Goal: Task Accomplishment & Management: Use online tool/utility

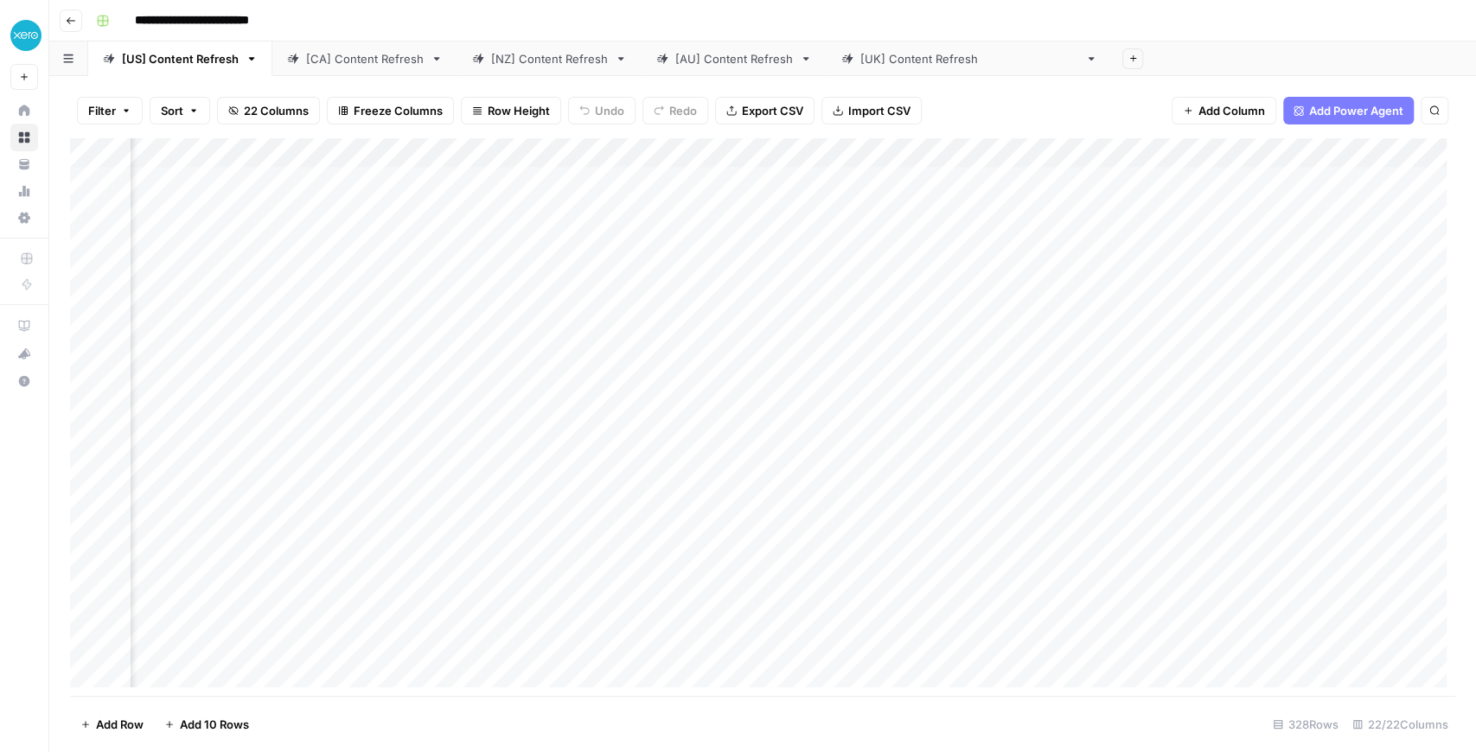
scroll to position [230, 1432]
click at [829, 420] on div "Add Column" at bounding box center [762, 417] width 1385 height 558
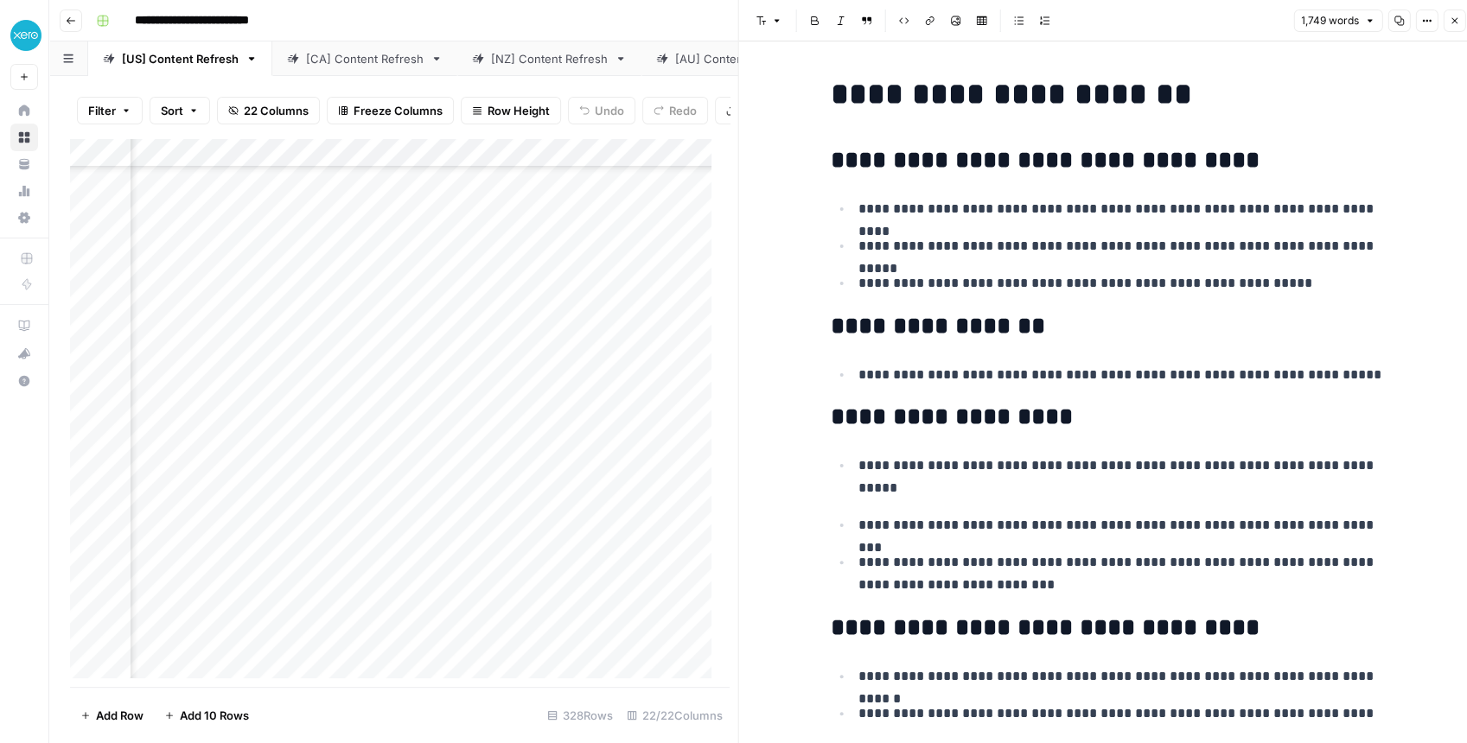
click at [1179, 28] on button "Close" at bounding box center [1454, 21] width 22 height 22
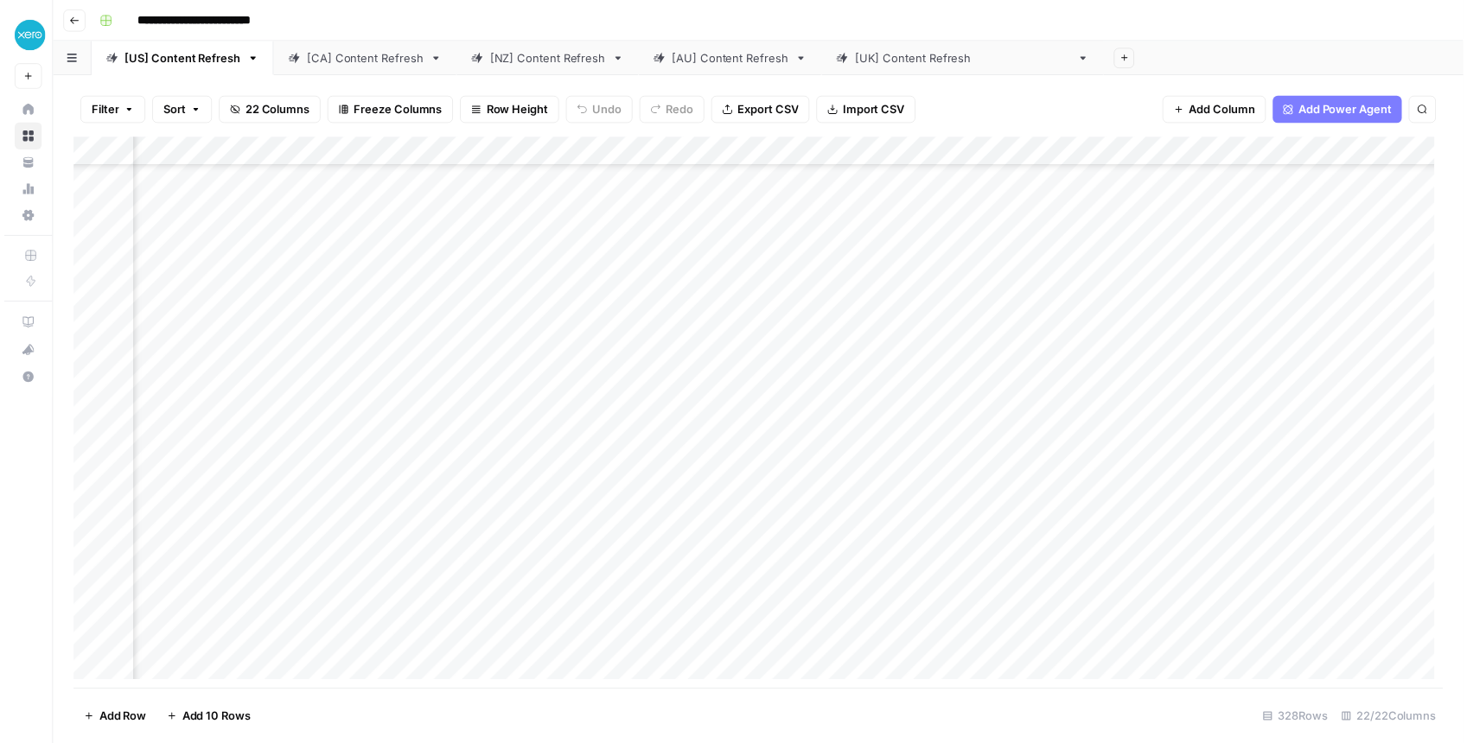
scroll to position [230, 2046]
click at [816, 389] on div "Add Column" at bounding box center [762, 417] width 1385 height 558
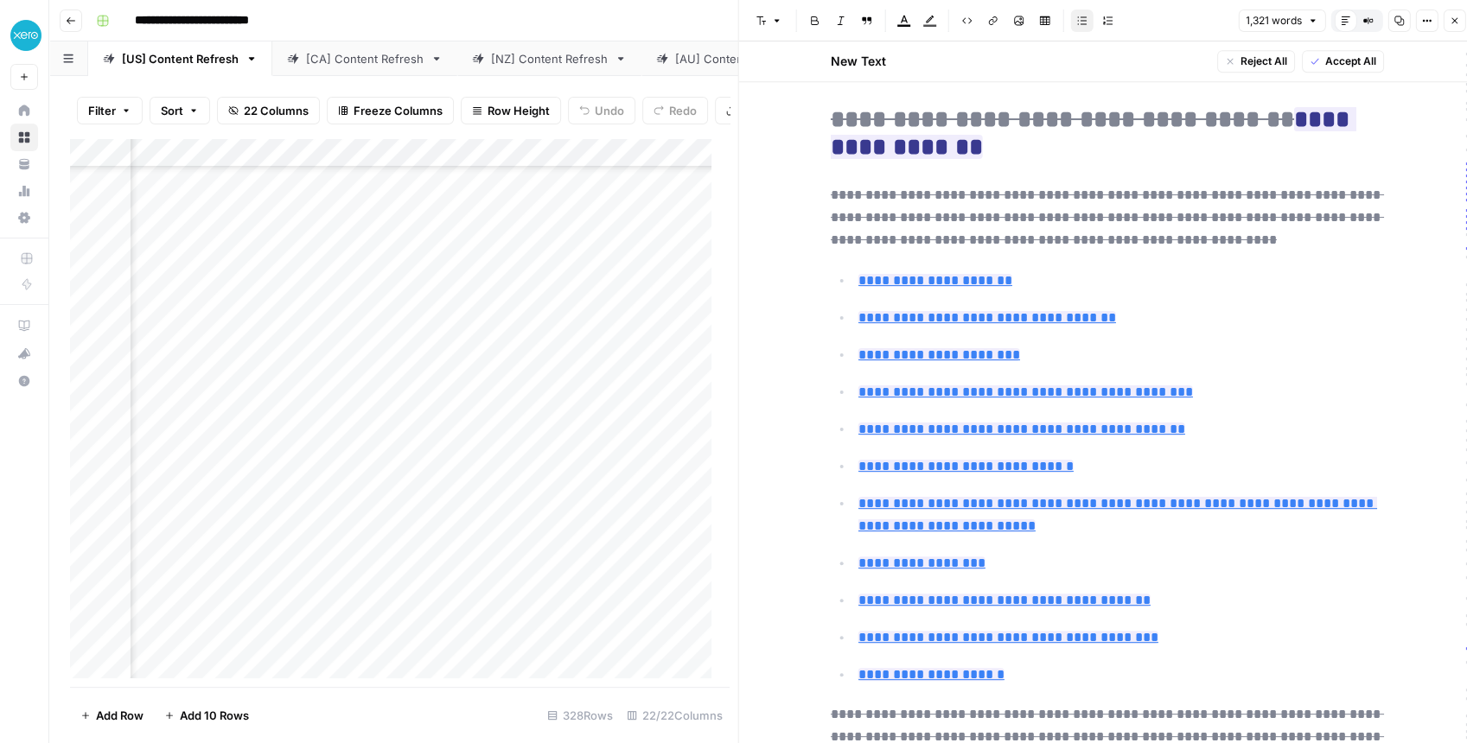
scroll to position [576, 0]
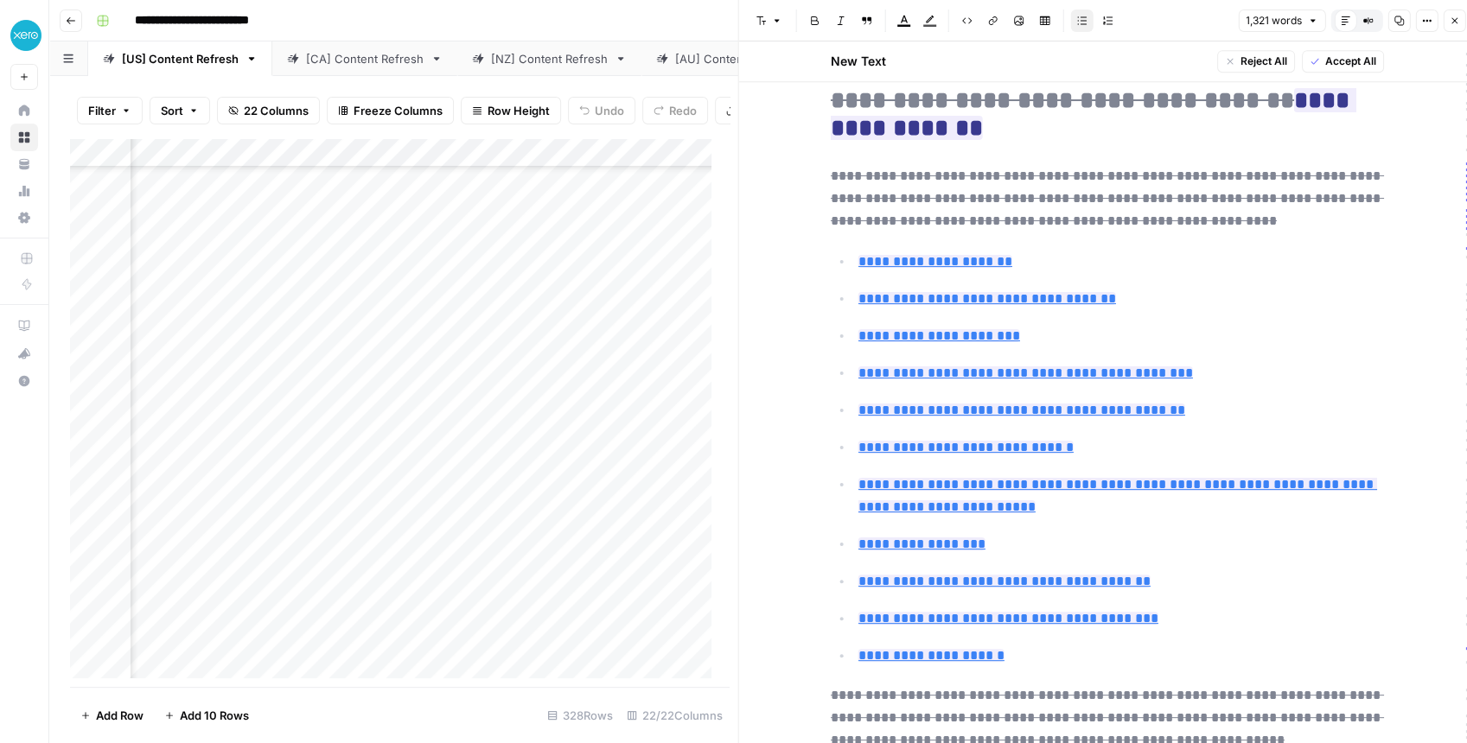
click at [1179, 18] on icon "button" at bounding box center [1454, 21] width 10 height 10
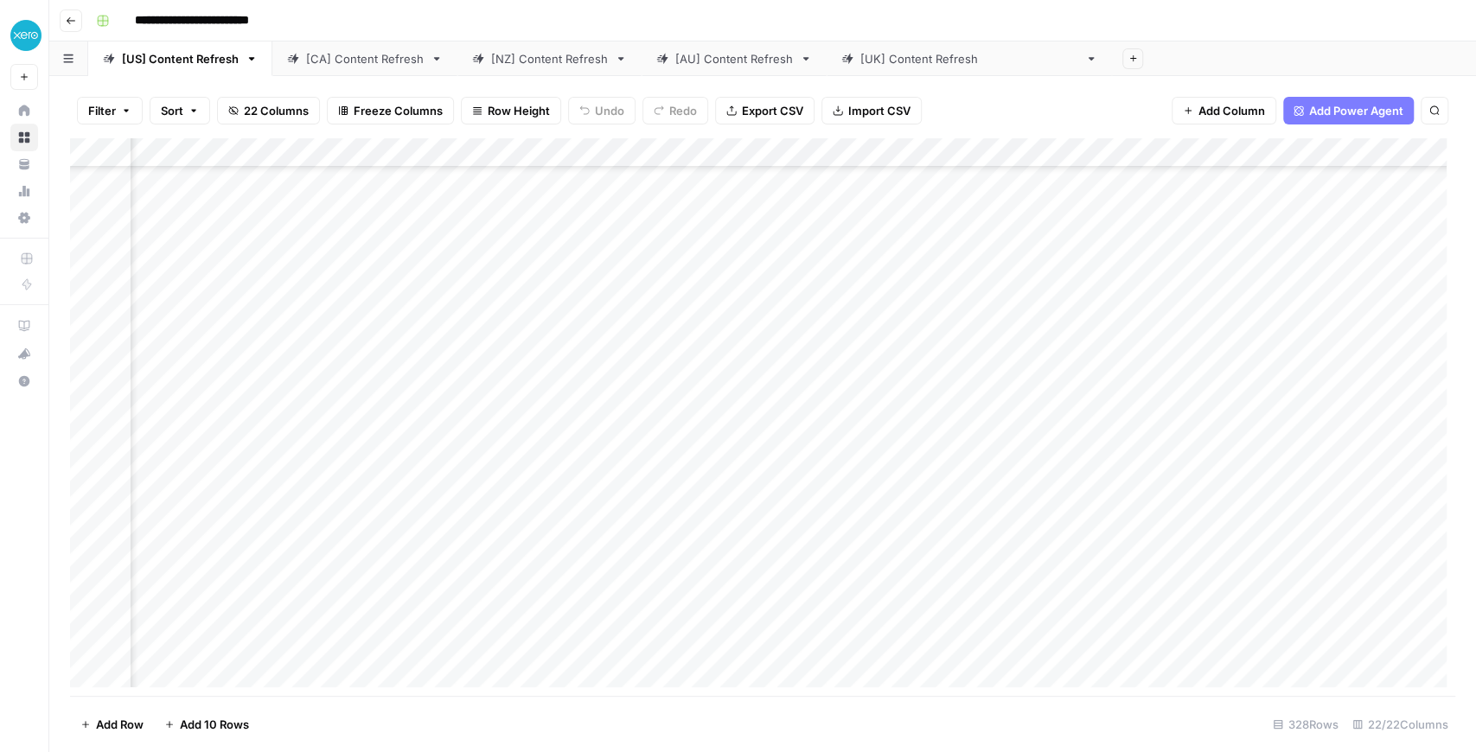
click at [820, 420] on div "Add Column" at bounding box center [762, 417] width 1385 height 558
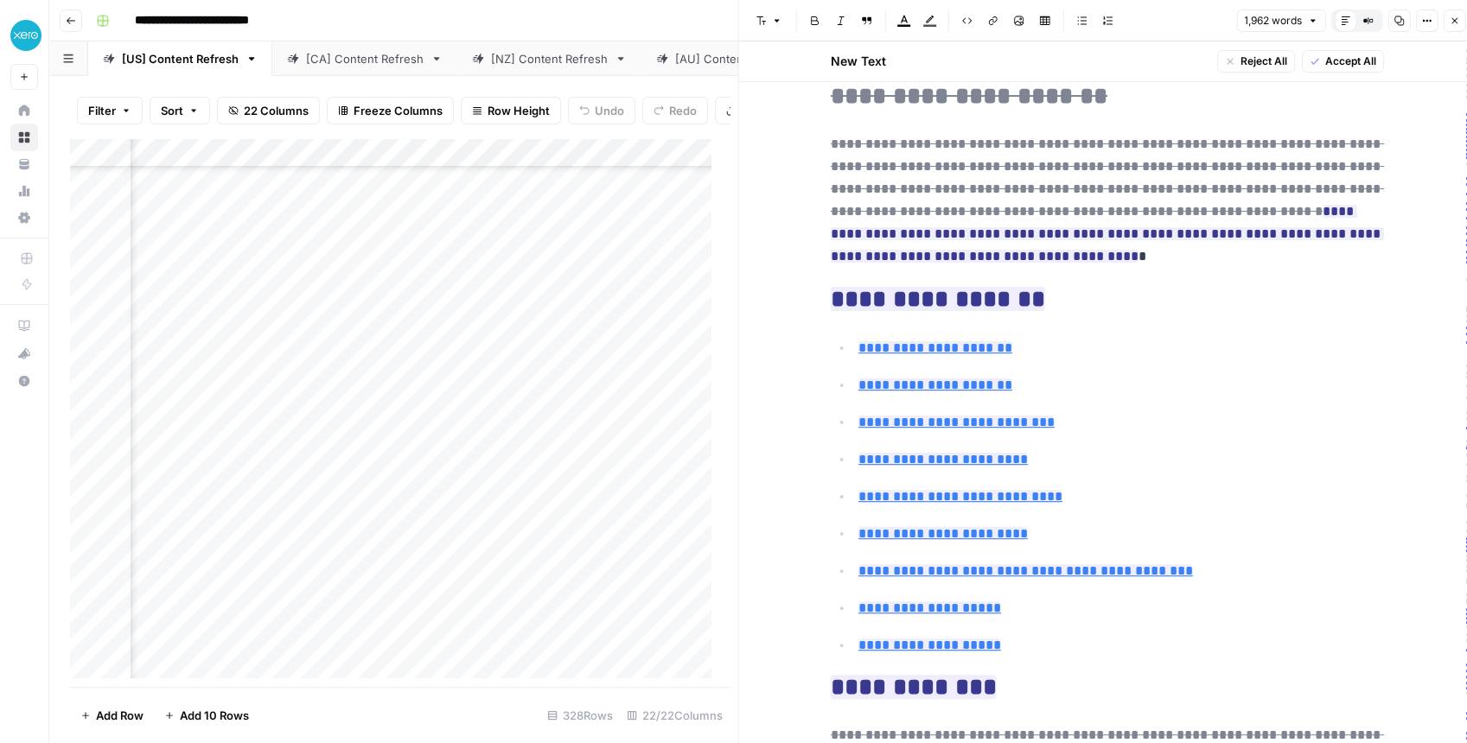
scroll to position [403, 0]
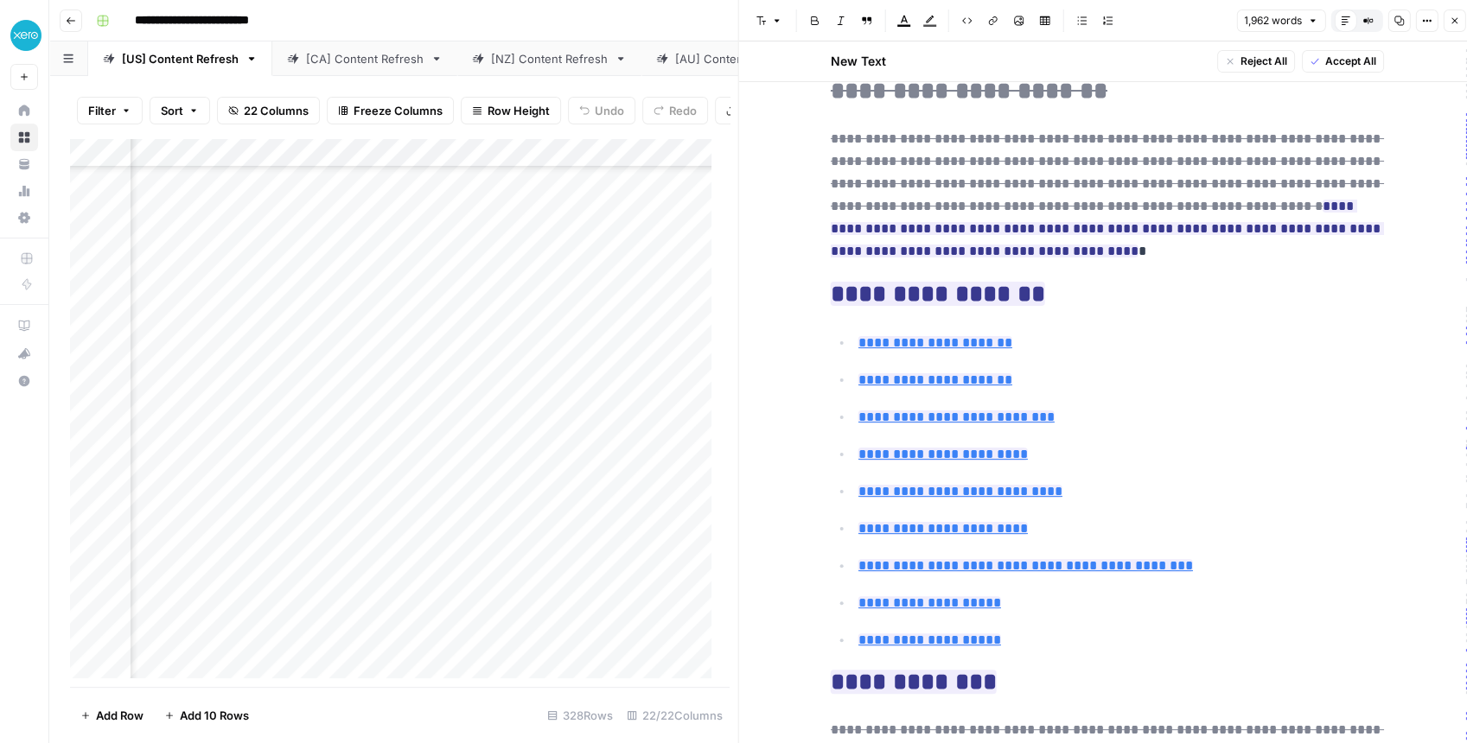
click at [1179, 26] on icon "button" at bounding box center [1454, 21] width 10 height 10
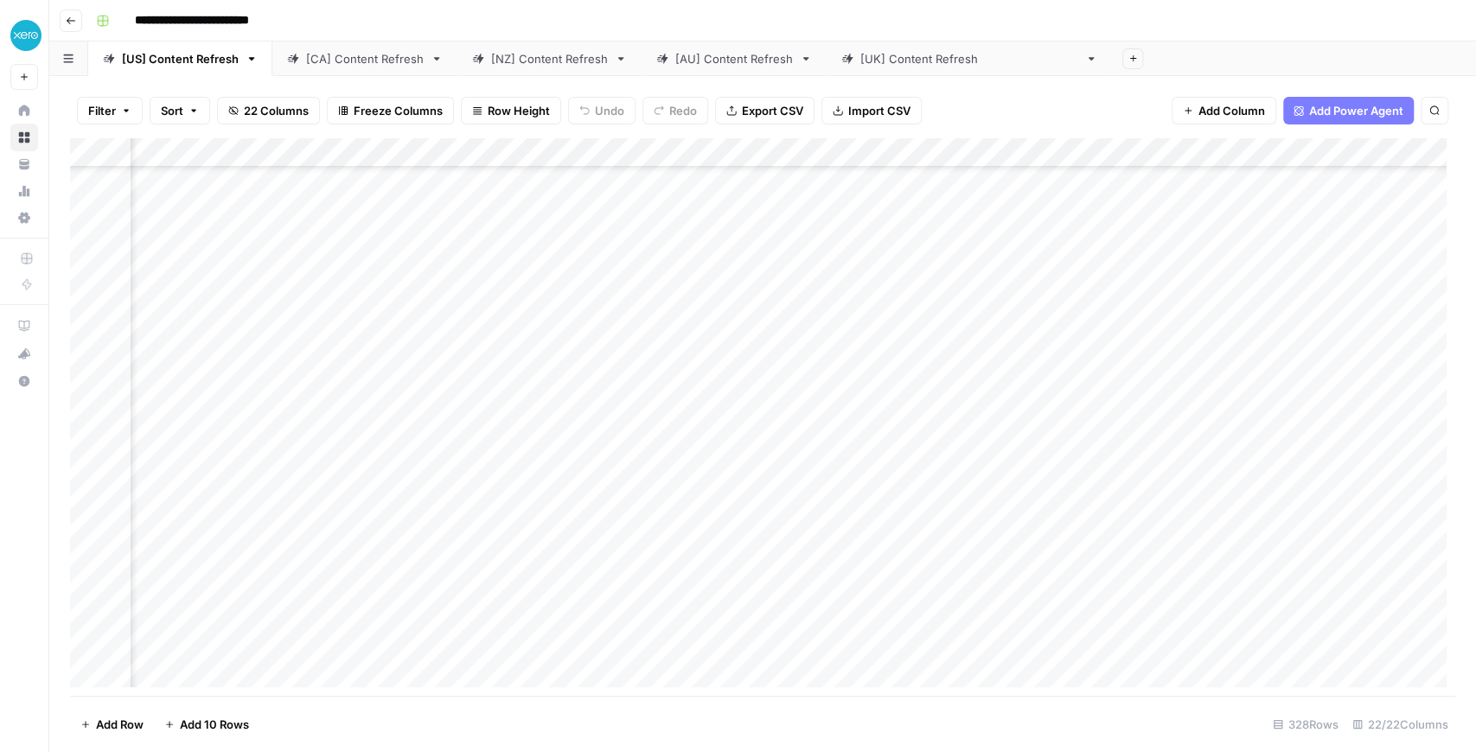
click at [990, 392] on div "Add Column" at bounding box center [762, 417] width 1385 height 558
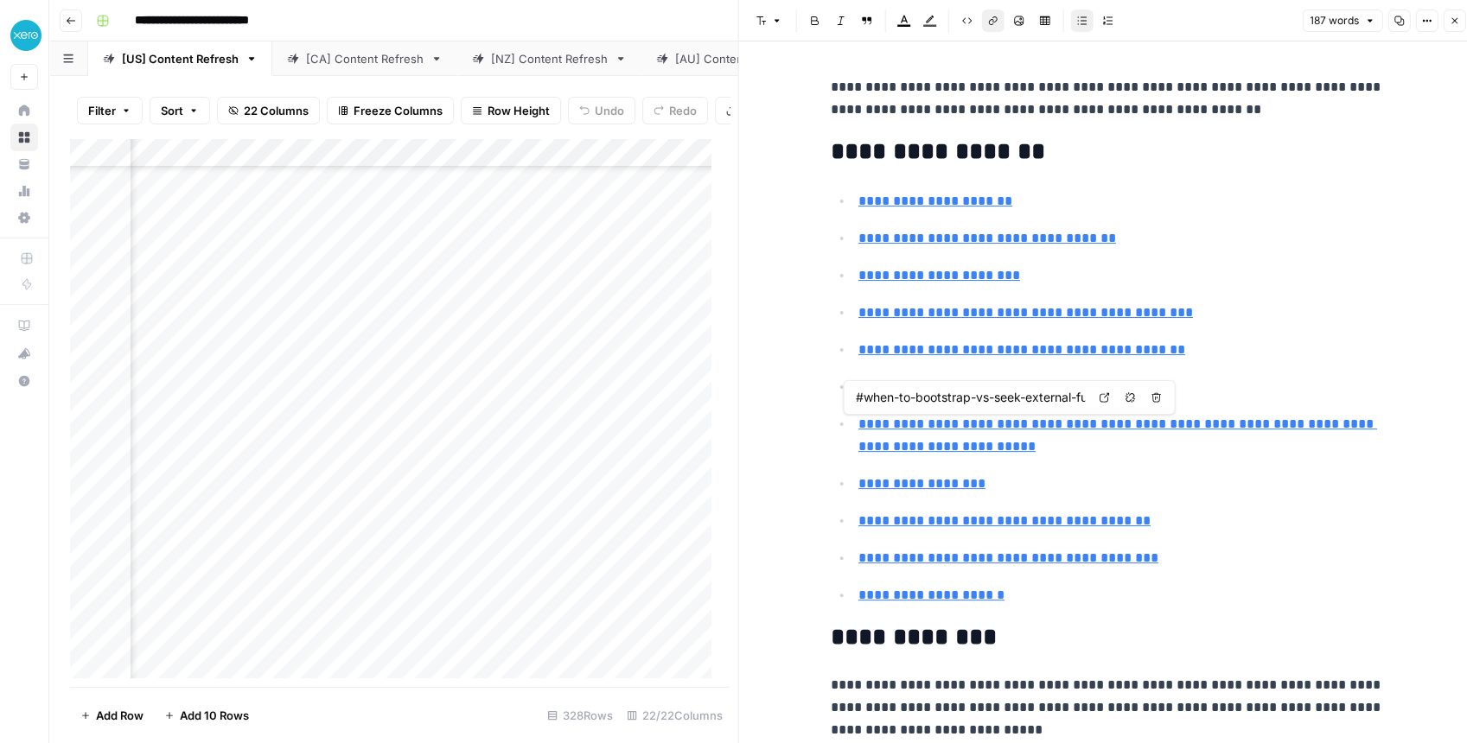
click at [1048, 448] on link "**********" at bounding box center [1117, 435] width 519 height 35
click at [964, 422] on link "**********" at bounding box center [1117, 435] width 519 height 35
click at [914, 482] on link "**********" at bounding box center [921, 483] width 127 height 13
click at [1102, 399] on icon at bounding box center [1104, 397] width 10 height 10
type input "#when-to-bootstrap-vs-seek-external-fundinghttpswwwxerocomusguideshow-to-find-i…"
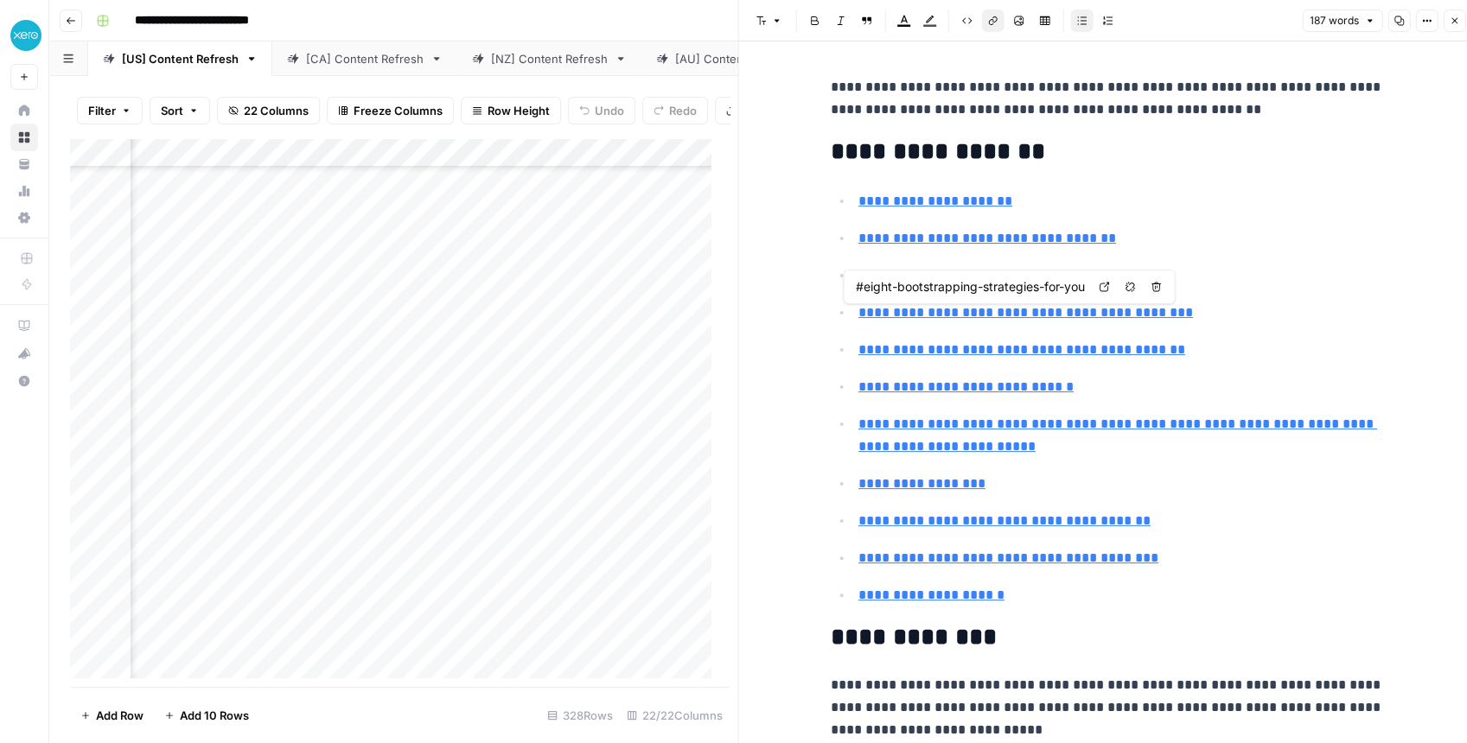
scroll to position [9, 0]
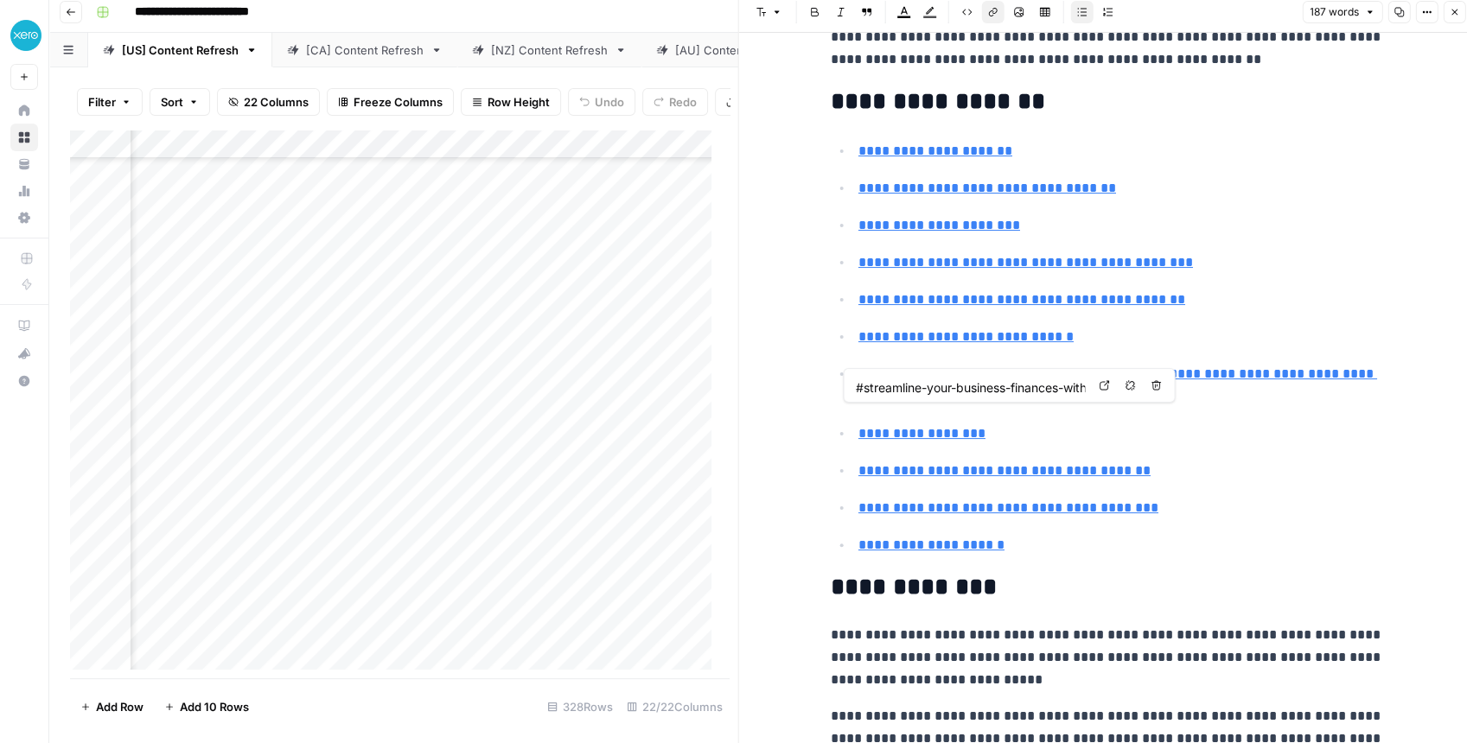
type input "#faqs-on-bootstrapping"
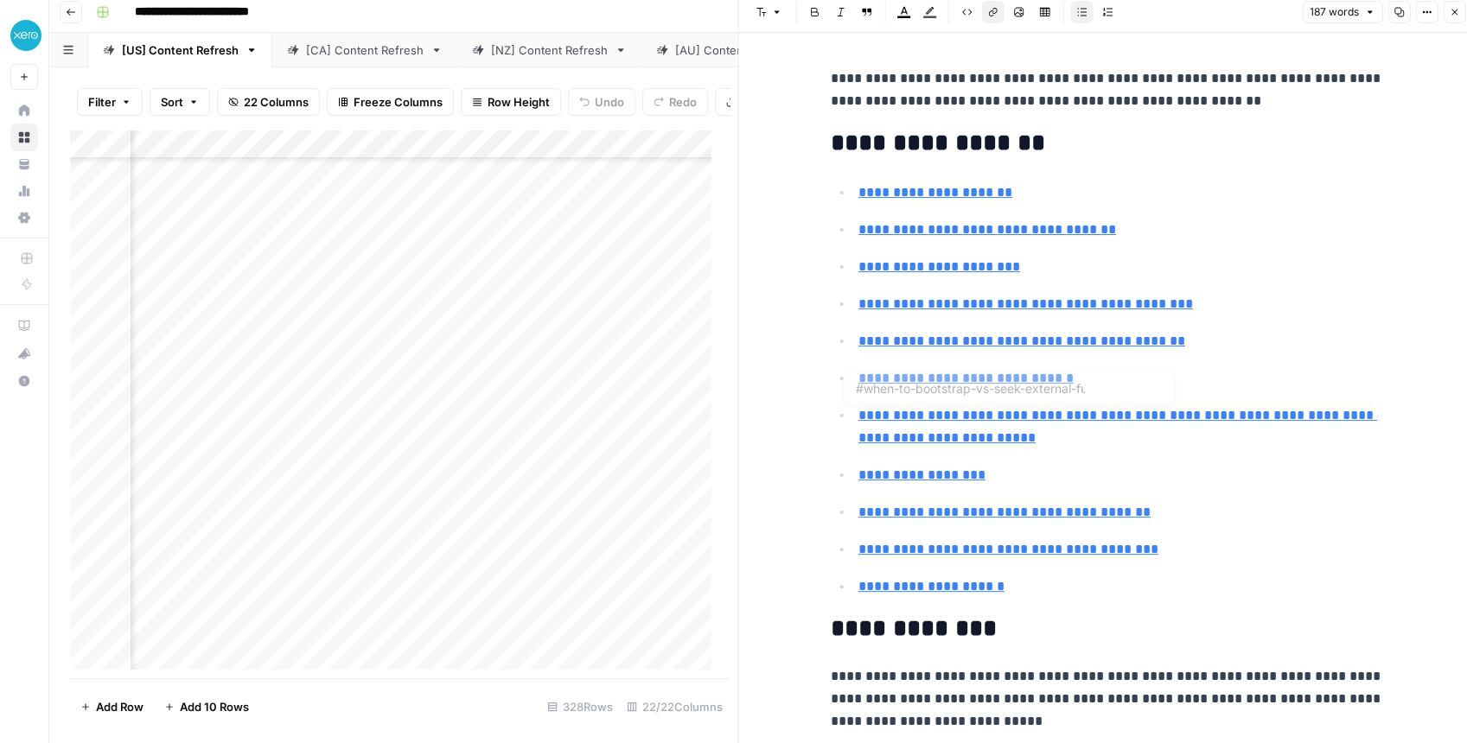
scroll to position [4, 0]
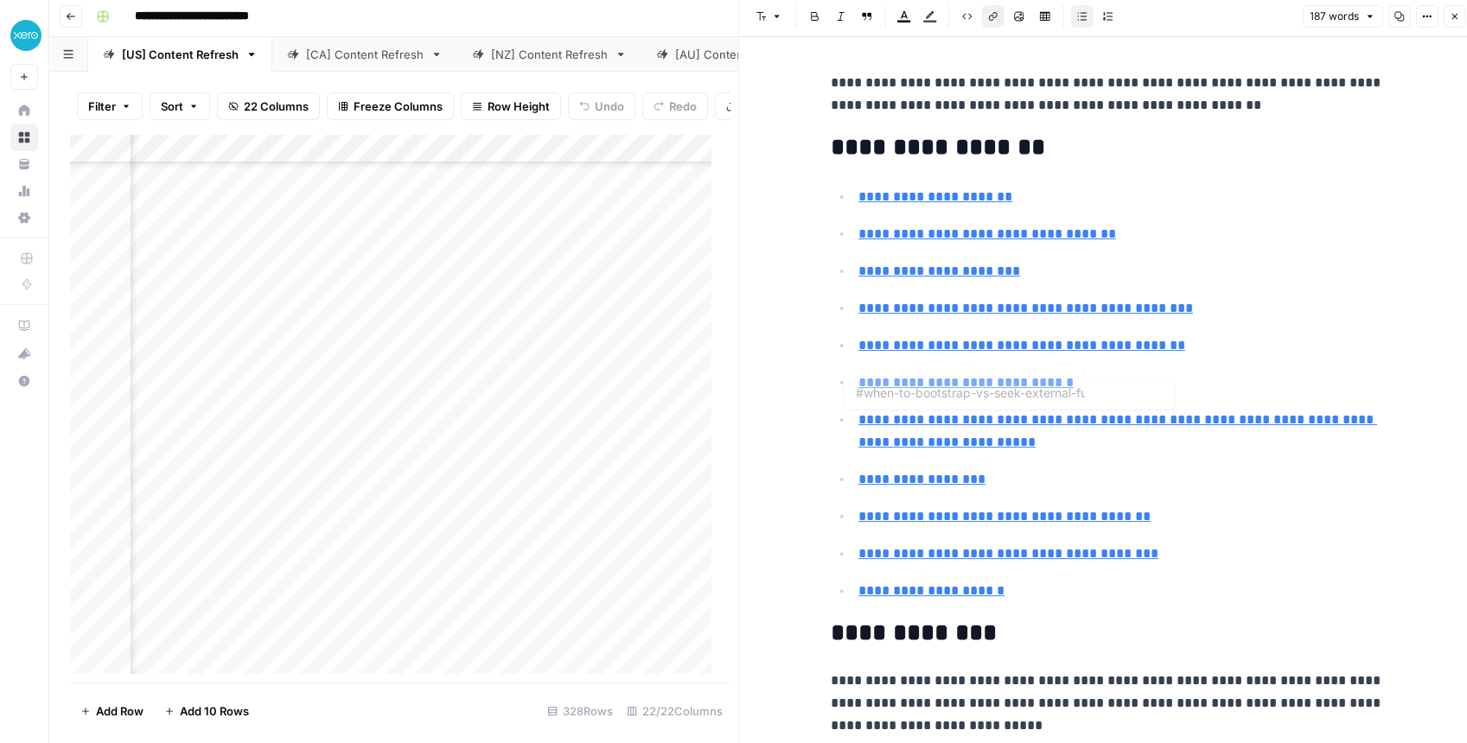
type input "#why-bootstrapping-is-popular-with-entrepreneurs"
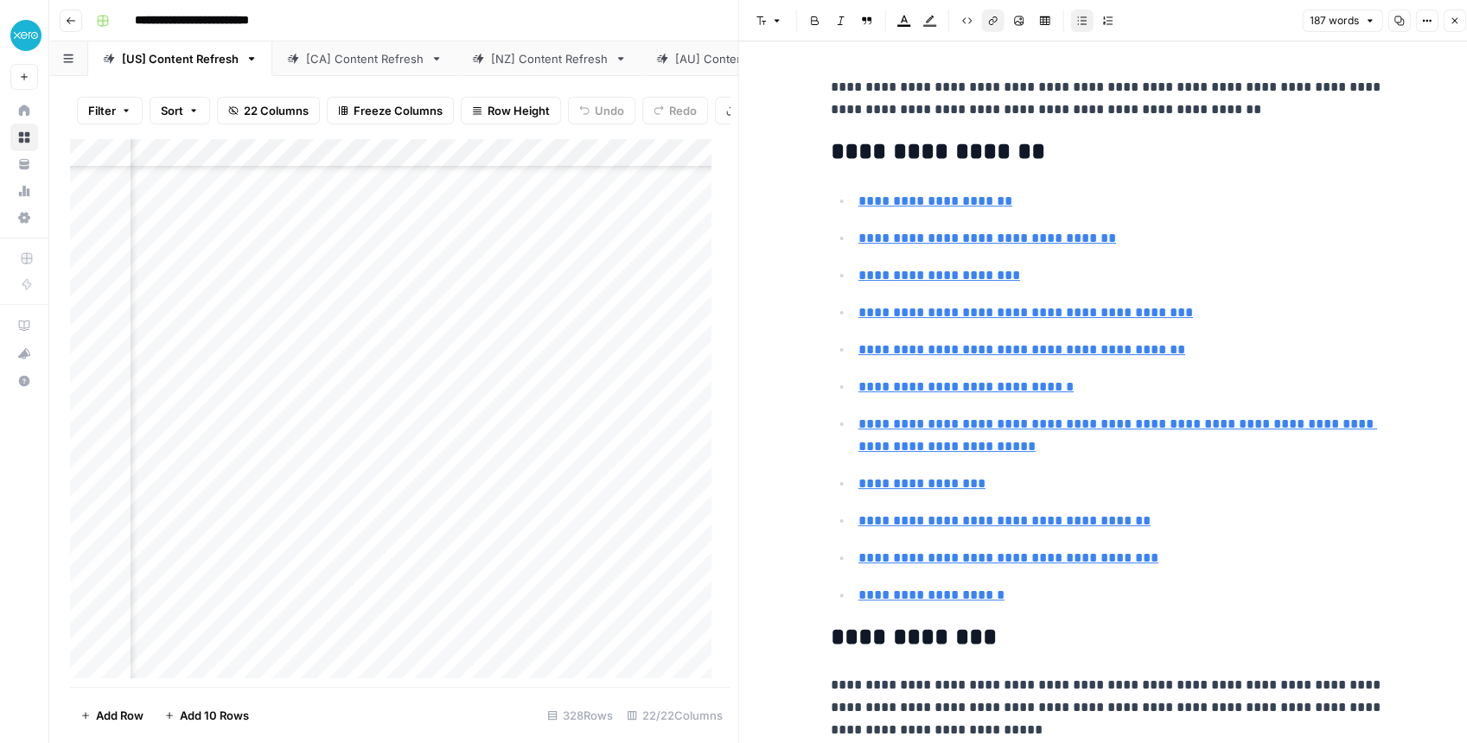
click at [1179, 18] on icon "button" at bounding box center [1454, 21] width 10 height 10
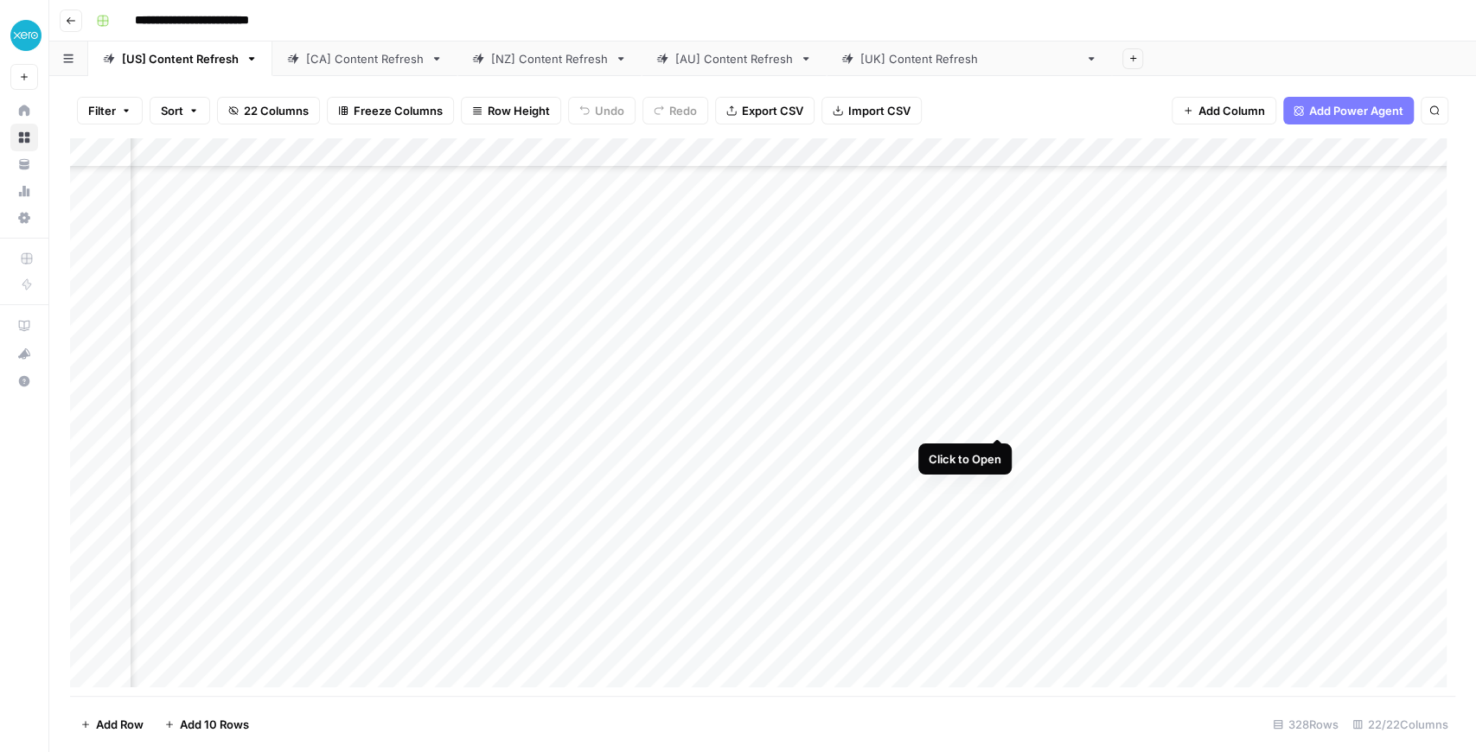
click at [1004, 416] on div "Add Column" at bounding box center [762, 417] width 1385 height 558
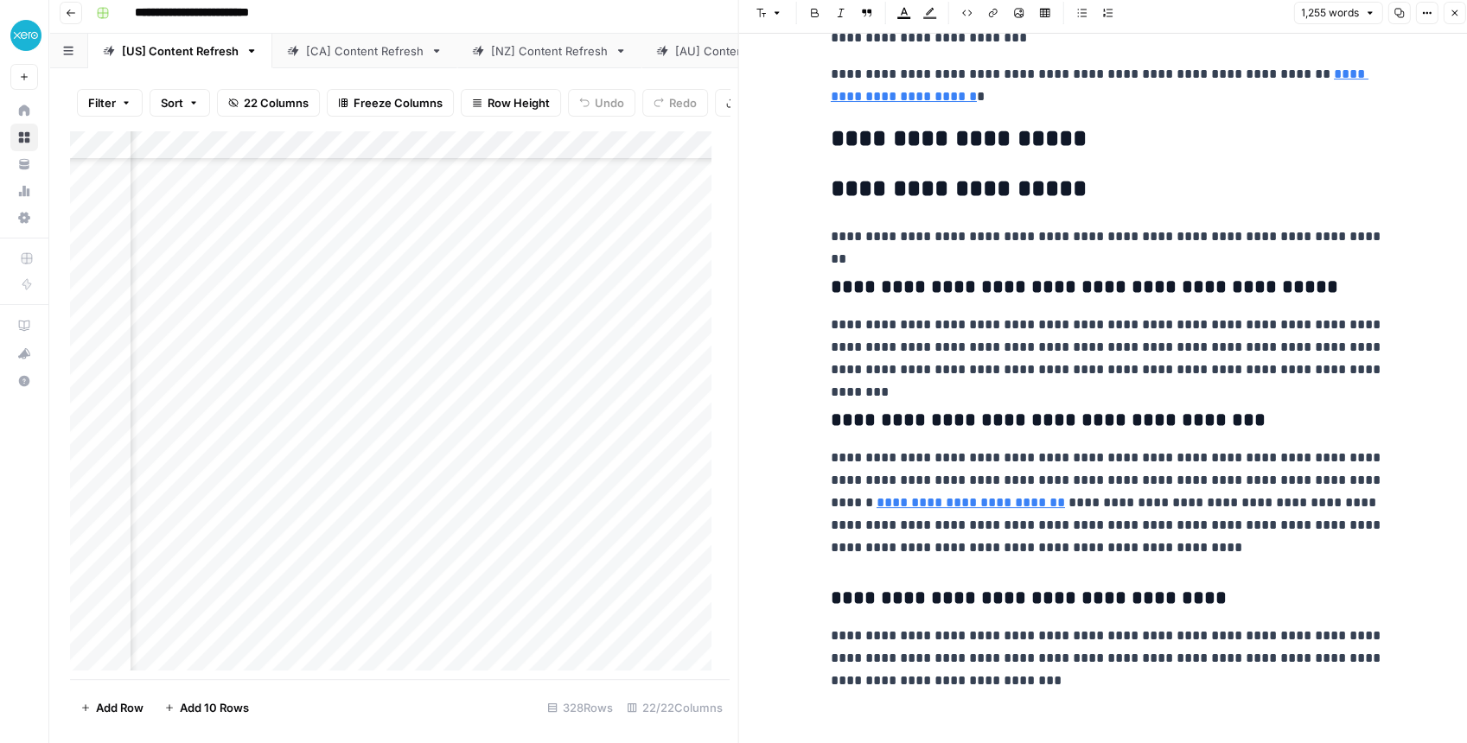
scroll to position [9, 0]
click at [1179, 16] on button "Close" at bounding box center [1454, 12] width 22 height 22
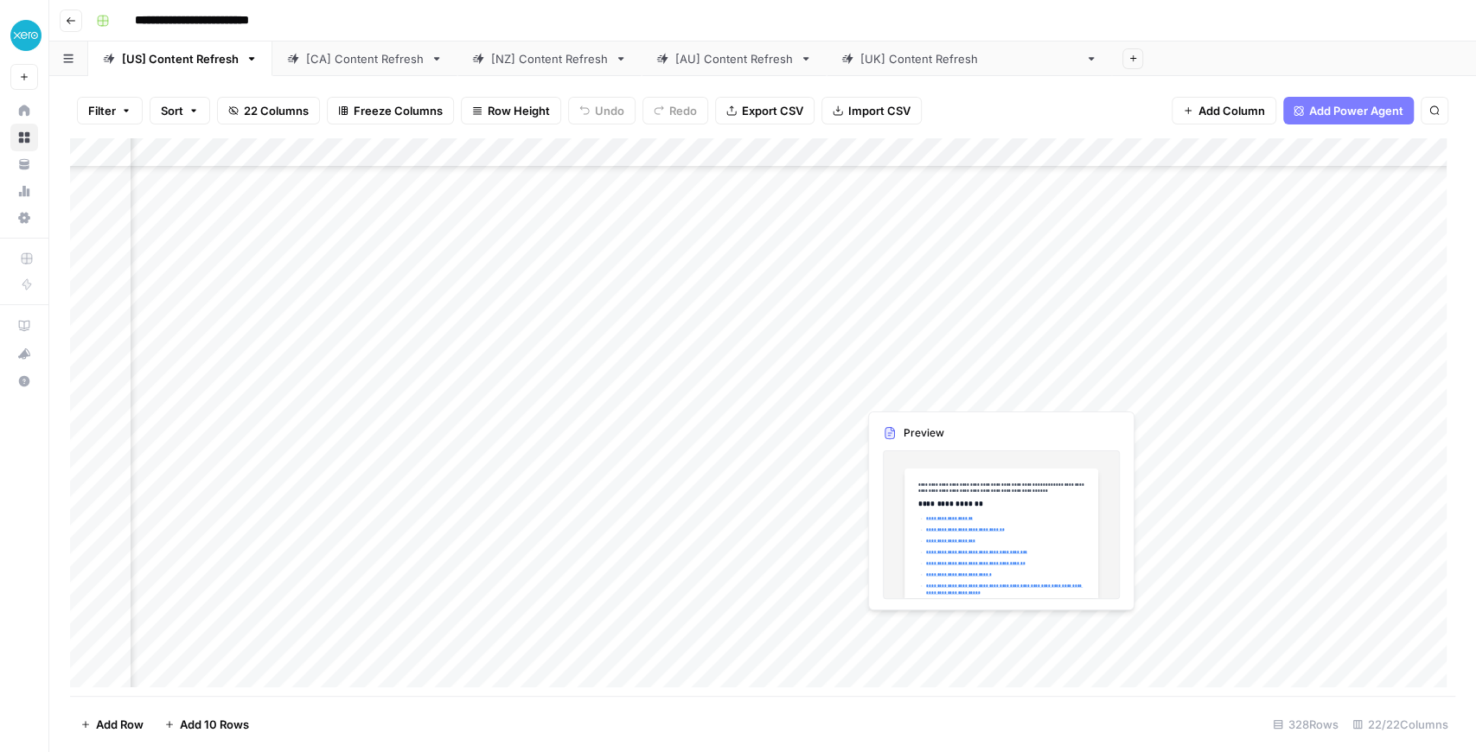
click at [998, 390] on div "Add Column" at bounding box center [762, 417] width 1385 height 558
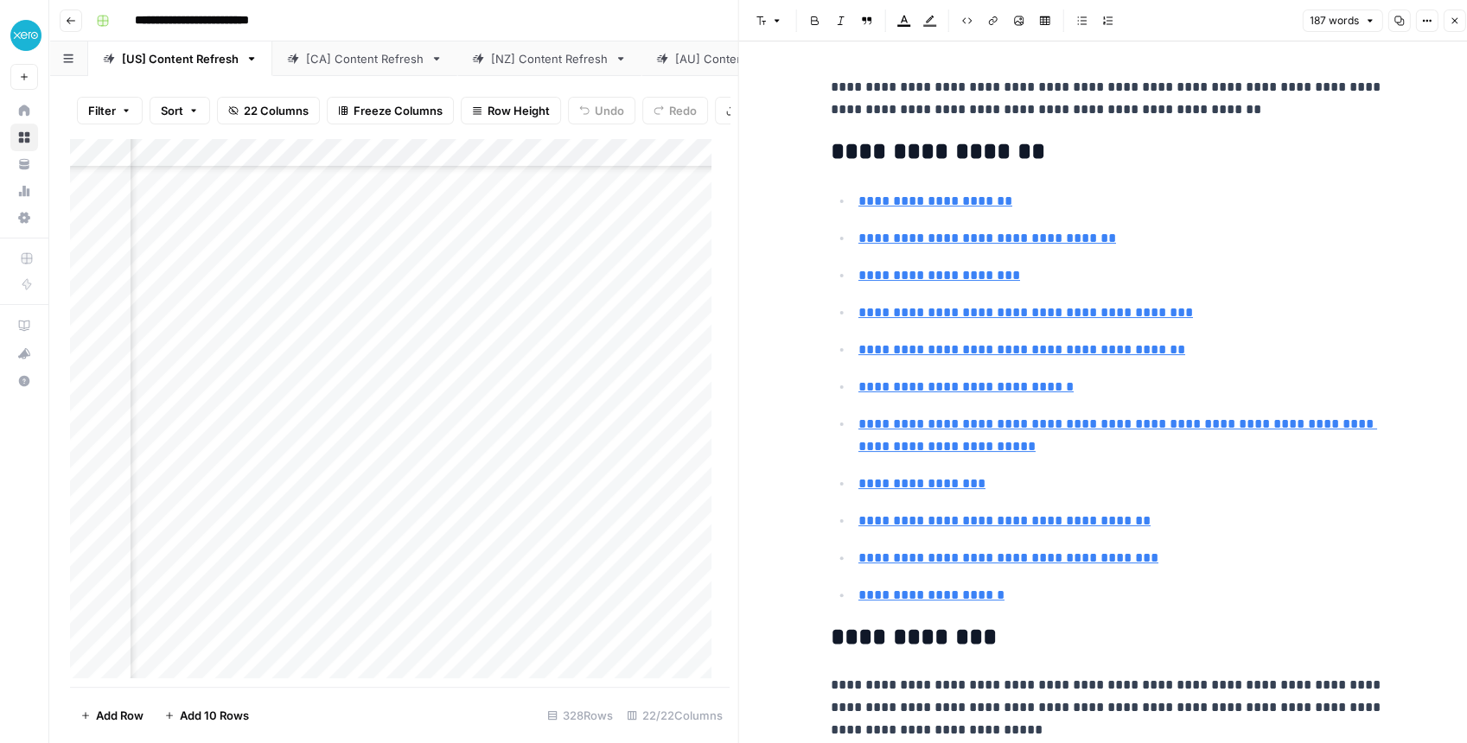
click at [1179, 21] on button "Close" at bounding box center [1454, 21] width 22 height 22
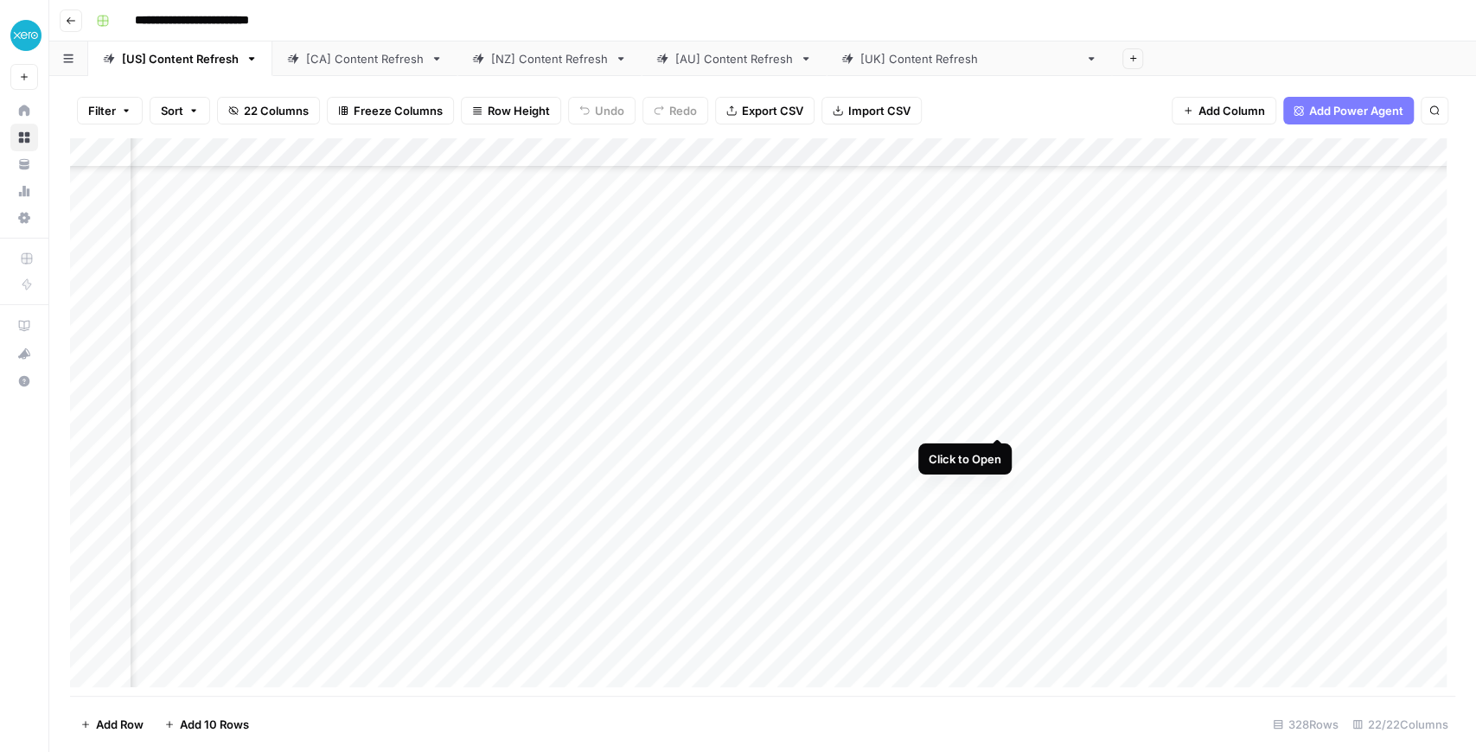
click at [1000, 418] on div "Add Column" at bounding box center [762, 417] width 1385 height 558
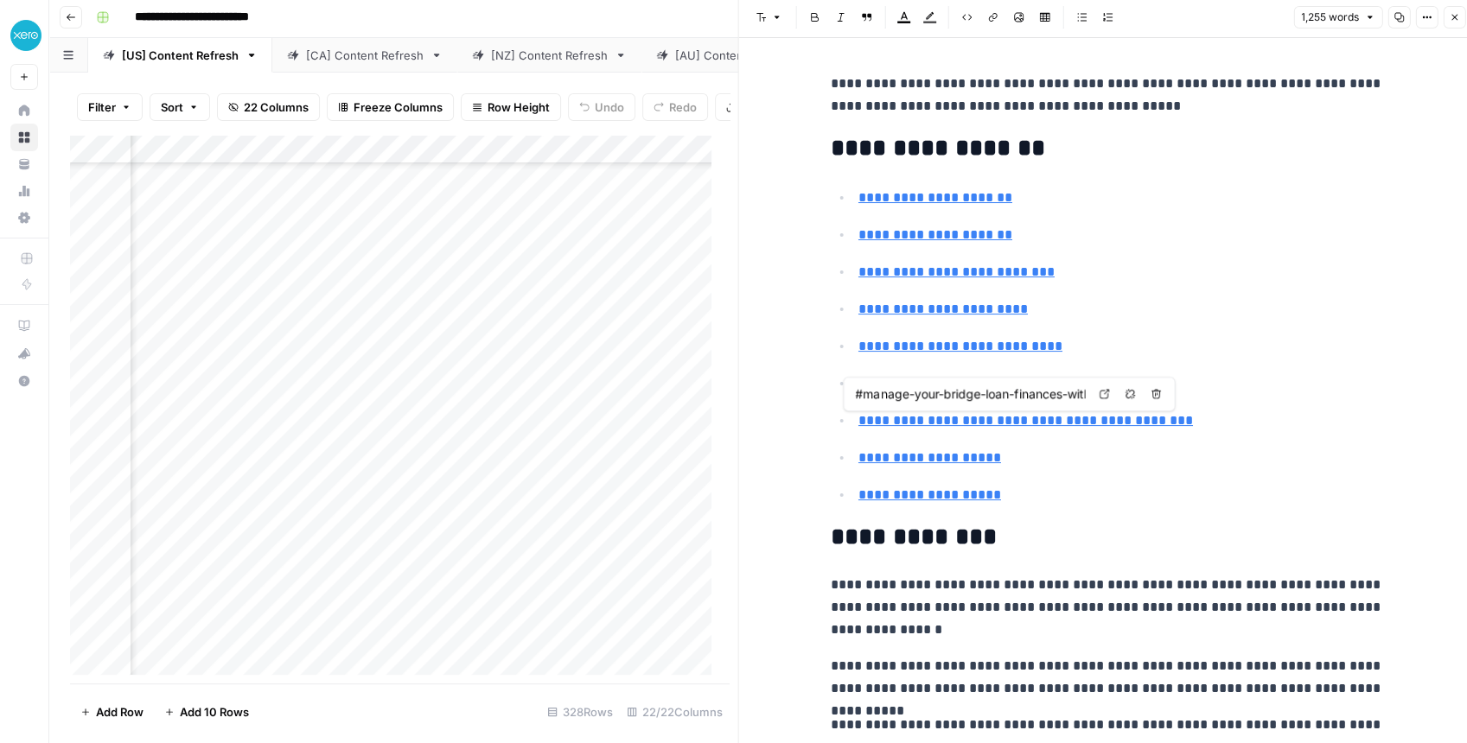
scroll to position [9, 0]
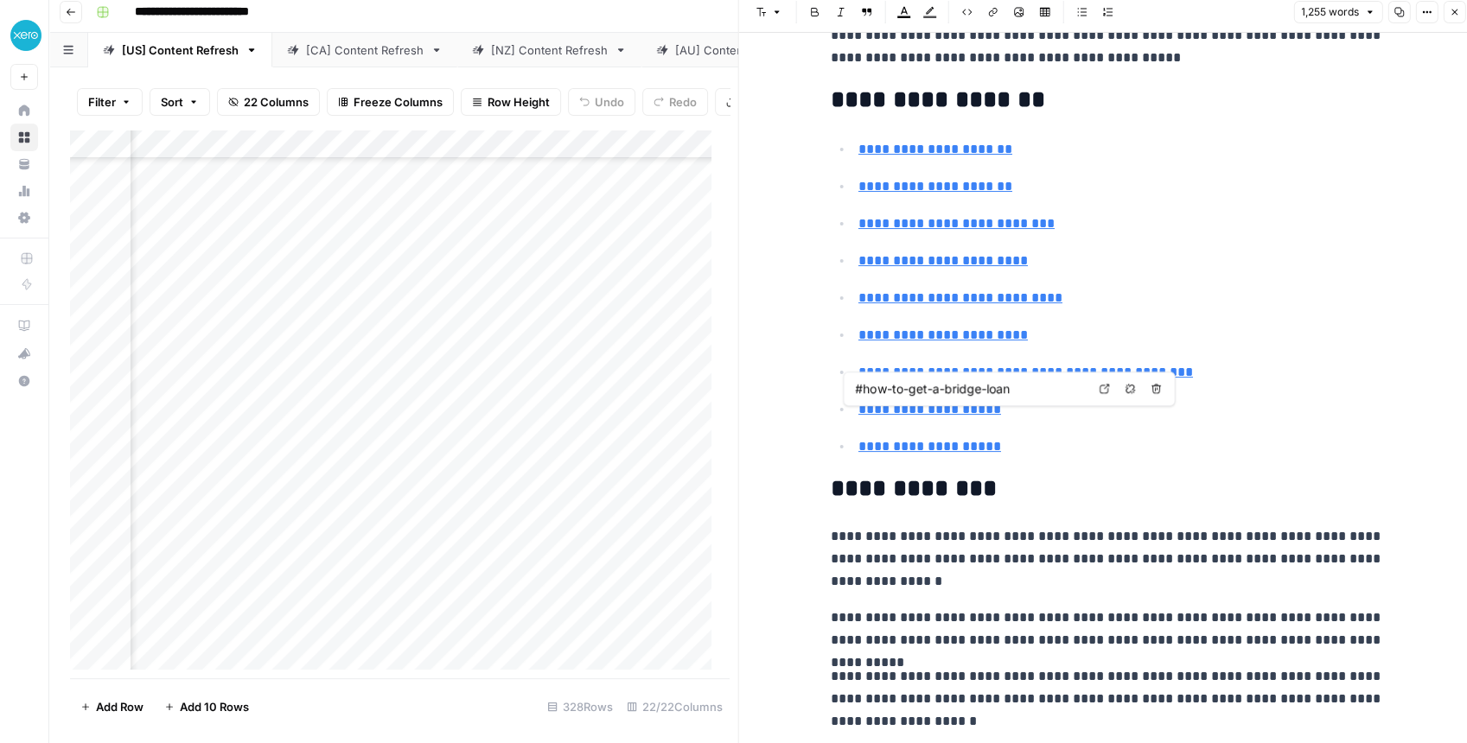
type input "#manage-your-bridge-loan-finances-with-confidence"
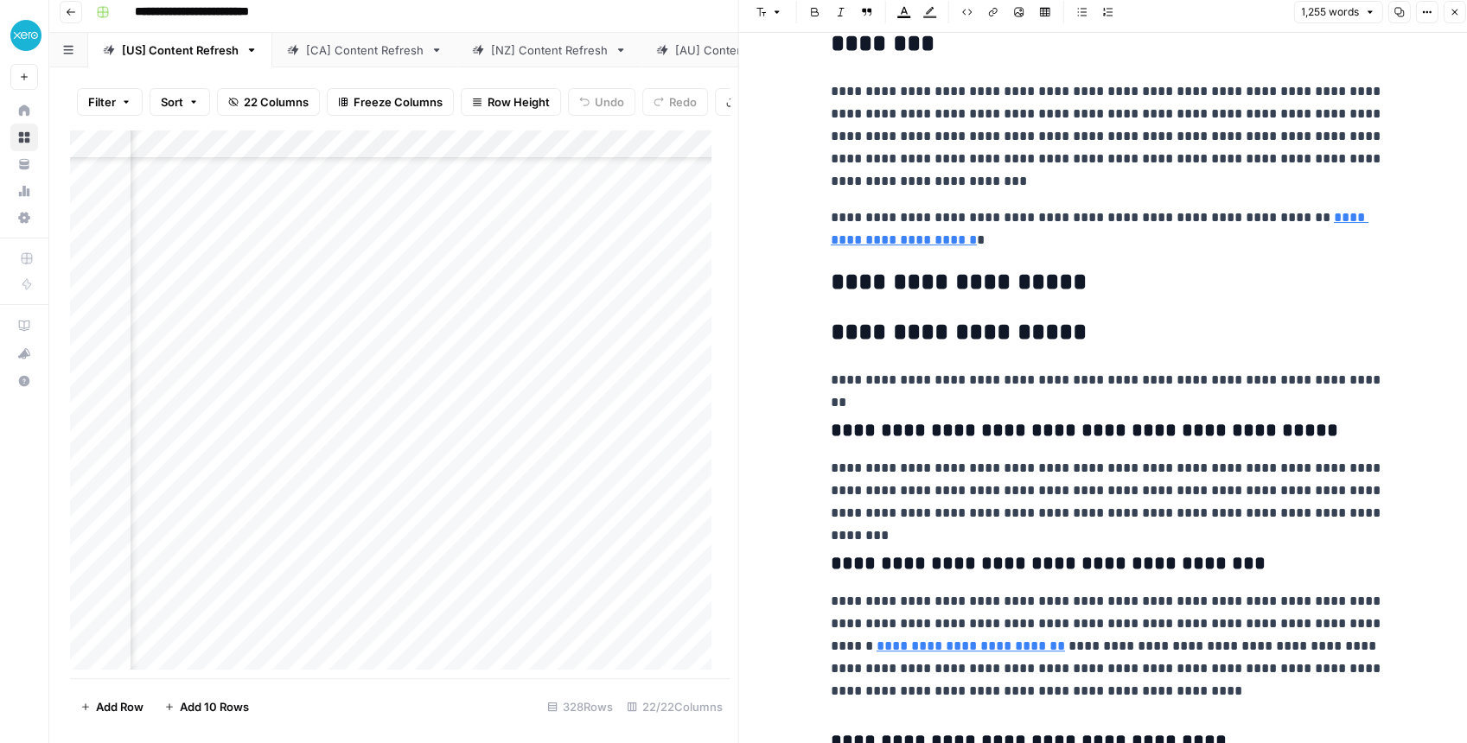
scroll to position [3977, 0]
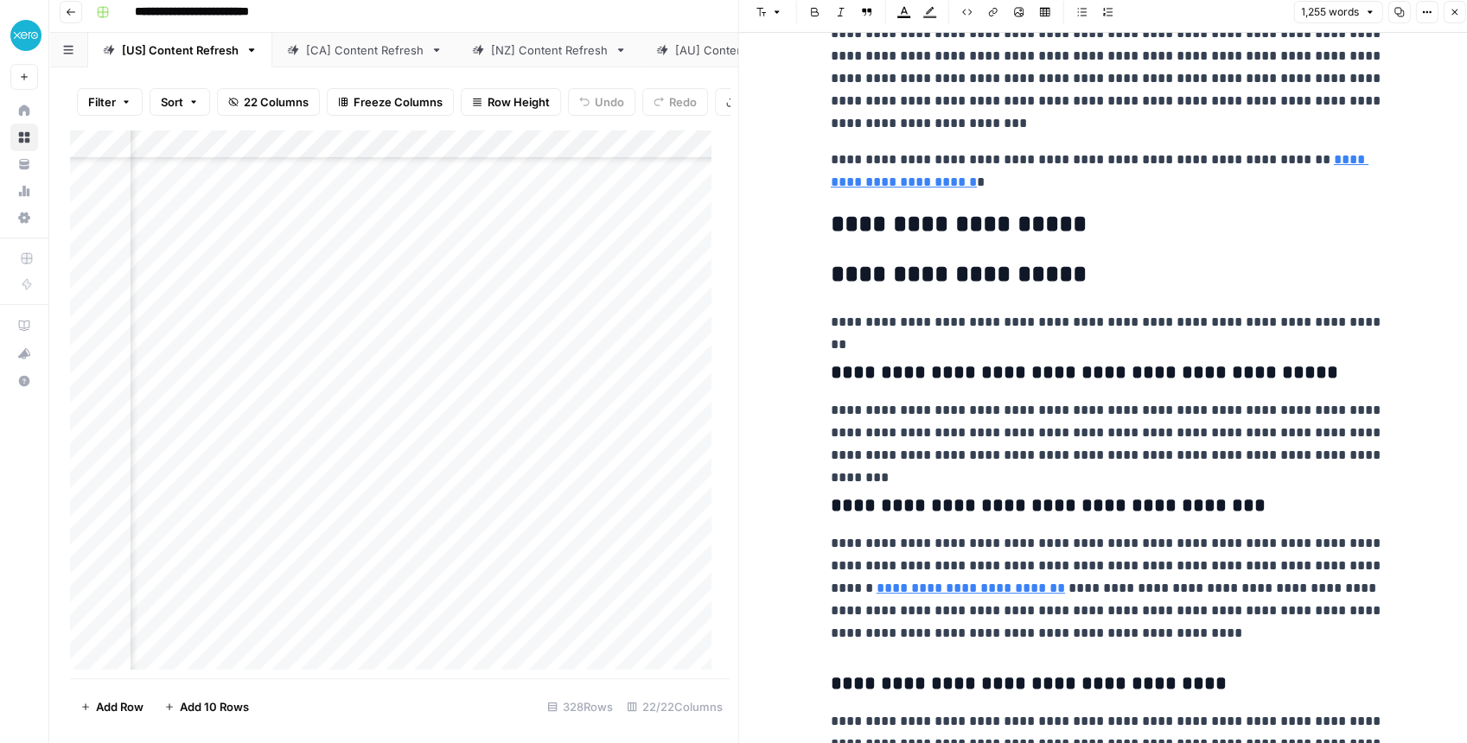
click at [1179, 19] on button "Close" at bounding box center [1454, 12] width 22 height 22
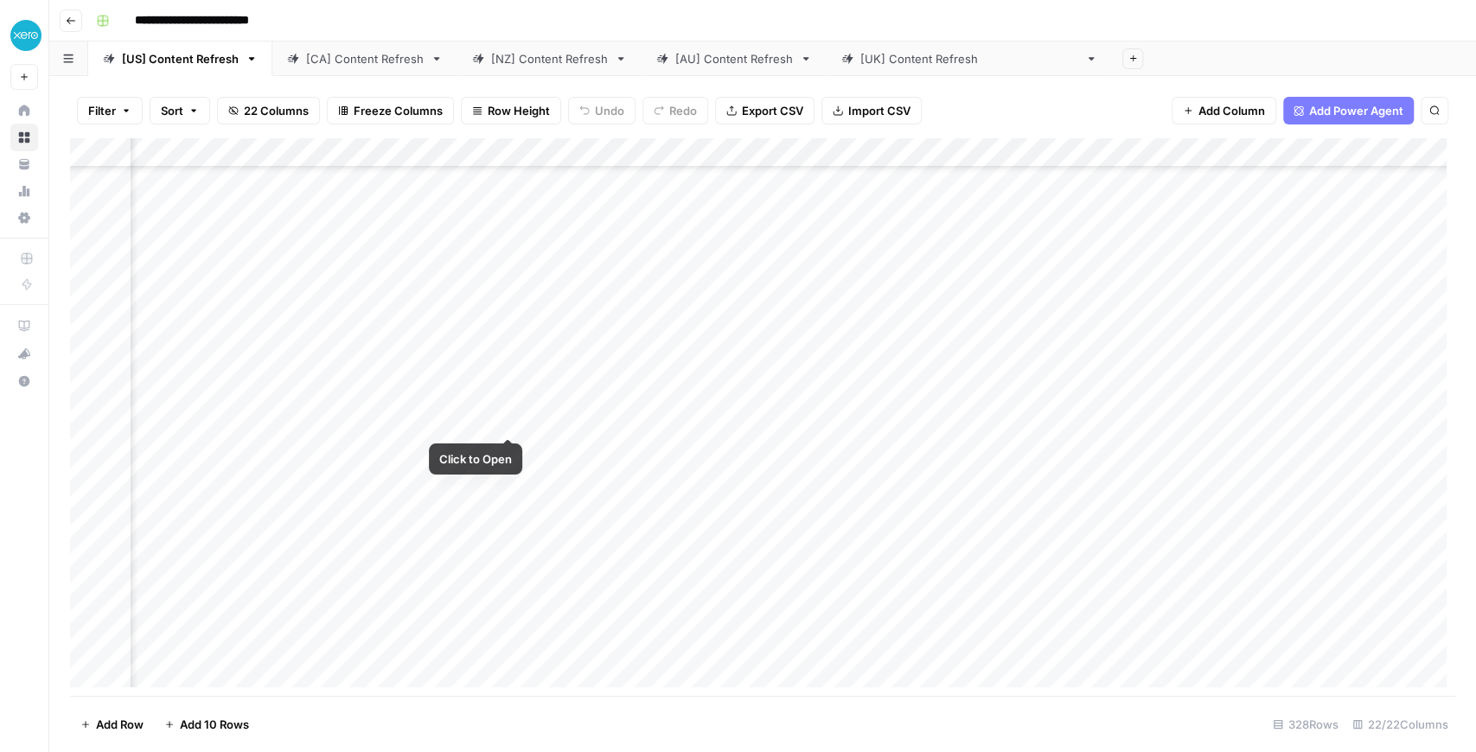
click at [507, 420] on div "Add Column" at bounding box center [762, 417] width 1385 height 558
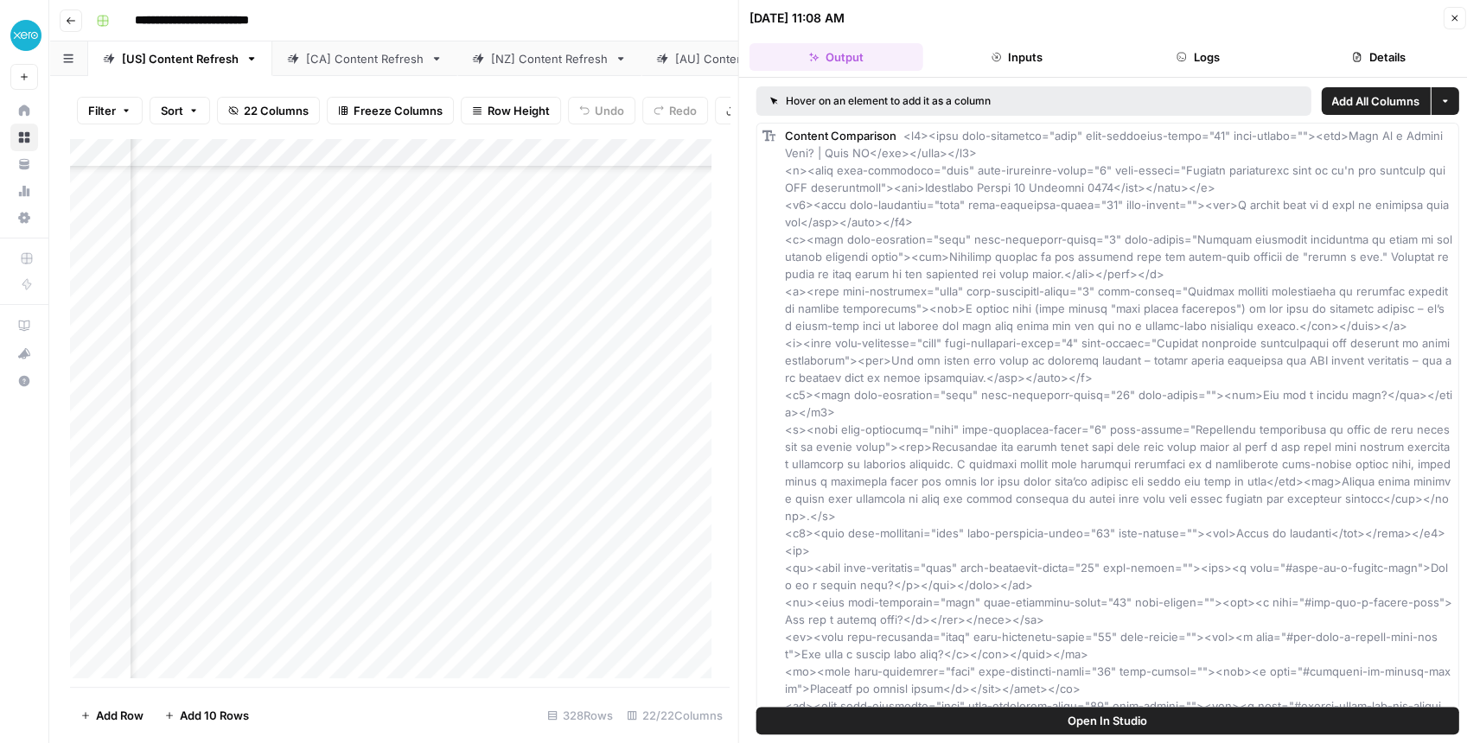
click at [508, 394] on div "Add Column" at bounding box center [395, 412] width 650 height 549
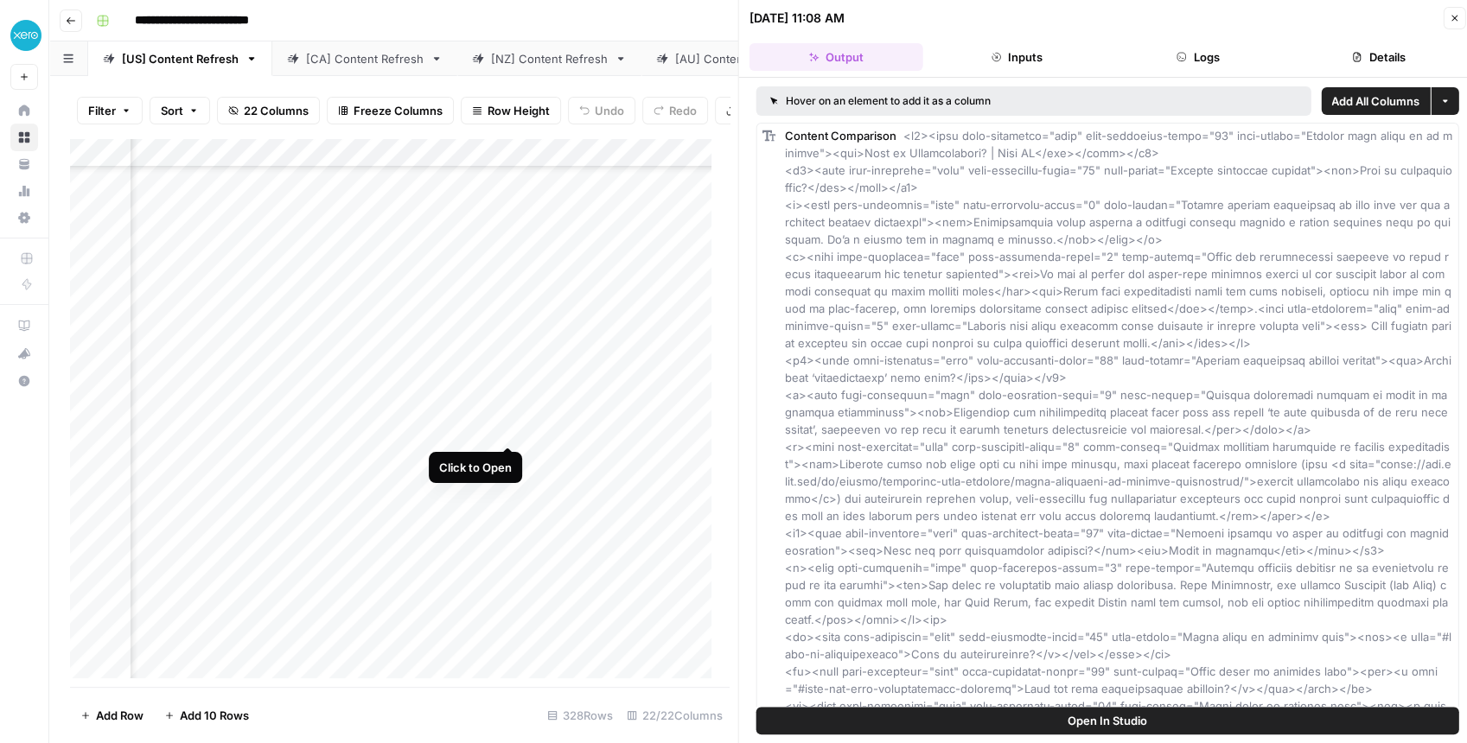
click at [507, 423] on div "Add Column" at bounding box center [395, 412] width 650 height 549
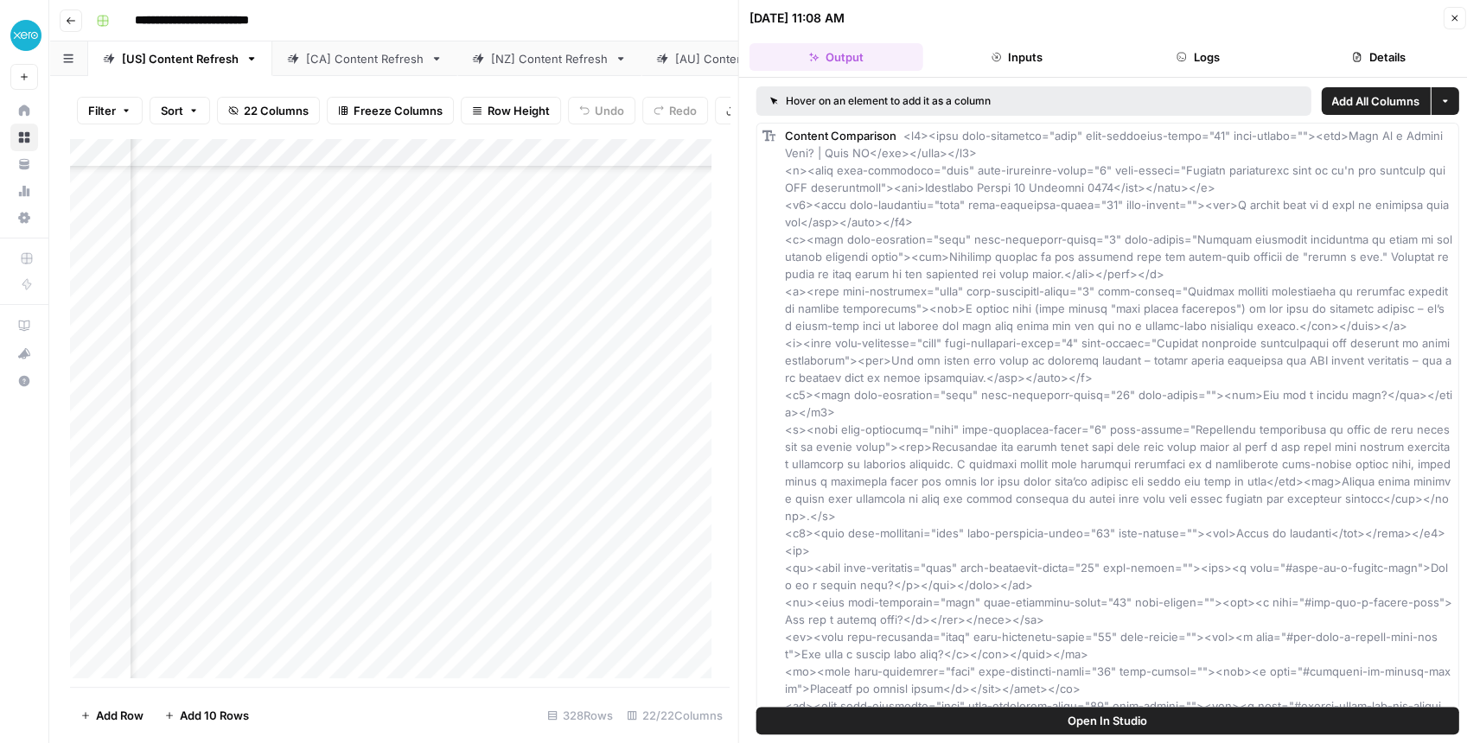
click at [1081, 584] on span "Open In Studio" at bounding box center [1108, 720] width 80 height 17
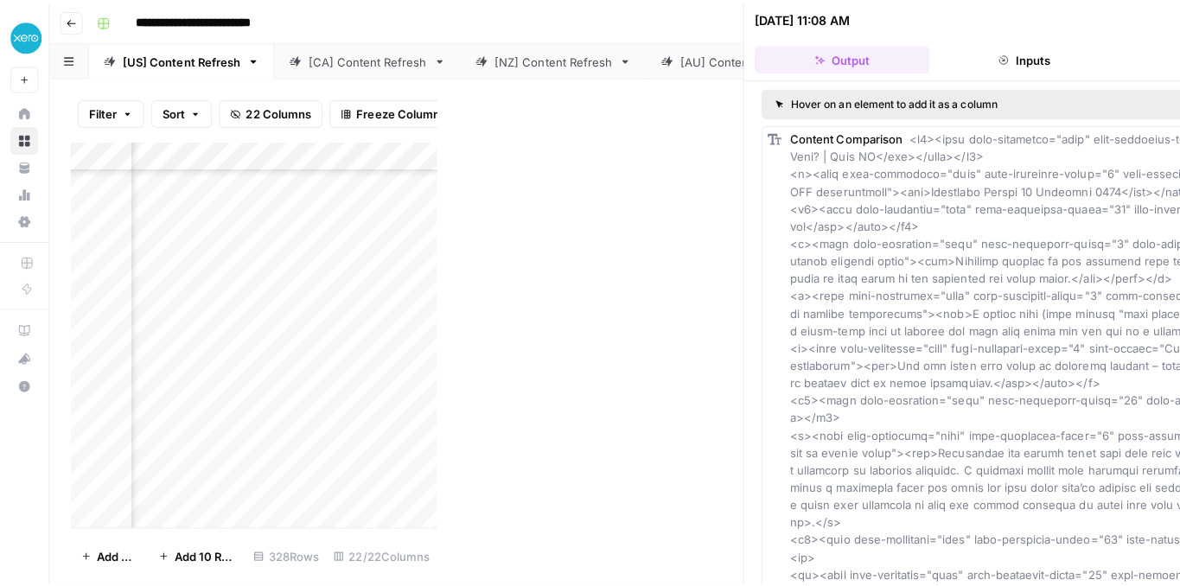
scroll to position [230, 2046]
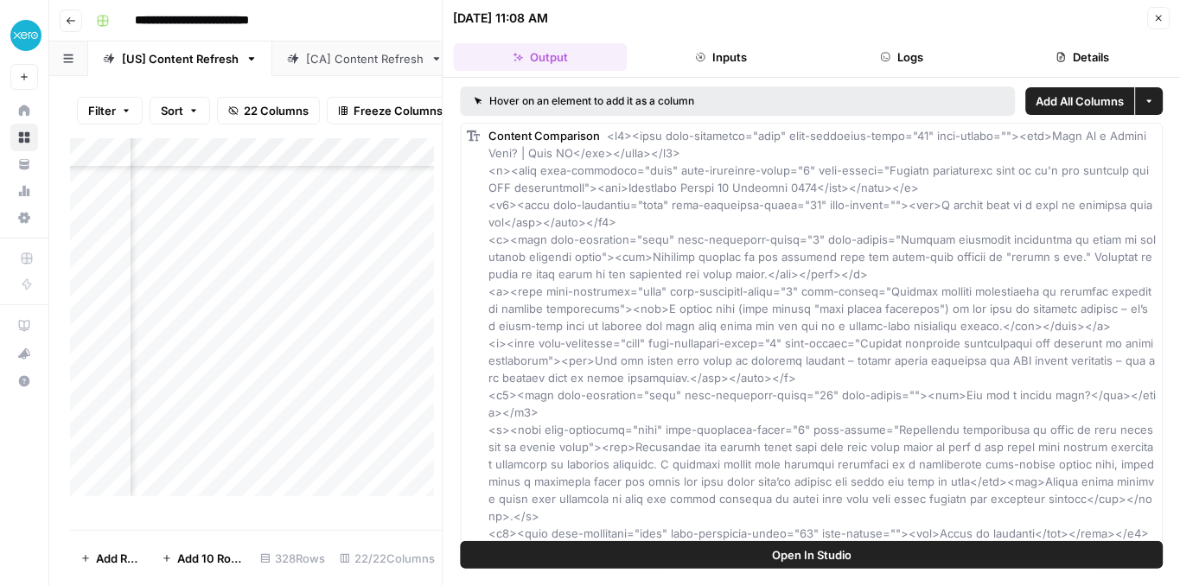
click at [1157, 16] on icon "button" at bounding box center [1158, 18] width 10 height 10
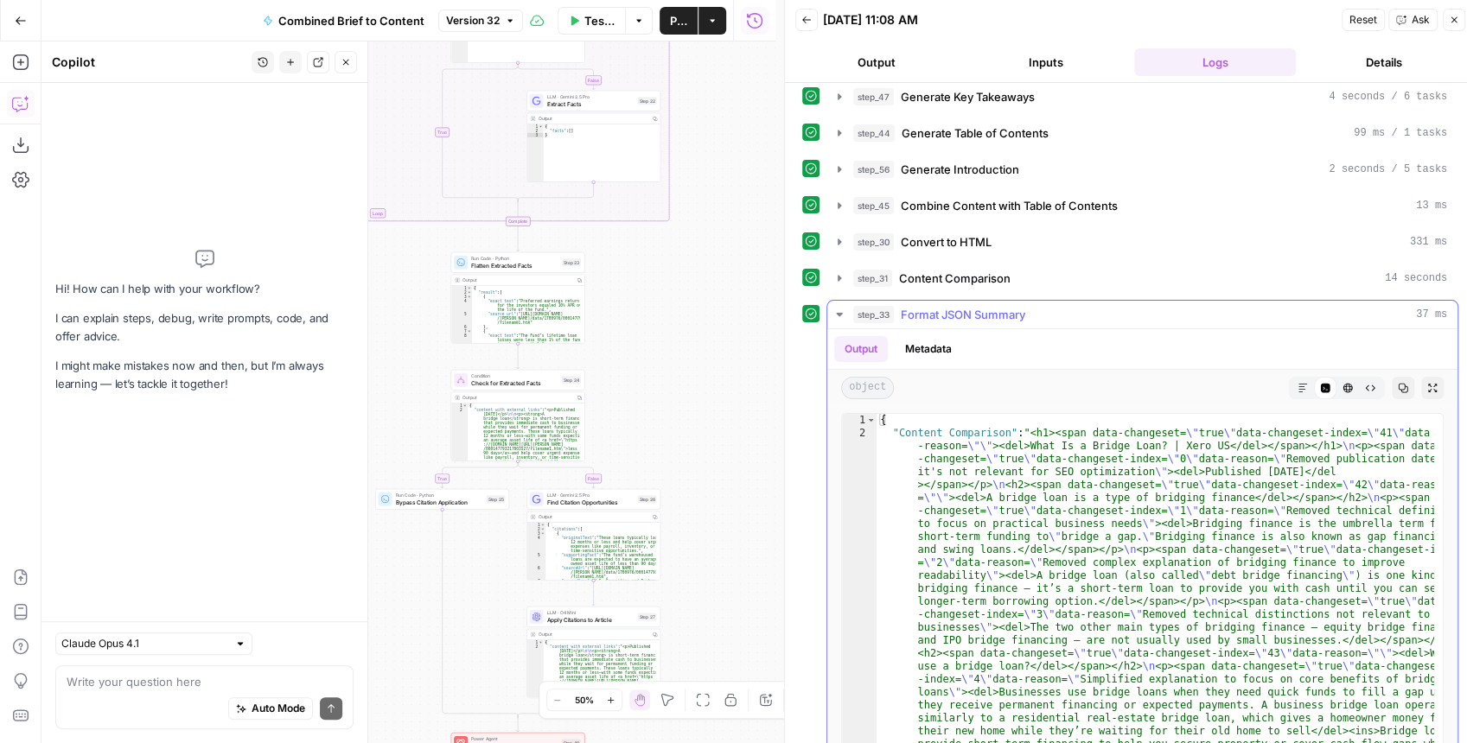
scroll to position [523, 0]
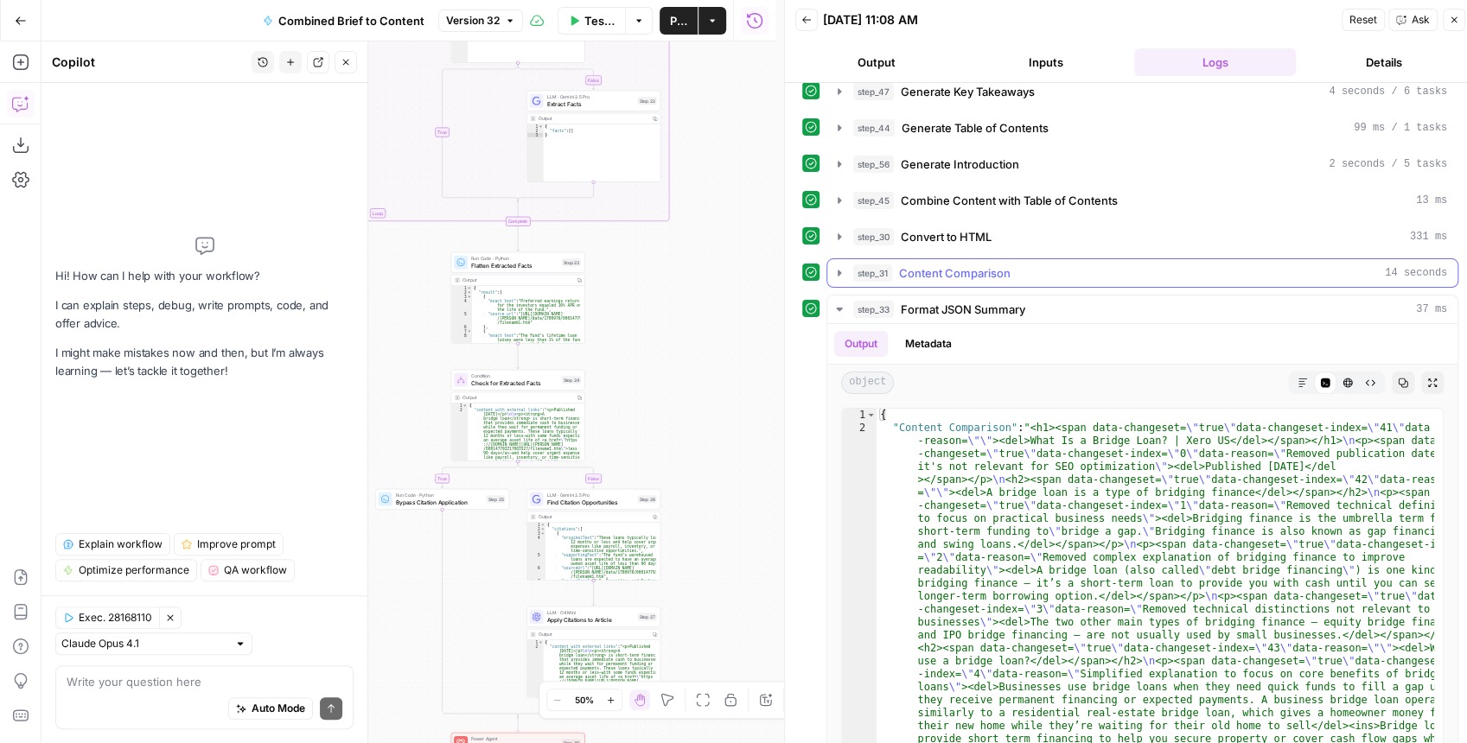
click at [839, 266] on icon "button" at bounding box center [839, 273] width 14 height 14
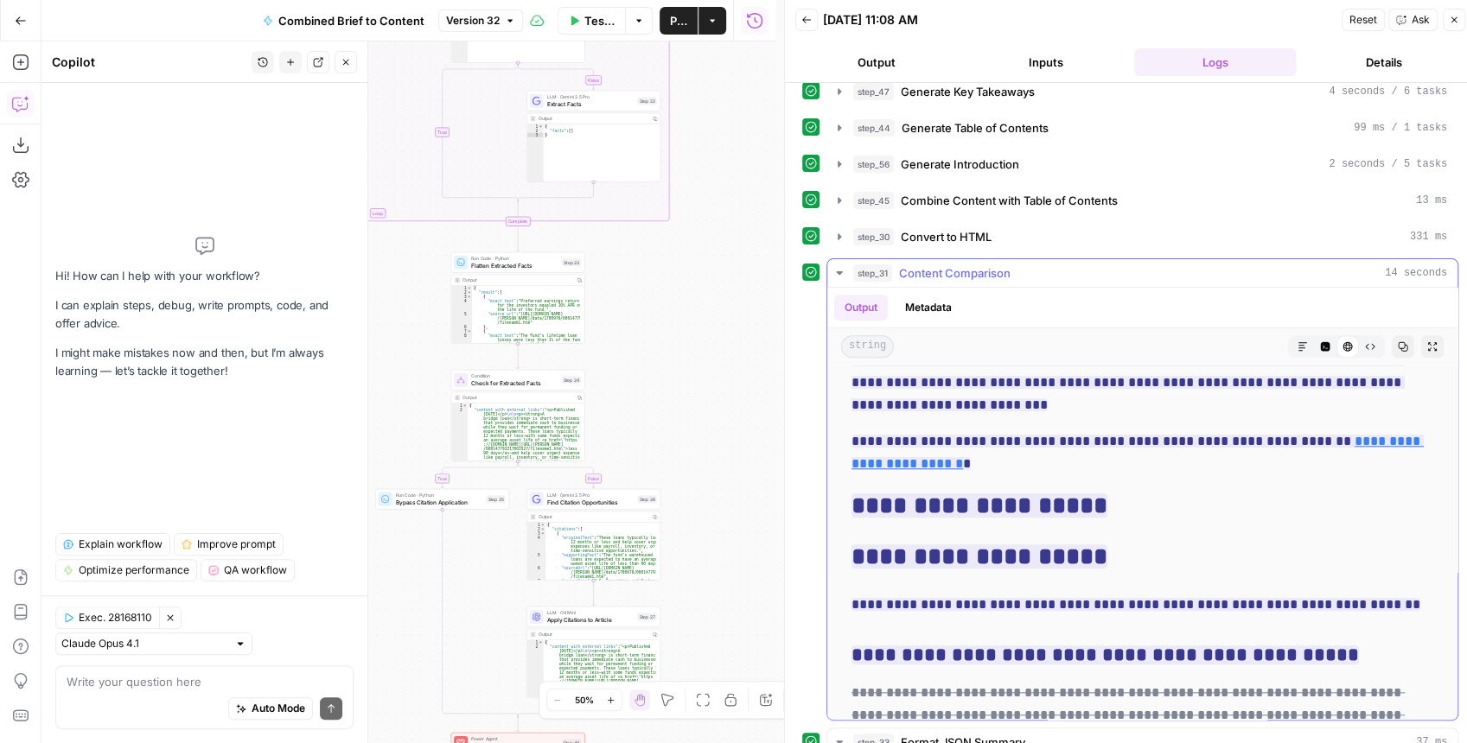
scroll to position [5360, 0]
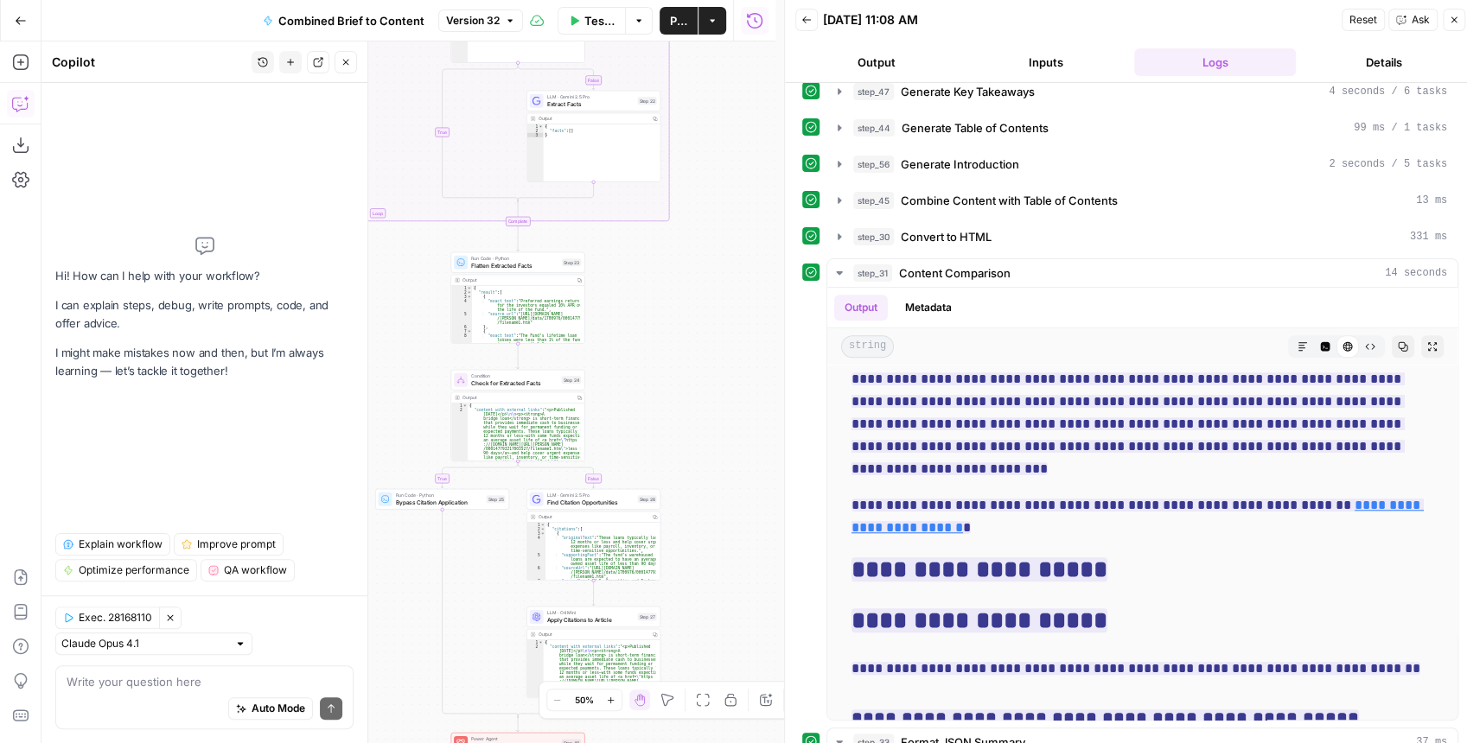
click at [112, 705] on div "Auto Mode Send" at bounding box center [205, 710] width 276 height 38
type textarea "I now have two FAQs"
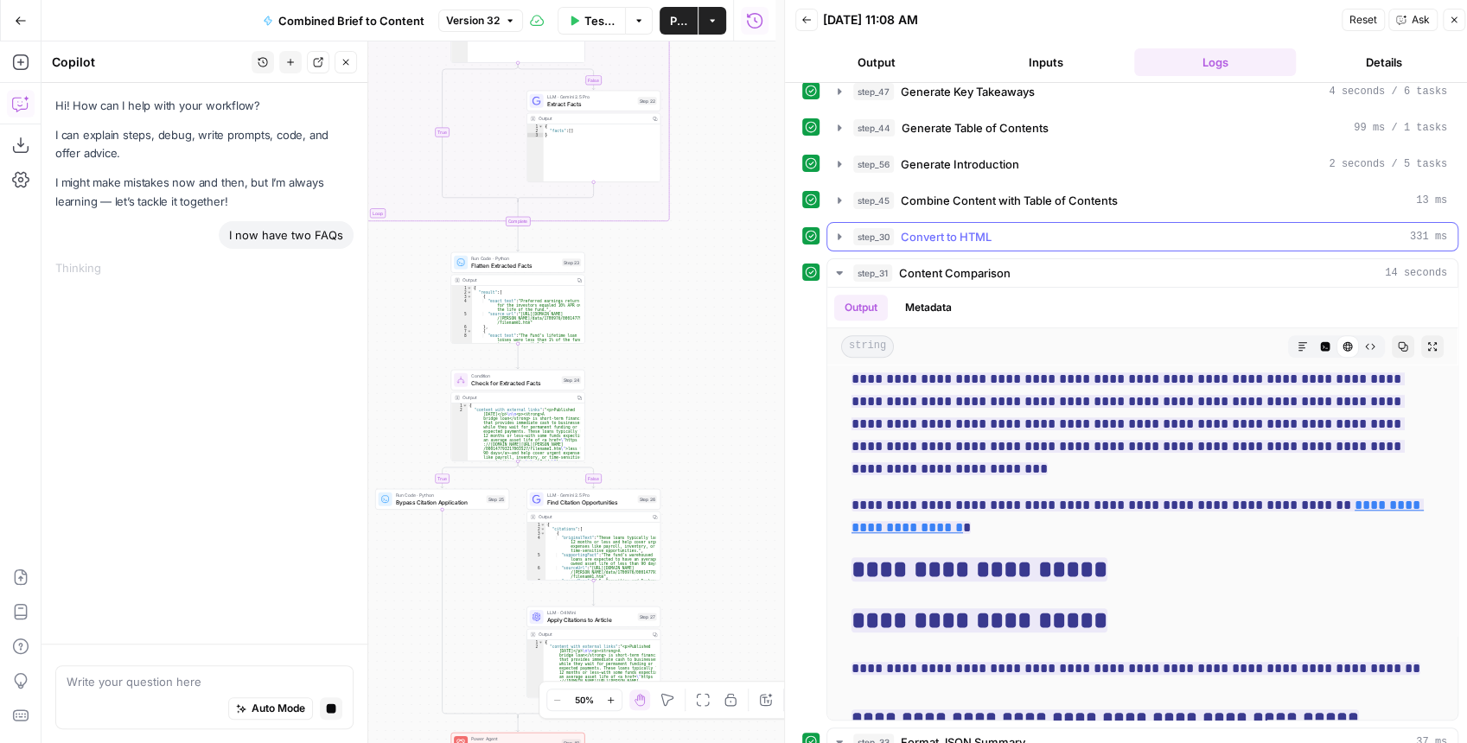
click at [836, 230] on icon "button" at bounding box center [839, 237] width 14 height 14
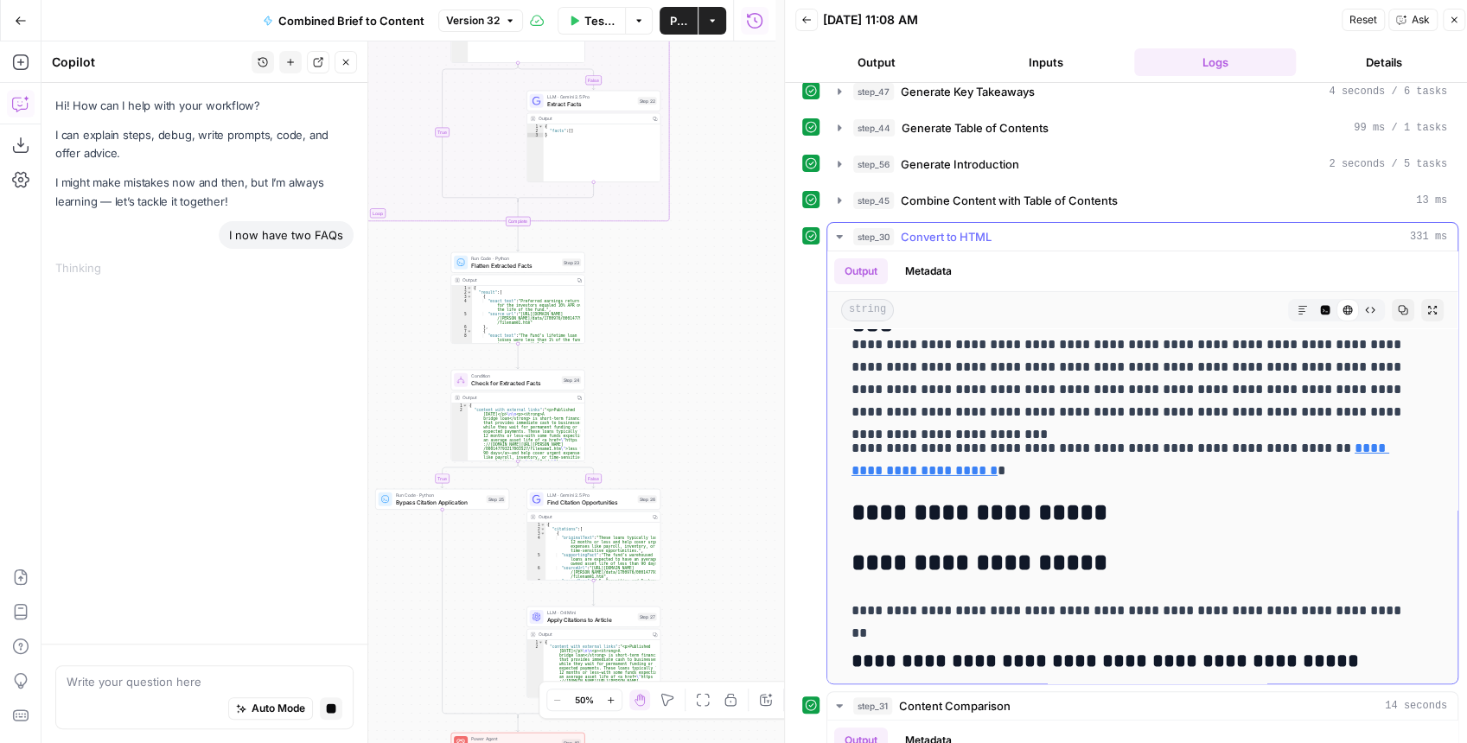
scroll to position [3919, 0]
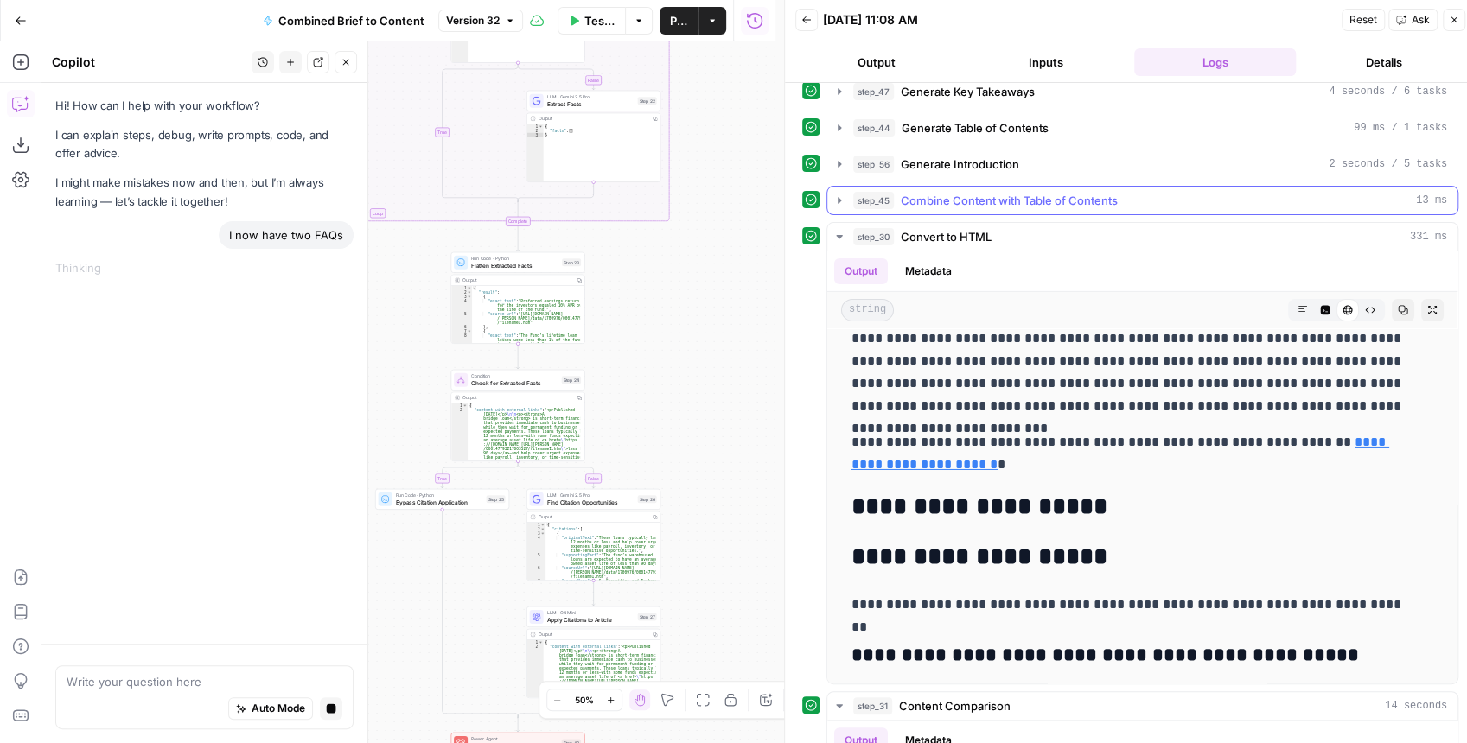
click at [836, 194] on icon "button" at bounding box center [839, 201] width 14 height 14
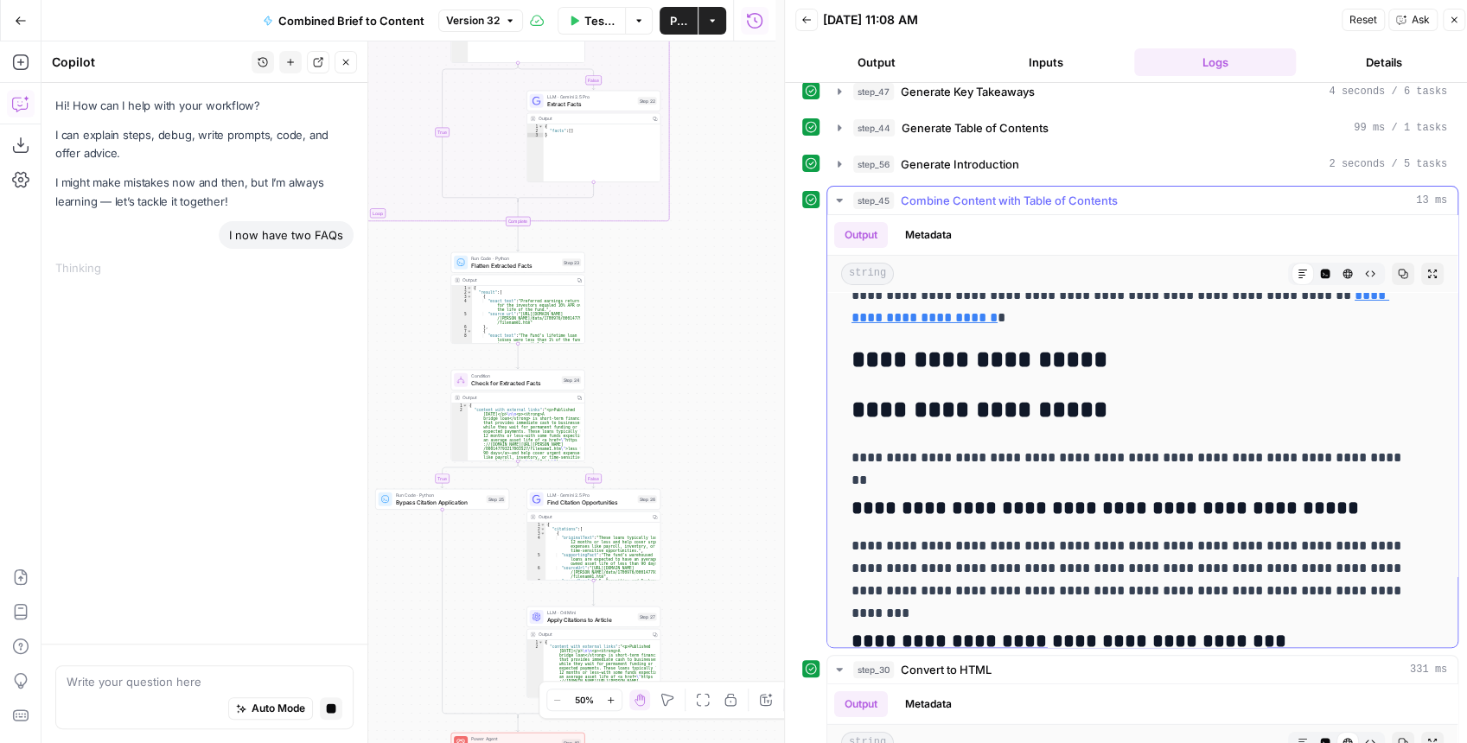
scroll to position [4091, 0]
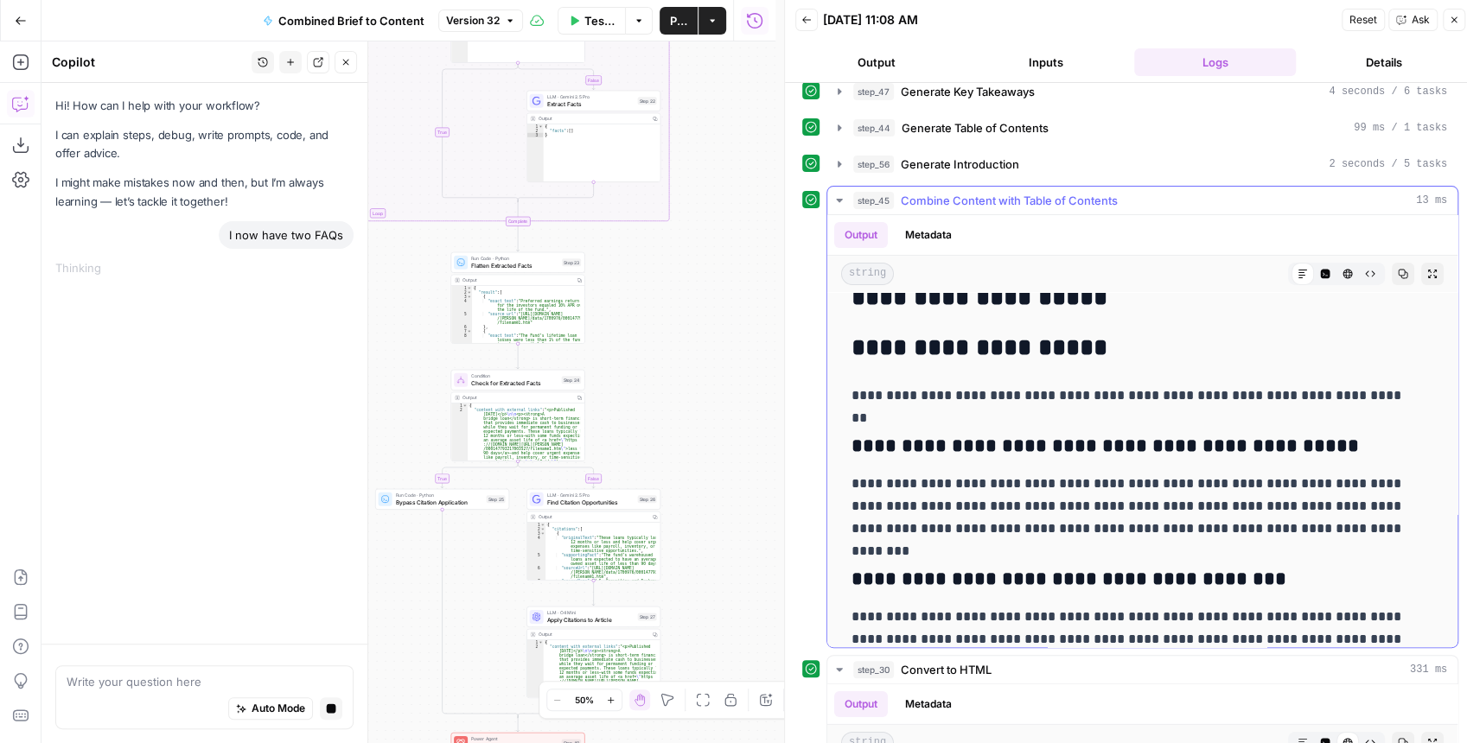
click at [829, 187] on button "step_45 Combine Content with Table of Contents 13 ms" at bounding box center [1142, 201] width 630 height 28
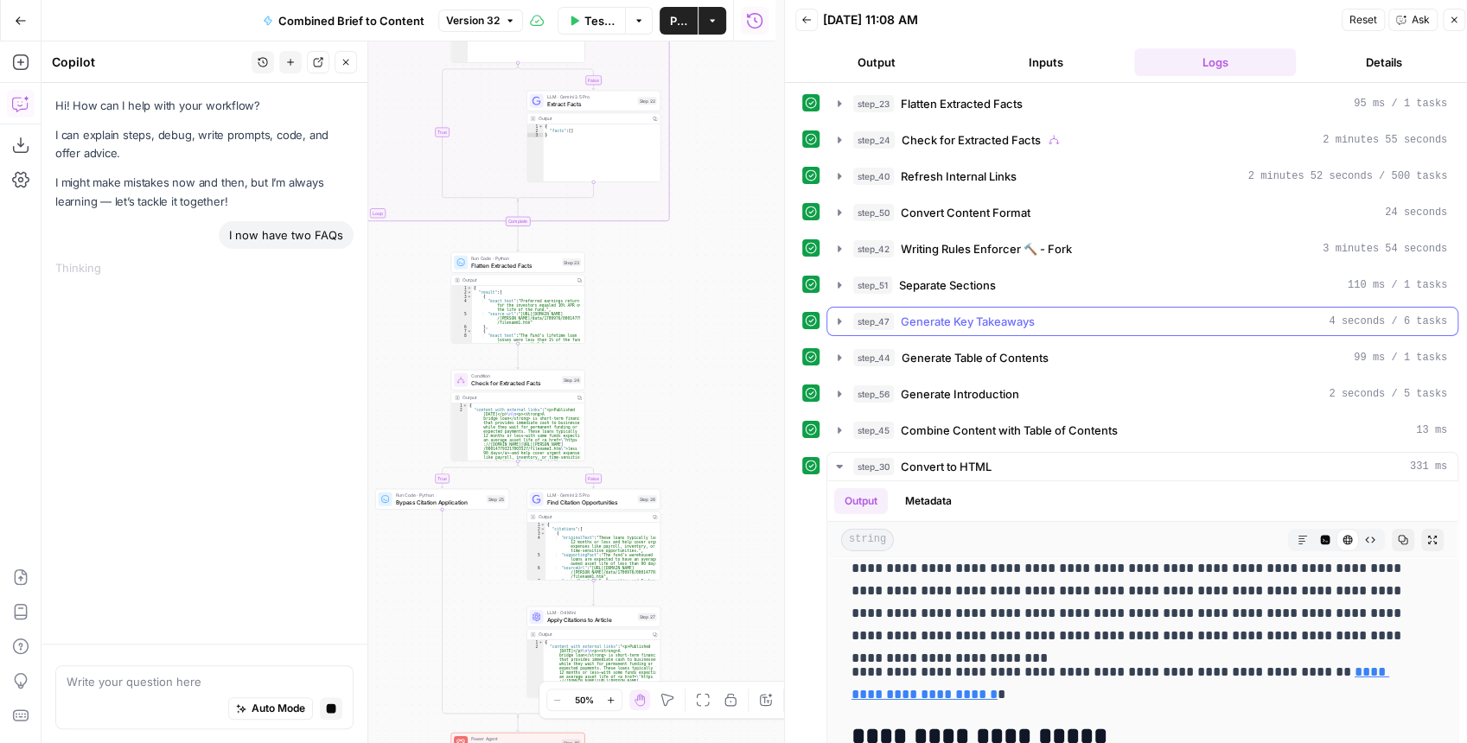
scroll to position [292, 0]
click at [834, 247] on icon "button" at bounding box center [839, 250] width 14 height 14
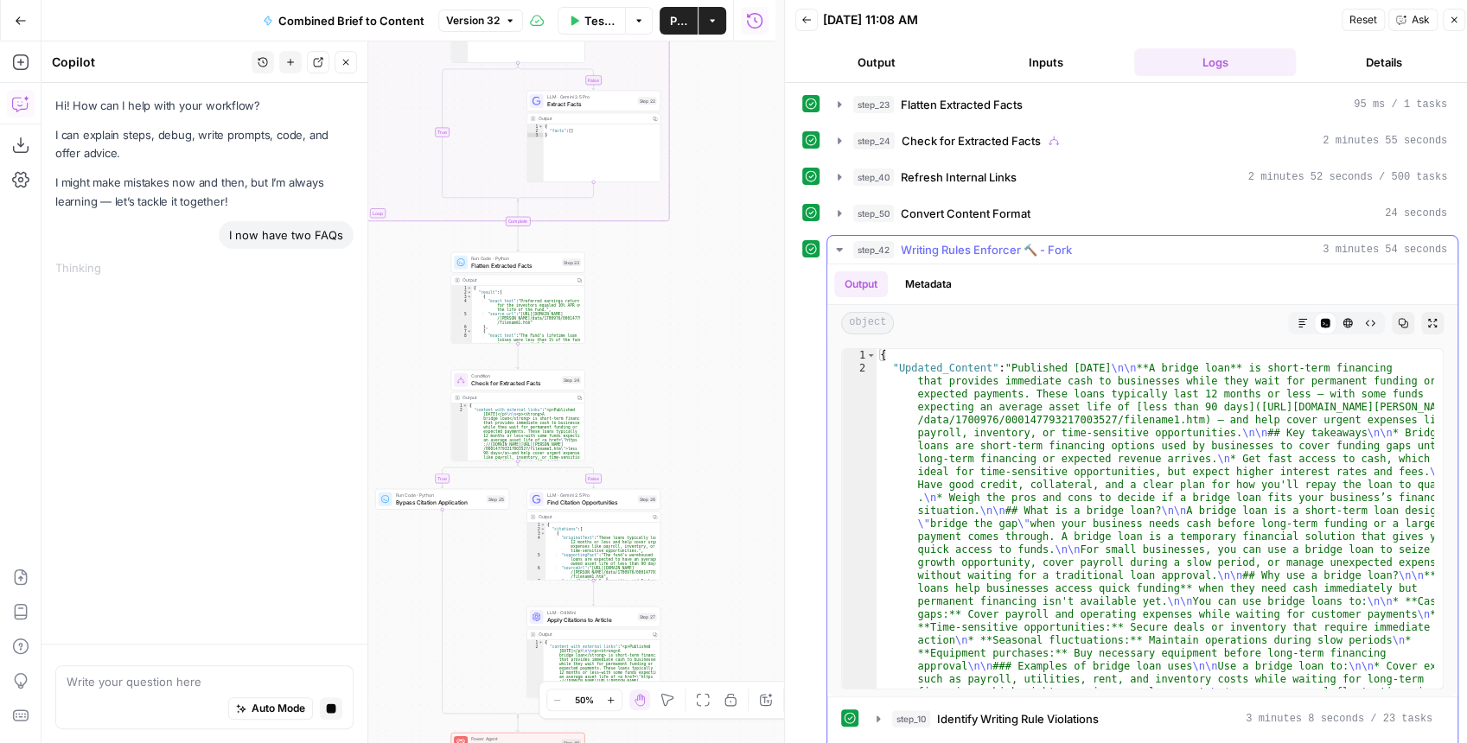
scroll to position [35, 0]
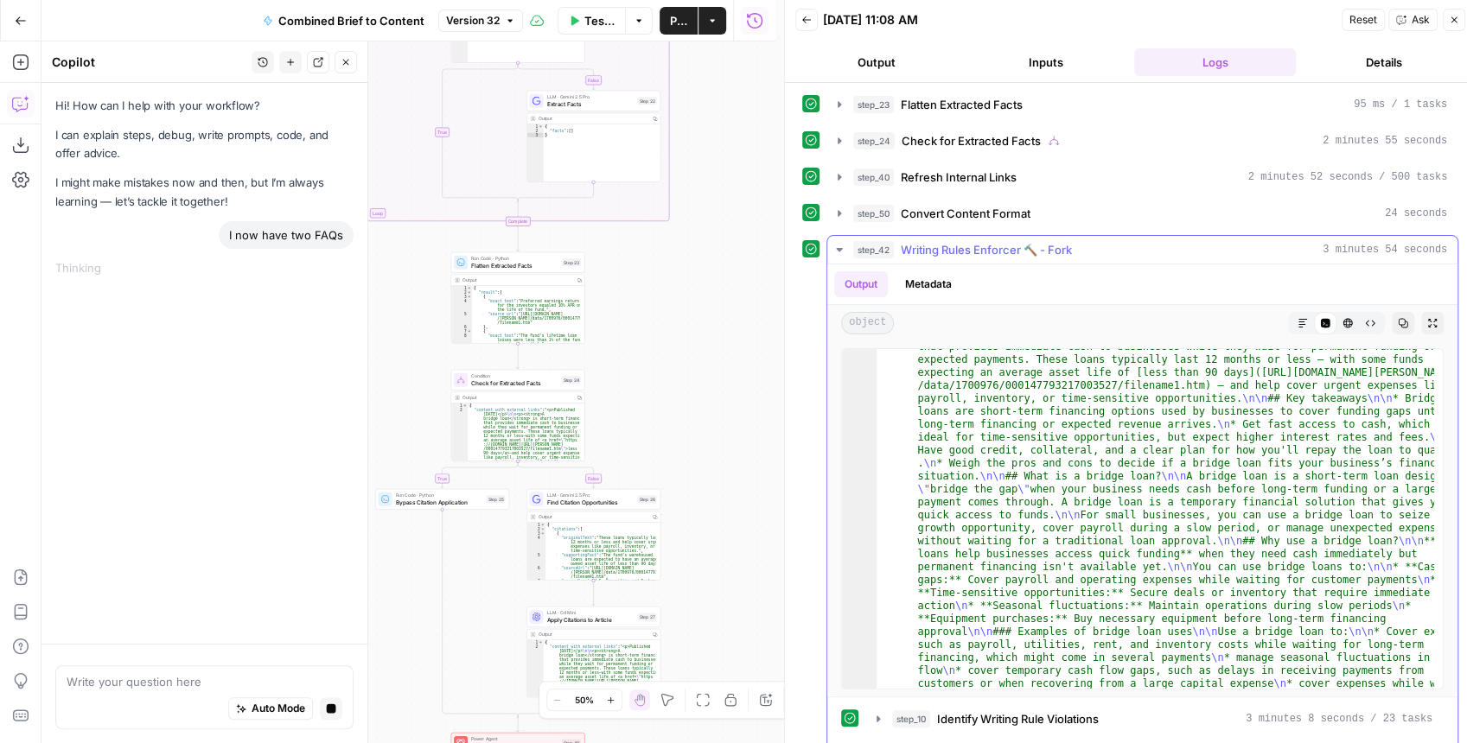
click at [1298, 318] on icon "button" at bounding box center [1303, 323] width 10 height 10
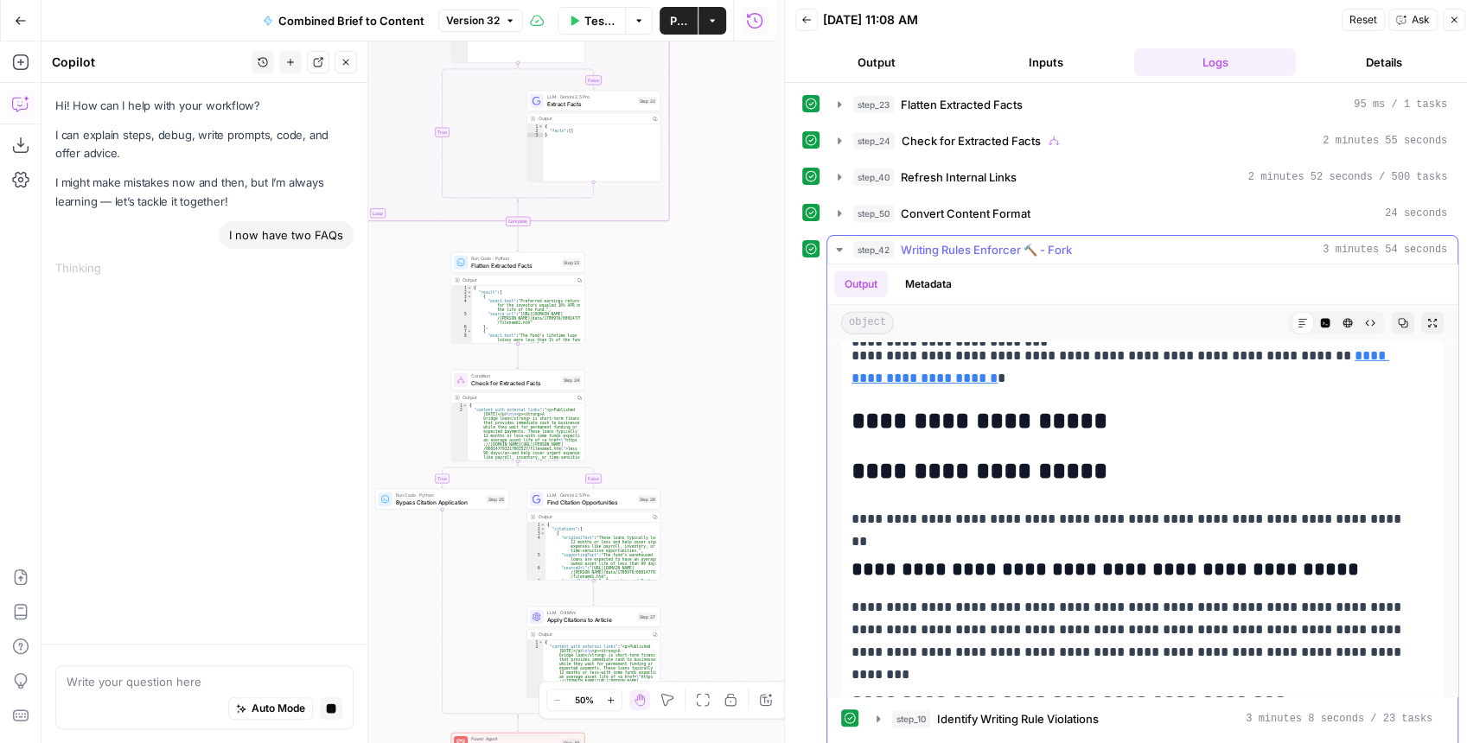
scroll to position [3746, 0]
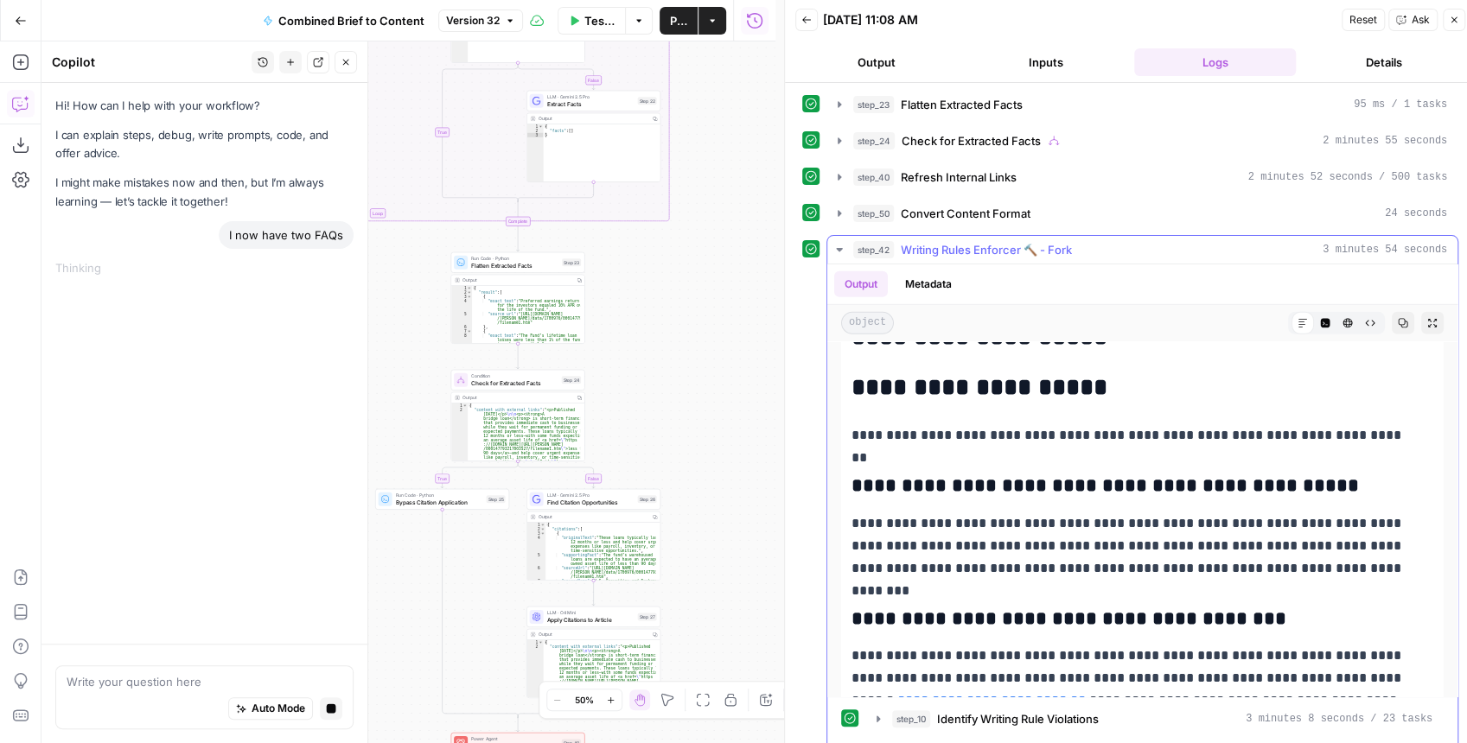
click at [832, 244] on icon "button" at bounding box center [839, 250] width 14 height 14
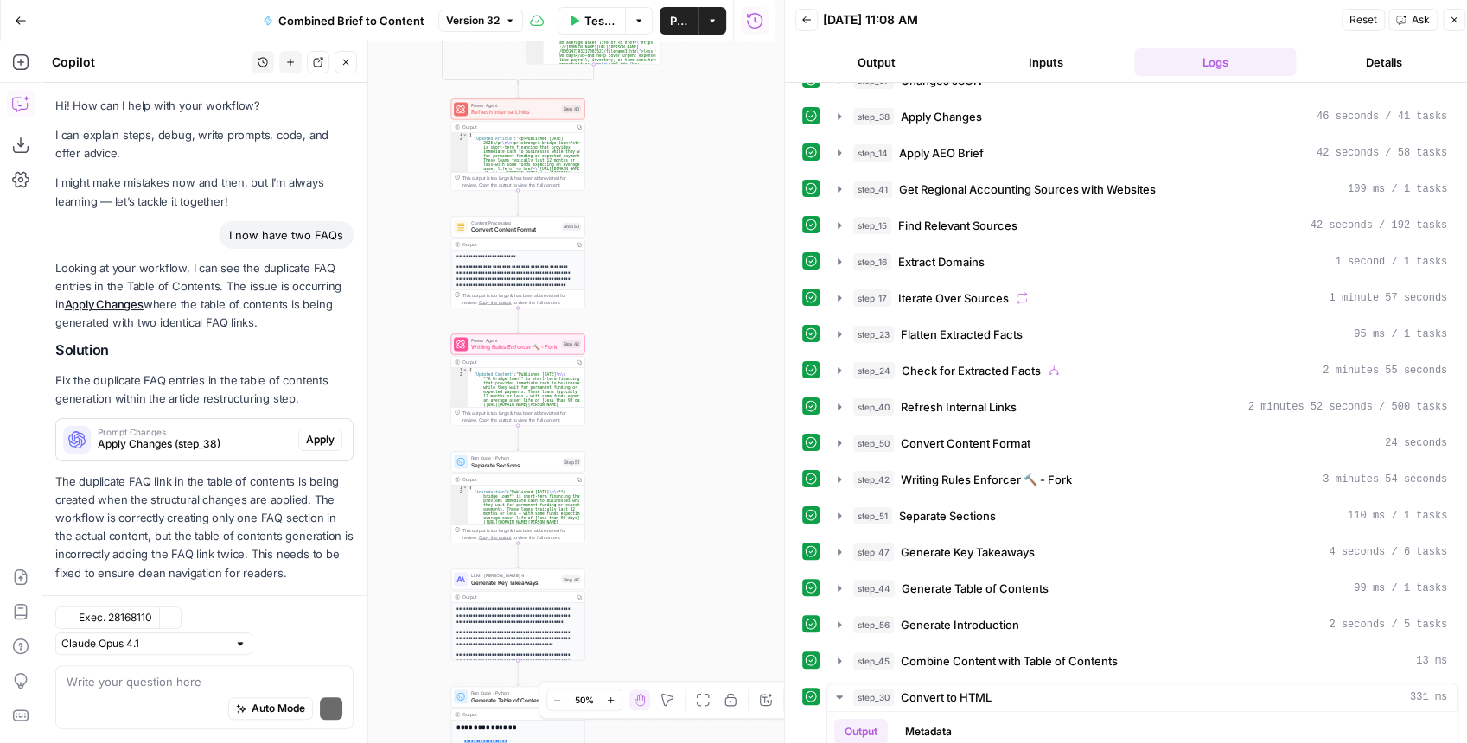
scroll to position [26, 0]
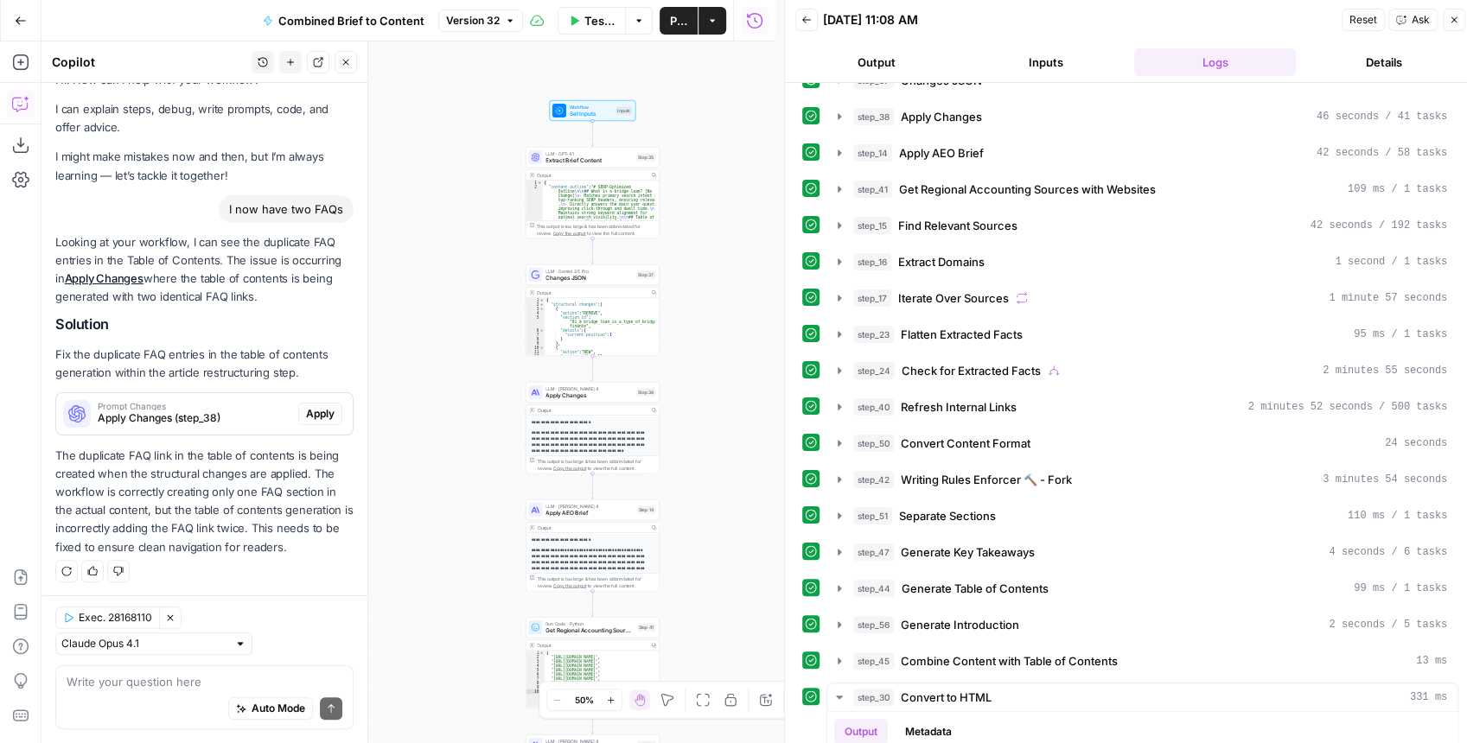
drag, startPoint x: 222, startPoint y: 456, endPoint x: 209, endPoint y: 501, distance: 46.8
click at [209, 501] on p "The duplicate FAQ link in the table of contents is being created when the struc…" at bounding box center [204, 502] width 298 height 110
drag, startPoint x: 221, startPoint y: 540, endPoint x: 230, endPoint y: 489, distance: 51.7
click at [230, 489] on p "The duplicate FAQ link in the table of contents is being created when the struc…" at bounding box center [204, 502] width 298 height 110
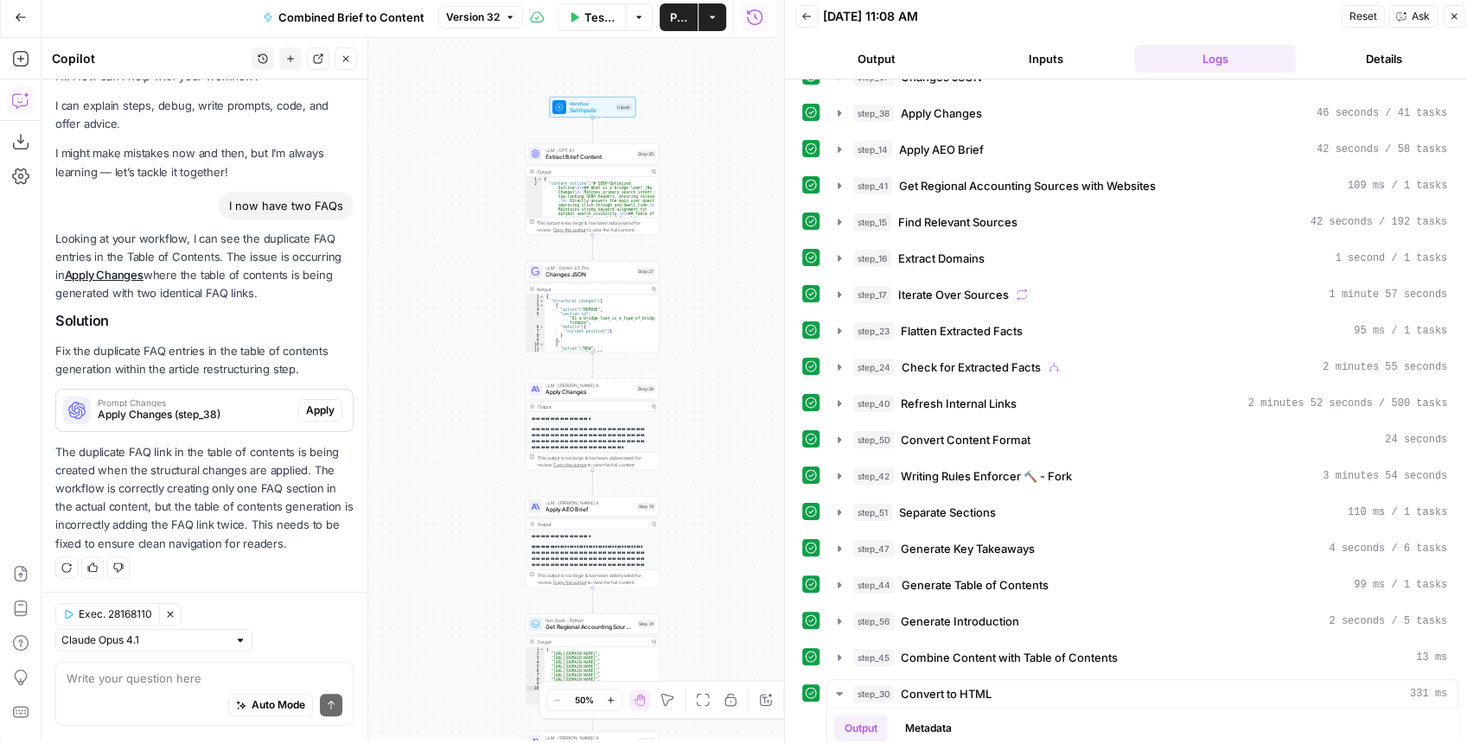
scroll to position [9, 0]
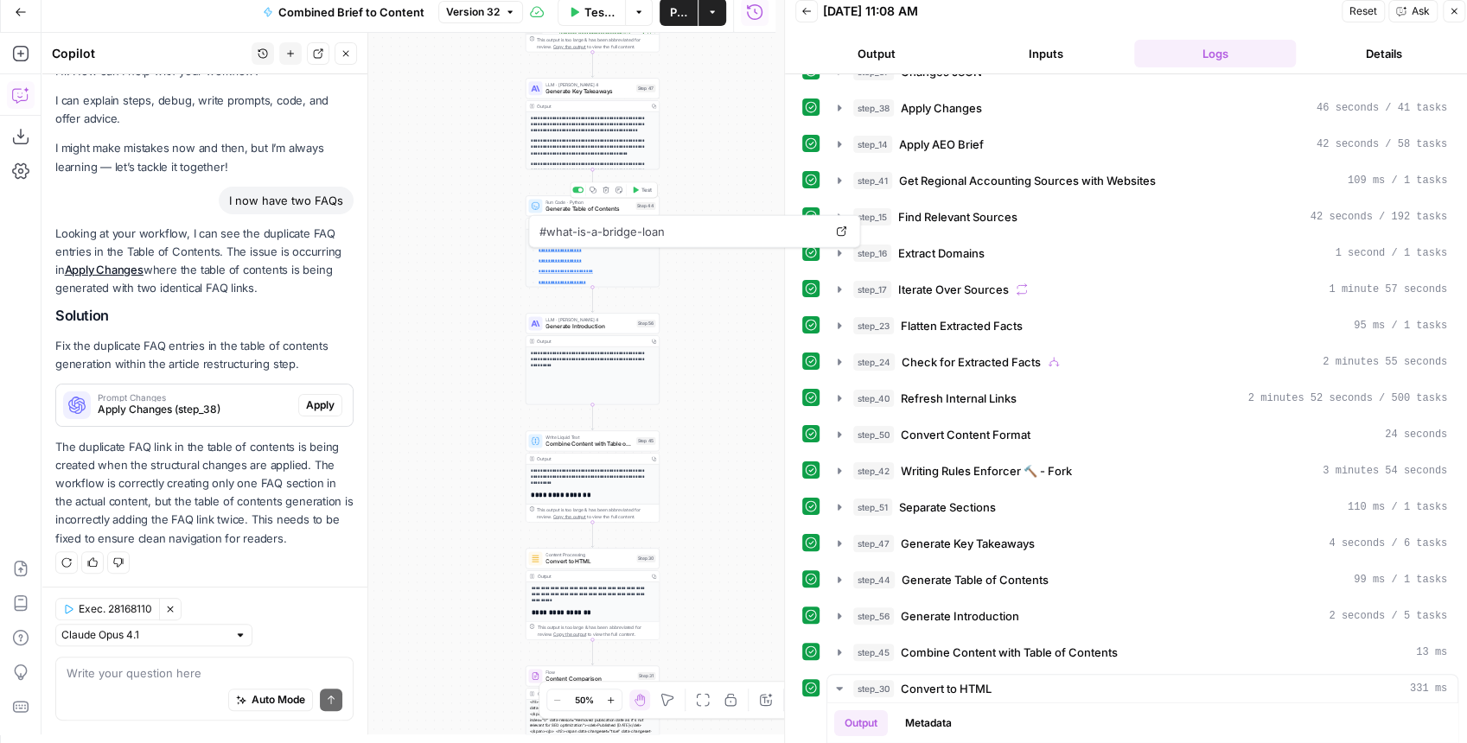
click at [556, 206] on span "Generate Table of Contents" at bounding box center [588, 209] width 86 height 9
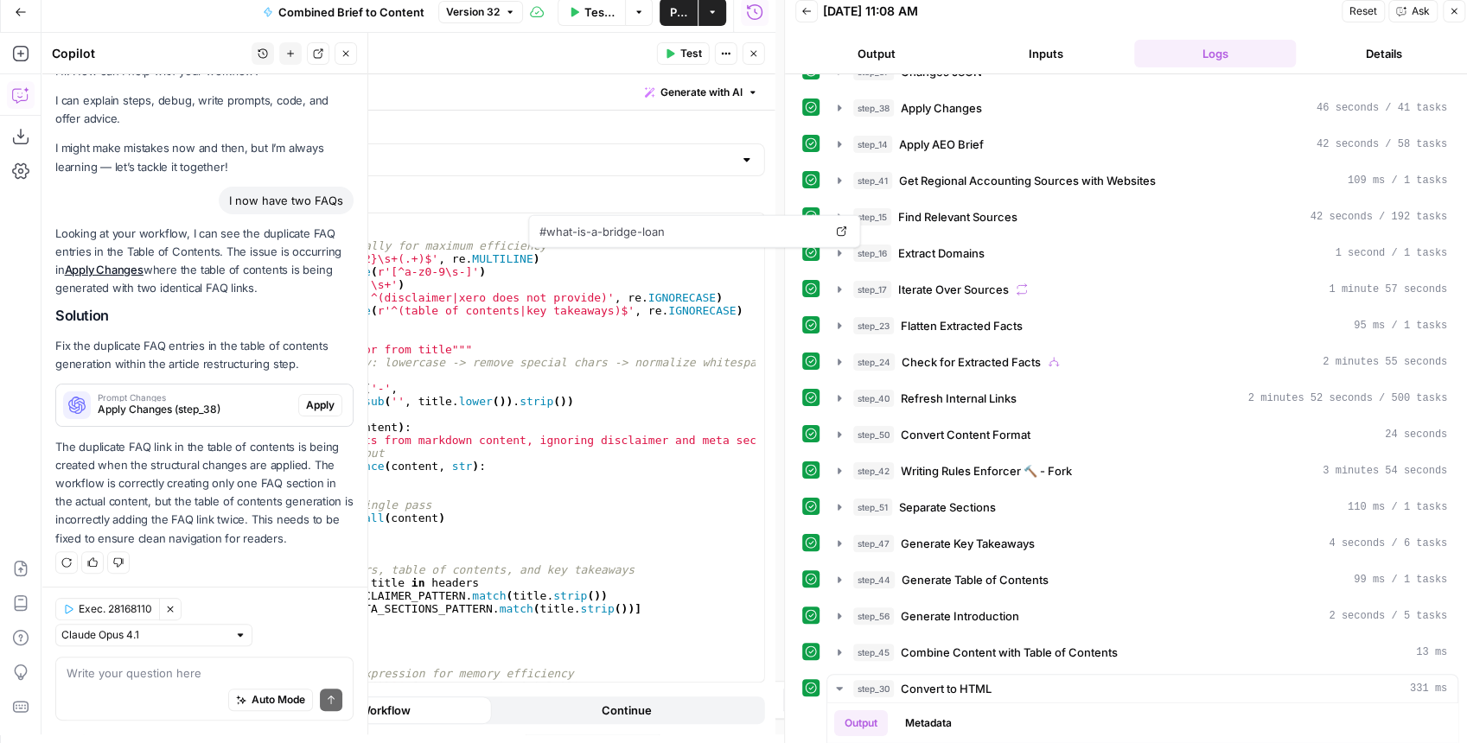
click at [755, 56] on icon "button" at bounding box center [754, 53] width 10 height 10
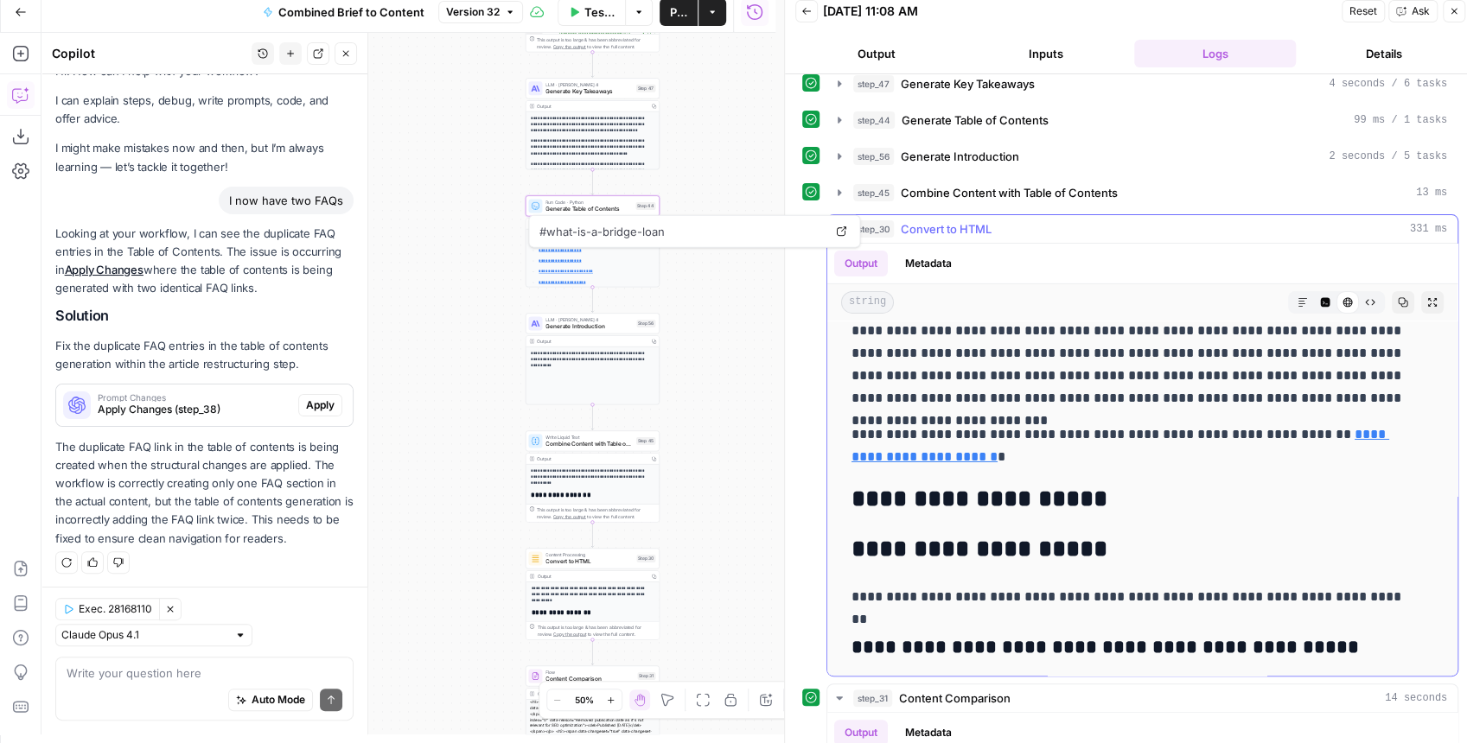
scroll to position [465, 0]
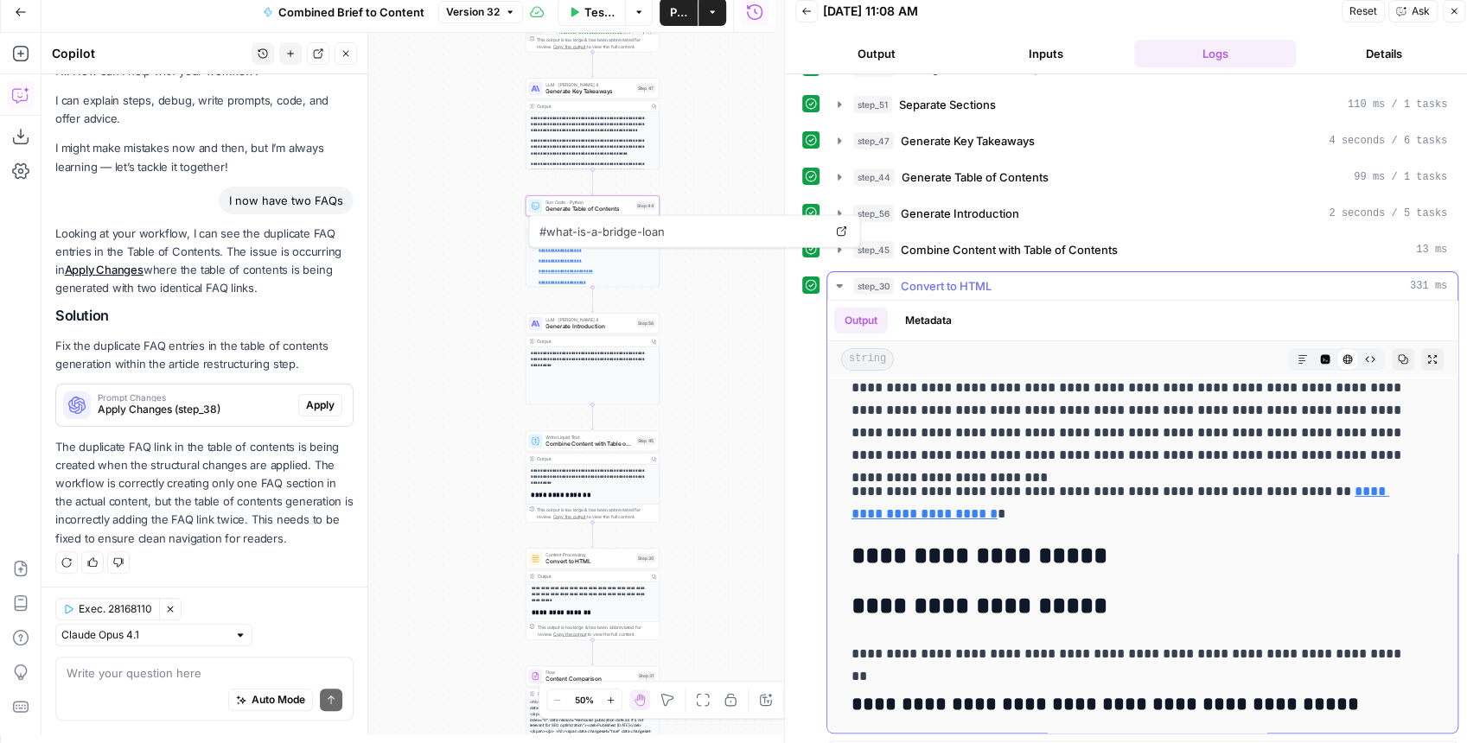
click at [833, 279] on icon "button" at bounding box center [839, 286] width 14 height 14
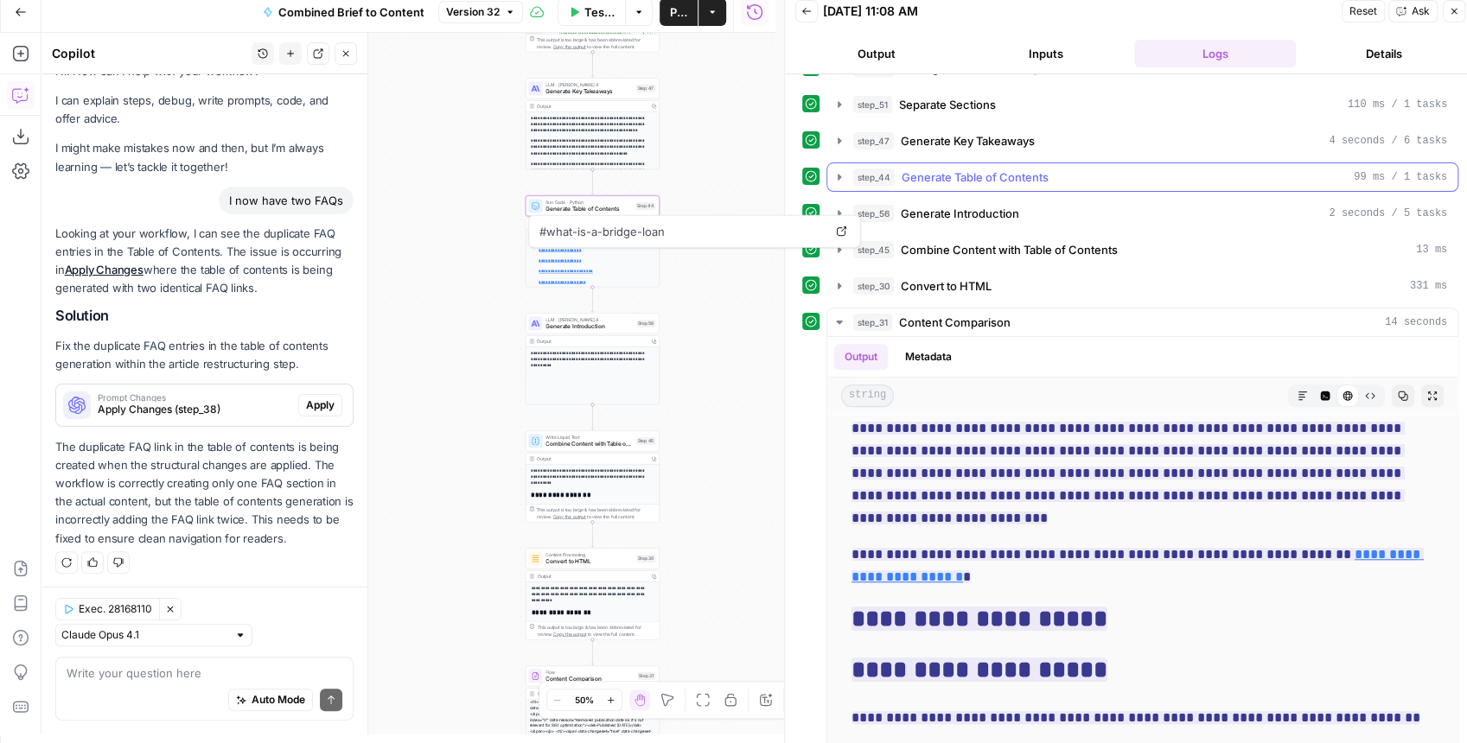
click at [830, 169] on button "step_44 Generate Table of Contents 99 ms / 1 tasks" at bounding box center [1142, 177] width 630 height 28
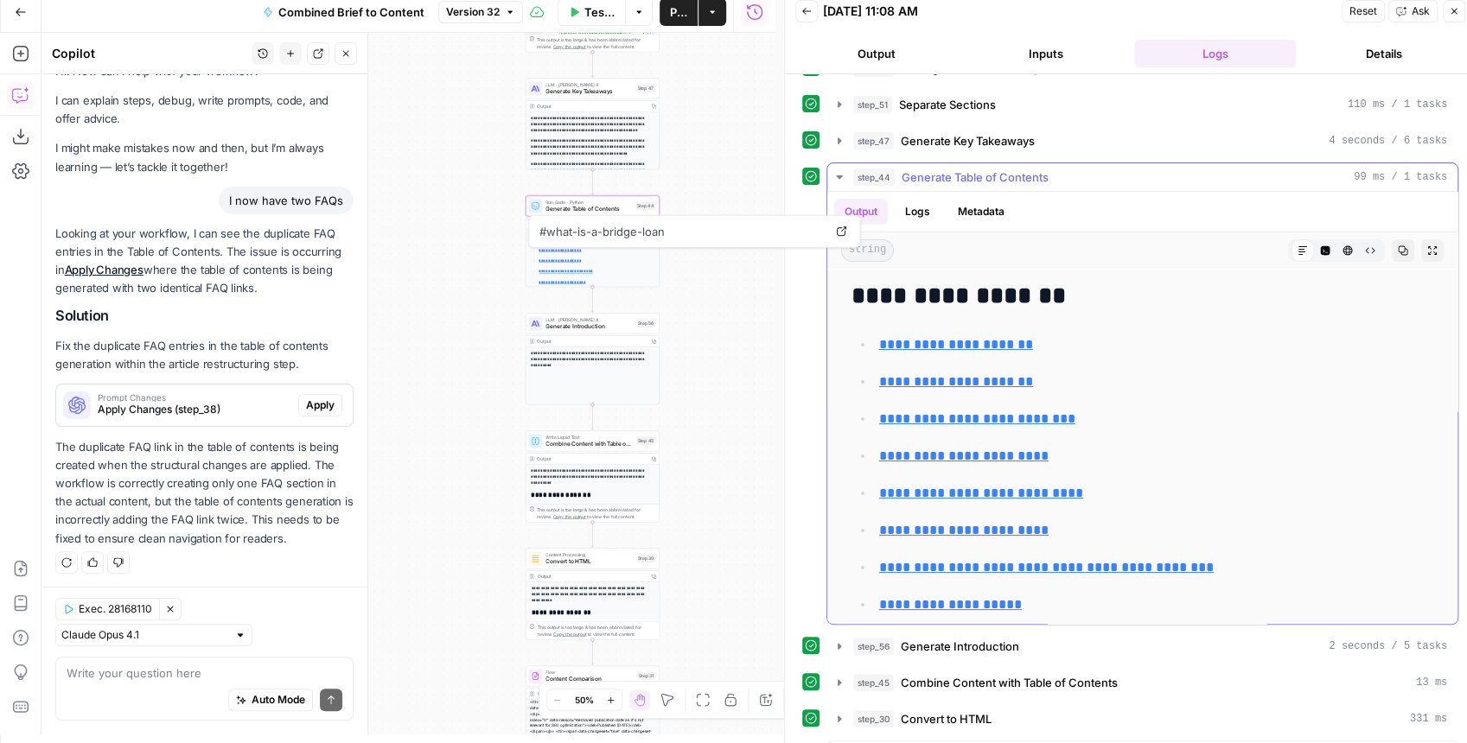
scroll to position [0, 0]
click at [840, 134] on icon "button" at bounding box center [839, 141] width 14 height 14
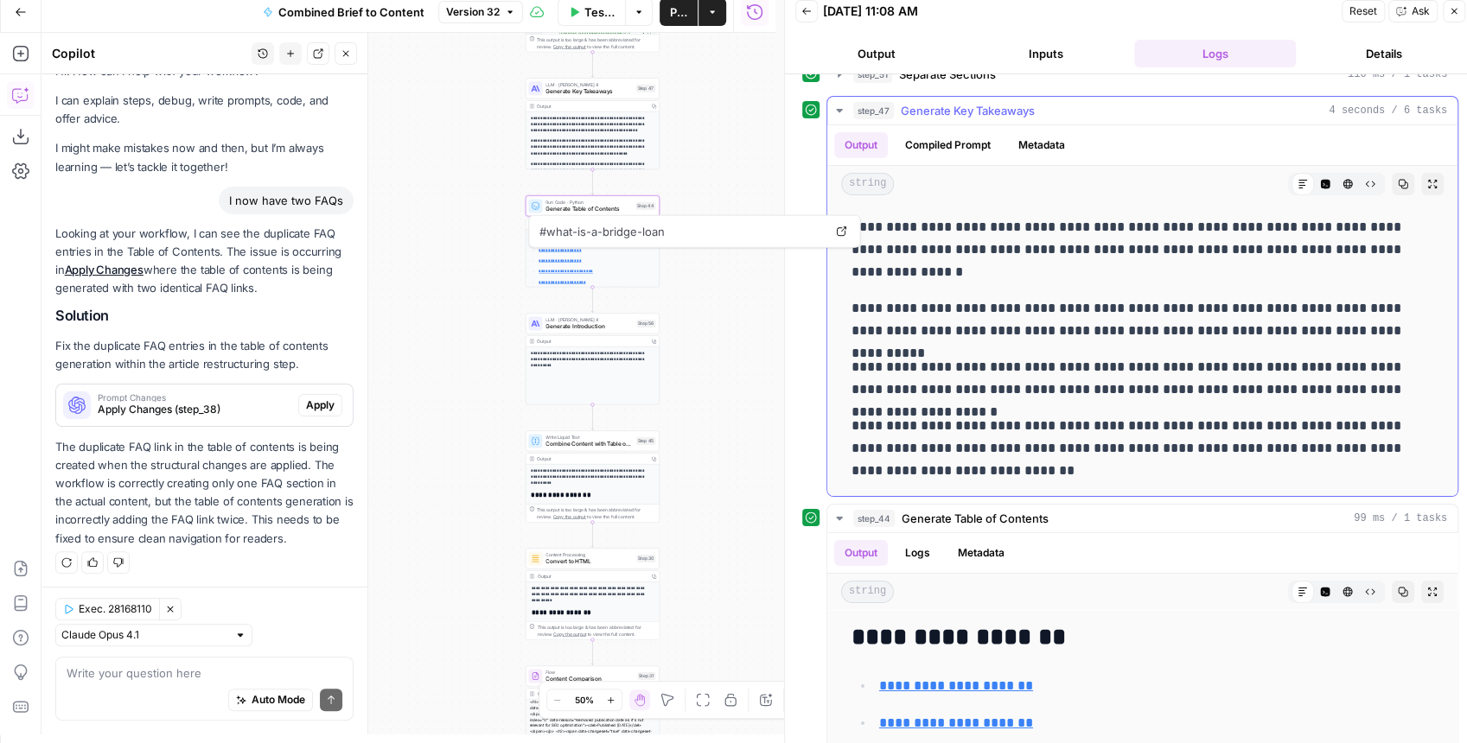
scroll to position [408, 0]
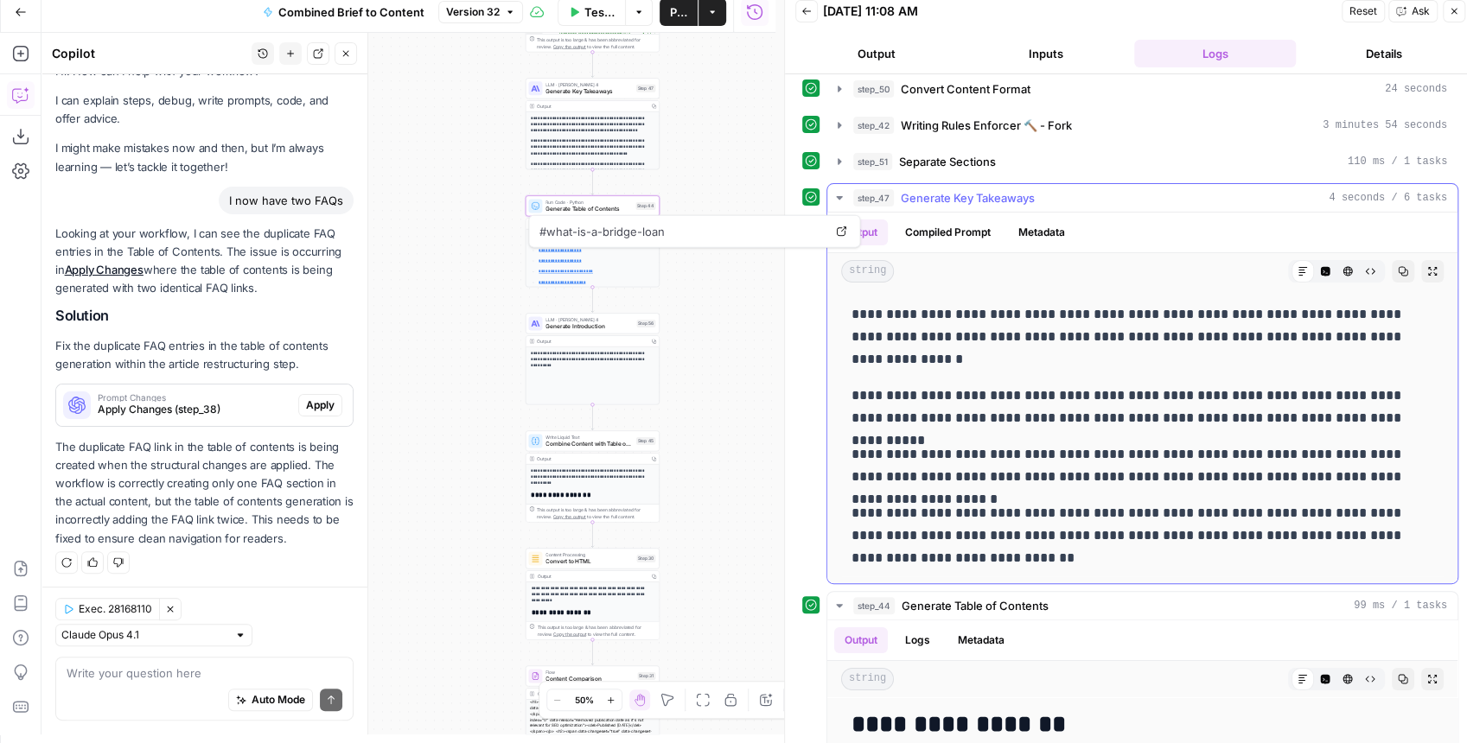
click at [837, 196] on icon "button" at bounding box center [839, 197] width 6 height 3
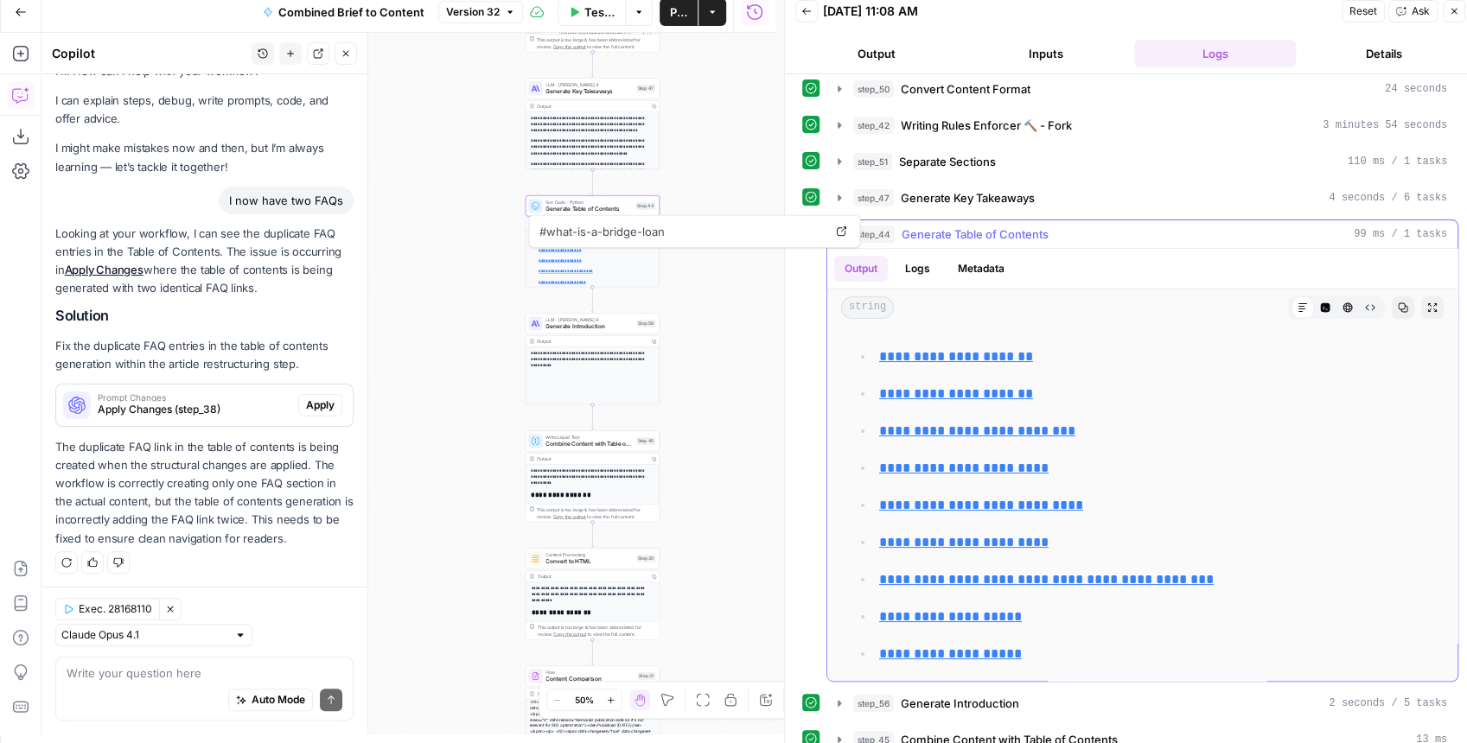
scroll to position [47, 0]
click at [799, 282] on div "**********" at bounding box center [1130, 408] width 691 height 669
click at [843, 228] on icon at bounding box center [841, 231] width 10 height 10
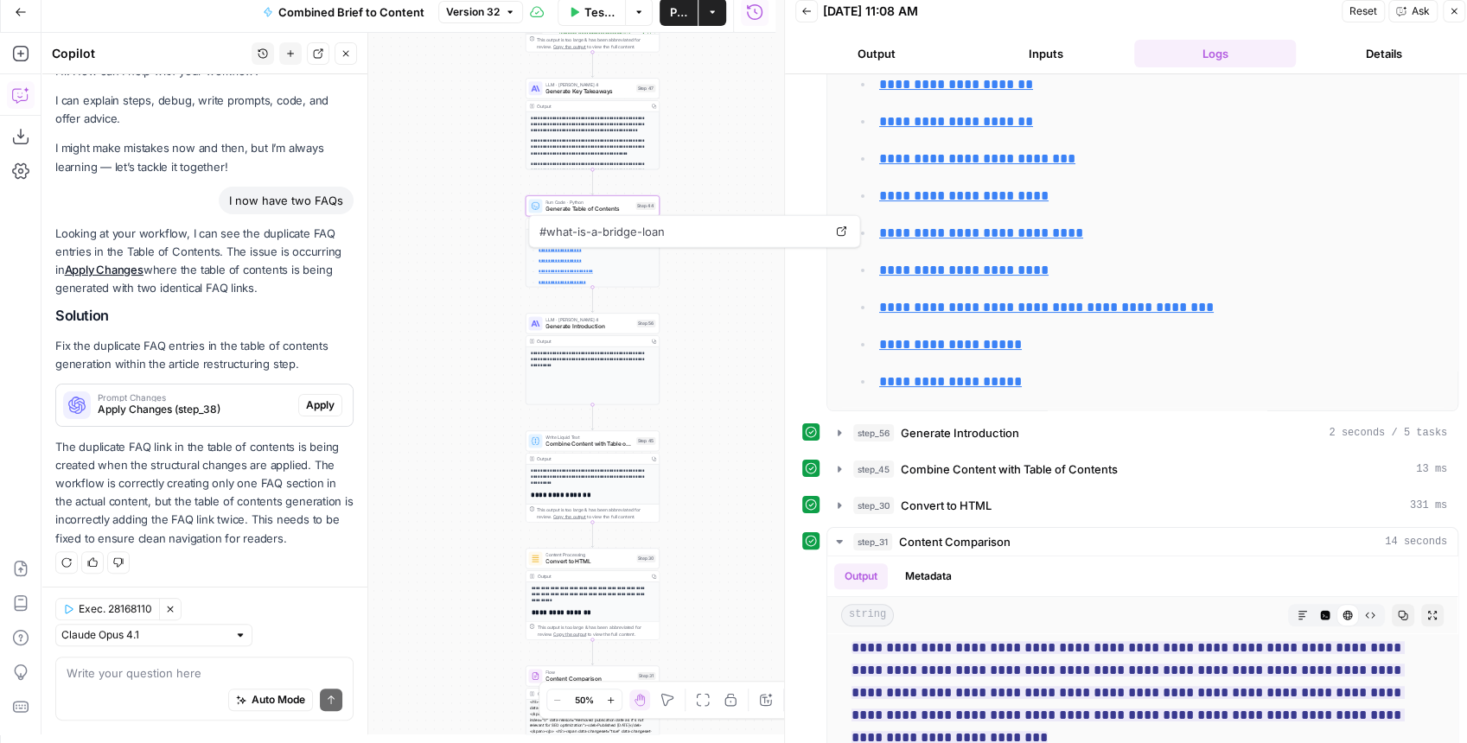
scroll to position [696, 0]
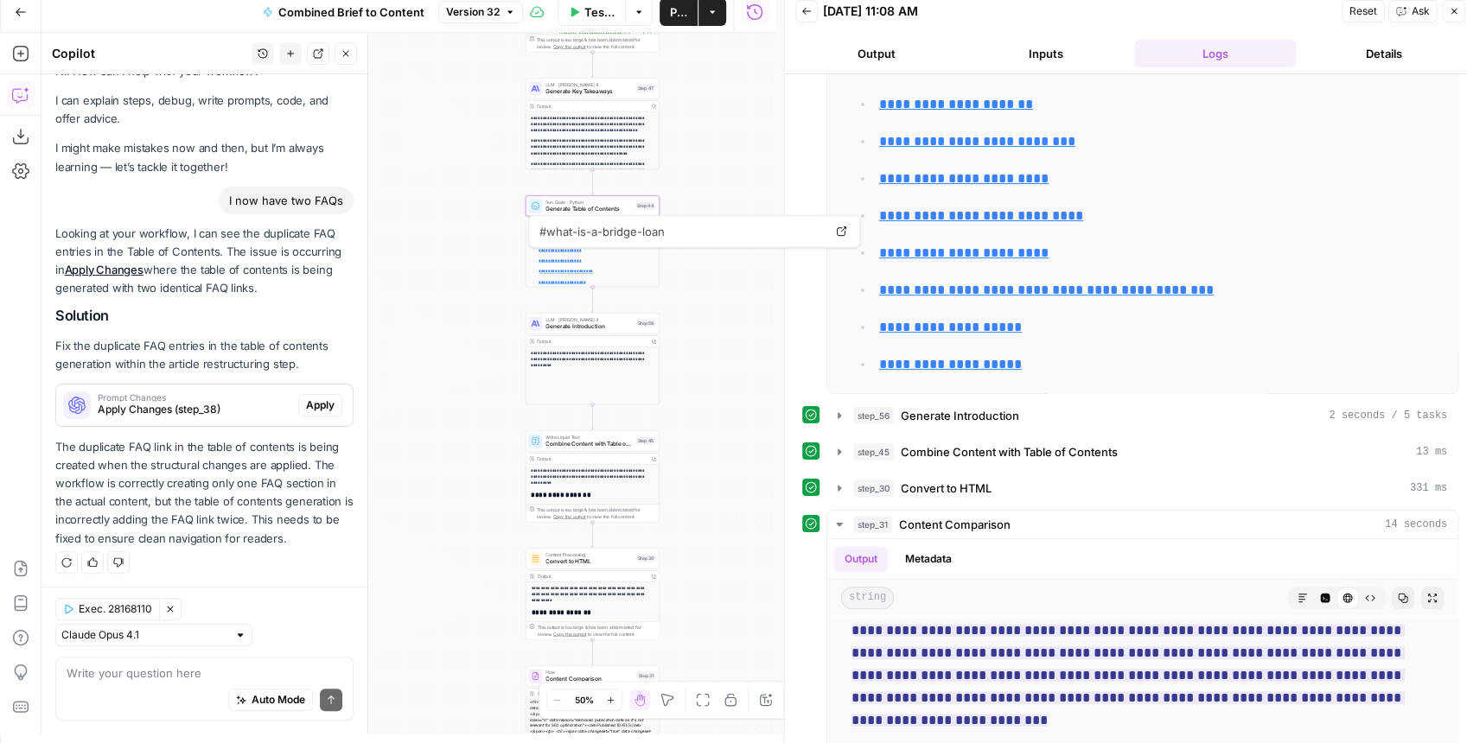
click at [593, 205] on span "Generate Table of Contents" at bounding box center [588, 209] width 86 height 9
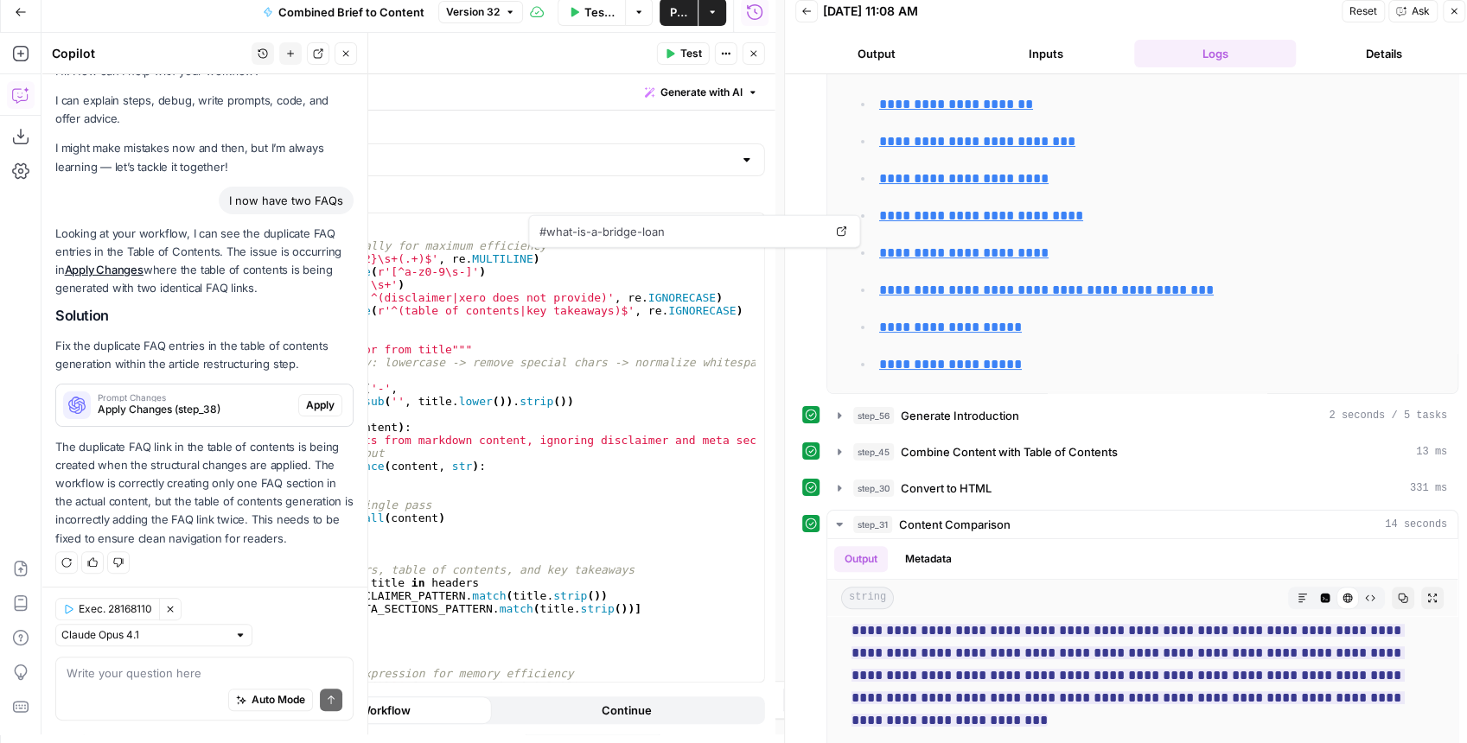
click at [754, 61] on button "Close" at bounding box center [754, 53] width 22 height 22
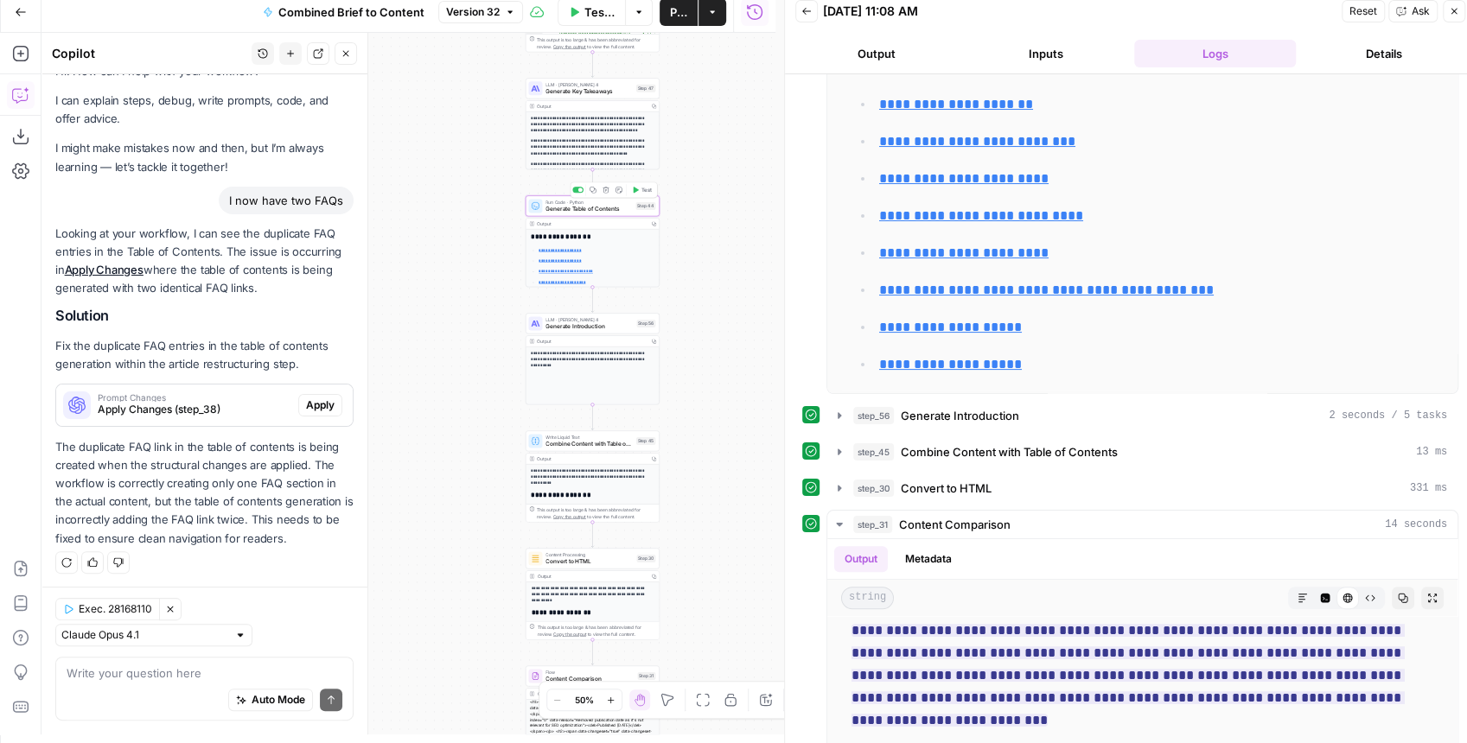
click at [590, 209] on span "Generate Table of Contents" at bounding box center [588, 209] width 86 height 9
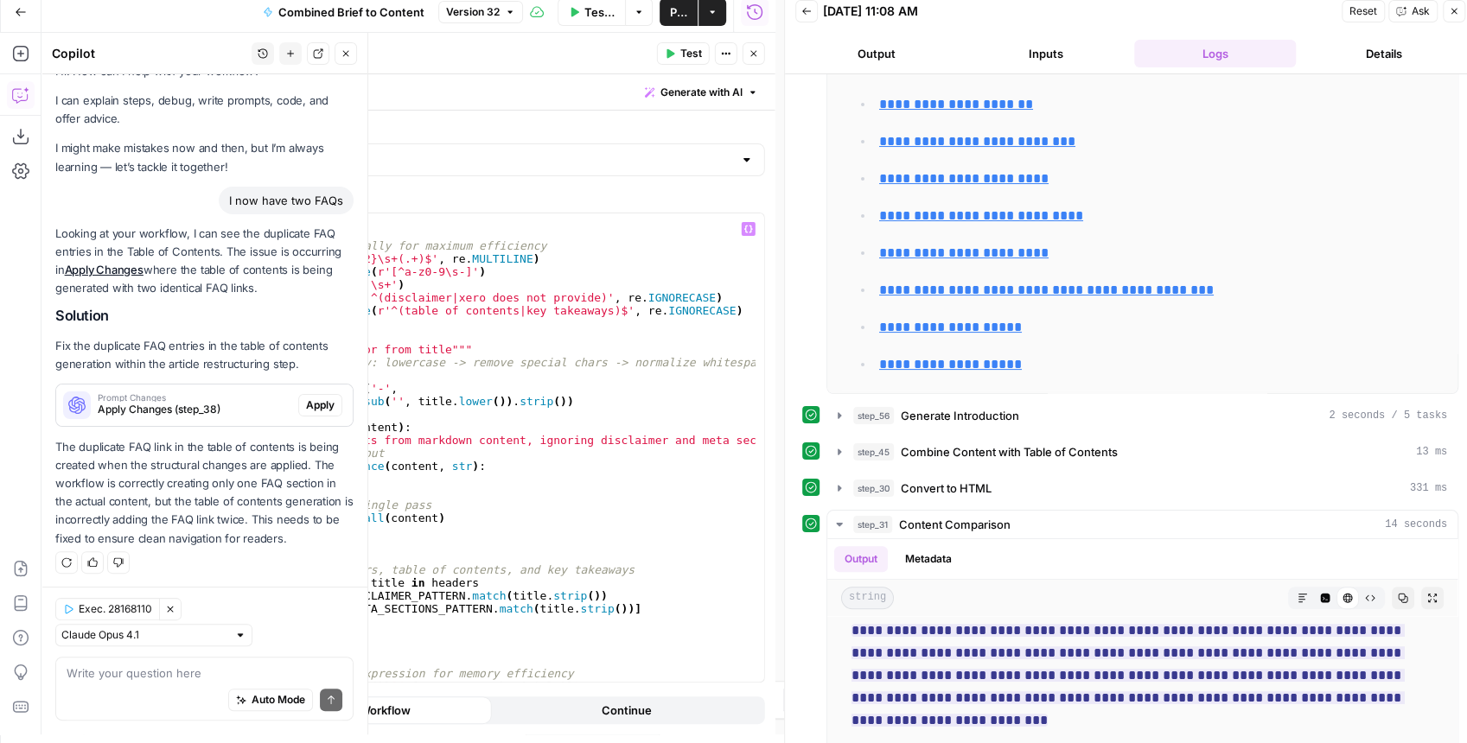
click at [577, 269] on div "import re # Pre-compile regex patterns globally for maximum efficiency HEADER_P…" at bounding box center [446, 461] width 619 height 495
type textarea "**********"
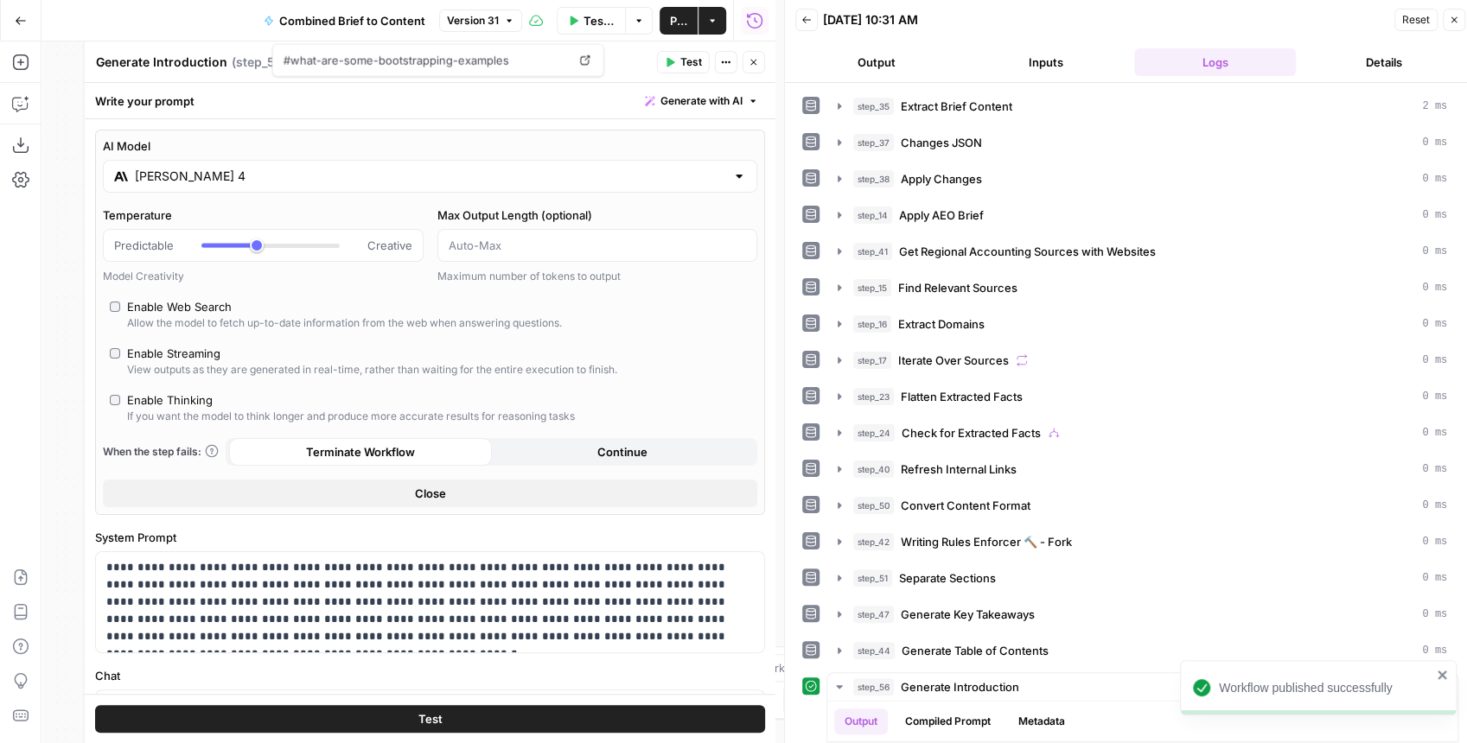
scroll to position [93, 0]
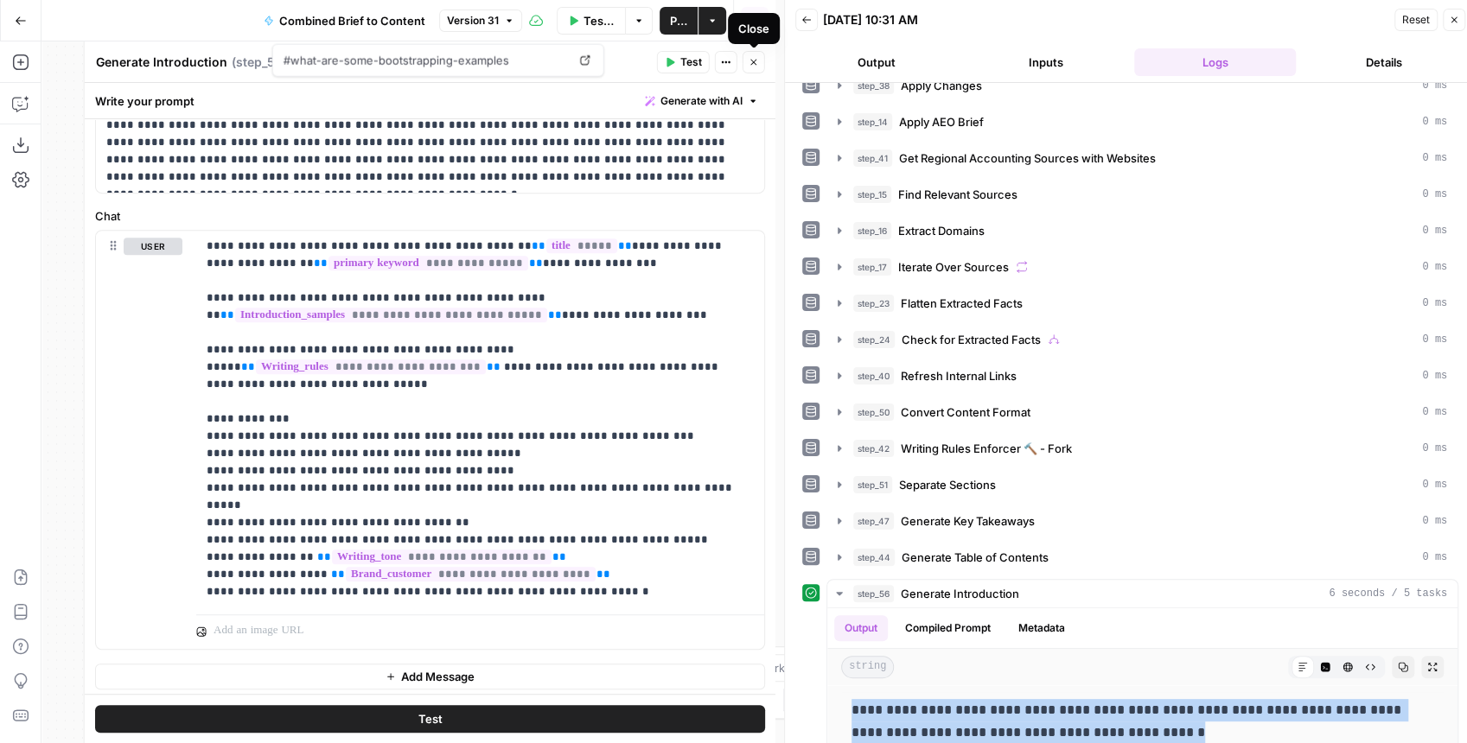
click at [749, 57] on icon "button" at bounding box center [754, 62] width 10 height 10
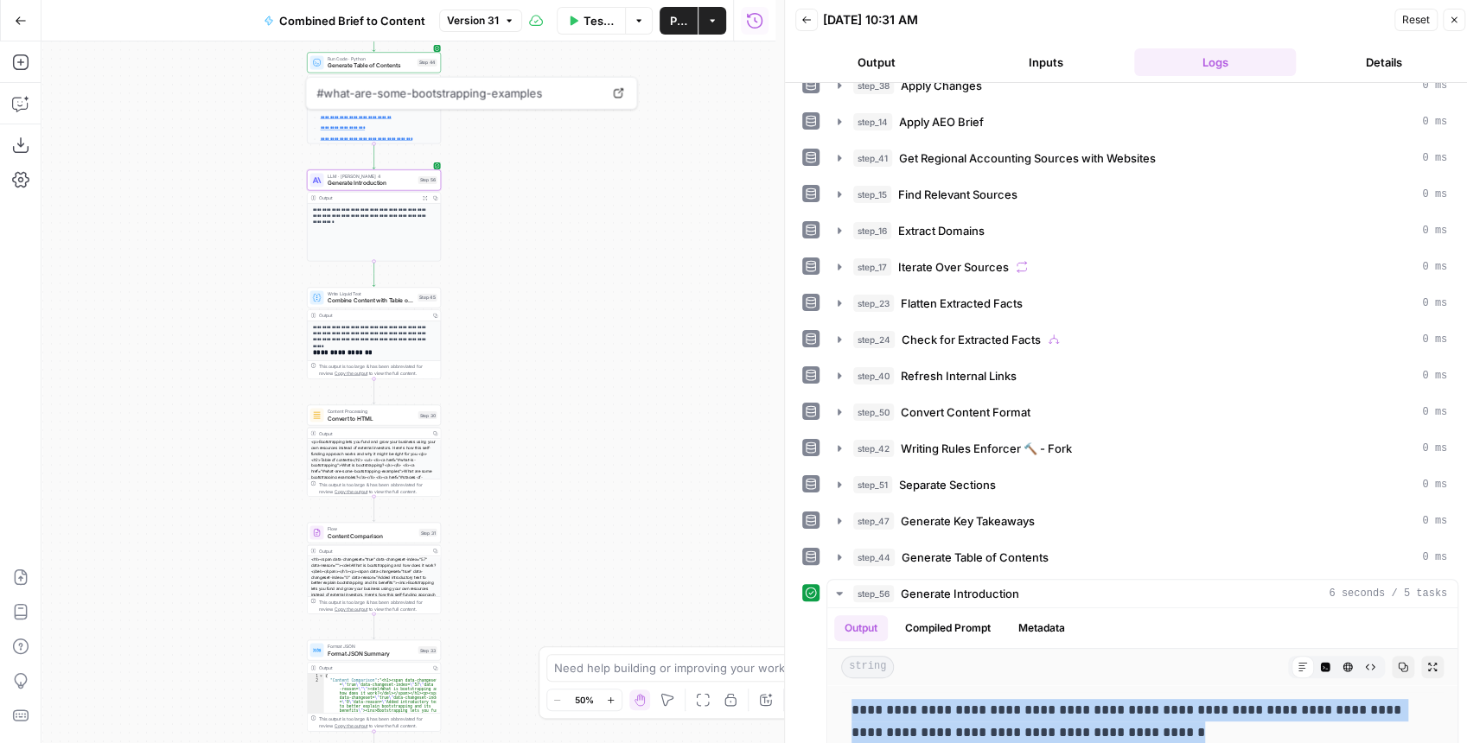
drag, startPoint x: 598, startPoint y: 169, endPoint x: 671, endPoint y: 304, distance: 153.2
click at [671, 299] on div "true false false true false true Workflow Set Inputs Inputs LLM · GPT-4.1 Extra…" at bounding box center [408, 392] width 734 height 702
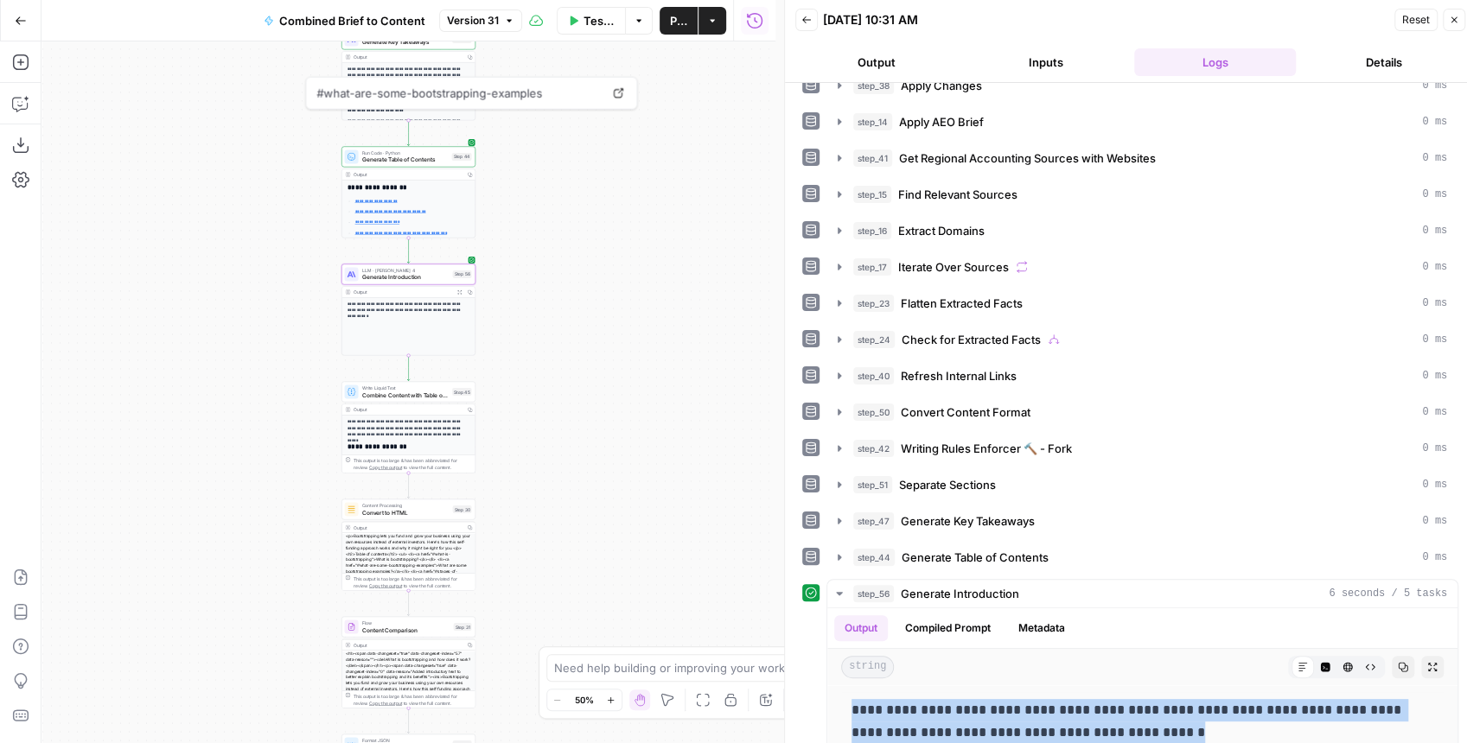
drag, startPoint x: 598, startPoint y: 220, endPoint x: 615, endPoint y: 296, distance: 78.0
click at [615, 294] on div "true false false true false true Workflow Set Inputs Inputs LLM · GPT-4.1 Extra…" at bounding box center [408, 392] width 734 height 702
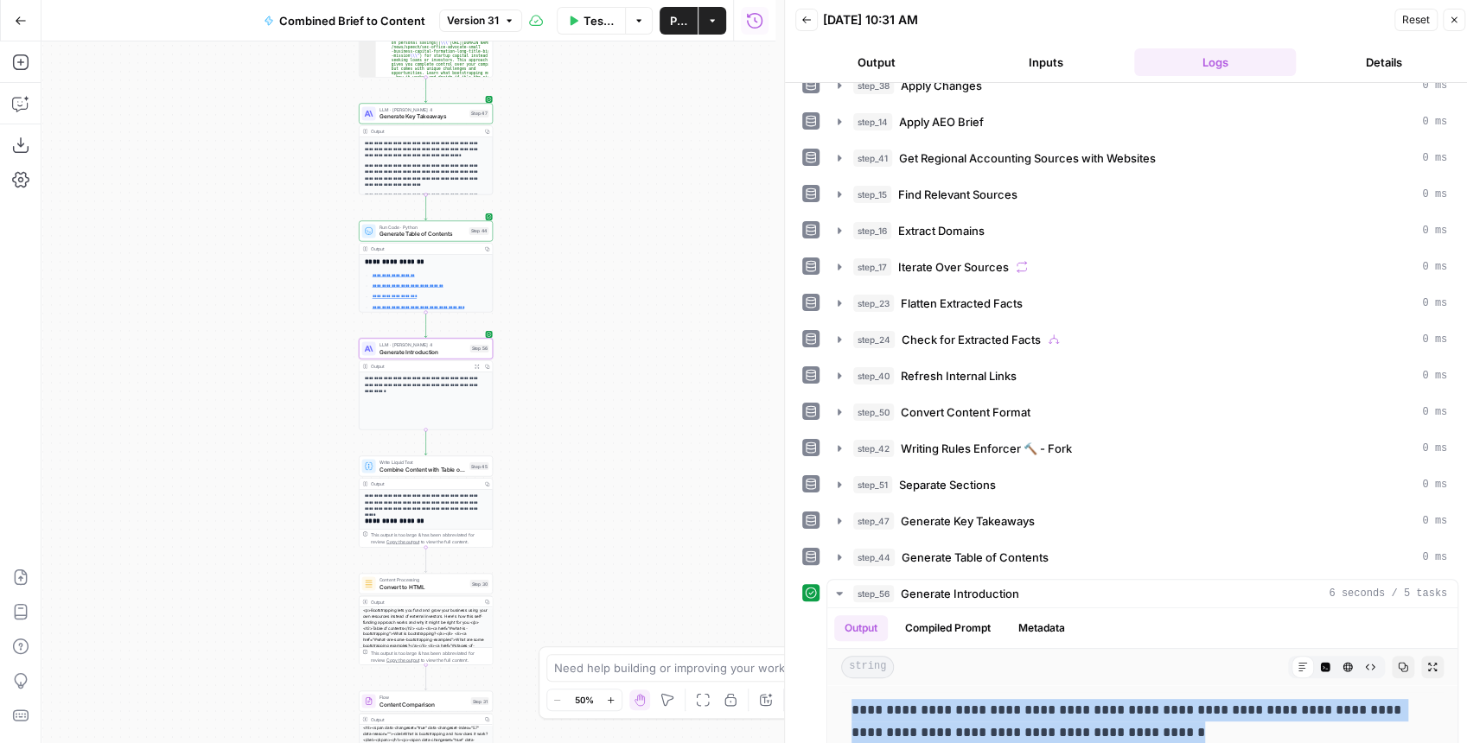
click at [428, 233] on span "Generate Table of Contents" at bounding box center [422, 234] width 86 height 9
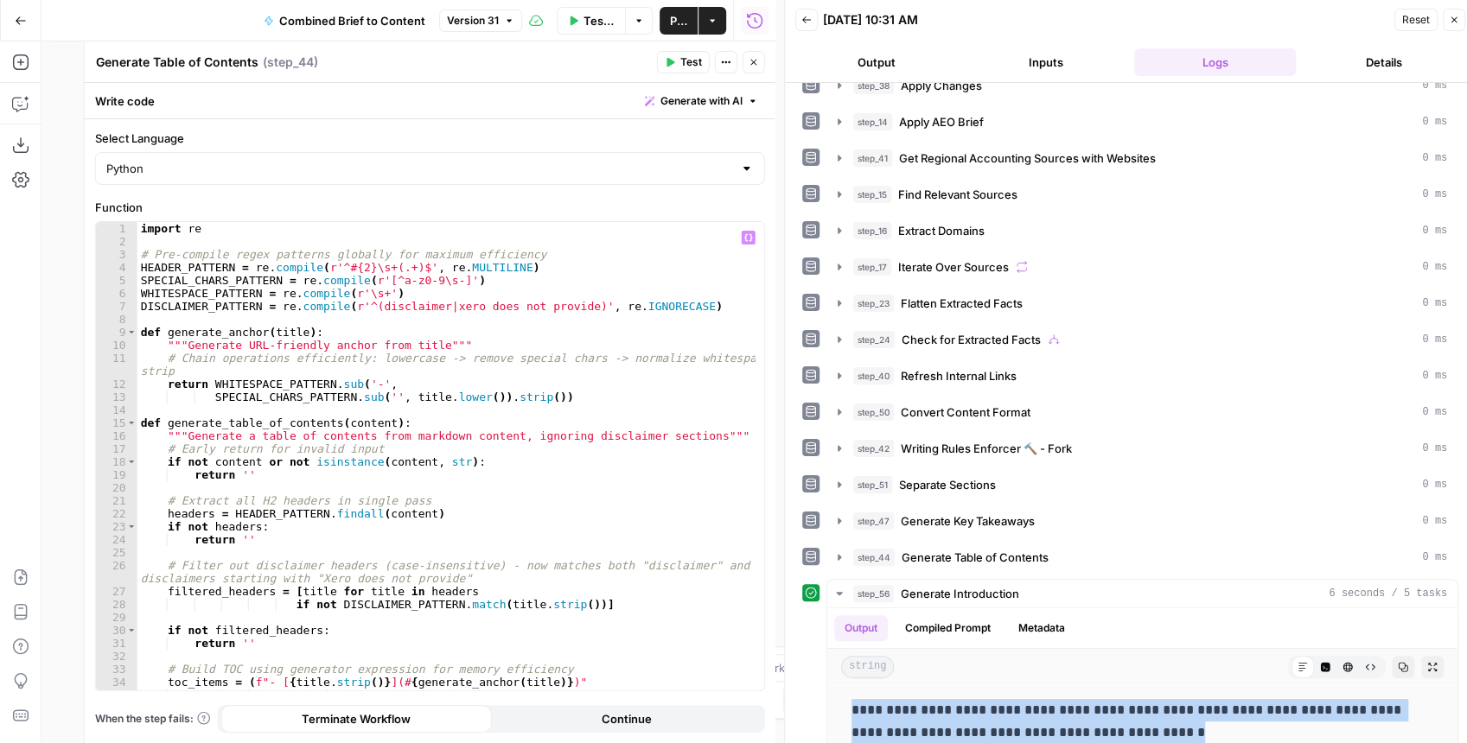
click at [569, 287] on div "import re # Pre-compile regex patterns globally for maximum efficiency HEADER_P…" at bounding box center [446, 469] width 619 height 495
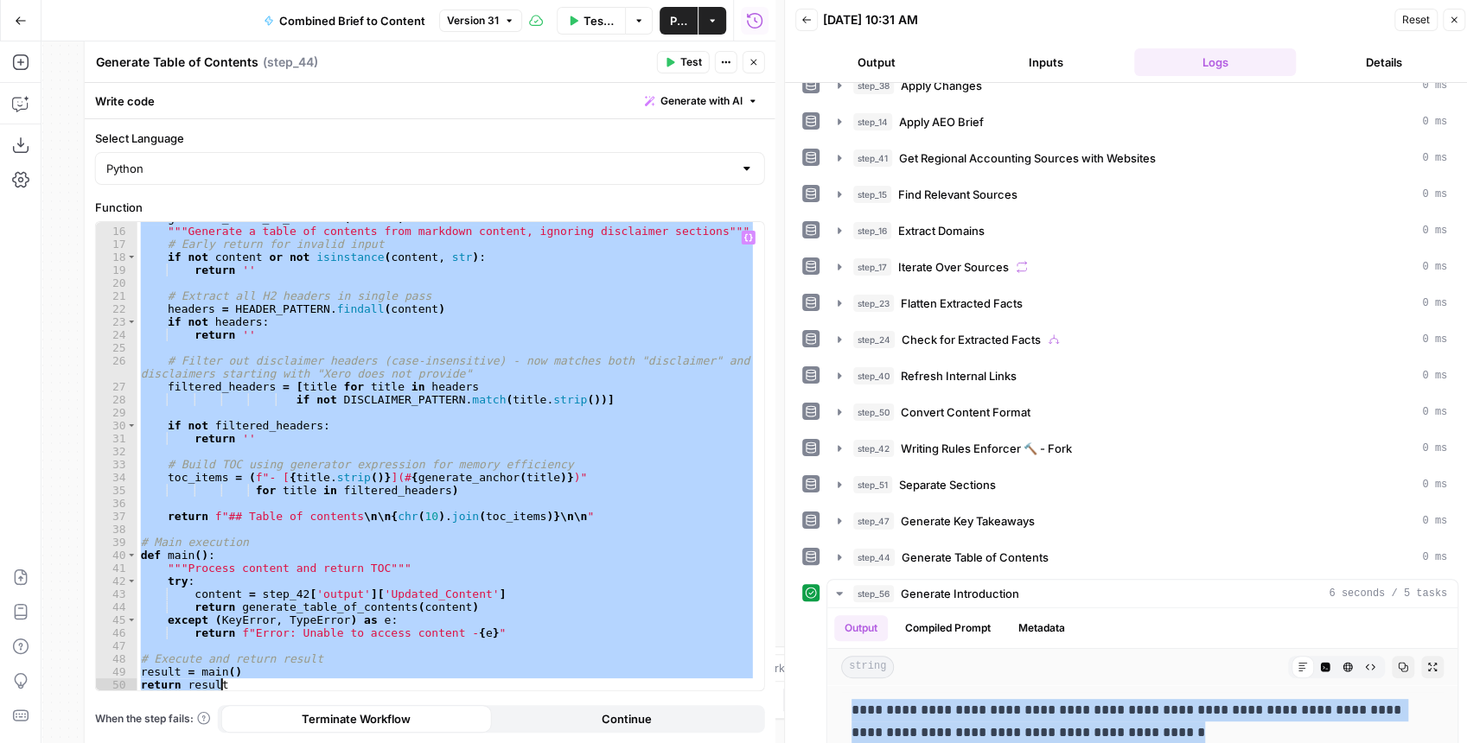
paste textarea
type textarea "**********"
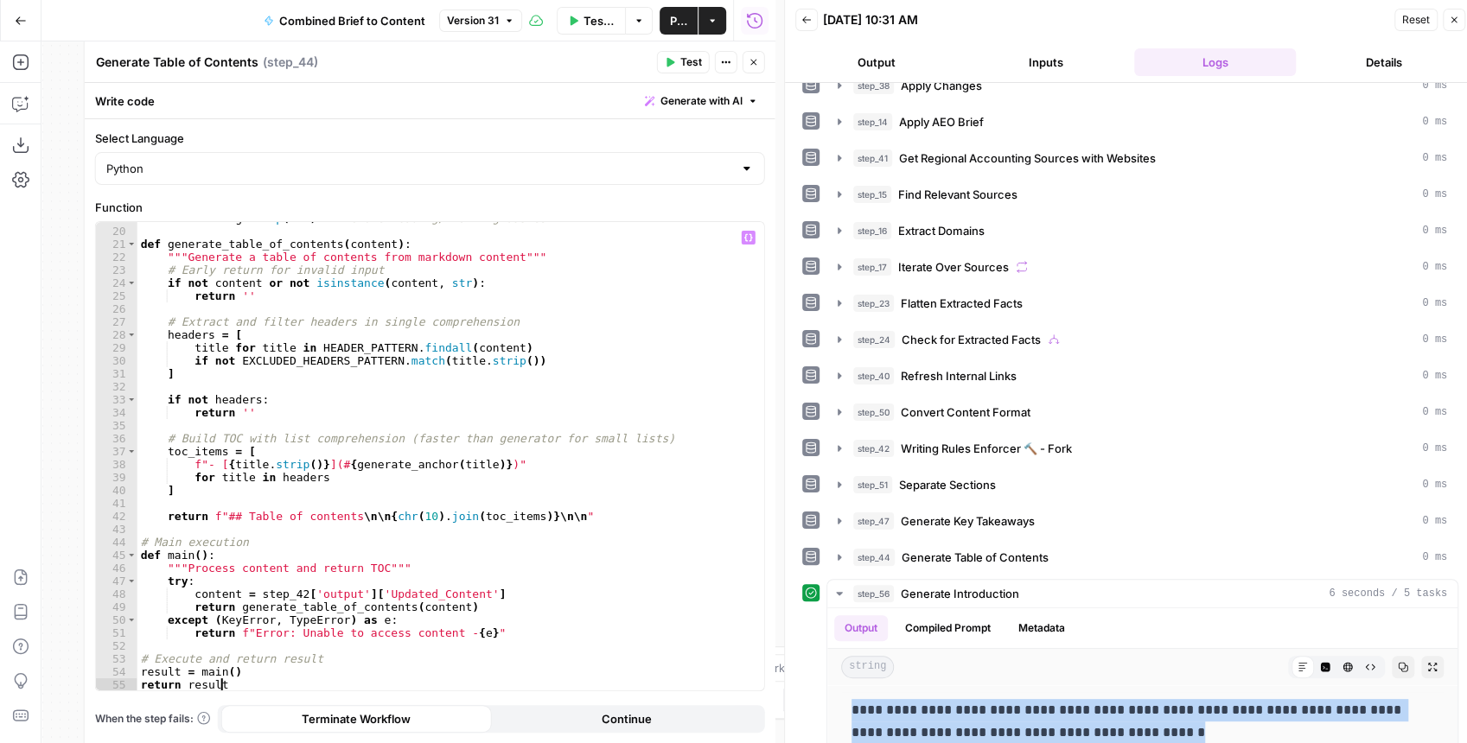
scroll to position [0, 0]
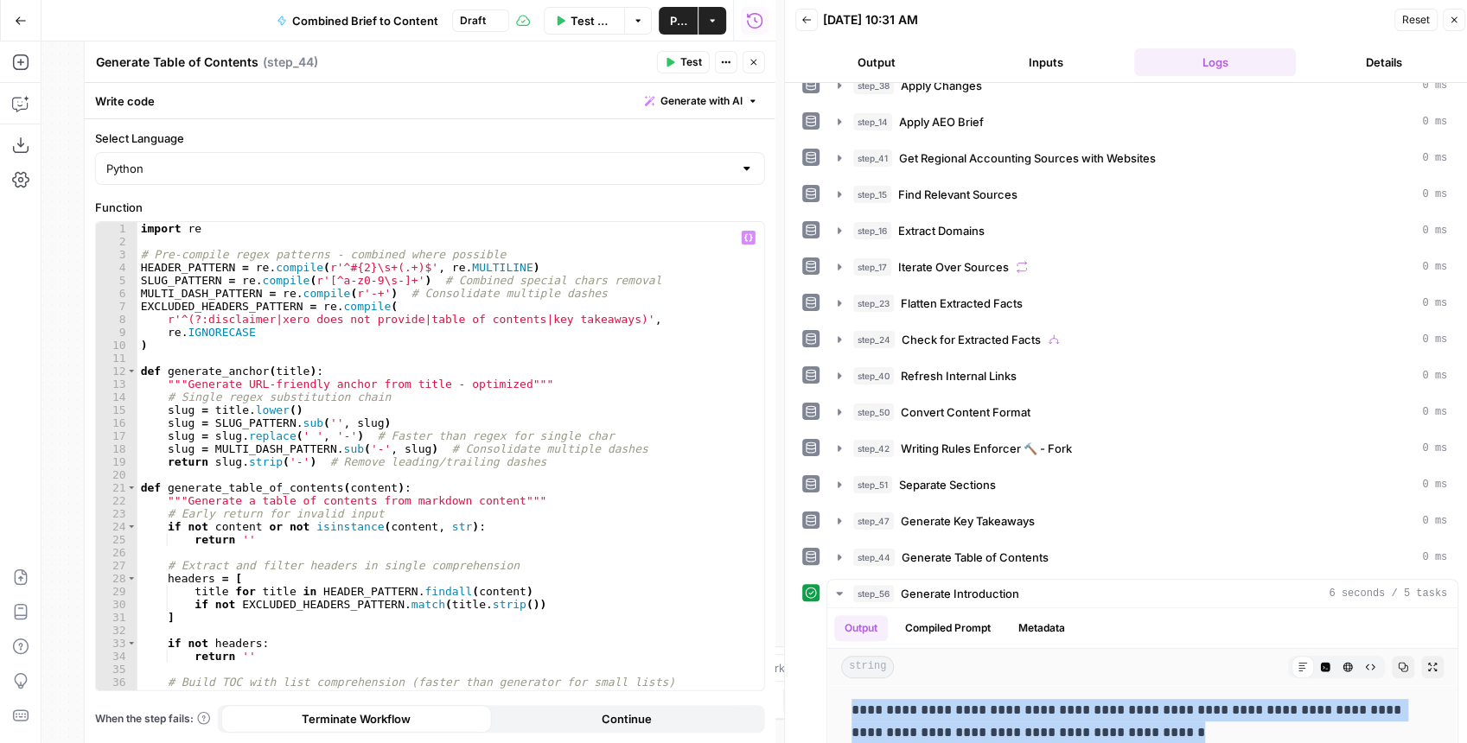
click at [687, 66] on span "Test" at bounding box center [691, 62] width 22 height 16
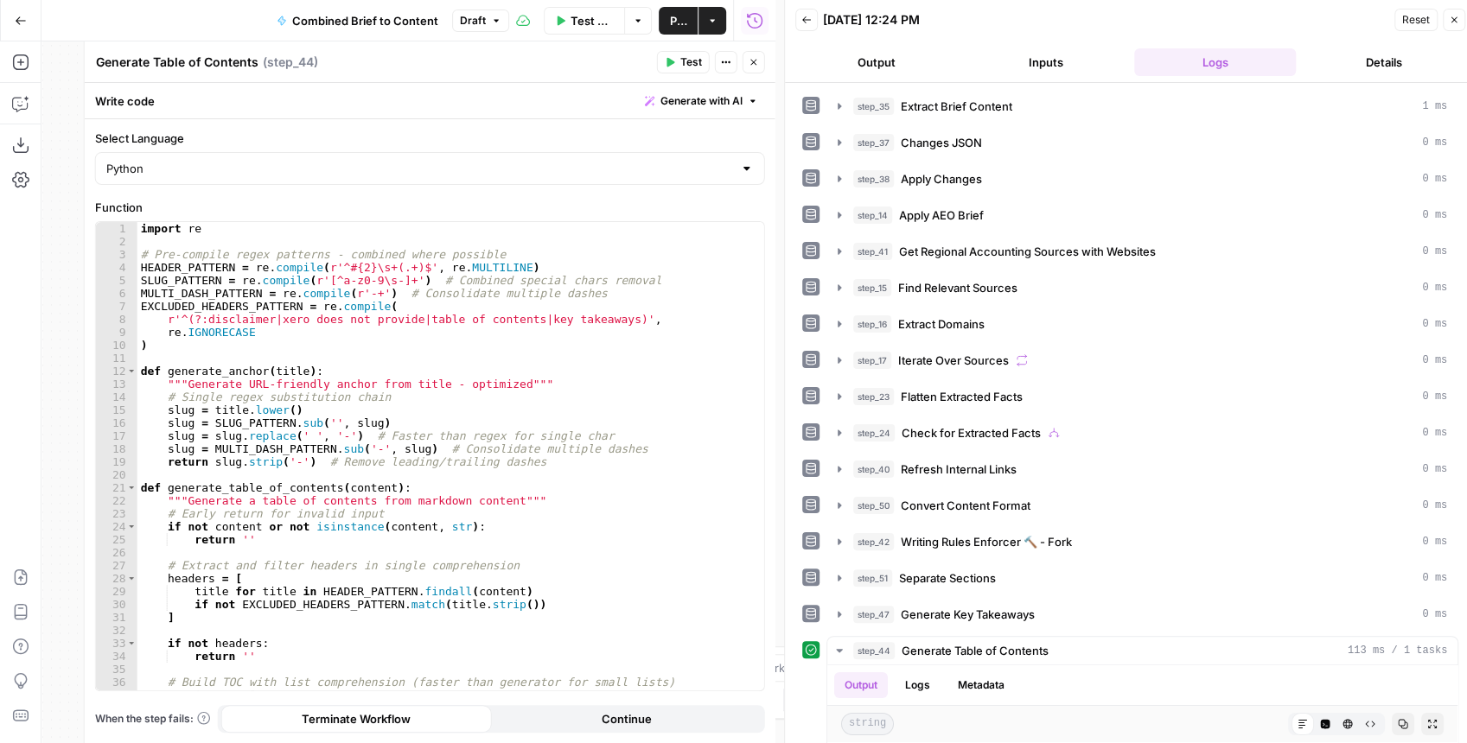
click at [749, 62] on icon "button" at bounding box center [754, 62] width 10 height 10
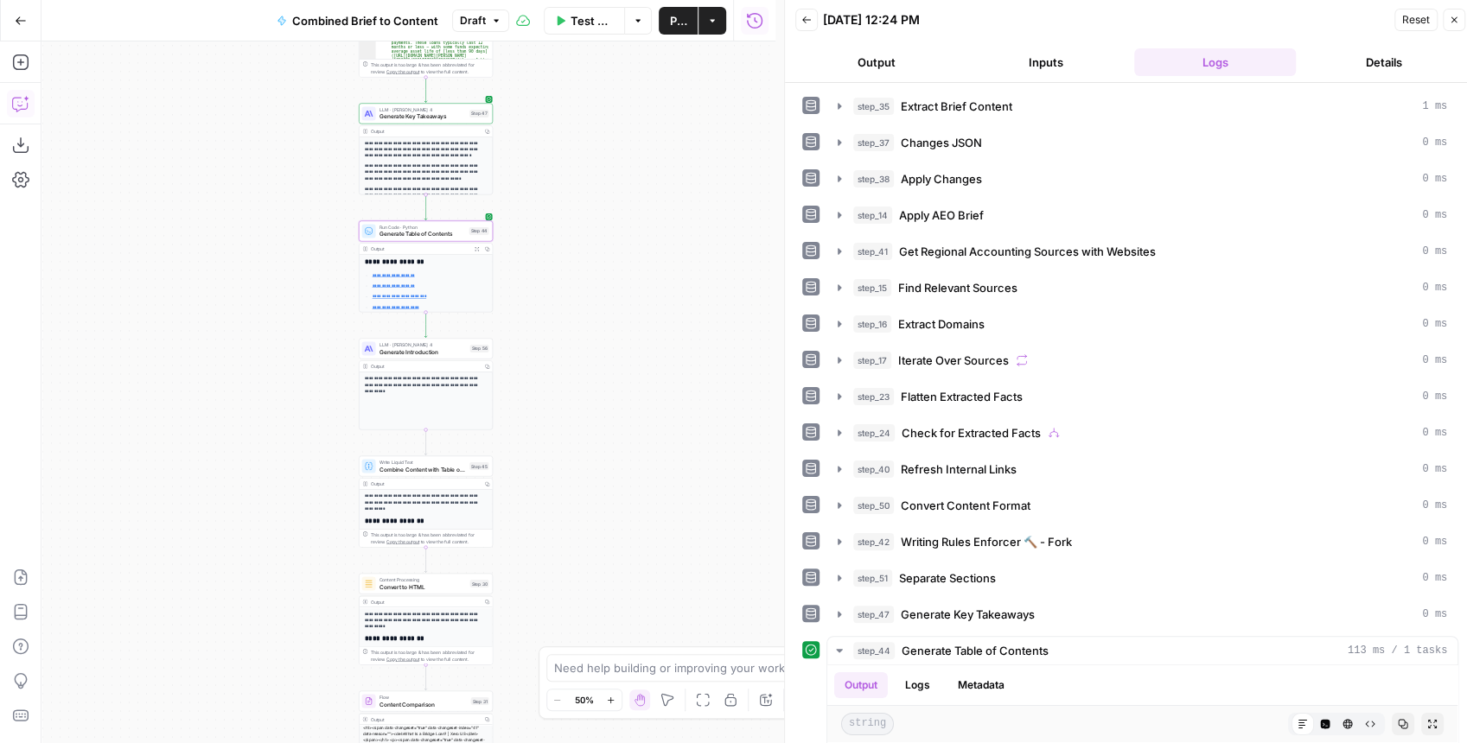
click at [26, 99] on icon "button" at bounding box center [26, 99] width 6 height 6
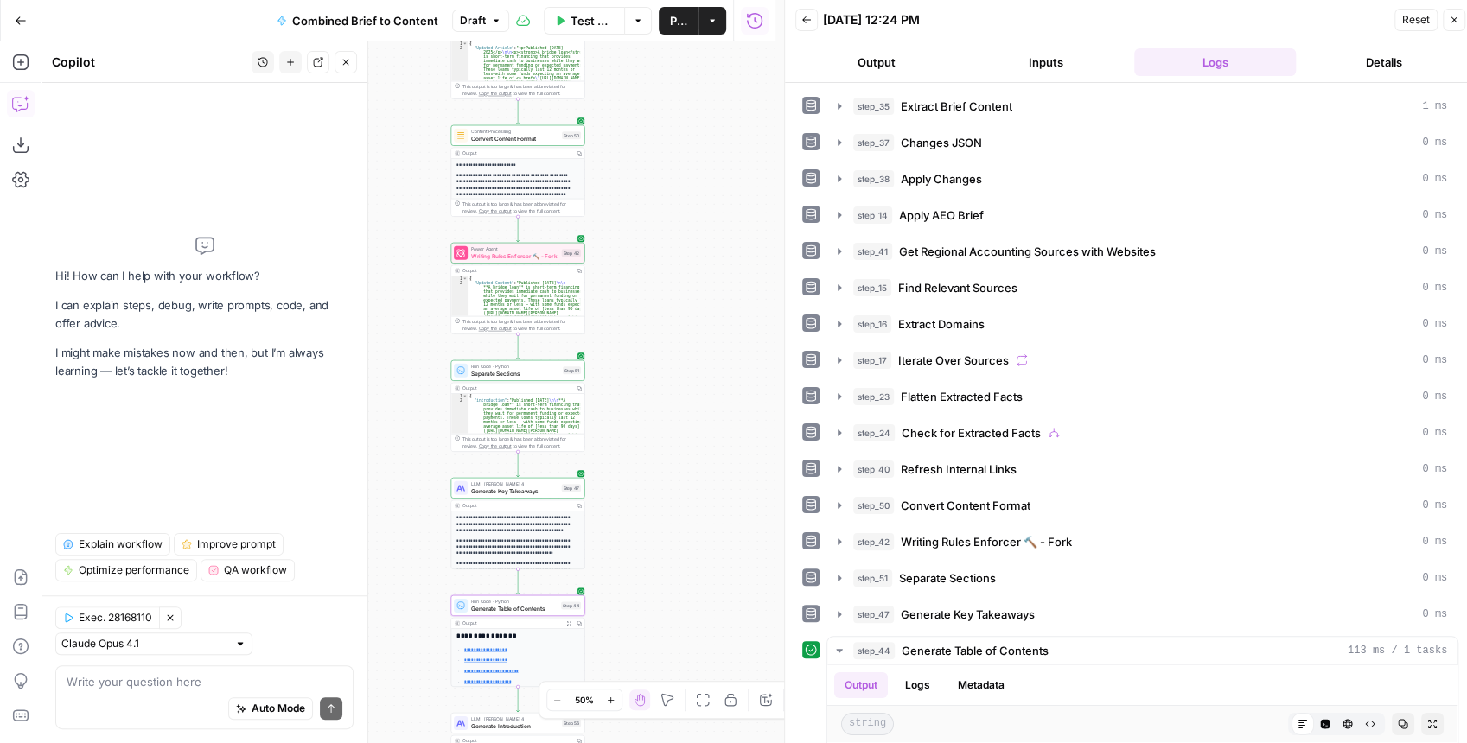
click at [192, 707] on div "Auto Mode Send" at bounding box center [205, 710] width 276 height 38
type textarea "Why do I have two FAQs"
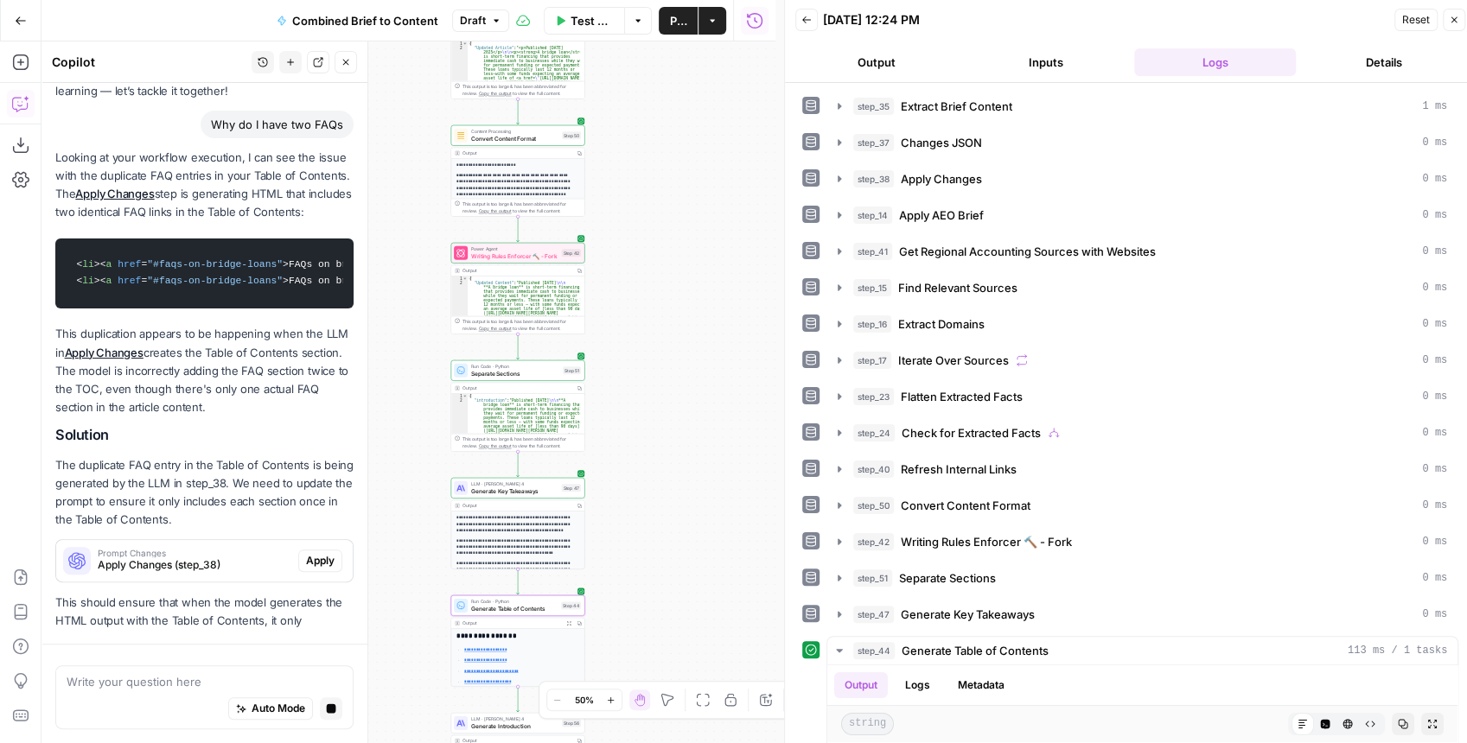
scroll to position [137, 0]
drag, startPoint x: 170, startPoint y: 364, endPoint x: 169, endPoint y: 393, distance: 29.4
click at [169, 393] on p "This duplication appears to be happening when the LLM in Apply Changes creates …" at bounding box center [204, 371] width 298 height 92
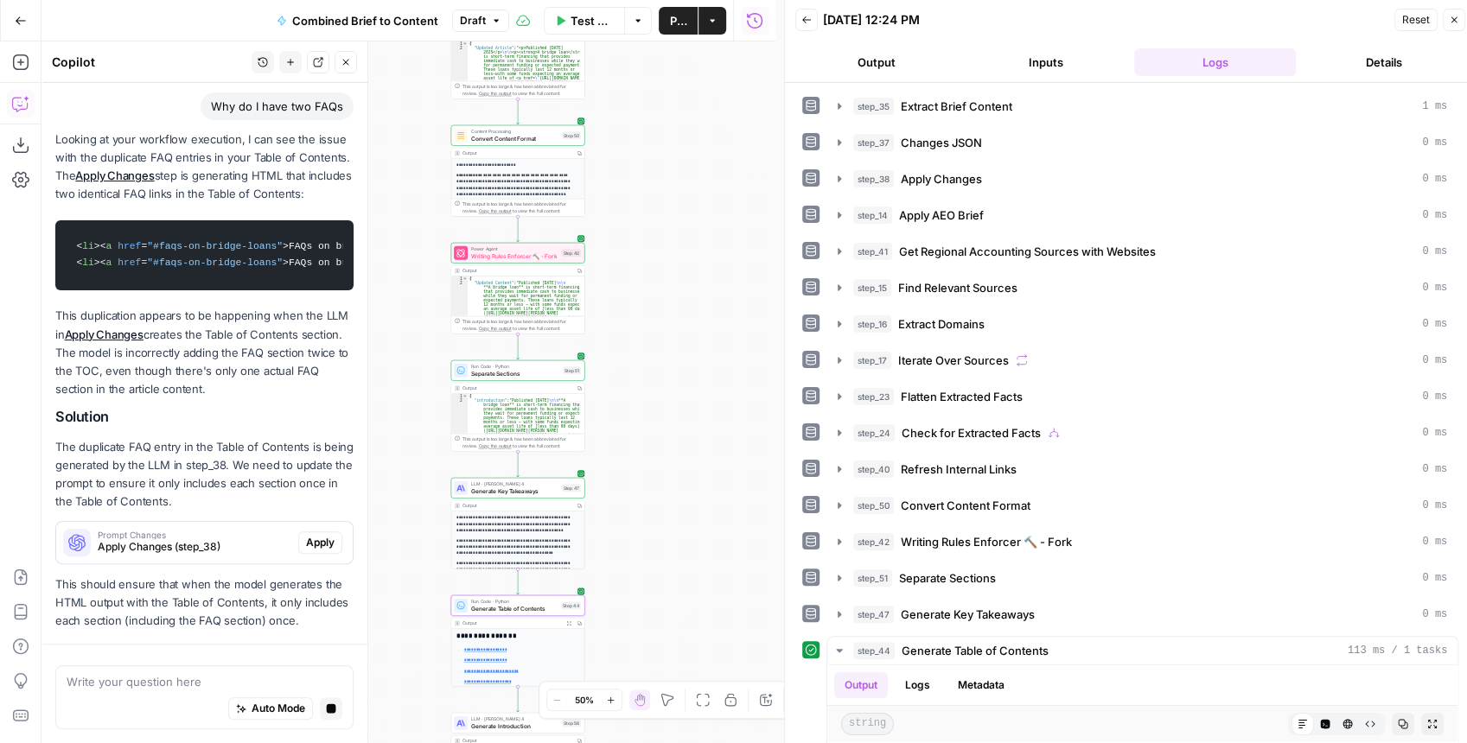
scroll to position [211, 0]
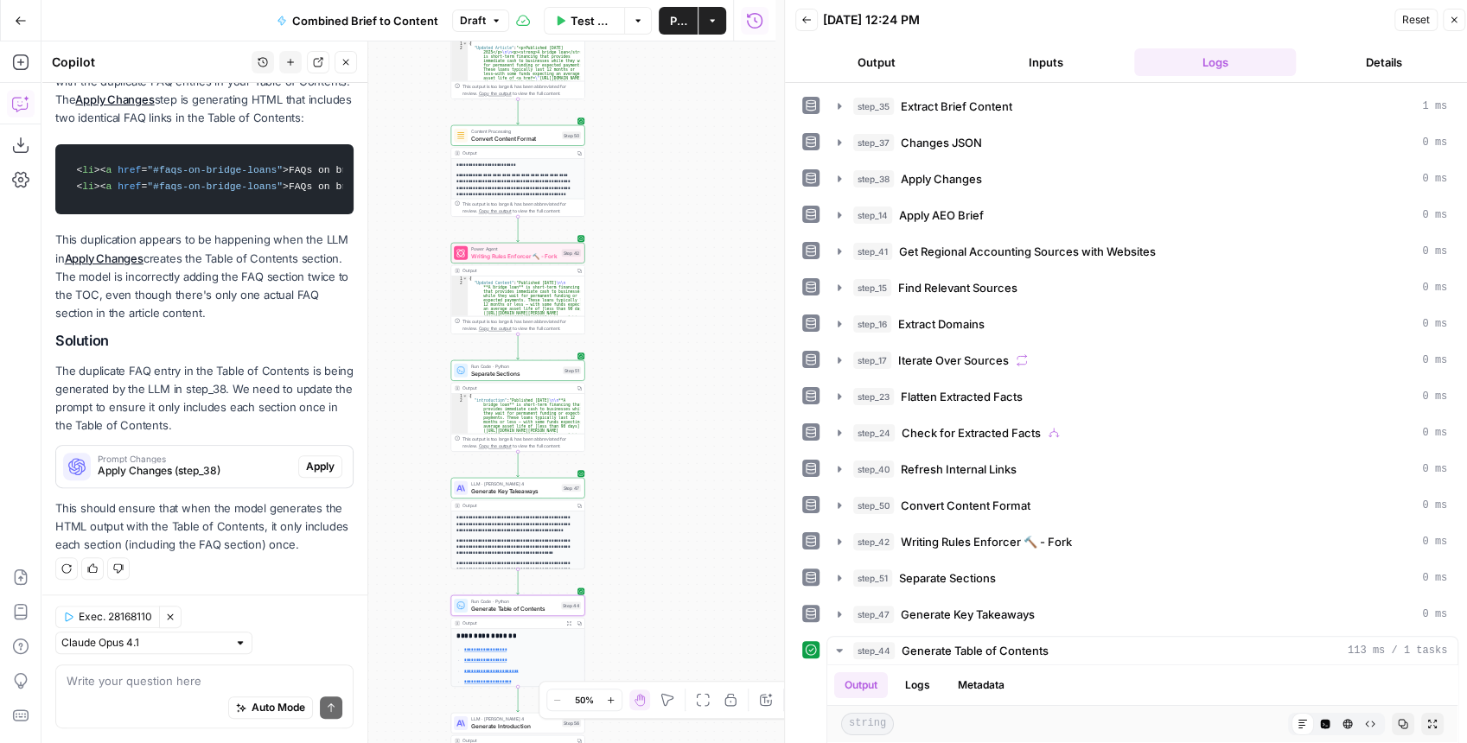
drag, startPoint x: 192, startPoint y: 406, endPoint x: 192, endPoint y: 423, distance: 16.4
click at [192, 422] on p "The duplicate FAQ entry in the Table of Contents is being generated by the LLM …" at bounding box center [204, 398] width 298 height 73
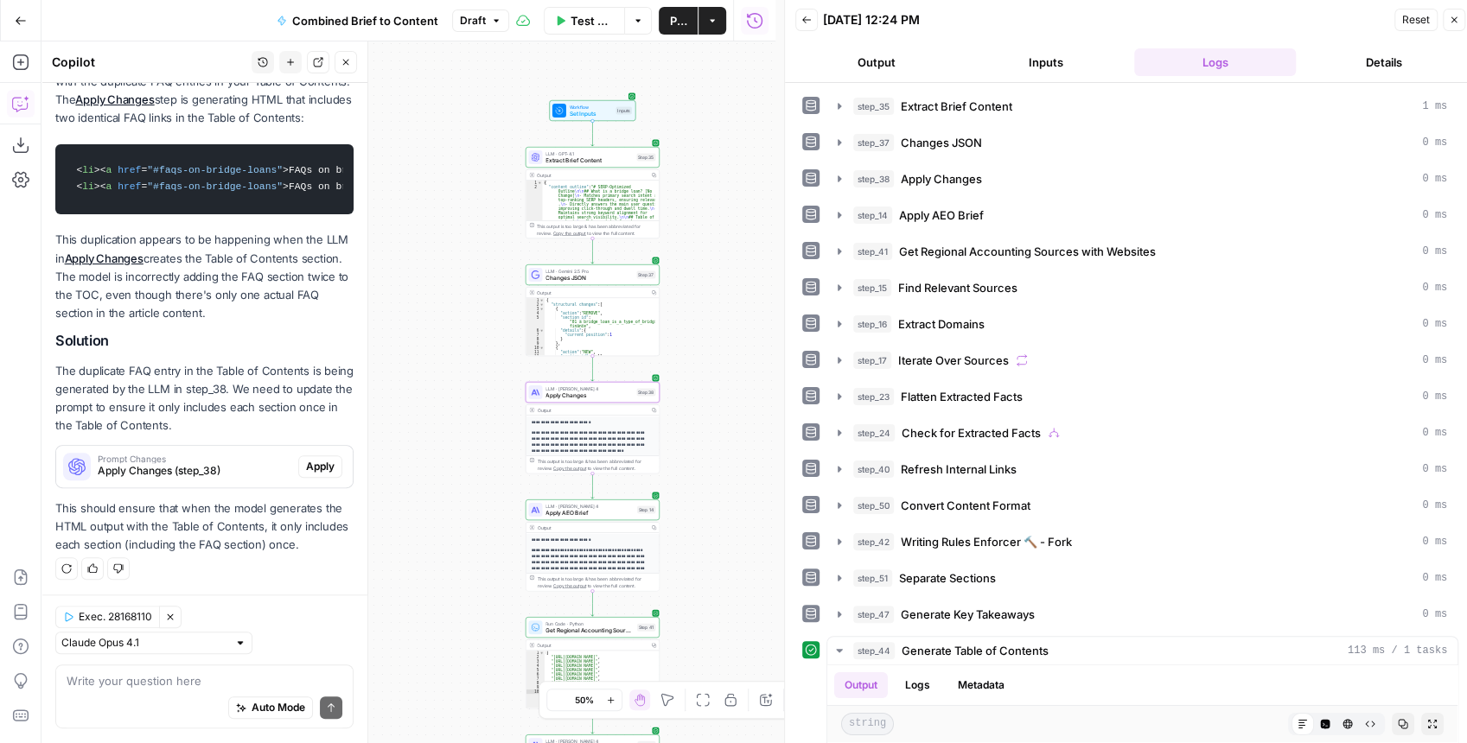
click at [225, 467] on span "Apply Changes (step_38)" at bounding box center [195, 471] width 194 height 16
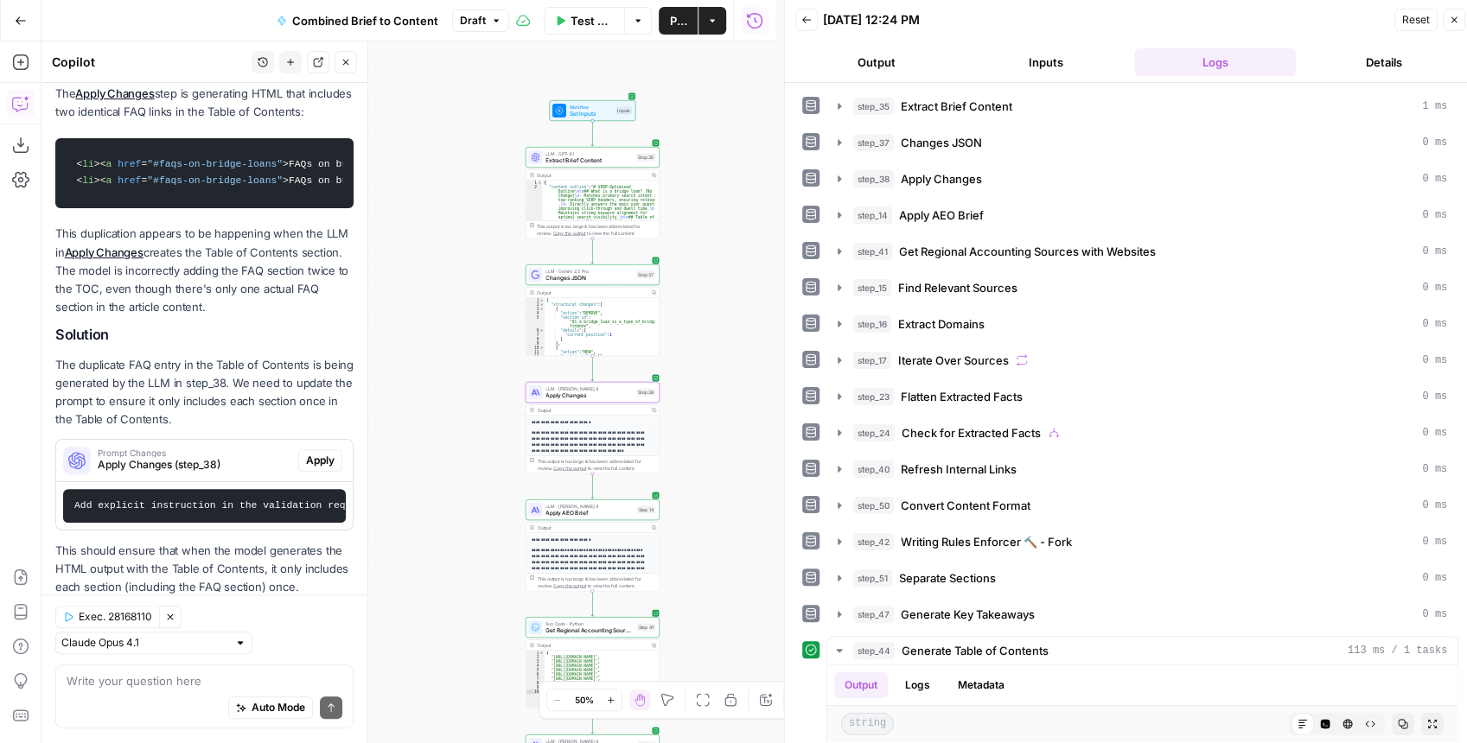
click at [310, 468] on span "Apply" at bounding box center [320, 461] width 29 height 16
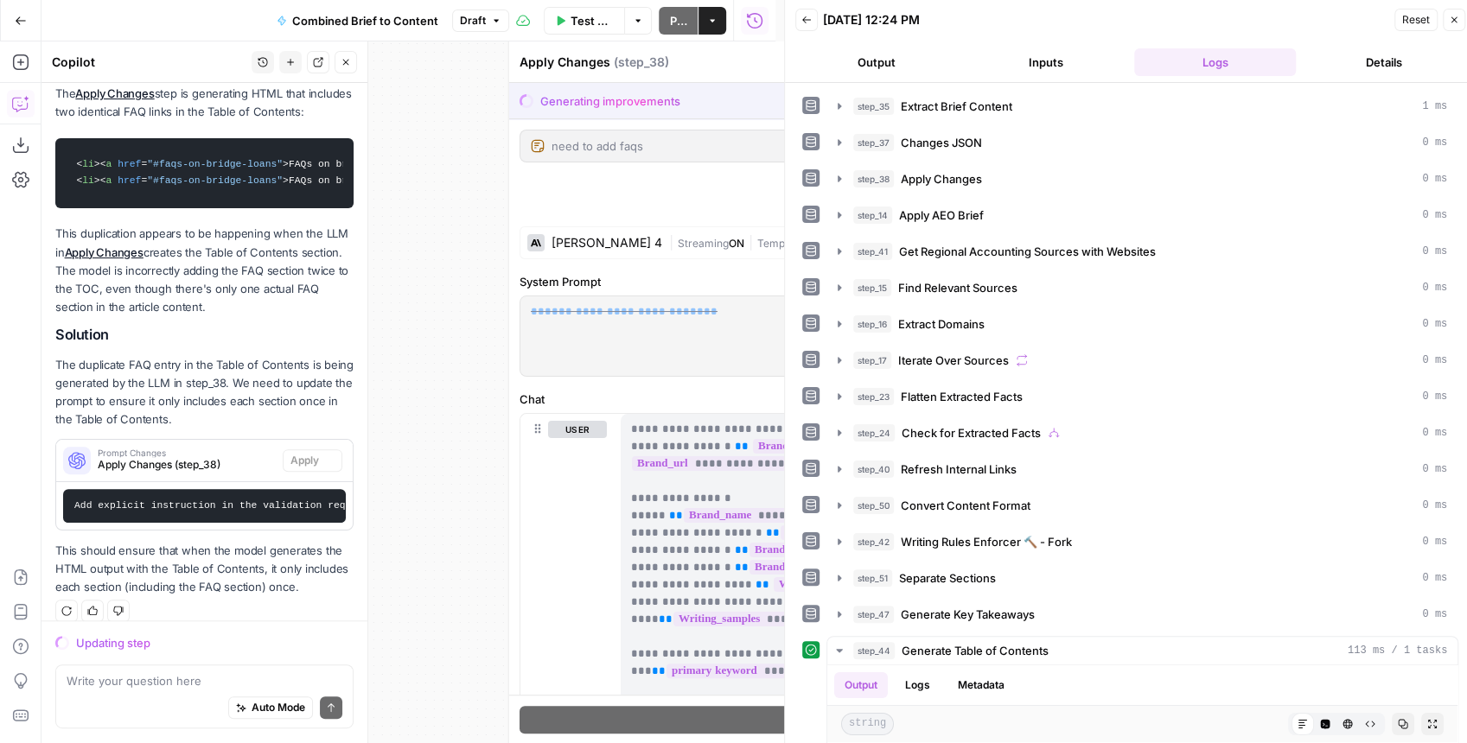
scroll to position [243, 0]
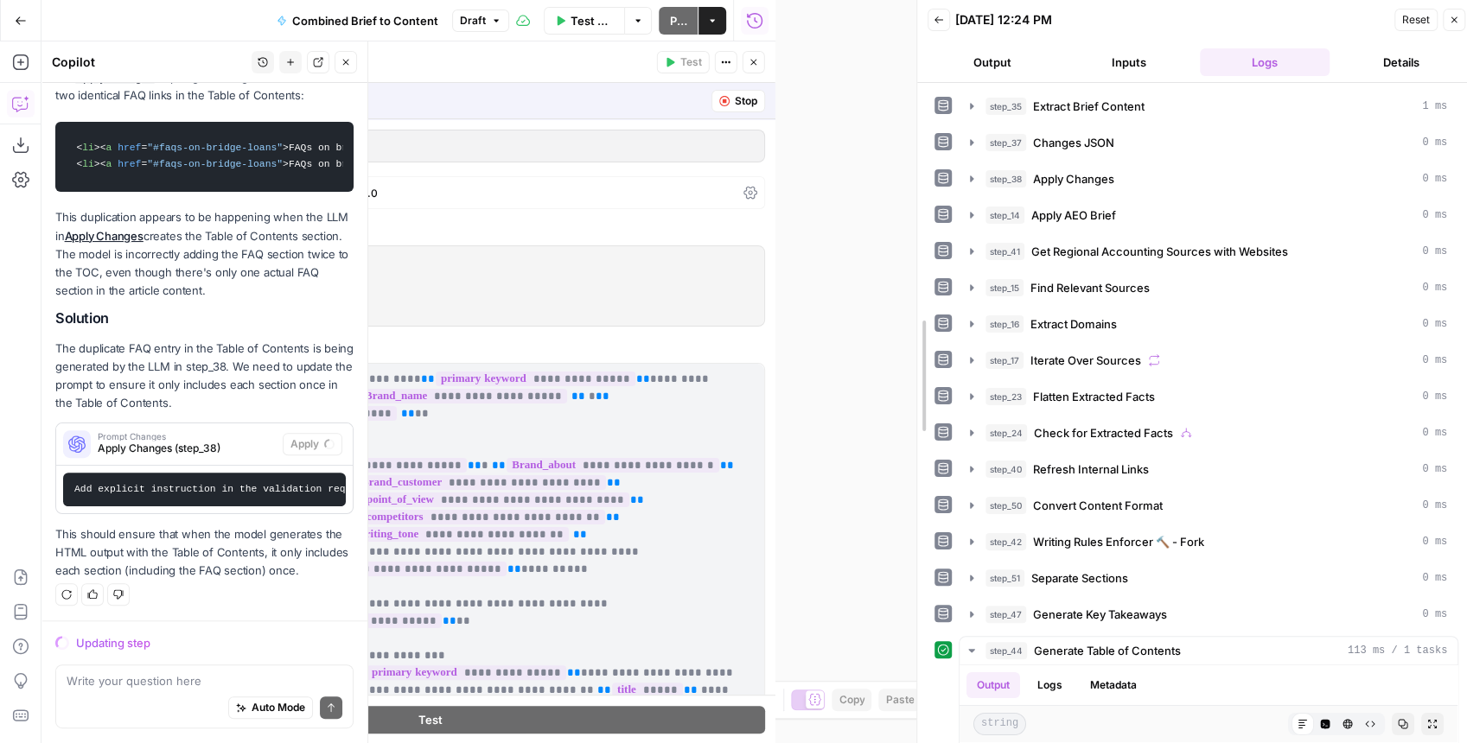
drag, startPoint x: 788, startPoint y: 282, endPoint x: 1155, endPoint y: 259, distance: 368.1
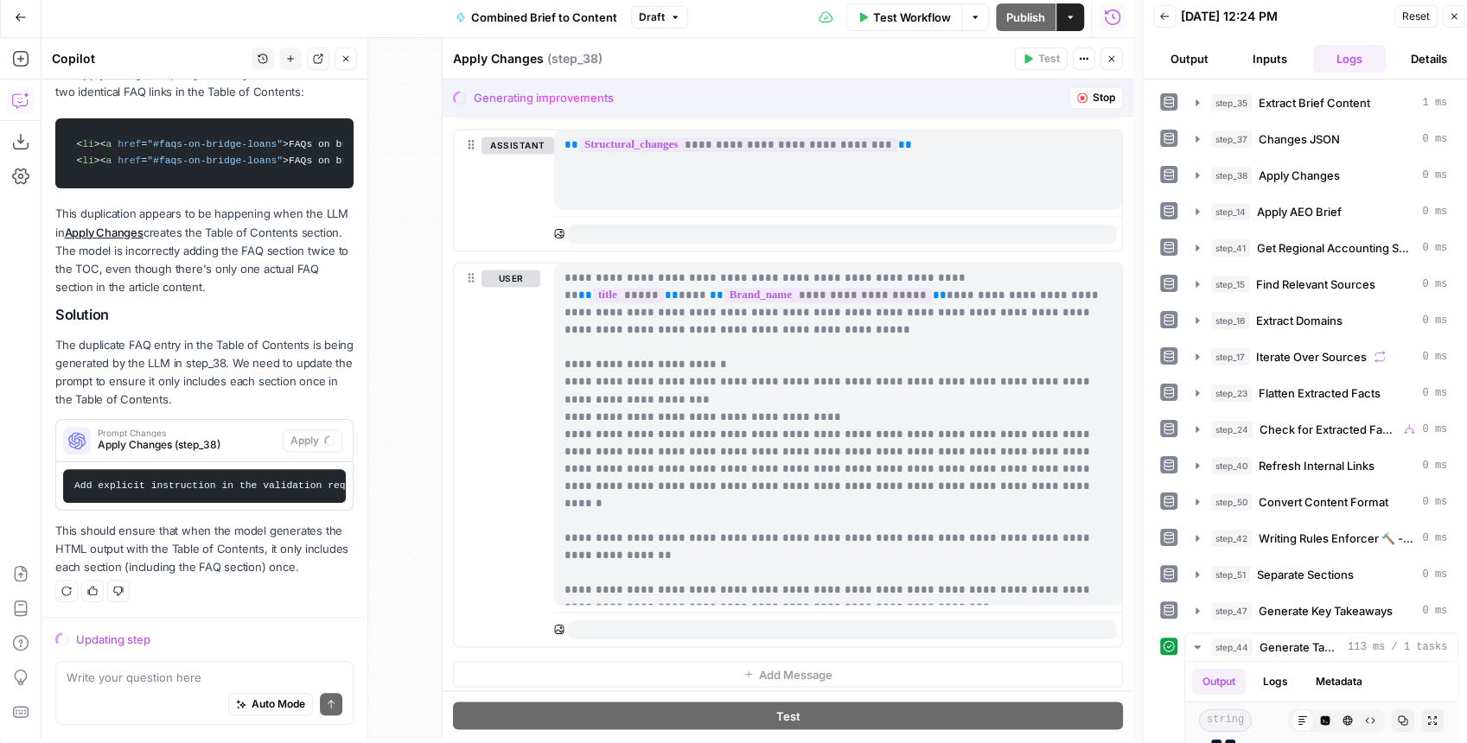
scroll to position [9, 0]
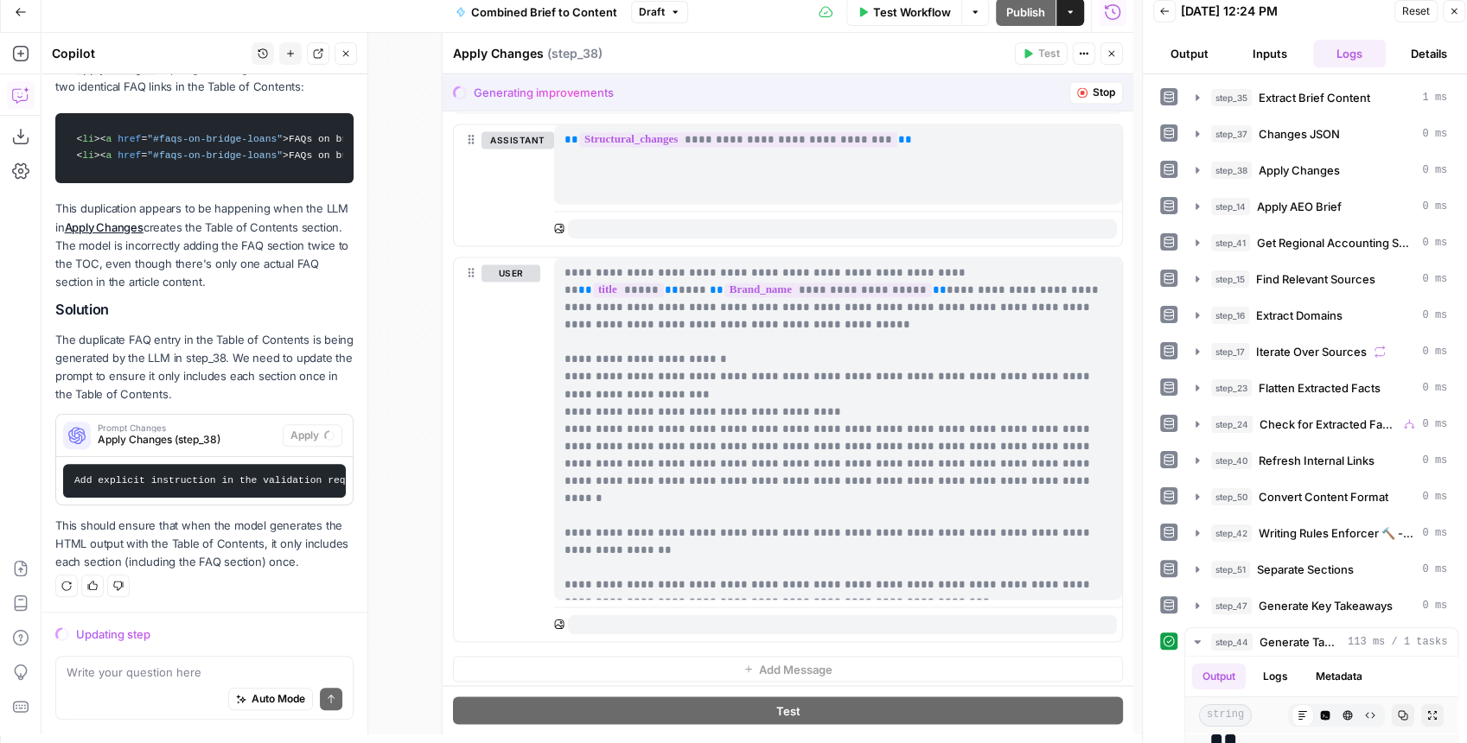
click at [1099, 99] on span "Stop" at bounding box center [1104, 93] width 22 height 16
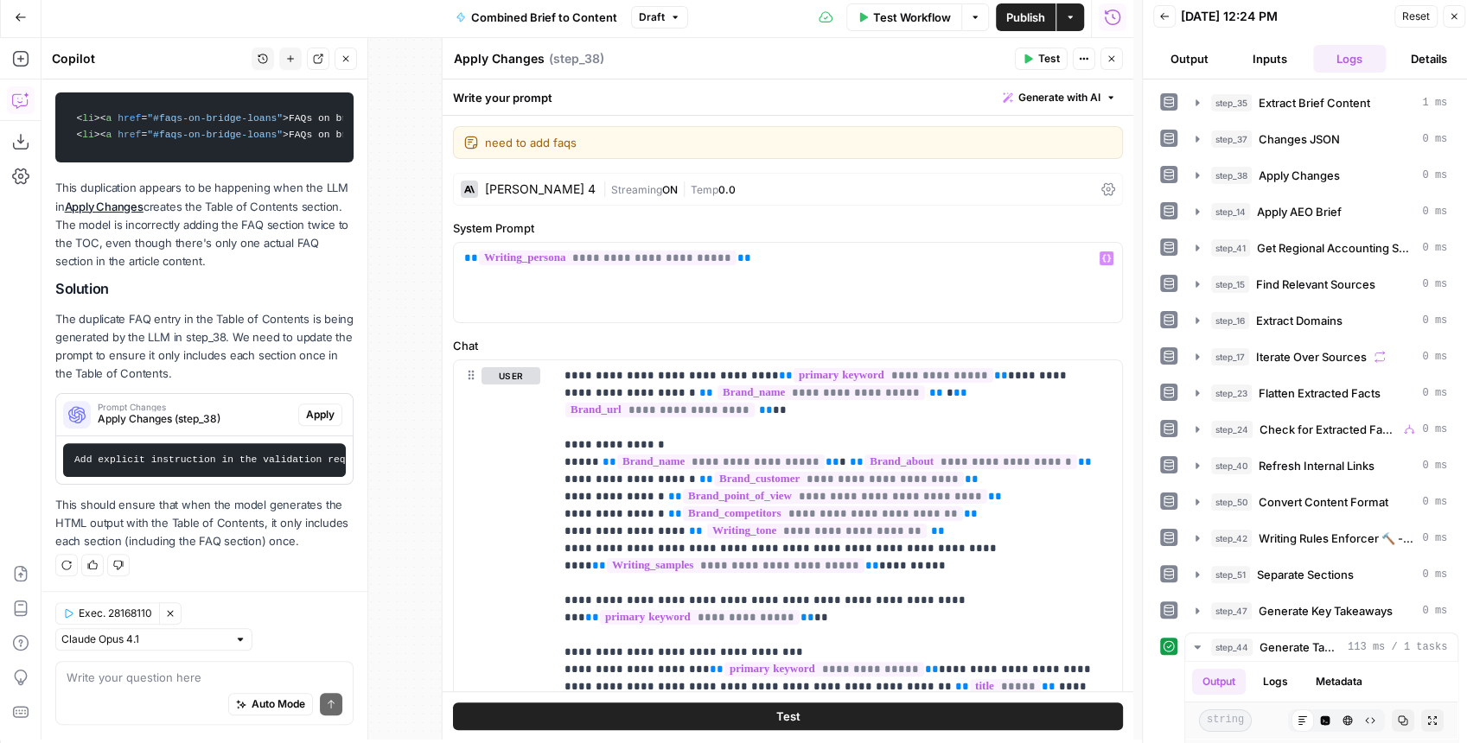
scroll to position [0, 0]
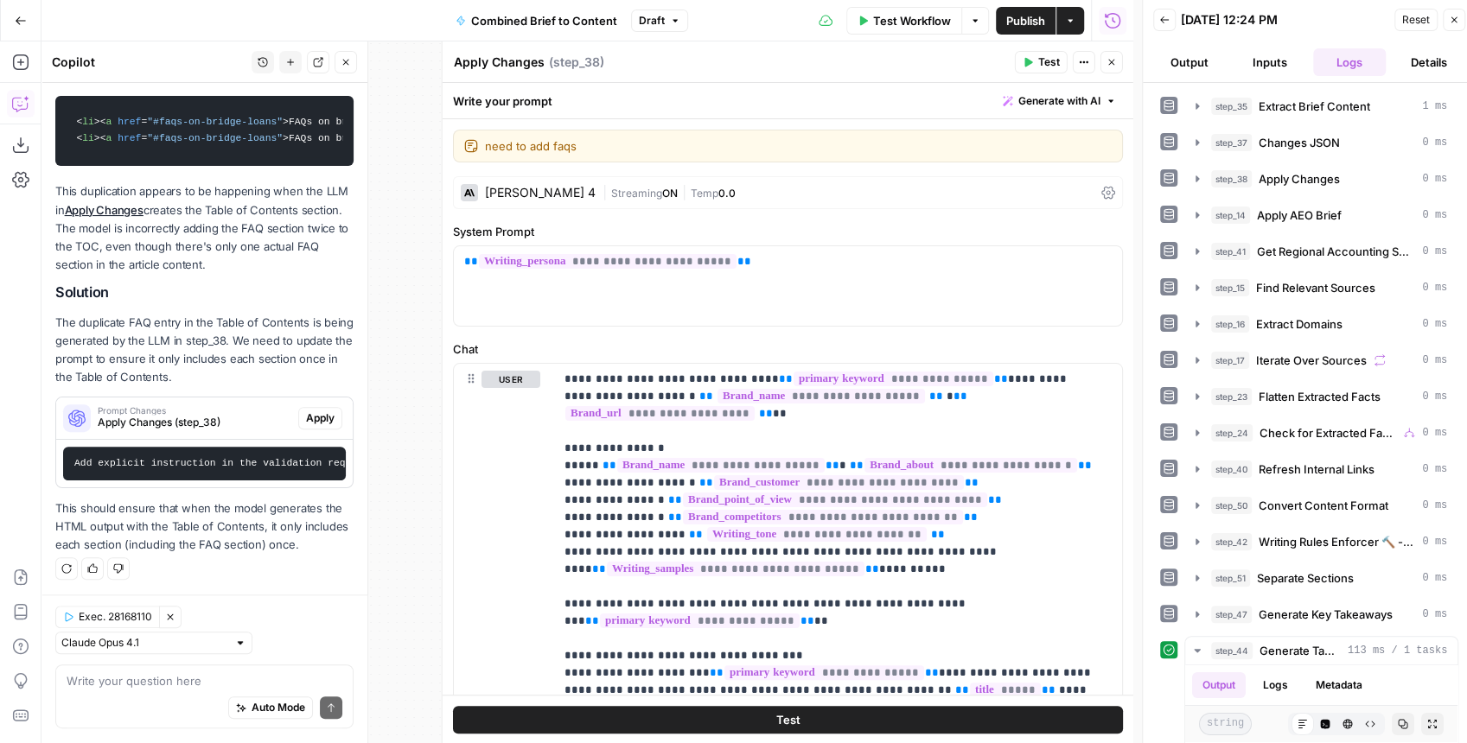
click at [1014, 19] on span "Publish" at bounding box center [1025, 20] width 39 height 17
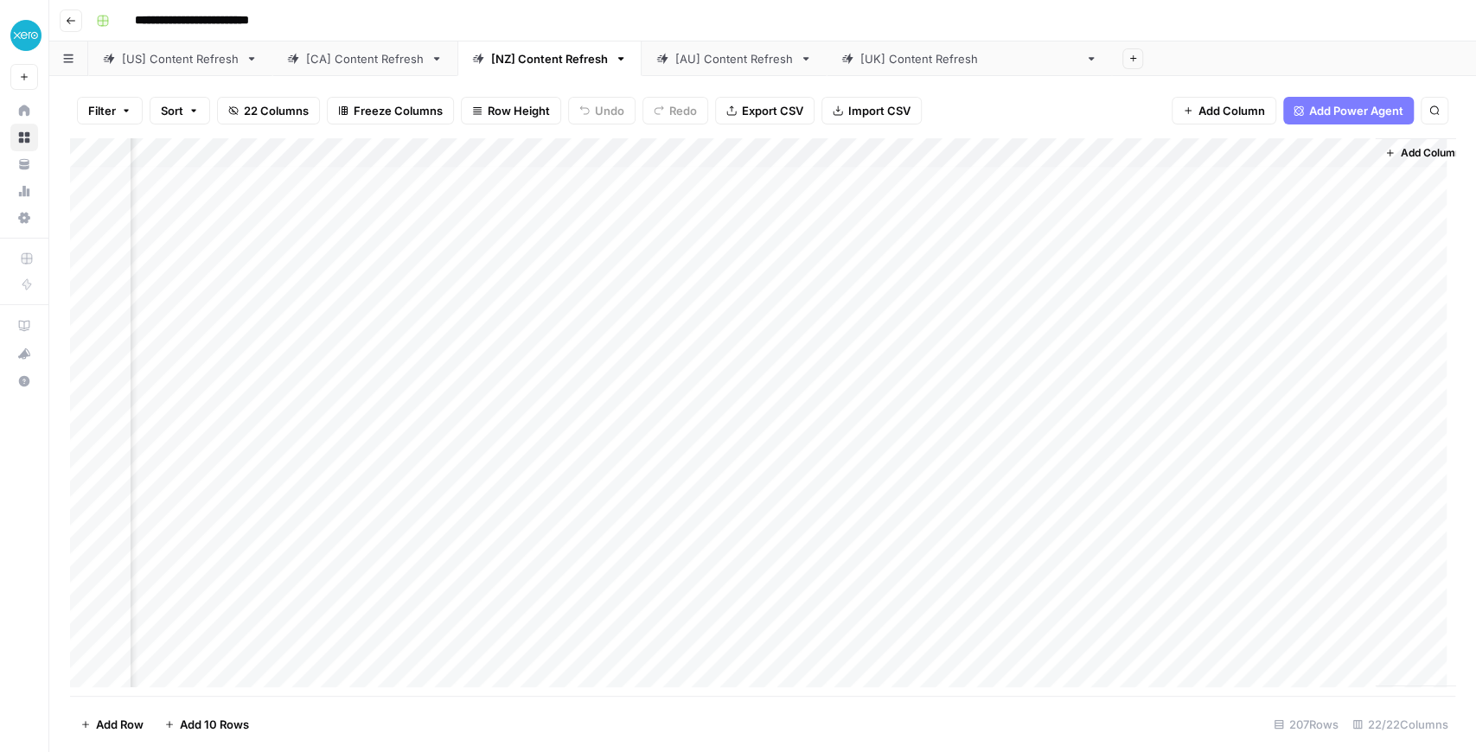
scroll to position [0, 2153]
click at [174, 61] on div "[US] Content Refresh" at bounding box center [180, 58] width 117 height 17
click at [1248, 305] on div "Add Column" at bounding box center [762, 417] width 1385 height 558
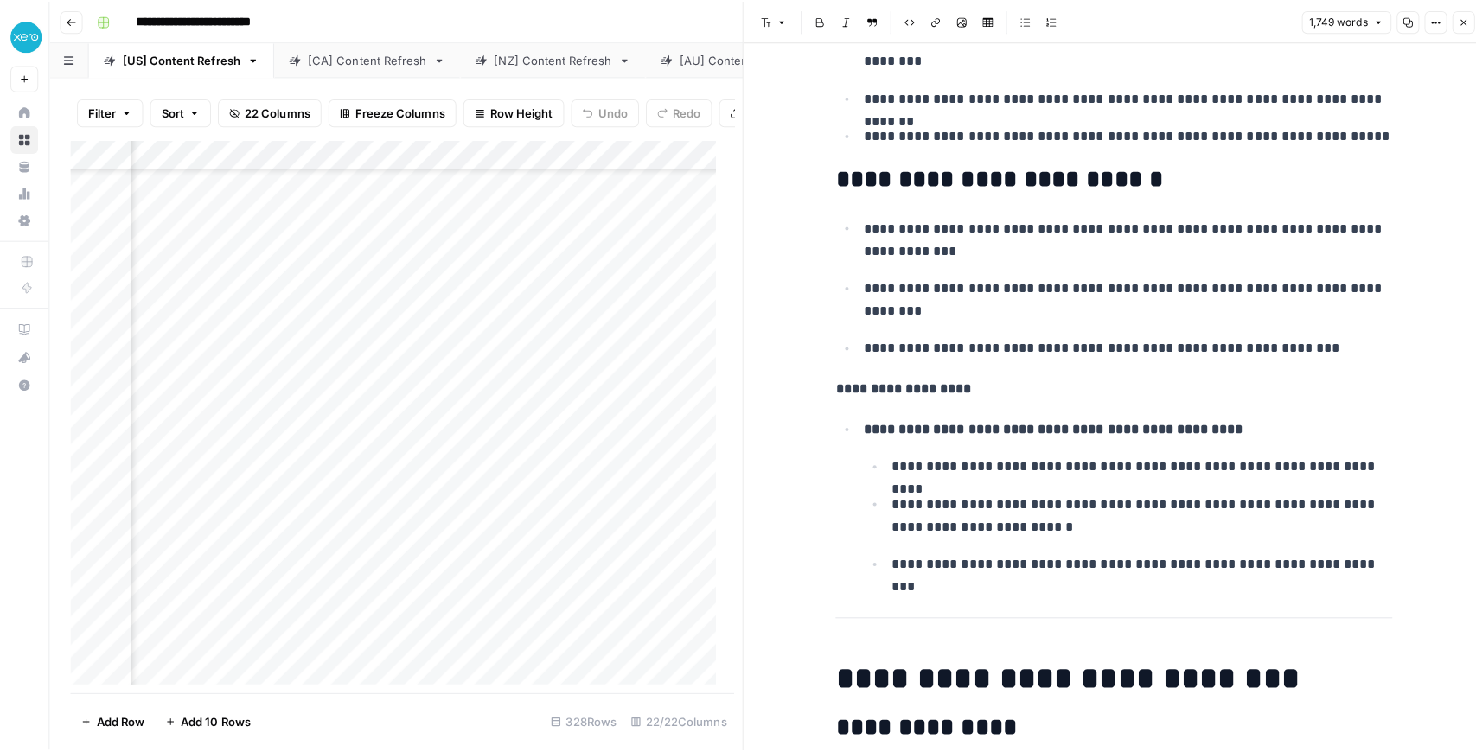
scroll to position [1671, 0]
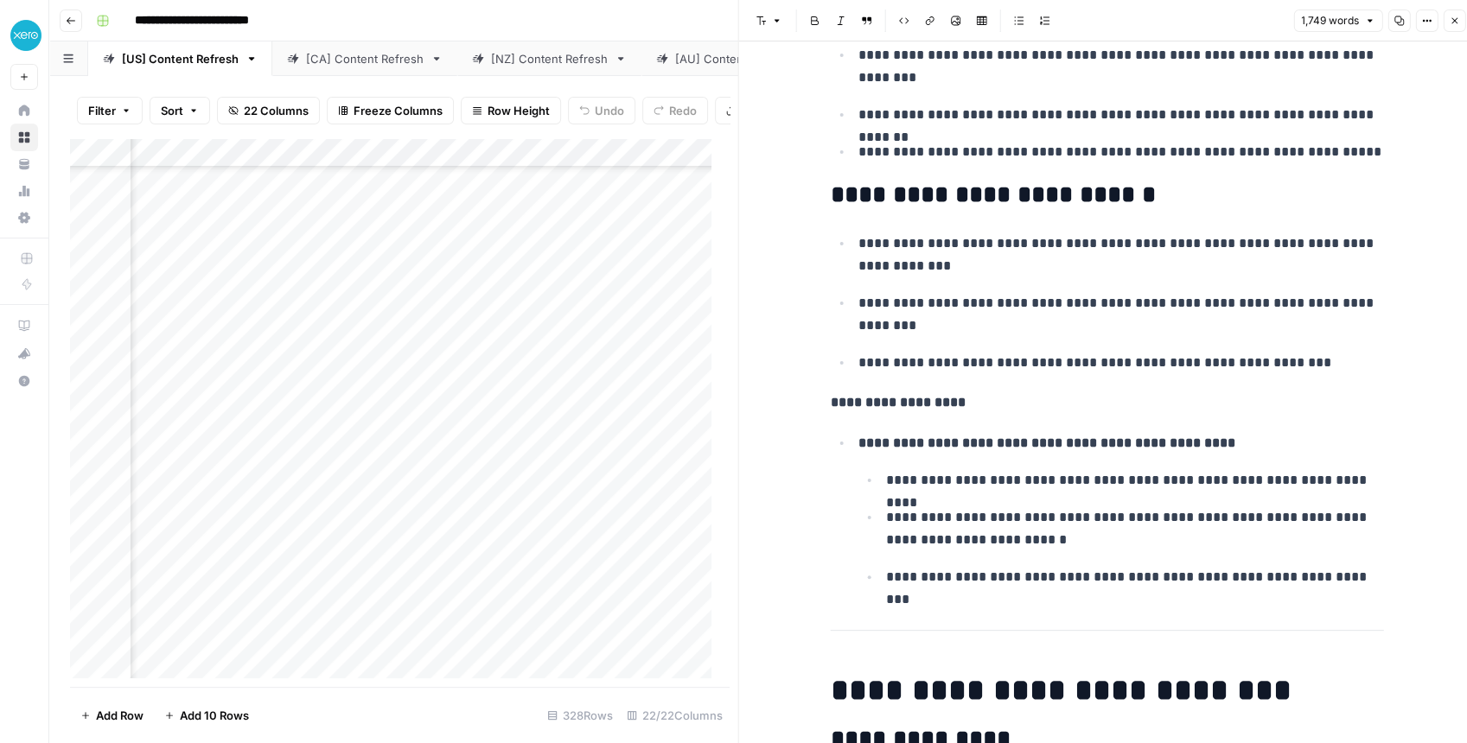
click at [1451, 19] on icon "button" at bounding box center [1454, 21] width 10 height 10
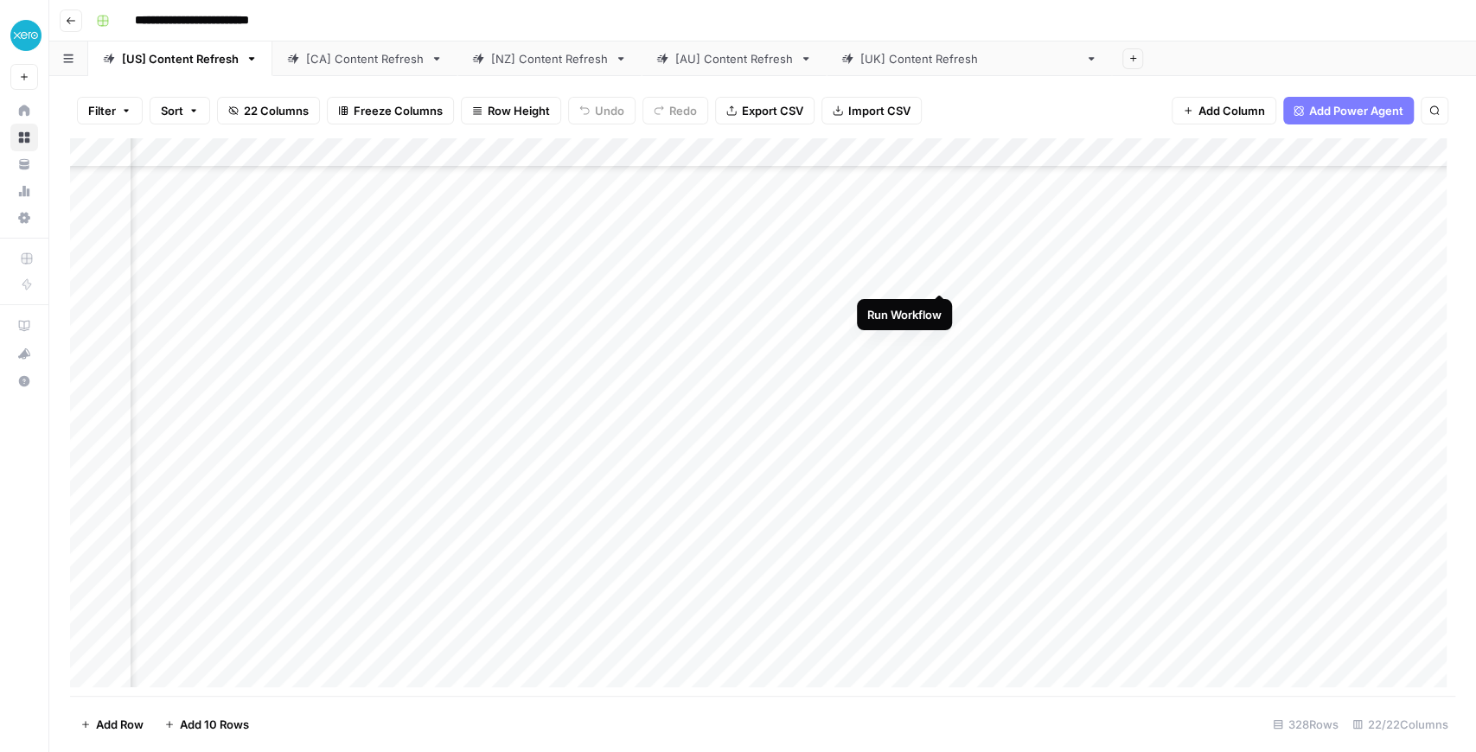
click at [941, 273] on div "Add Column" at bounding box center [762, 417] width 1385 height 558
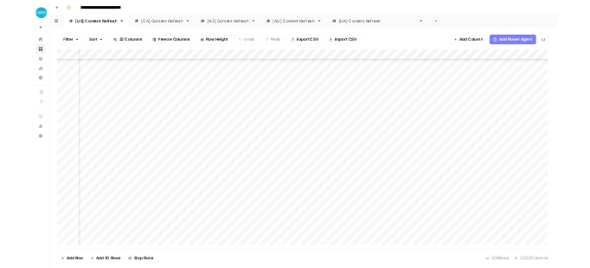
scroll to position [346, 1649]
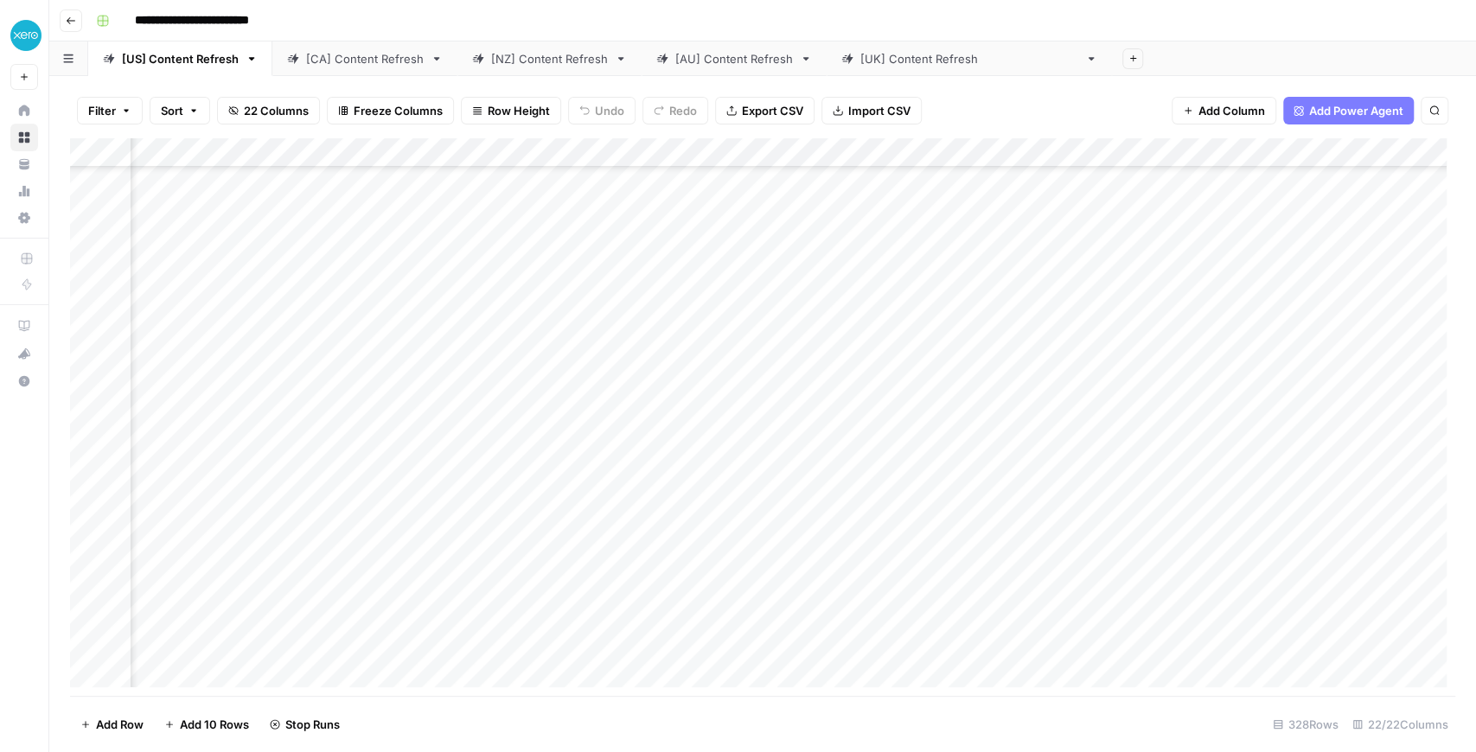
click at [928, 301] on div "Add Column" at bounding box center [762, 417] width 1385 height 558
click at [1292, 114] on button "Add Power Agent" at bounding box center [1348, 111] width 131 height 28
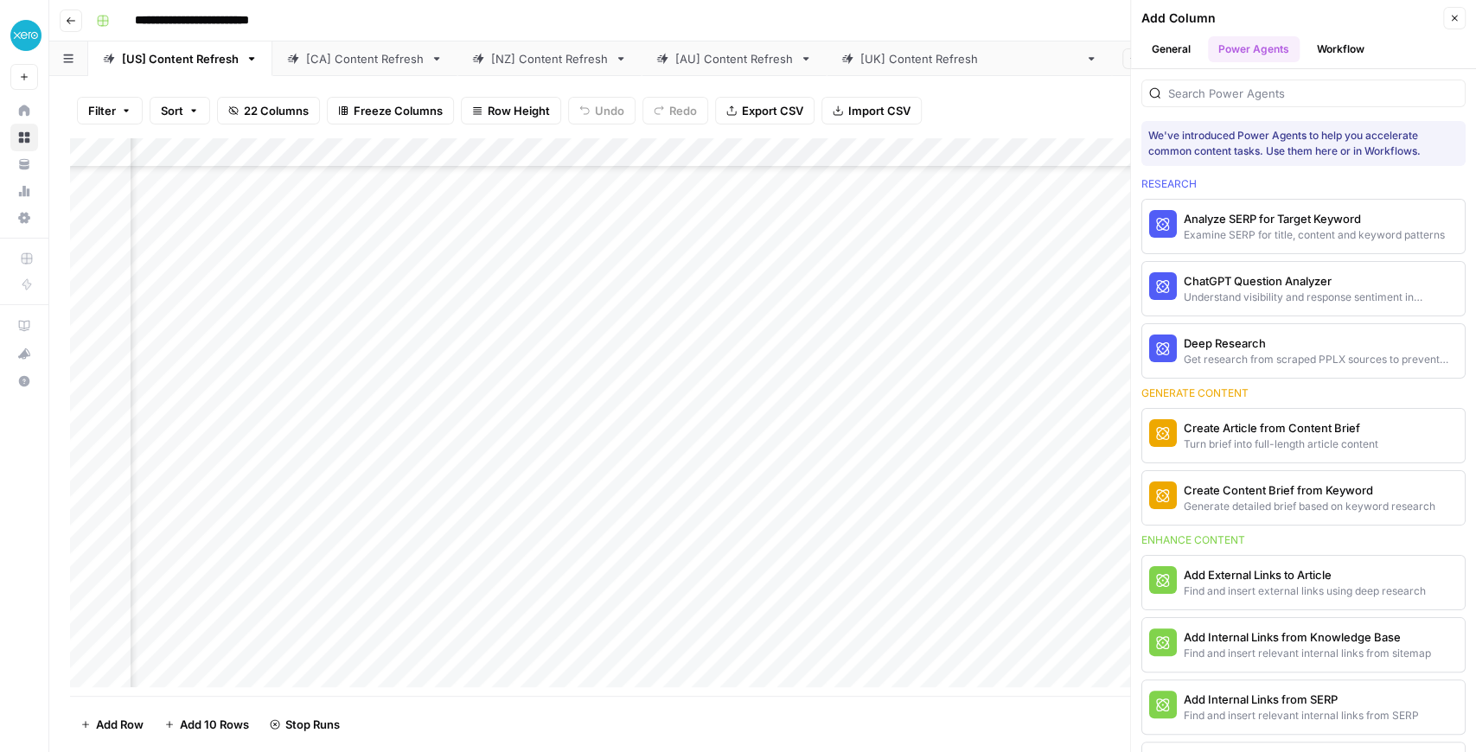
click at [1456, 21] on icon "button" at bounding box center [1454, 18] width 10 height 10
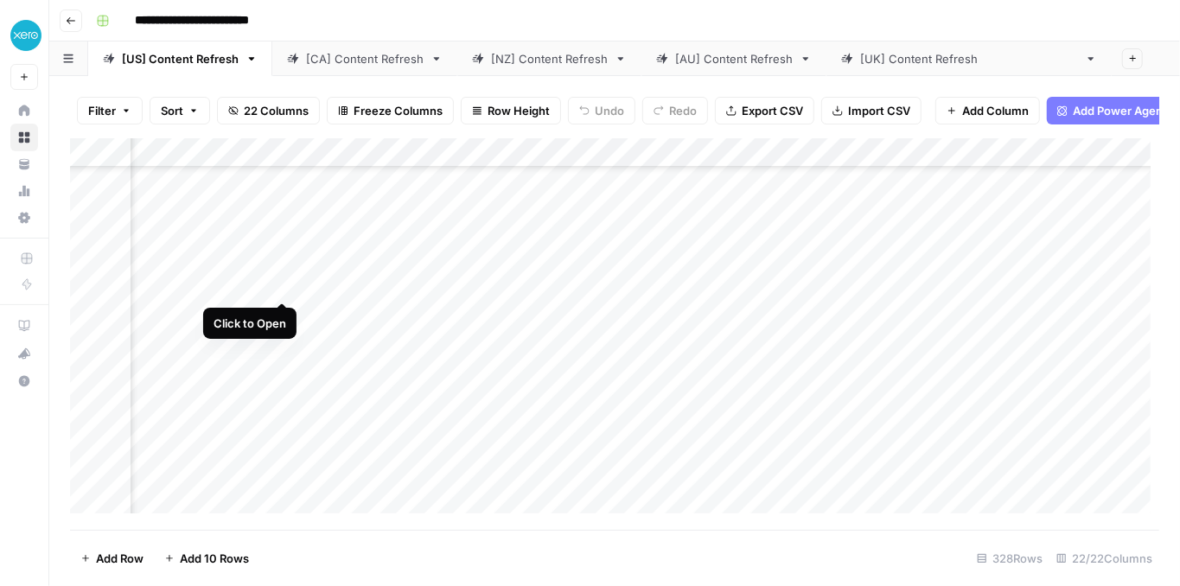
click at [281, 284] on div "Add Column" at bounding box center [614, 330] width 1089 height 384
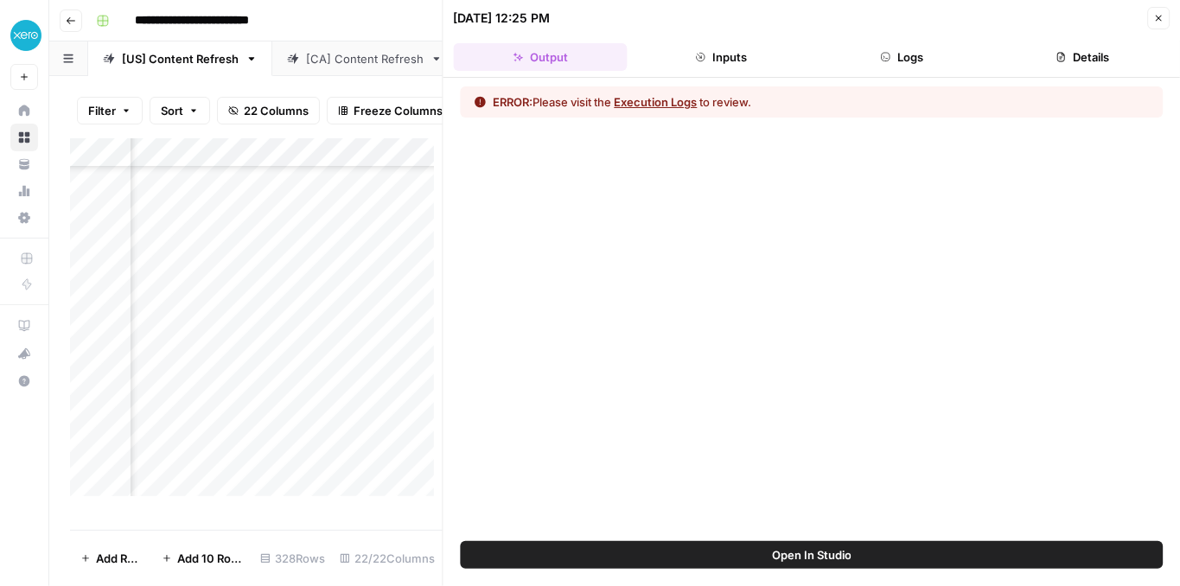
click at [674, 103] on button "Execution Logs" at bounding box center [656, 101] width 83 height 17
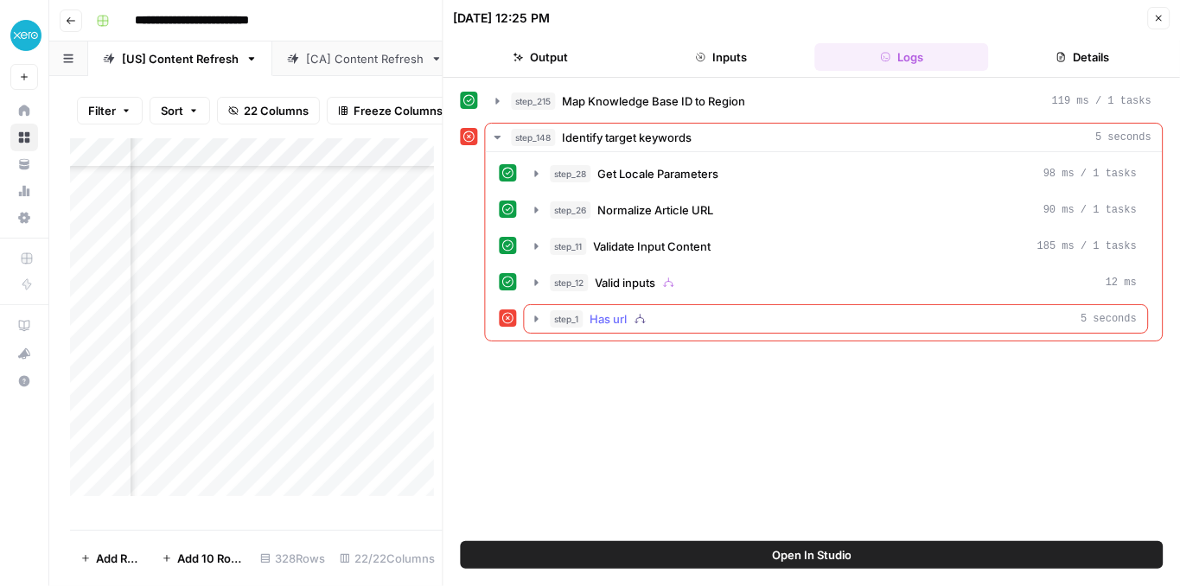
click at [540, 312] on icon "button" at bounding box center [537, 319] width 14 height 14
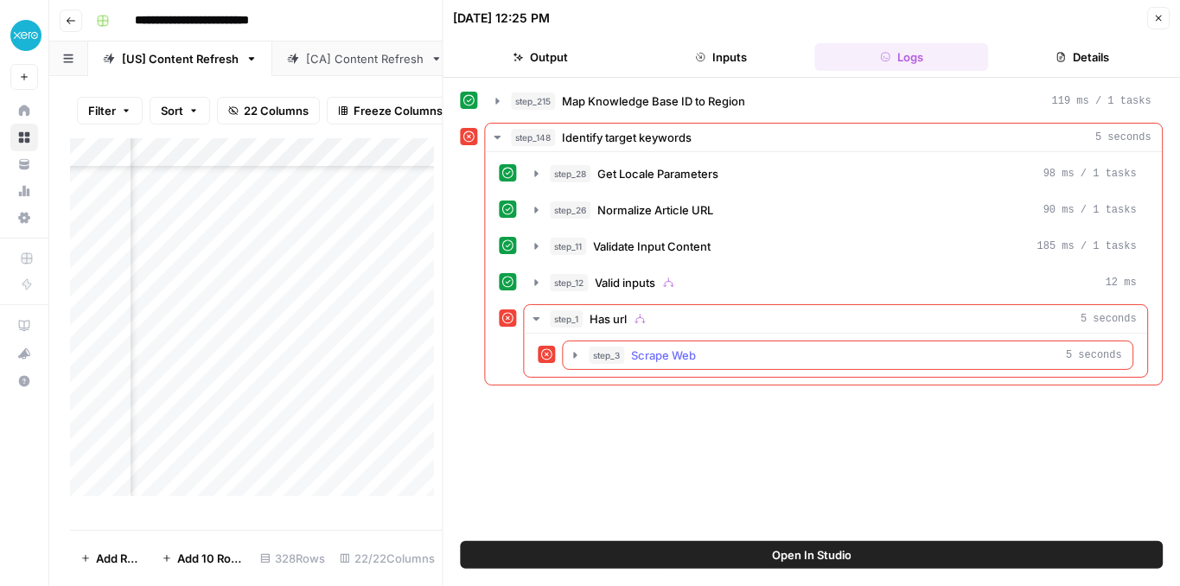
click at [578, 351] on icon "button" at bounding box center [576, 355] width 14 height 14
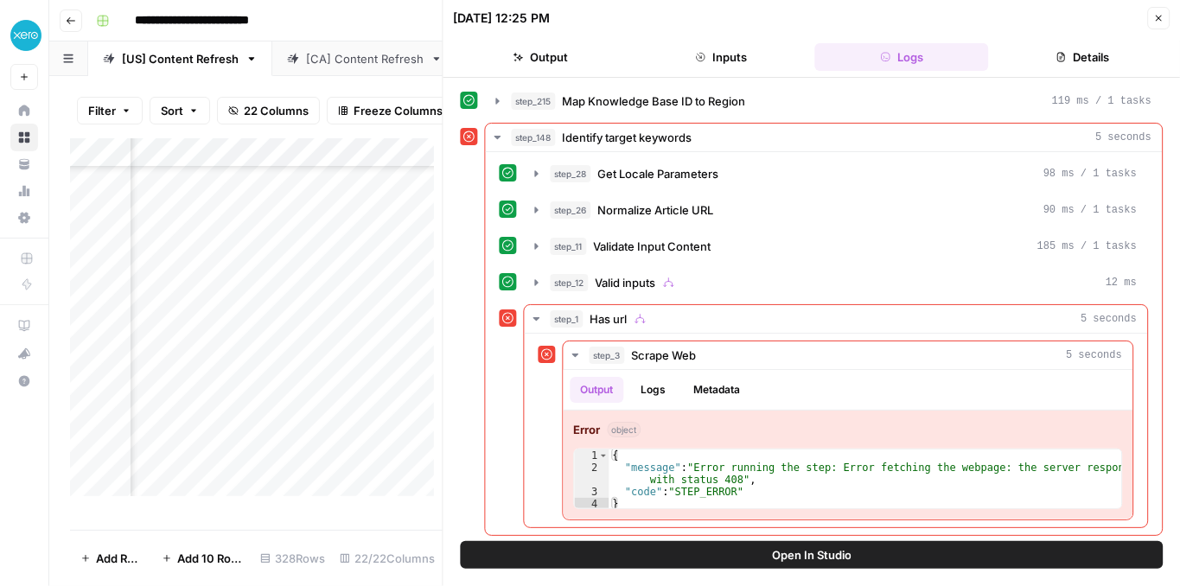
click at [1162, 15] on icon "button" at bounding box center [1158, 18] width 10 height 10
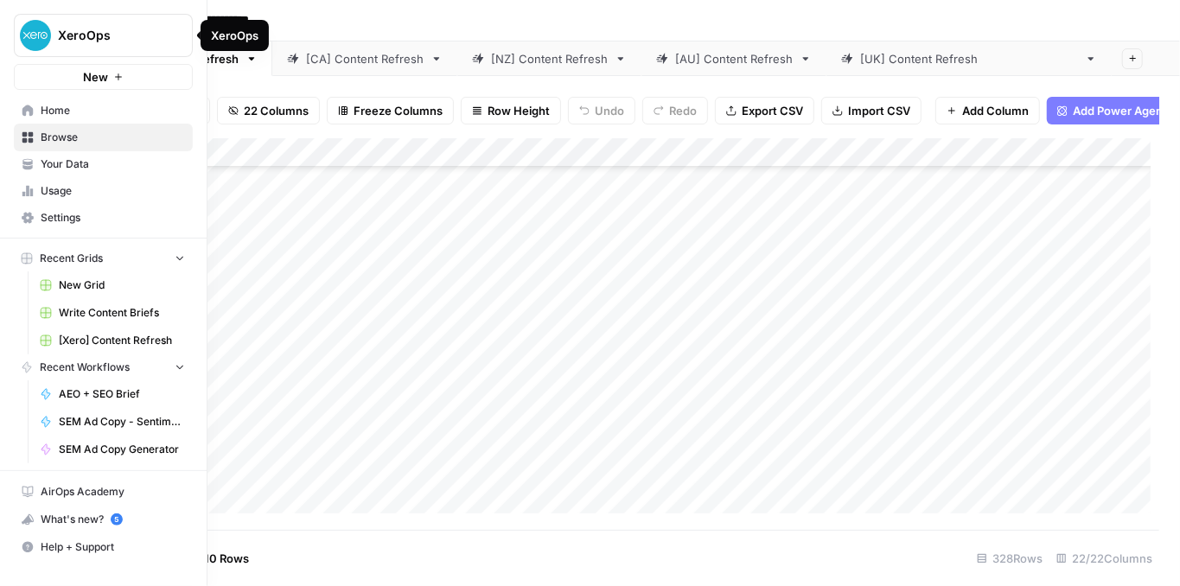
click at [86, 32] on span "XeroOps" at bounding box center [110, 35] width 105 height 17
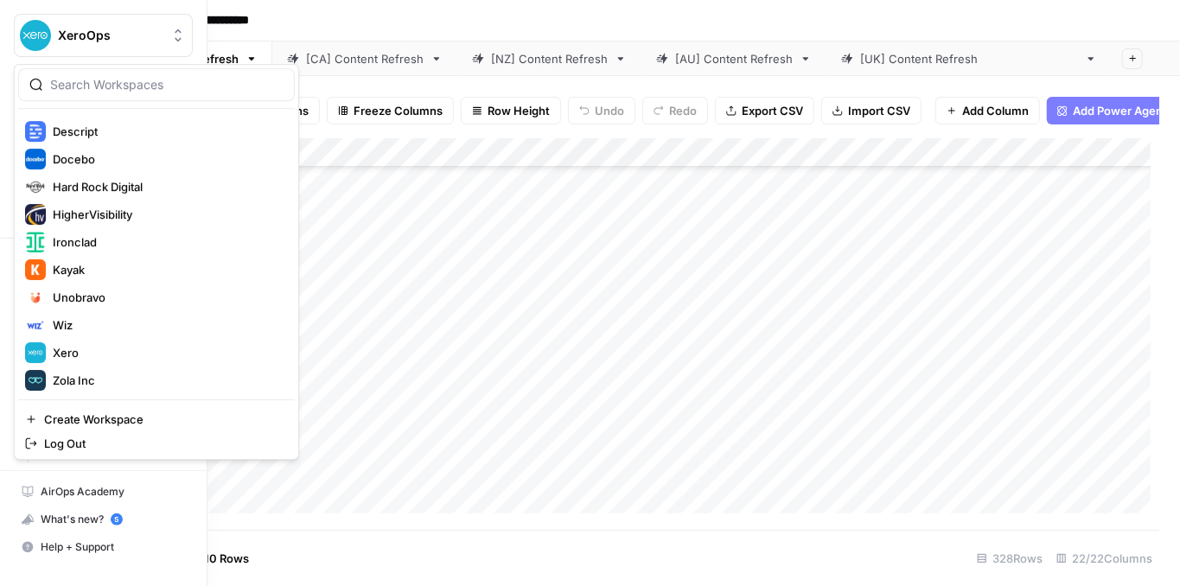
scroll to position [249, 0]
click at [148, 365] on button "Zola Inc" at bounding box center [156, 379] width 277 height 28
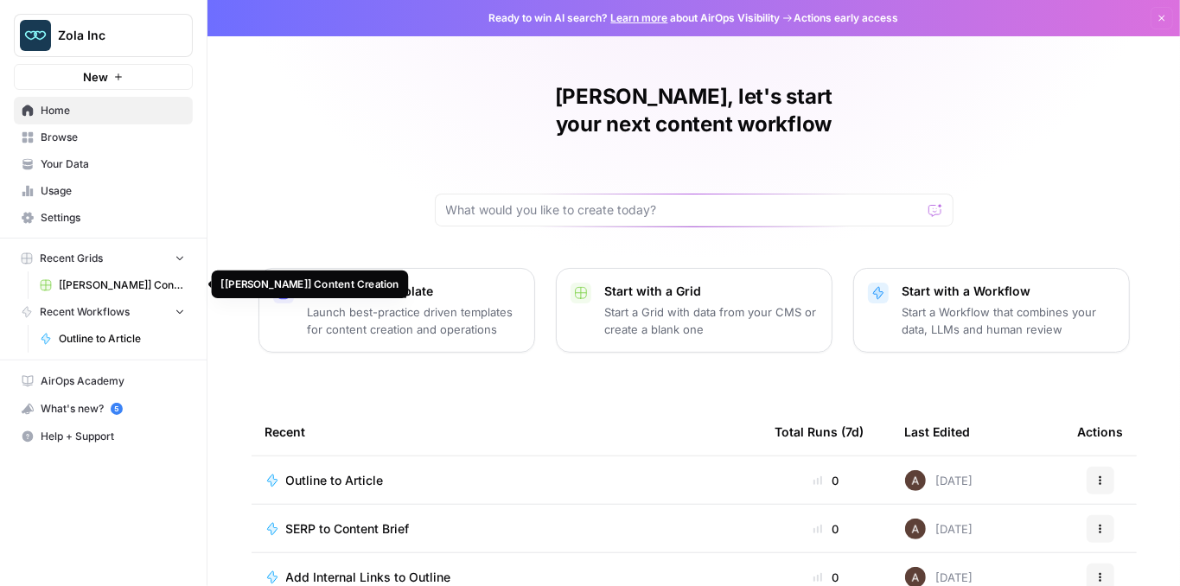
click at [121, 284] on span "[[PERSON_NAME]] Content Creation" at bounding box center [122, 285] width 126 height 16
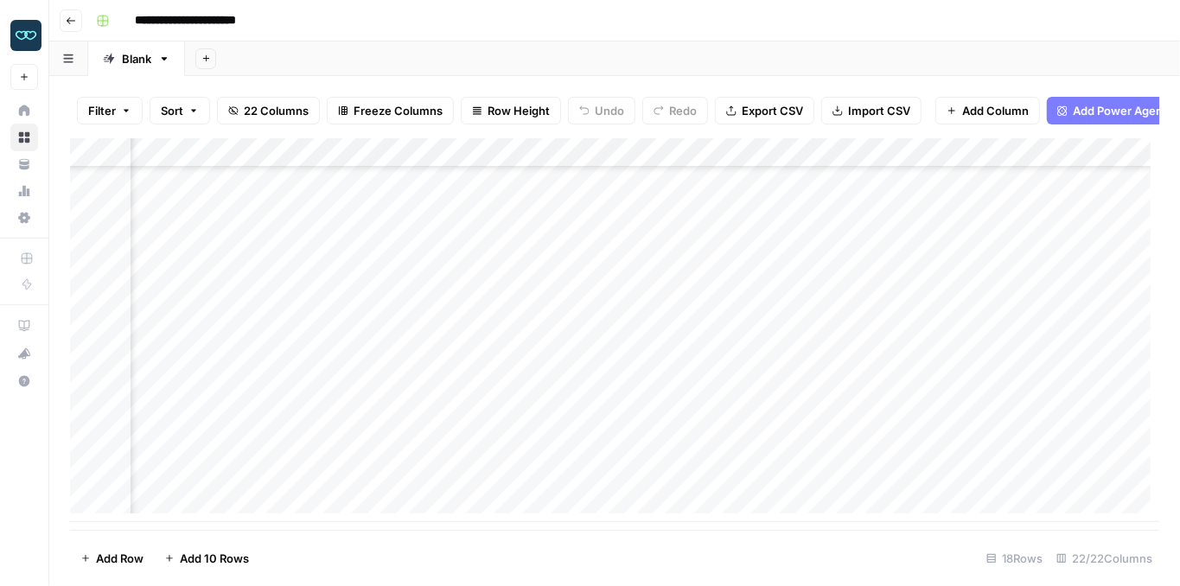
scroll to position [211, 1655]
click at [819, 387] on div "Add Column" at bounding box center [614, 330] width 1089 height 384
click at [669, 388] on div "Add Column" at bounding box center [614, 330] width 1089 height 384
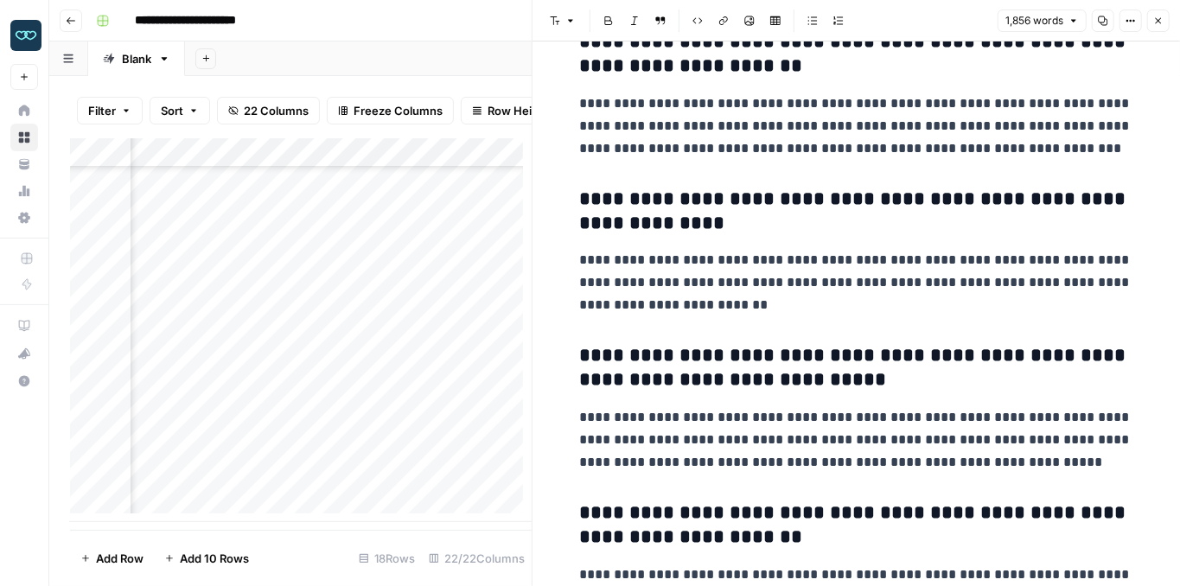
scroll to position [6390, 0]
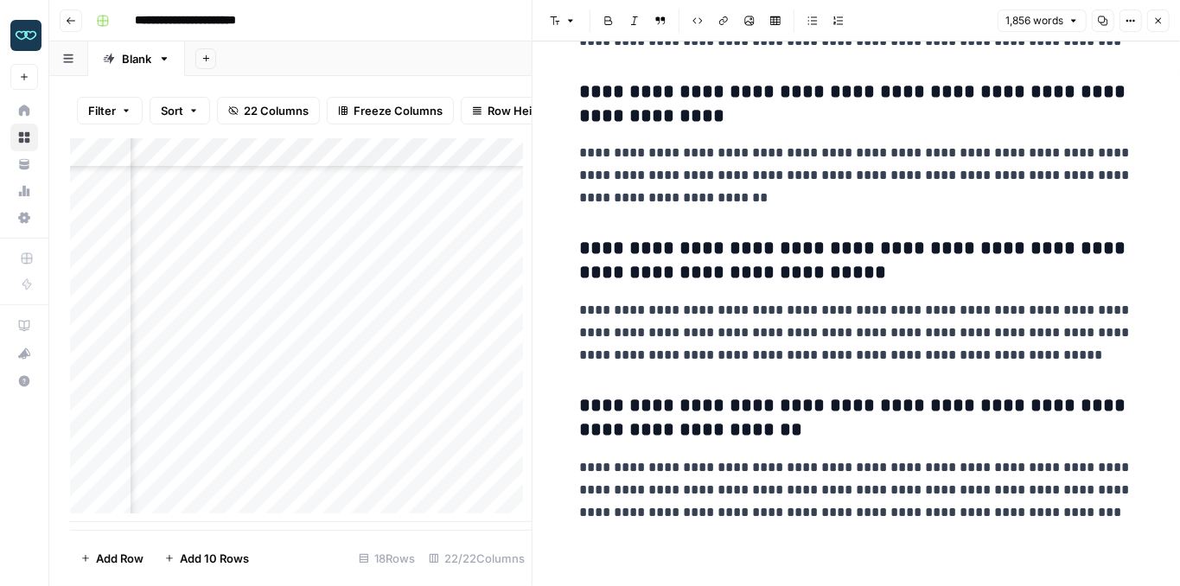
click at [1156, 16] on icon "button" at bounding box center [1158, 21] width 10 height 10
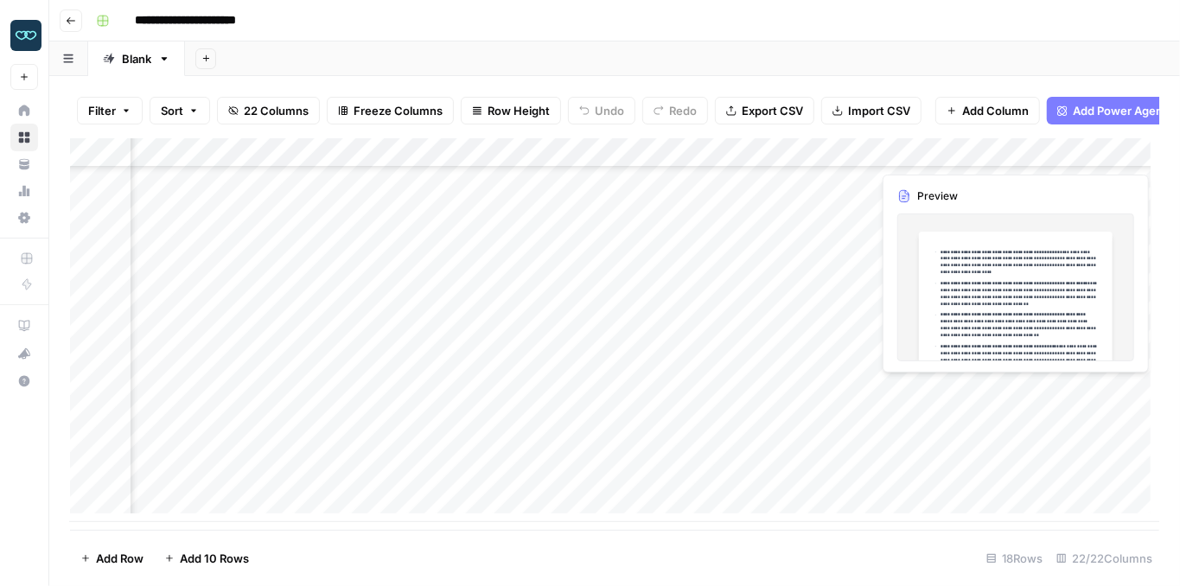
click at [1082, 389] on div "Add Column" at bounding box center [614, 330] width 1089 height 384
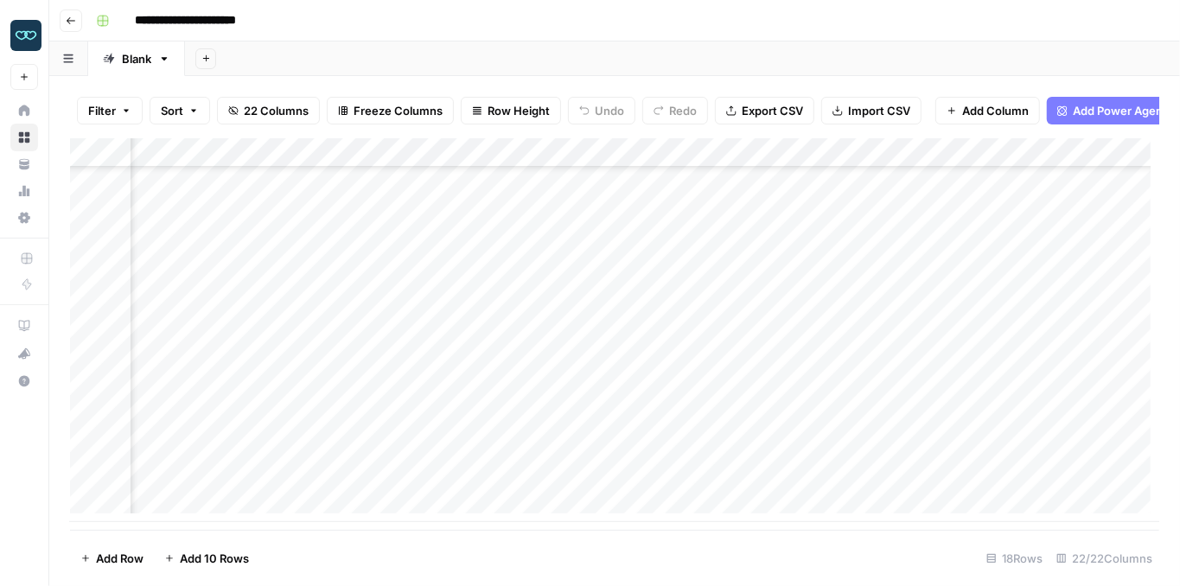
click at [1137, 388] on div "Add Column" at bounding box center [614, 330] width 1089 height 384
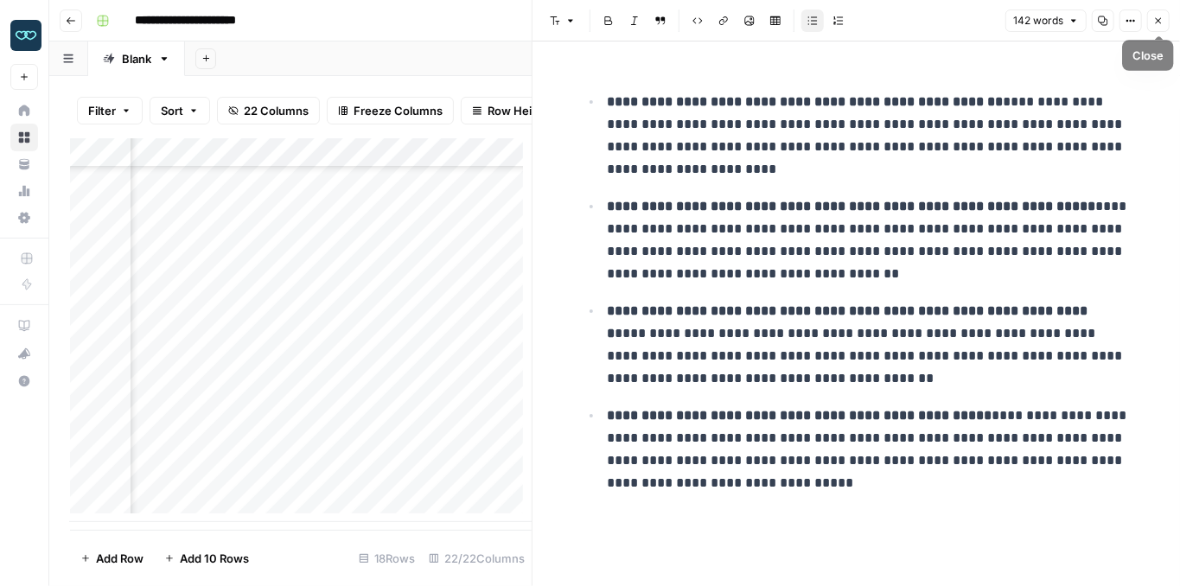
click at [1153, 27] on button "Close" at bounding box center [1158, 21] width 22 height 22
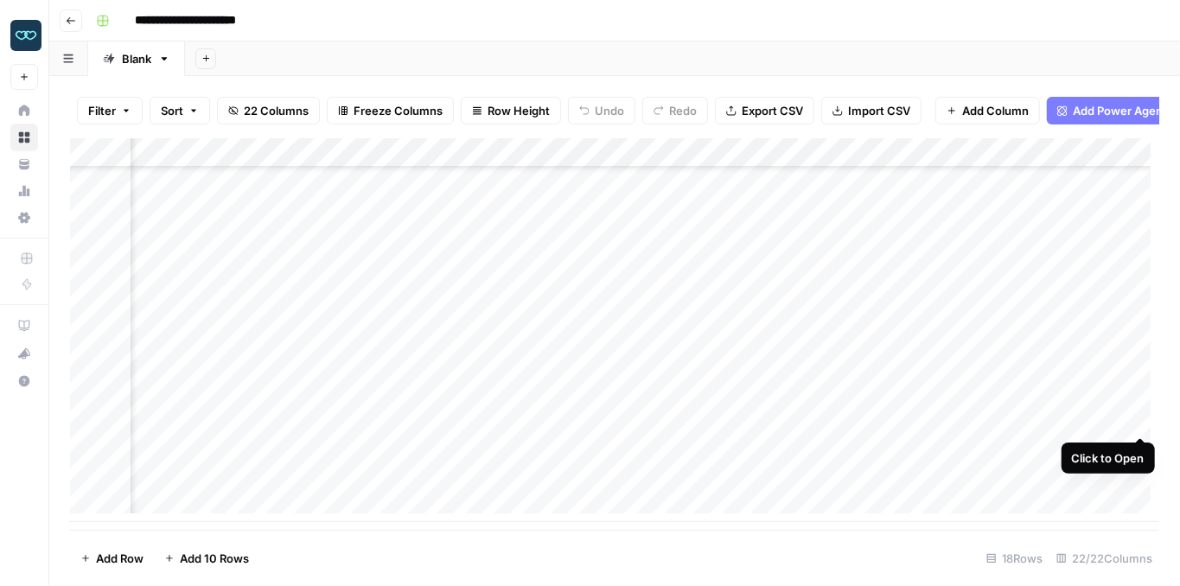
click at [1138, 415] on div "Add Column" at bounding box center [614, 330] width 1089 height 384
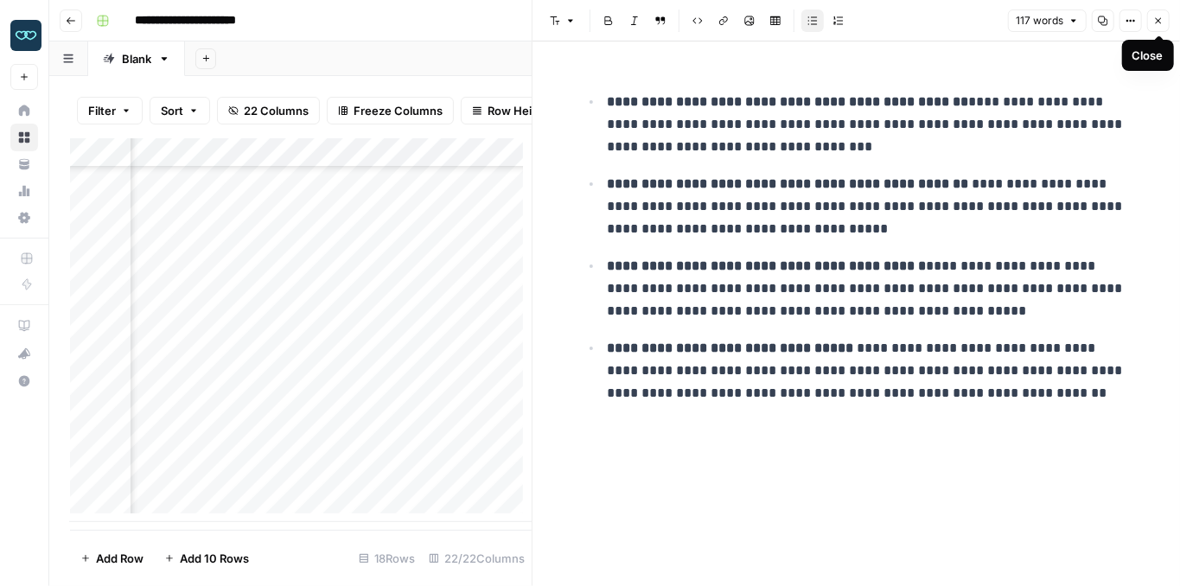
click at [1157, 27] on button "Close" at bounding box center [1158, 21] width 22 height 22
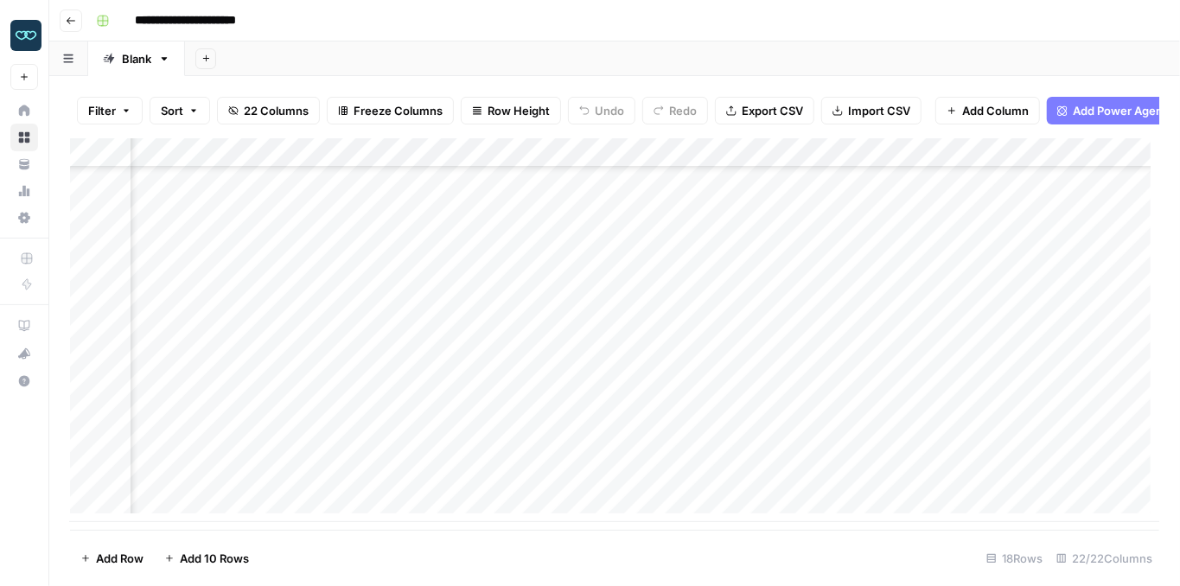
click at [985, 414] on div "Add Column" at bounding box center [614, 330] width 1089 height 384
click at [818, 423] on div "Add Column" at bounding box center [614, 330] width 1089 height 384
click at [826, 394] on div "Add Column" at bounding box center [614, 330] width 1089 height 384
click at [678, 388] on div "Add Column" at bounding box center [614, 330] width 1089 height 384
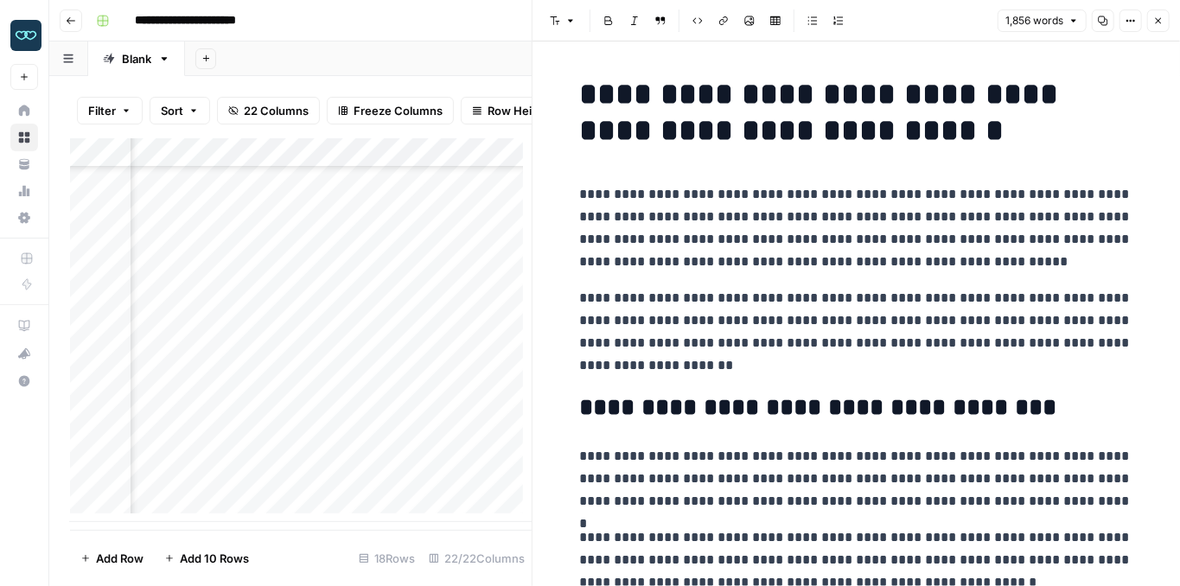
click at [1153, 19] on button "Close" at bounding box center [1158, 21] width 22 height 22
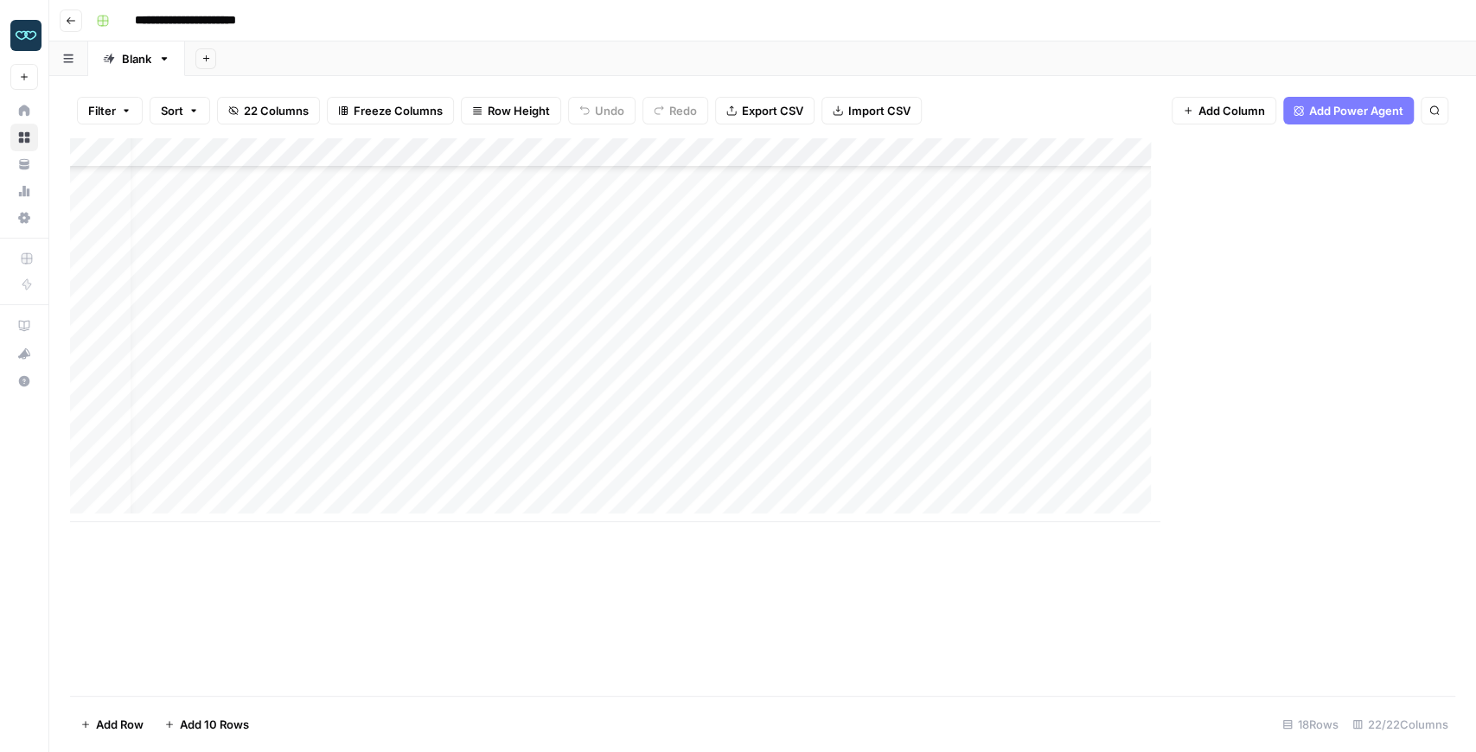
scroll to position [36, 20]
drag, startPoint x: 548, startPoint y: 696, endPoint x: 612, endPoint y: 700, distance: 64.1
click at [612, 585] on footer "Add Row Add 10 Rows 18 Rows 22/22 Columns" at bounding box center [762, 724] width 1385 height 56
click at [432, 585] on div "Add Column" at bounding box center [762, 417] width 1385 height 558
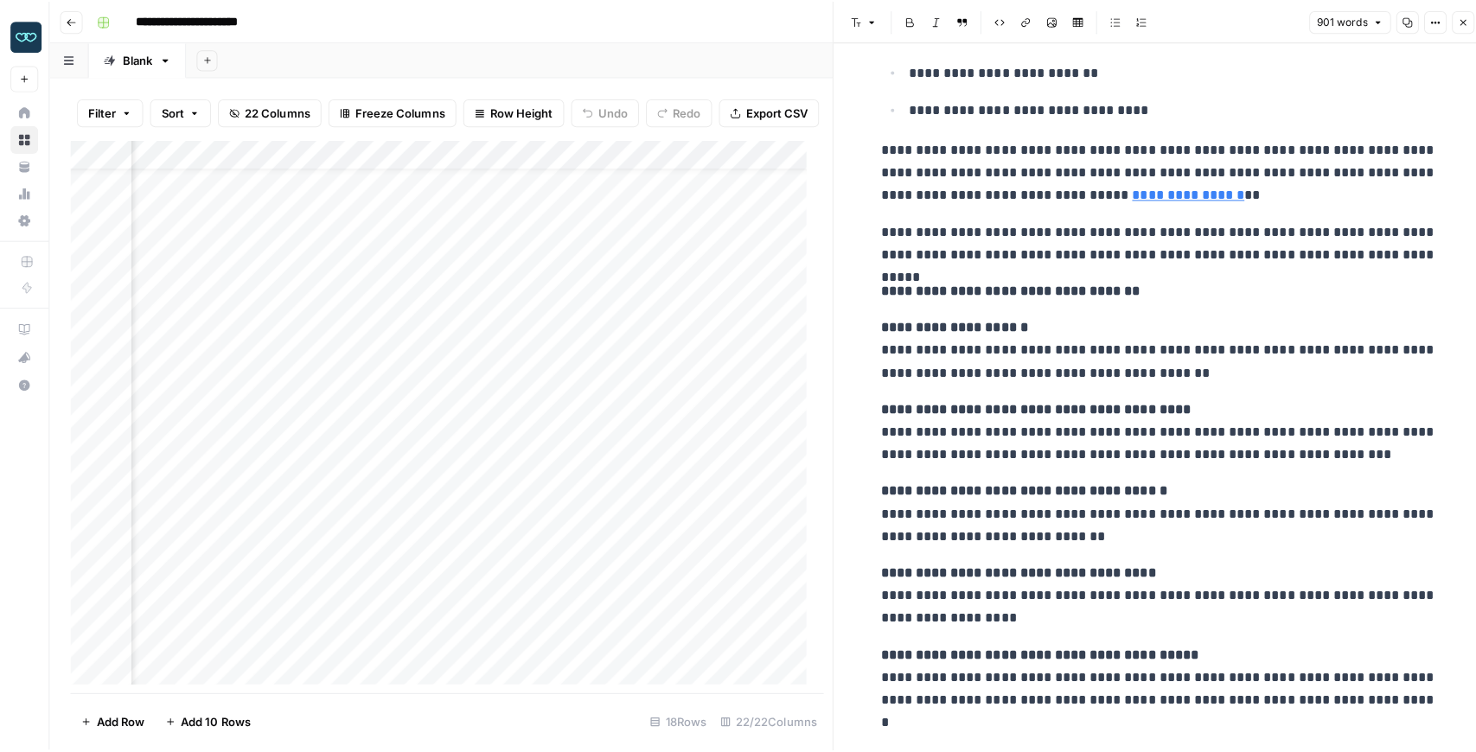
scroll to position [3414, 0]
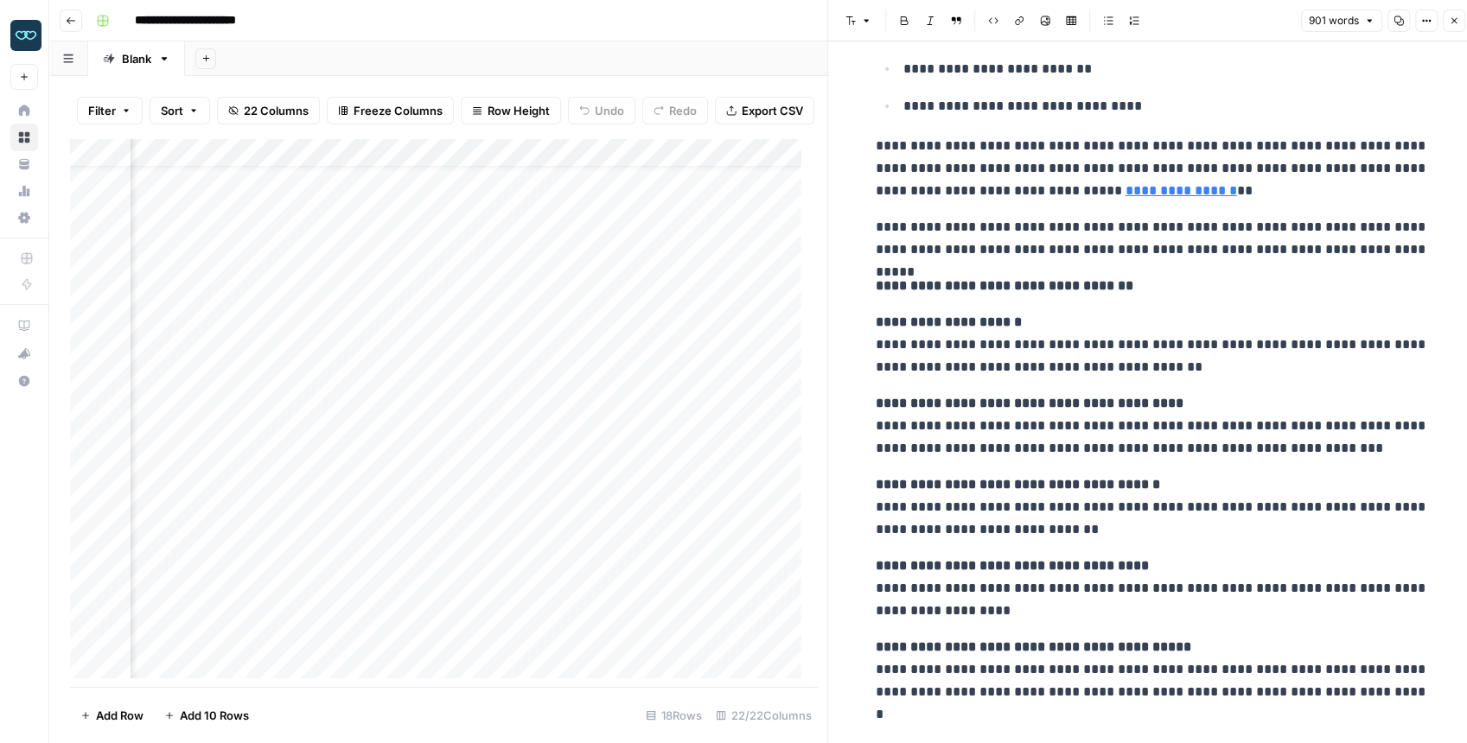
click at [1179, 24] on icon "button" at bounding box center [1454, 21] width 10 height 10
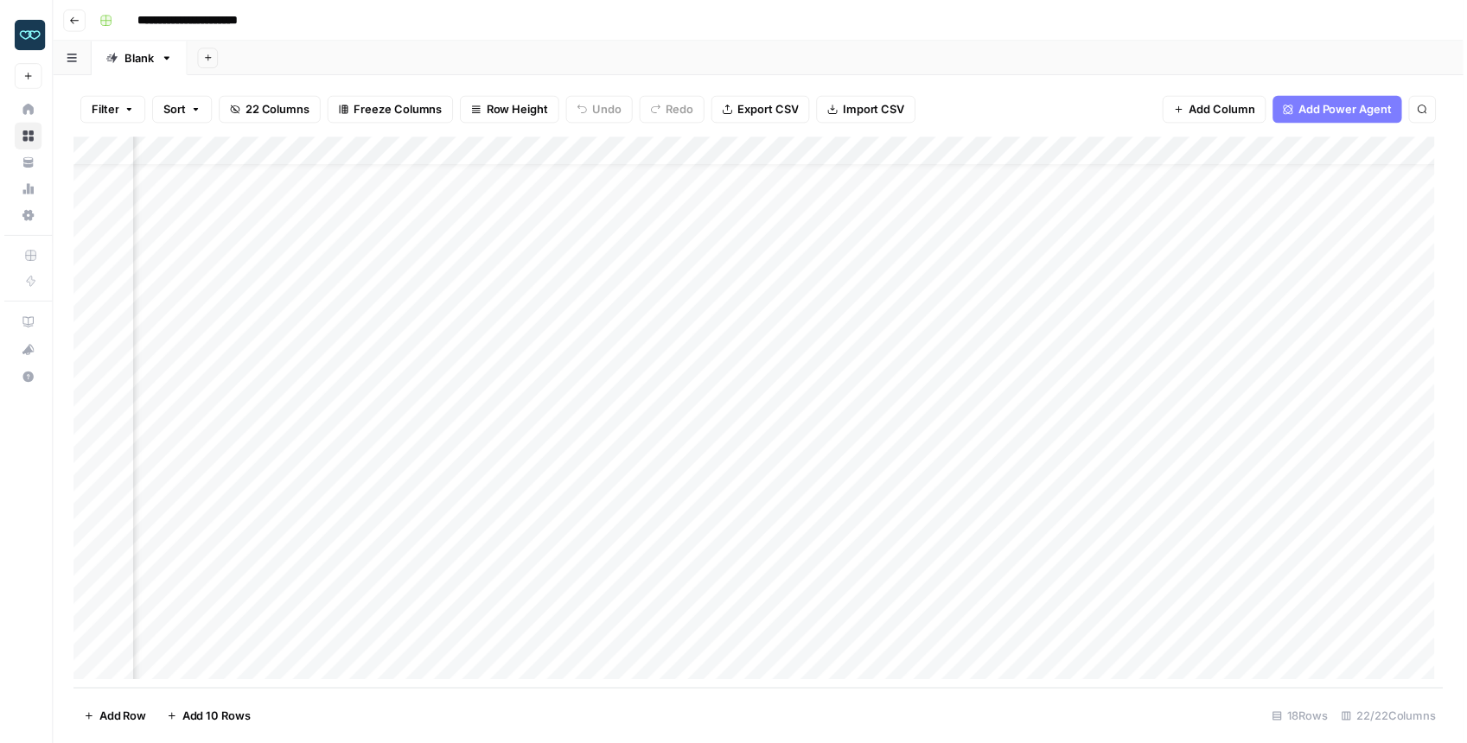
scroll to position [36, 1475]
click at [850, 585] on div "Add Column" at bounding box center [762, 417] width 1385 height 558
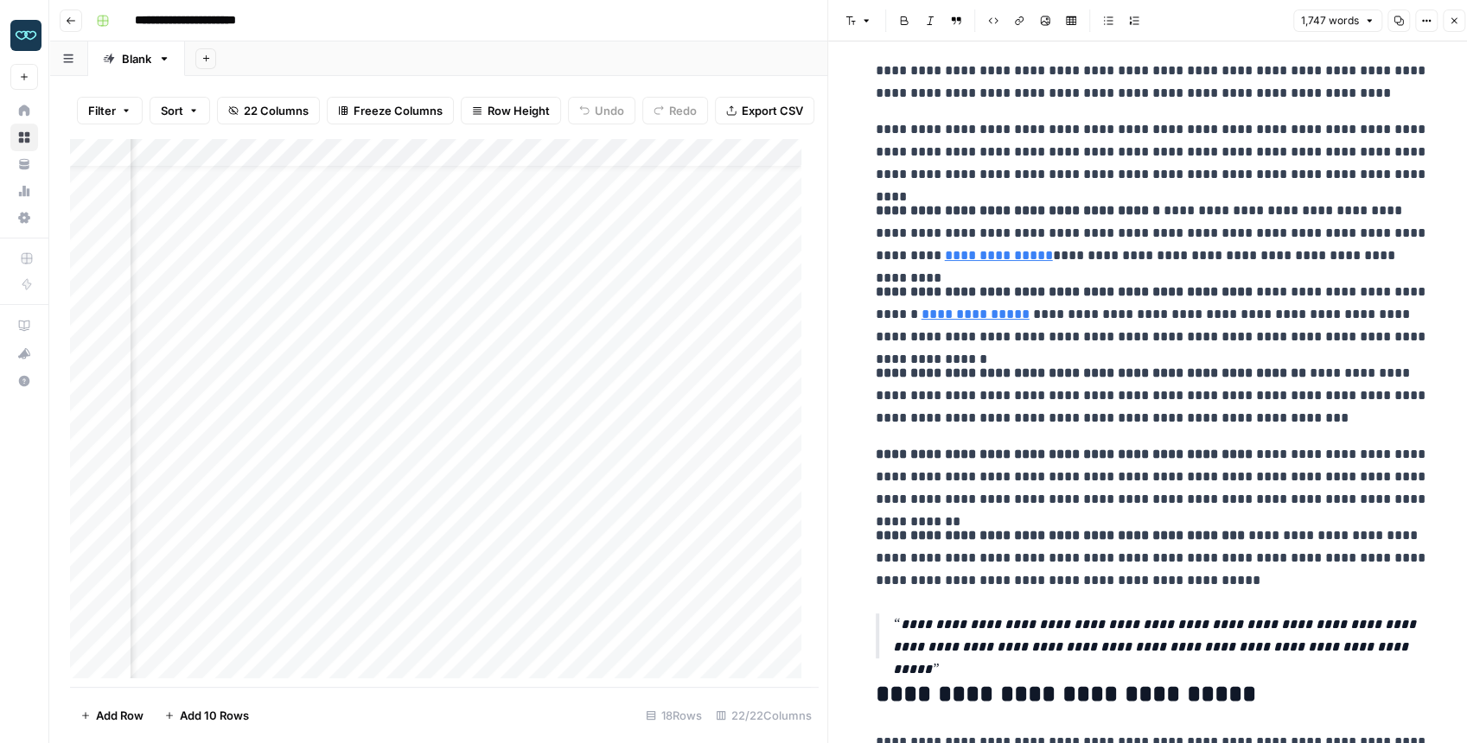
scroll to position [2650, 0]
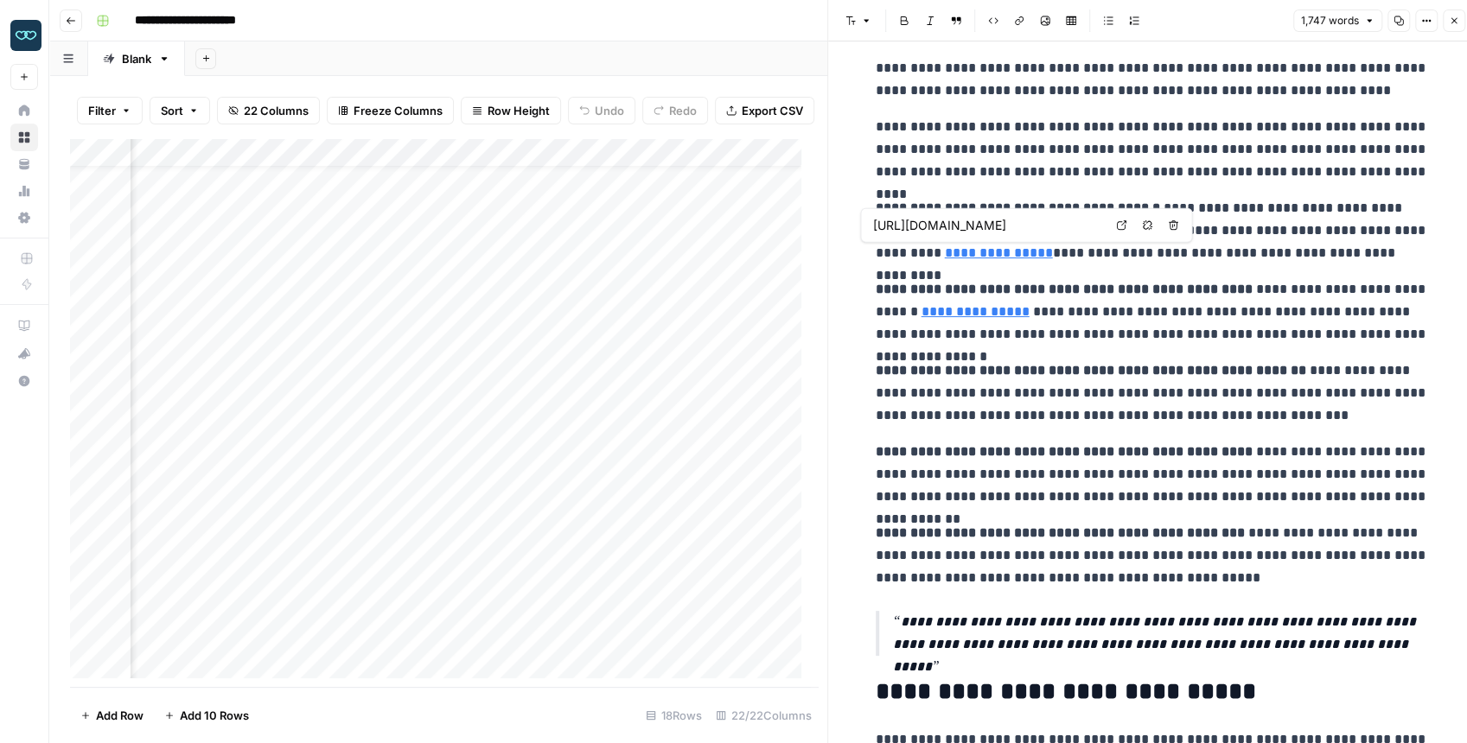
type input "https://www.zola.com/expert-advice/should-you-get-hair-extensions-for-your-wedd…"
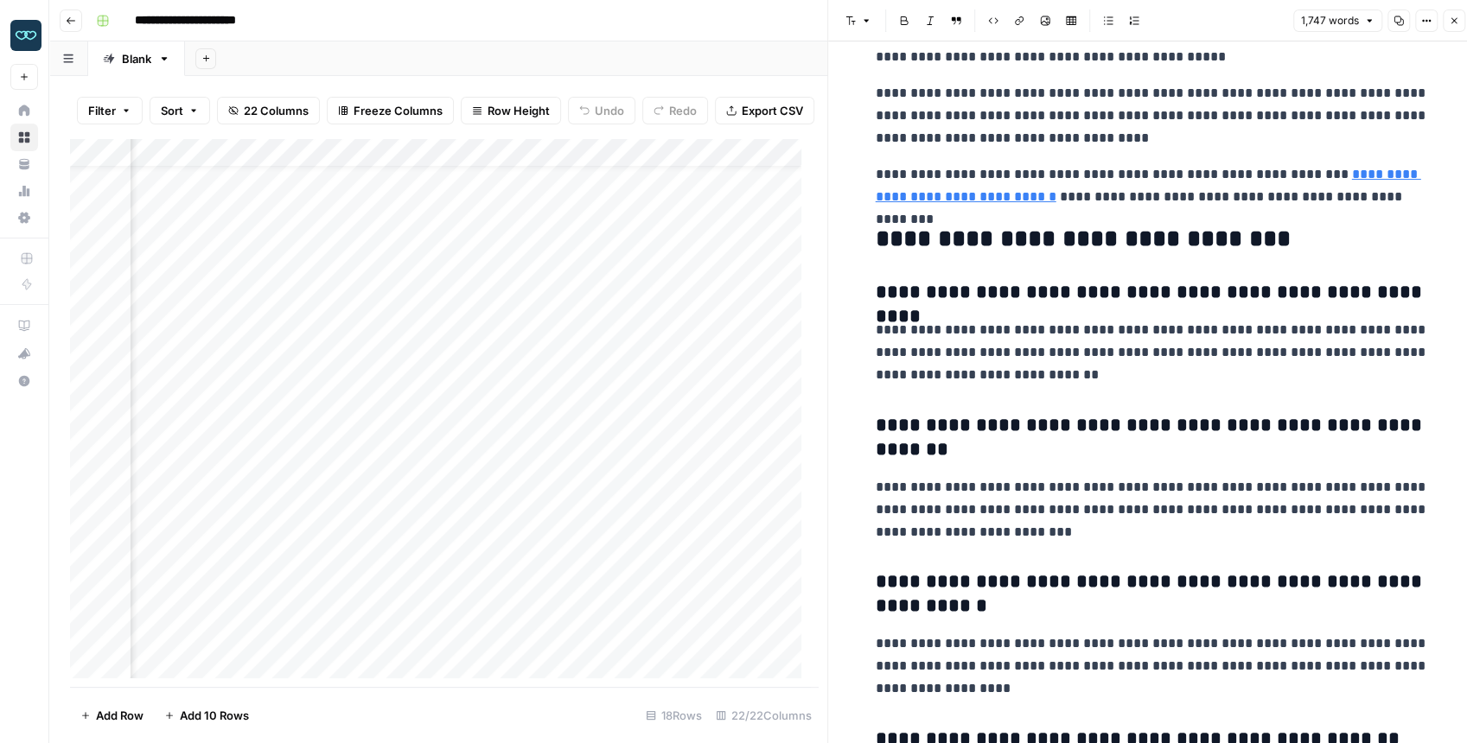
scroll to position [4410, 0]
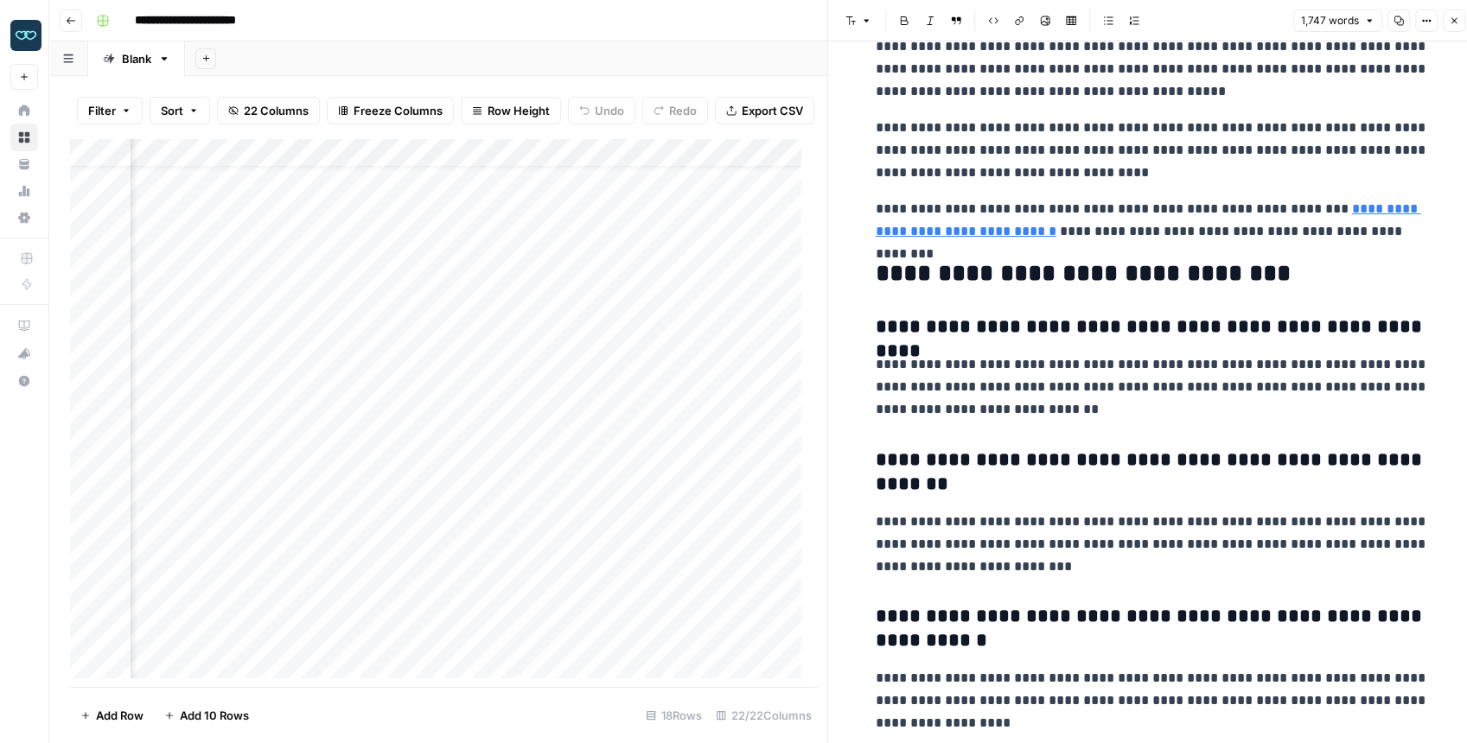
click at [1179, 29] on button "Close" at bounding box center [1454, 21] width 22 height 22
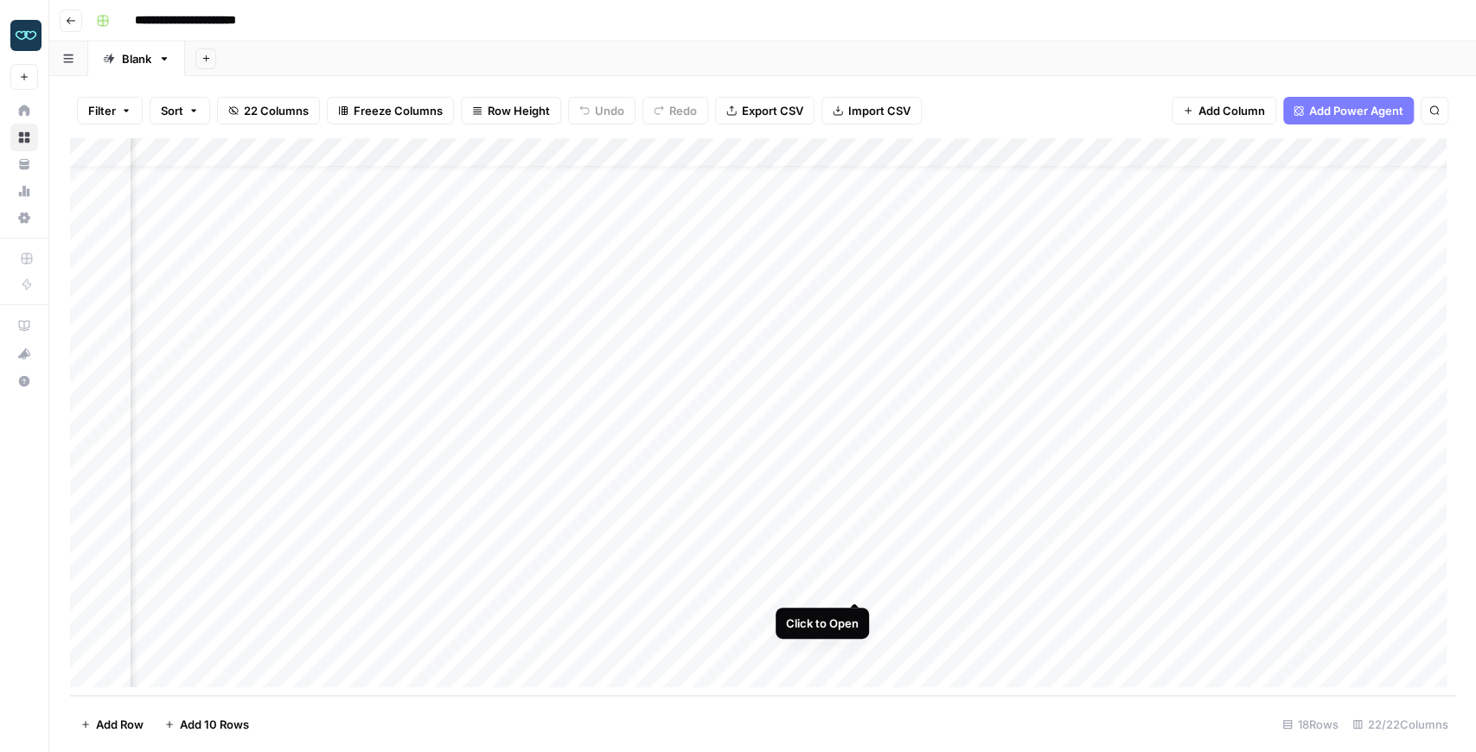
click at [859, 584] on div "Add Column" at bounding box center [762, 417] width 1385 height 558
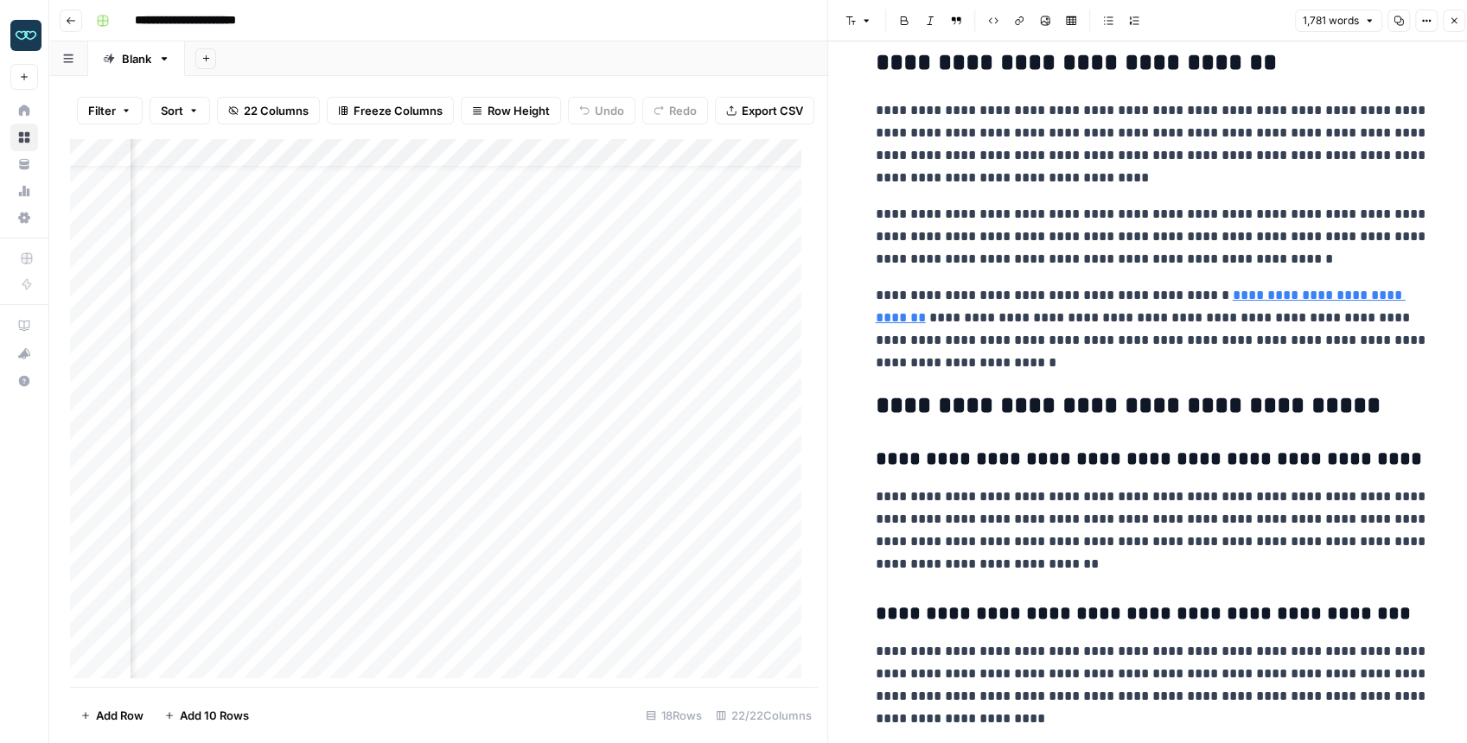
scroll to position [5590, 0]
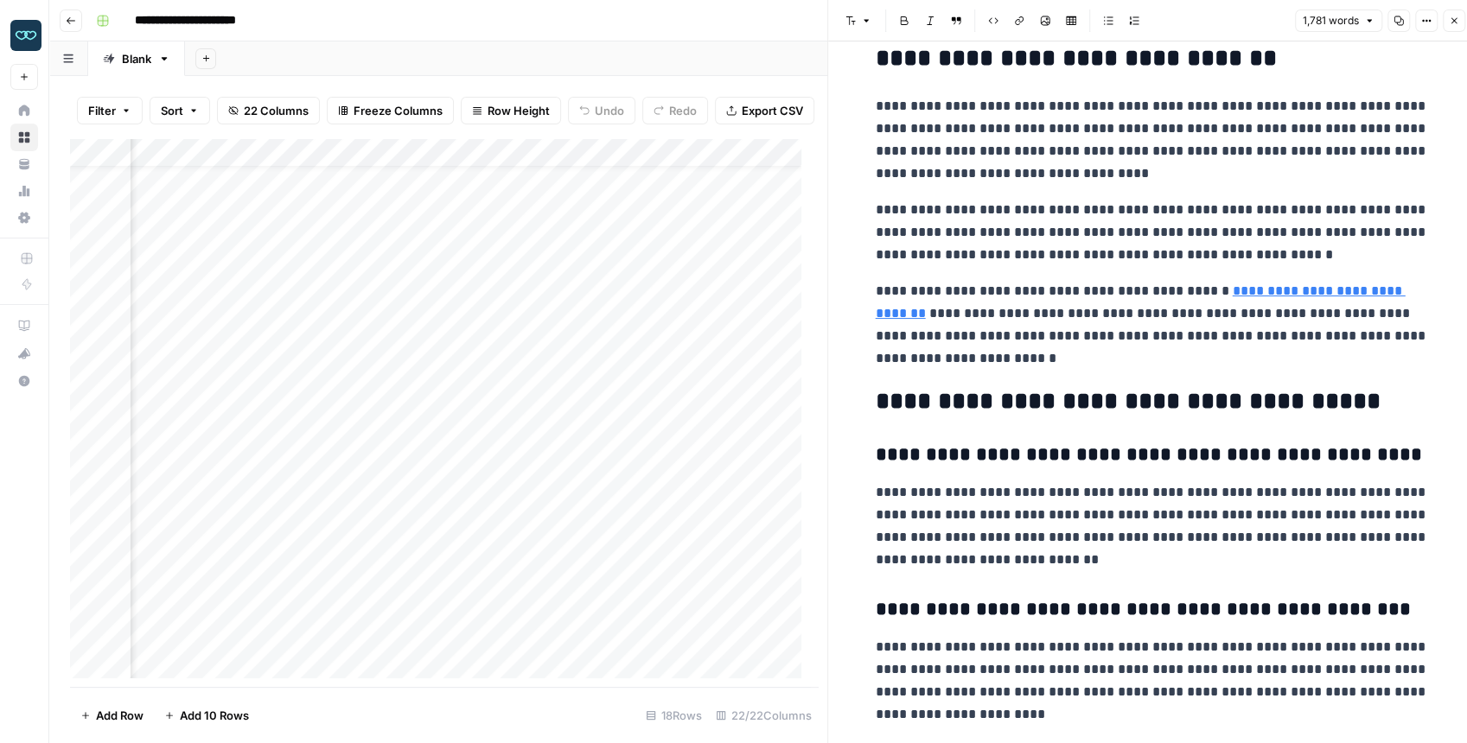
click at [1179, 24] on icon "button" at bounding box center [1454, 21] width 10 height 10
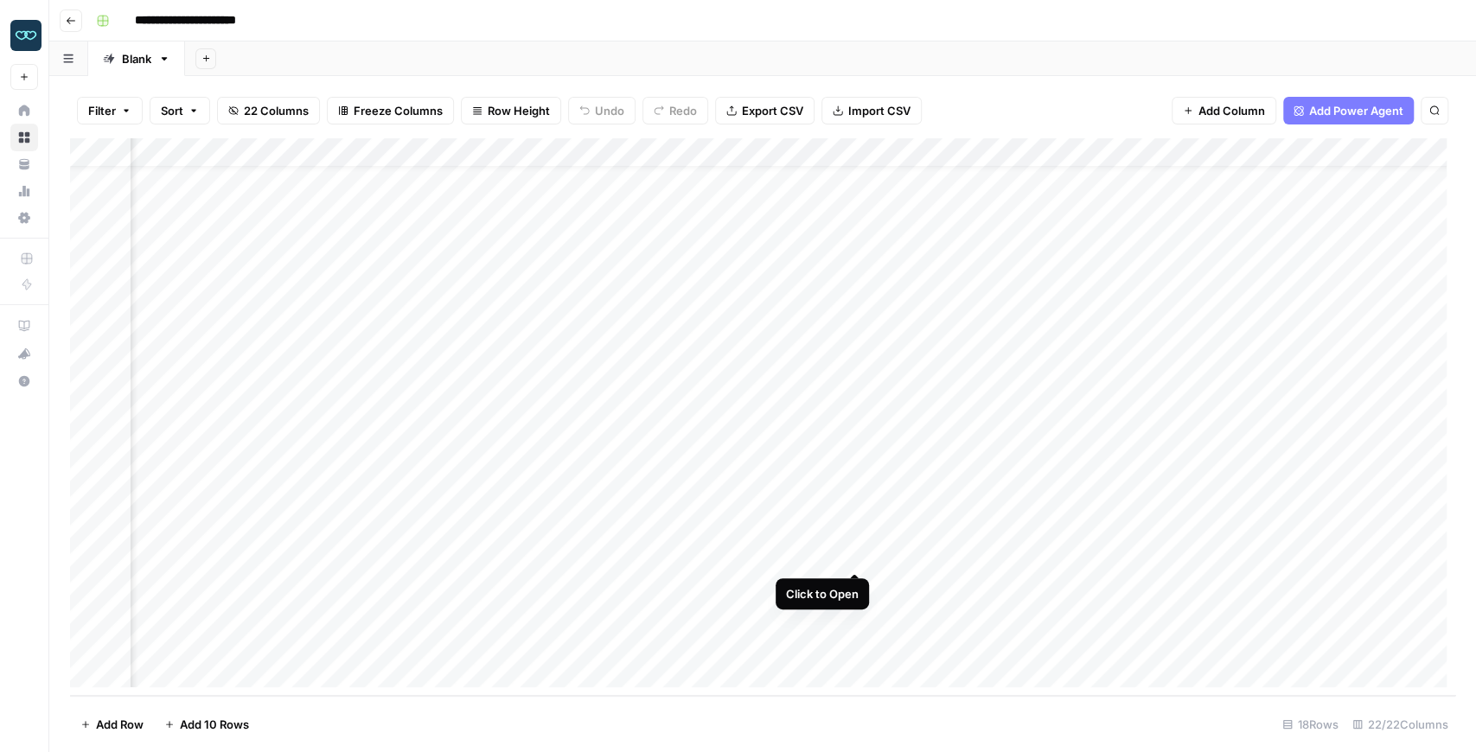
click at [859, 555] on div "Add Column" at bounding box center [762, 417] width 1385 height 558
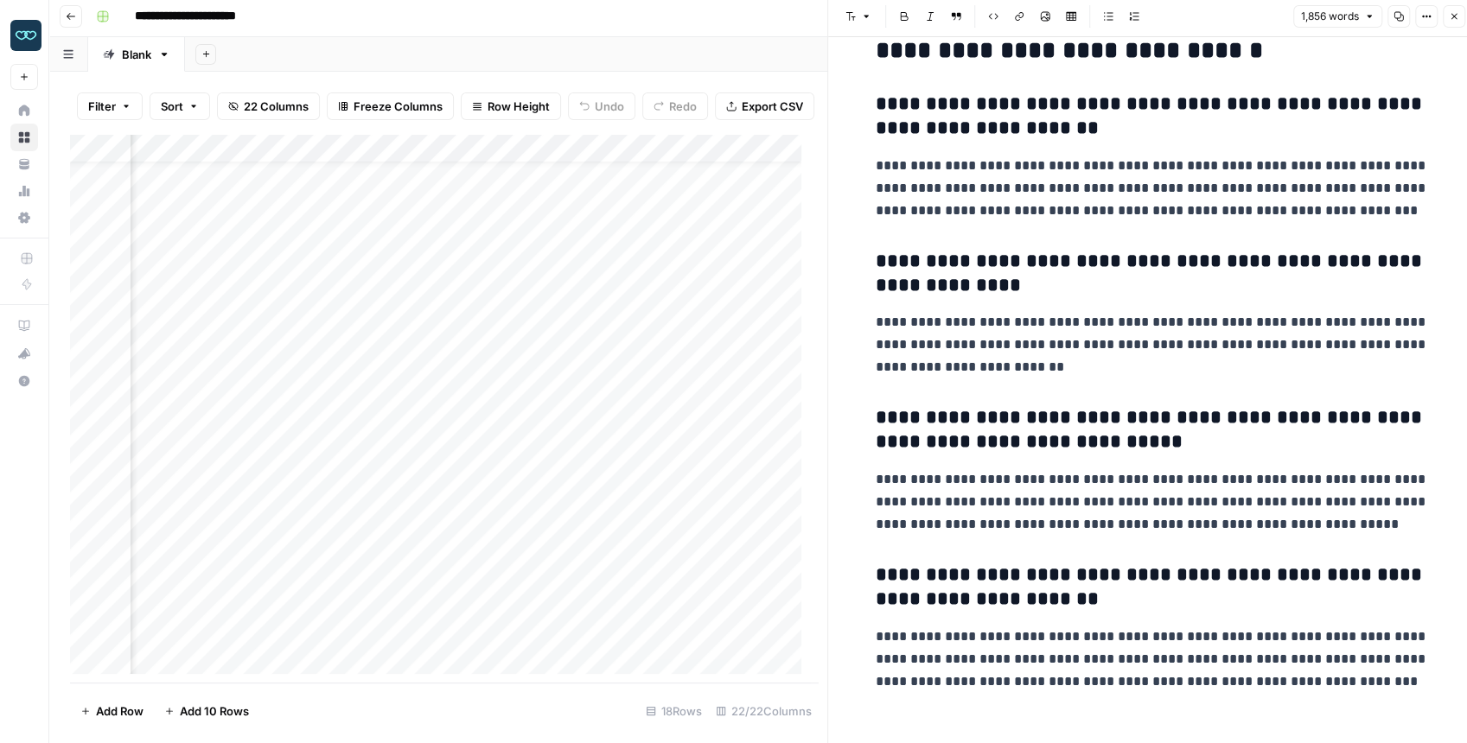
scroll to position [9, 0]
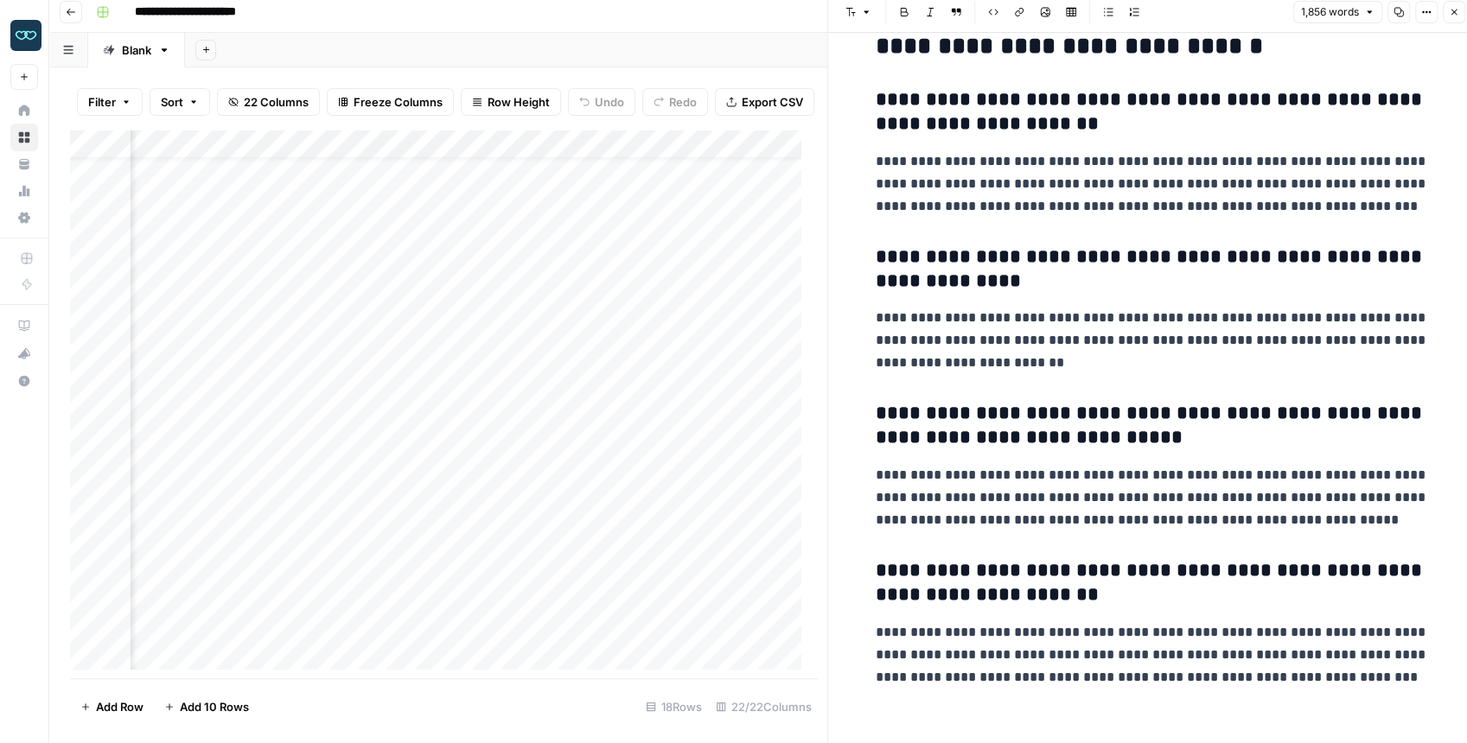
drag, startPoint x: 411, startPoint y: 690, endPoint x: 368, endPoint y: 690, distance: 43.2
click at [368, 585] on footer "Add Row Add 10 Rows 18 Rows 22/22 Columns" at bounding box center [444, 707] width 749 height 56
click at [279, 154] on div "Add Column" at bounding box center [440, 404] width 740 height 549
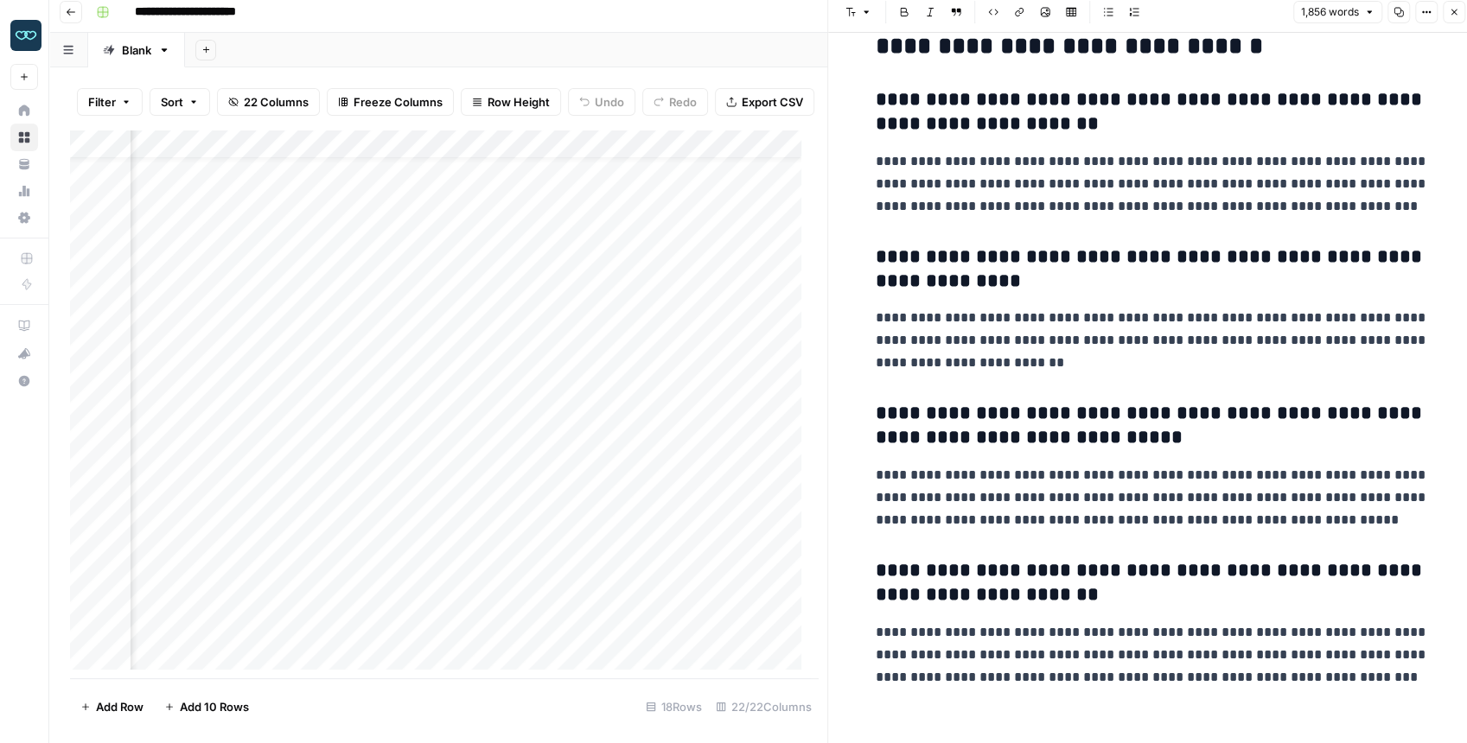
click at [398, 153] on div "Add Column" at bounding box center [440, 404] width 740 height 549
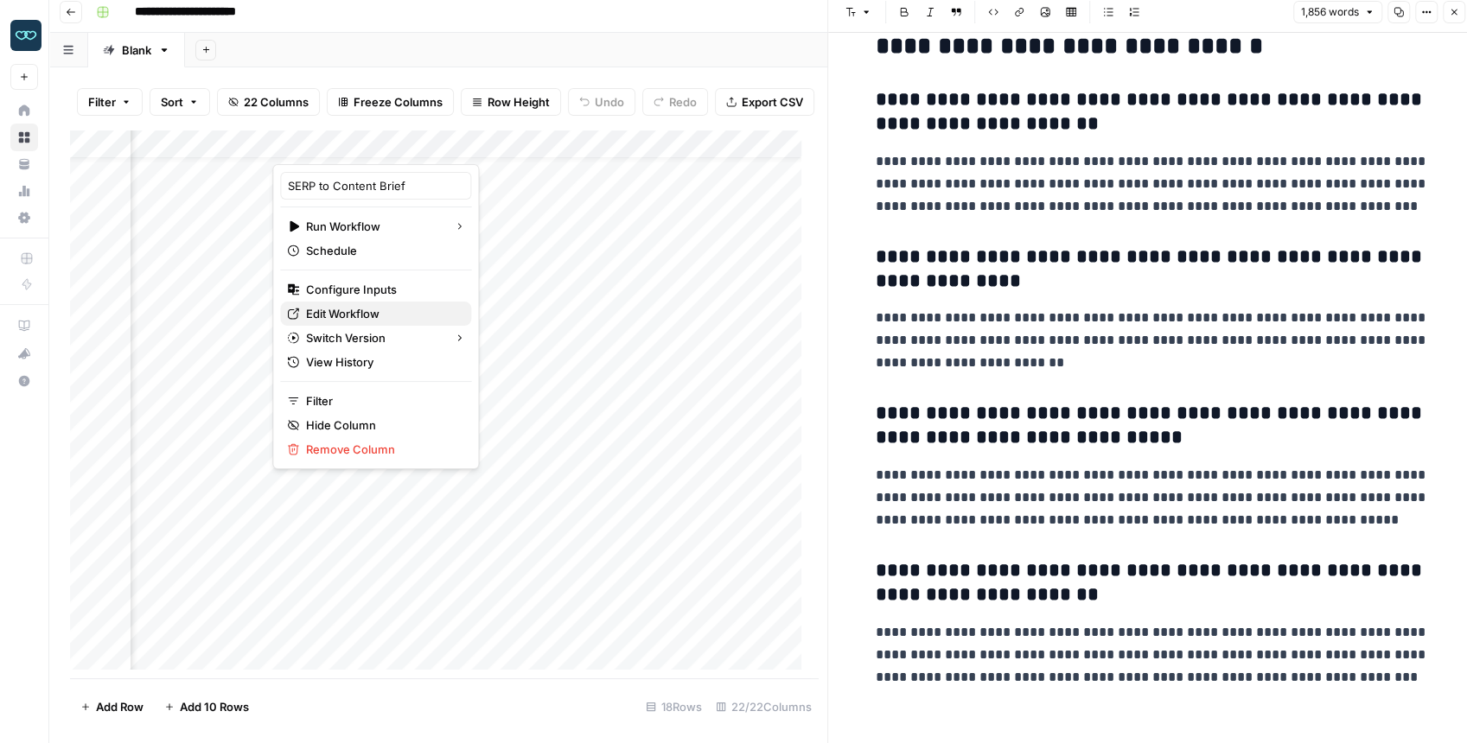
click at [373, 314] on span "Edit Workflow" at bounding box center [381, 313] width 151 height 17
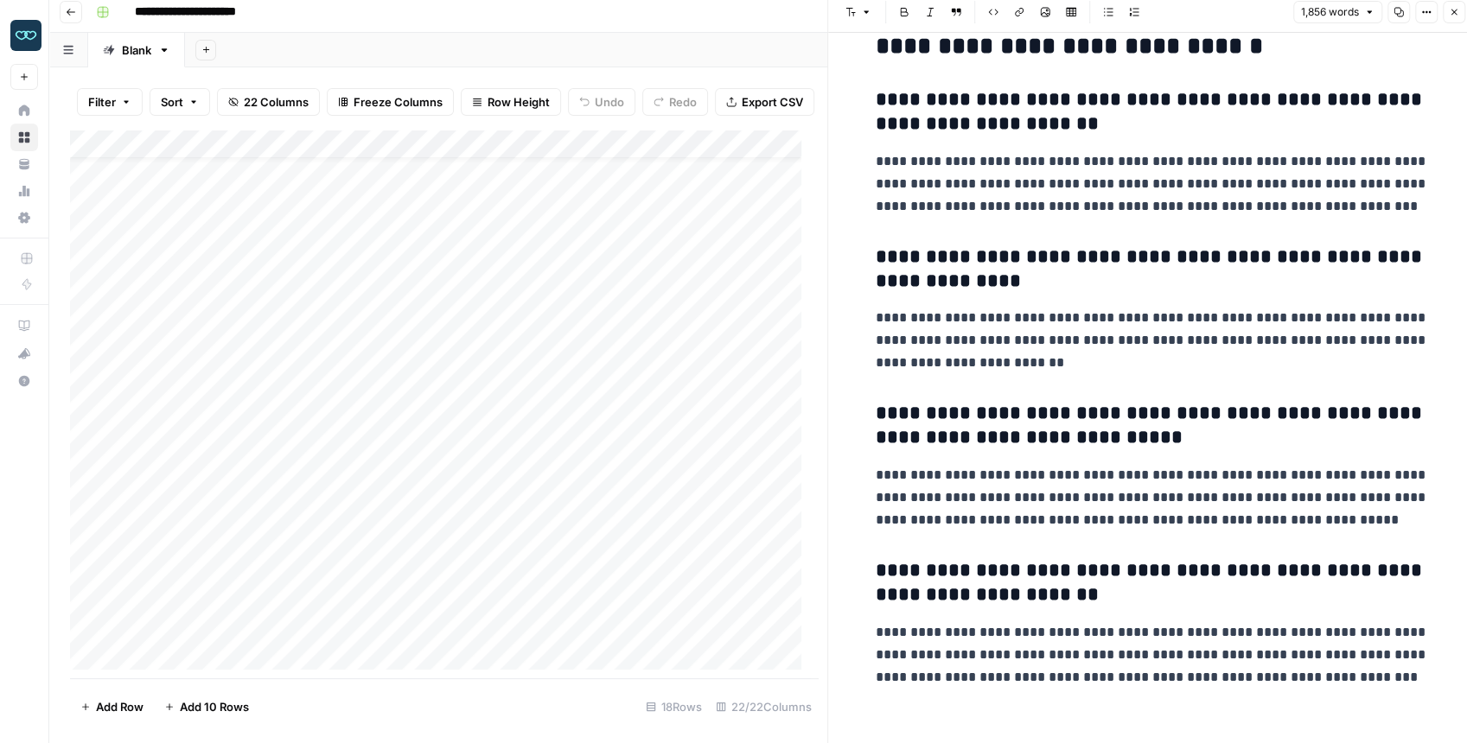
scroll to position [36, 0]
click at [405, 157] on div "Add Column" at bounding box center [440, 404] width 740 height 549
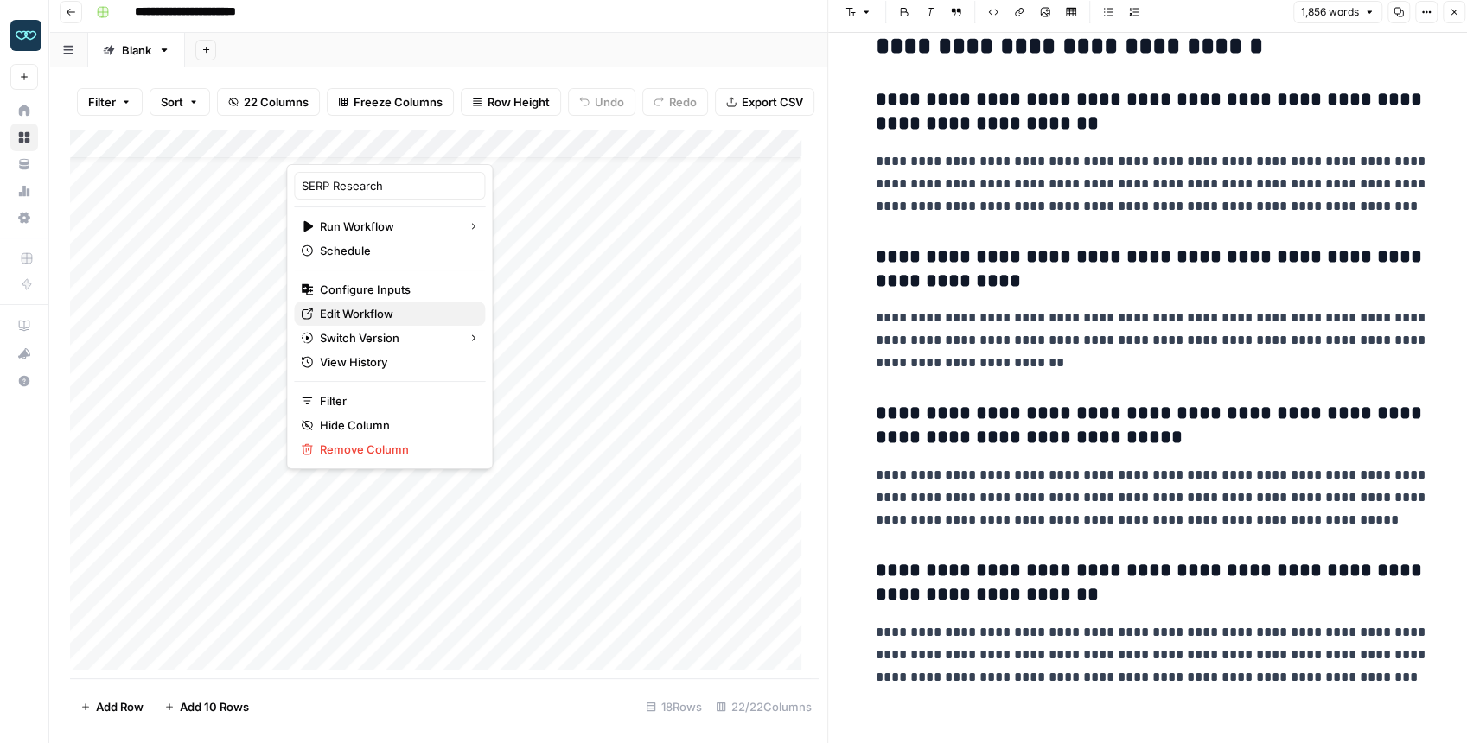
click at [356, 315] on span "Edit Workflow" at bounding box center [395, 313] width 151 height 17
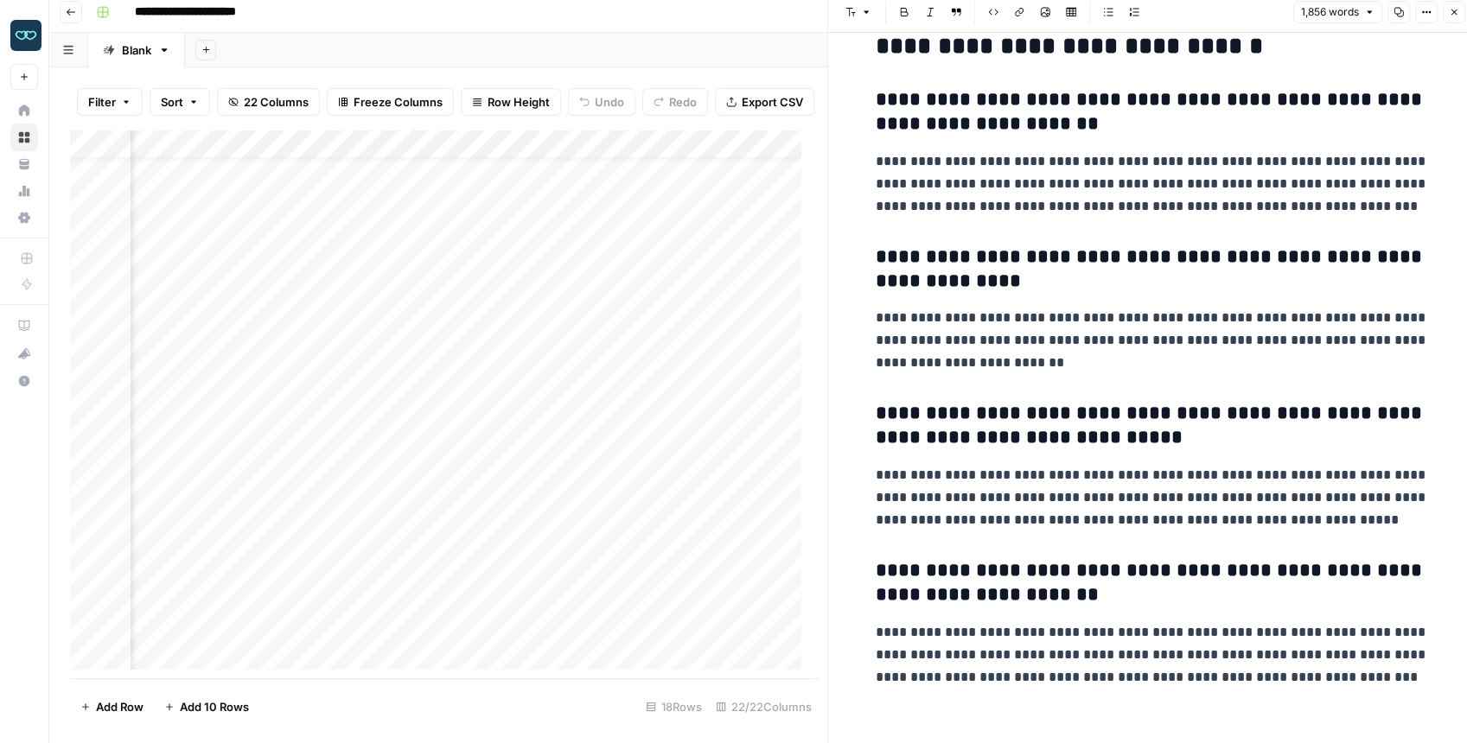
scroll to position [36, 420]
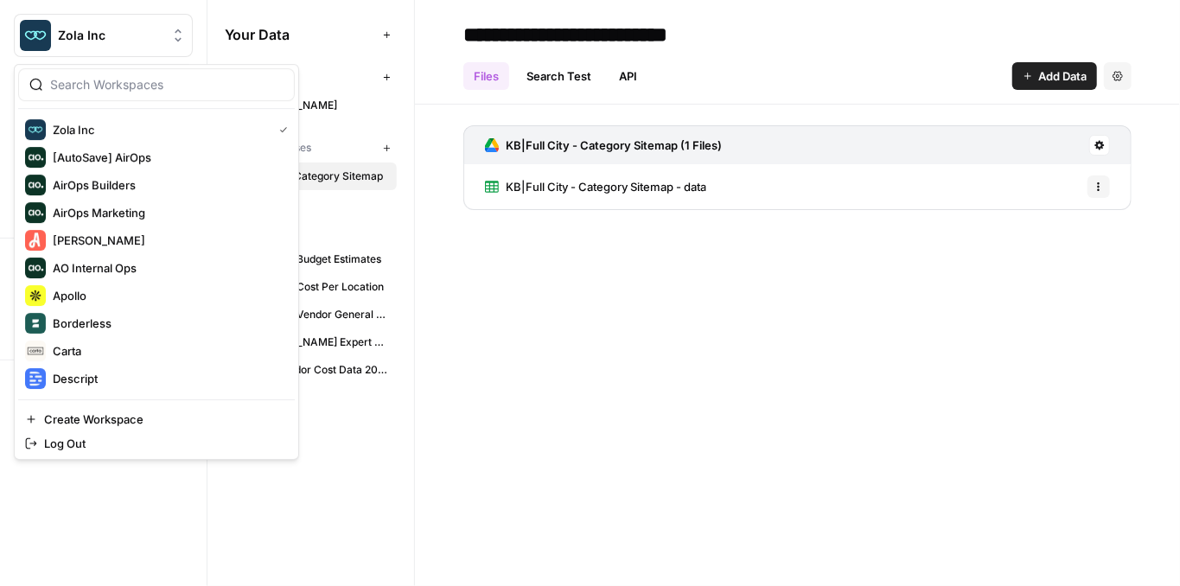
click at [92, 28] on span "Zola Inc" at bounding box center [110, 35] width 105 height 17
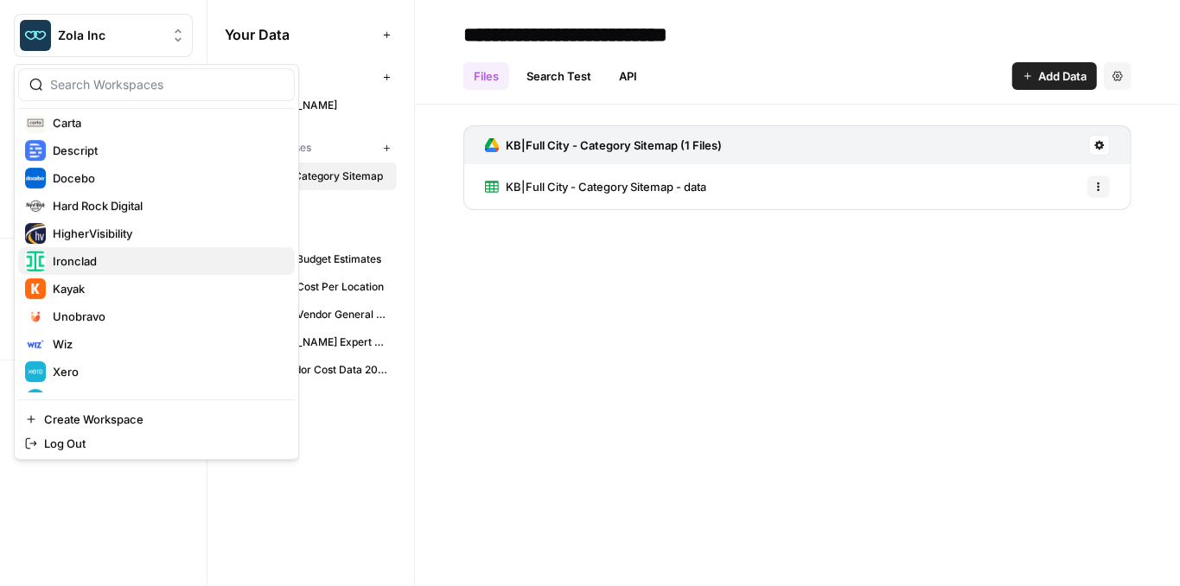
scroll to position [249, 0]
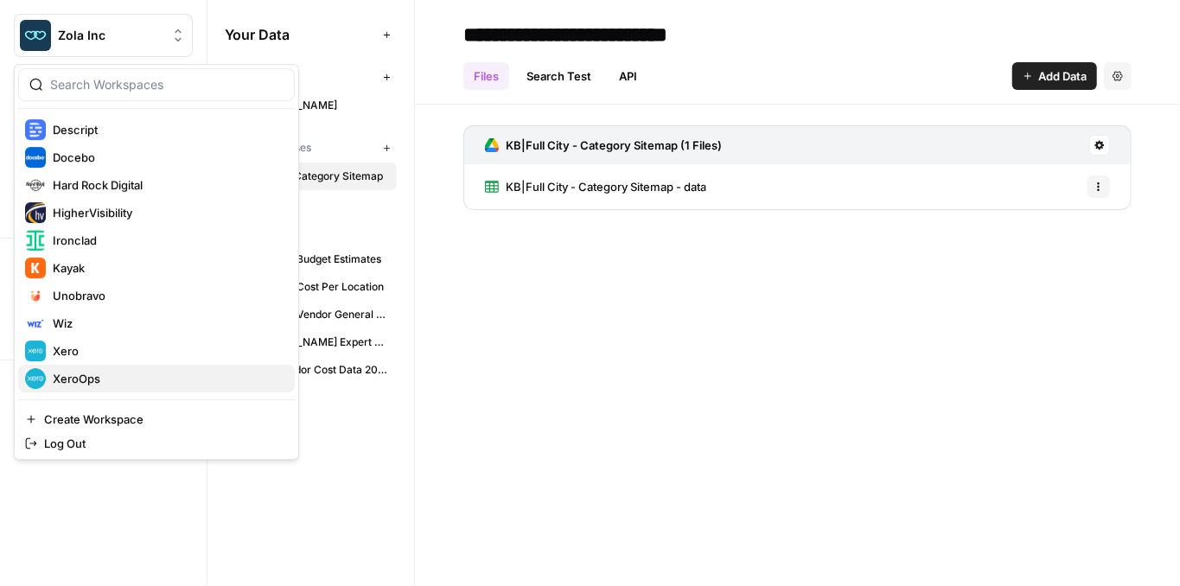
click at [118, 368] on div "XeroOps" at bounding box center [156, 378] width 263 height 21
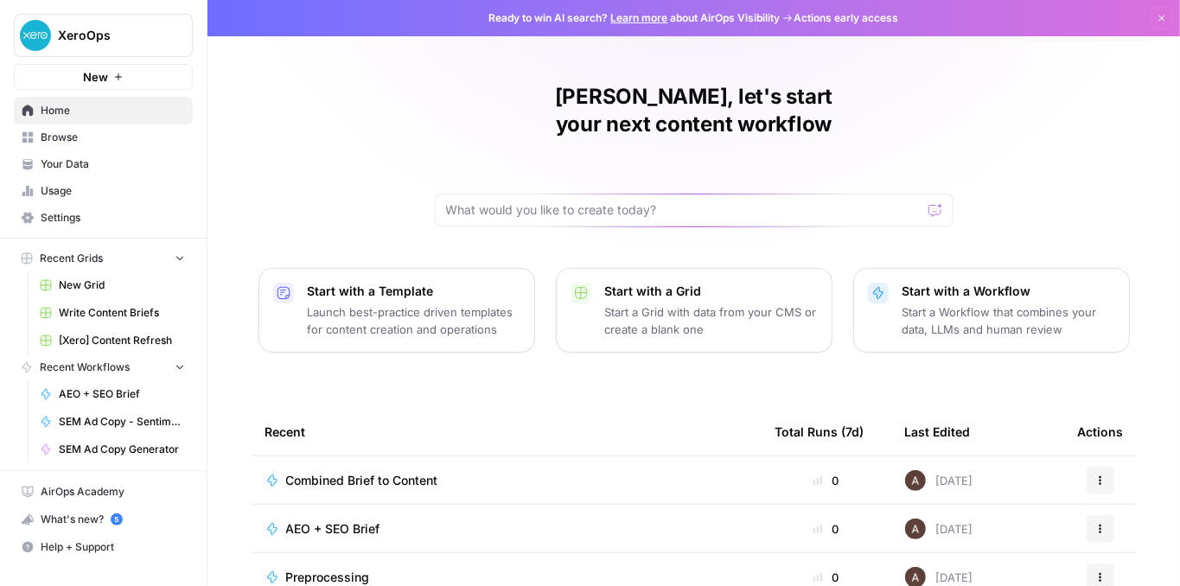
click at [118, 138] on span "Browse" at bounding box center [113, 138] width 144 height 16
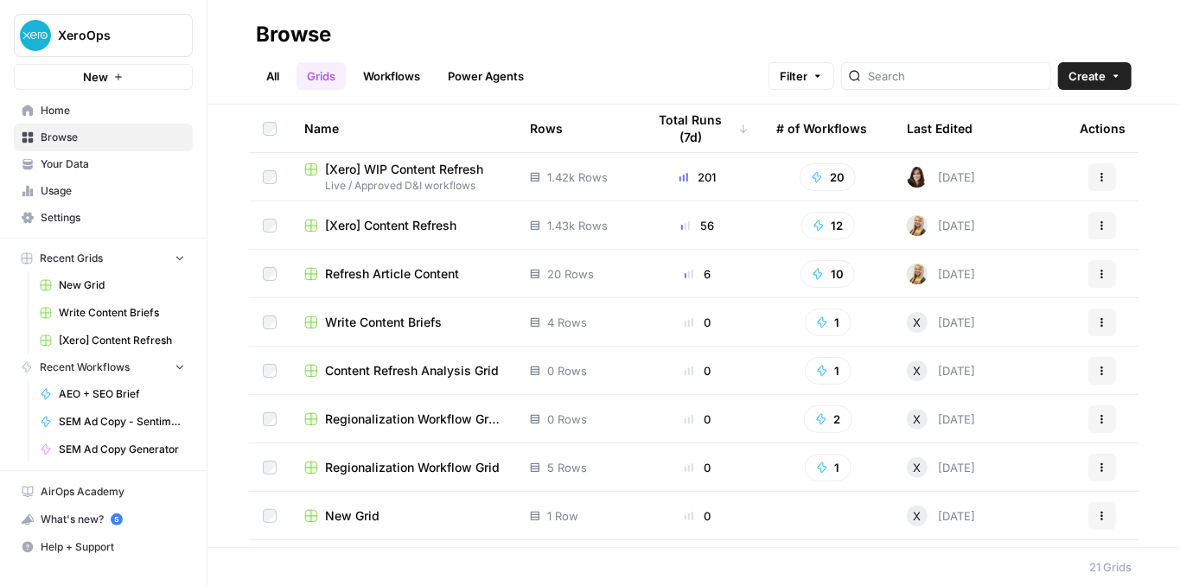
click at [430, 168] on span "[Xero] WIP Content Refresh" at bounding box center [404, 169] width 158 height 17
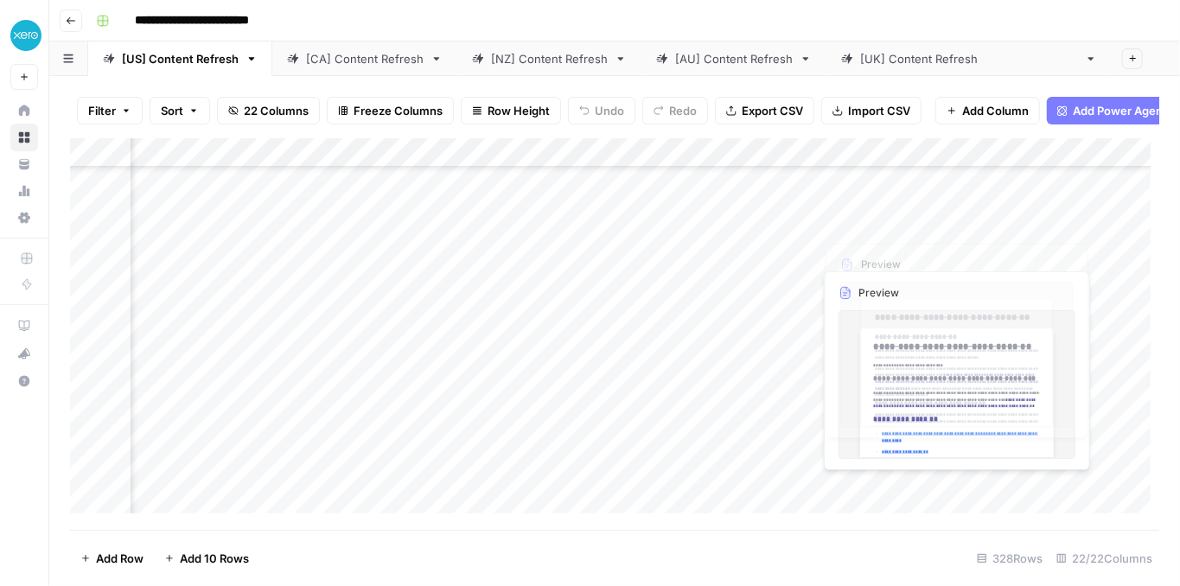
scroll to position [288, 1935]
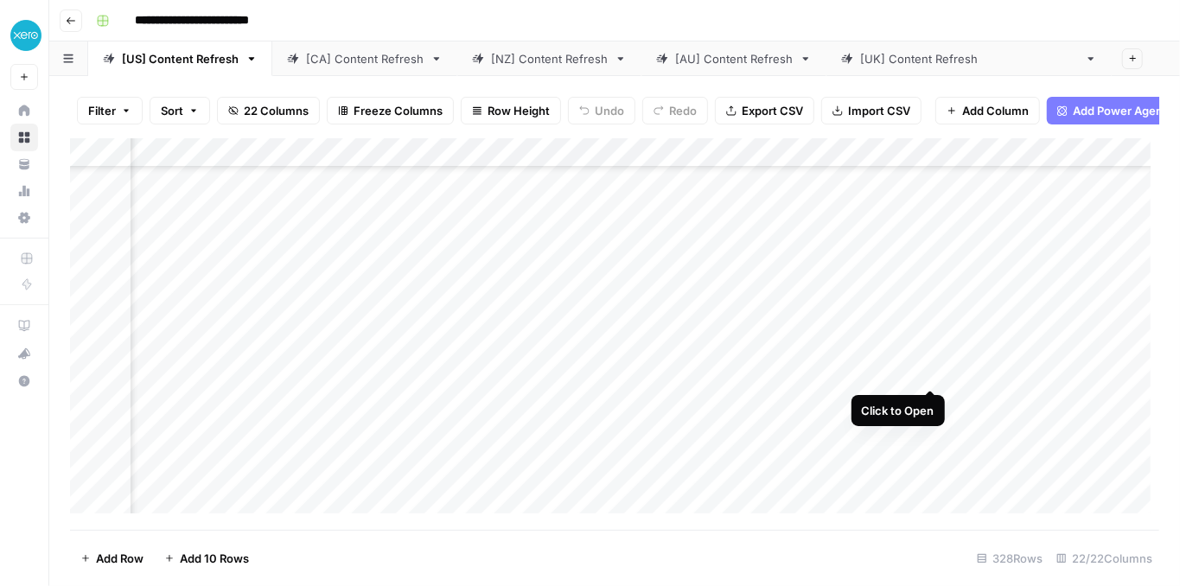
click at [924, 373] on div "Add Column" at bounding box center [614, 330] width 1089 height 384
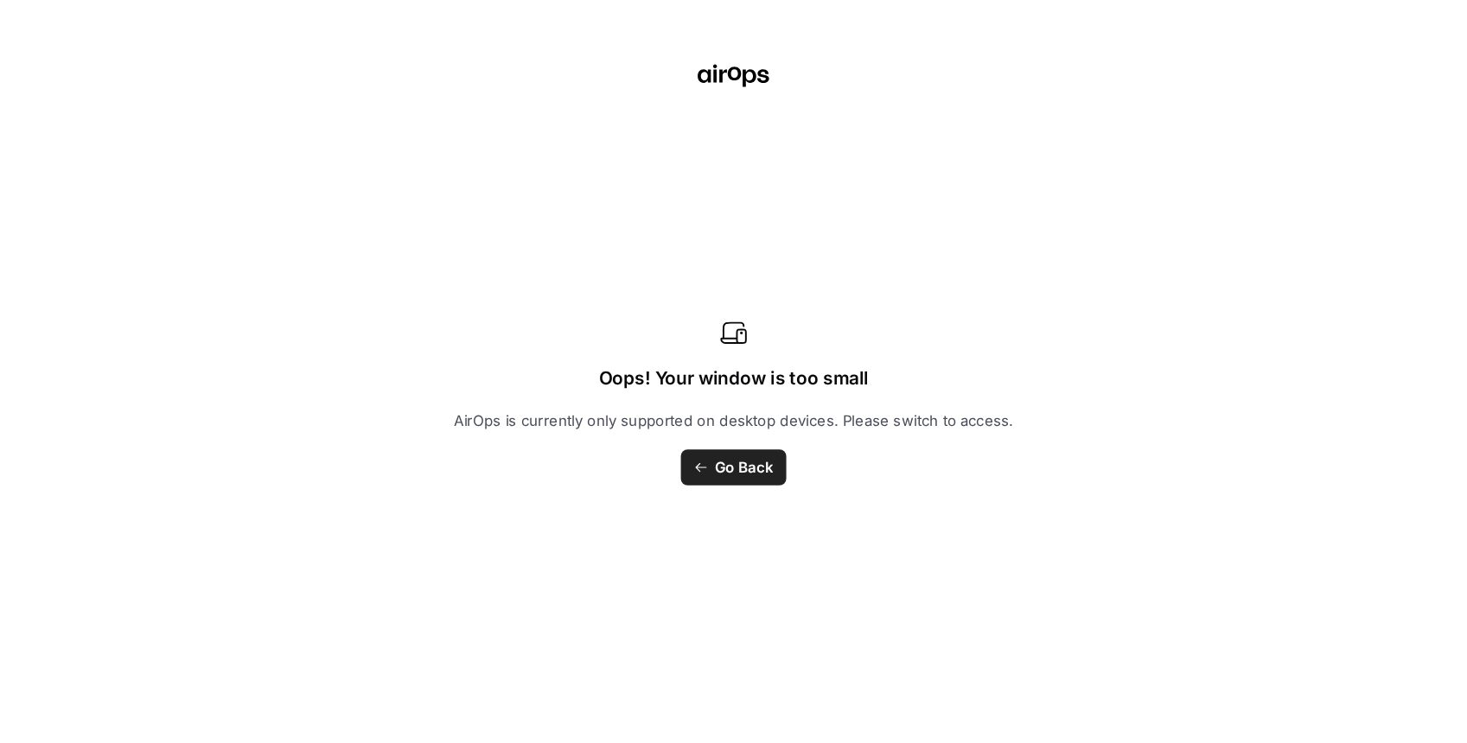
scroll to position [288, 0]
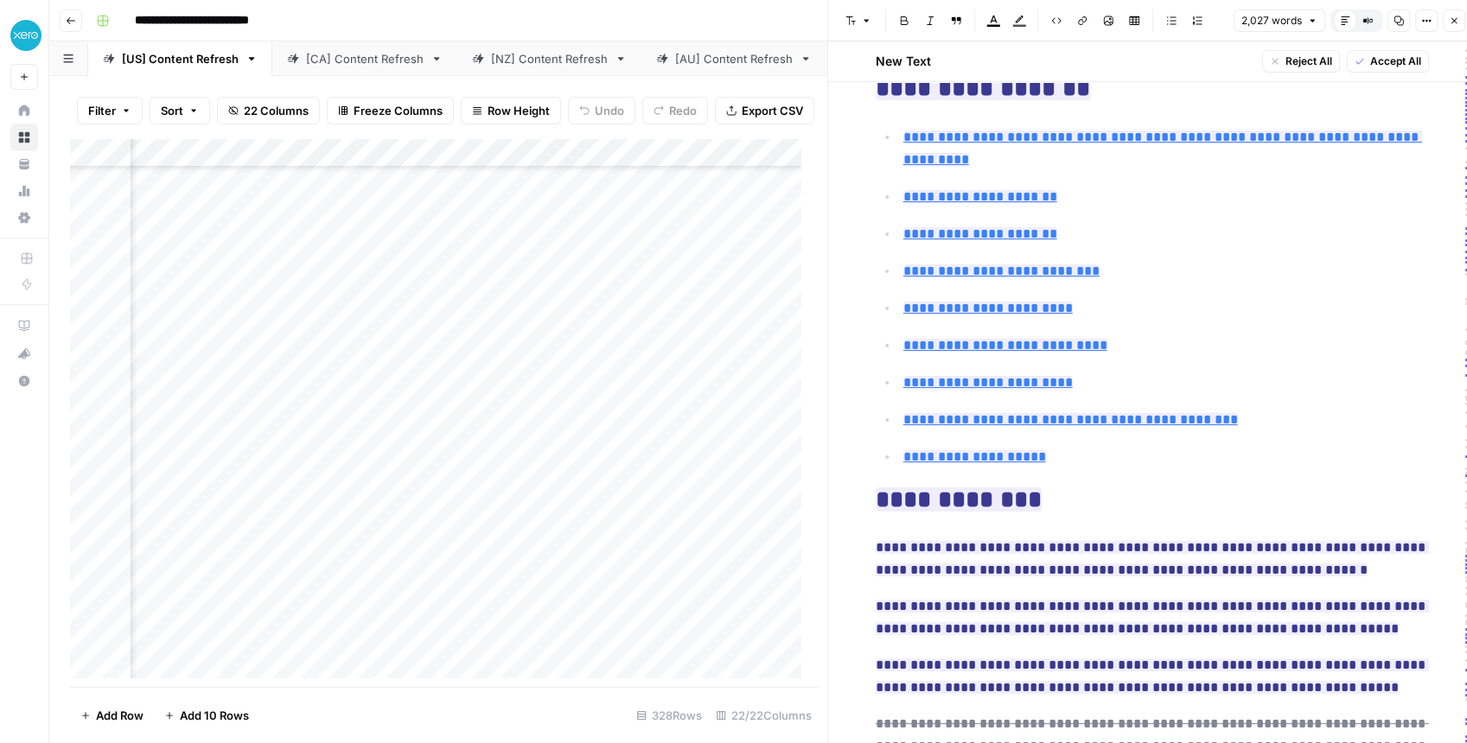
type input "#why-use-a-bridge-loan"
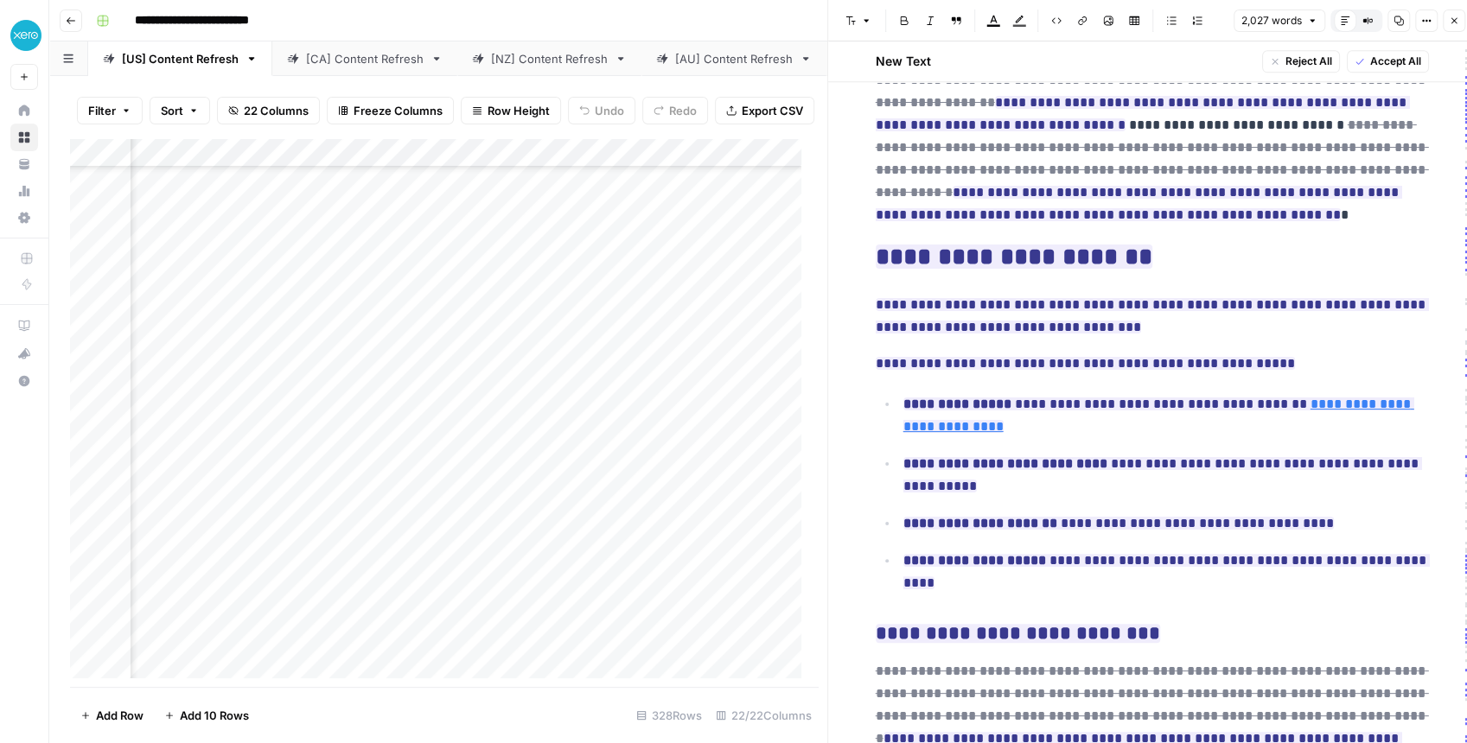
scroll to position [1498, 0]
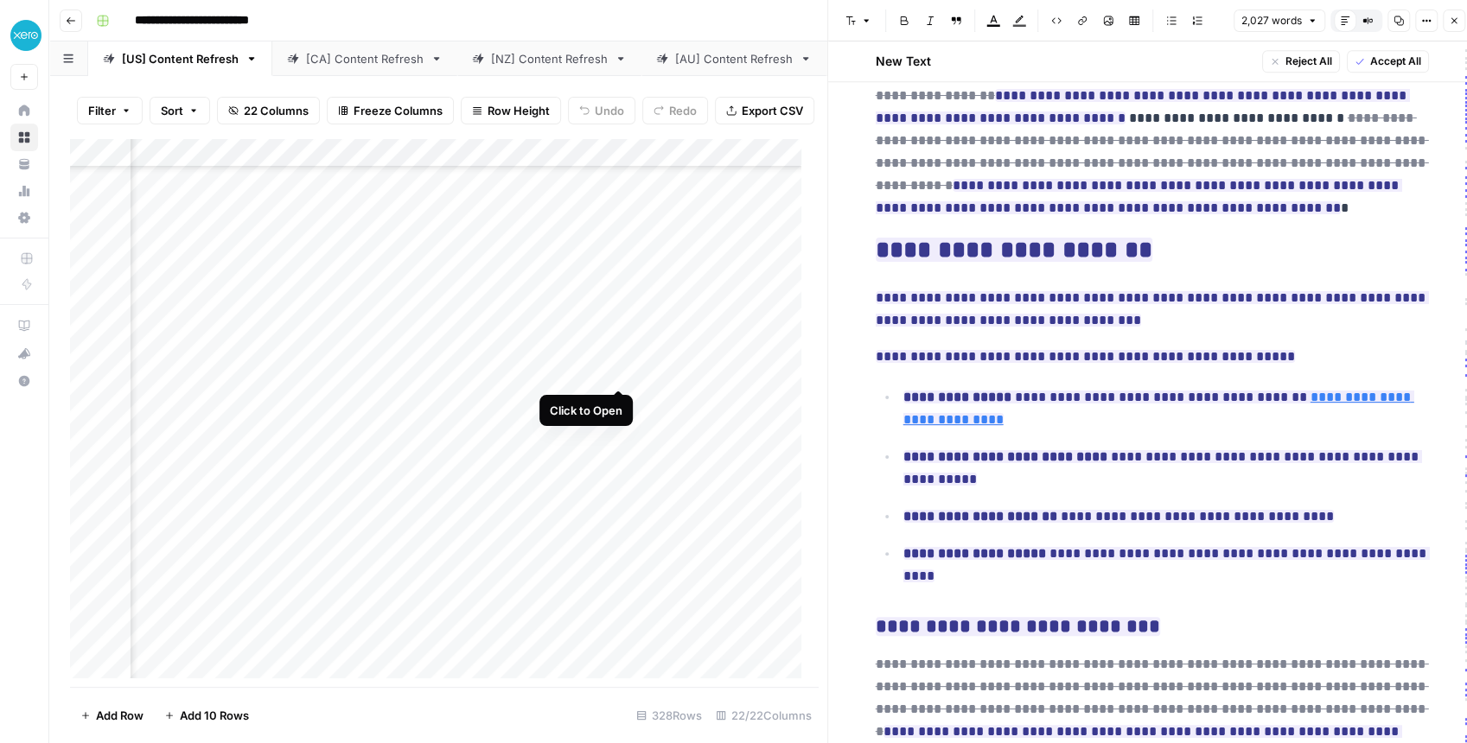
click at [617, 371] on div "Add Column" at bounding box center [440, 412] width 740 height 549
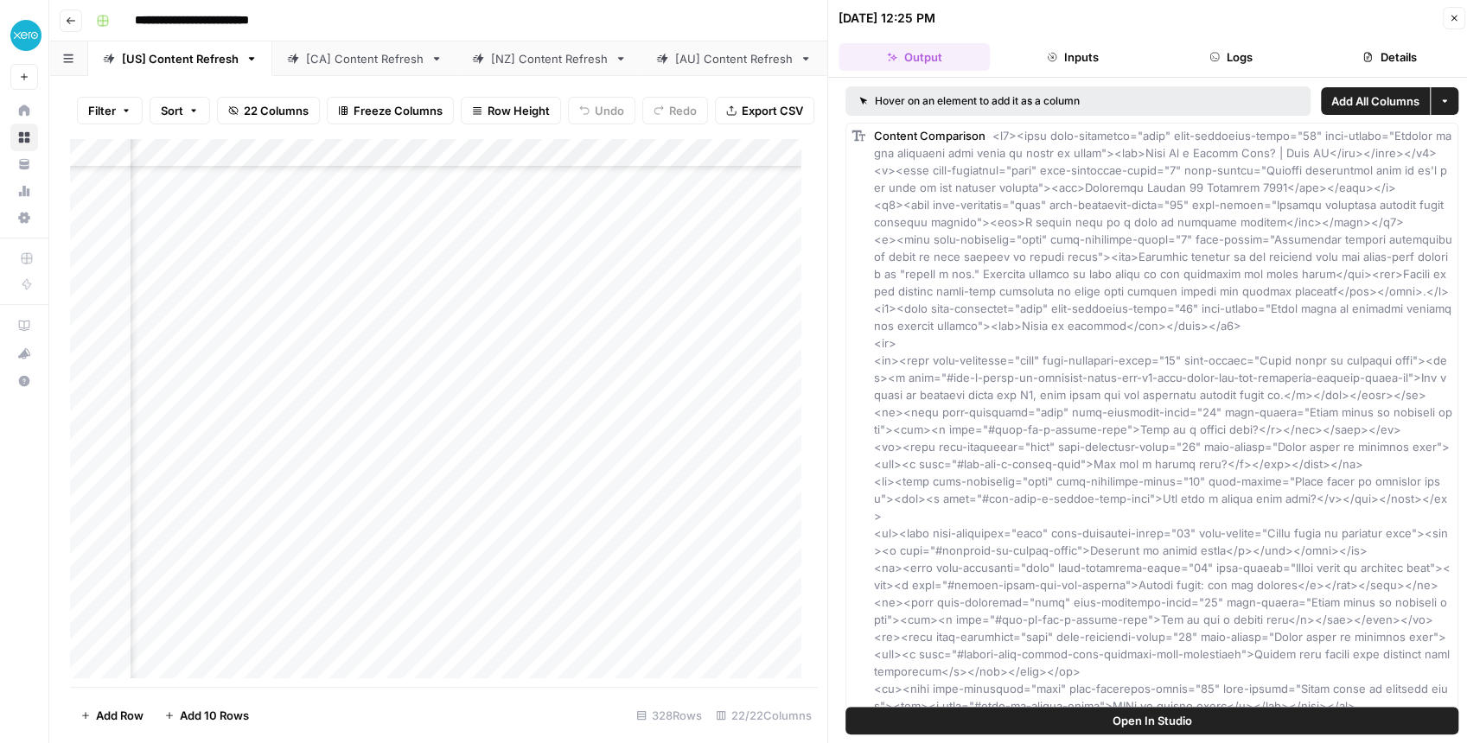
click at [1110, 585] on button "Open In Studio" at bounding box center [1151, 721] width 613 height 28
click at [332, 367] on div "Add Column" at bounding box center [440, 412] width 740 height 549
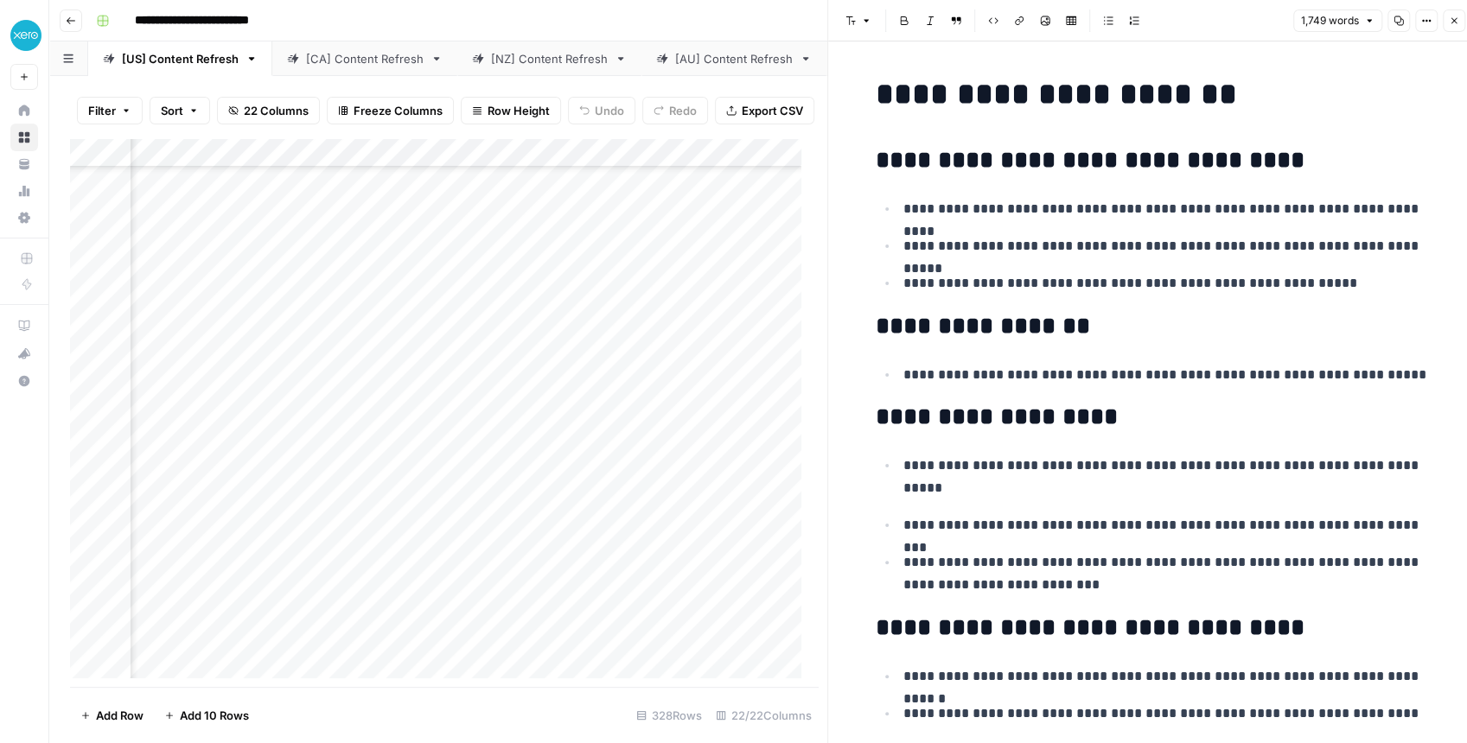
scroll to position [288, 1462]
click at [474, 166] on div "Add Column" at bounding box center [440, 412] width 740 height 549
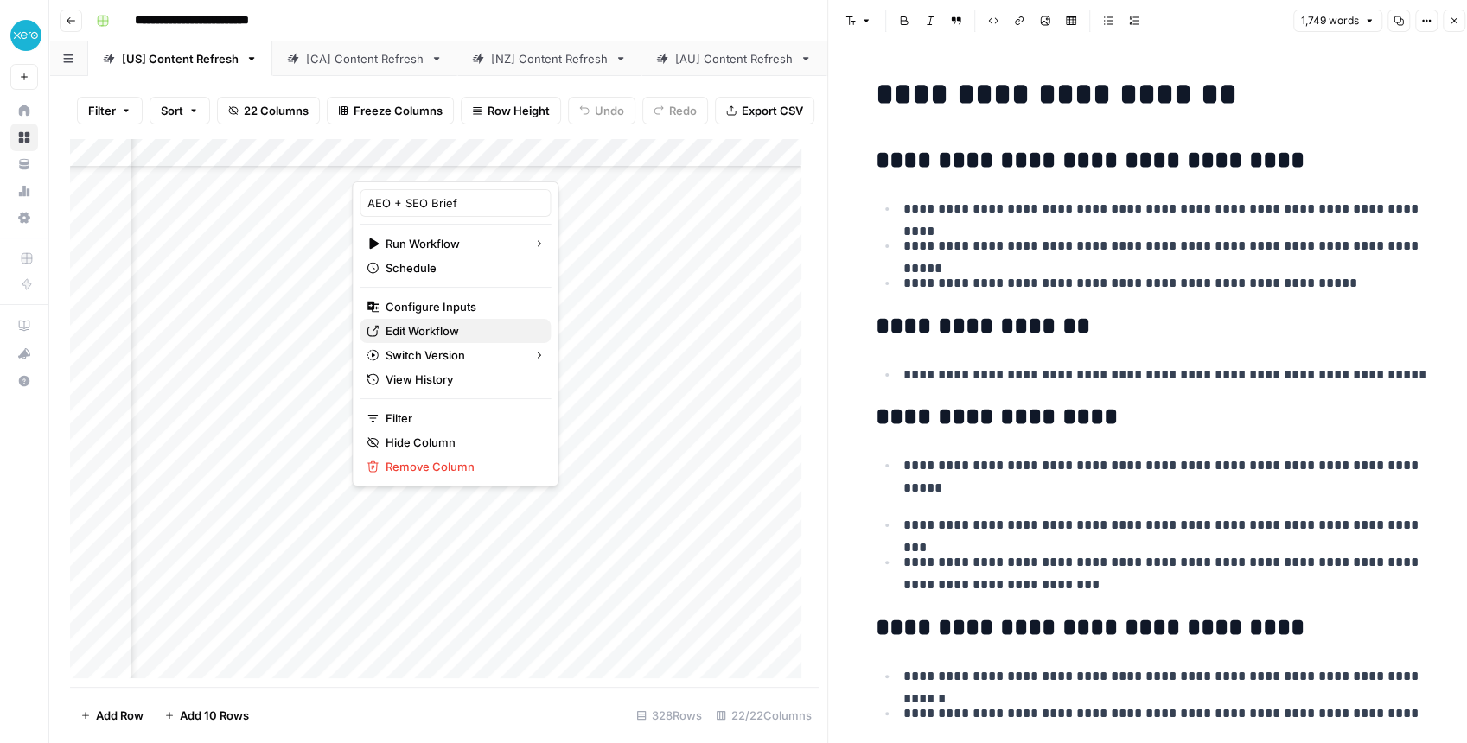
click at [437, 327] on span "Edit Workflow" at bounding box center [461, 330] width 151 height 17
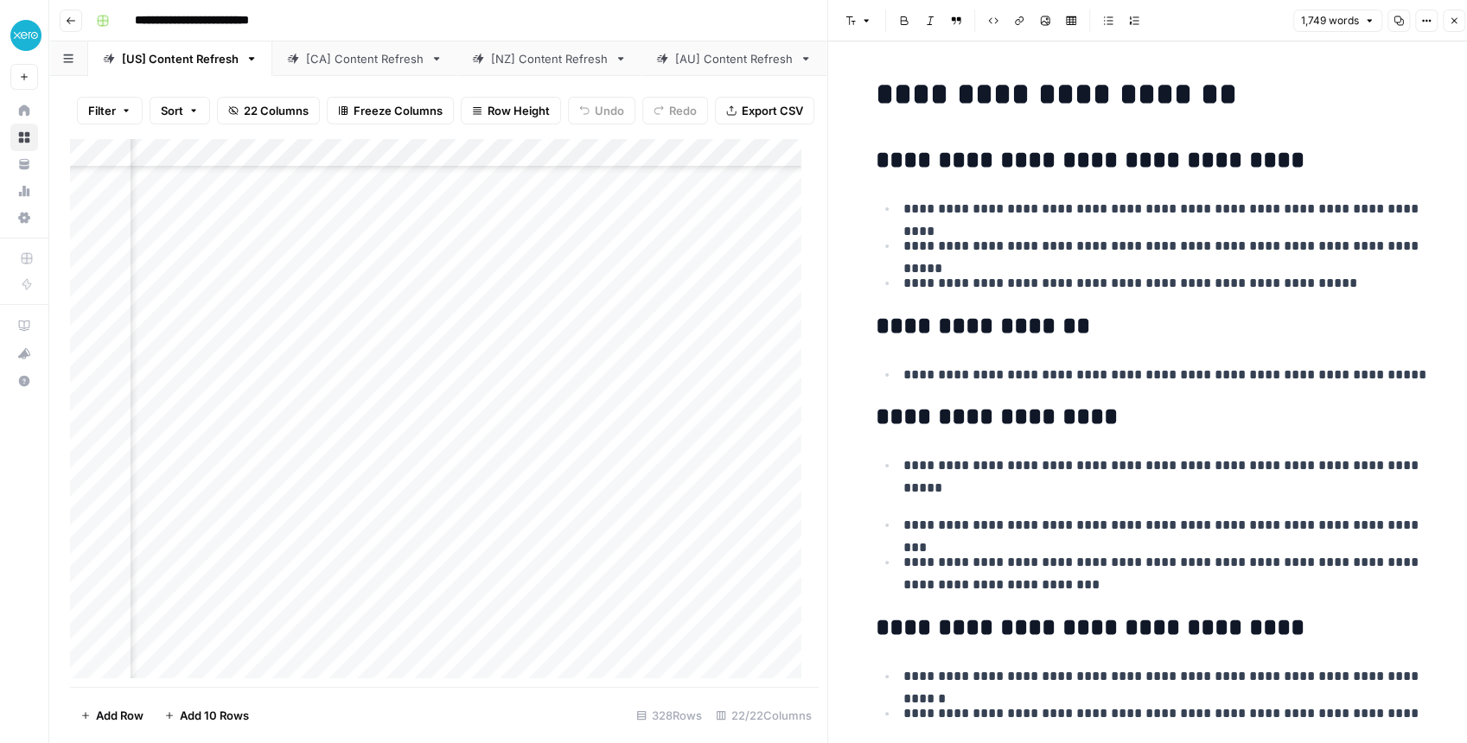
scroll to position [288, 1031]
click at [456, 372] on div "Add Column" at bounding box center [440, 412] width 740 height 549
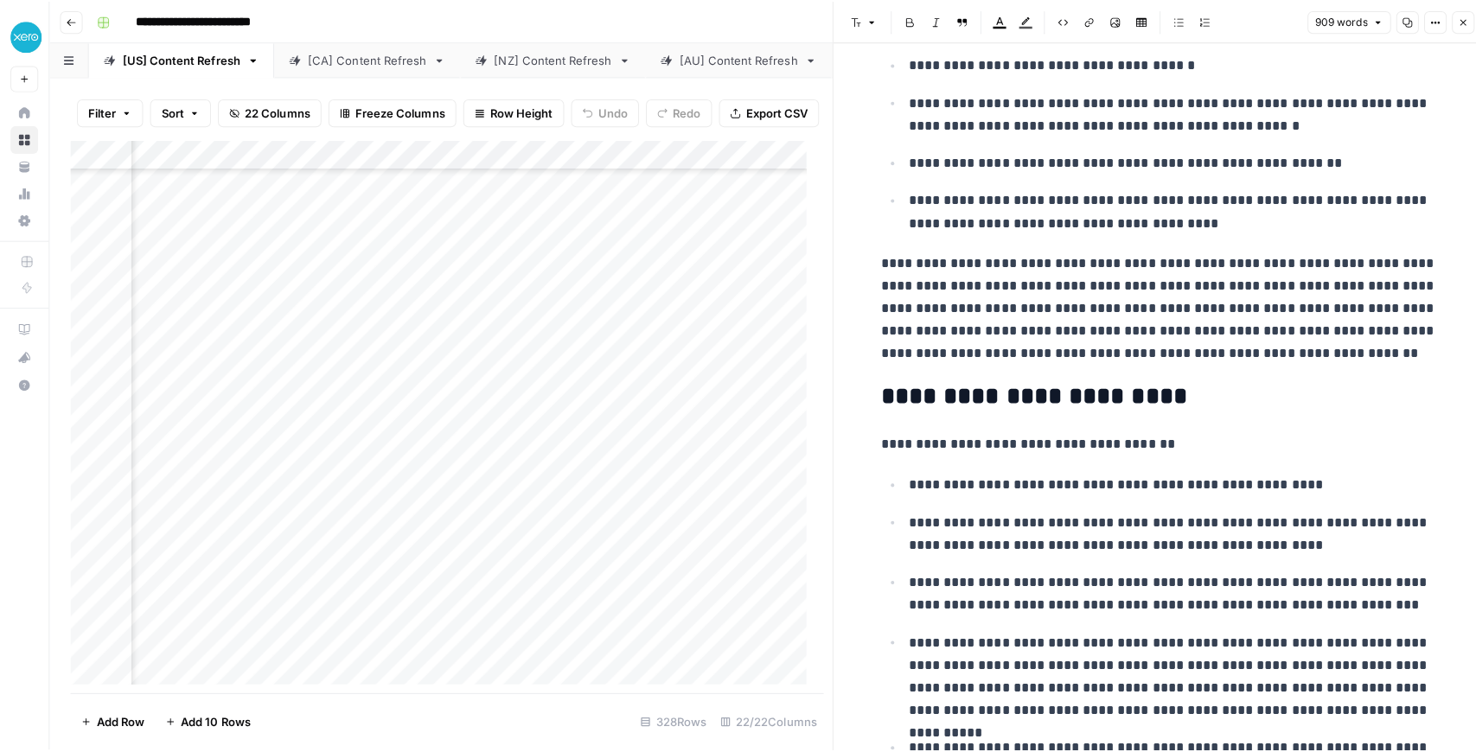
scroll to position [634, 0]
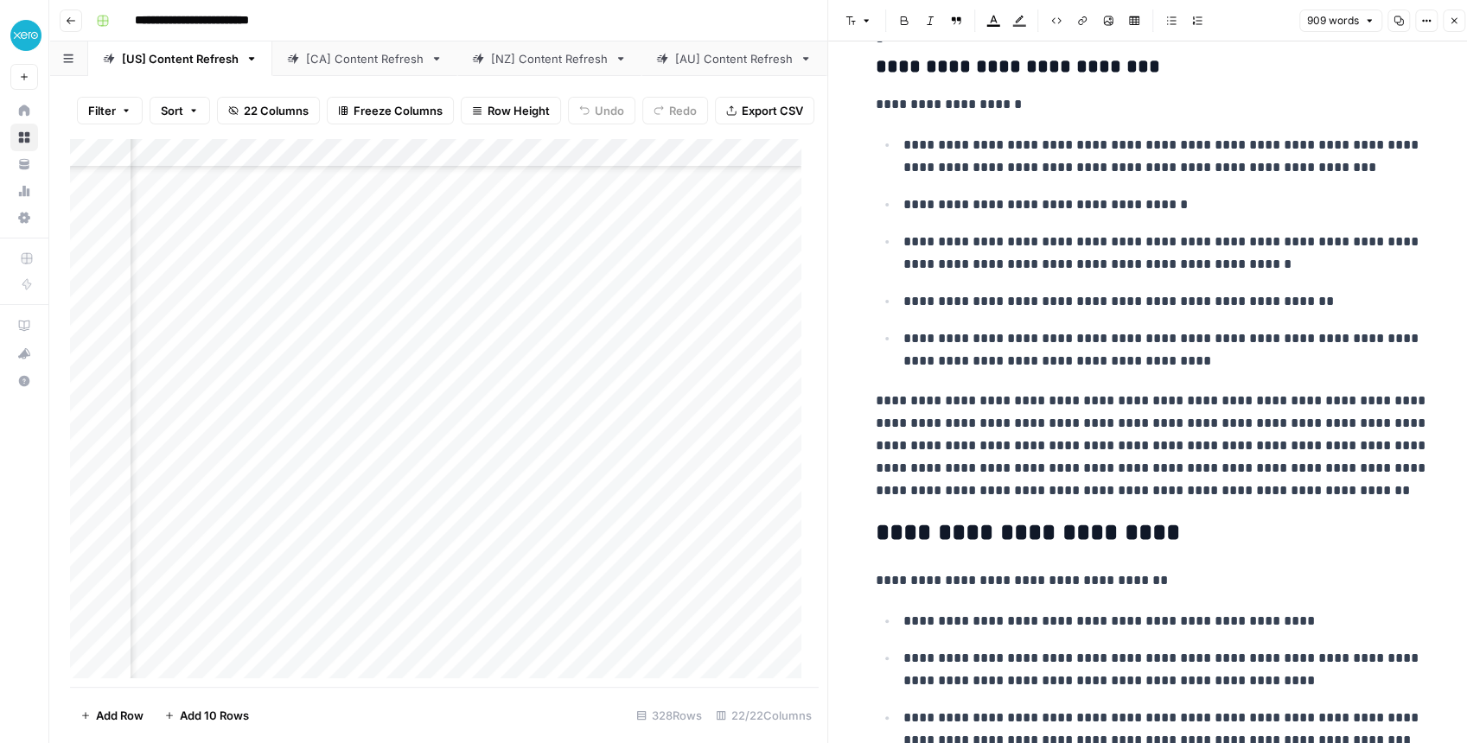
click at [1179, 25] on icon "button" at bounding box center [1454, 21] width 10 height 10
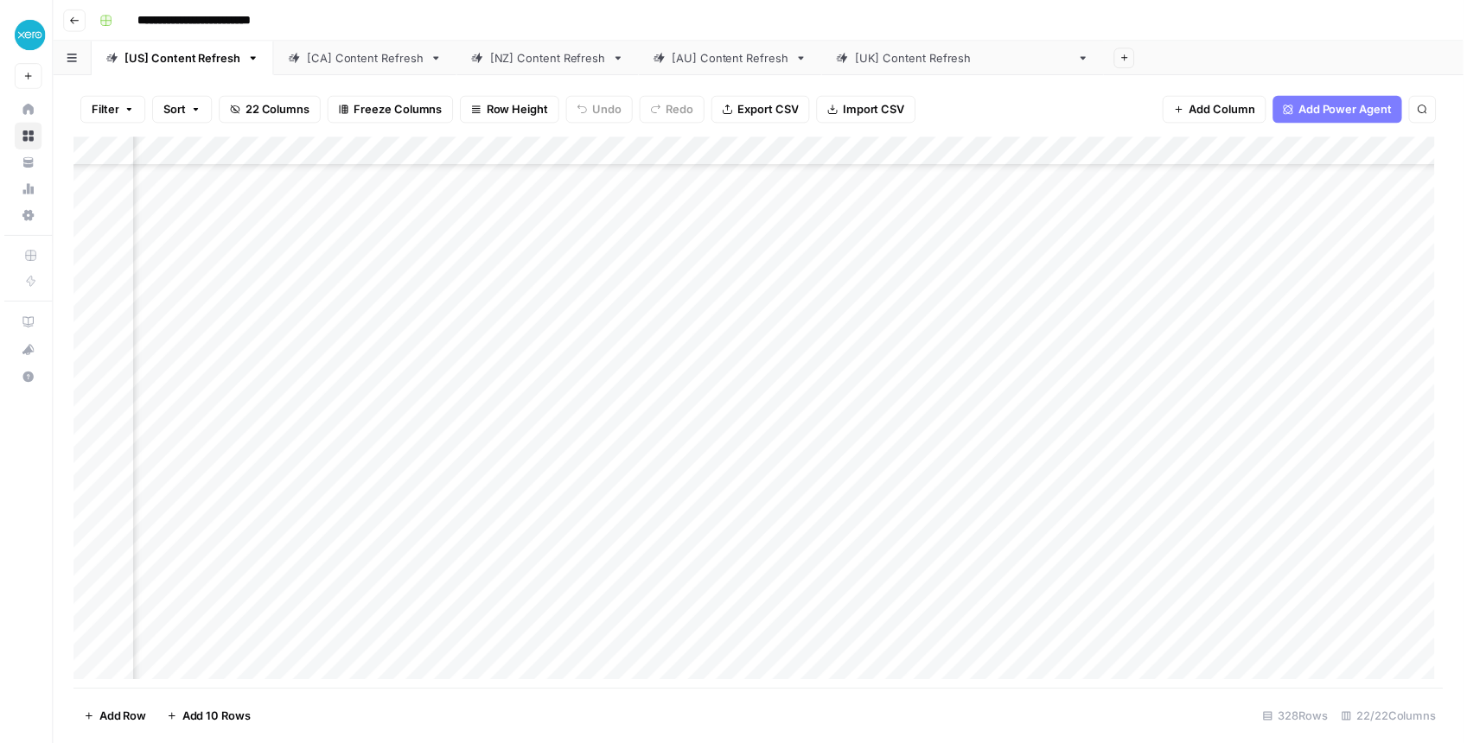
scroll to position [288, 1379]
click at [885, 365] on div "Add Column" at bounding box center [762, 417] width 1385 height 558
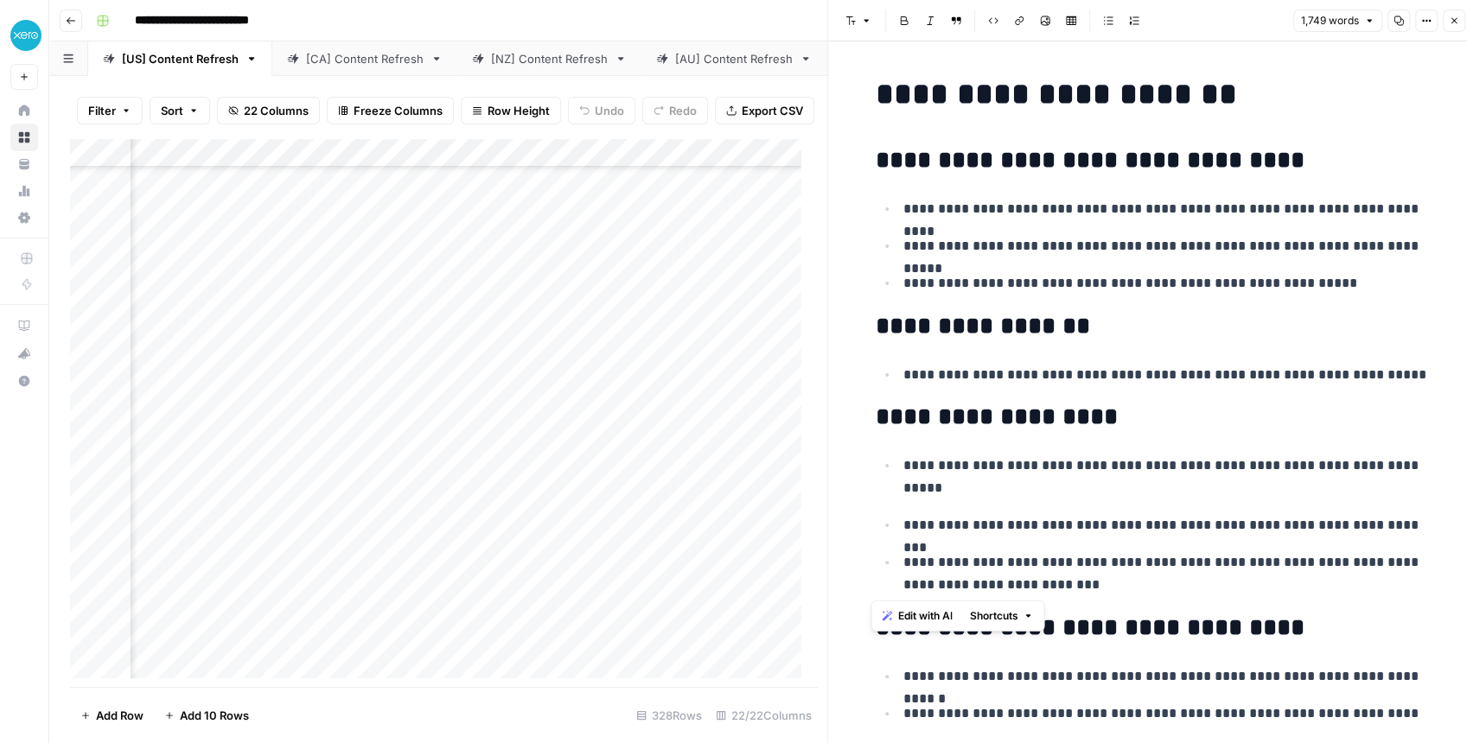
drag, startPoint x: 877, startPoint y: 325, endPoint x: 1169, endPoint y: 586, distance: 391.8
click at [557, 159] on div "Add Column" at bounding box center [440, 412] width 740 height 549
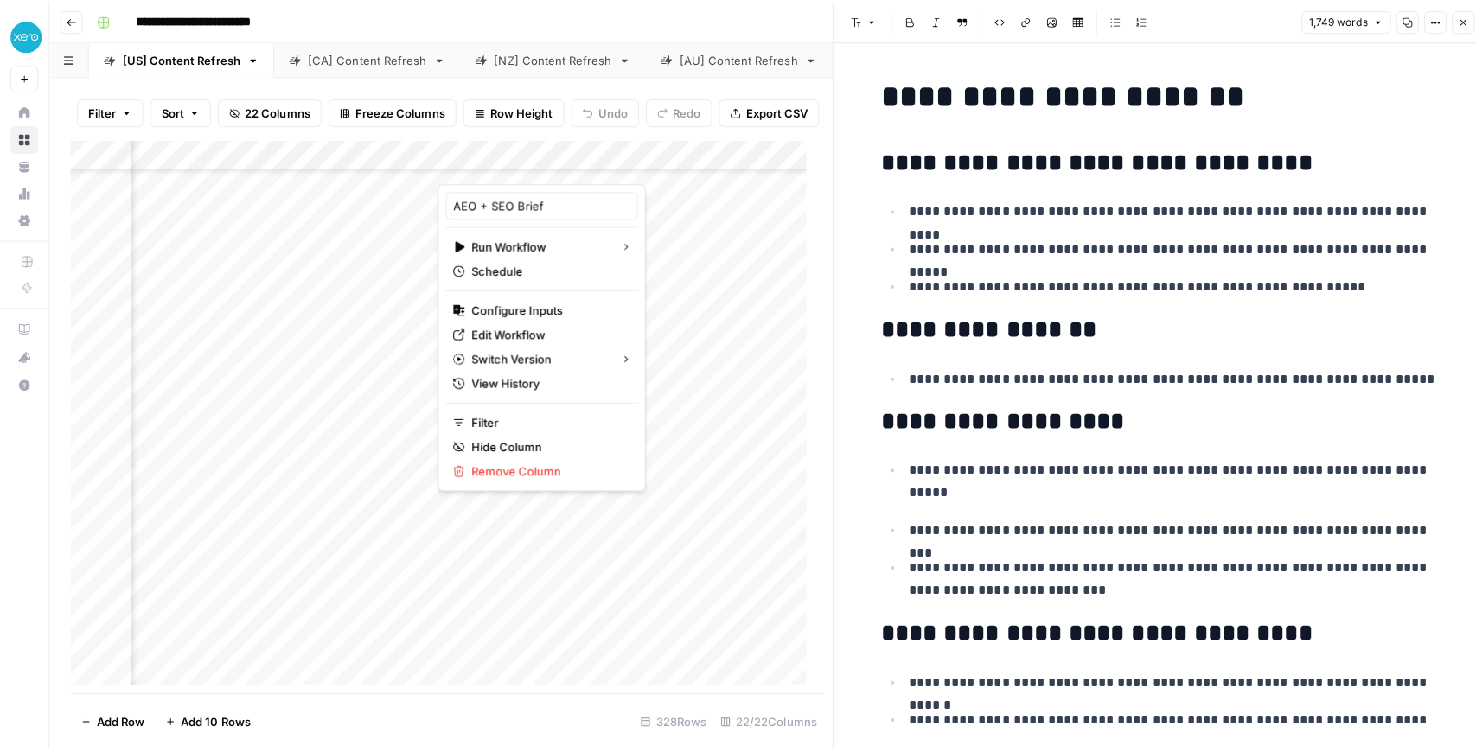
scroll to position [0, 402]
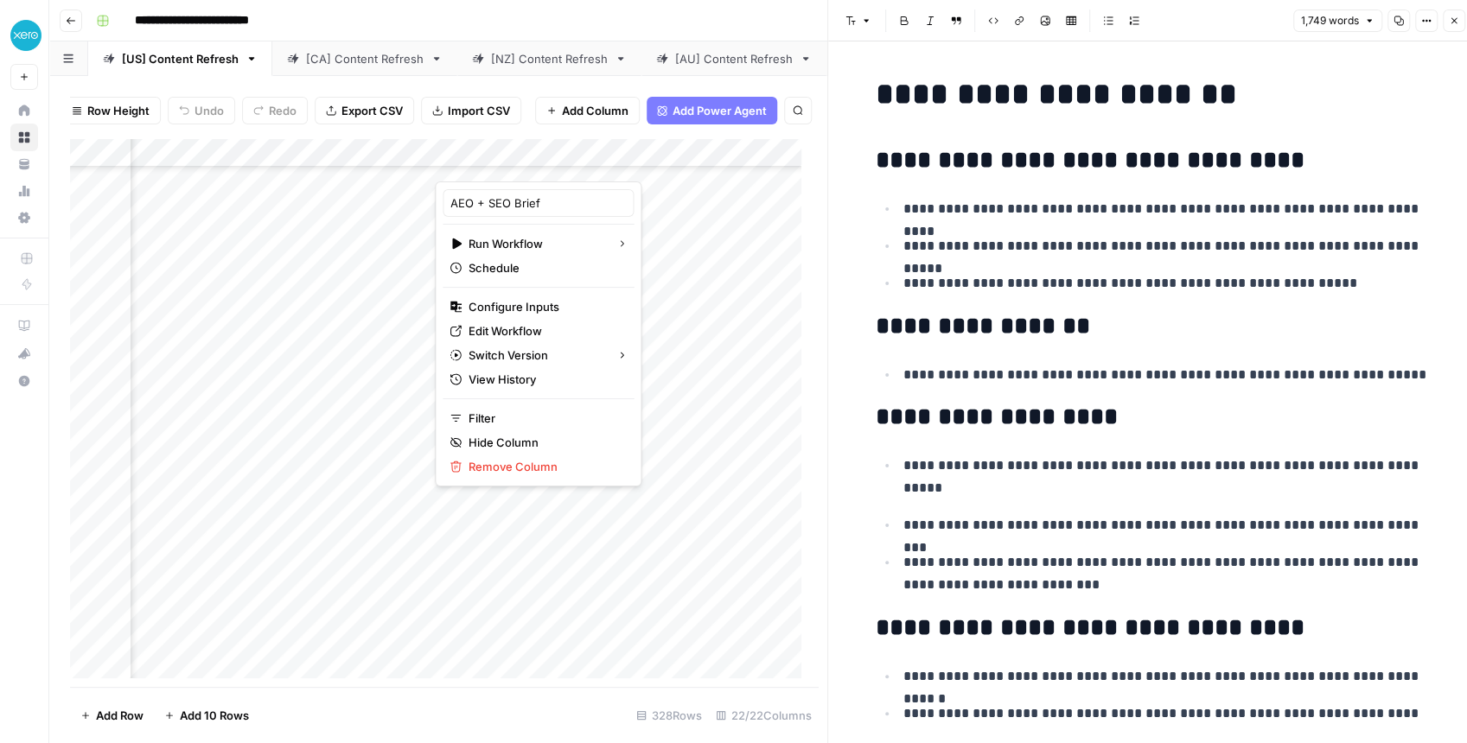
click at [693, 135] on div "Filter Sort 22 Columns Freeze Columns Row Height Undo Redo Export CSV Import CS…" at bounding box center [444, 110] width 749 height 55
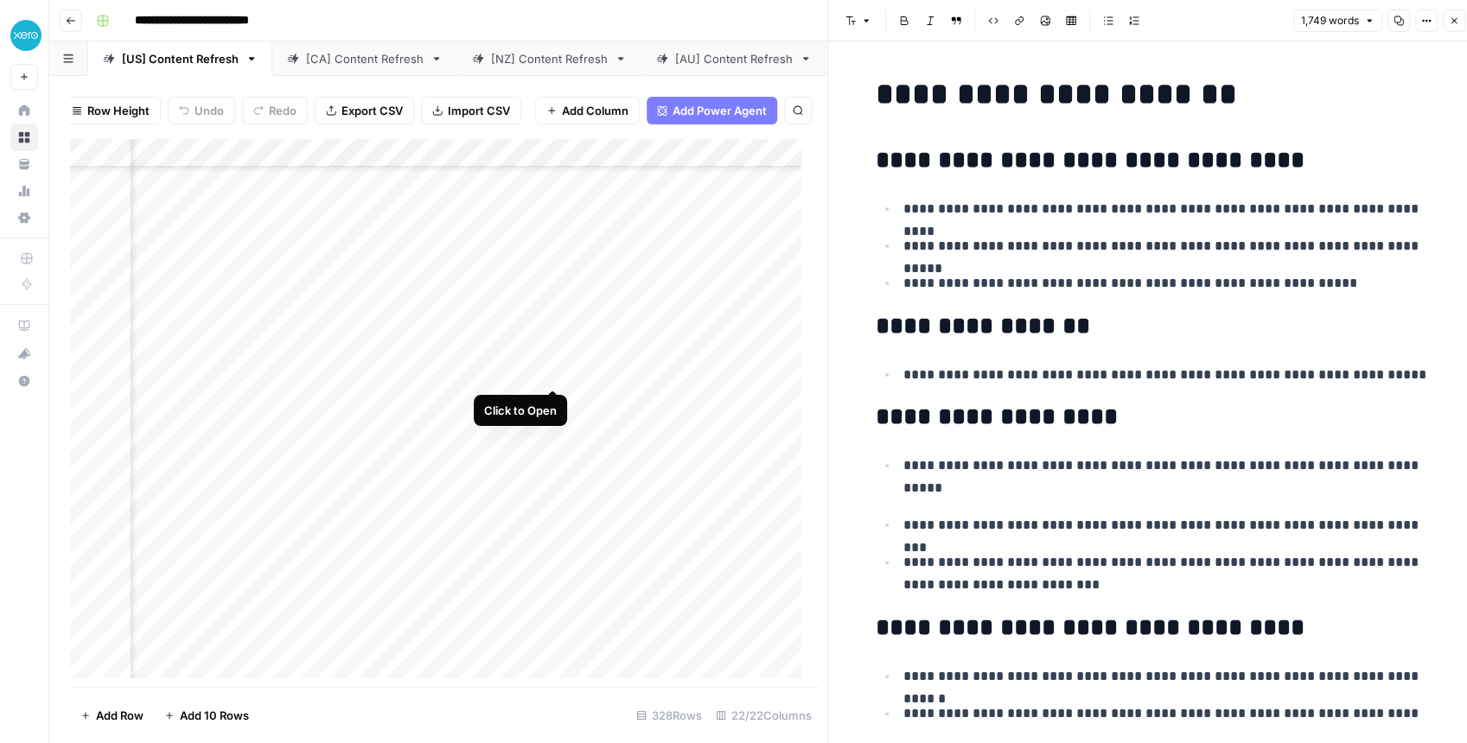
click at [553, 375] on div "Add Column" at bounding box center [440, 412] width 740 height 549
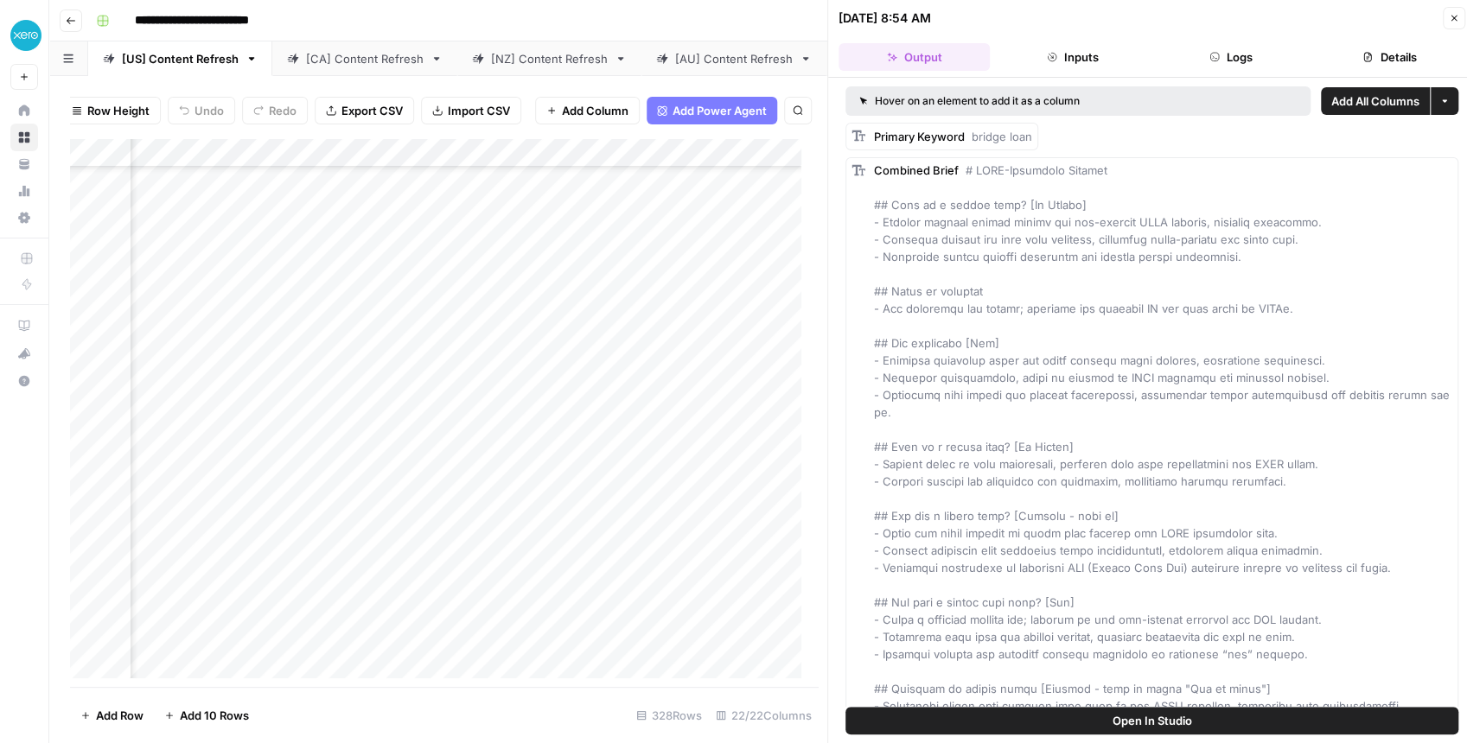
click at [1172, 585] on span "Open In Studio" at bounding box center [1153, 720] width 80 height 17
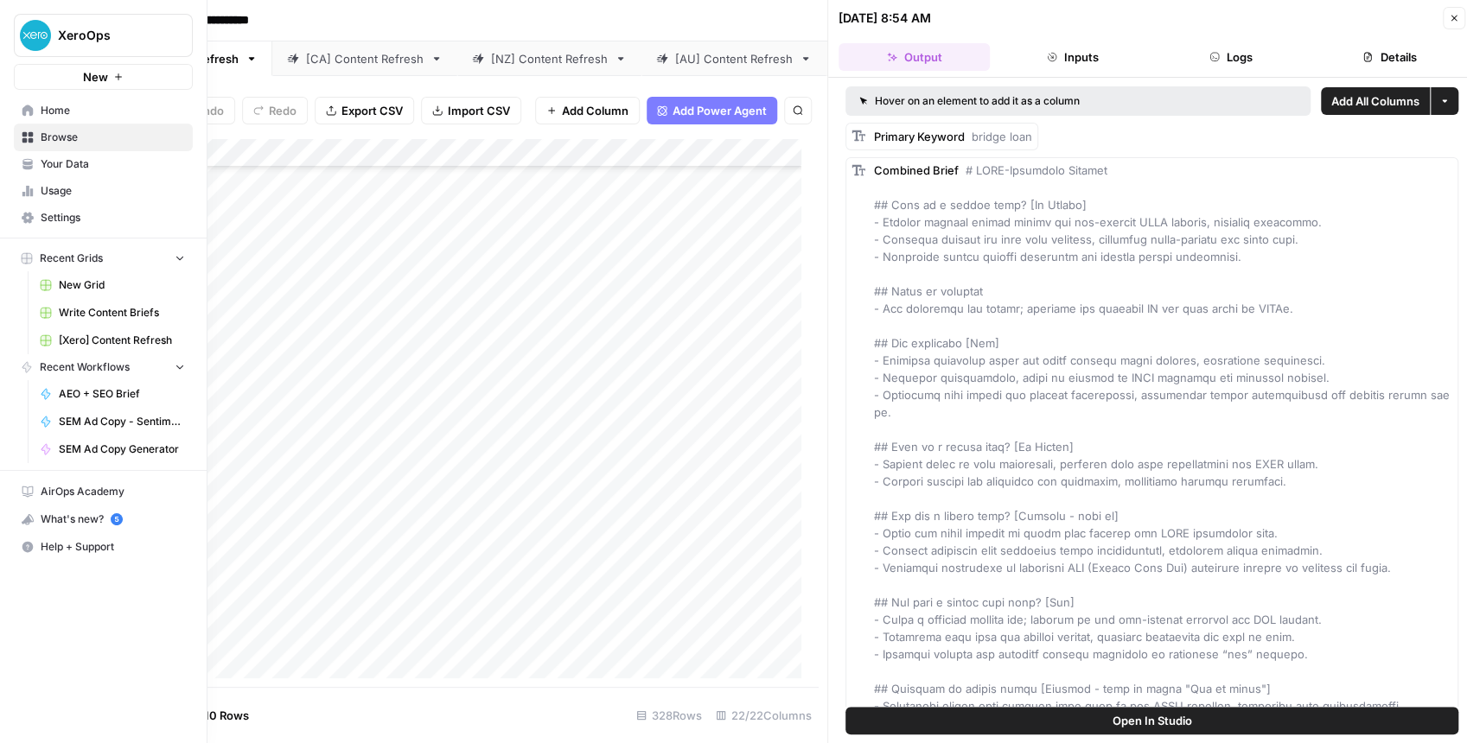
click at [69, 163] on span "Your Data" at bounding box center [113, 164] width 144 height 16
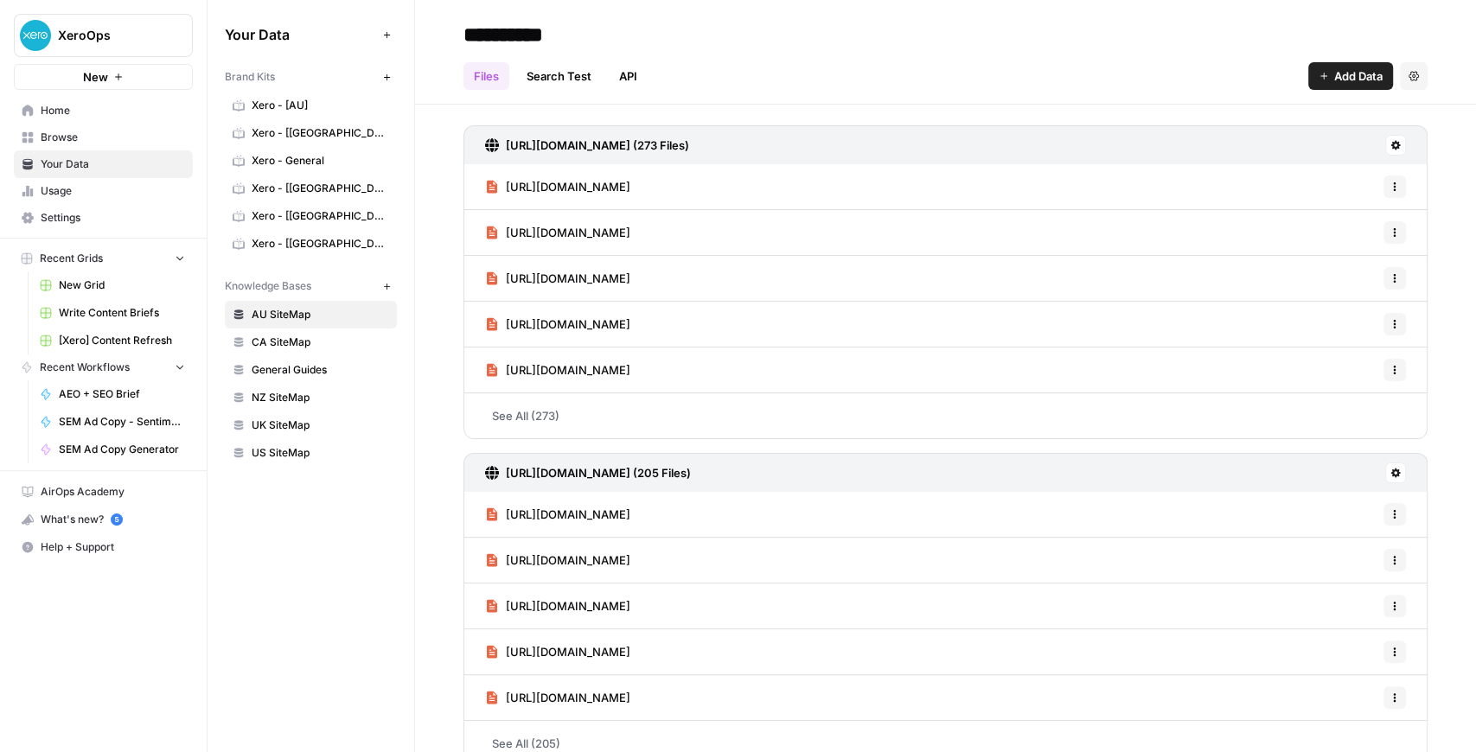
click at [311, 242] on span "Xero - [[GEOGRAPHIC_DATA]]" at bounding box center [320, 244] width 137 height 16
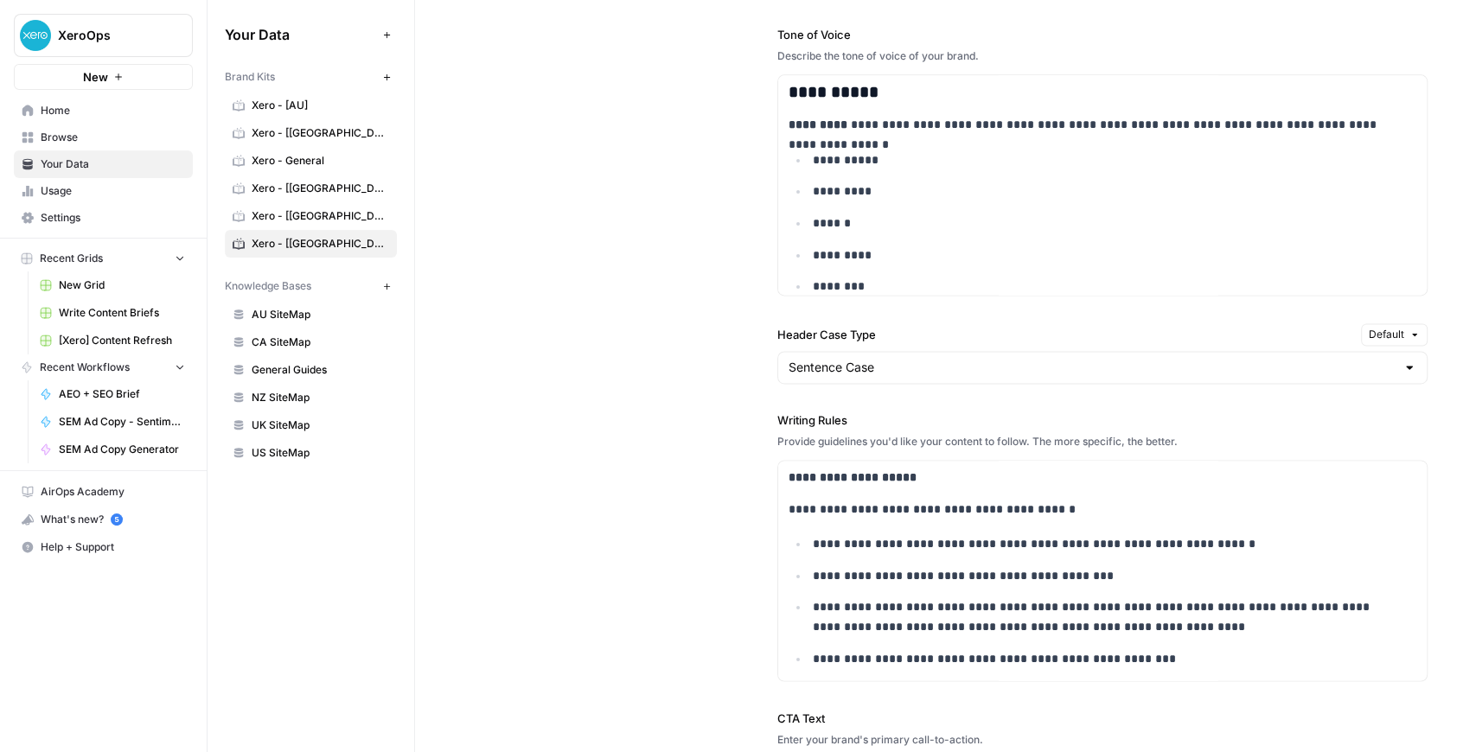
scroll to position [1671, 0]
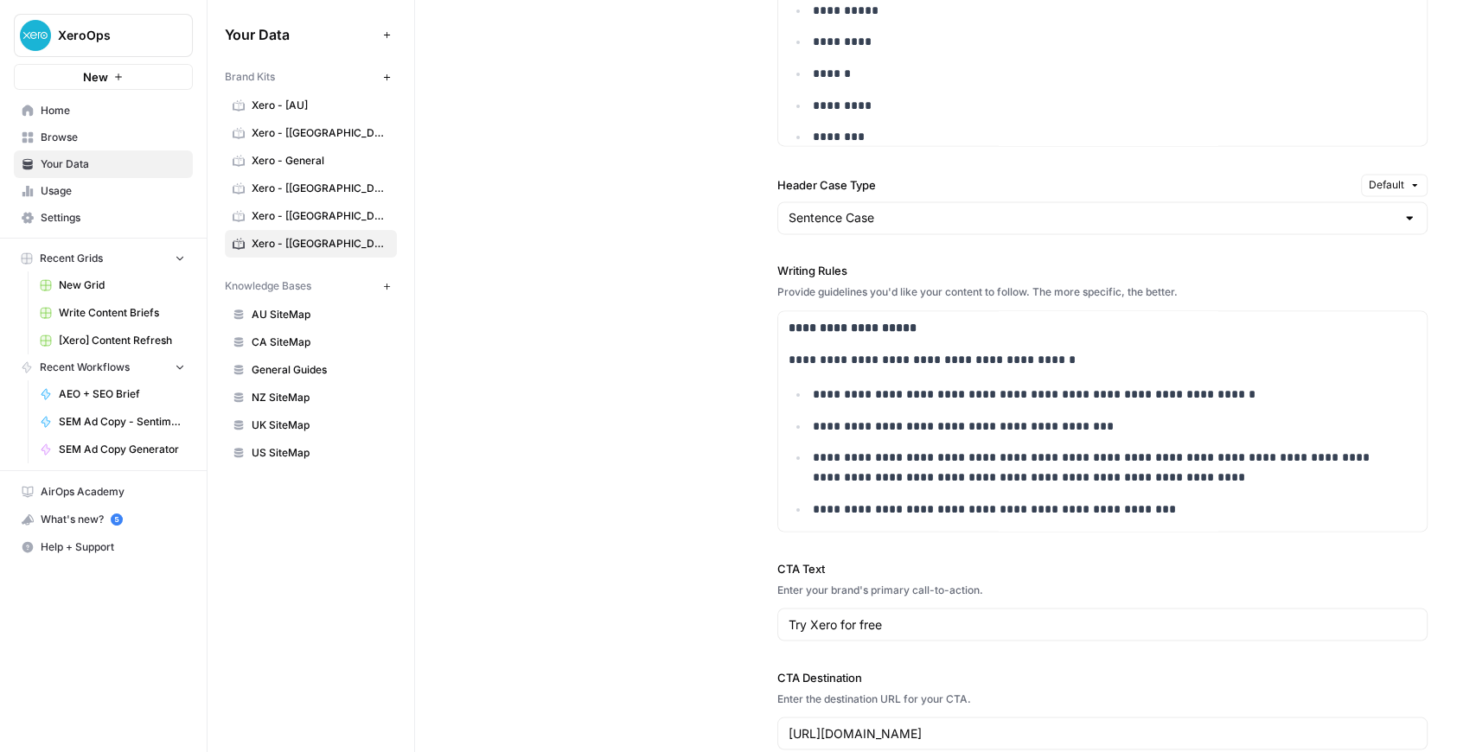
click at [678, 247] on div "**********" at bounding box center [945, 211] width 964 height 1147
click at [682, 252] on div "**********" at bounding box center [945, 211] width 964 height 1147
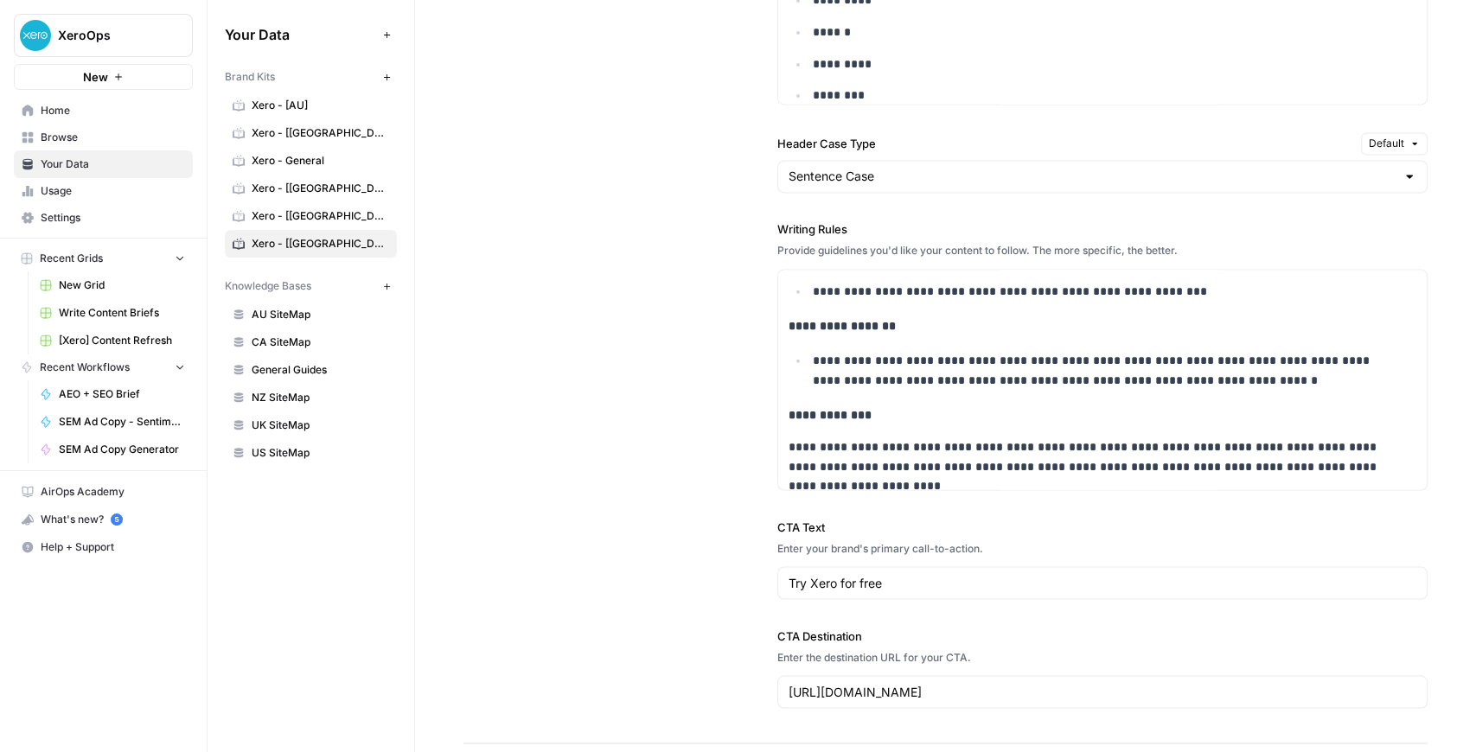
scroll to position [3065, 0]
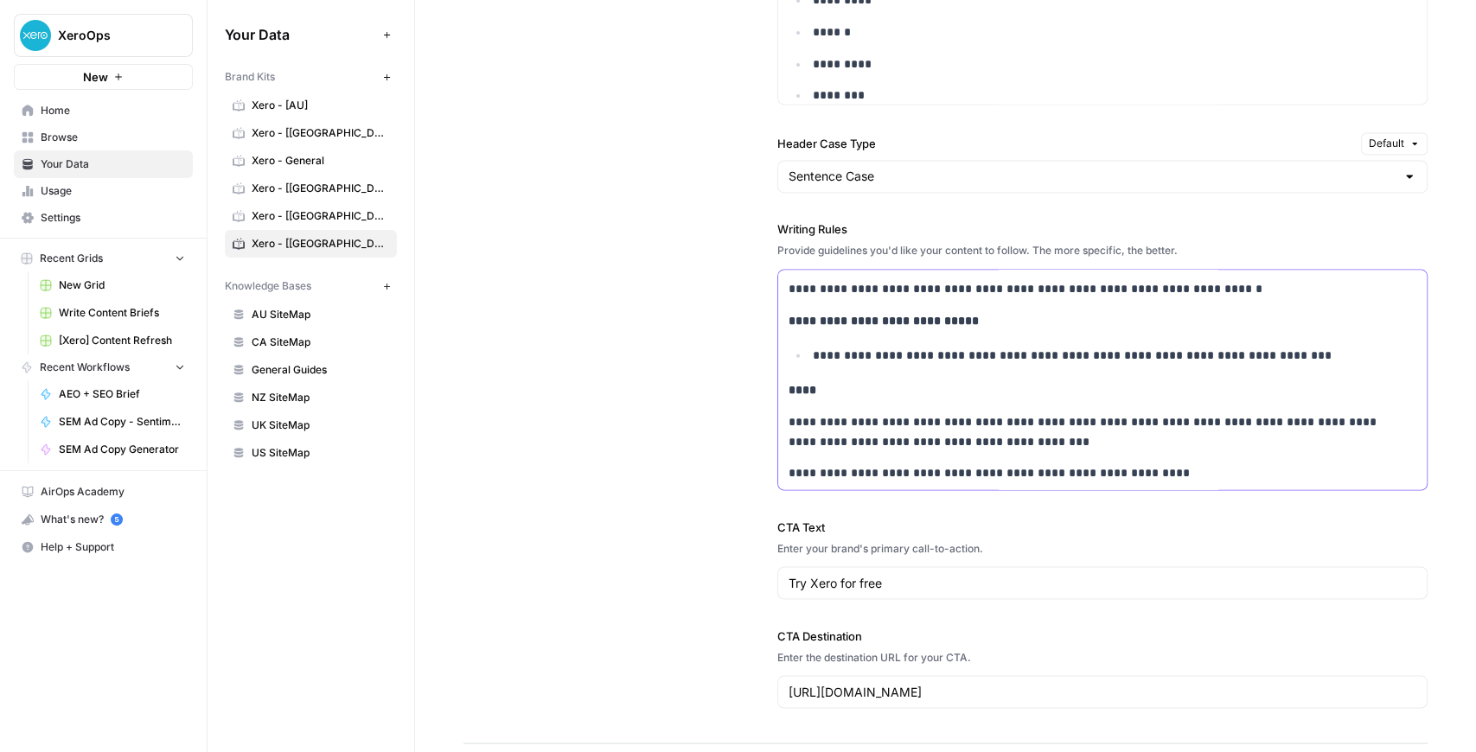
drag, startPoint x: 784, startPoint y: 319, endPoint x: 1343, endPoint y: 330, distance: 559.4
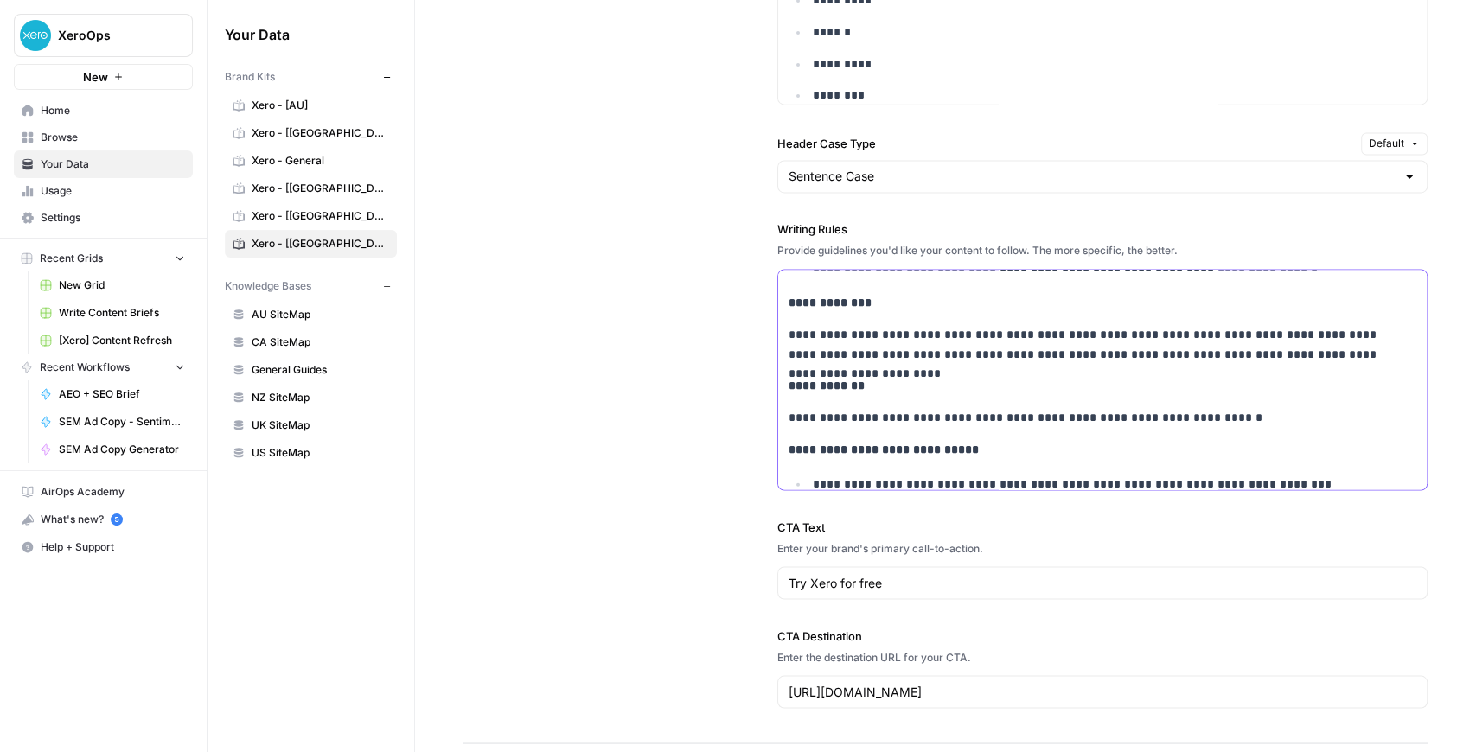
scroll to position [3129, 0]
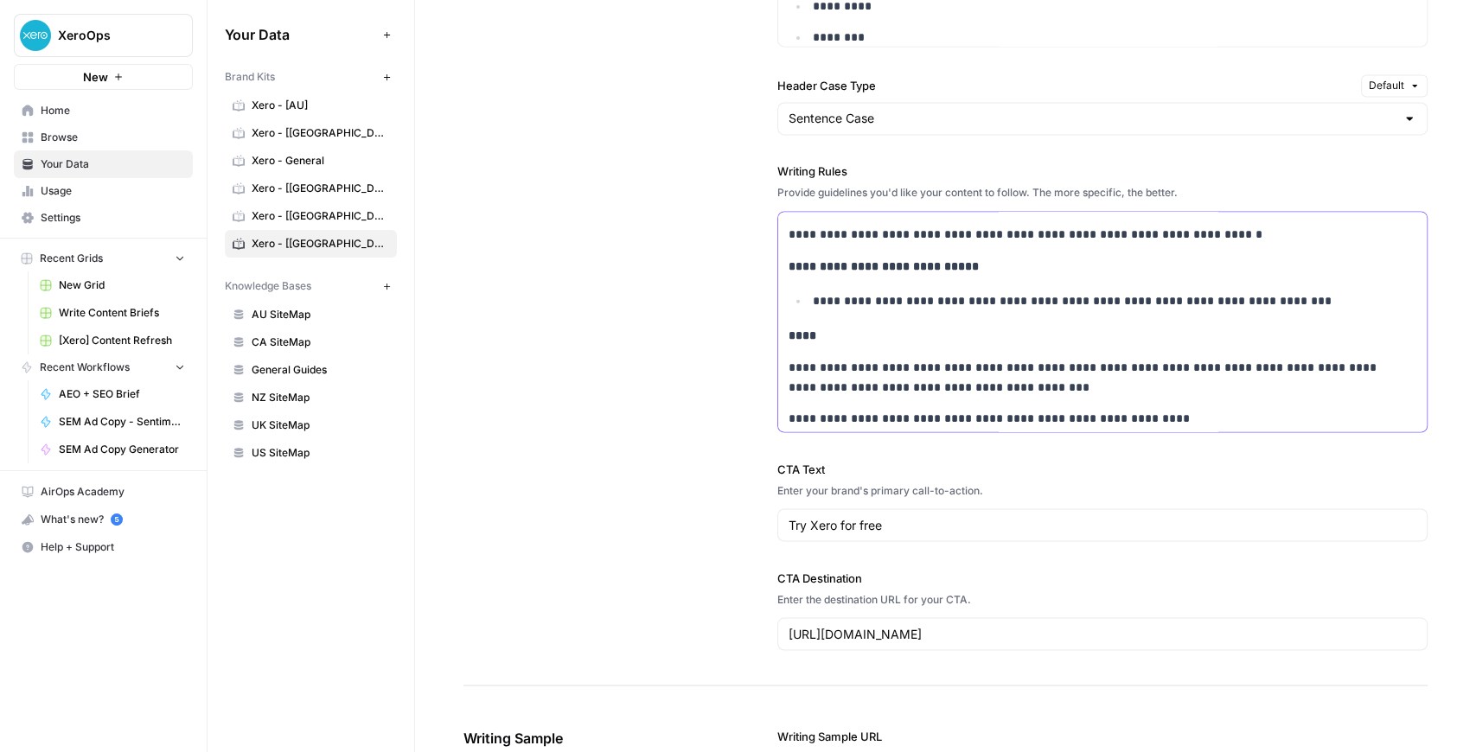
scroll to position [3302, 0]
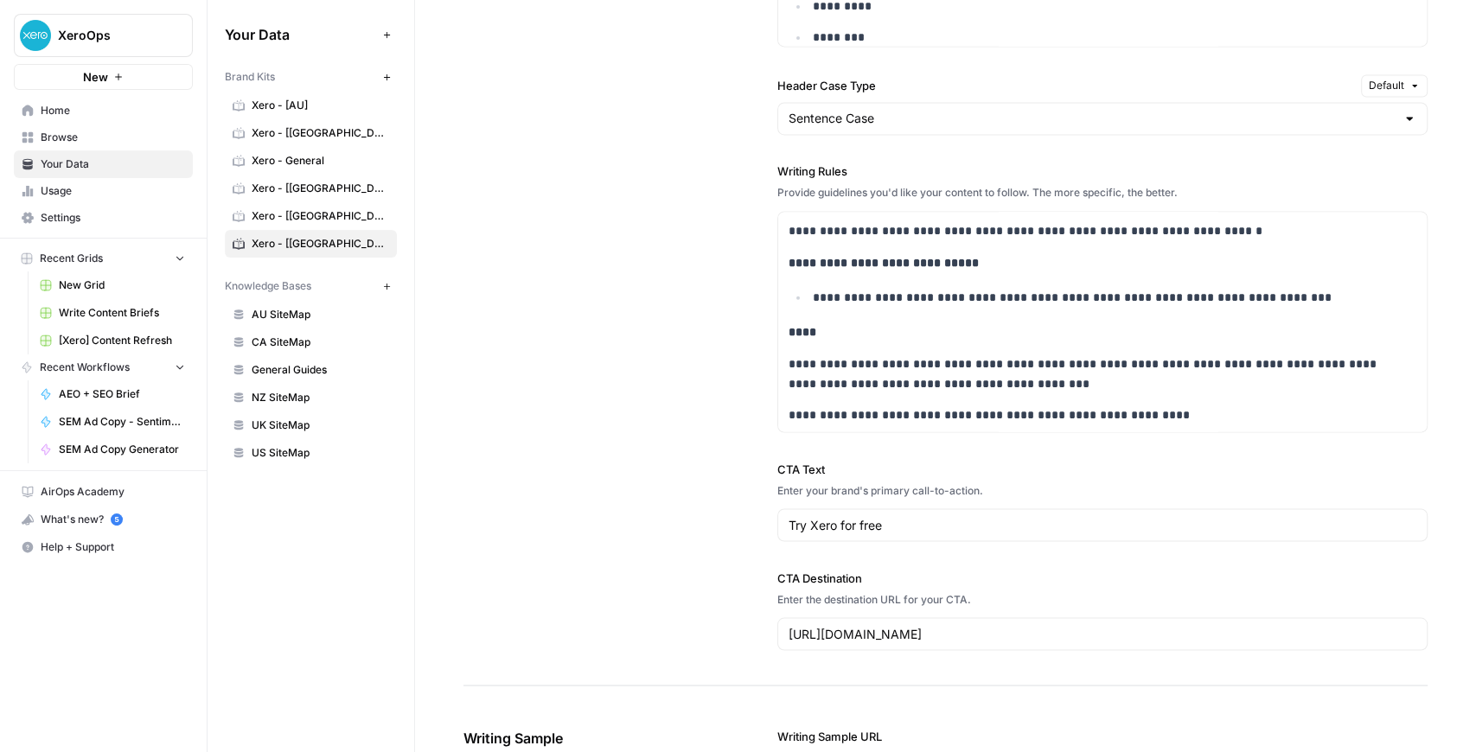
click at [274, 216] on span "Xero - [UK]" at bounding box center [320, 216] width 137 height 16
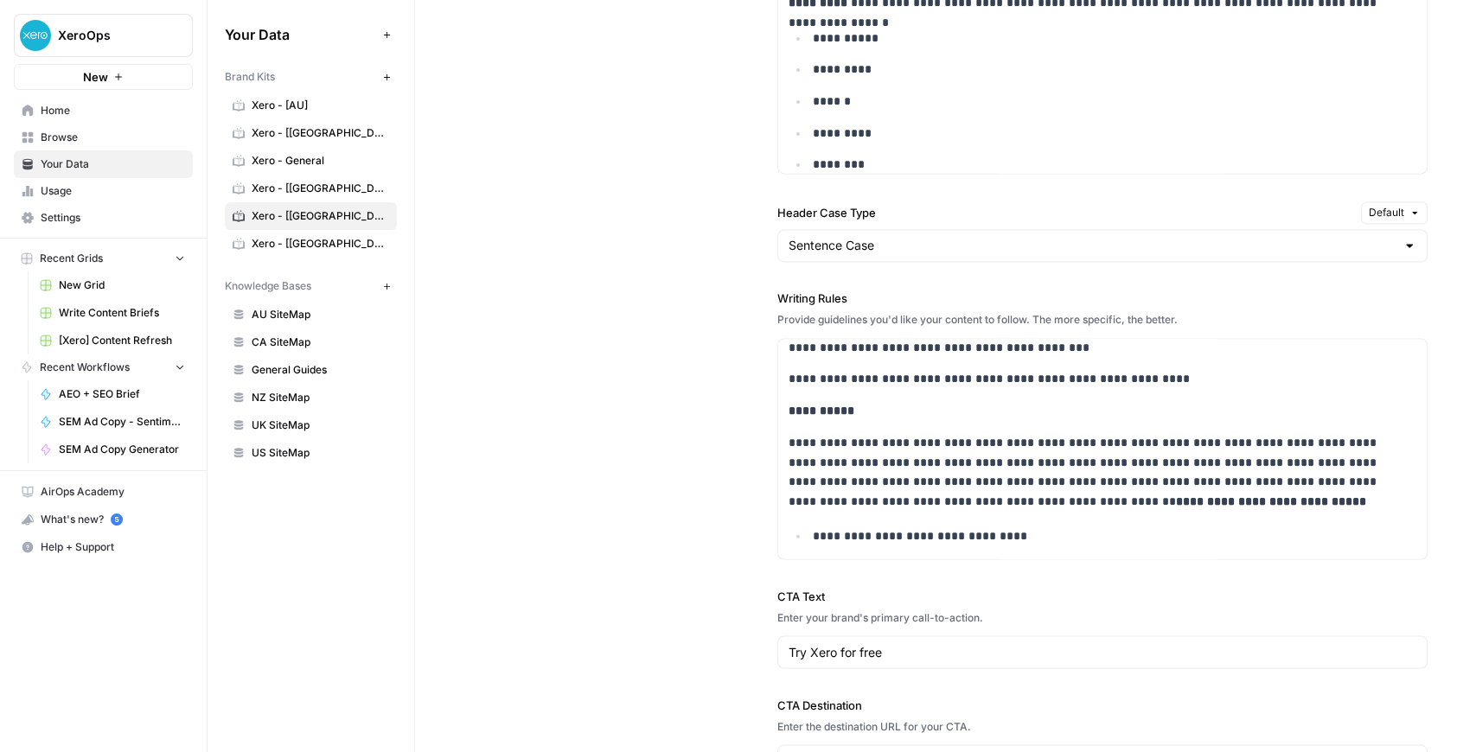
scroll to position [1671, 0]
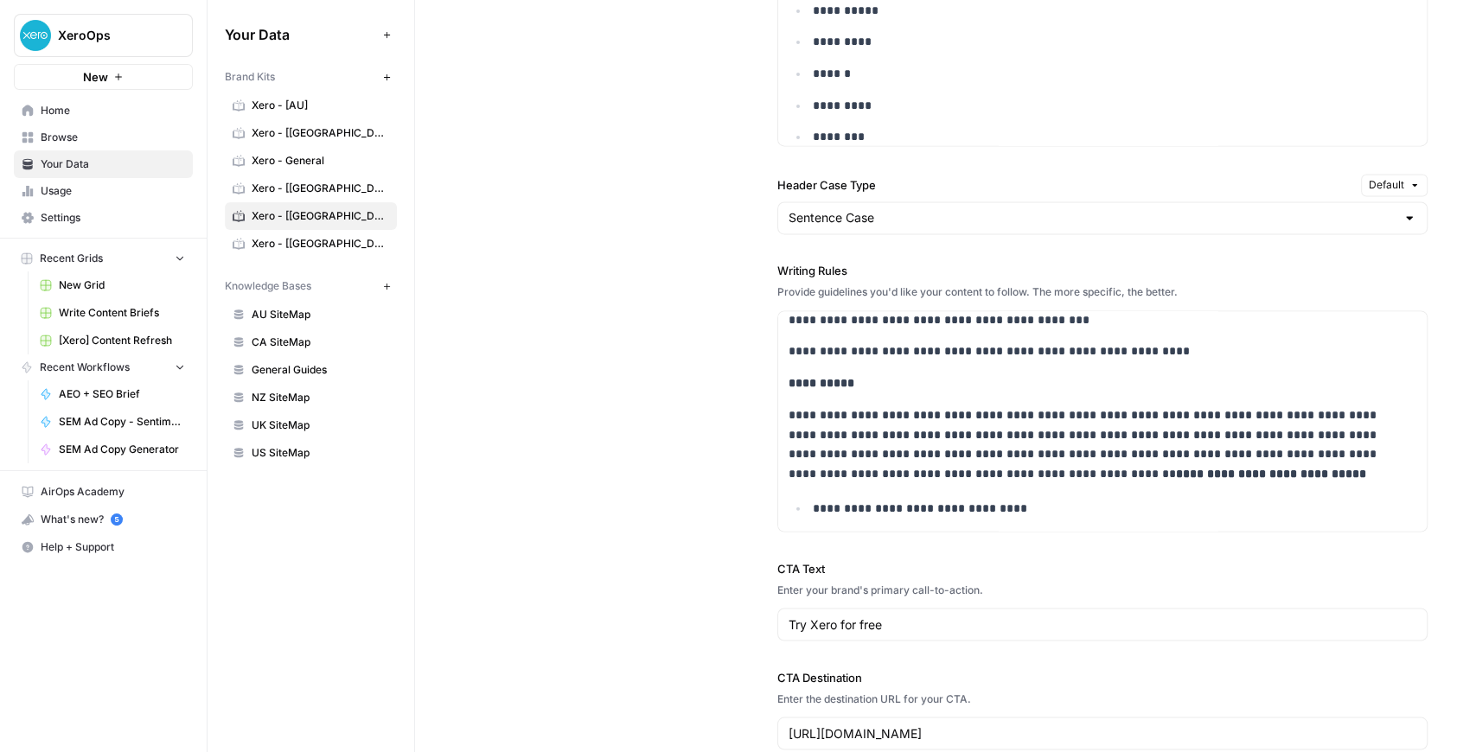
click at [343, 193] on span "Xero - [NZ]" at bounding box center [320, 189] width 137 height 16
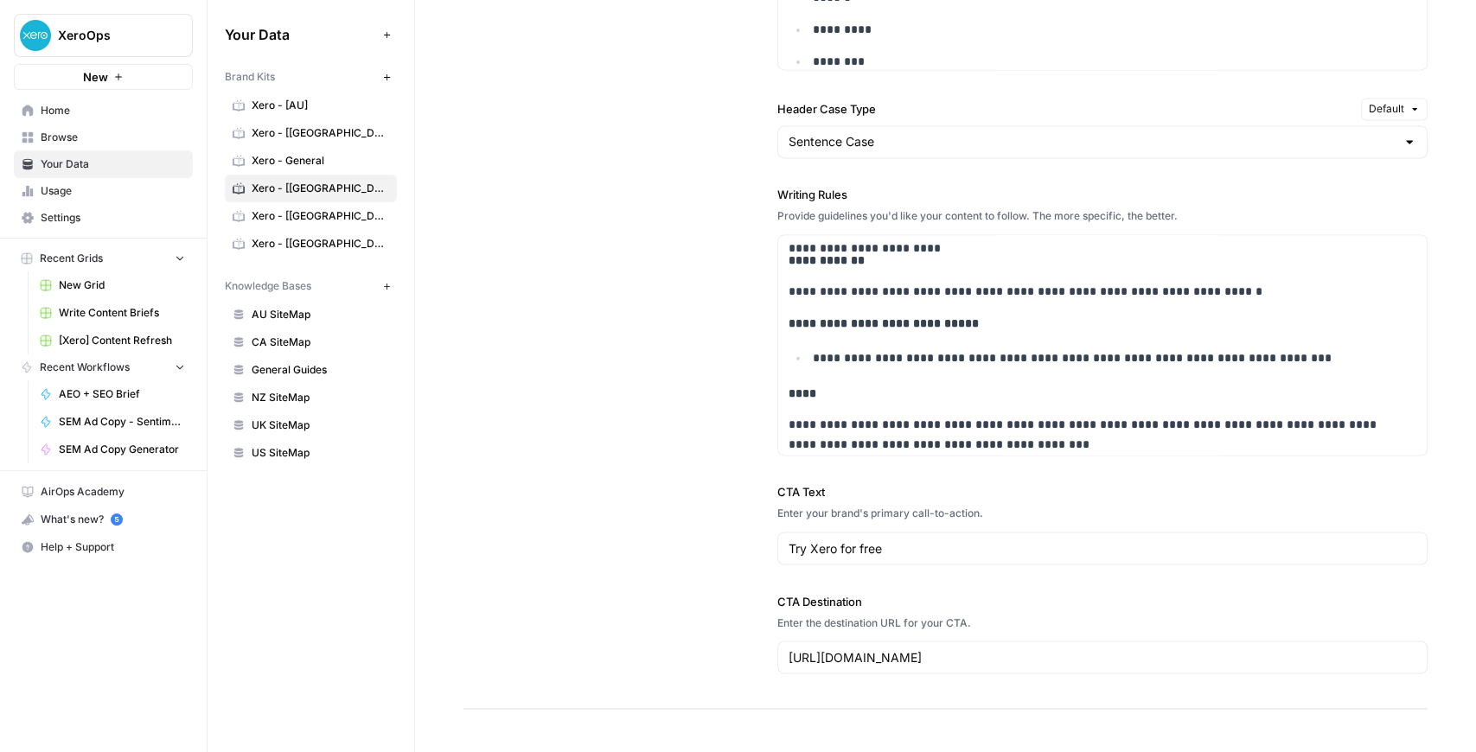
scroll to position [3178, 0]
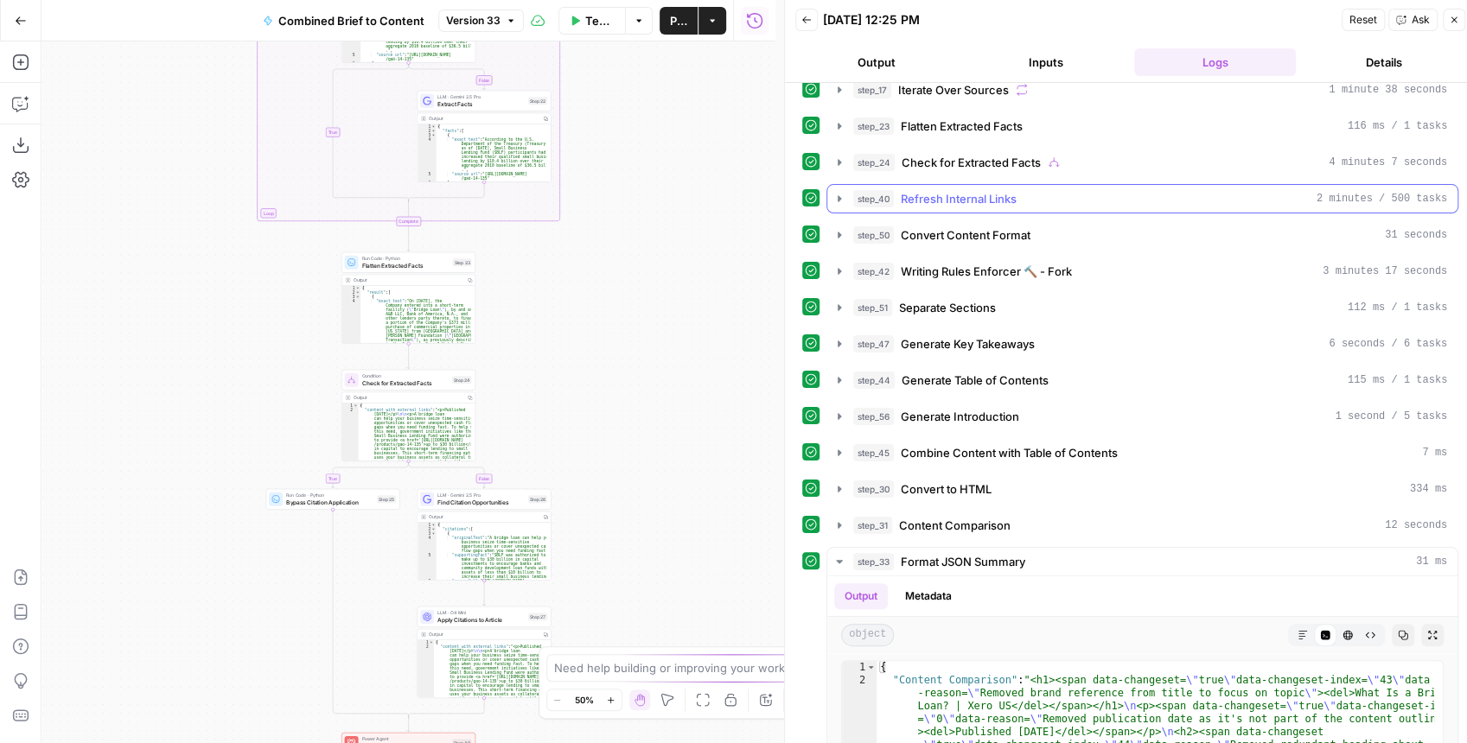
scroll to position [288, 0]
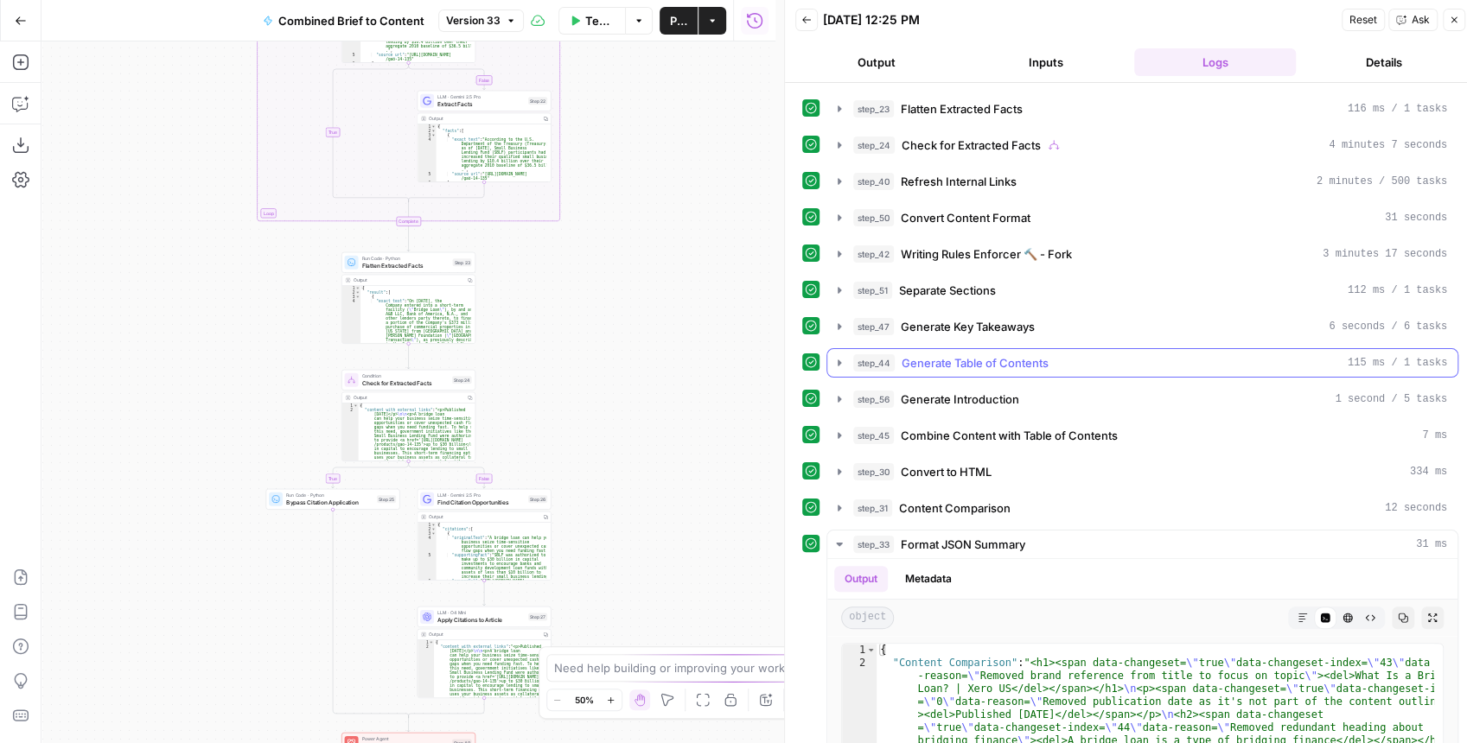
click at [840, 356] on icon "button" at bounding box center [839, 363] width 14 height 14
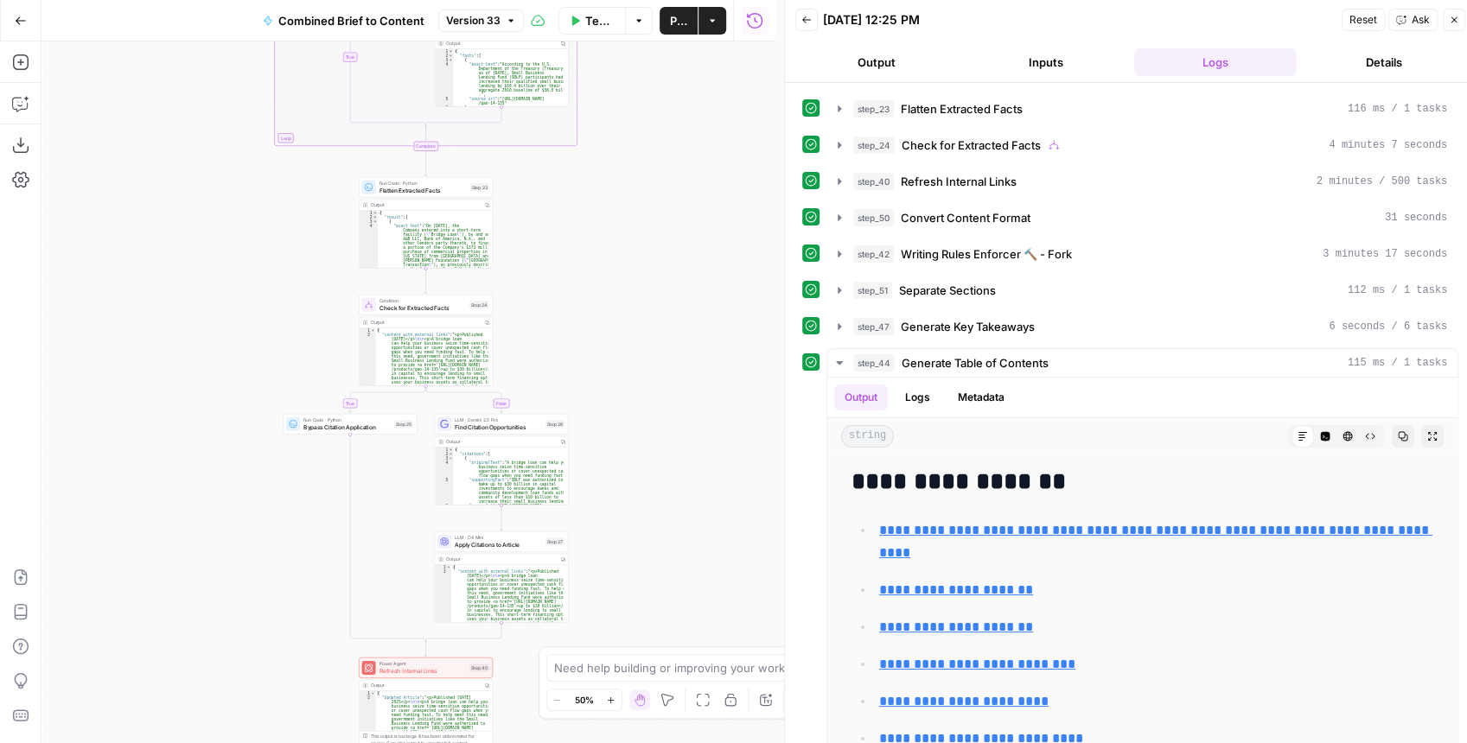
drag, startPoint x: 669, startPoint y: 416, endPoint x: 674, endPoint y: 292, distance: 123.7
click at [675, 292] on div "true false true false true false Workflow Set Inputs Inputs LLM · GPT-4.1 Extra…" at bounding box center [408, 392] width 734 height 702
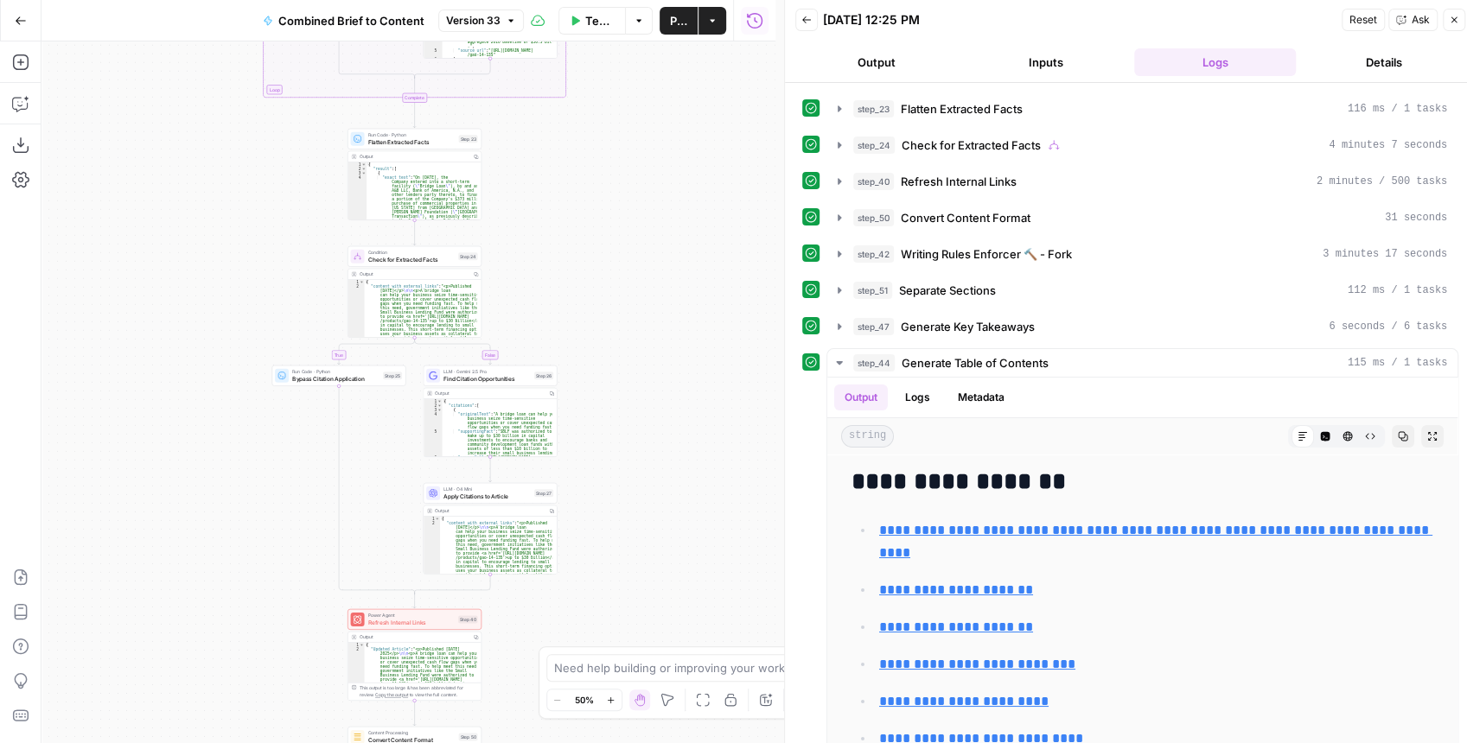
drag, startPoint x: 660, startPoint y: 437, endPoint x: 683, endPoint y: 240, distance: 198.4
click at [683, 252] on div "true false true false true false Workflow Set Inputs Inputs LLM · GPT-4.1 Extra…" at bounding box center [408, 392] width 734 height 702
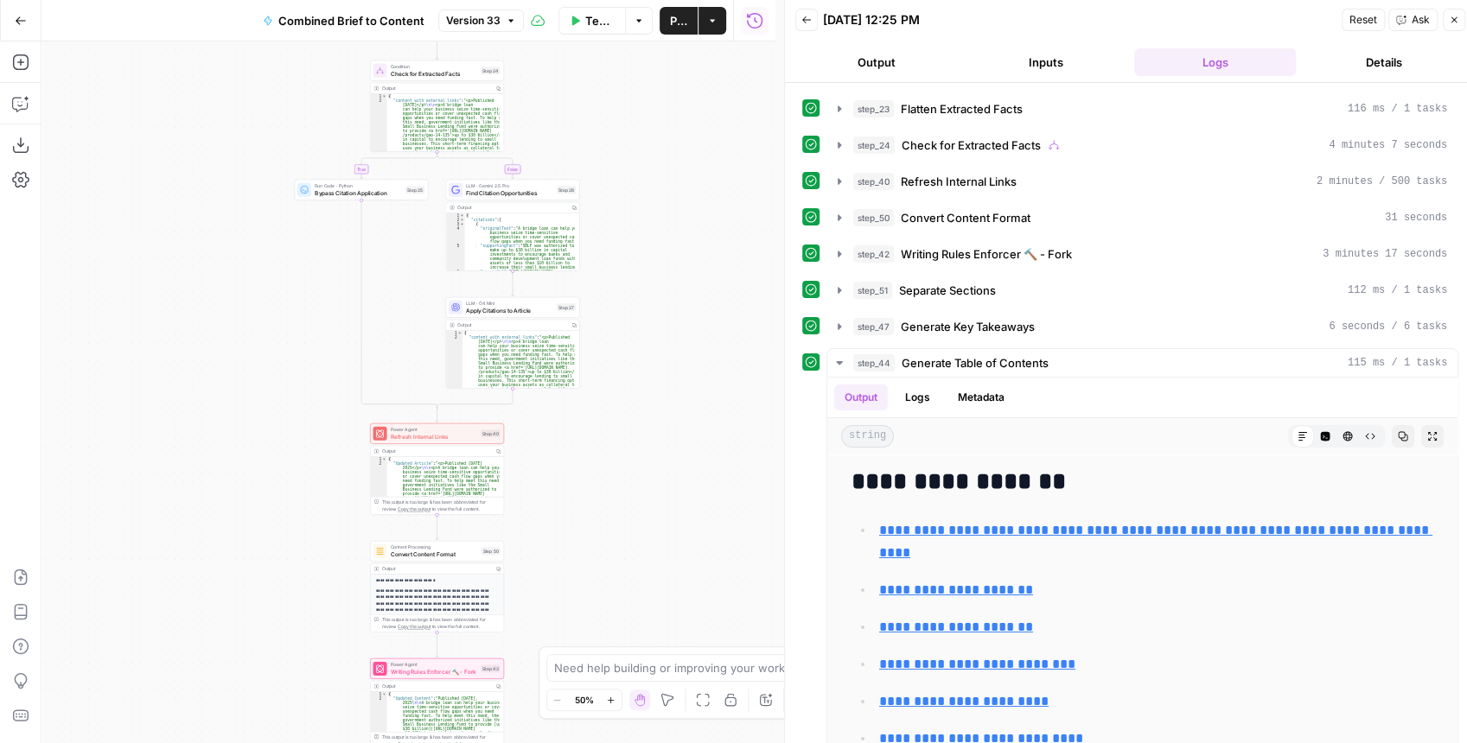
drag, startPoint x: 679, startPoint y: 438, endPoint x: 688, endPoint y: 265, distance: 174.0
click at [688, 266] on div "true false true false true false Workflow Set Inputs Inputs LLM · GPT-4.1 Extra…" at bounding box center [408, 392] width 734 height 702
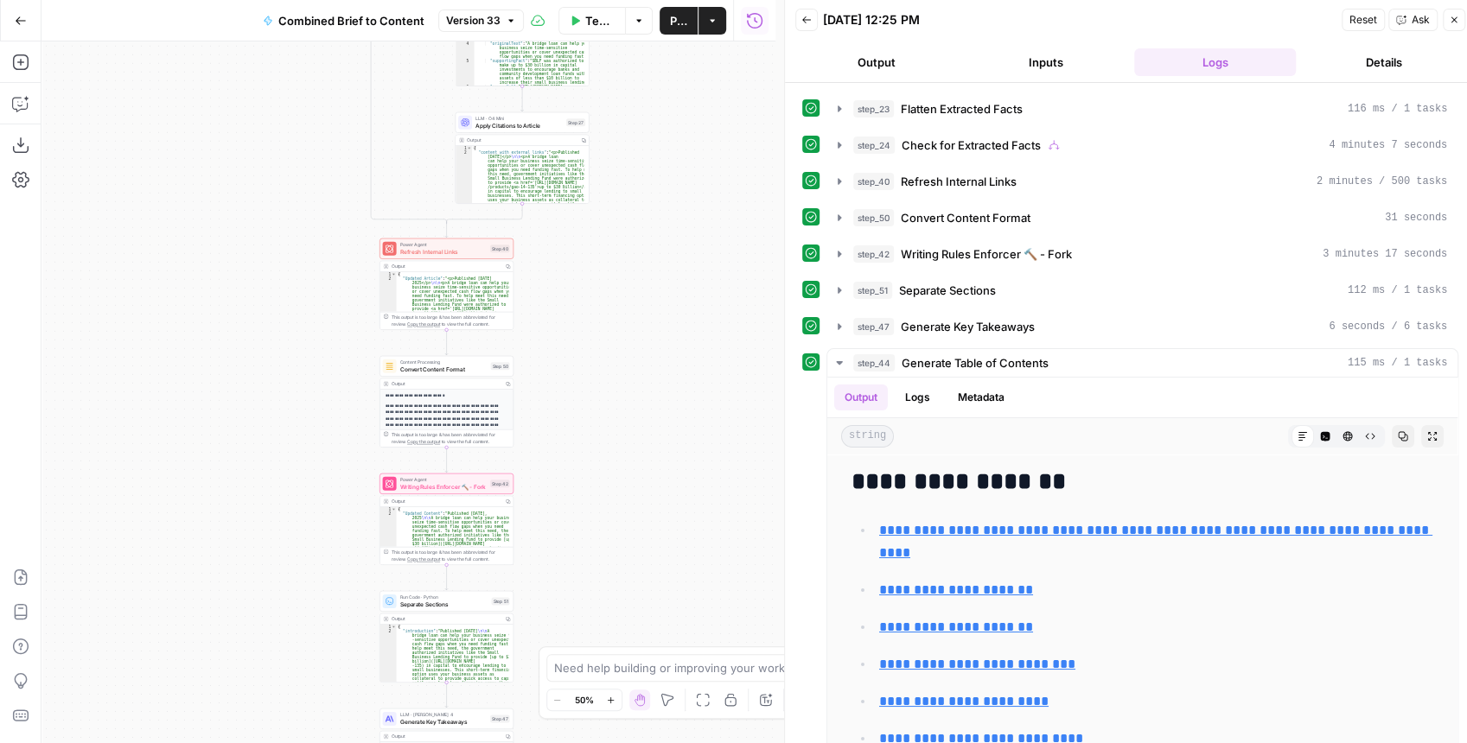
drag, startPoint x: 641, startPoint y: 444, endPoint x: 651, endPoint y: 289, distance: 155.9
click at [651, 290] on div "true false true false true false Workflow Set Inputs Inputs LLM · GPT-4.1 Extra…" at bounding box center [408, 392] width 734 height 702
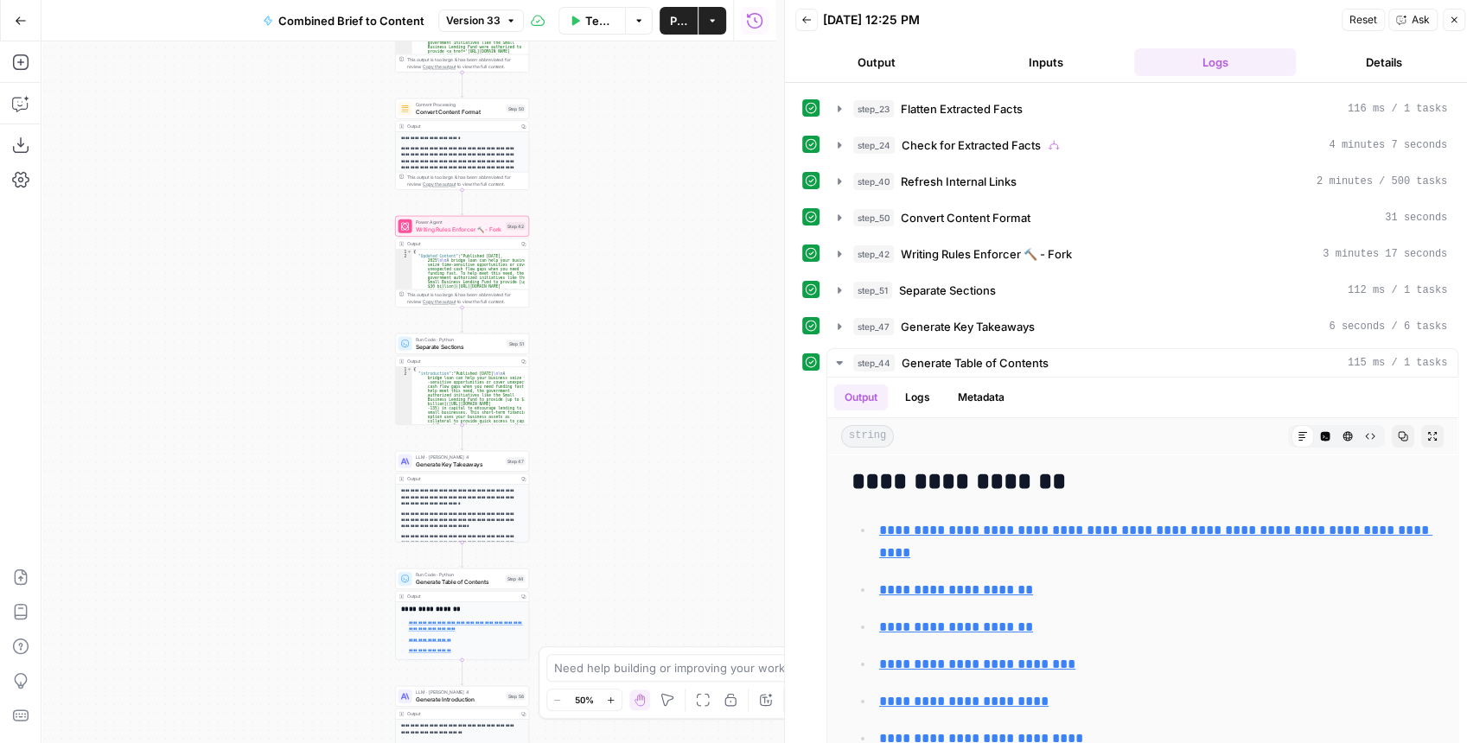
drag, startPoint x: 601, startPoint y: 399, endPoint x: 605, endPoint y: 322, distance: 77.9
click at [605, 322] on div "true false true false true false Workflow Set Inputs Inputs LLM · GPT-4.1 Extra…" at bounding box center [408, 392] width 734 height 702
click at [463, 584] on span "Generate Table of Contents" at bounding box center [459, 581] width 86 height 9
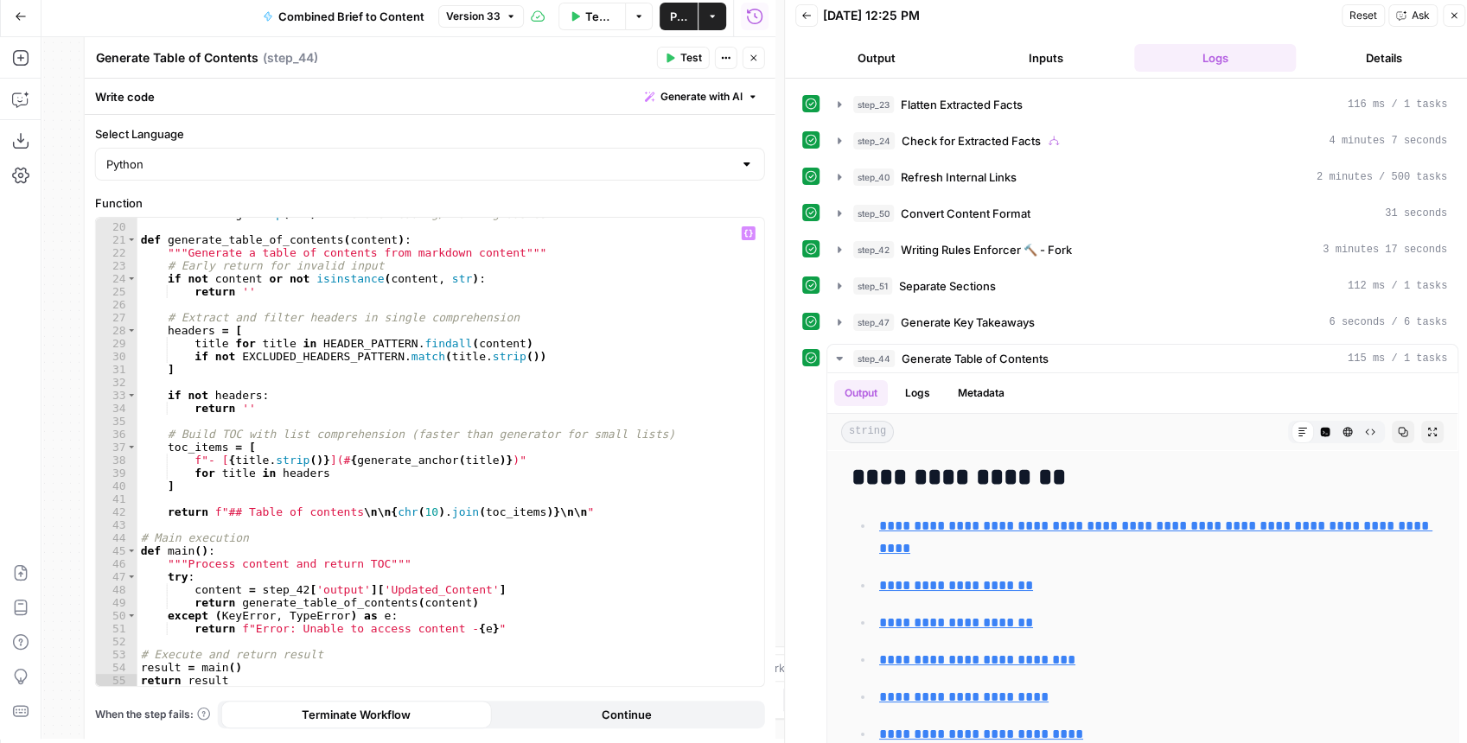
scroll to position [9, 0]
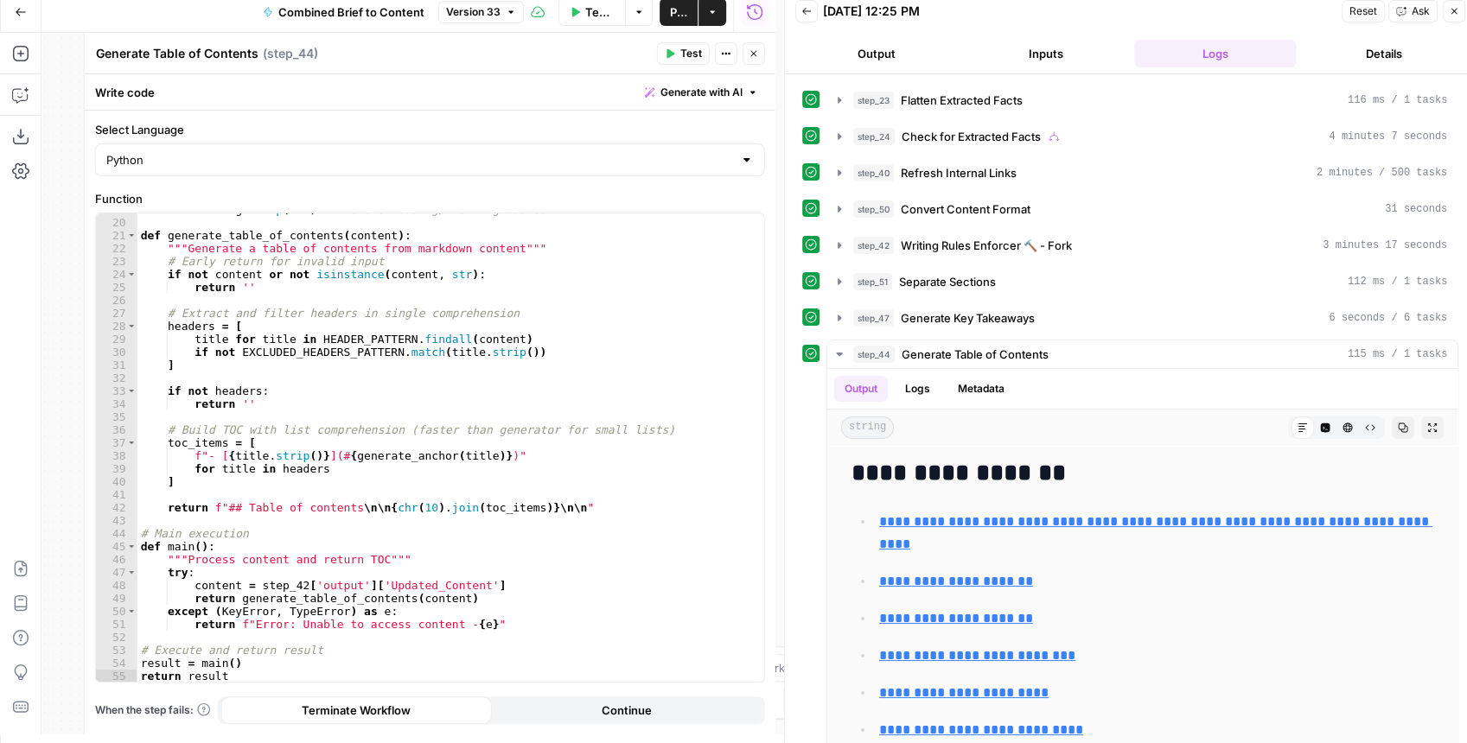
click at [757, 62] on button "Close" at bounding box center [754, 53] width 22 height 22
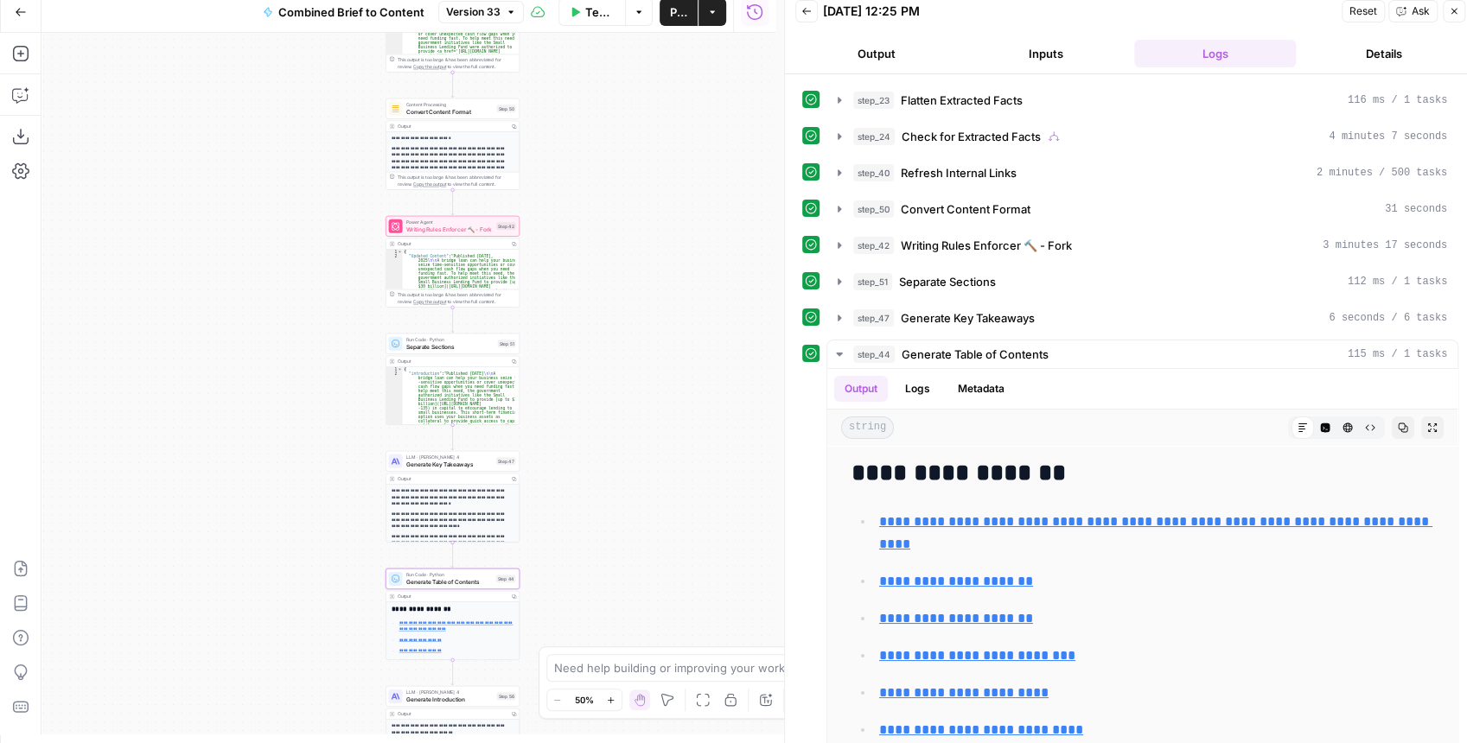
drag, startPoint x: 591, startPoint y: 390, endPoint x: 572, endPoint y: 408, distance: 26.3
click at [572, 408] on div "true false false true false true Workflow Set Inputs Inputs LLM · GPT-4.1 Extra…" at bounding box center [408, 384] width 734 height 702
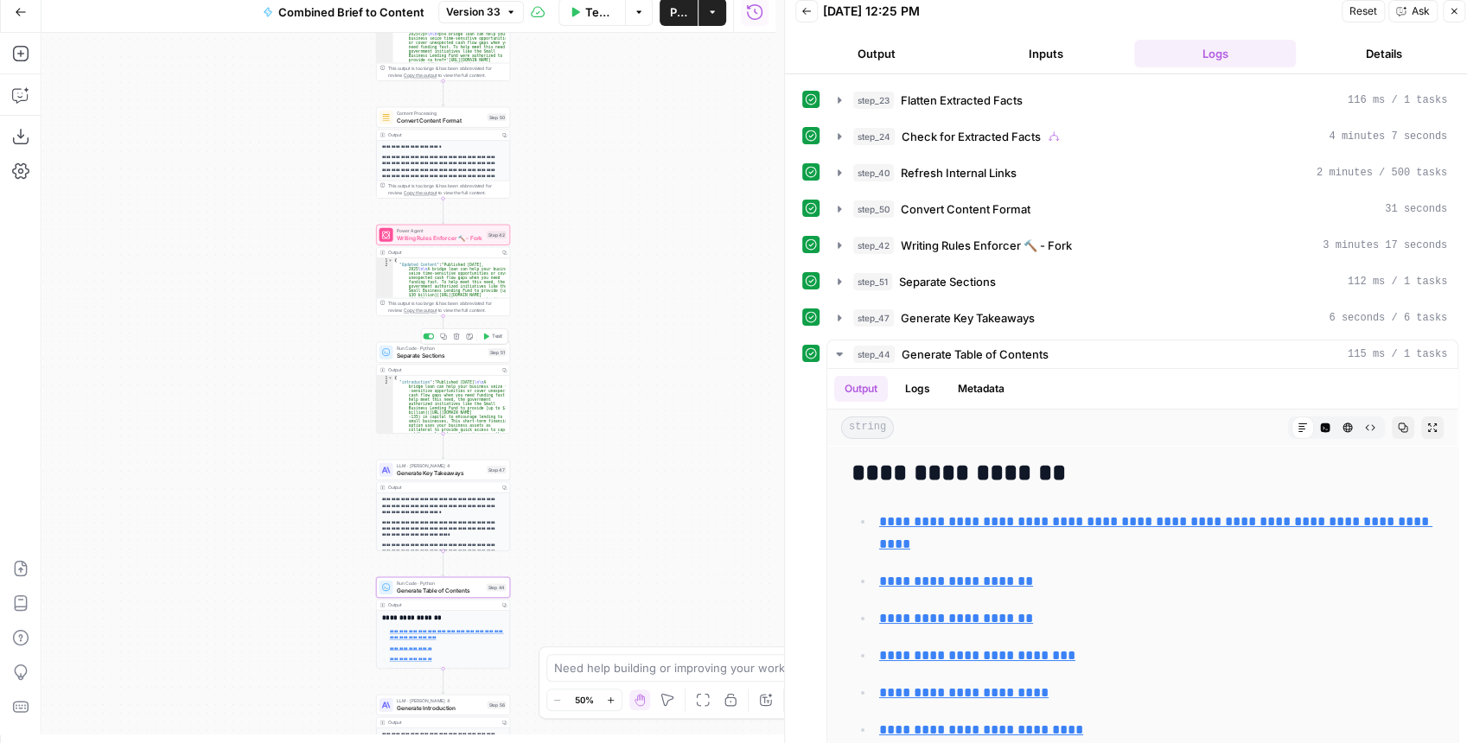
click at [464, 358] on span "Separate Sections" at bounding box center [441, 355] width 88 height 9
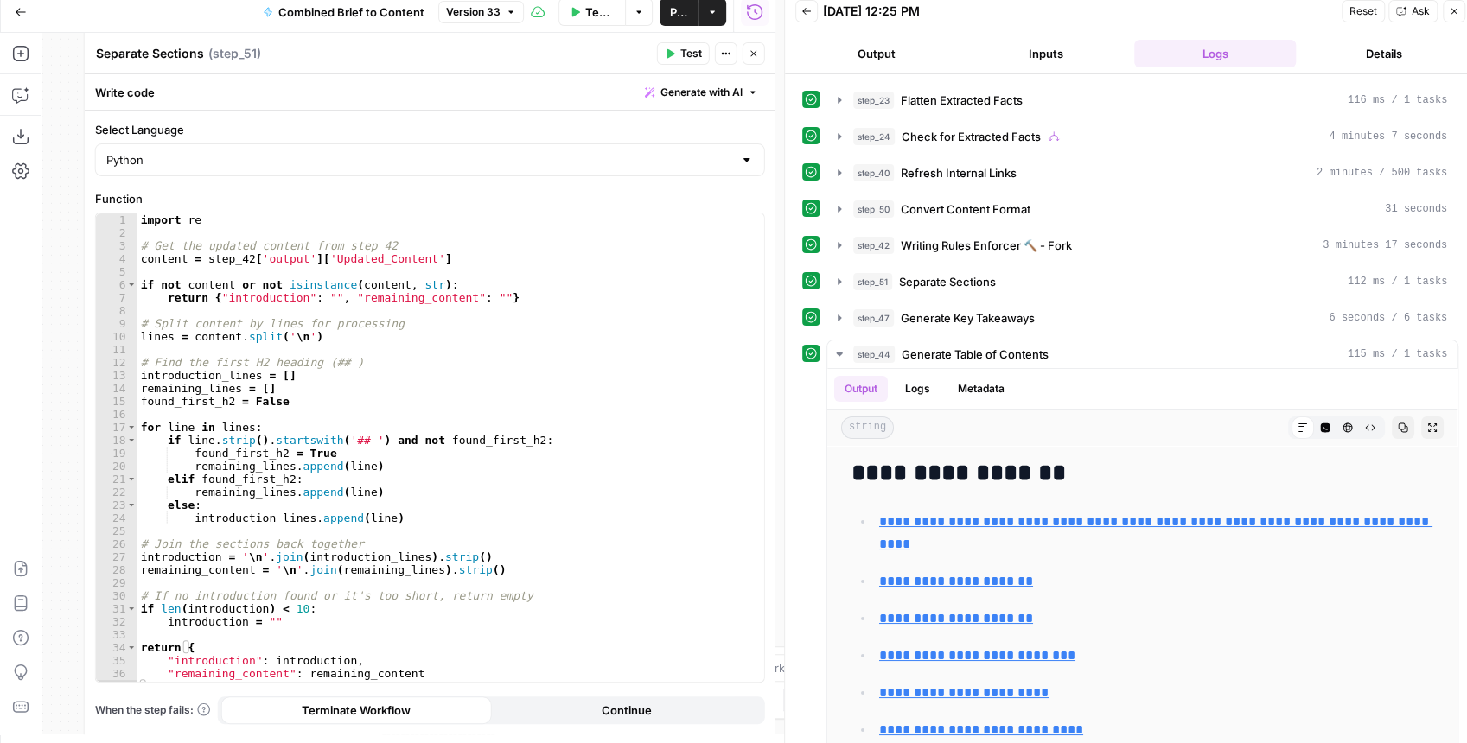
click at [752, 54] on icon "button" at bounding box center [754, 53] width 10 height 10
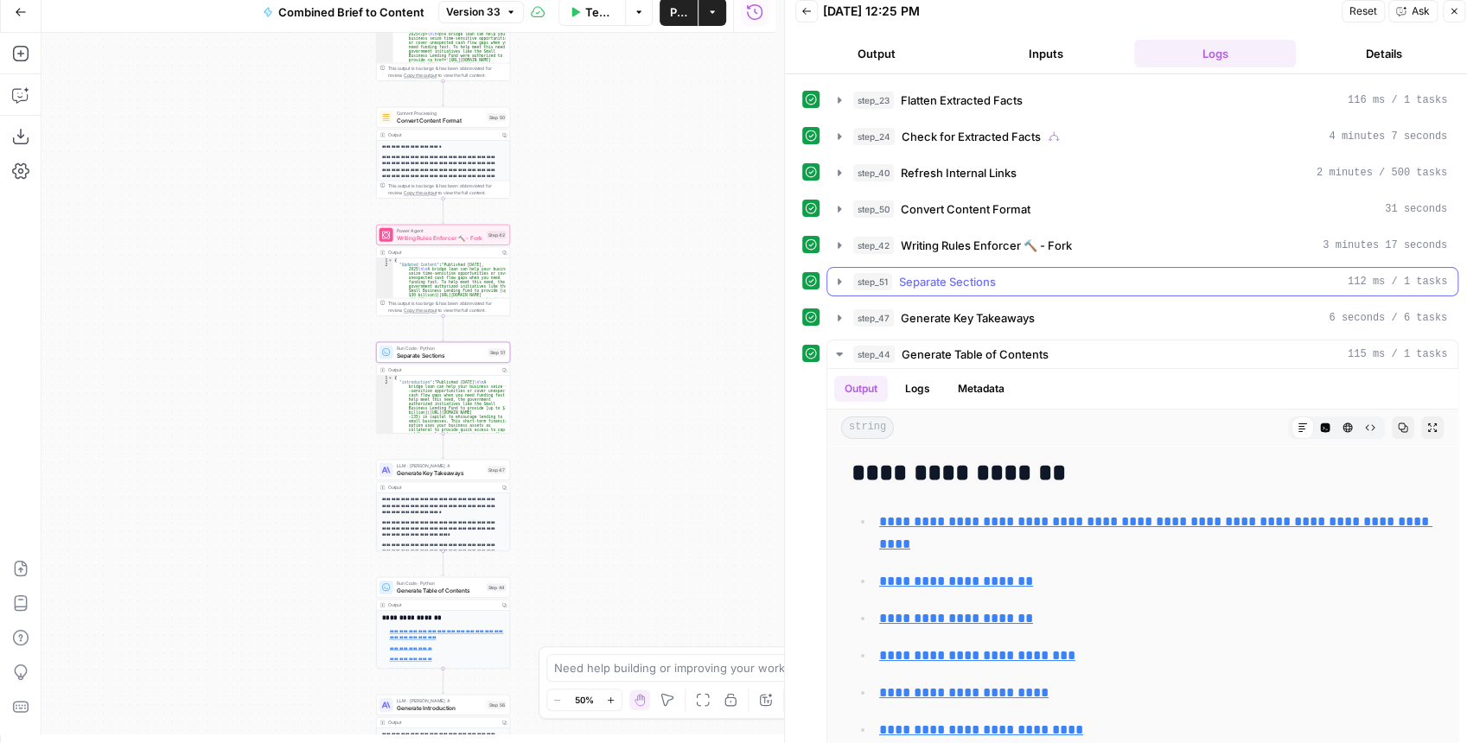
click at [839, 276] on icon "button" at bounding box center [839, 282] width 14 height 14
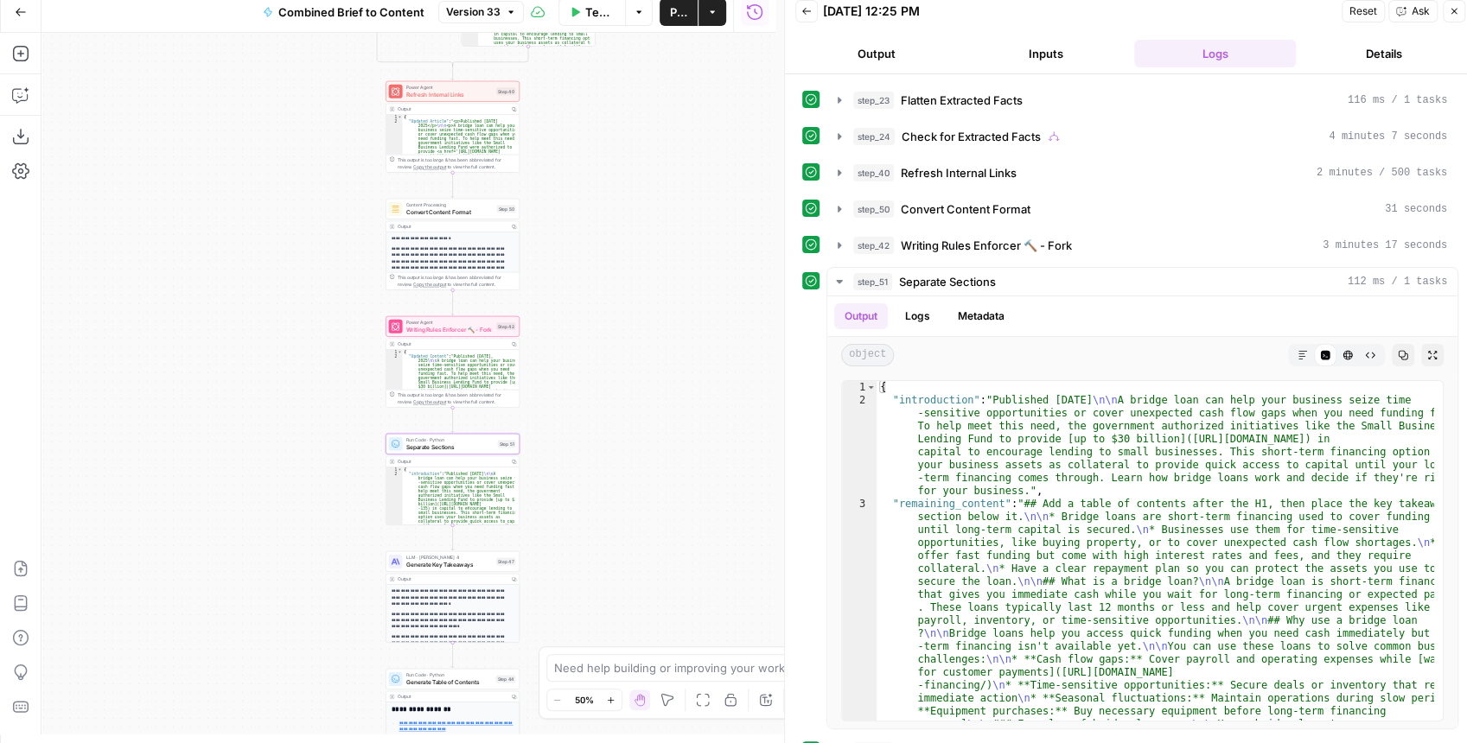
drag, startPoint x: 579, startPoint y: 287, endPoint x: 588, endPoint y: 399, distance: 111.9
click at [588, 399] on div "true false false true false true Workflow Set Inputs Inputs LLM · GPT-4.1 Extra…" at bounding box center [408, 384] width 734 height 702
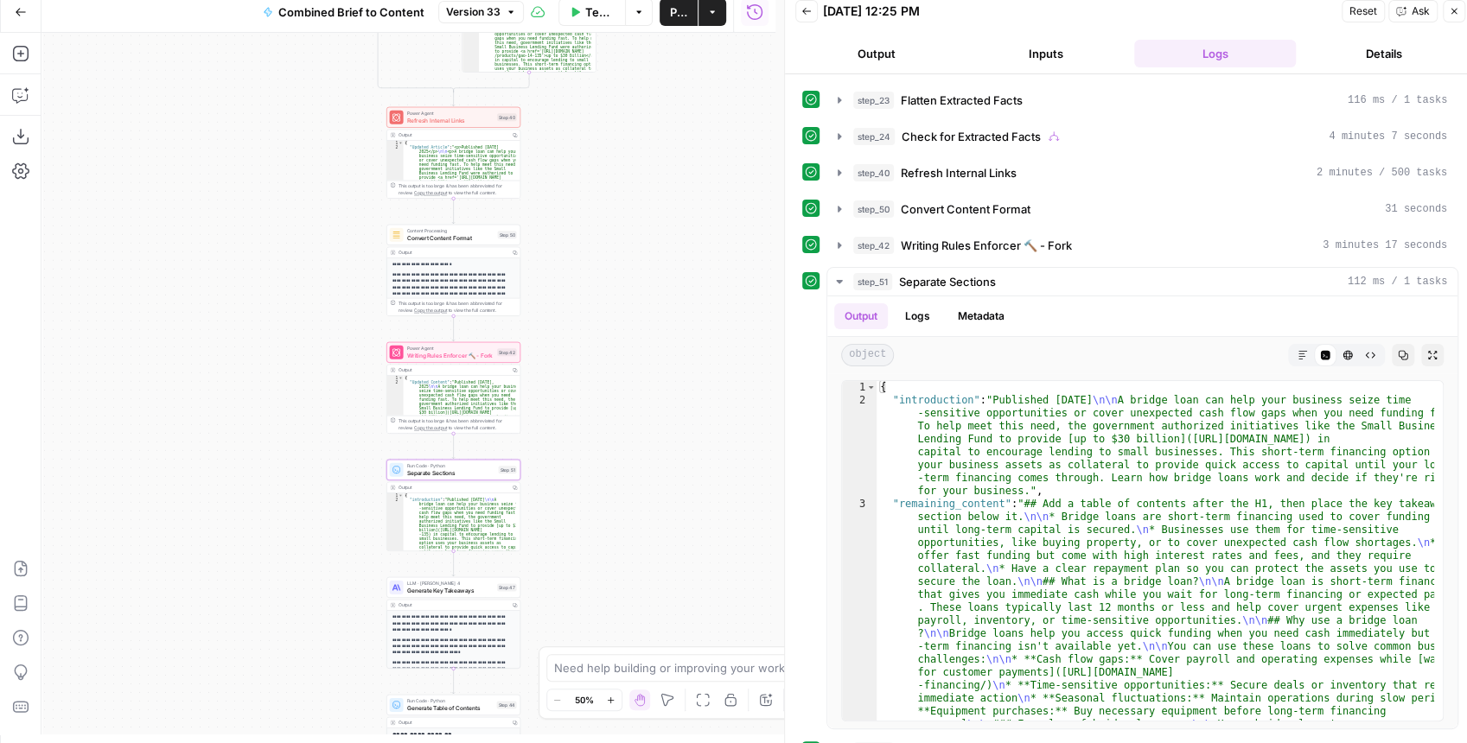
click at [593, 355] on div "true false false true false true Workflow Set Inputs Inputs LLM · GPT-4.1 Extra…" at bounding box center [408, 384] width 734 height 702
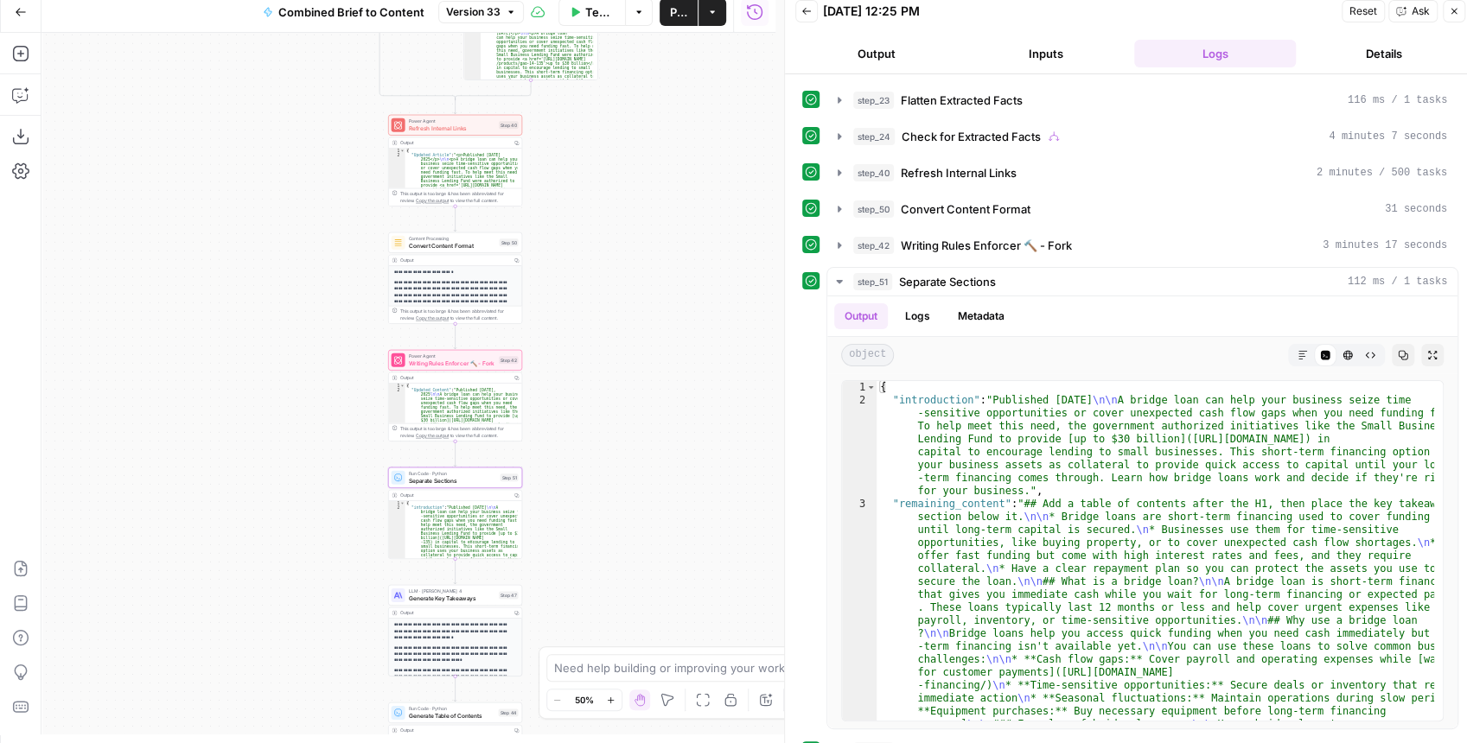
drag, startPoint x: 600, startPoint y: 323, endPoint x: 614, endPoint y: 418, distance: 96.1
click at [614, 418] on div "true false false true false true Workflow Set Inputs Inputs LLM · GPT-4.1 Extra…" at bounding box center [408, 384] width 734 height 702
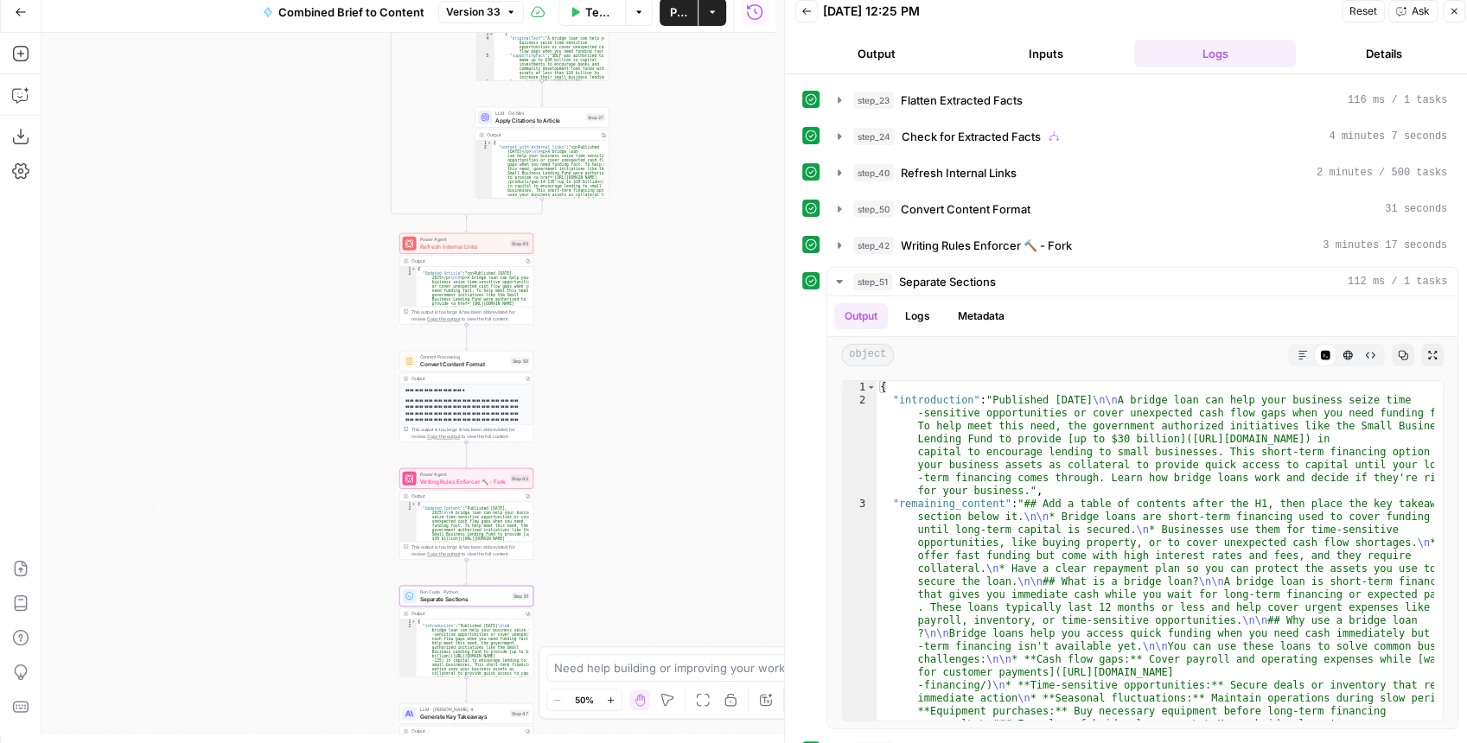
drag, startPoint x: 633, startPoint y: 322, endPoint x: 630, endPoint y: 342, distance: 20.9
click at [630, 342] on div "true false false true false true Workflow Set Inputs Inputs LLM · GPT-4.1 Extra…" at bounding box center [408, 384] width 734 height 702
type textarea "**********"
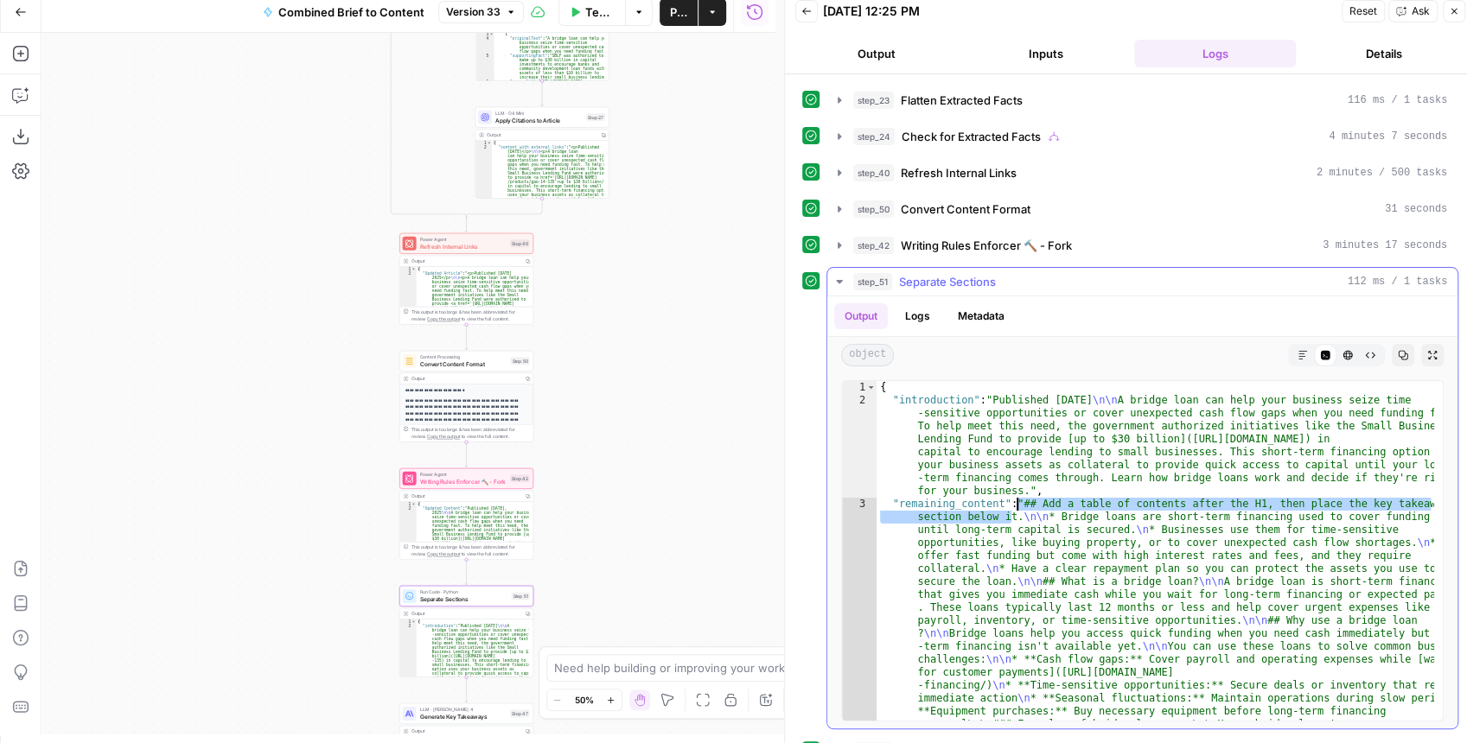
drag, startPoint x: 1010, startPoint y: 511, endPoint x: 1017, endPoint y: 497, distance: 15.9
click at [31, 102] on button "Copilot" at bounding box center [21, 95] width 28 height 28
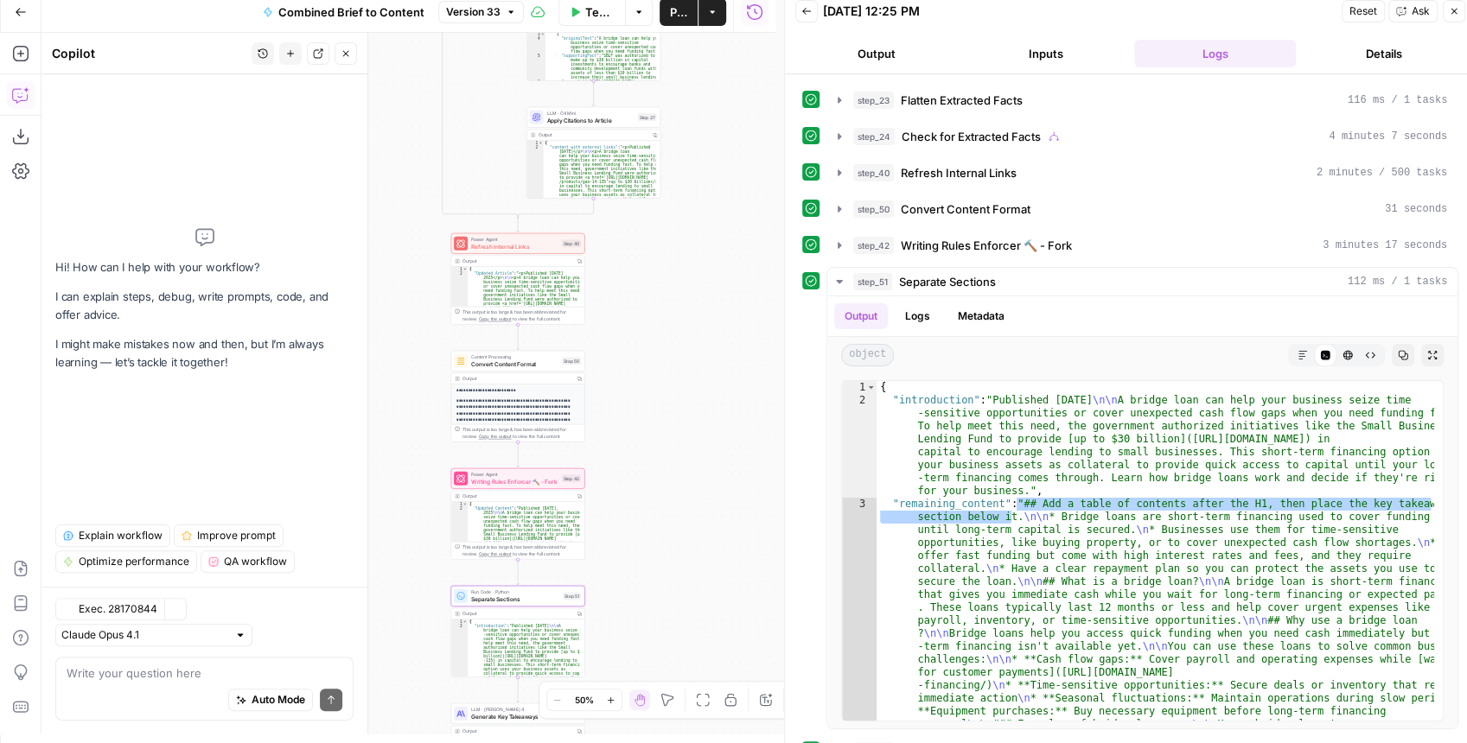
click at [157, 679] on textarea at bounding box center [205, 673] width 276 height 17
type textarea "where is this coming from ## Add a table of contents after the H1, then place t…"
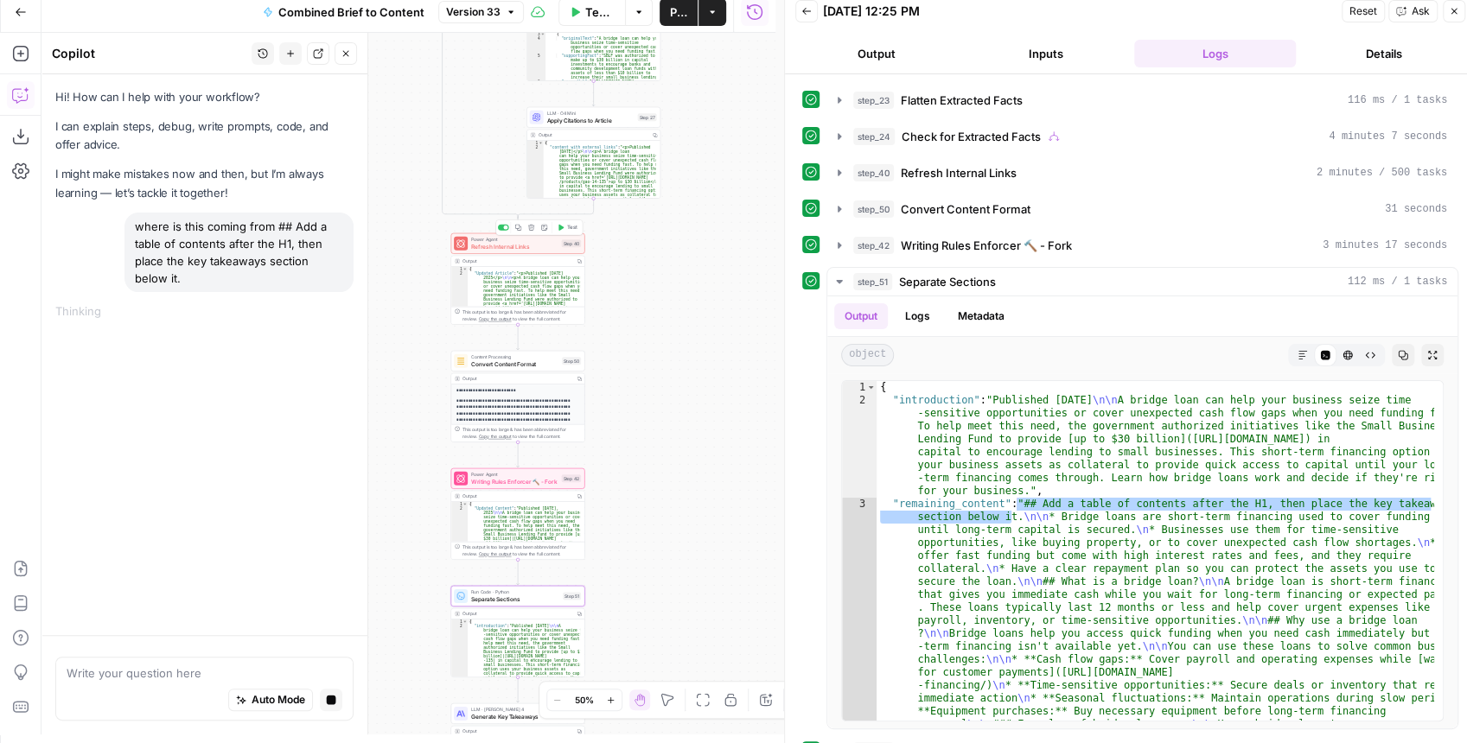
click at [538, 249] on span "Refresh Internal Links" at bounding box center [514, 246] width 87 height 9
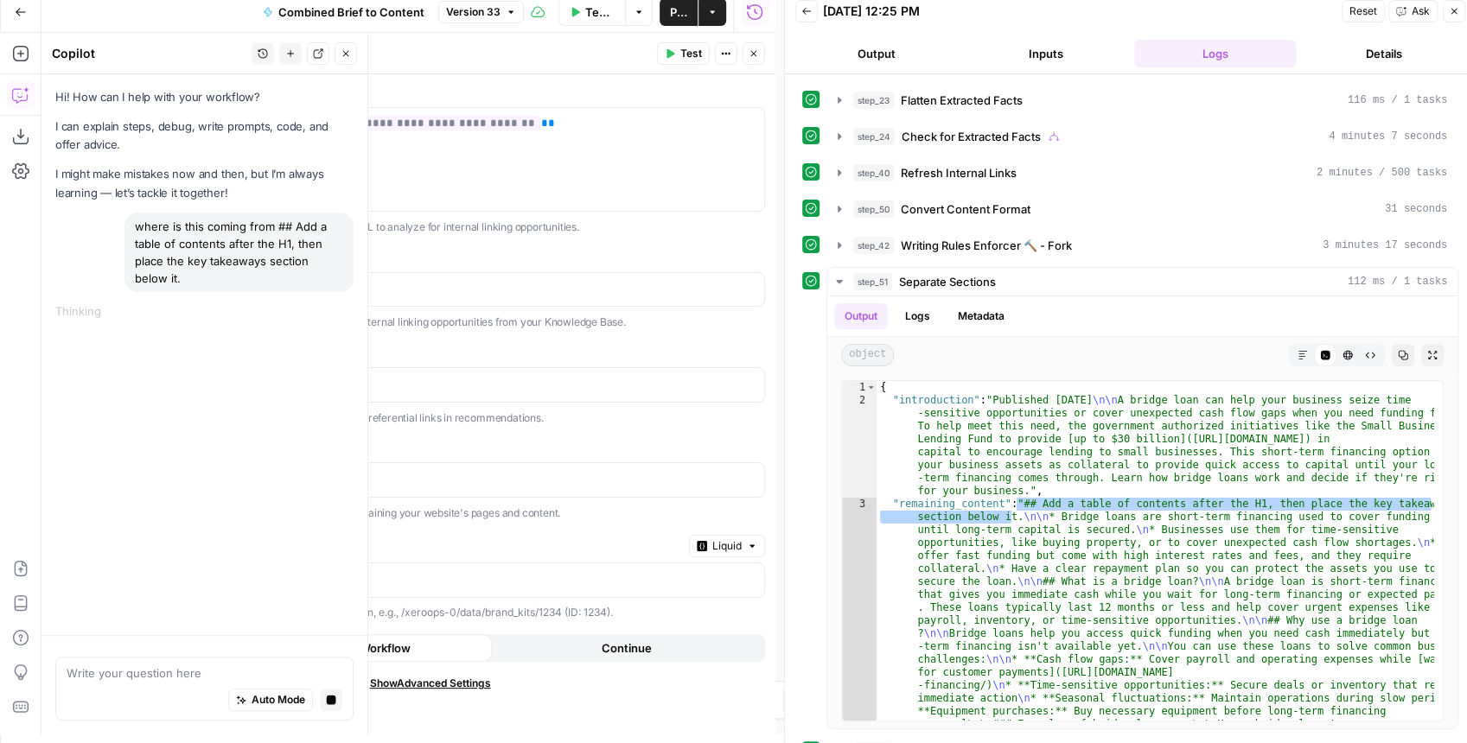
click at [750, 61] on button "Close" at bounding box center [754, 53] width 22 height 22
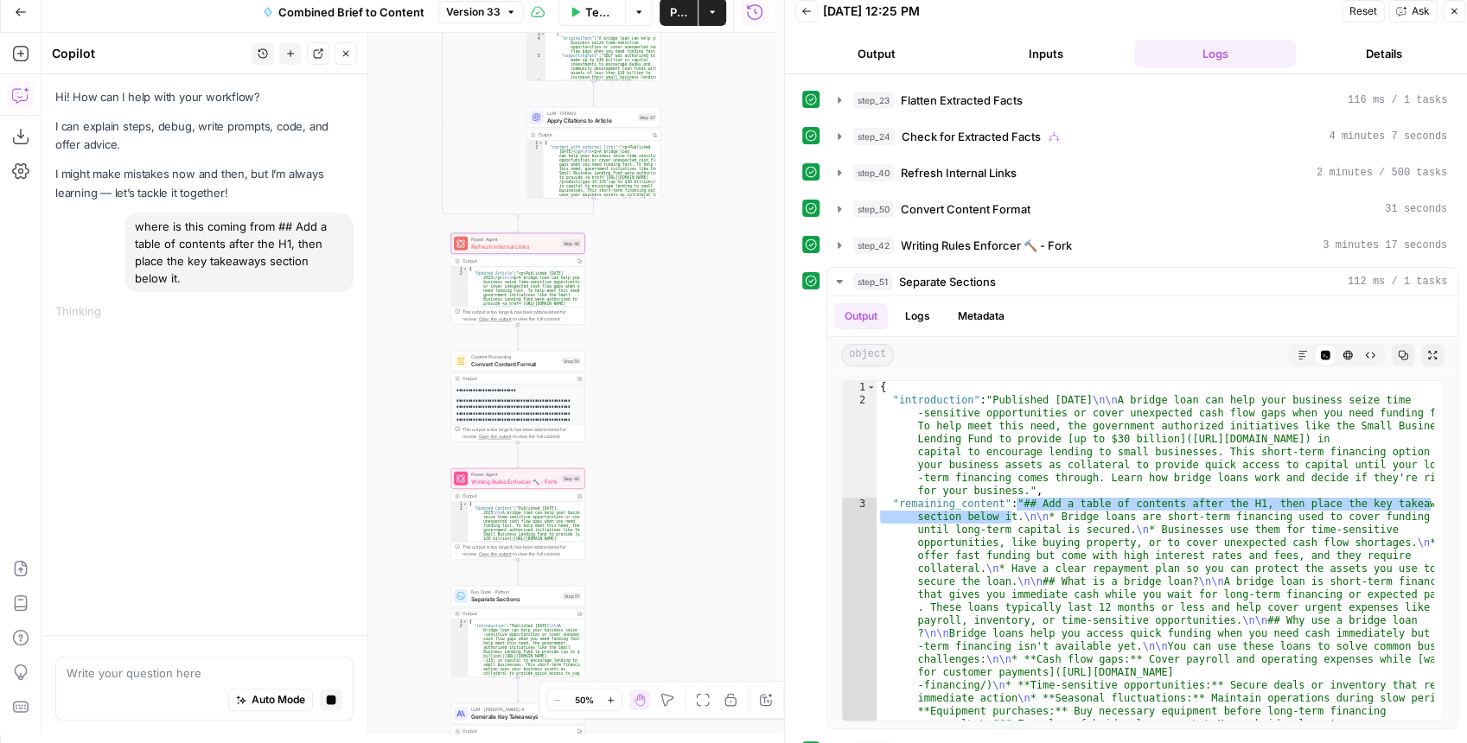
click at [523, 365] on span "Convert Content Format" at bounding box center [514, 364] width 87 height 9
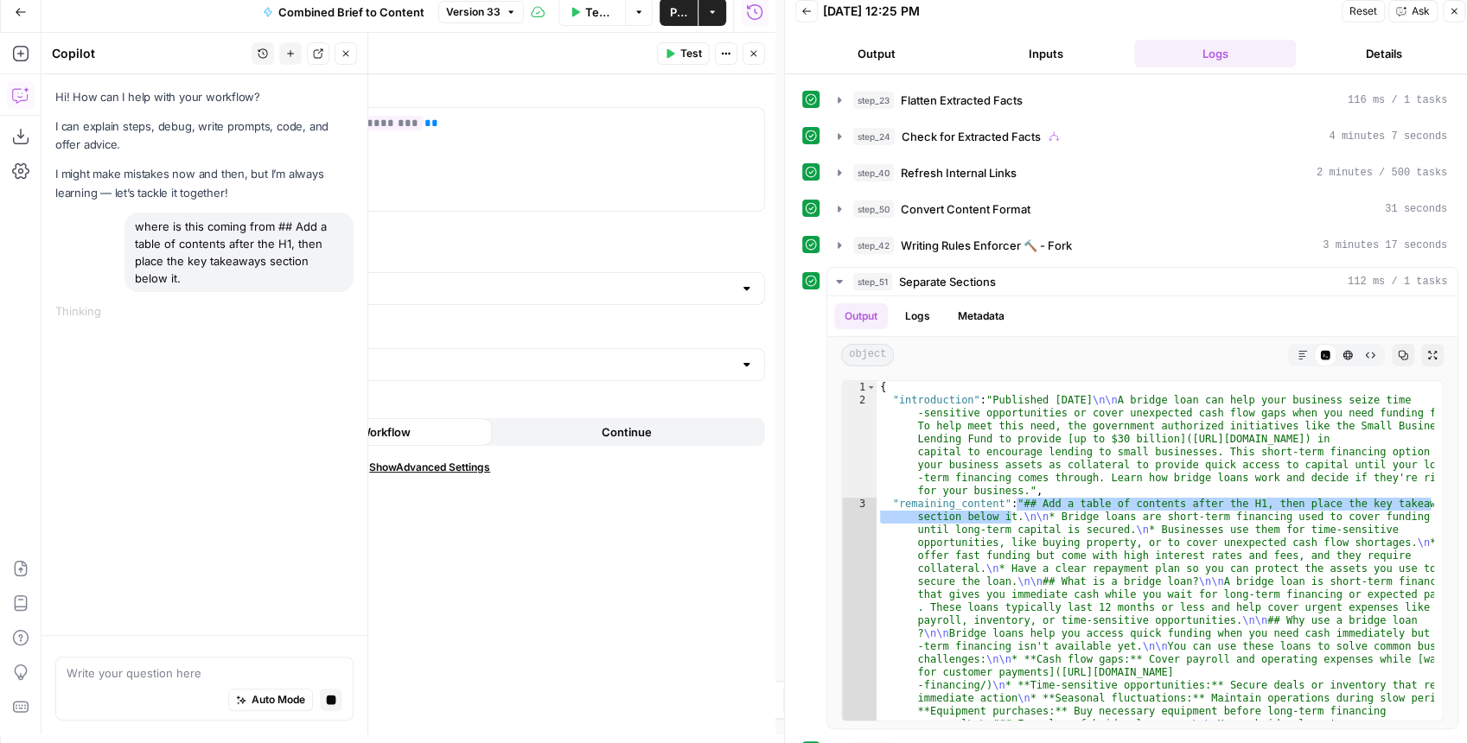
click at [756, 57] on icon "button" at bounding box center [754, 53] width 10 height 10
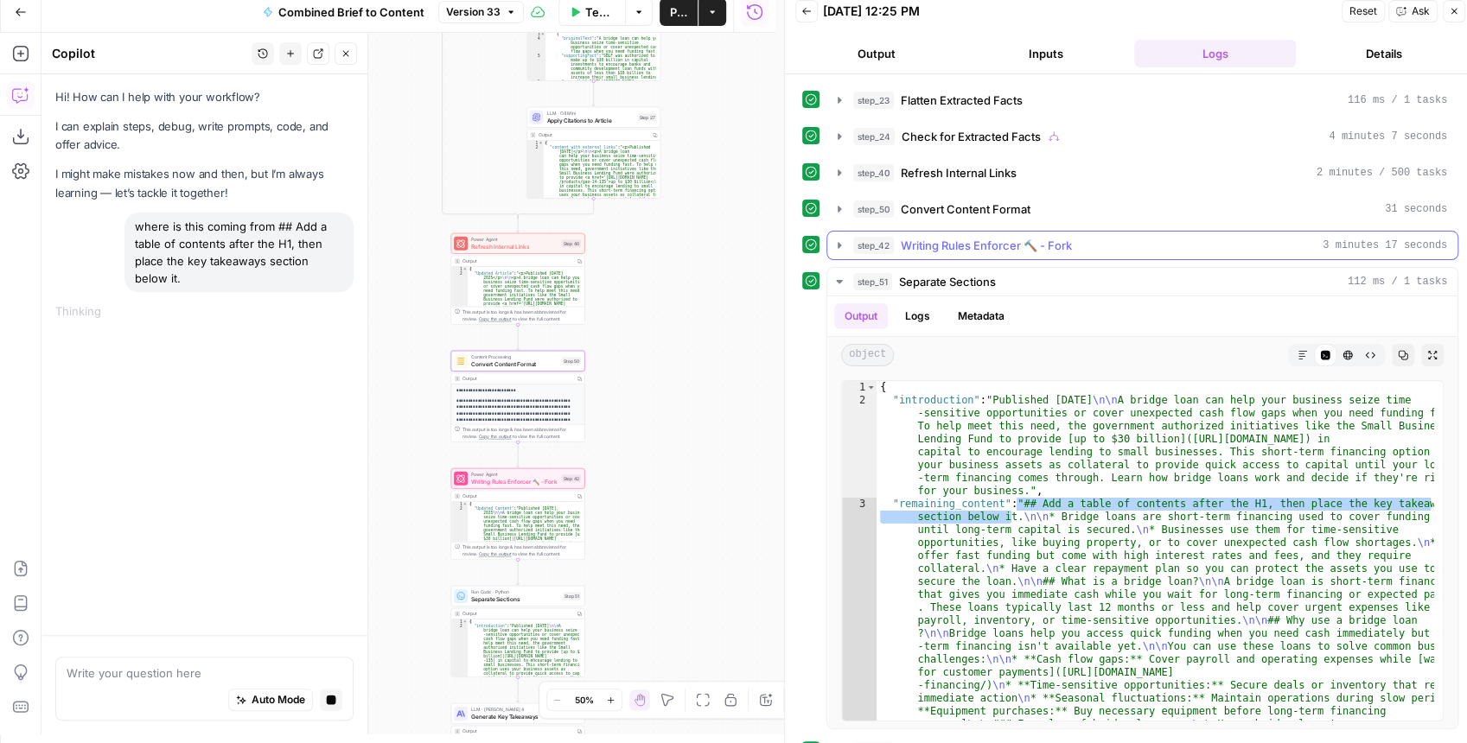
click at [828, 244] on button "step_42 Writing Rules Enforcer 🔨 - Fork 3 minutes 17 seconds" at bounding box center [1142, 246] width 630 height 28
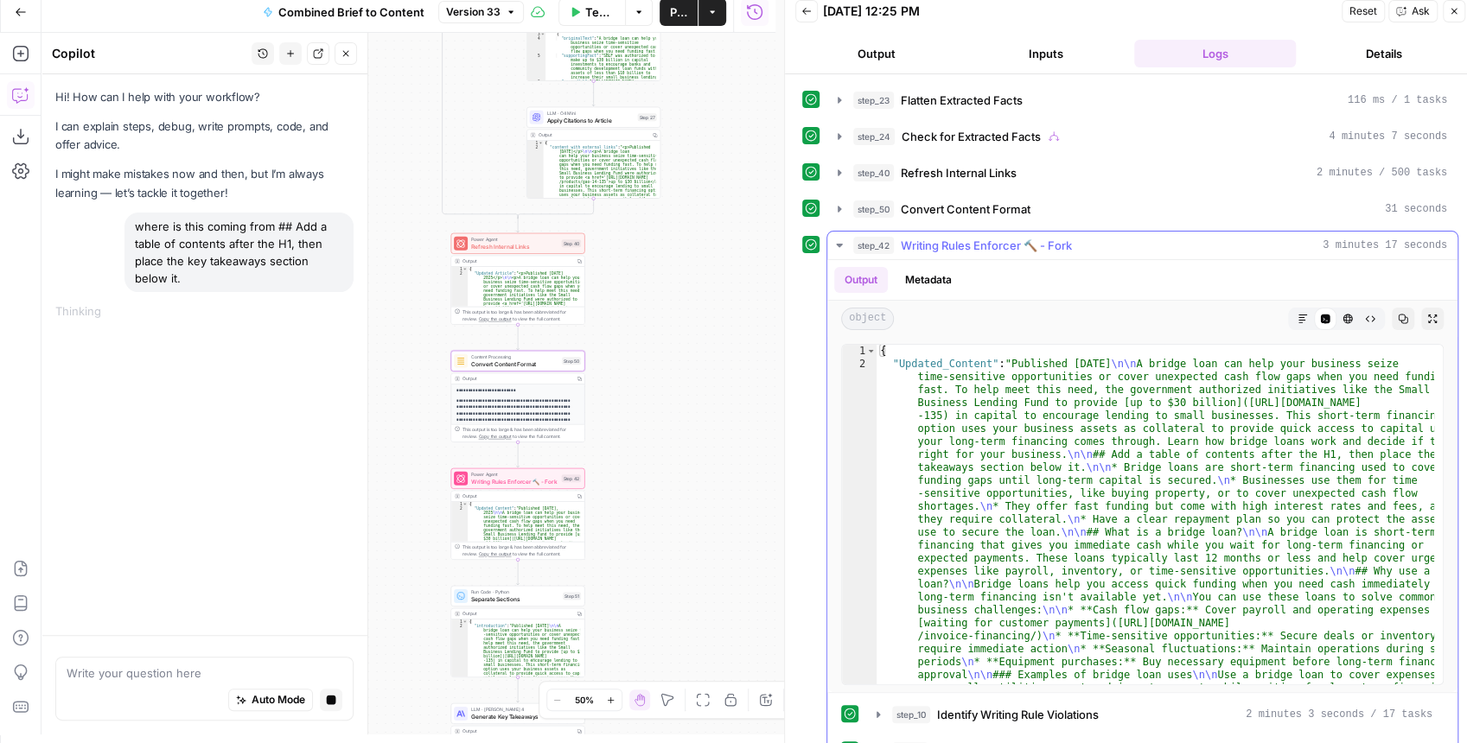
click at [832, 242] on icon "button" at bounding box center [839, 246] width 14 height 14
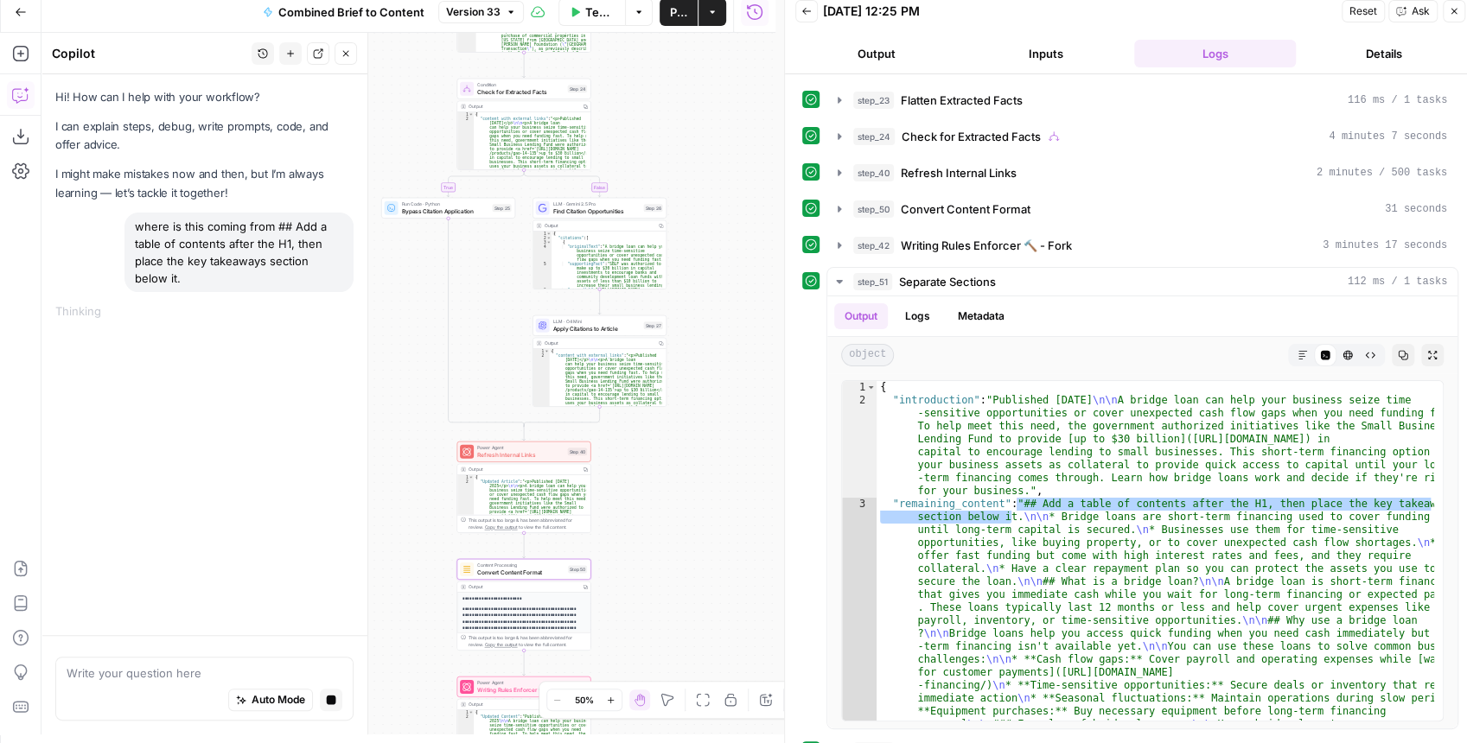
drag, startPoint x: 688, startPoint y: 231, endPoint x: 690, endPoint y: 493, distance: 261.9
click at [690, 492] on div "true false false true false true Workflow Set Inputs Inputs LLM · GPT-4.1 Extra…" at bounding box center [408, 384] width 734 height 702
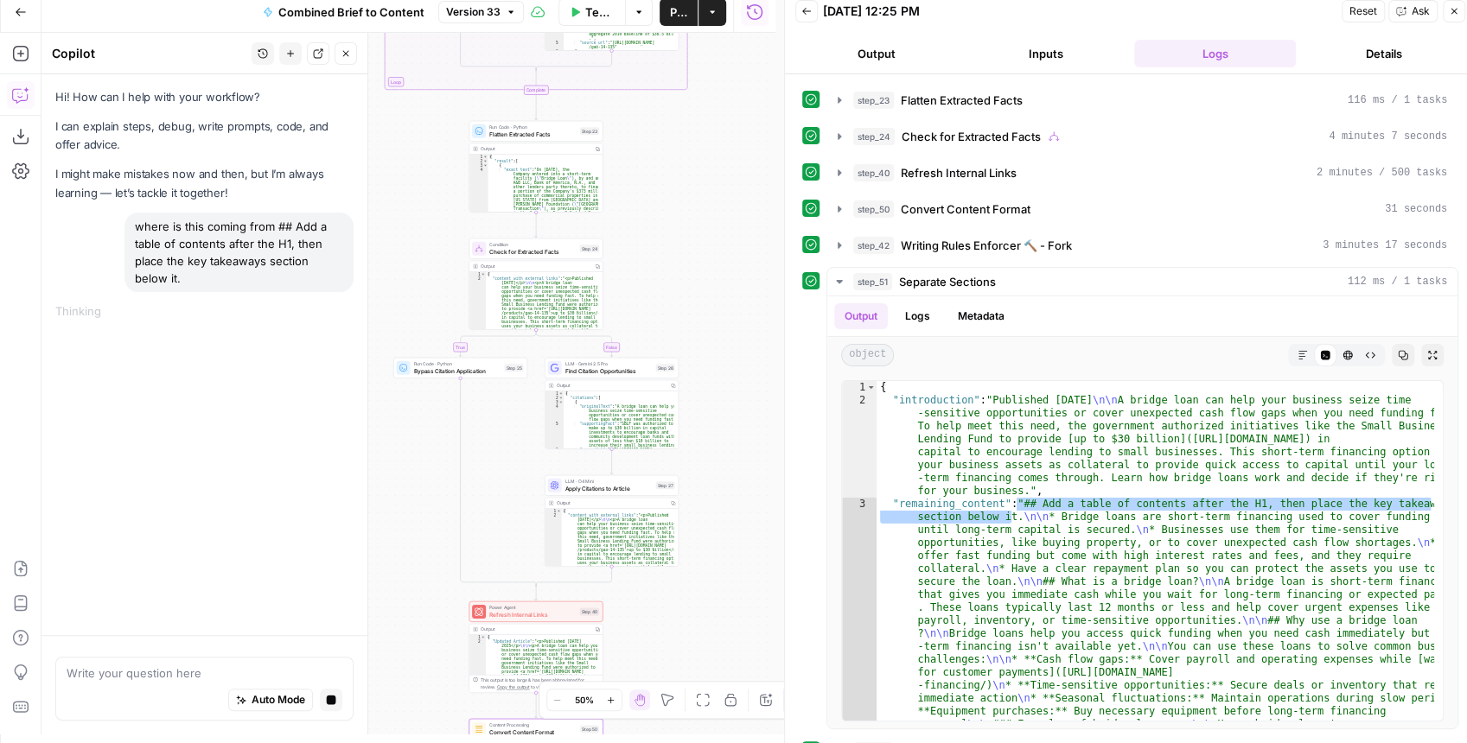
drag, startPoint x: 697, startPoint y: 275, endPoint x: 724, endPoint y: 425, distance: 152.8
click at [725, 443] on div "true false false true false true Workflow Set Inputs Inputs LLM · GPT-4.1 Extra…" at bounding box center [408, 384] width 734 height 702
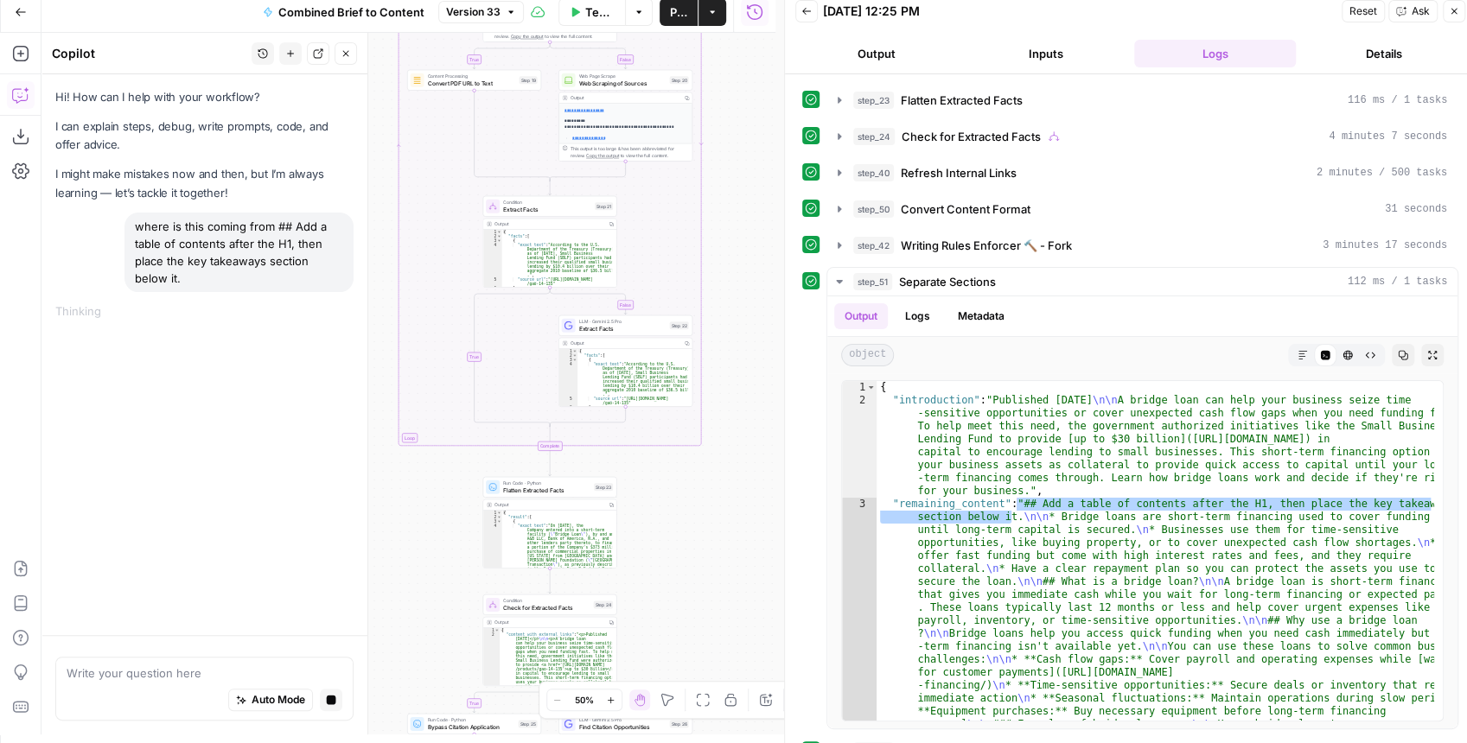
drag, startPoint x: 714, startPoint y: 288, endPoint x: 714, endPoint y: 501, distance: 212.7
click at [712, 543] on div "true false false true false true Workflow Set Inputs Inputs LLM · GPT-4.1 Extra…" at bounding box center [408, 384] width 734 height 702
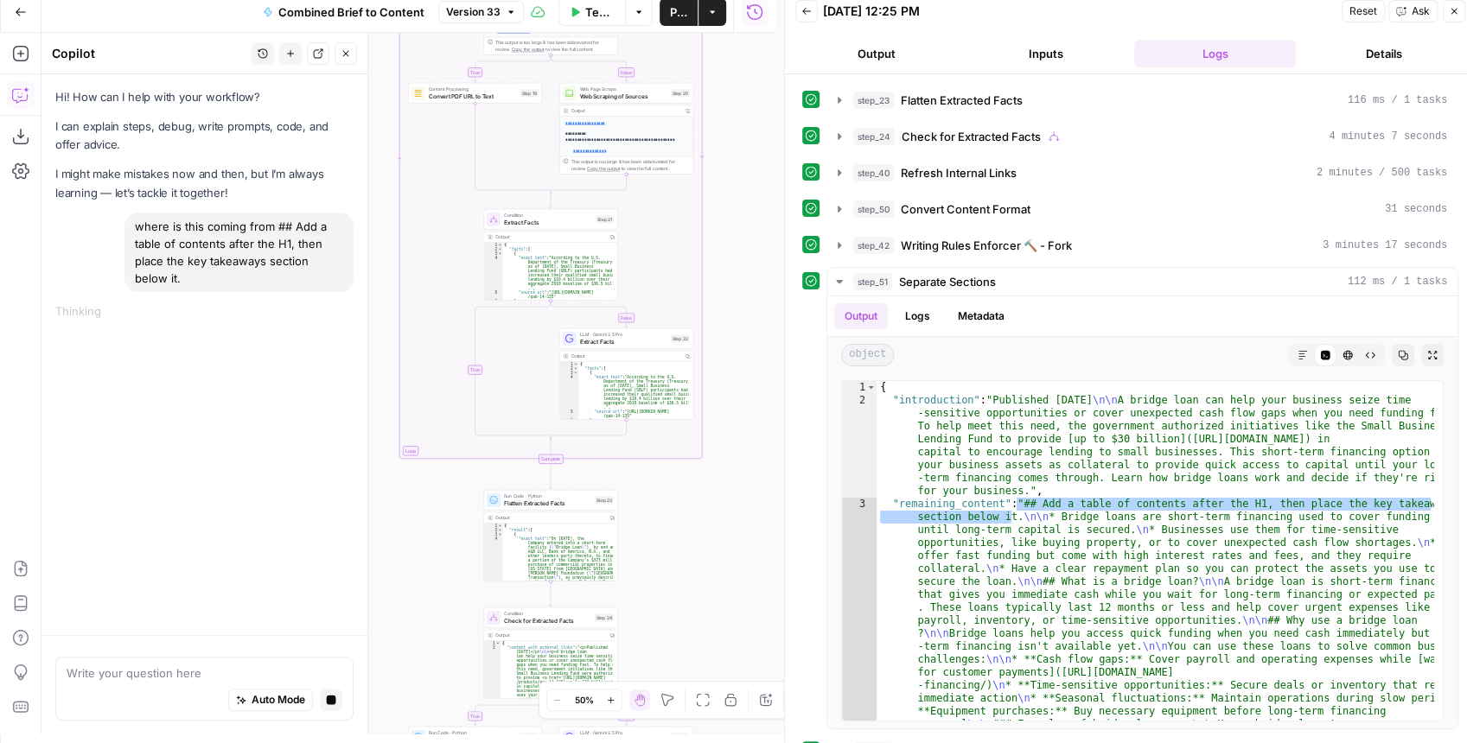
drag, startPoint x: 728, startPoint y: 305, endPoint x: 755, endPoint y: 533, distance: 228.9
click at [758, 578] on div "true false false true false true Workflow Set Inputs Inputs LLM · GPT-4.1 Extra…" at bounding box center [408, 384] width 734 height 702
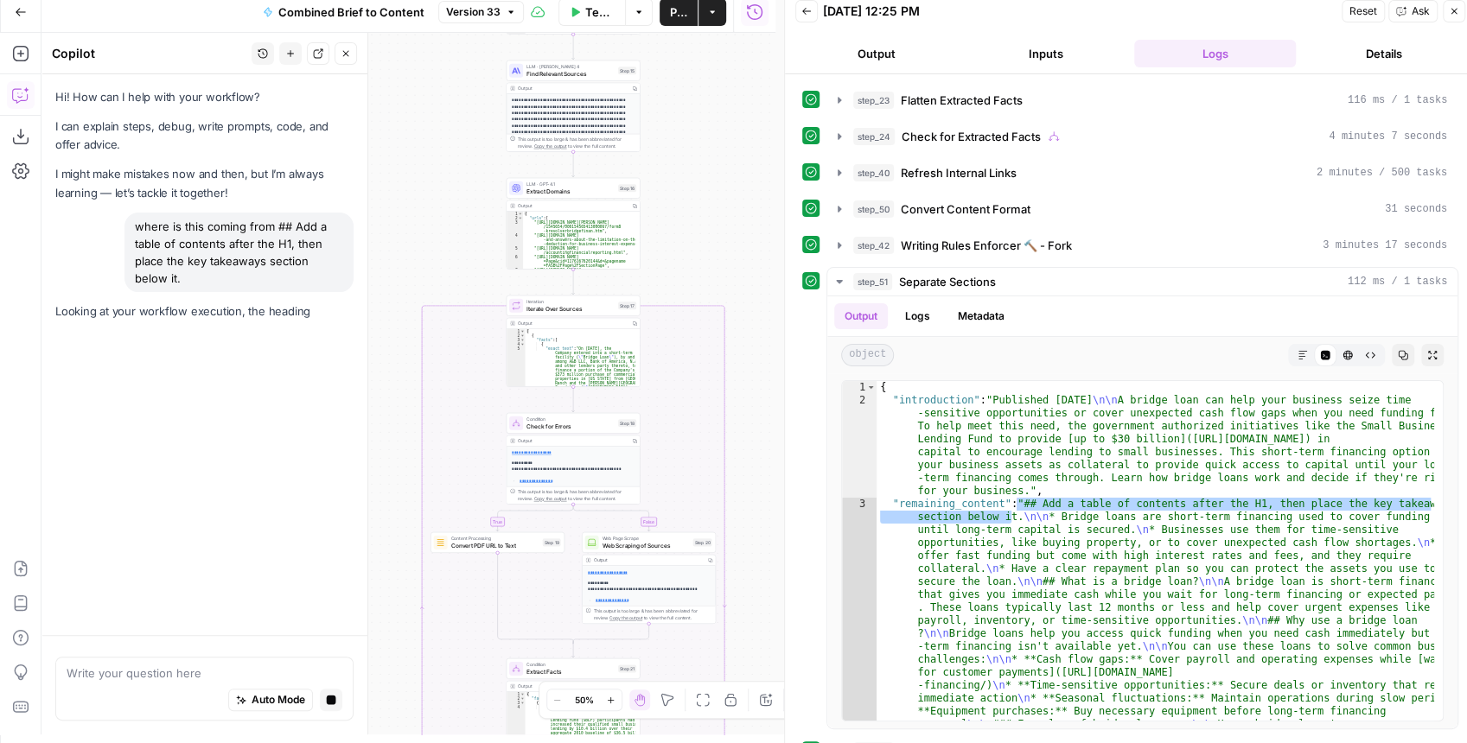
drag, startPoint x: 743, startPoint y: 245, endPoint x: 714, endPoint y: 492, distance: 249.0
click at [716, 501] on div "true false false true false true Workflow Set Inputs Inputs LLM · GPT-4.1 Extra…" at bounding box center [408, 384] width 734 height 702
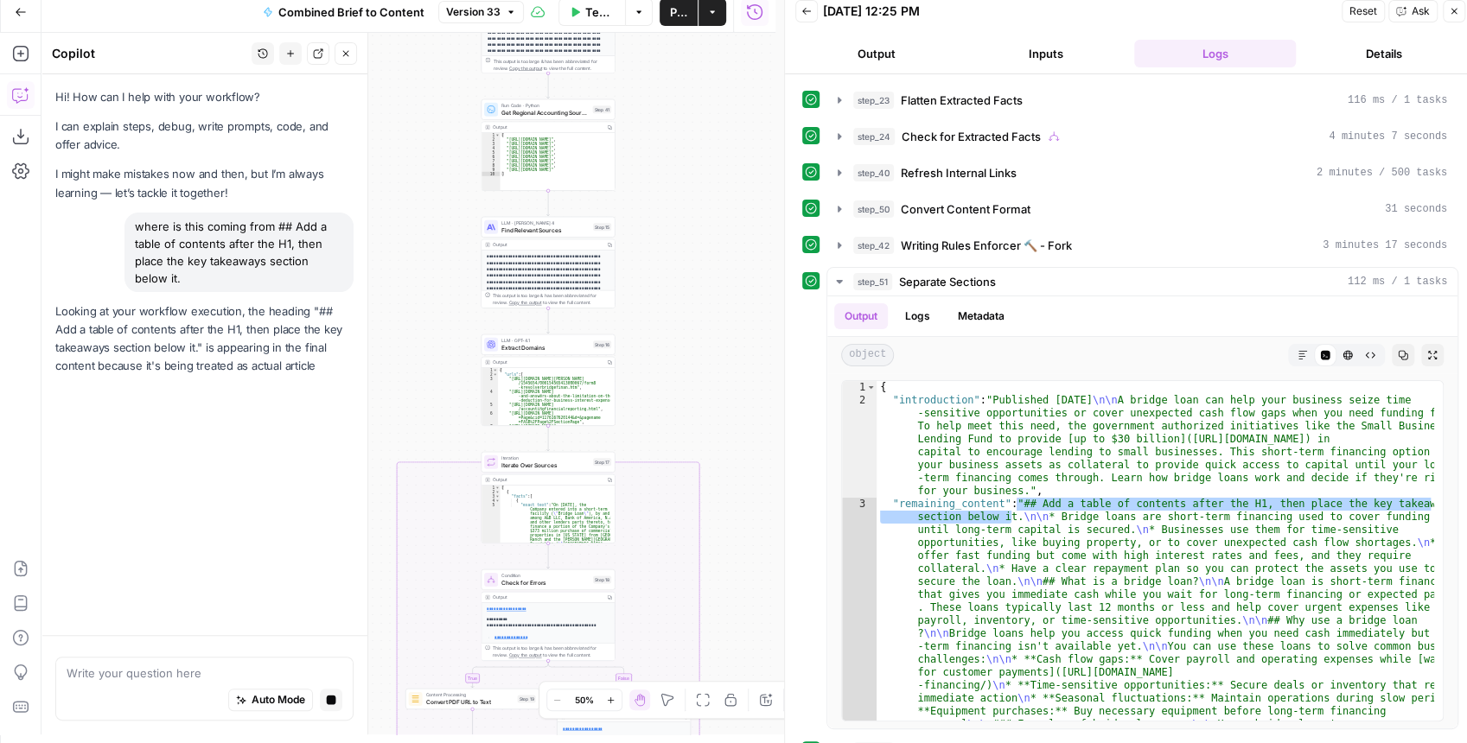
drag, startPoint x: 695, startPoint y: 296, endPoint x: 689, endPoint y: 375, distance: 79.8
click at [689, 375] on div "true false false true false true Workflow Set Inputs Inputs LLM · GPT-4.1 Extra…" at bounding box center [408, 384] width 734 height 702
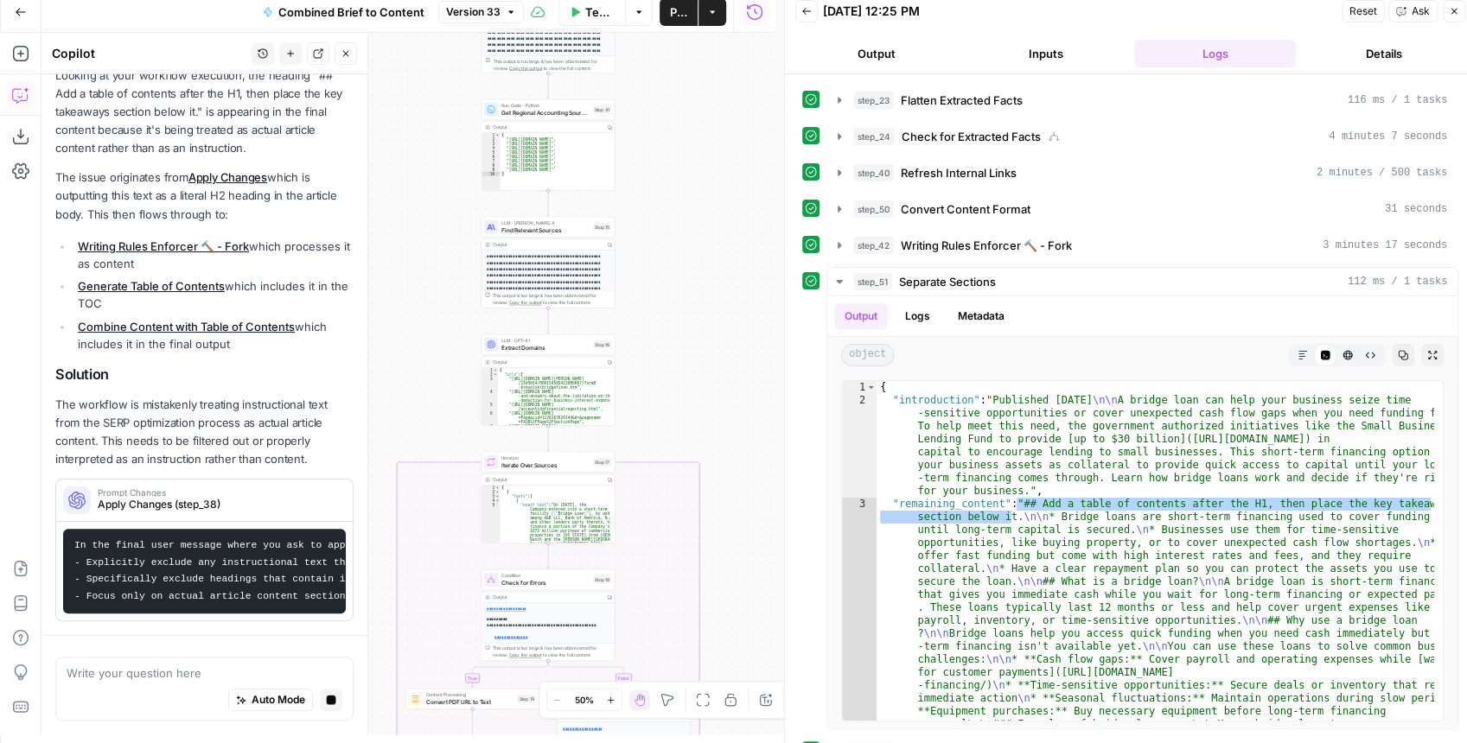
scroll to position [259, 0]
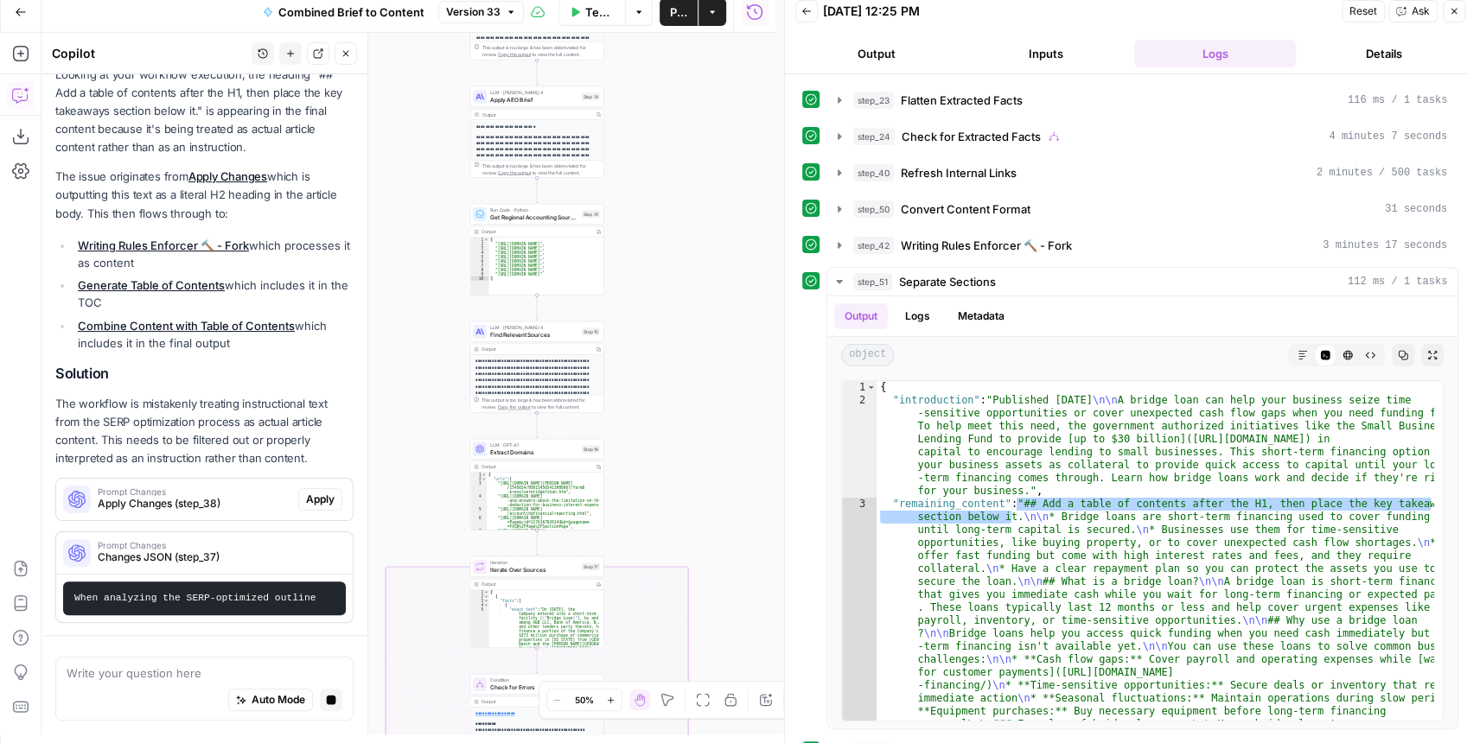
drag, startPoint x: 688, startPoint y: 188, endPoint x: 679, endPoint y: 419, distance: 231.9
click at [679, 418] on div "true false false true false true Workflow Set Inputs Inputs LLM · GPT-4.1 Extra…" at bounding box center [408, 384] width 734 height 702
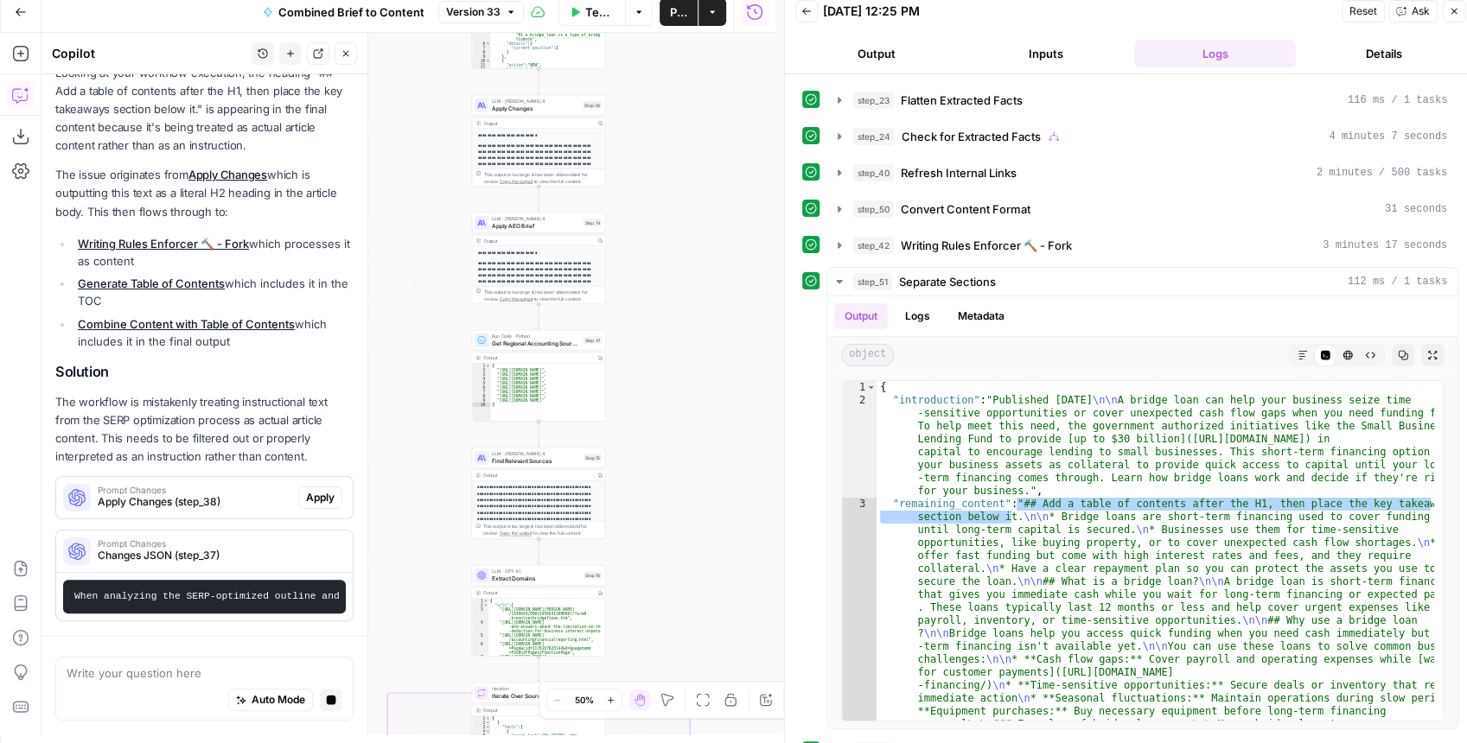
scroll to position [262, 0]
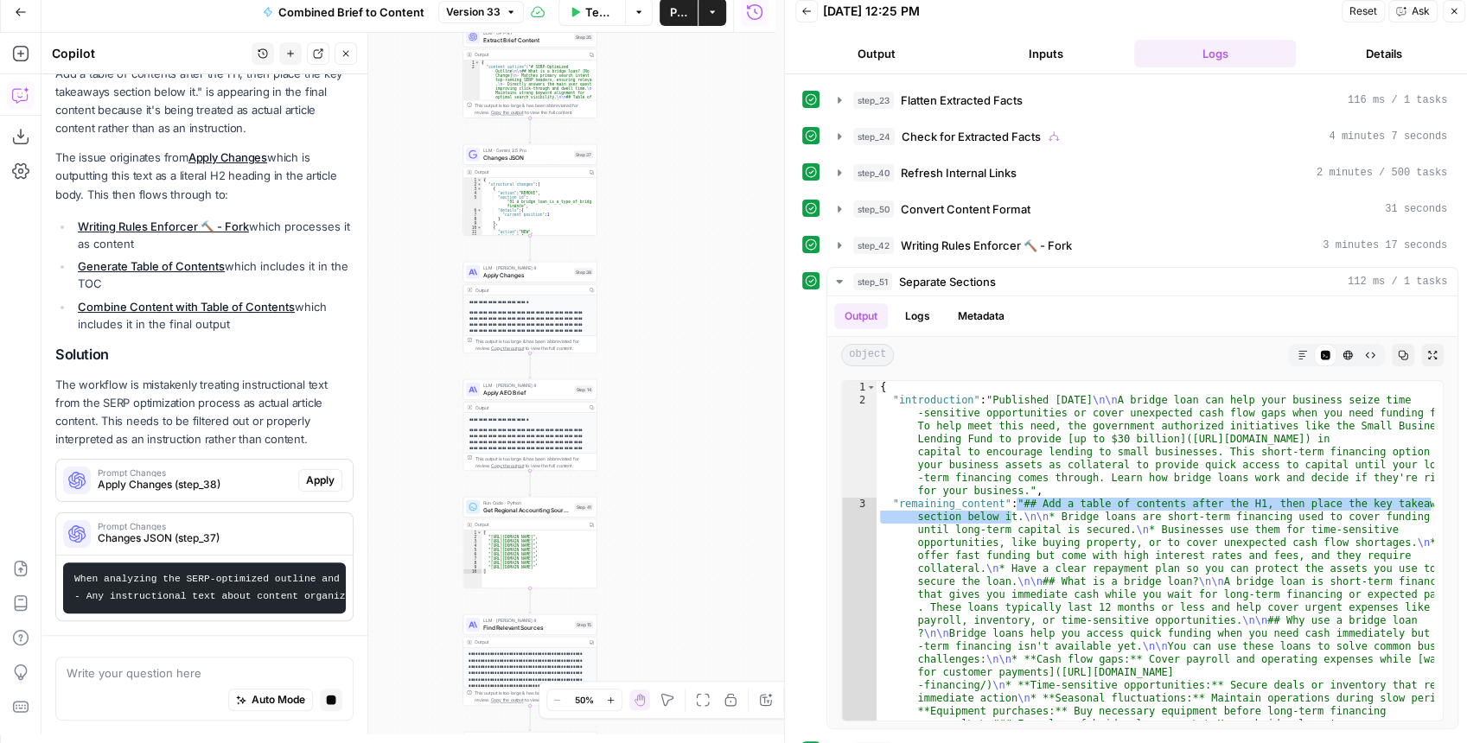
drag, startPoint x: 692, startPoint y: 332, endPoint x: 681, endPoint y: 438, distance: 106.8
click at [681, 438] on div "true false false true false true Workflow Set Inputs Inputs LLM · GPT-4.1 Extra…" at bounding box center [408, 384] width 734 height 702
click at [562, 276] on span "Apply Changes" at bounding box center [526, 275] width 87 height 9
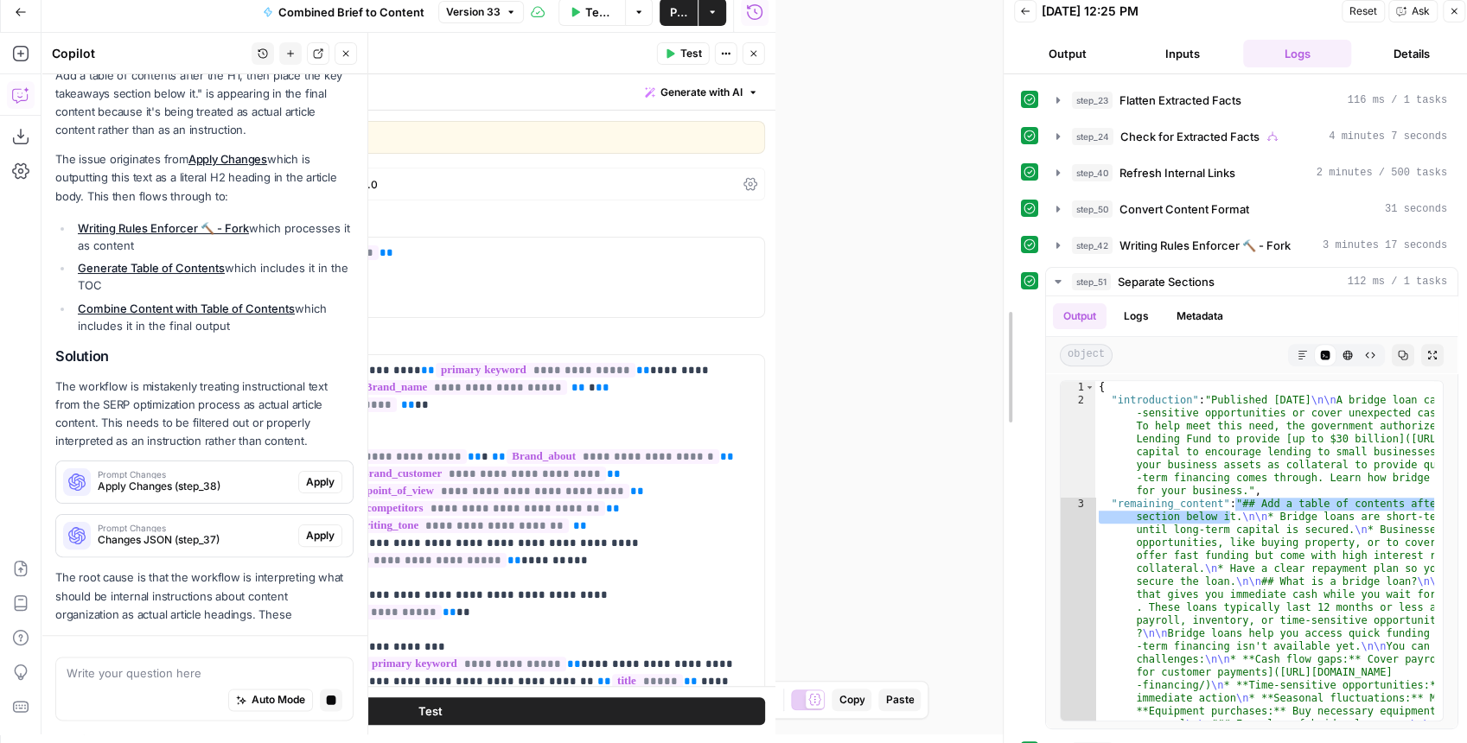
drag, startPoint x: 782, startPoint y: 312, endPoint x: 1017, endPoint y: 314, distance: 234.3
click at [1012, 314] on div at bounding box center [1003, 367] width 17 height 752
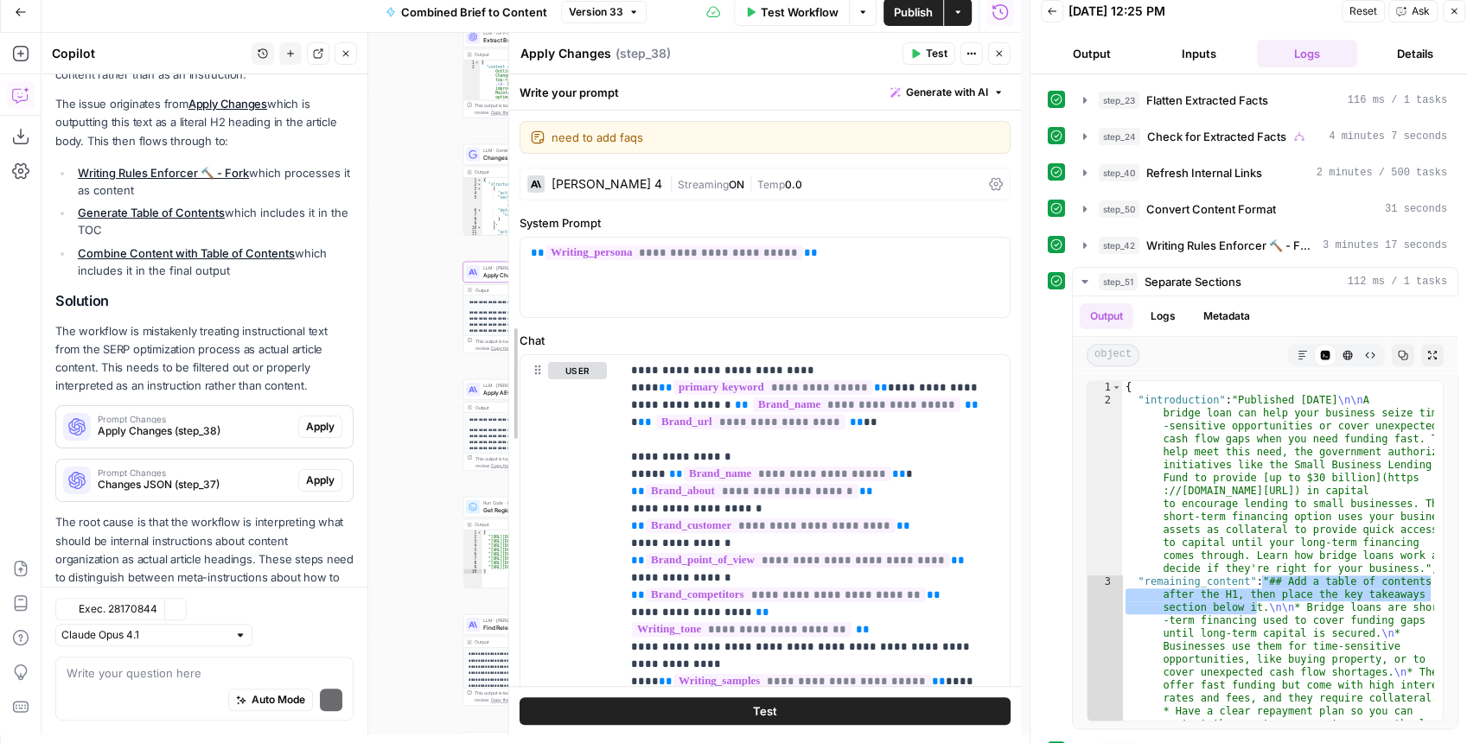
scroll to position [384, 0]
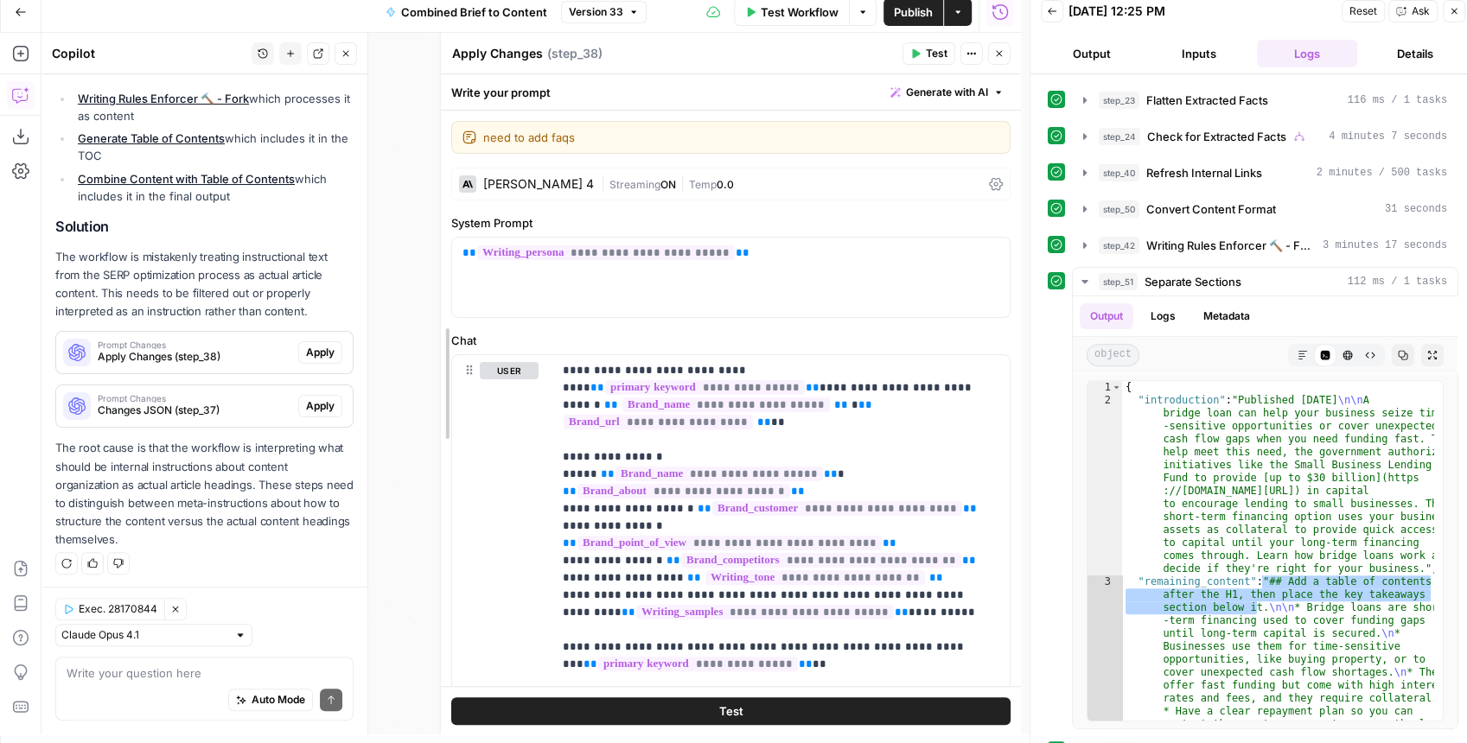
drag, startPoint x: 328, startPoint y: 303, endPoint x: 439, endPoint y: 281, distance: 112.7
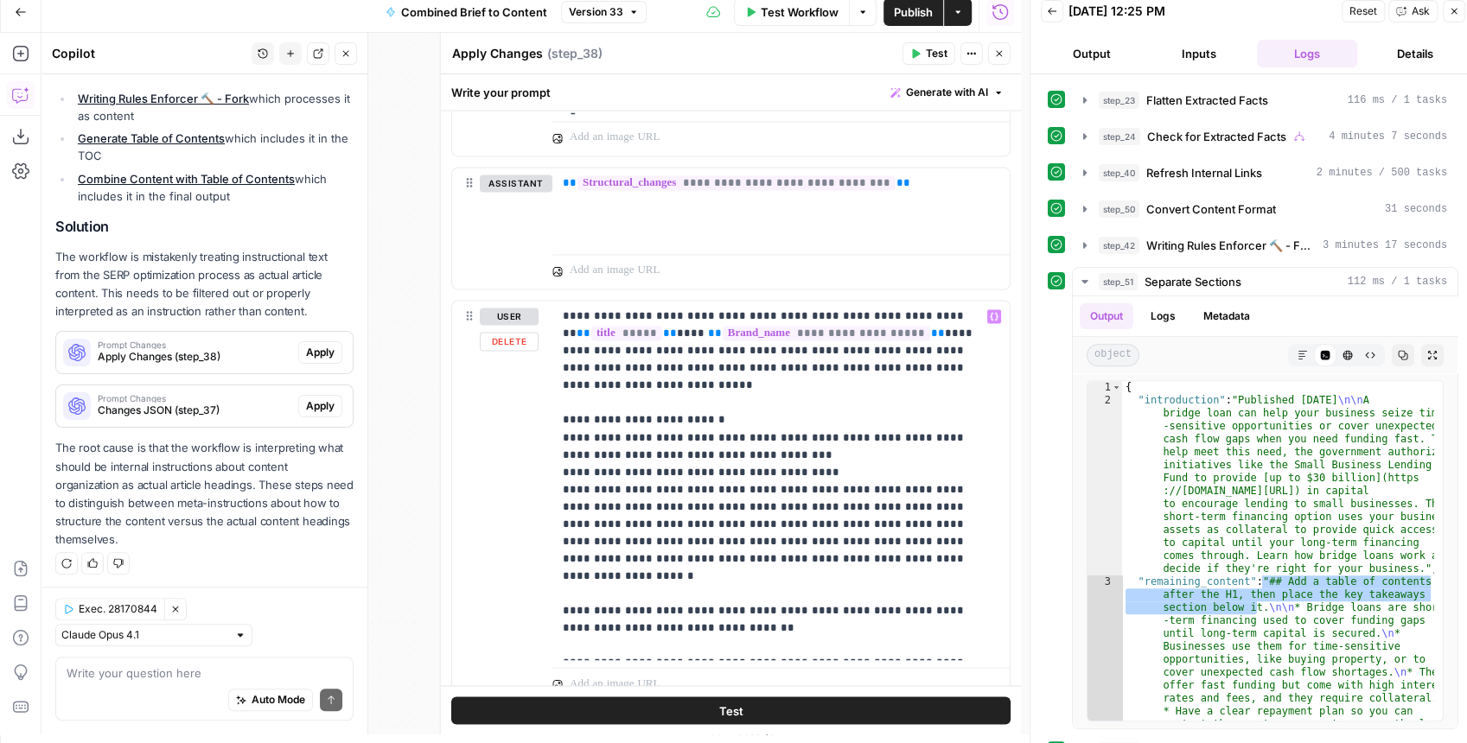
scroll to position [1839, 0]
drag, startPoint x: 762, startPoint y: 538, endPoint x: 550, endPoint y: 471, distance: 222.8
click at [550, 471] on div "**********" at bounding box center [731, 498] width 558 height 401
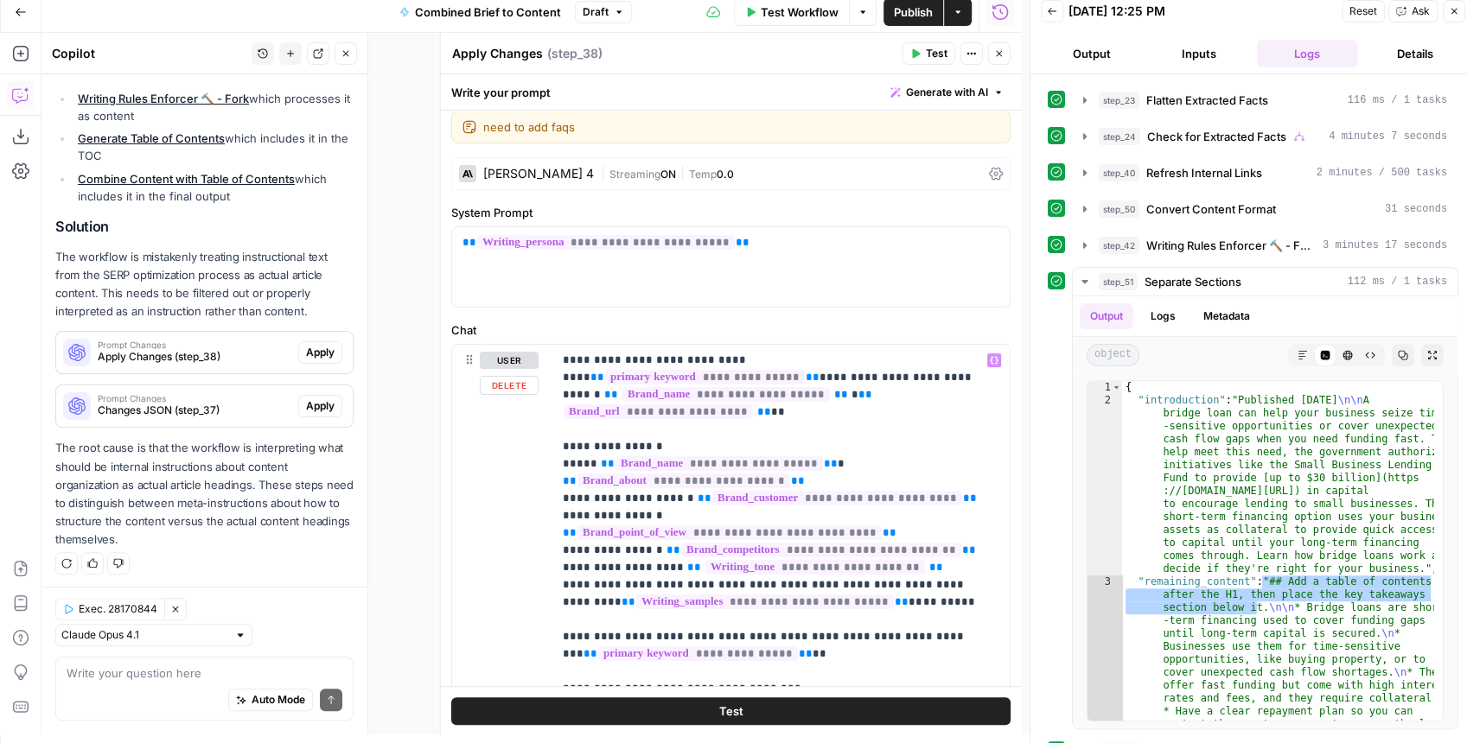
scroll to position [0, 0]
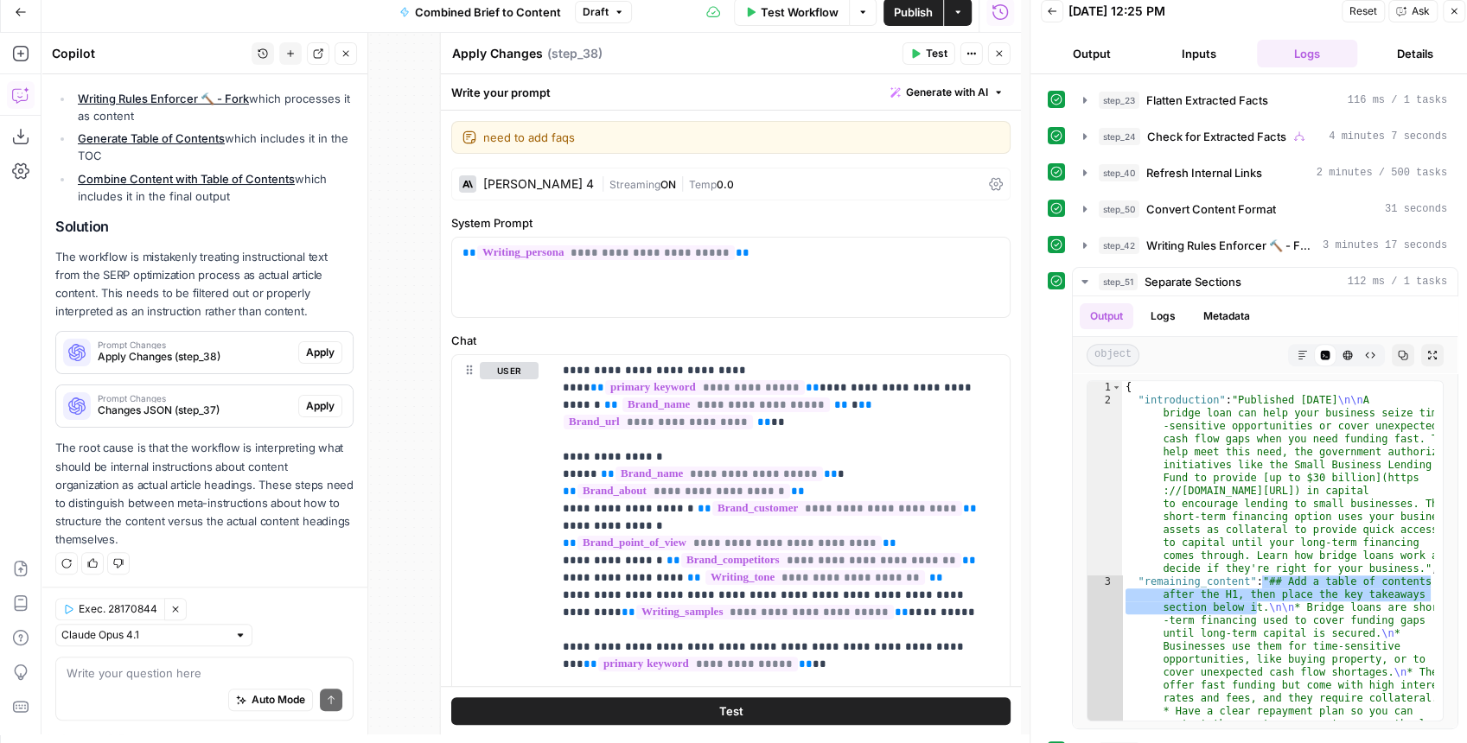
click at [1000, 60] on button "Close" at bounding box center [999, 53] width 22 height 22
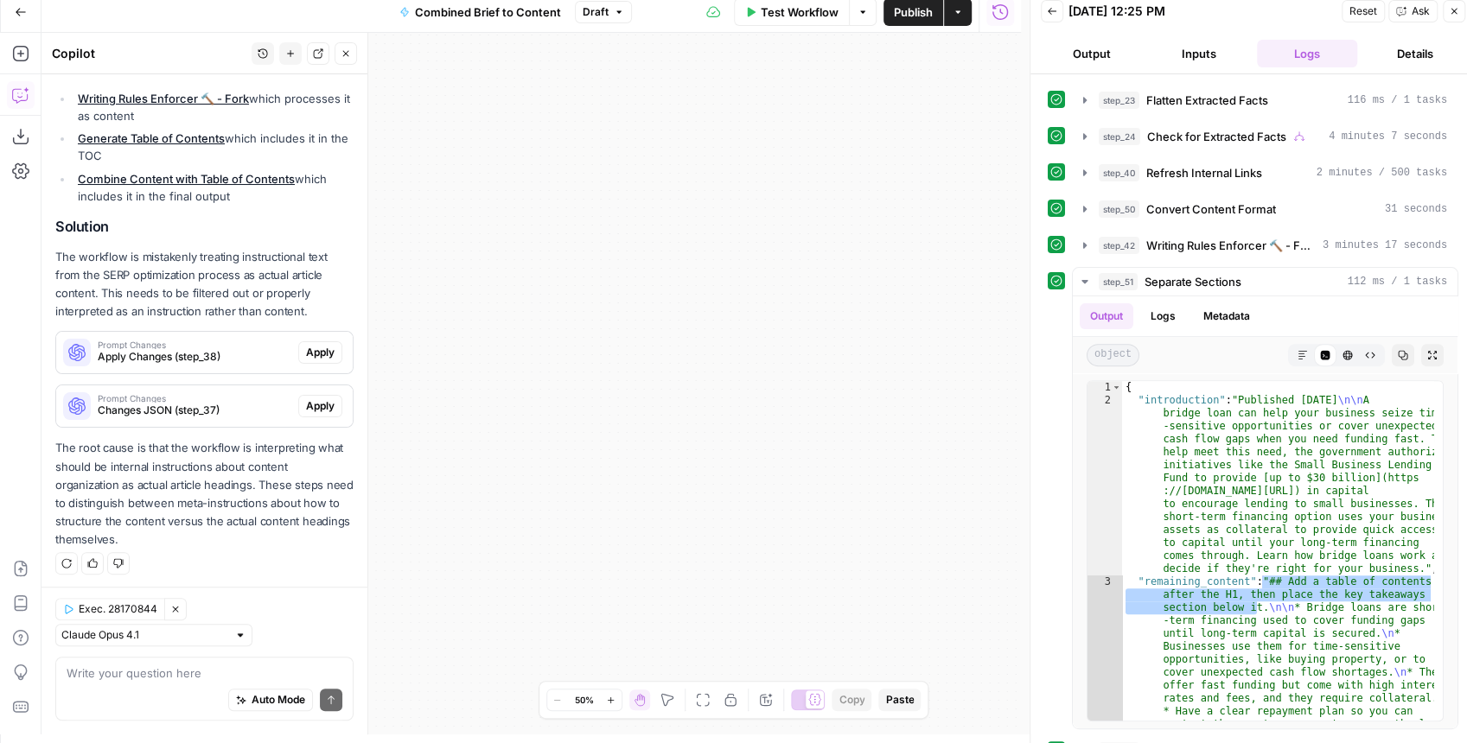
drag, startPoint x: 897, startPoint y: 210, endPoint x: 924, endPoint y: 206, distance: 27.1
click at [950, 201] on div "true false false true false true Workflow Set Inputs Inputs LLM · GPT-4.1 Extra…" at bounding box center [530, 384] width 979 height 702
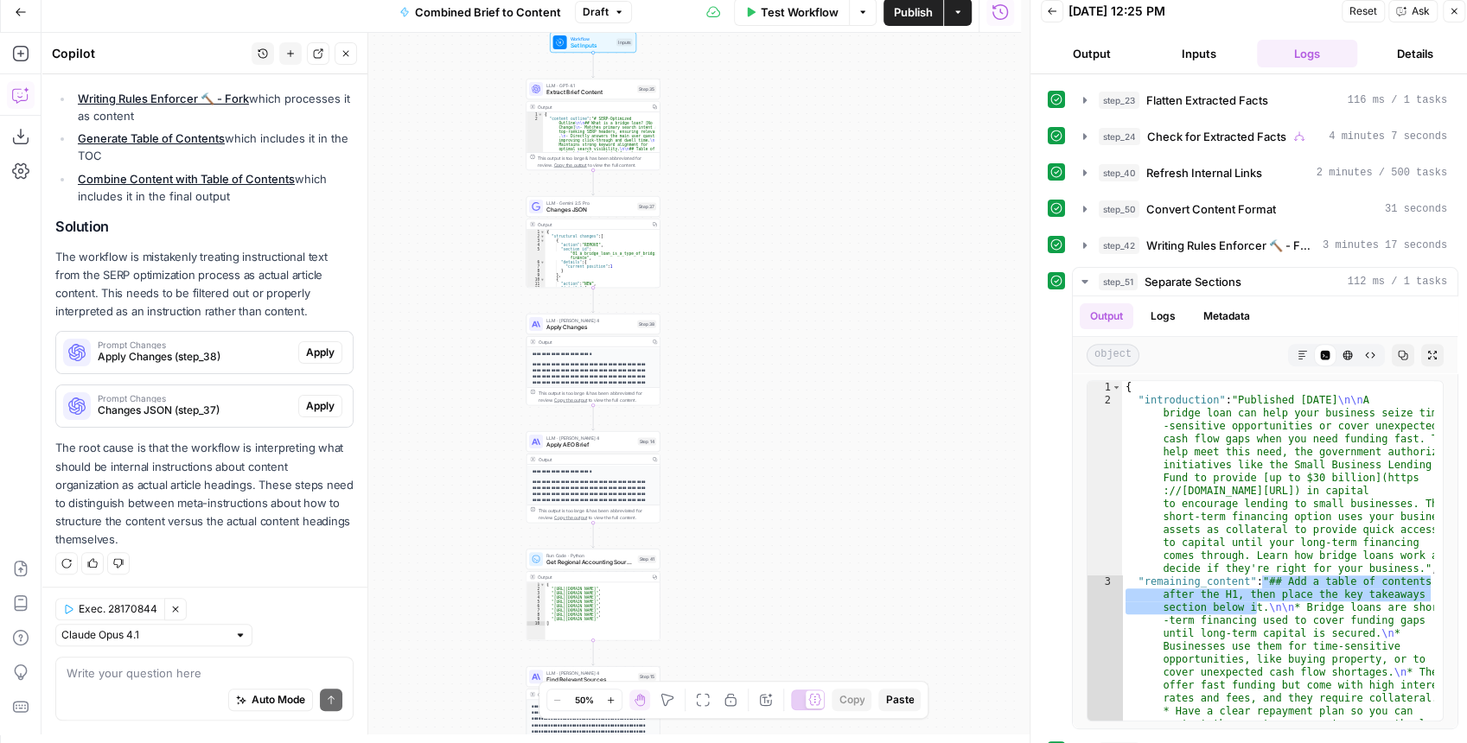
drag, startPoint x: 588, startPoint y: 266, endPoint x: 846, endPoint y: 251, distance: 258.9
click at [846, 251] on div "true false false true false true Workflow Set Inputs Inputs LLM · GPT-4.1 Extra…" at bounding box center [530, 384] width 979 height 702
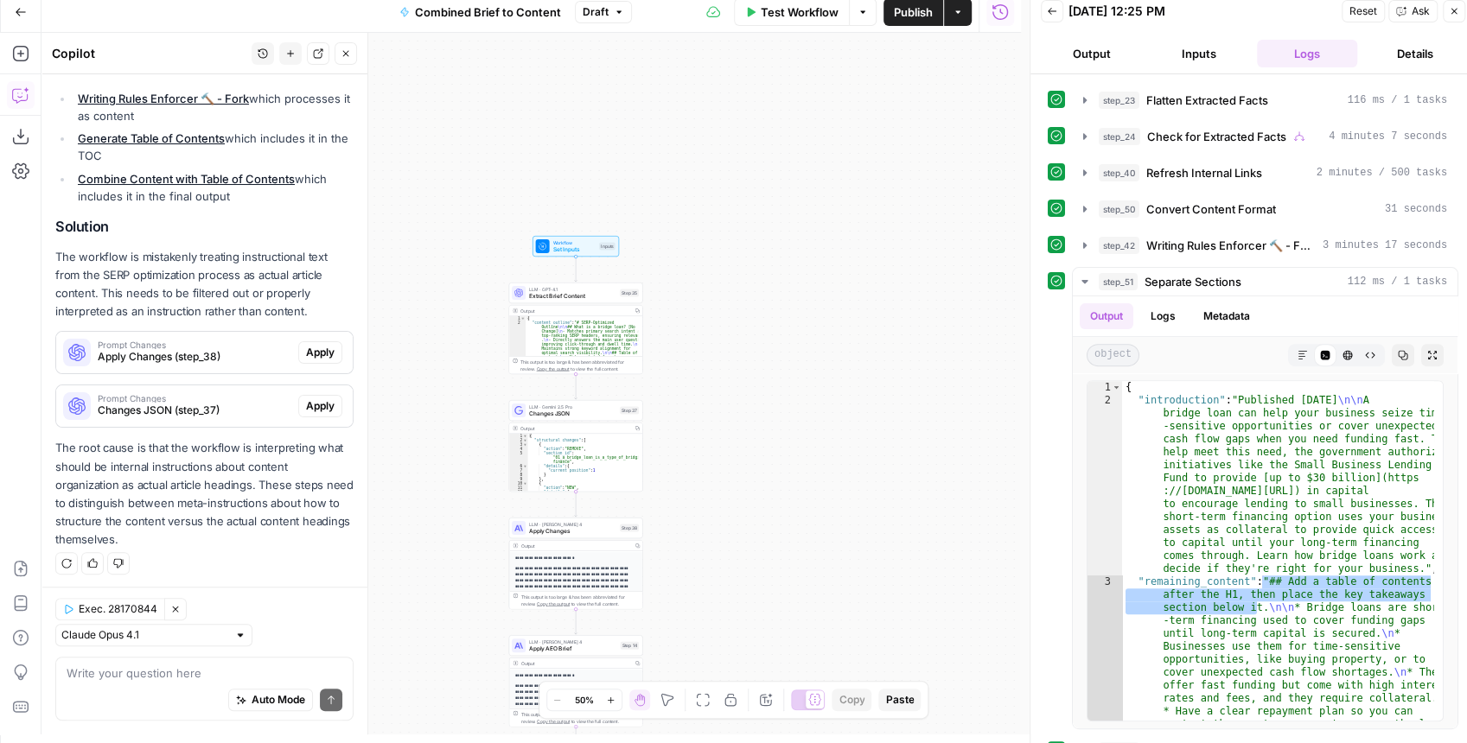
drag, startPoint x: 750, startPoint y: 393, endPoint x: 755, endPoint y: 342, distance: 51.2
click at [750, 397] on div "true false false true false true Workflow Set Inputs Inputs LLM · GPT-4.1 Extra…" at bounding box center [530, 384] width 979 height 702
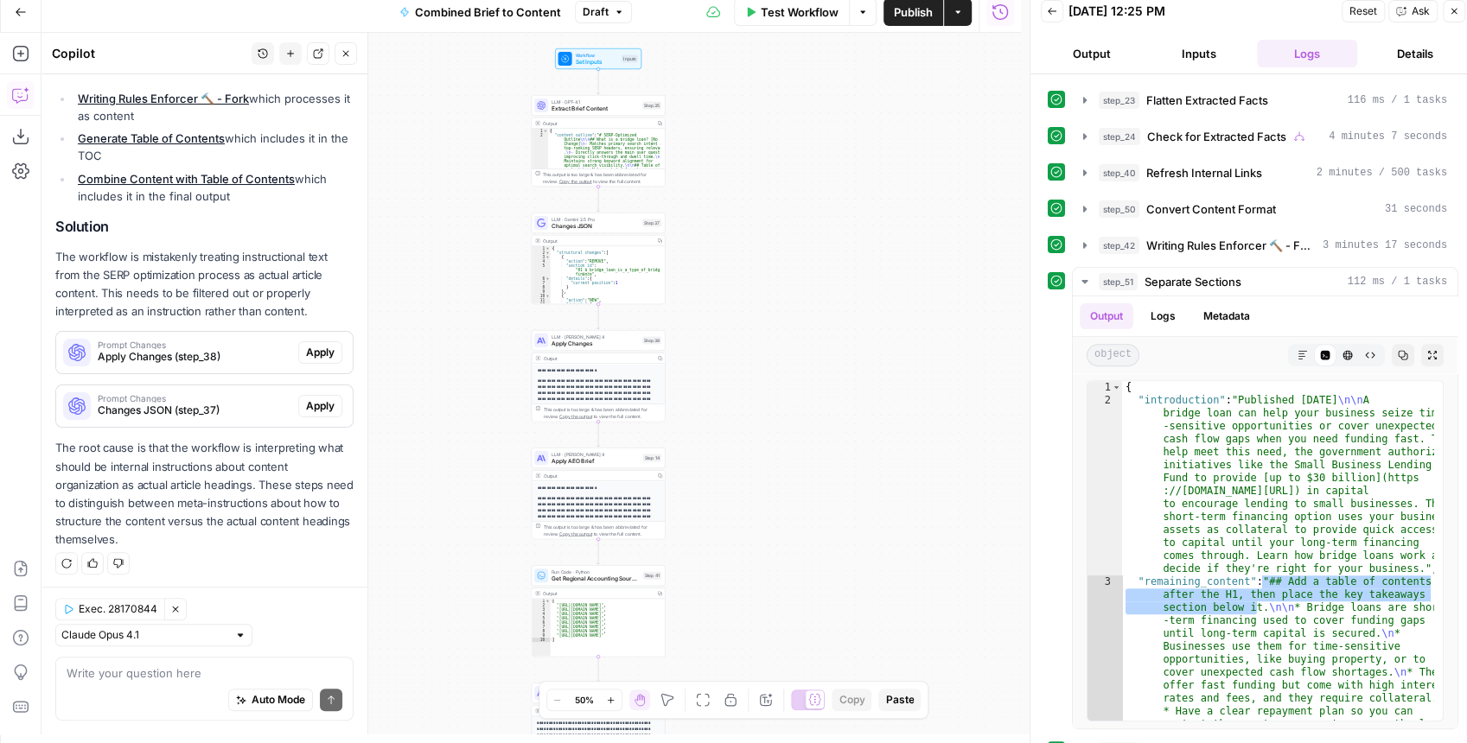
click at [769, 185] on div "true false false true false true Workflow Set Inputs Inputs LLM · GPT-4.1 Extra…" at bounding box center [530, 384] width 979 height 702
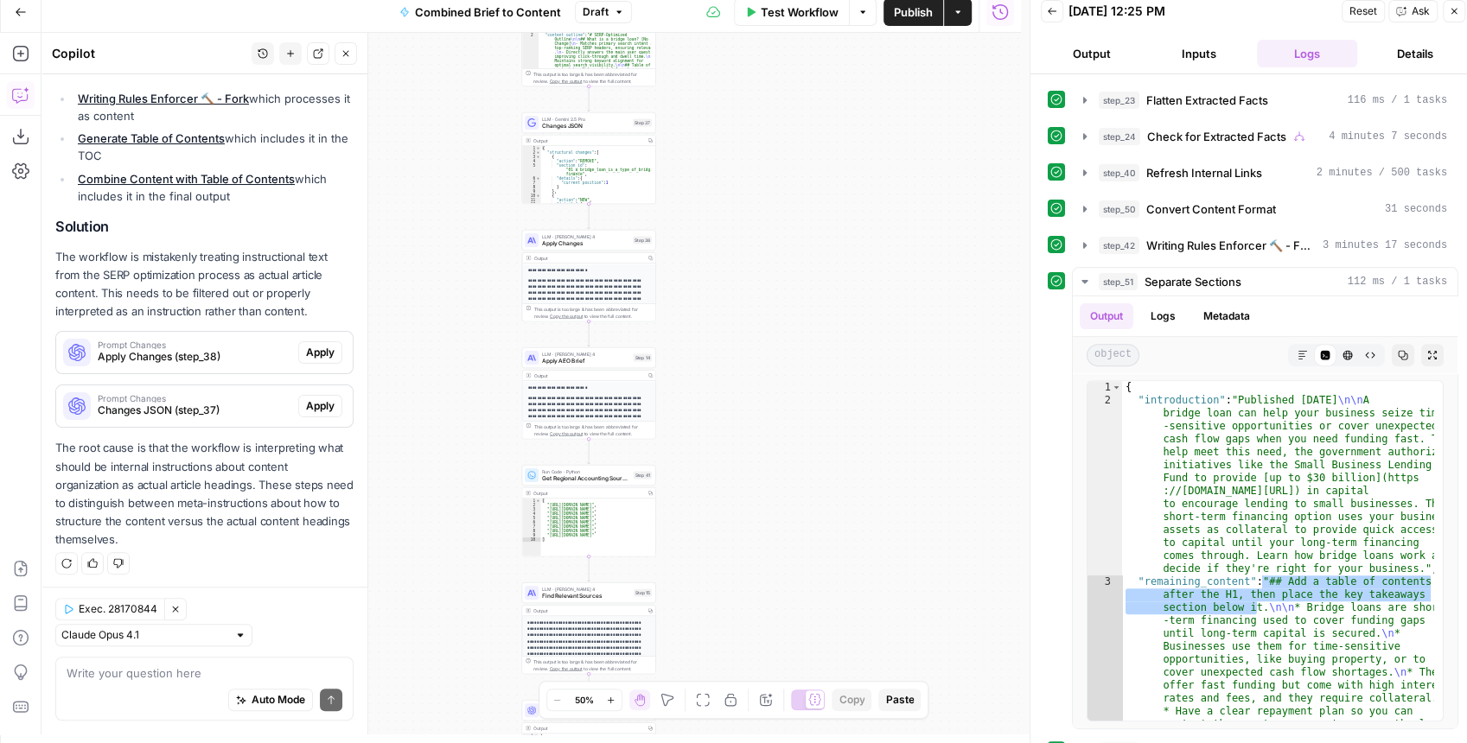
click at [760, 280] on div "true false false true false true Workflow Set Inputs Inputs LLM · GPT-4.1 Extra…" at bounding box center [530, 384] width 979 height 702
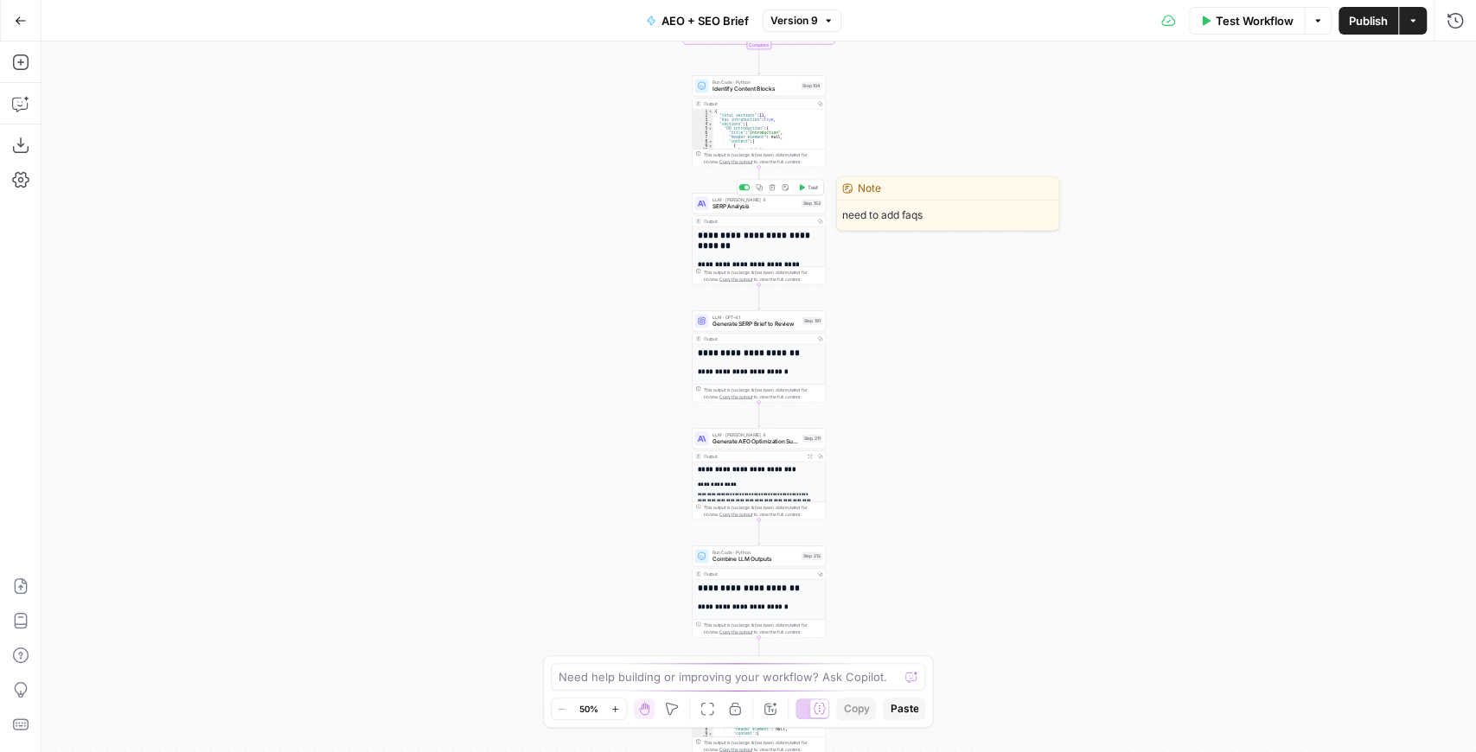
click at [761, 206] on span "SERP Analysis" at bounding box center [755, 206] width 86 height 9
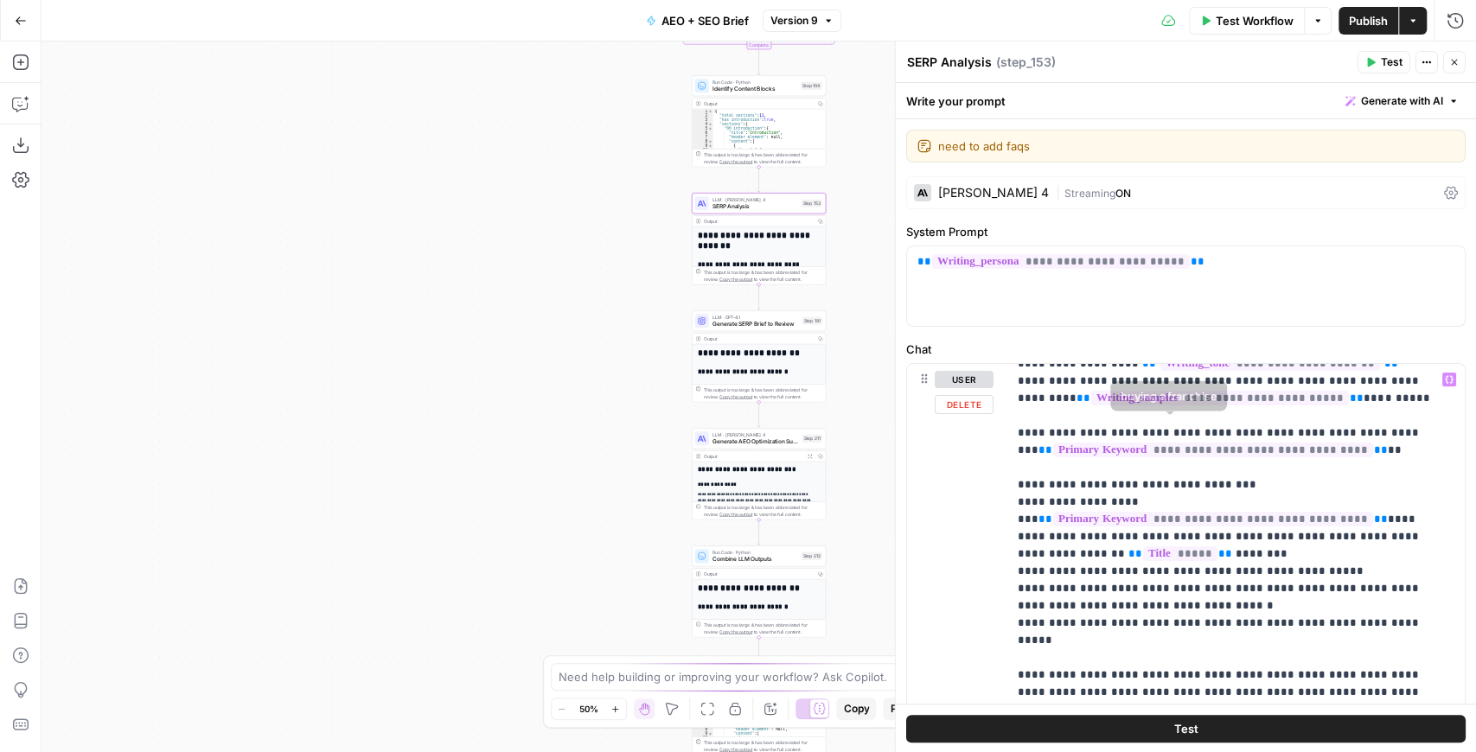
scroll to position [230, 0]
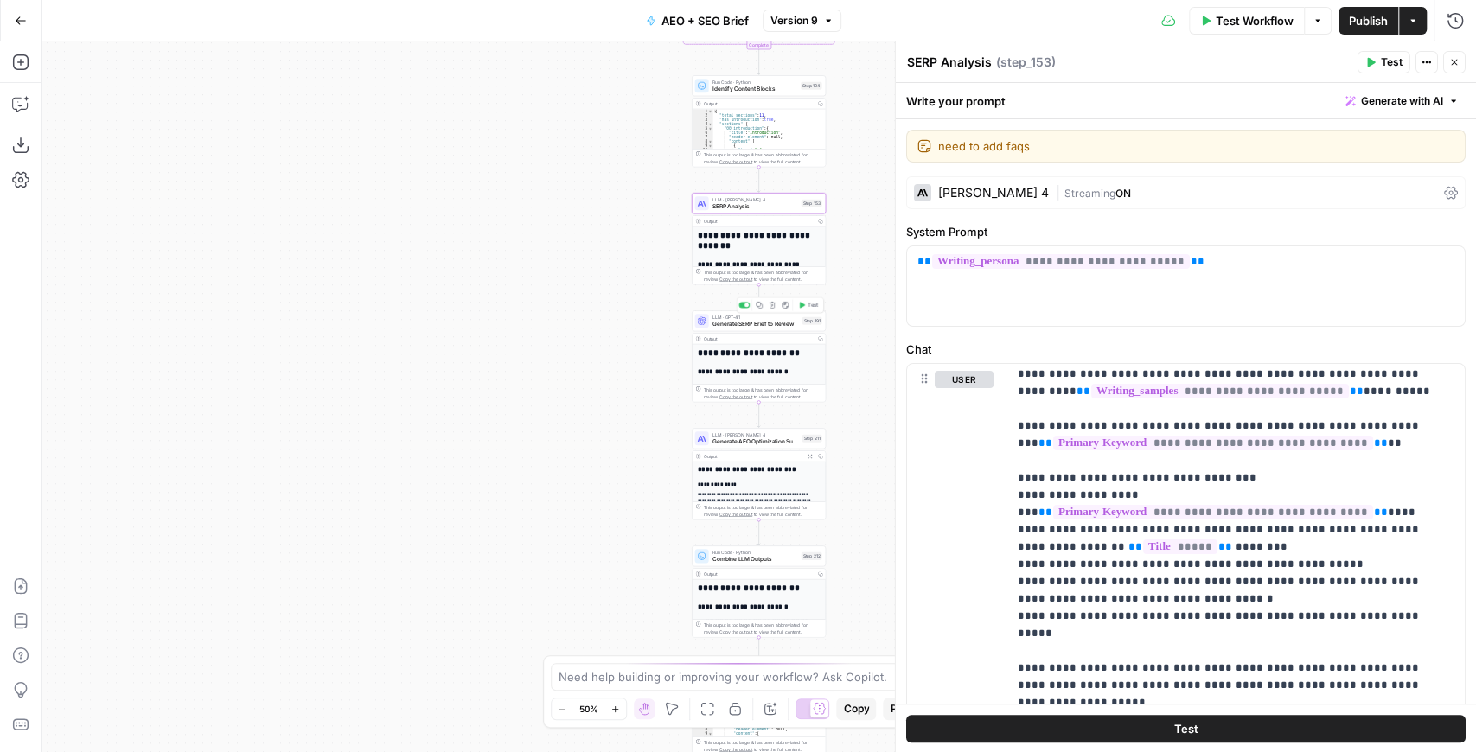
click at [730, 325] on span "Generate SERP Brief to Review" at bounding box center [755, 324] width 86 height 9
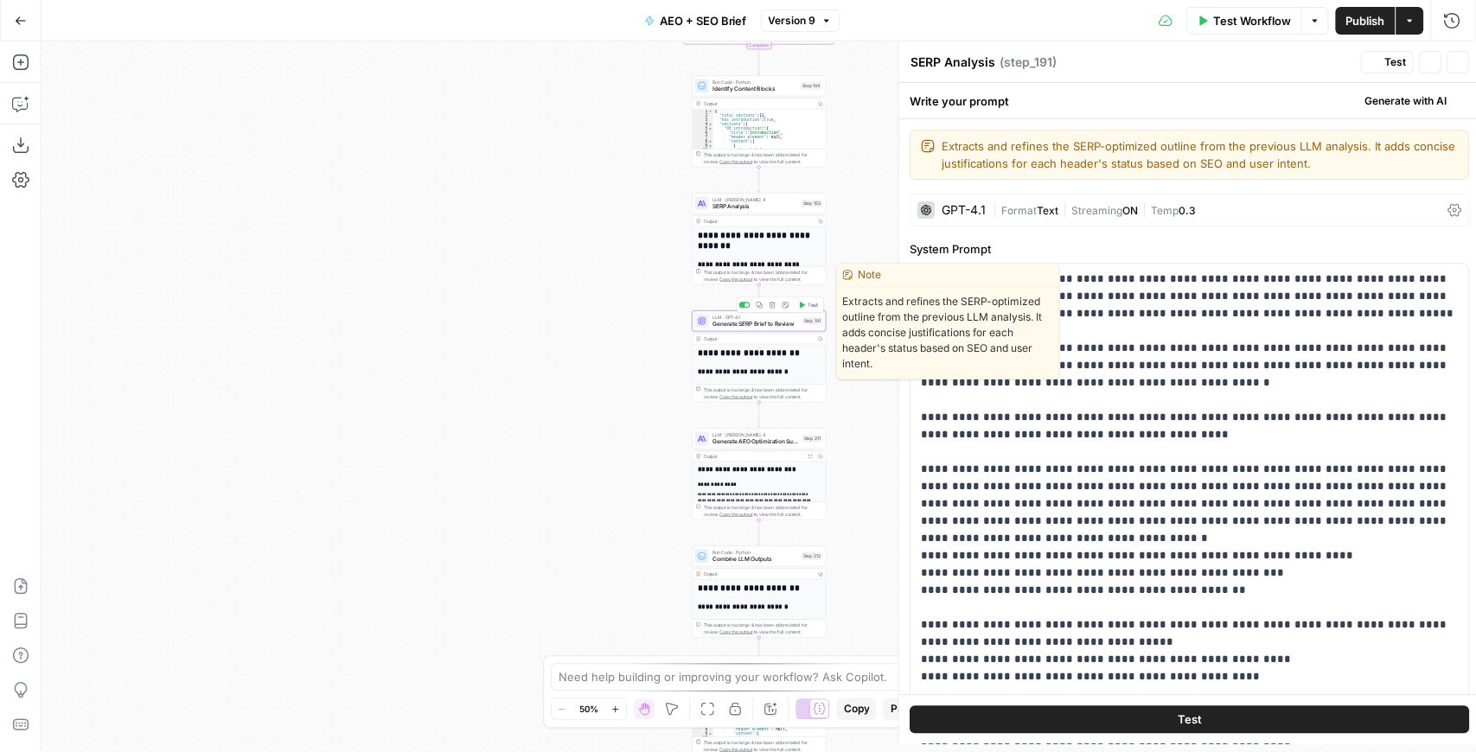
type textarea "Generate SERP Brief to Review"
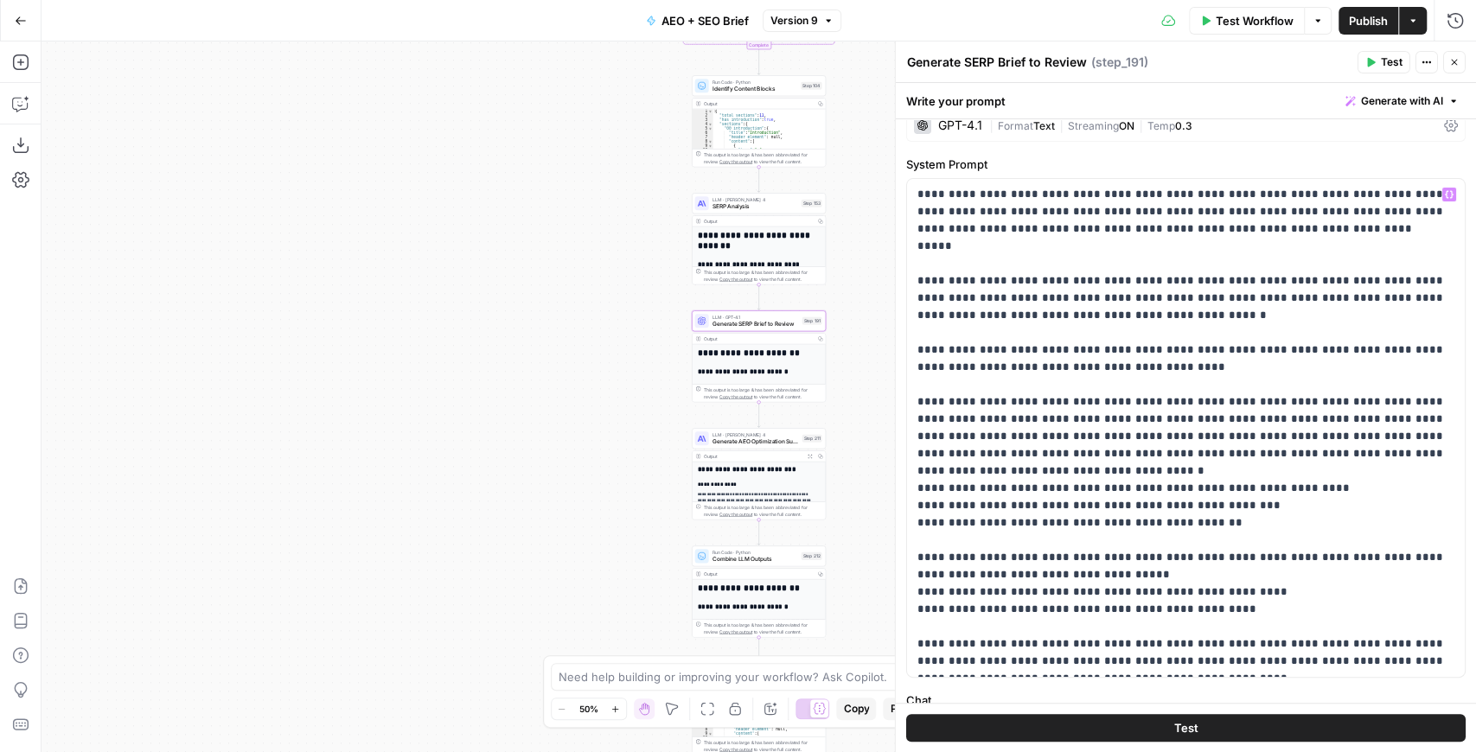
scroll to position [115, 0]
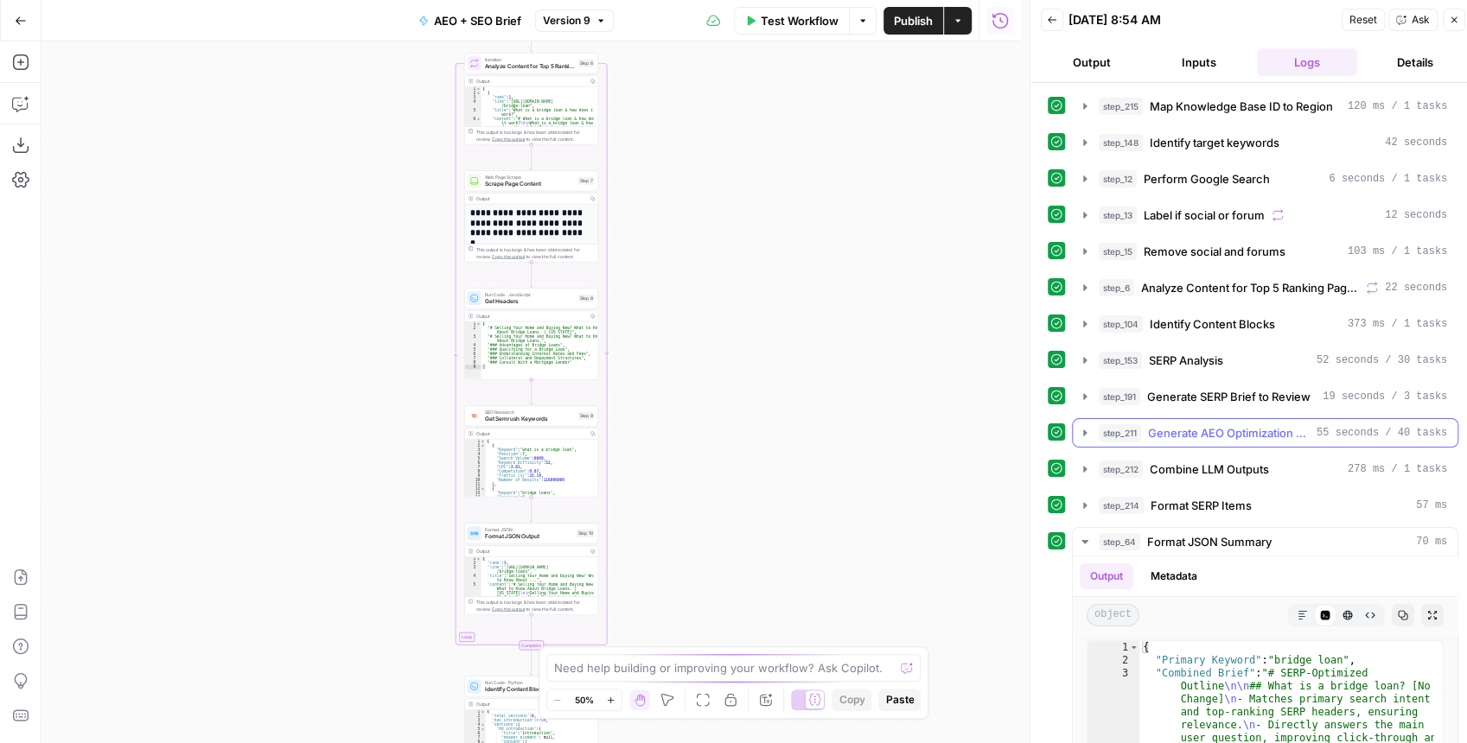
click at [1086, 432] on icon "button" at bounding box center [1085, 433] width 14 height 14
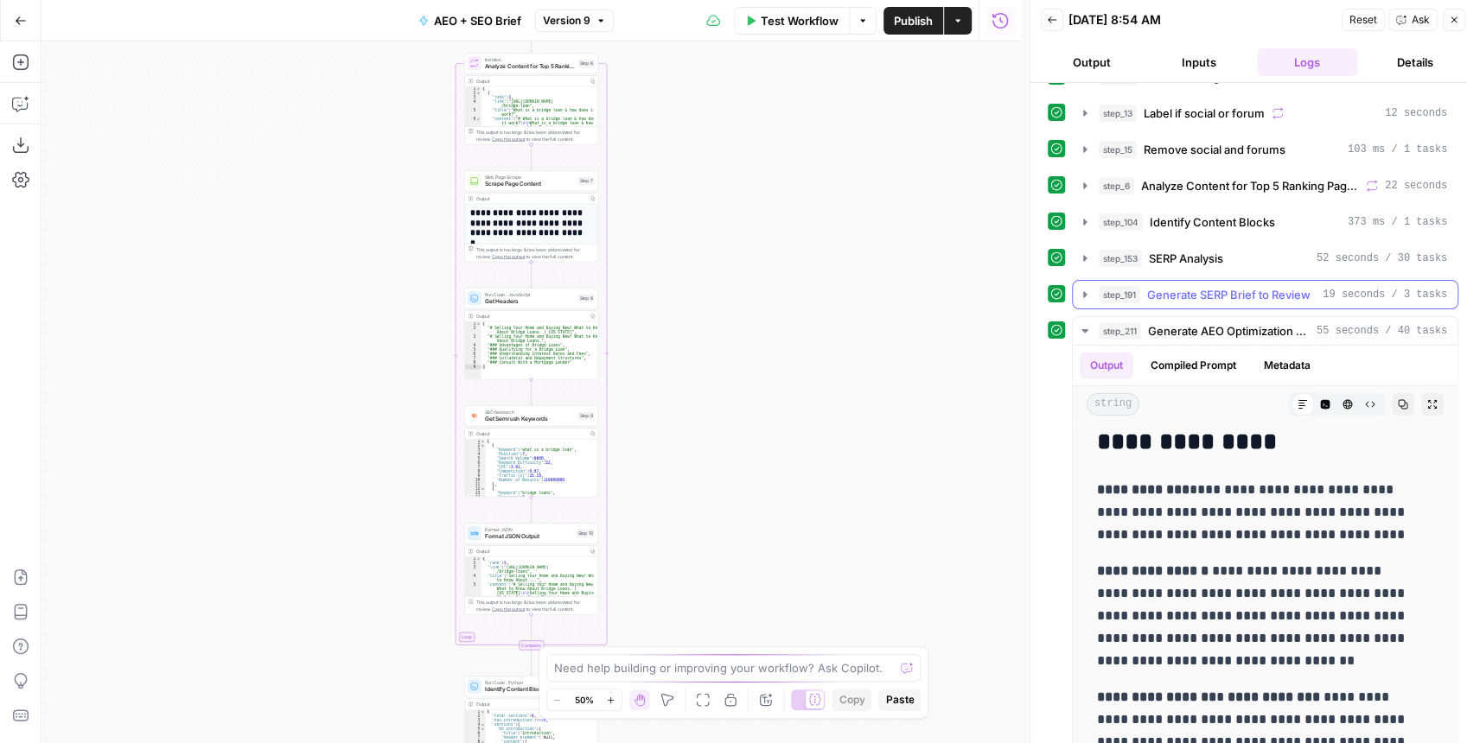
scroll to position [115, 0]
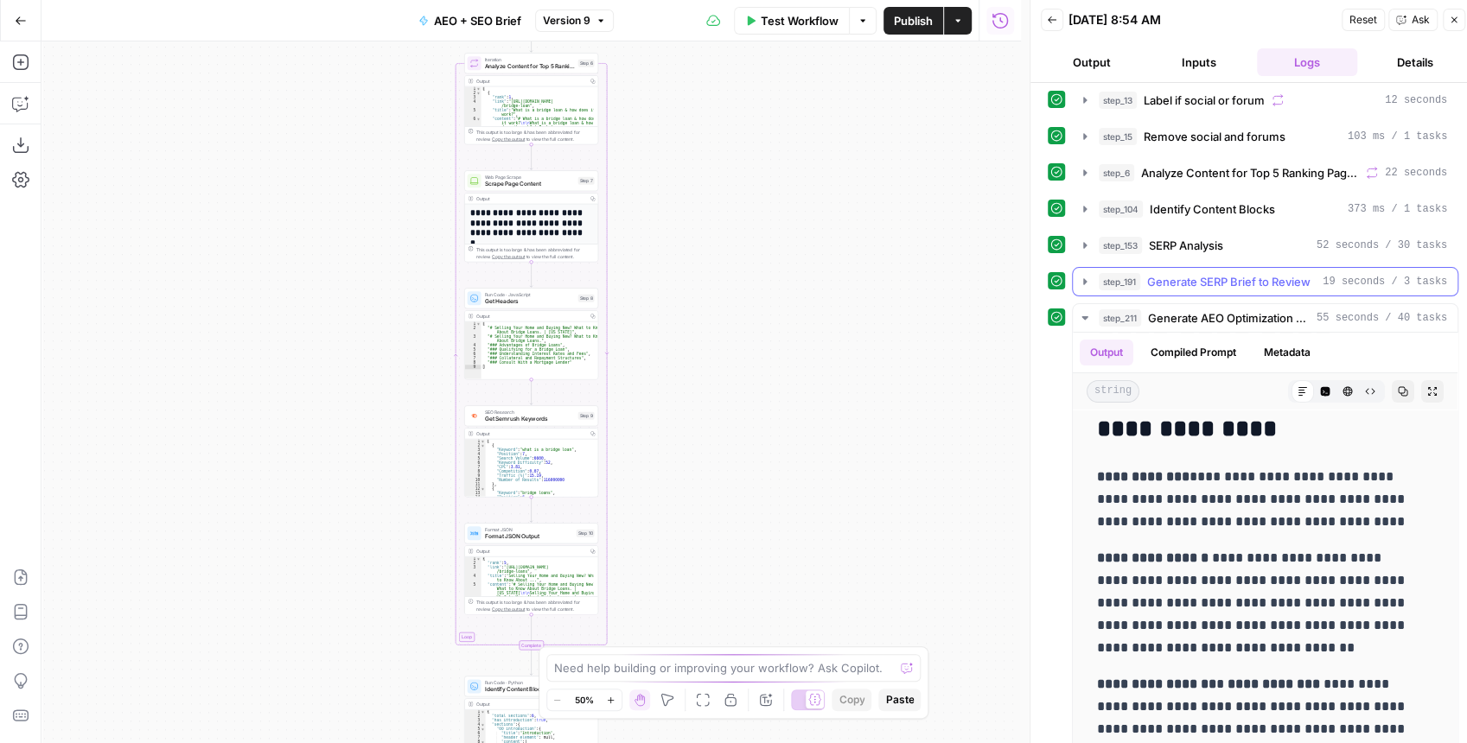
click at [1081, 275] on icon "button" at bounding box center [1085, 282] width 14 height 14
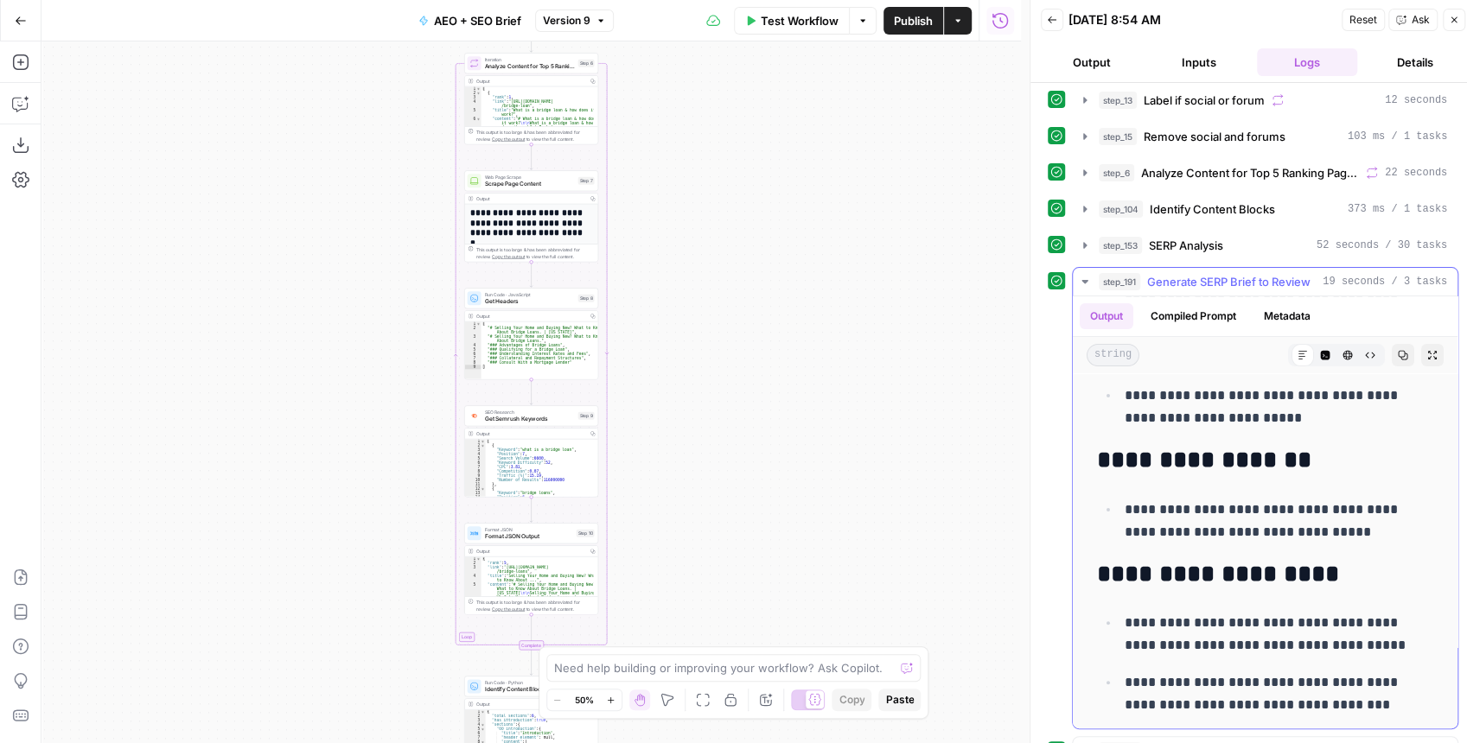
scroll to position [288, 0]
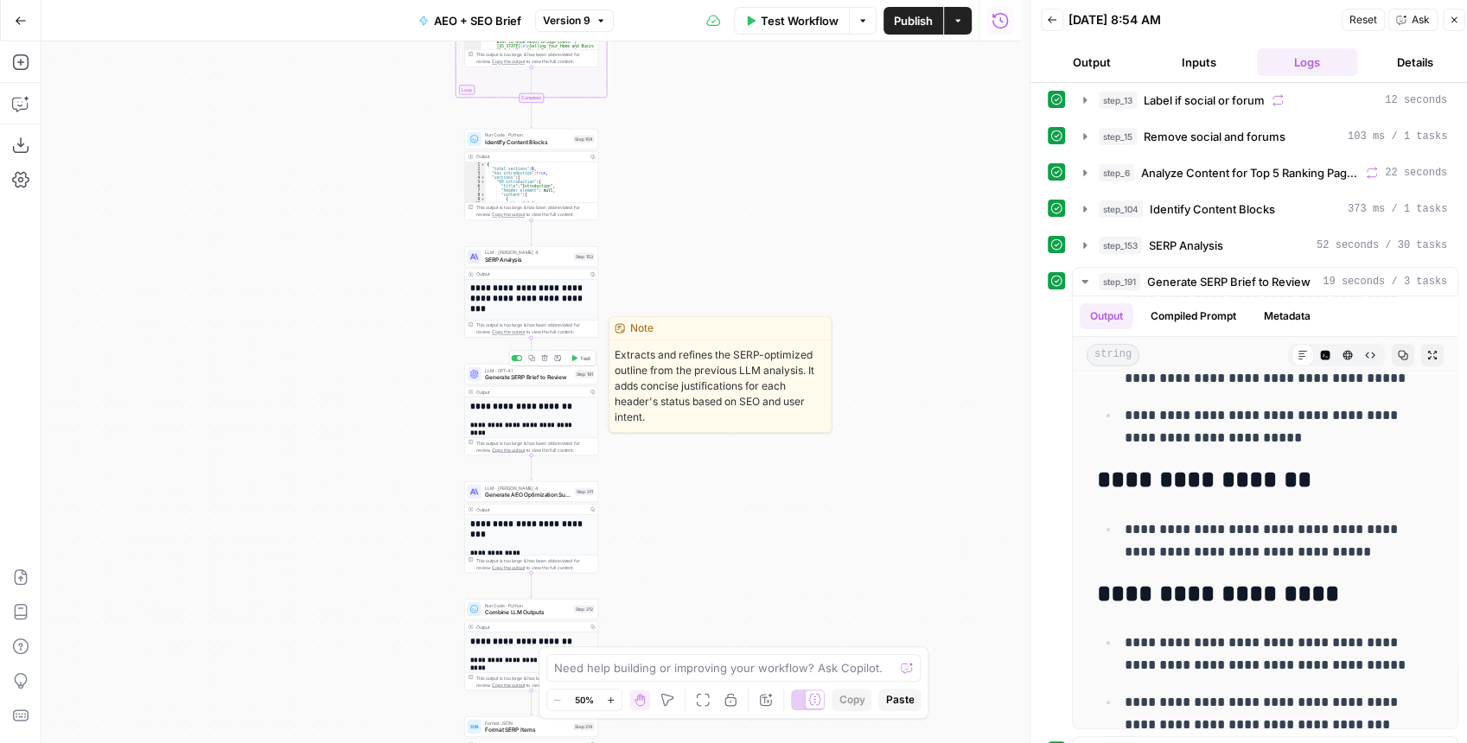
click at [576, 360] on icon "button" at bounding box center [574, 357] width 7 height 7
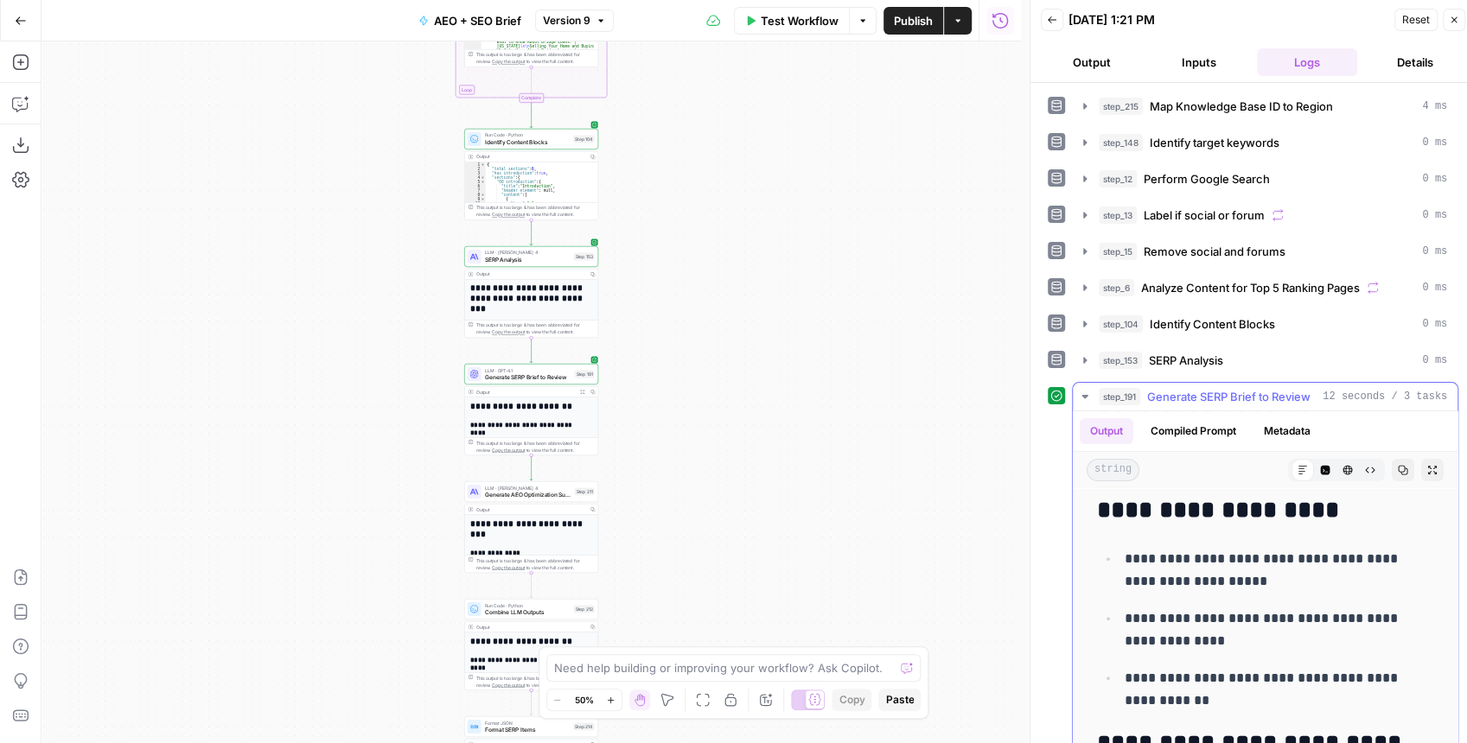
scroll to position [461, 0]
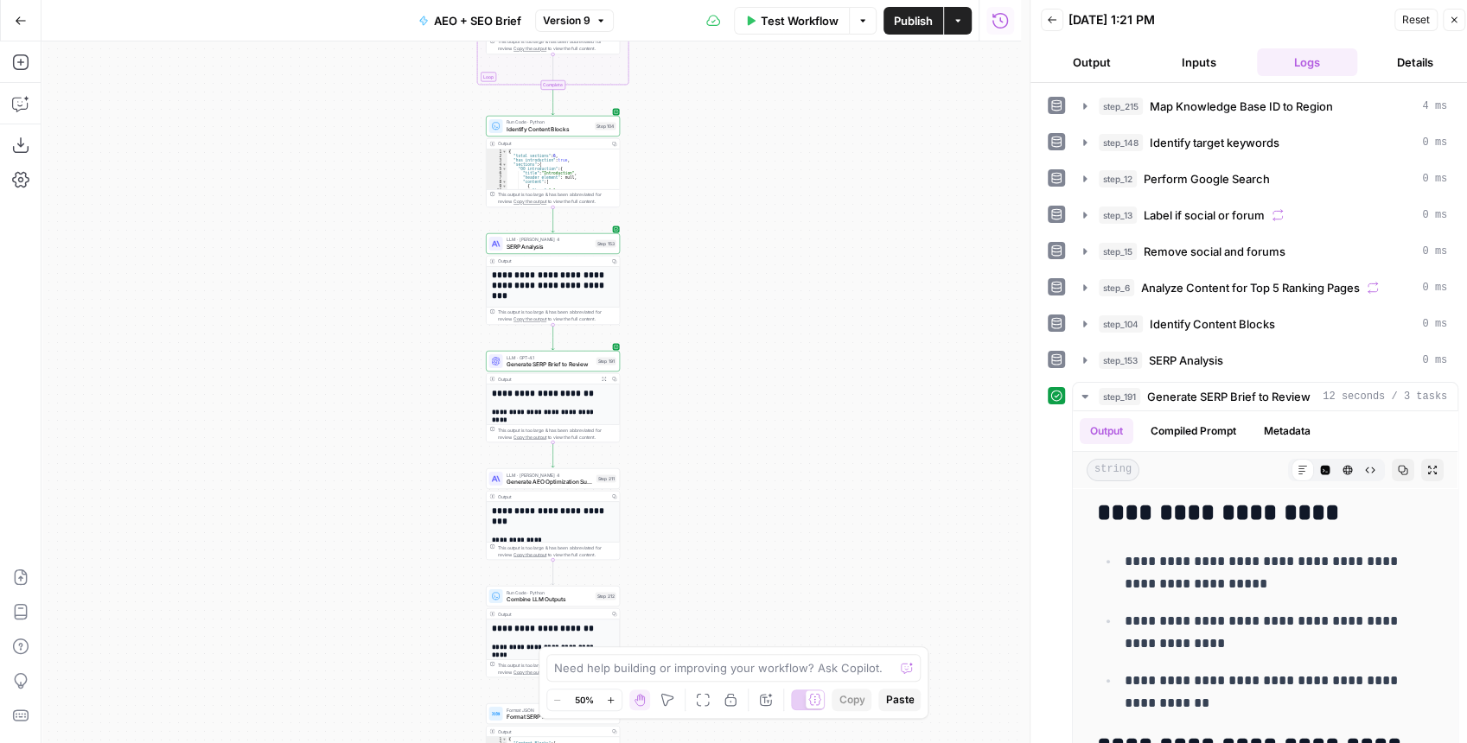
drag, startPoint x: 801, startPoint y: 444, endPoint x: 756, endPoint y: 396, distance: 66.7
click at [830, 428] on div "Workflow Set Inputs Inputs Run Code · JavaScript Map Knowledge Base ID to Regio…" at bounding box center [530, 392] width 979 height 702
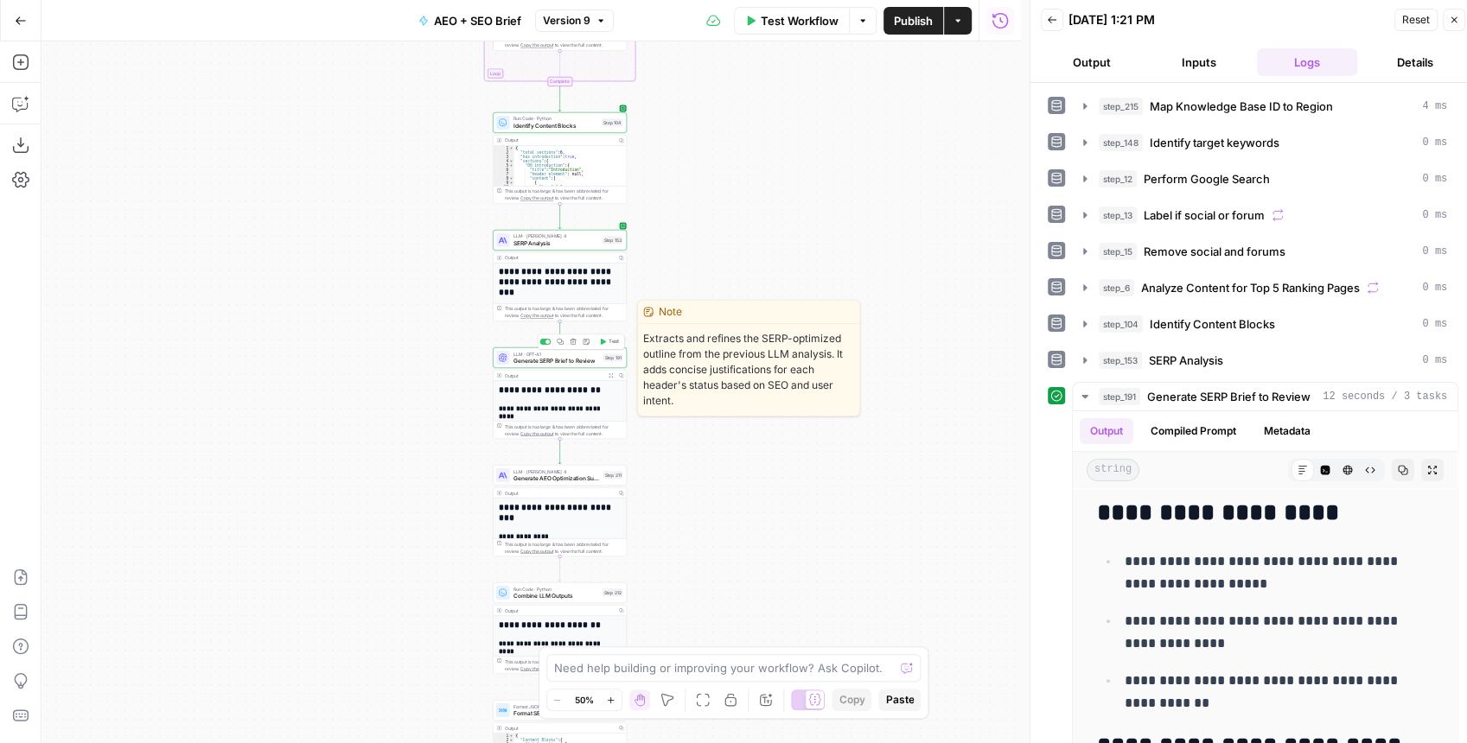
click at [520, 367] on div "LLM · GPT-4.1 Generate SERP Brief to Review Step 191 Copy step Delete step Edit…" at bounding box center [560, 358] width 134 height 21
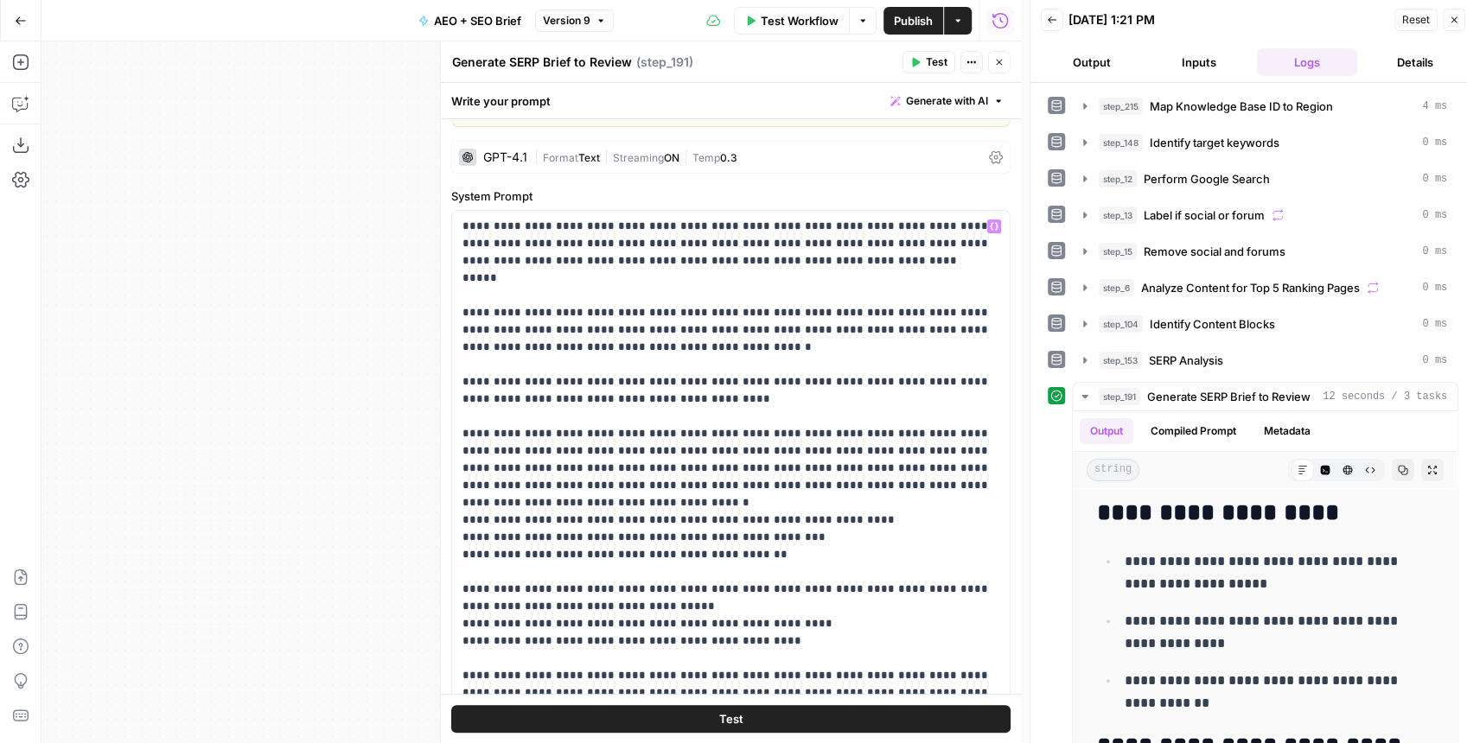
scroll to position [57, 0]
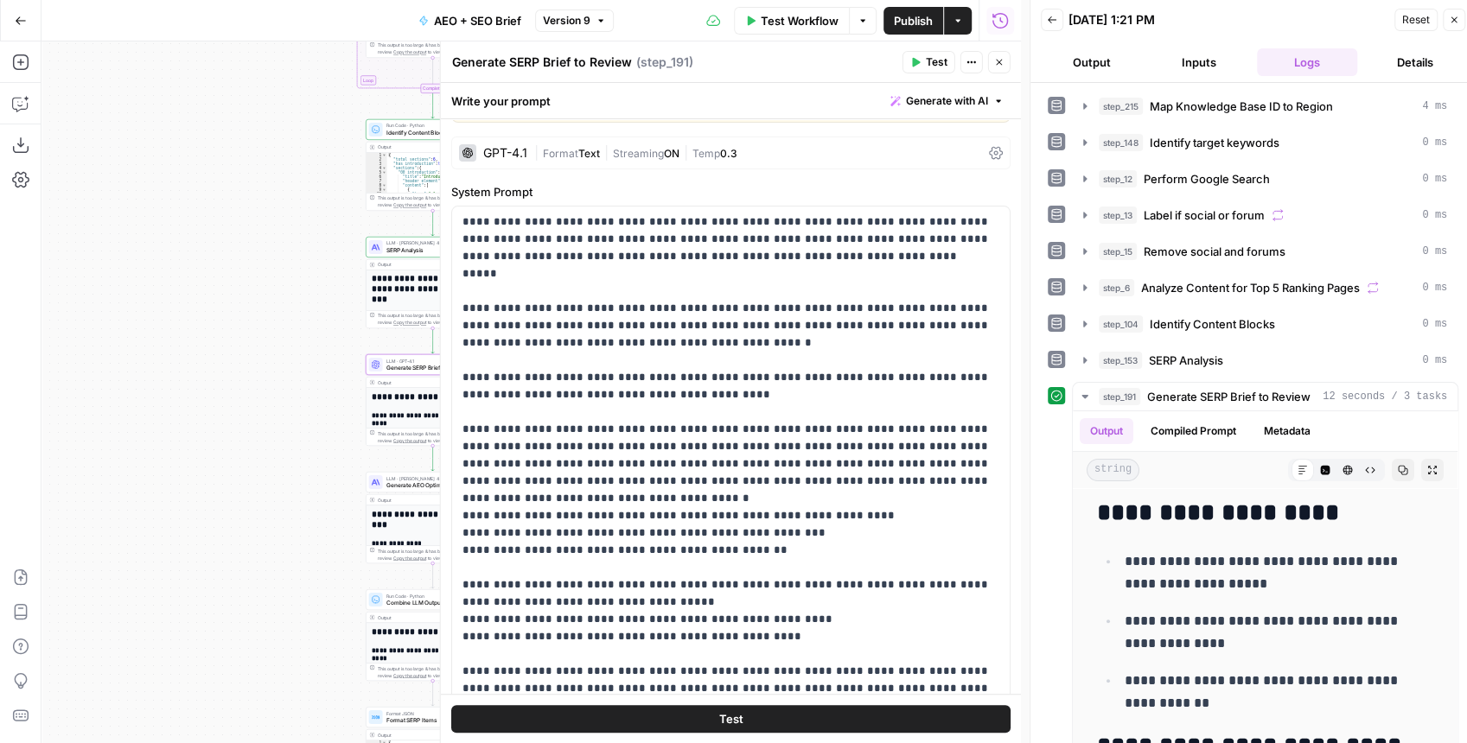
drag, startPoint x: 318, startPoint y: 349, endPoint x: 131, endPoint y: 363, distance: 187.2
click at [131, 363] on div "Workflow Set Inputs Inputs Run Code · JavaScript Map Knowledge Base ID to Regio…" at bounding box center [530, 392] width 979 height 702
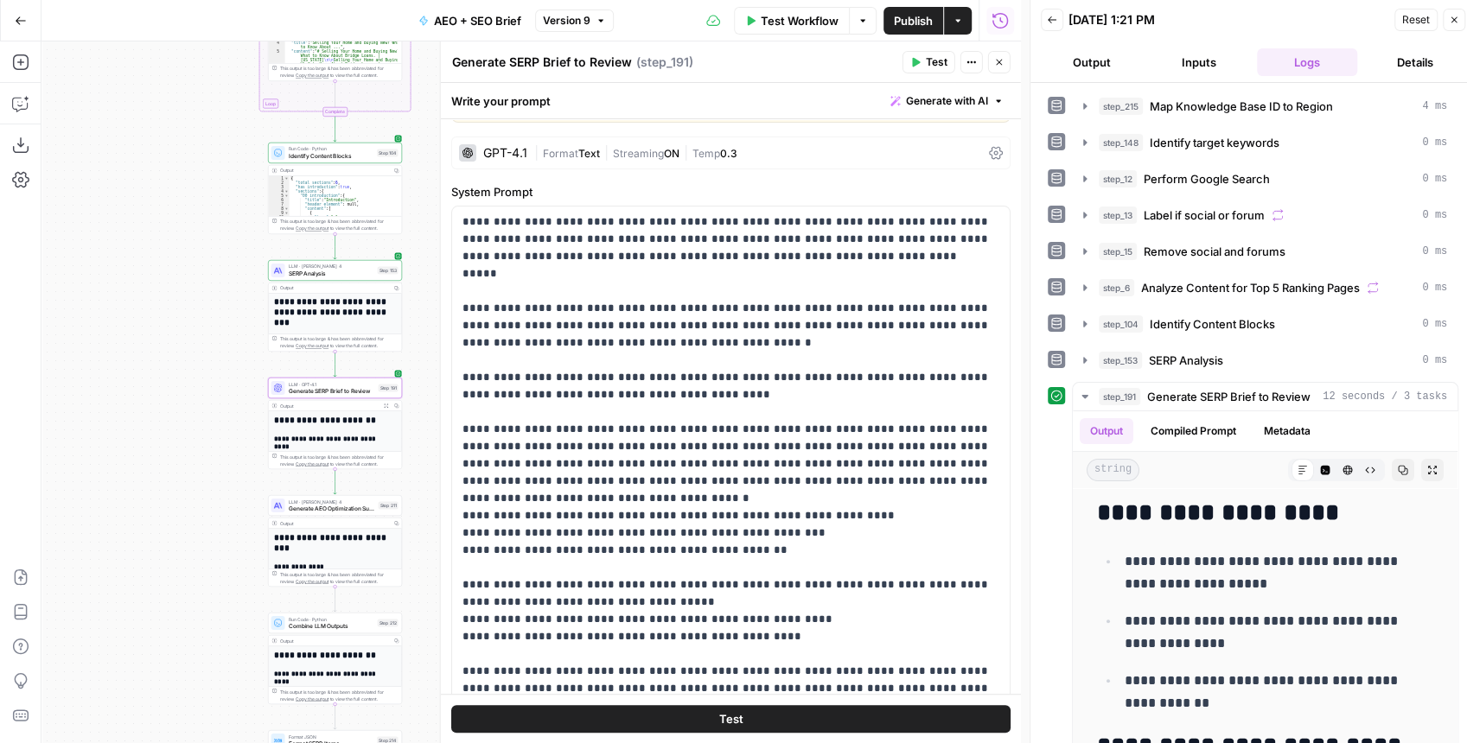
drag, startPoint x: 218, startPoint y: 361, endPoint x: 201, endPoint y: 372, distance: 19.4
click at [201, 372] on div "Workflow Set Inputs Inputs Run Code · JavaScript Map Knowledge Base ID to Regio…" at bounding box center [530, 392] width 979 height 702
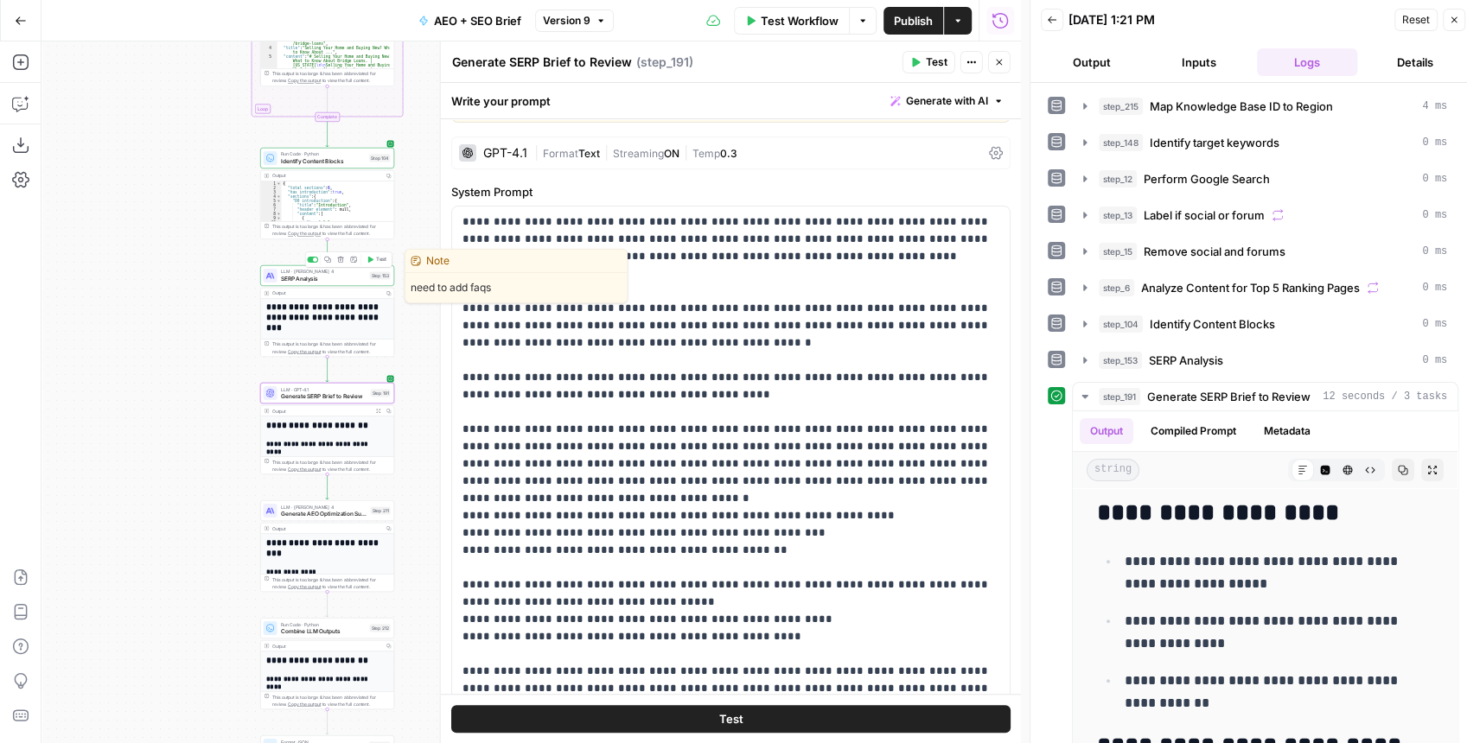
click at [317, 281] on span "SERP Analysis" at bounding box center [324, 278] width 86 height 9
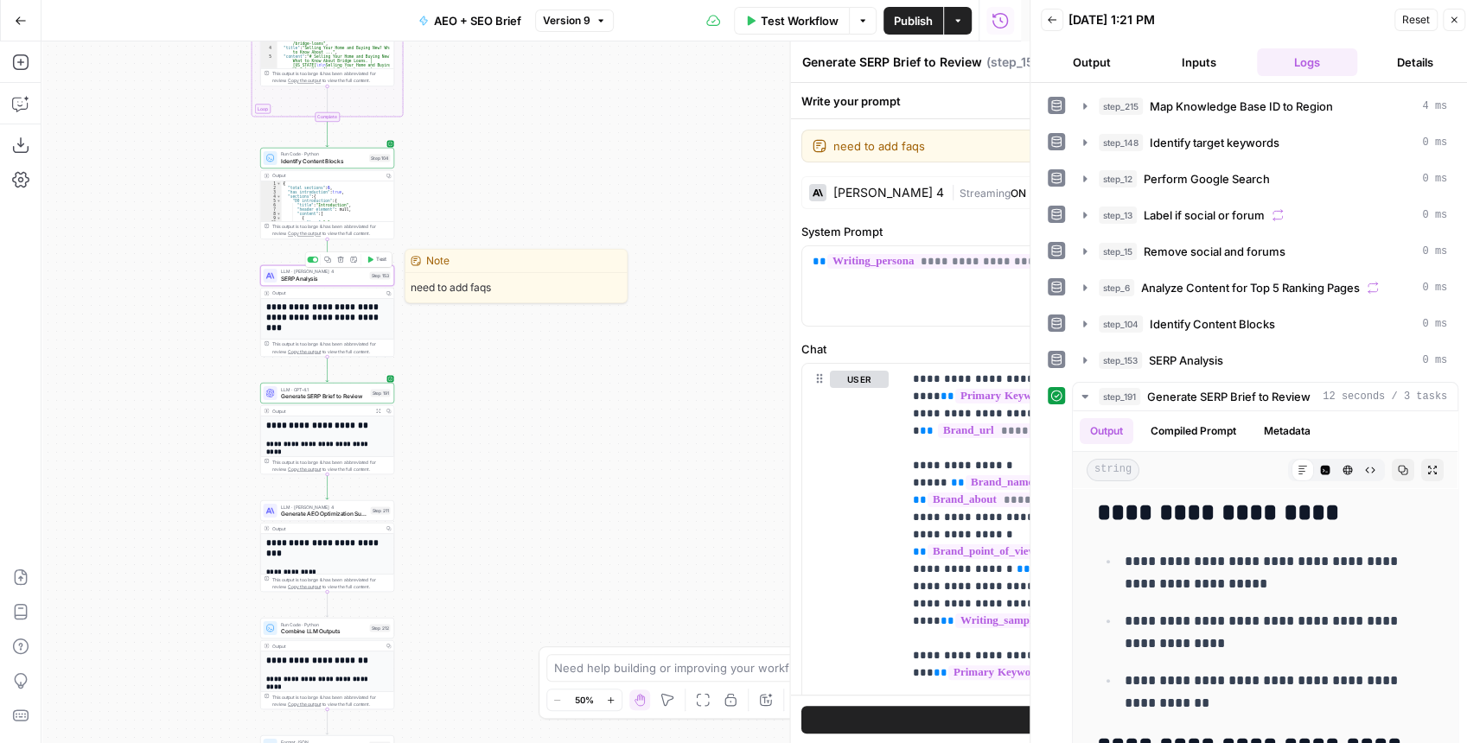
type textarea "SERP Analysis"
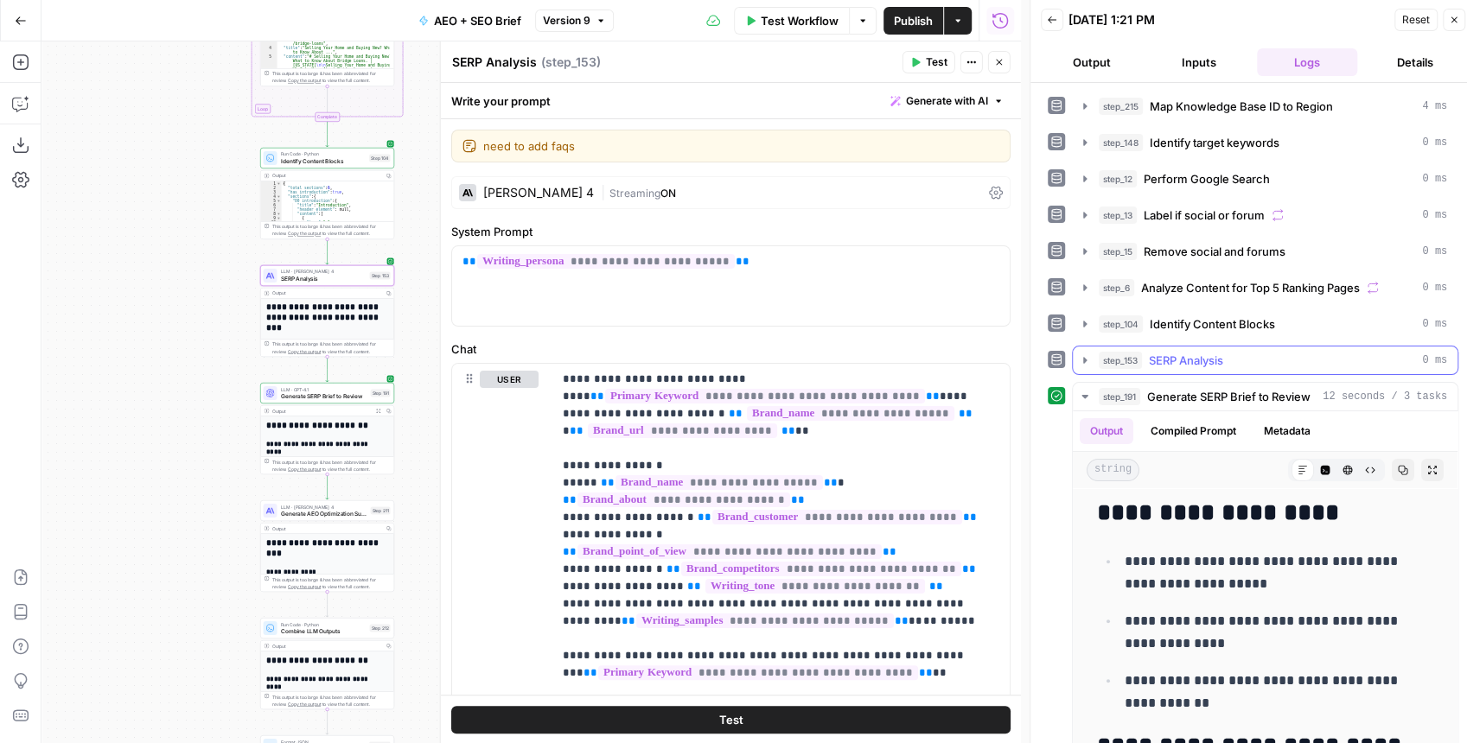
click at [1079, 358] on icon "button" at bounding box center [1085, 361] width 14 height 14
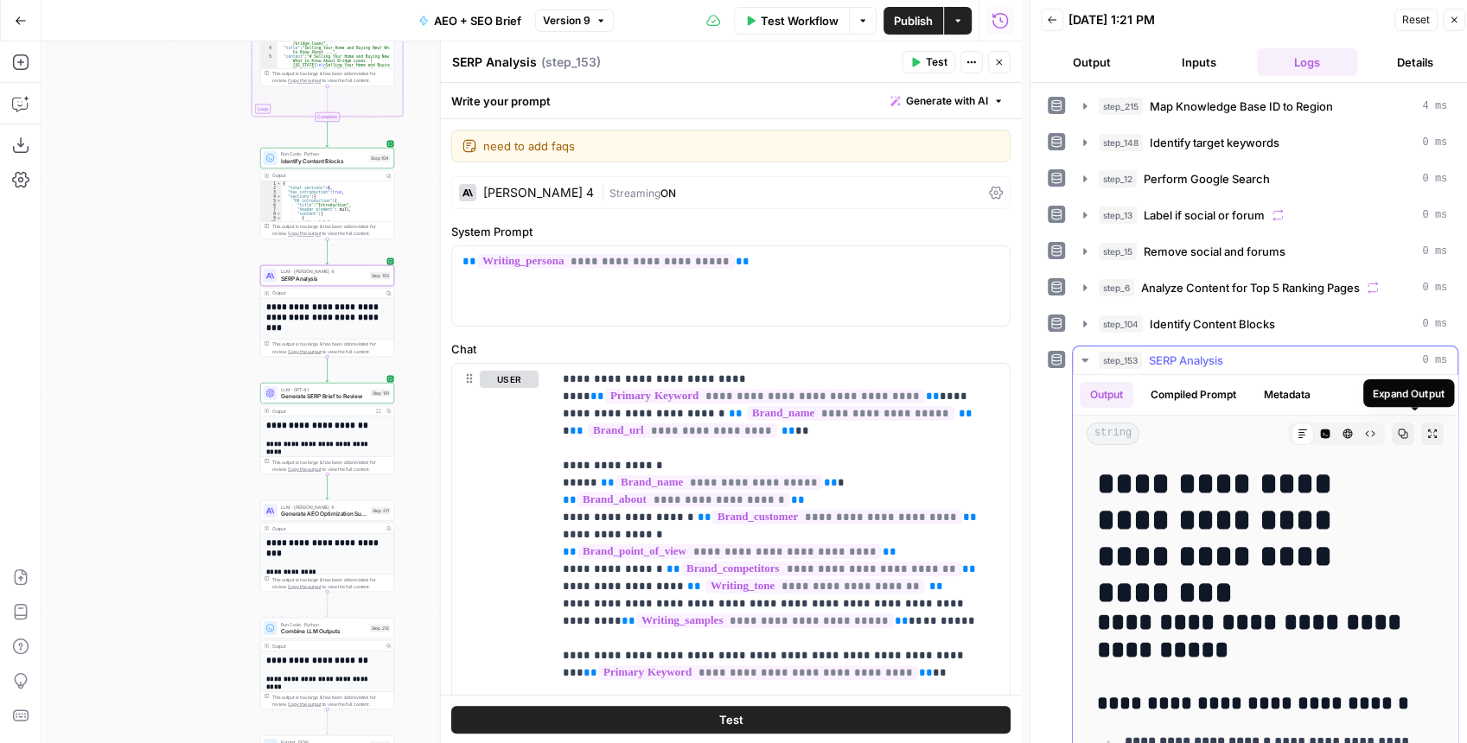
click at [1427, 431] on icon "button" at bounding box center [1432, 434] width 10 height 10
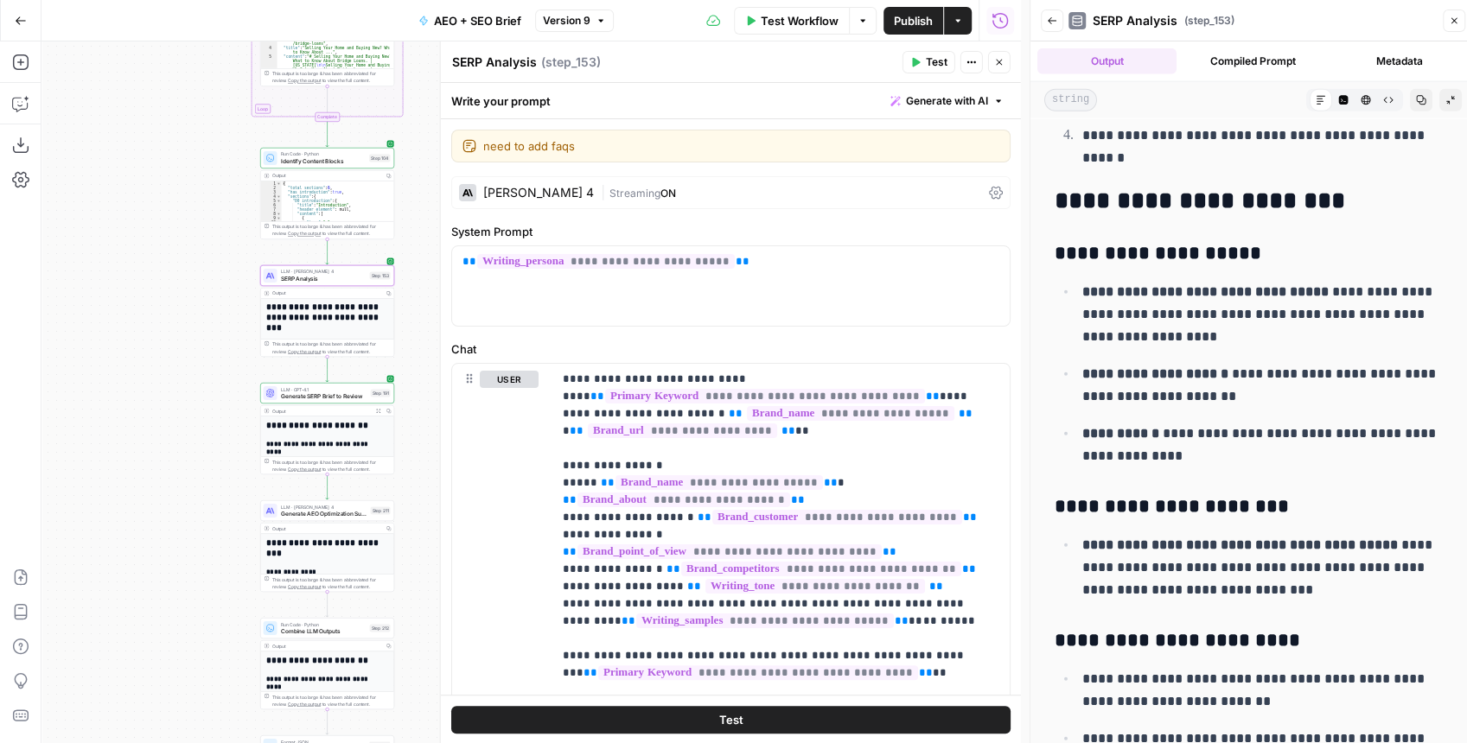
scroll to position [3054, 0]
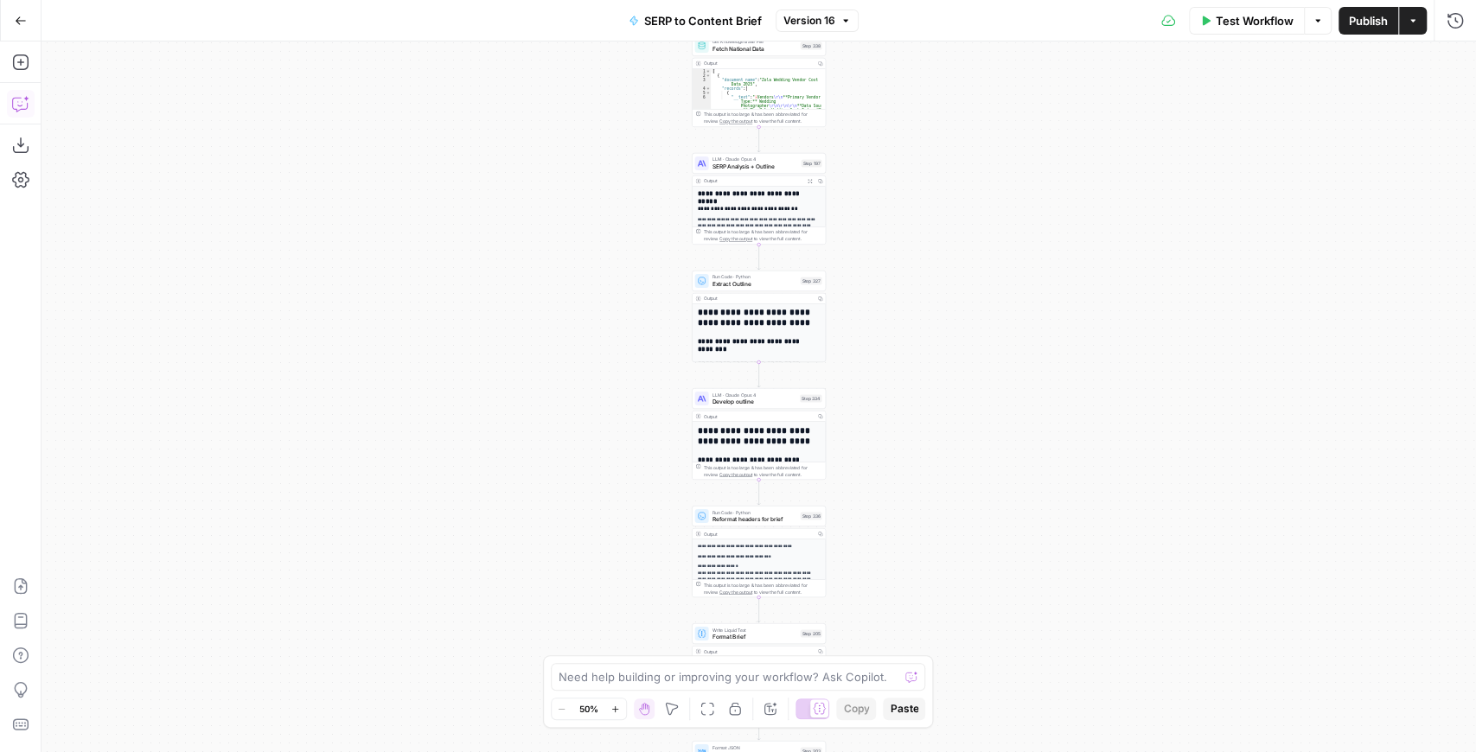
click at [23, 110] on icon "button" at bounding box center [20, 103] width 17 height 17
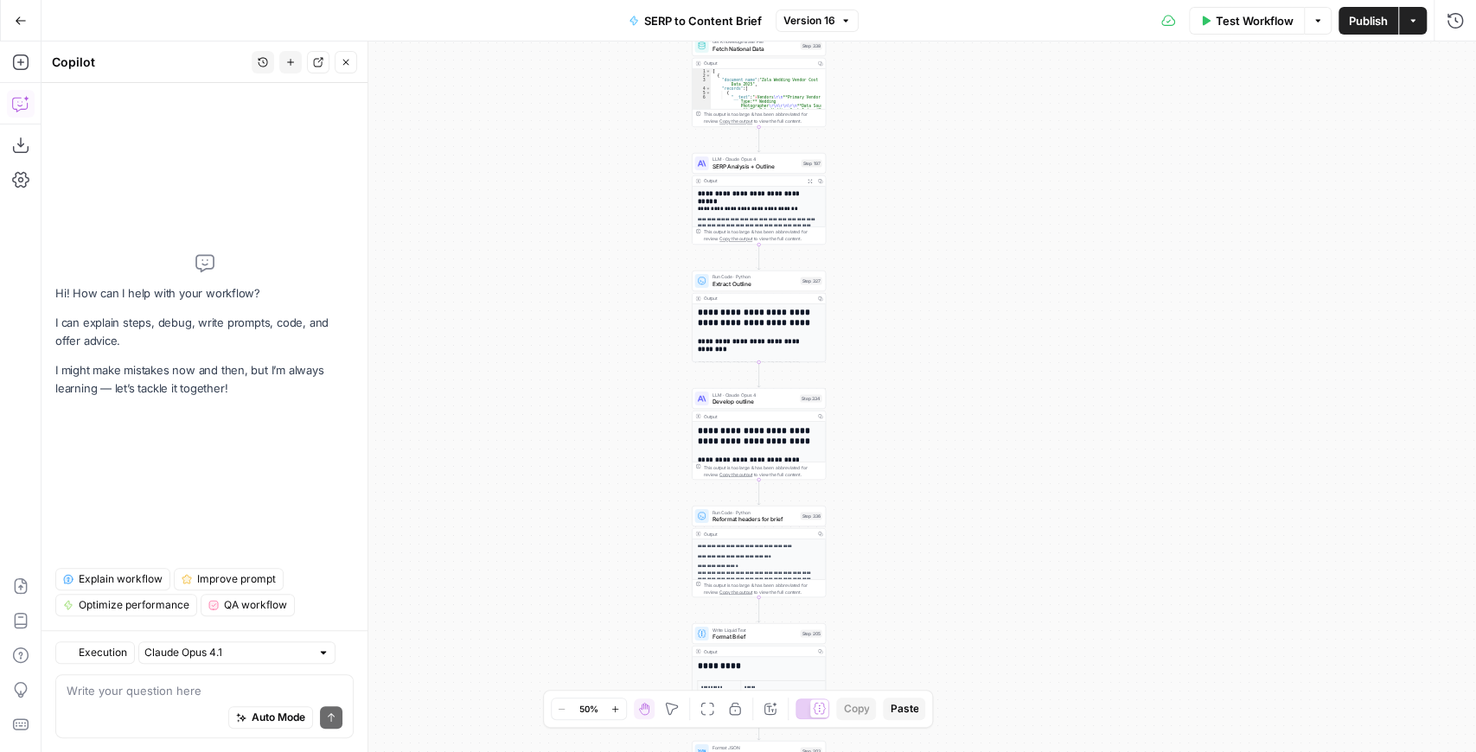
click at [150, 705] on div "Auto Mode Send" at bounding box center [205, 718] width 276 height 38
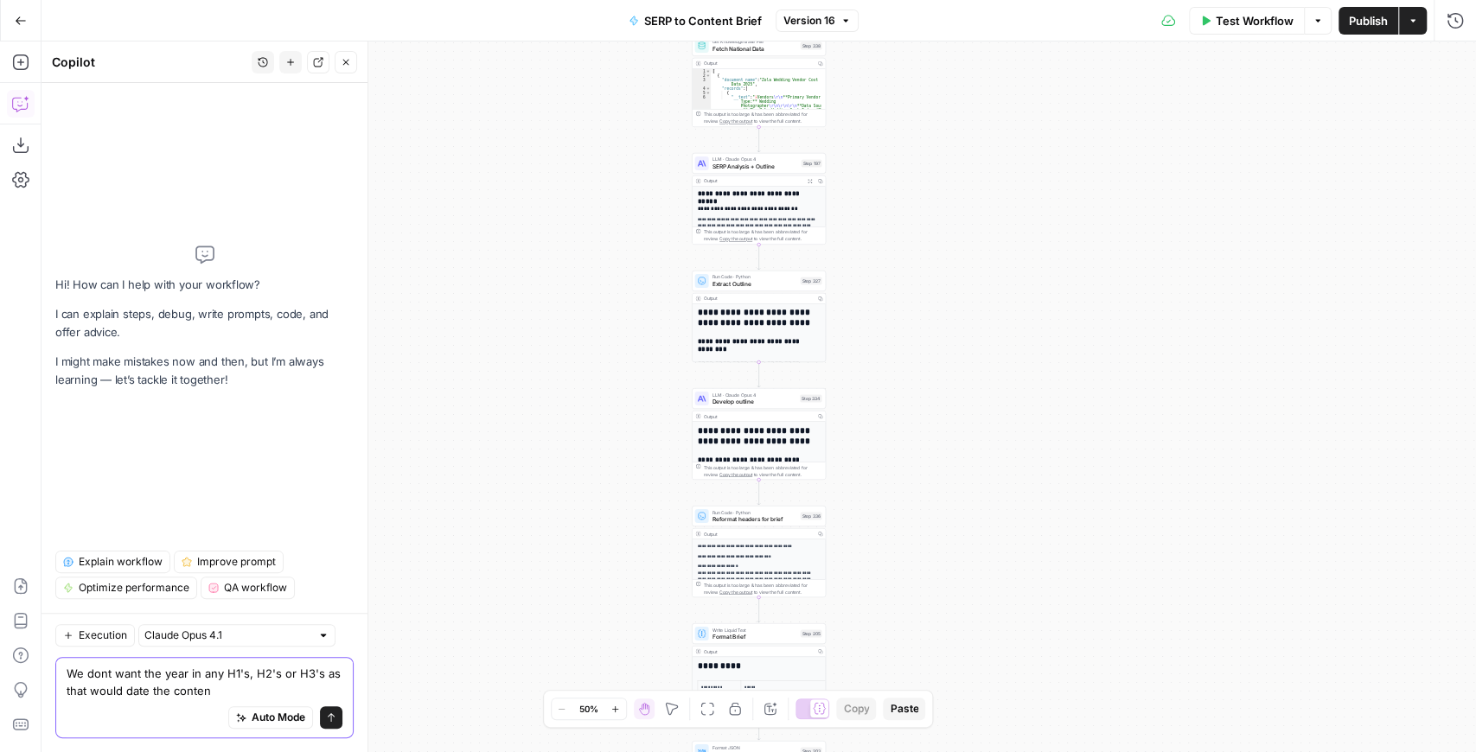
type textarea "We dont want the year in any H1's, H2's or H3's as that would date the content"
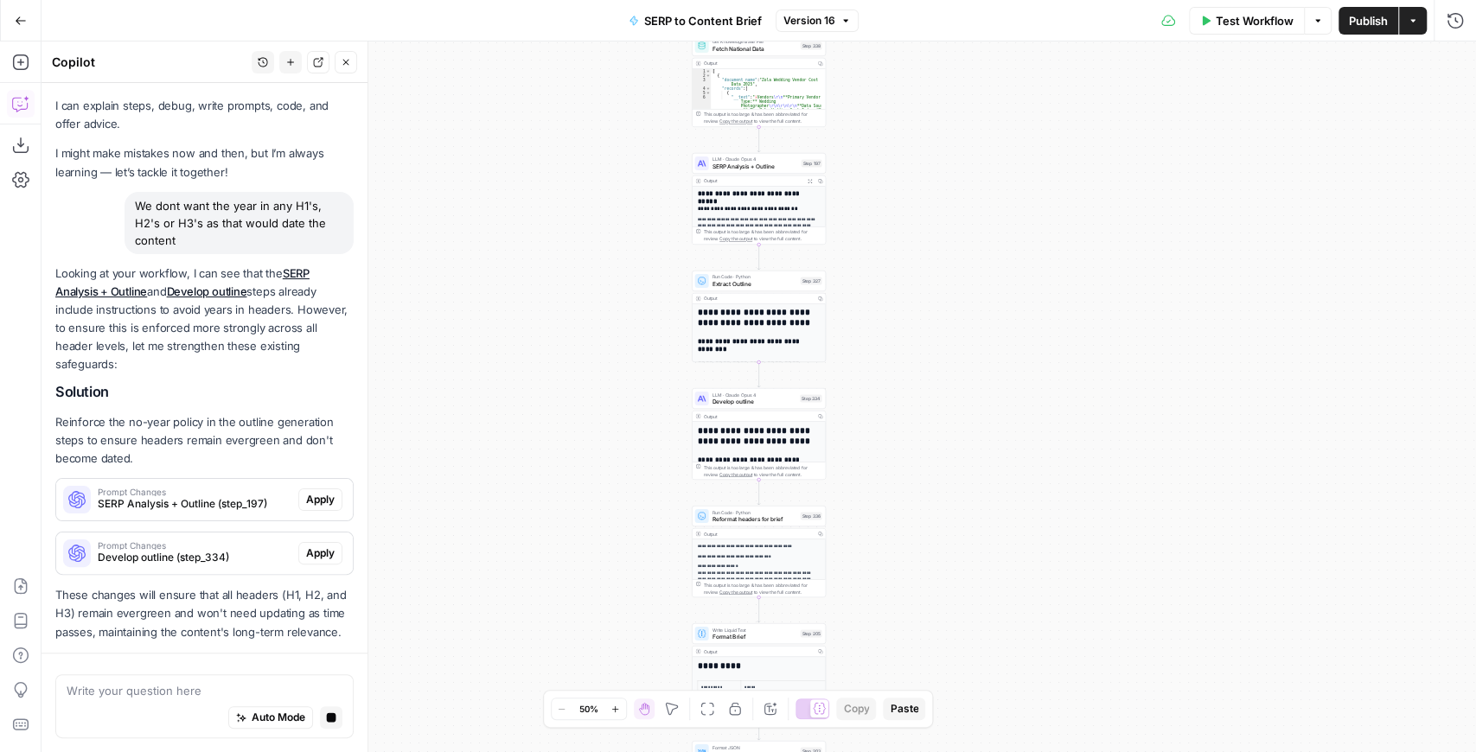
scroll to position [80, 0]
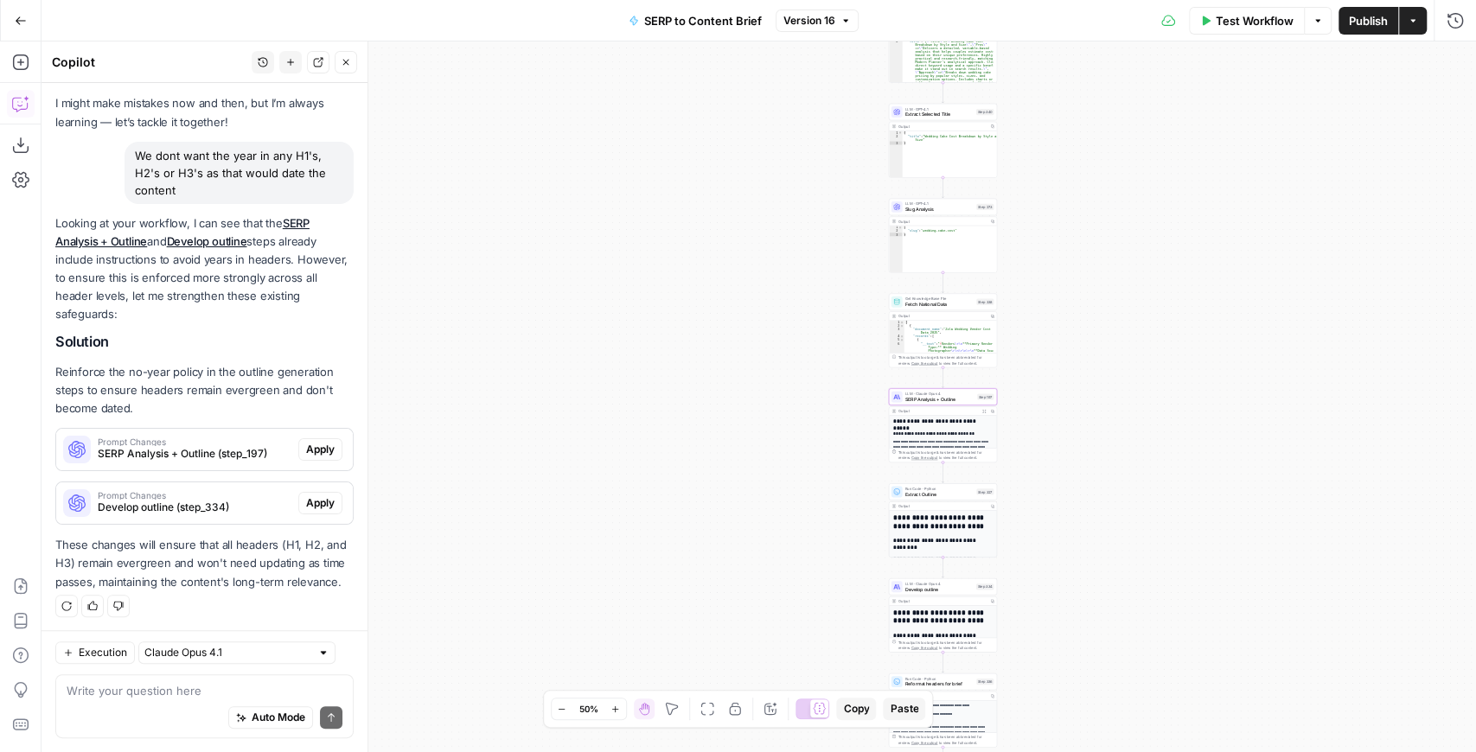
click at [261, 459] on span "SERP Analysis + Outline (step_197)" at bounding box center [195, 454] width 194 height 16
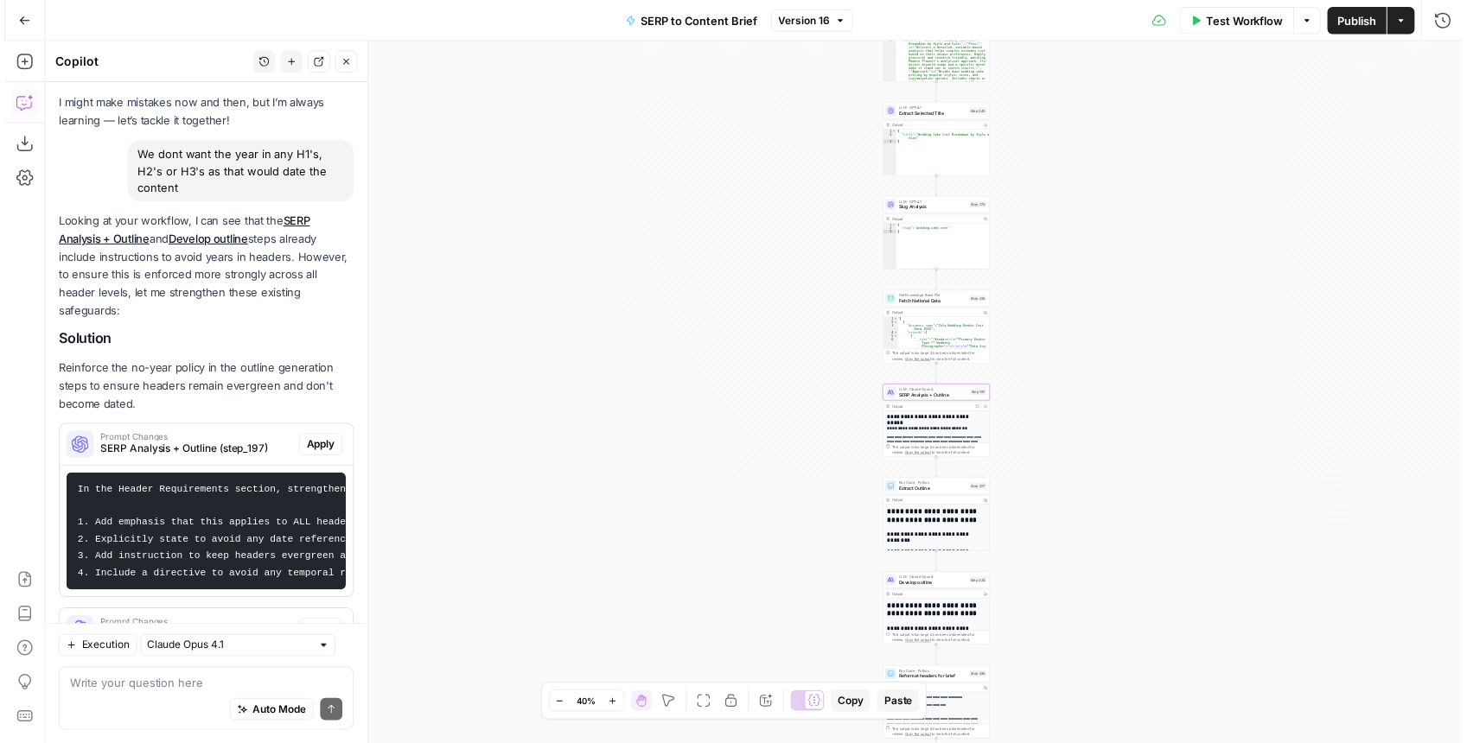
scroll to position [220, 0]
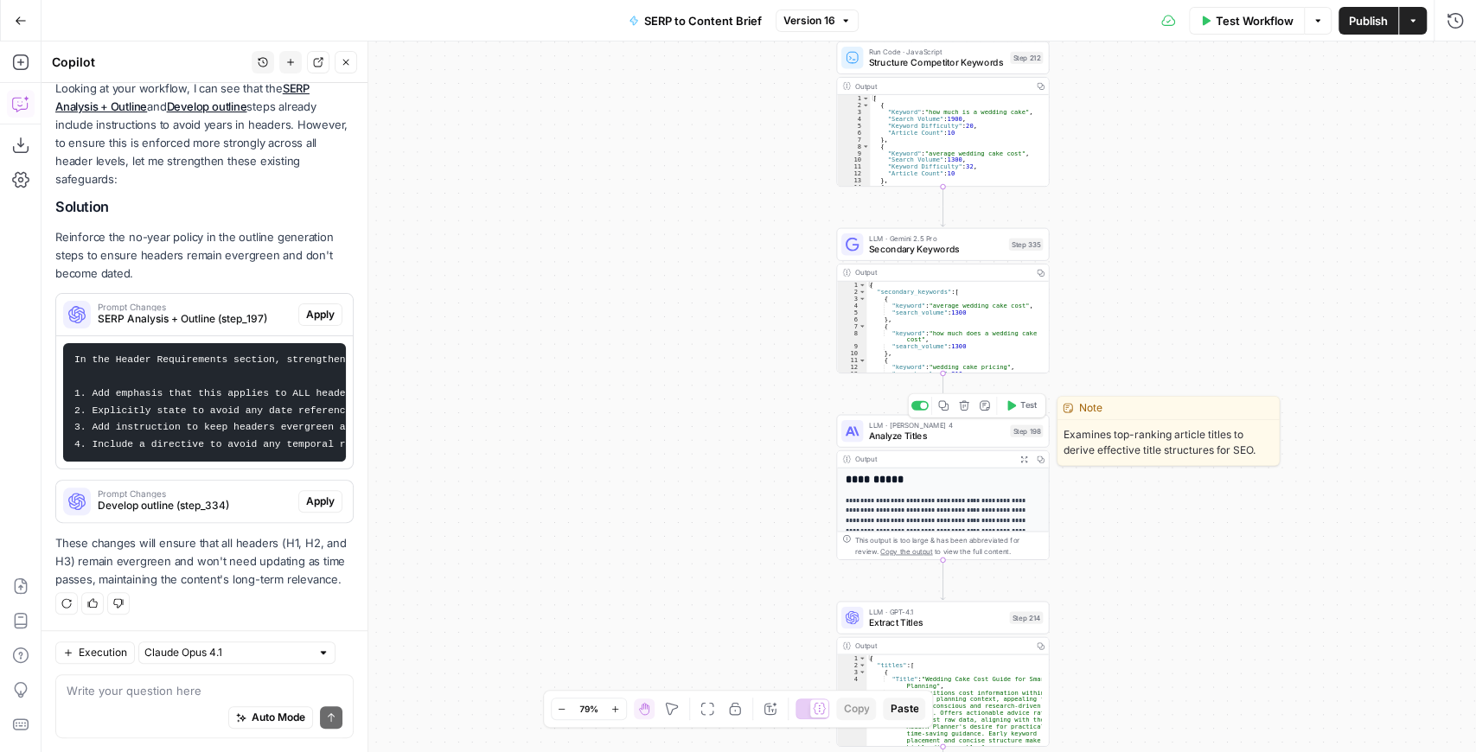
click at [883, 444] on div "LLM · [PERSON_NAME] 4 Analyze Titles Step 198 Copy step Delete step Edit Note T…" at bounding box center [942, 431] width 213 height 33
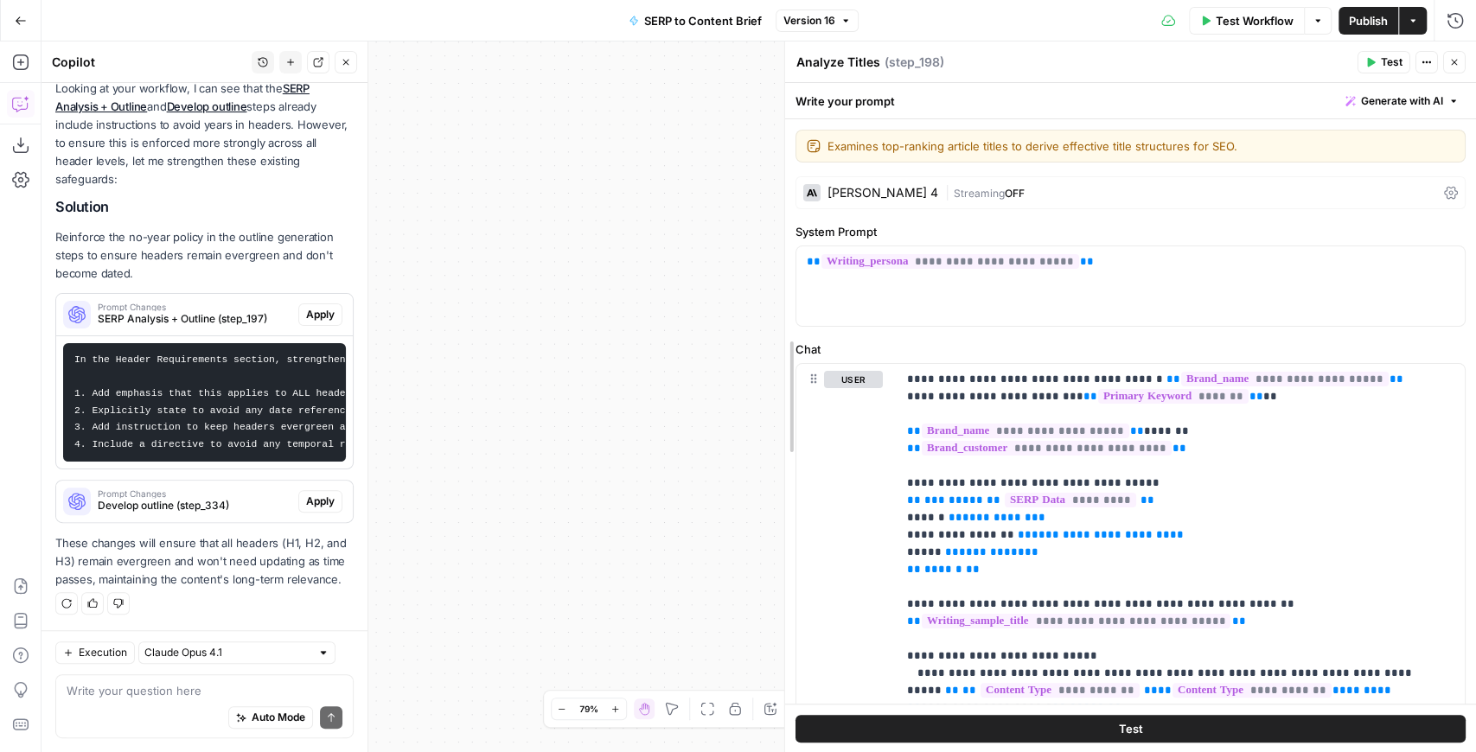
drag, startPoint x: 903, startPoint y: 403, endPoint x: 708, endPoint y: 422, distance: 196.3
click at [618, 417] on body "Zola Inc New Home Browse Your Data Usage Settings Recent Grids [Zola] Content C…" at bounding box center [738, 376] width 1476 height 752
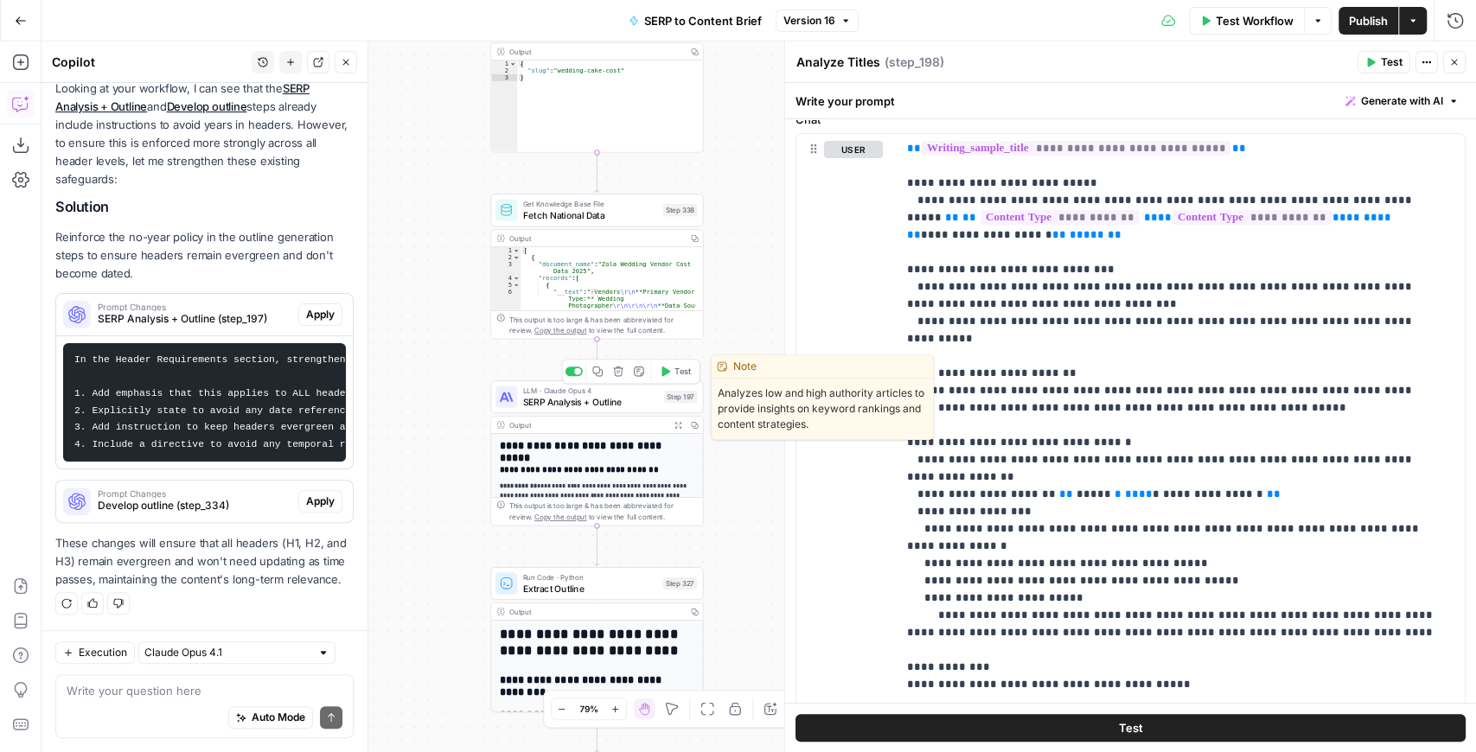
click at [523, 401] on span "SERP Analysis + Outline" at bounding box center [591, 402] width 136 height 14
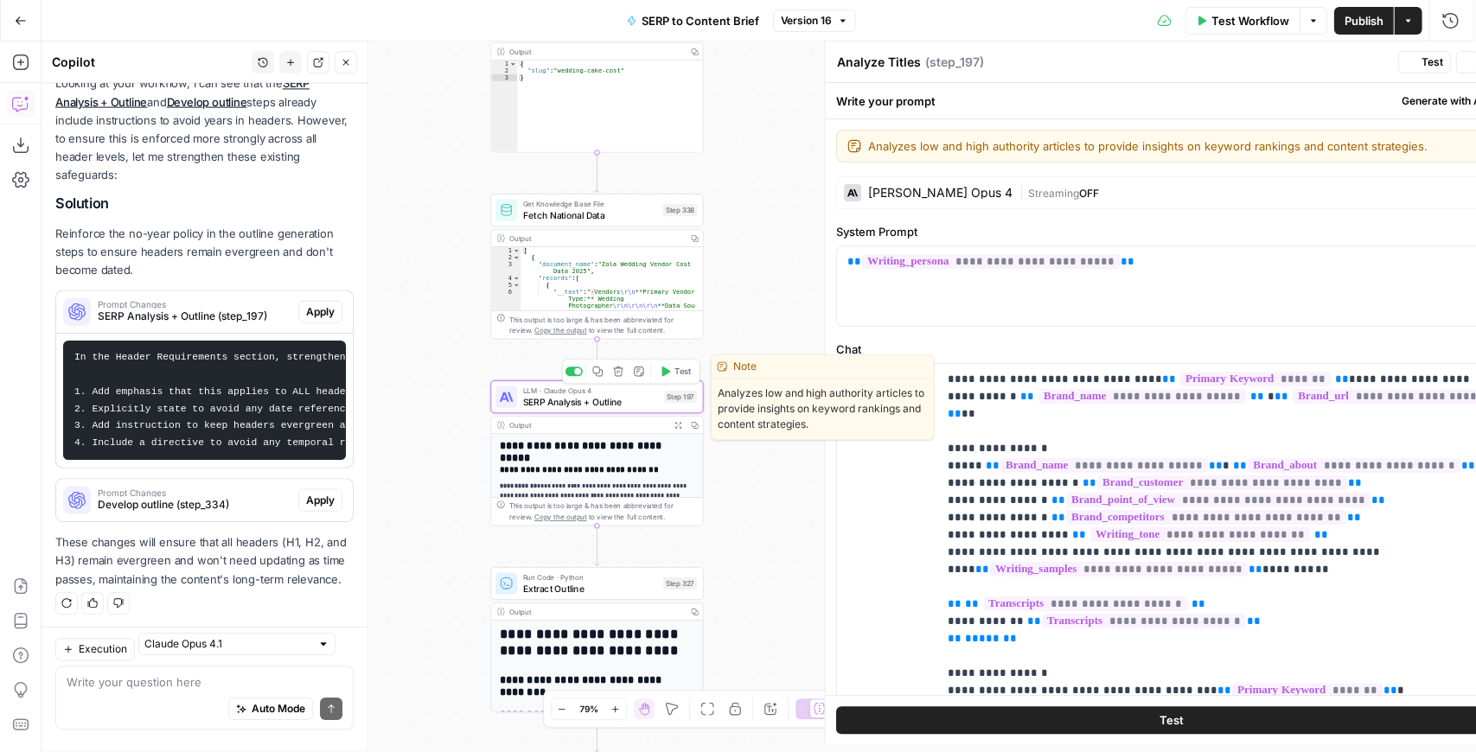
type textarea "SERP Analysis + Outline"
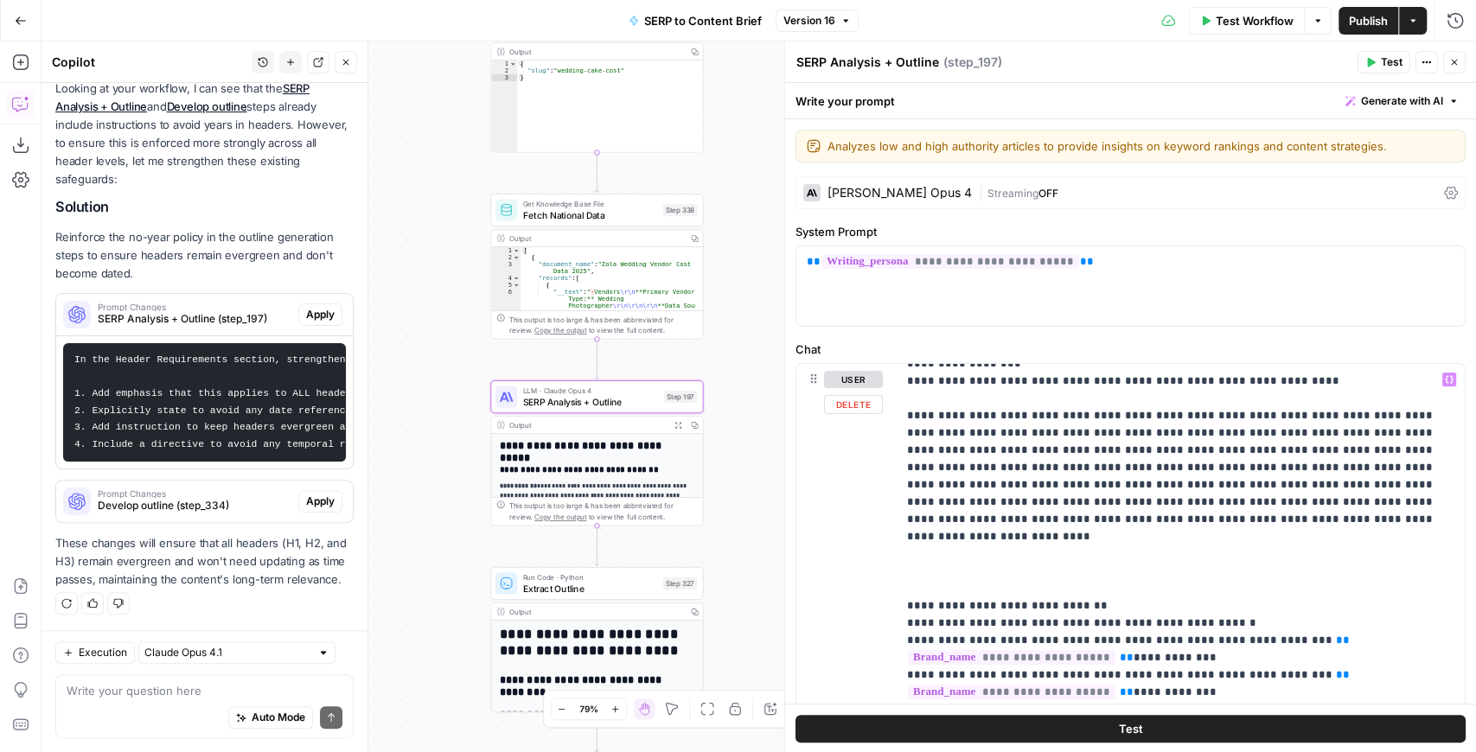
scroll to position [1786, 0]
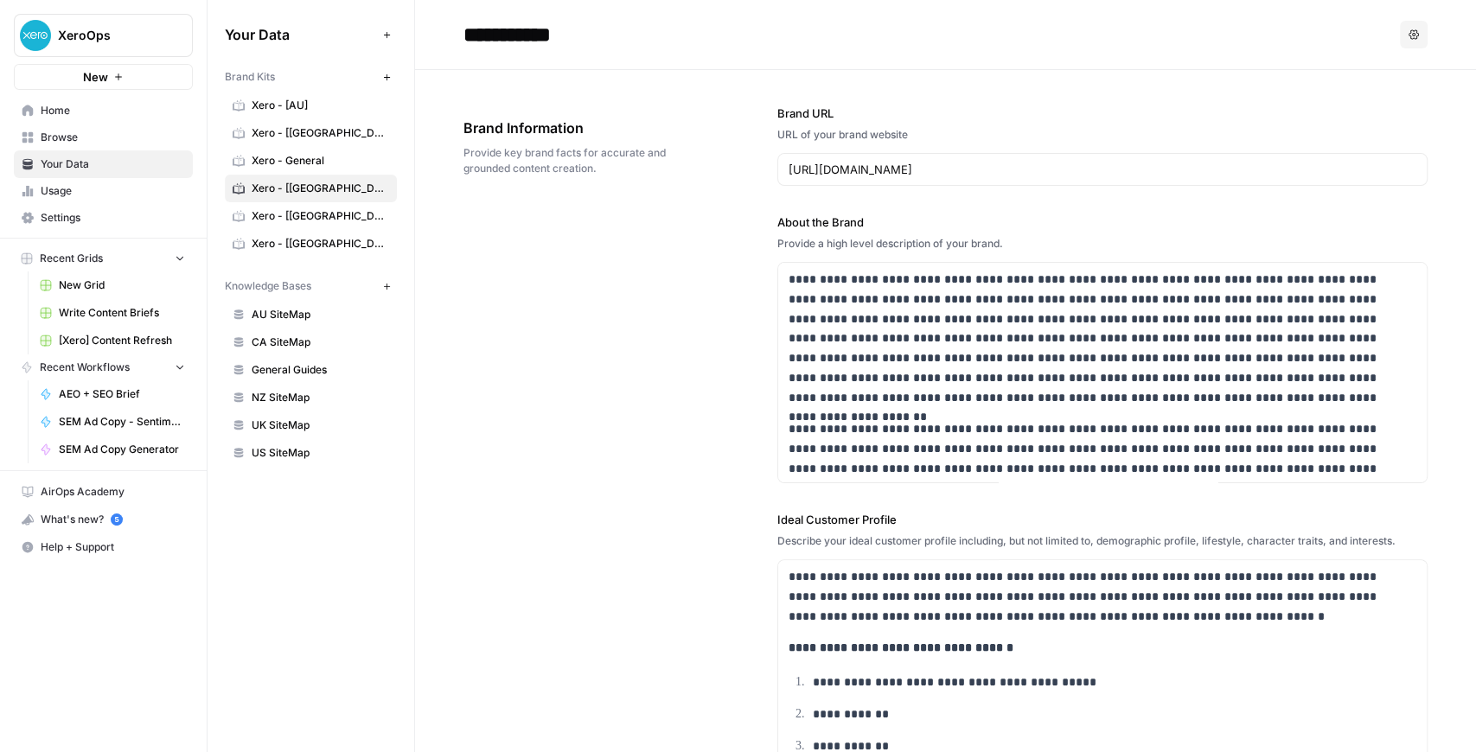
scroll to position [3178, 0]
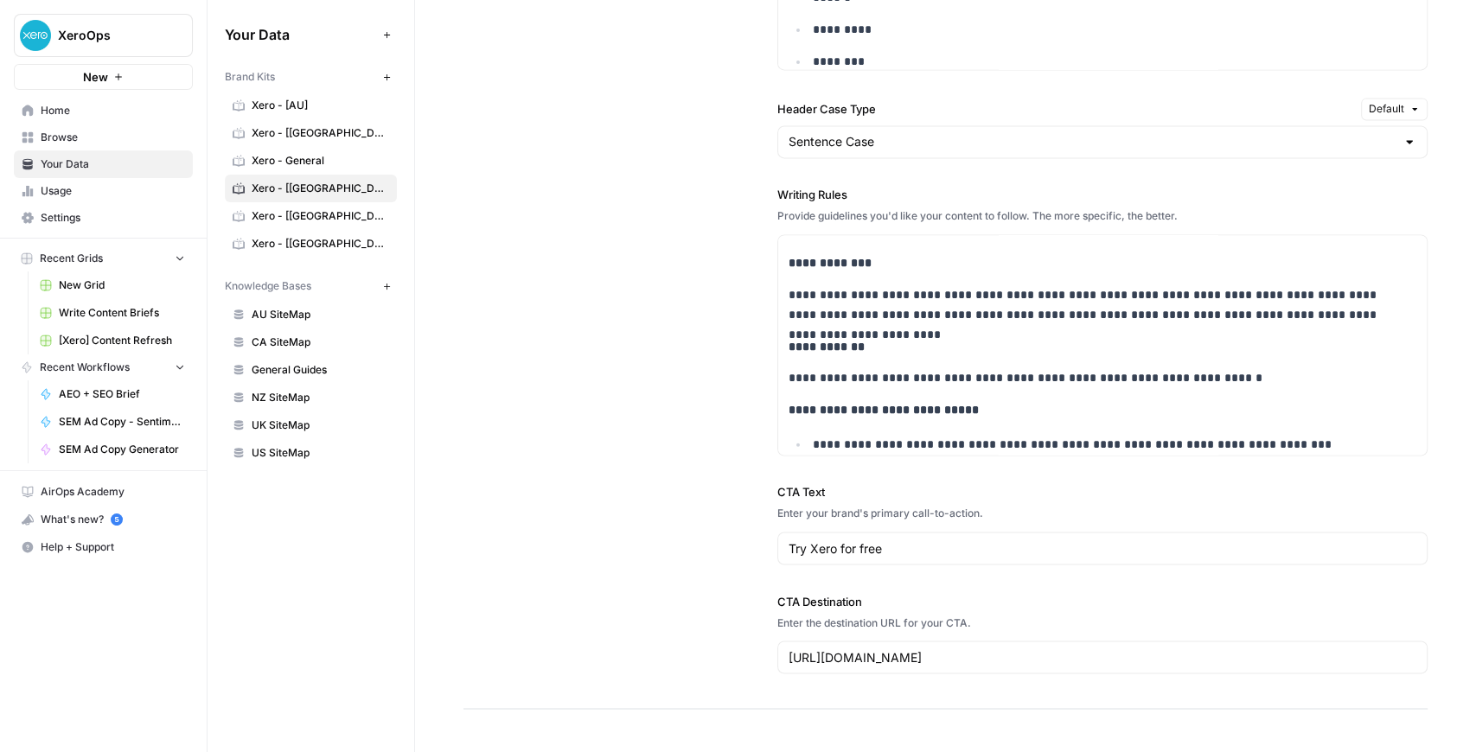
click at [94, 286] on span "New Grid" at bounding box center [122, 285] width 126 height 16
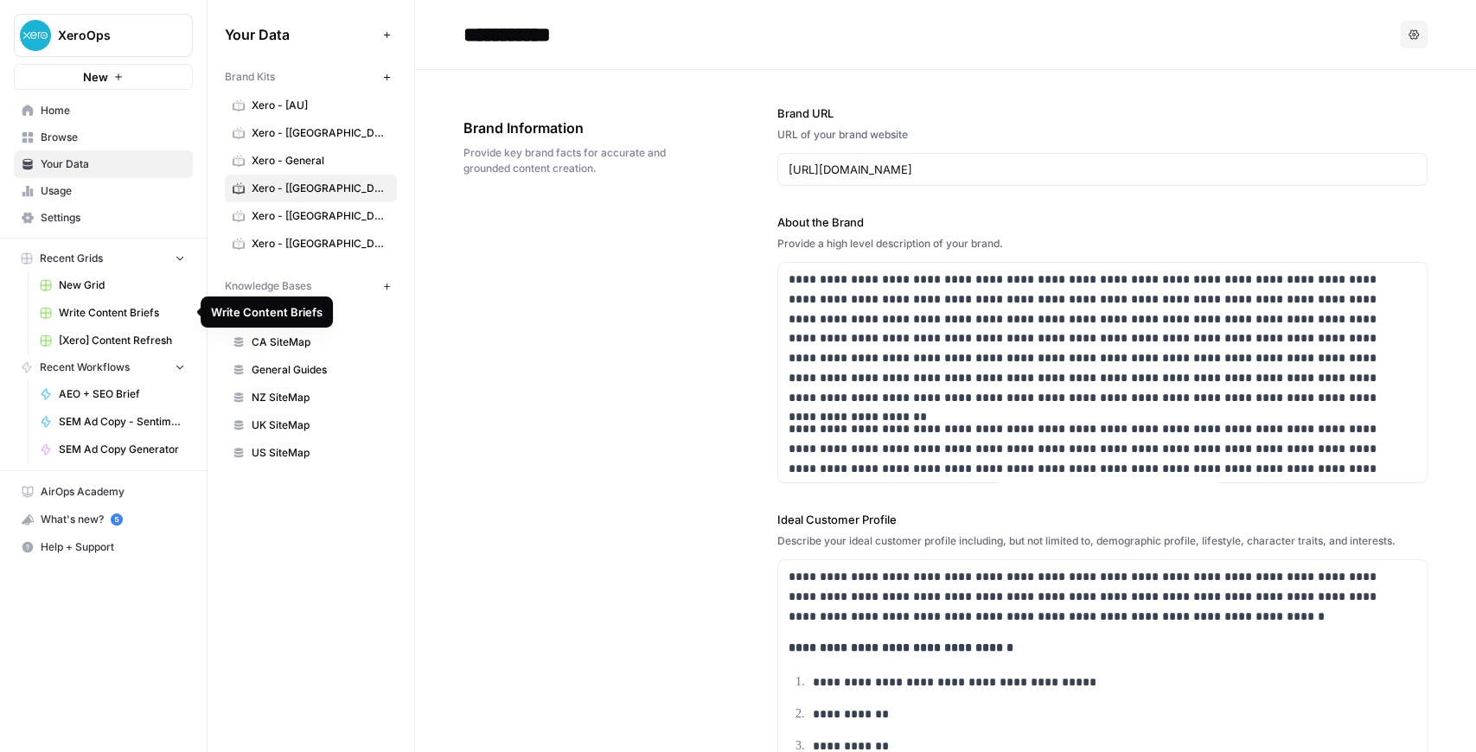
click at [142, 316] on span "Write Content Briefs" at bounding box center [122, 313] width 126 height 16
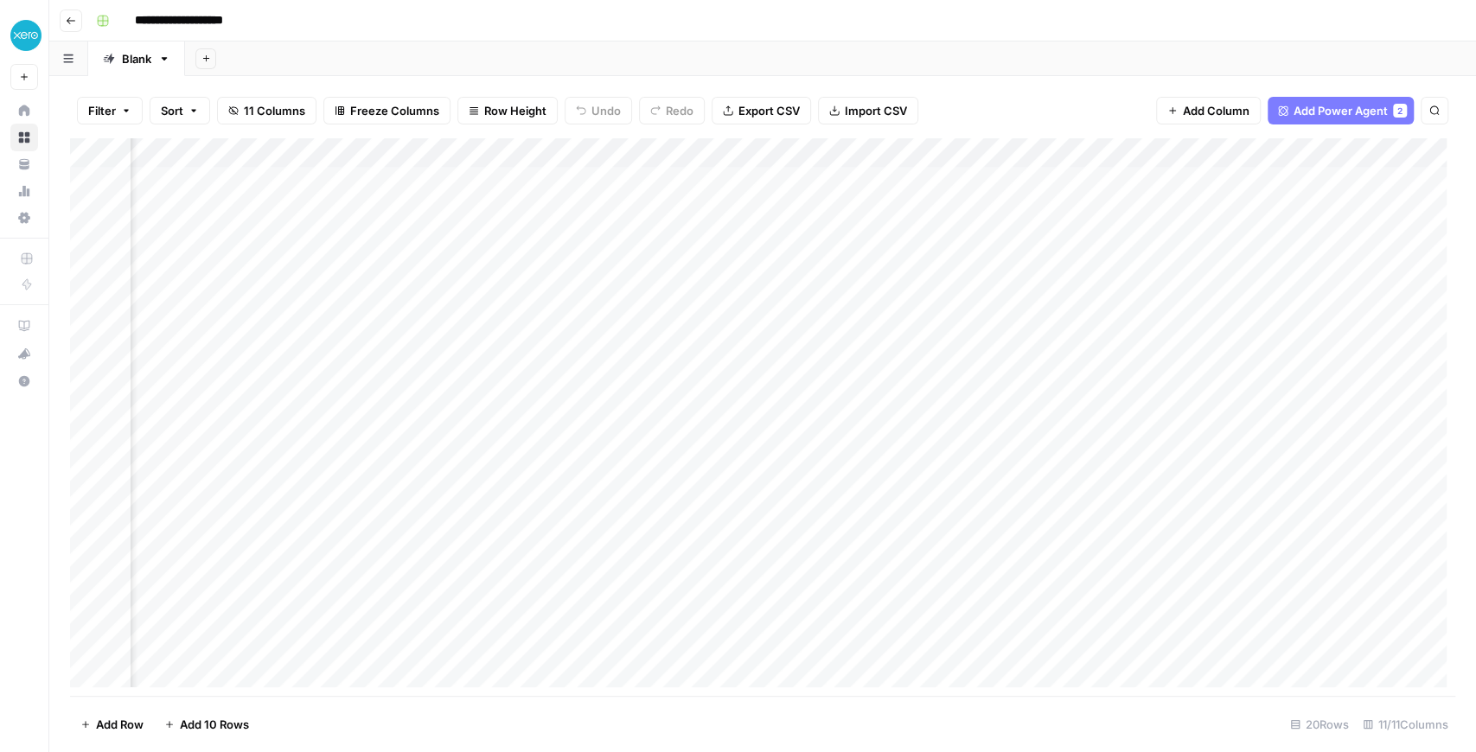
scroll to position [0, 811]
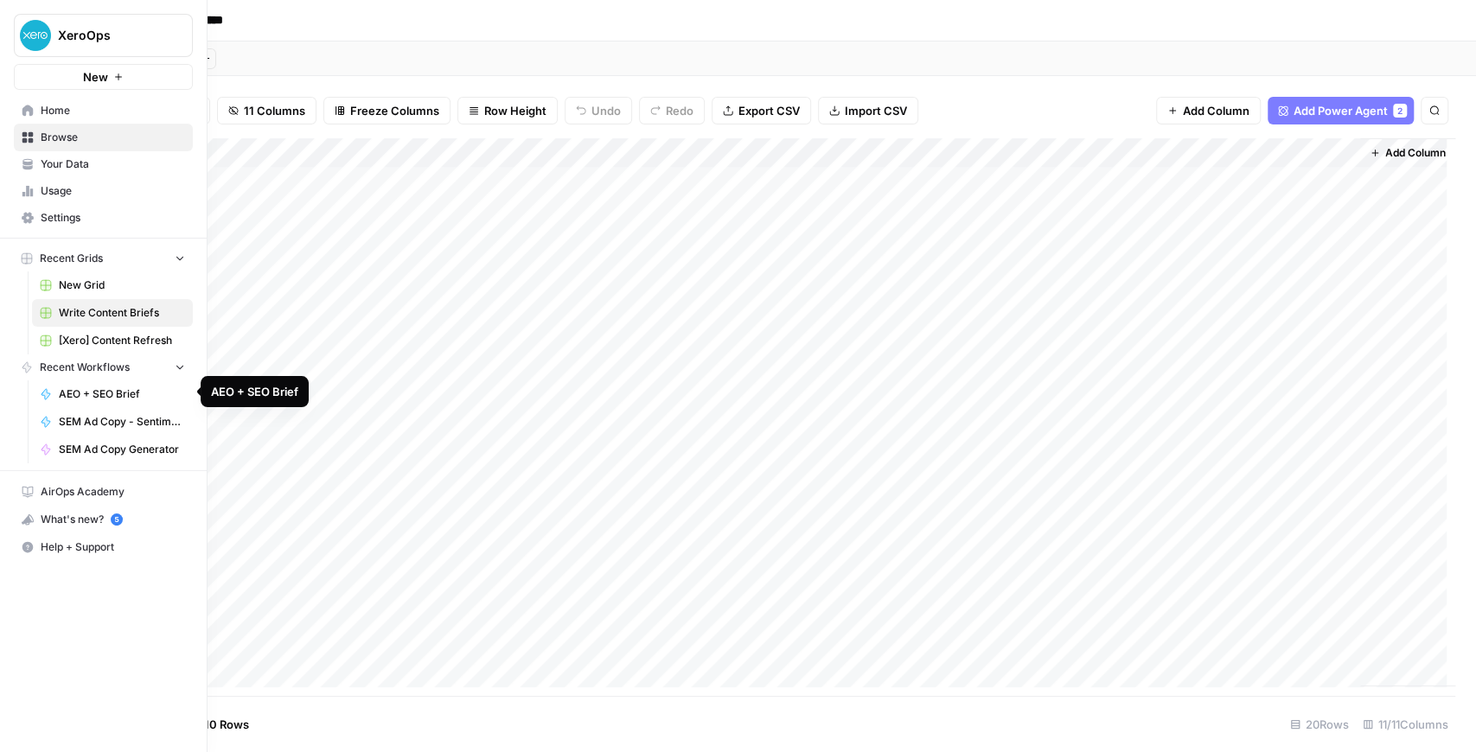
click at [118, 388] on span "AEO + SEO Brief" at bounding box center [122, 394] width 126 height 16
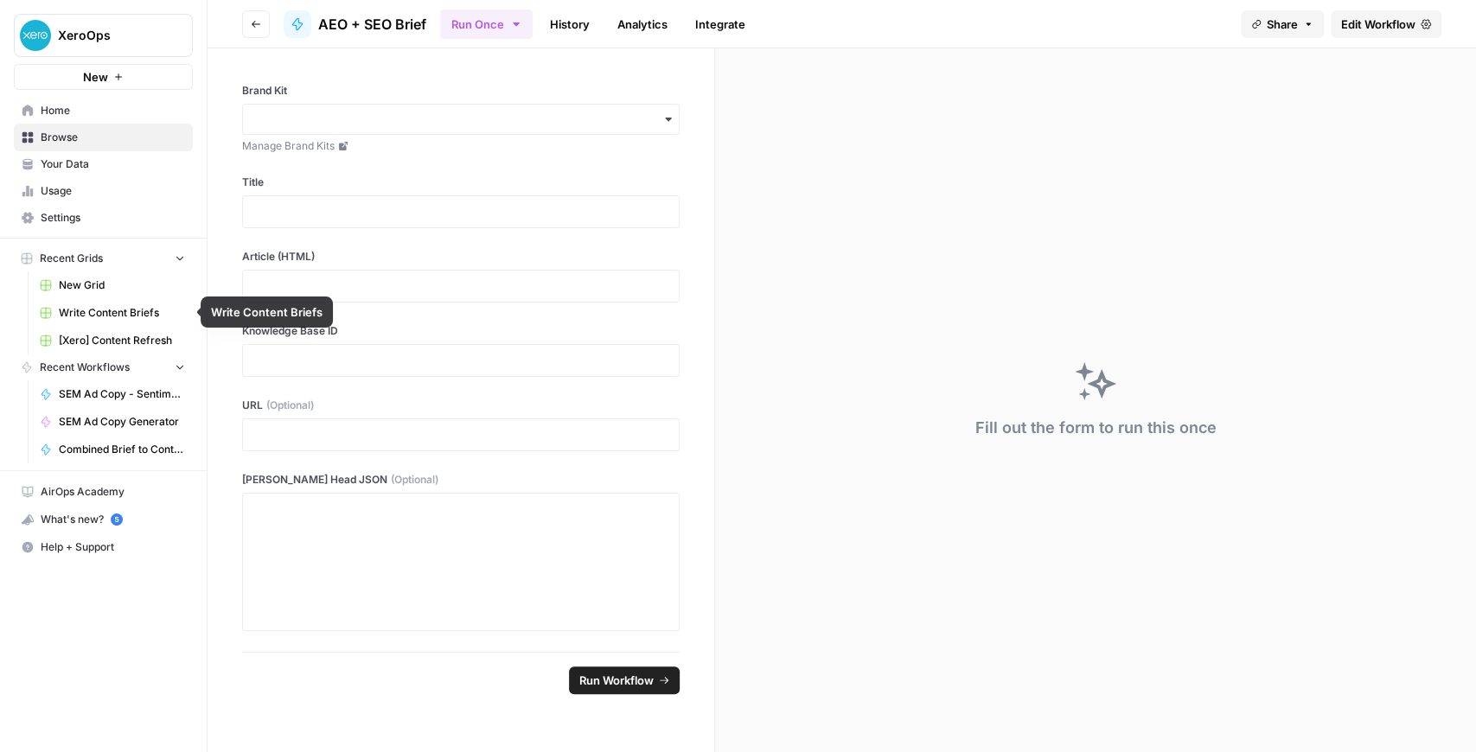
click at [95, 334] on span "[Xero] Content Refresh" at bounding box center [122, 341] width 126 height 16
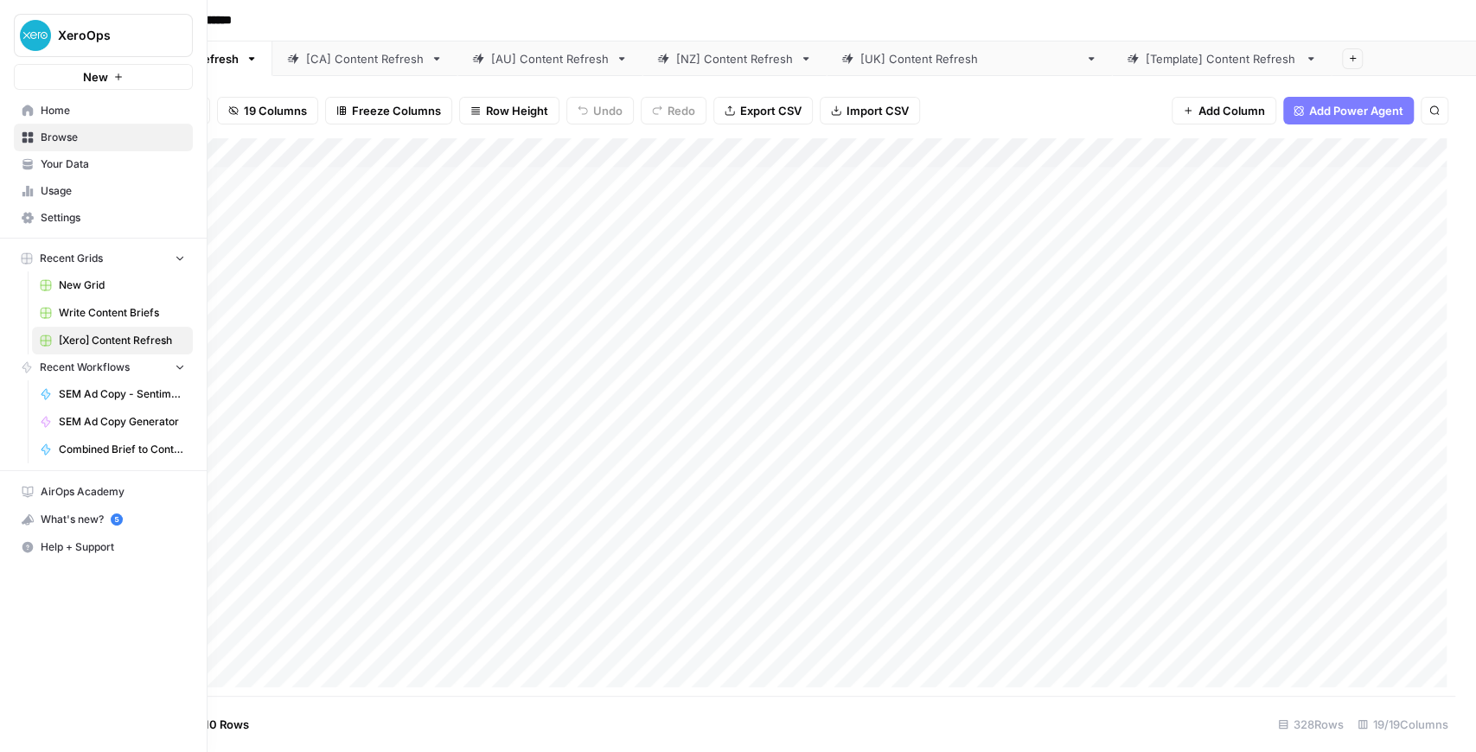
click at [31, 106] on icon at bounding box center [28, 111] width 12 height 12
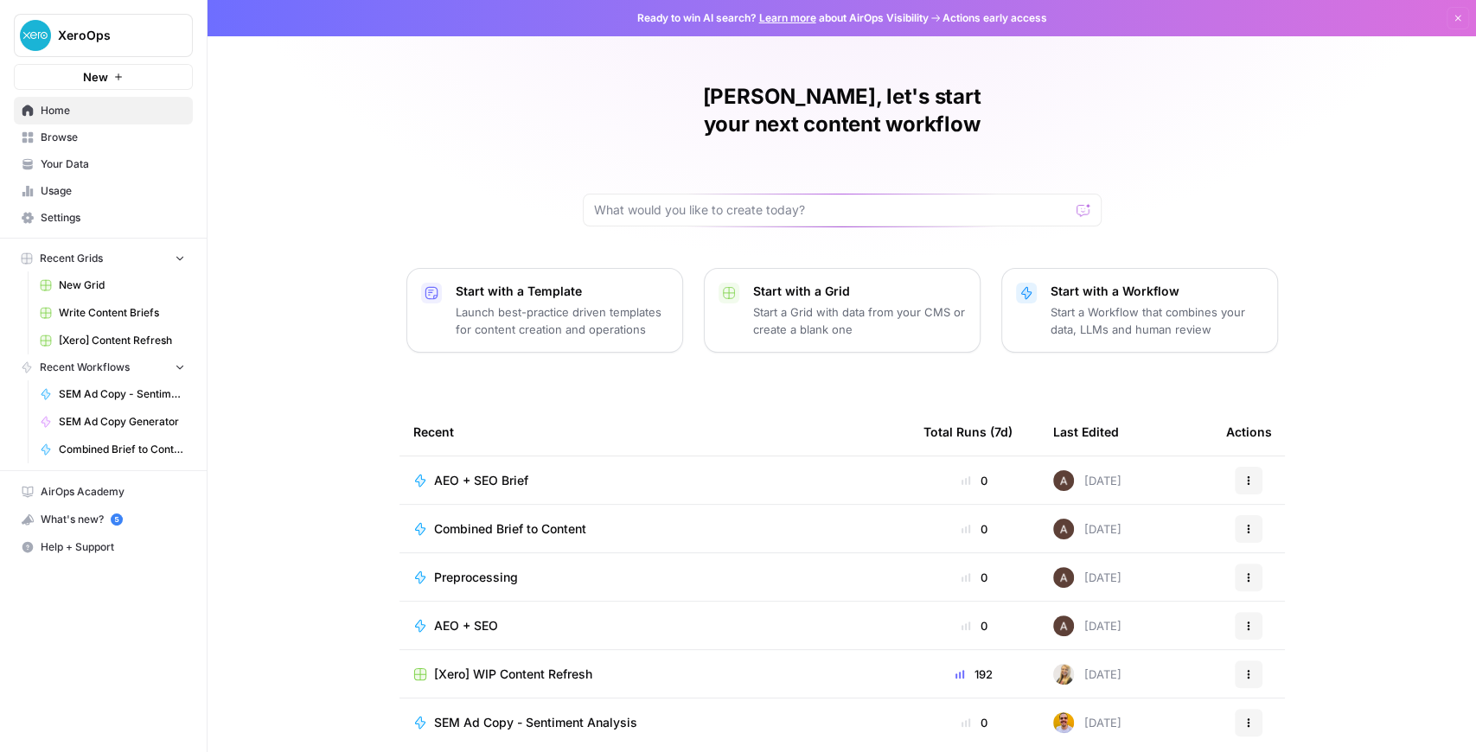
click at [81, 137] on span "Browse" at bounding box center [113, 138] width 144 height 16
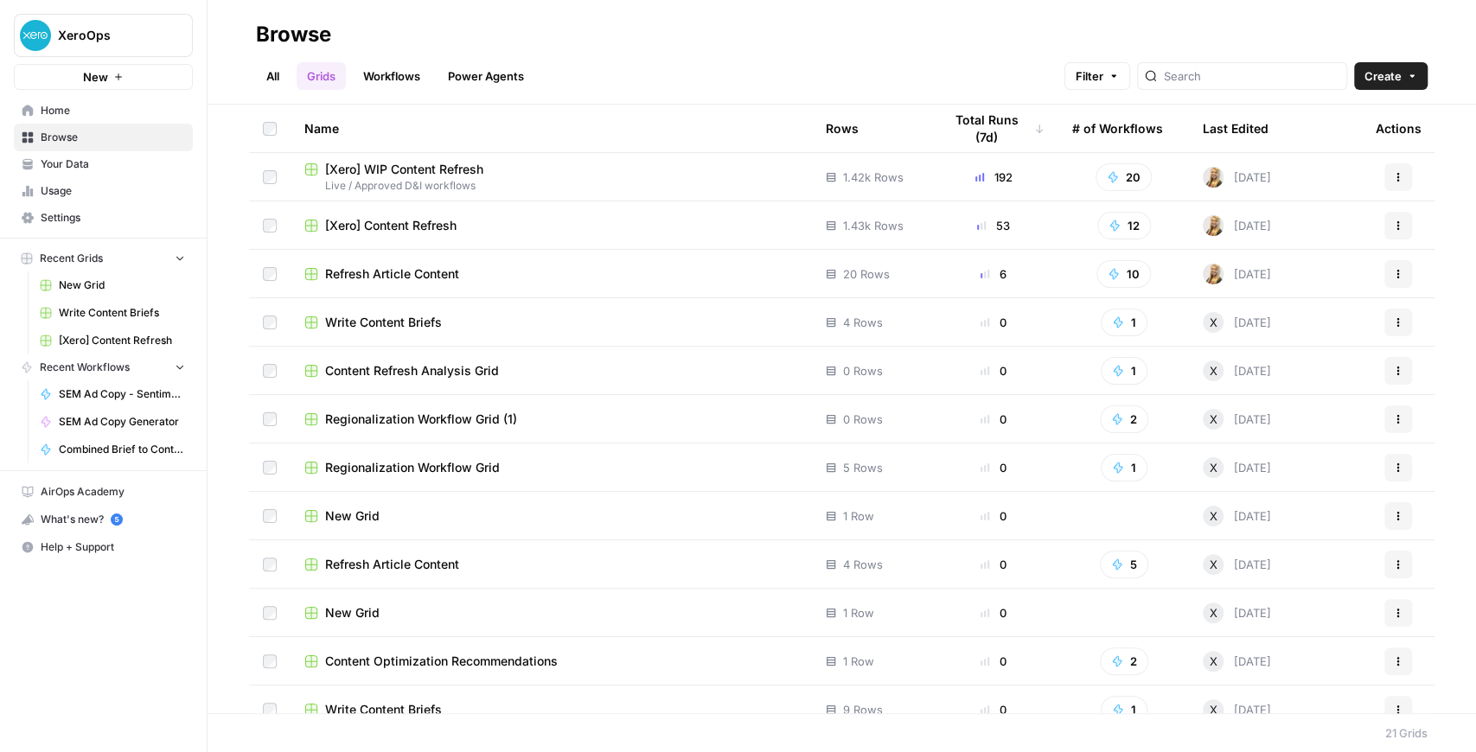
click at [406, 169] on span "[Xero] WIP Content Refresh" at bounding box center [404, 169] width 158 height 17
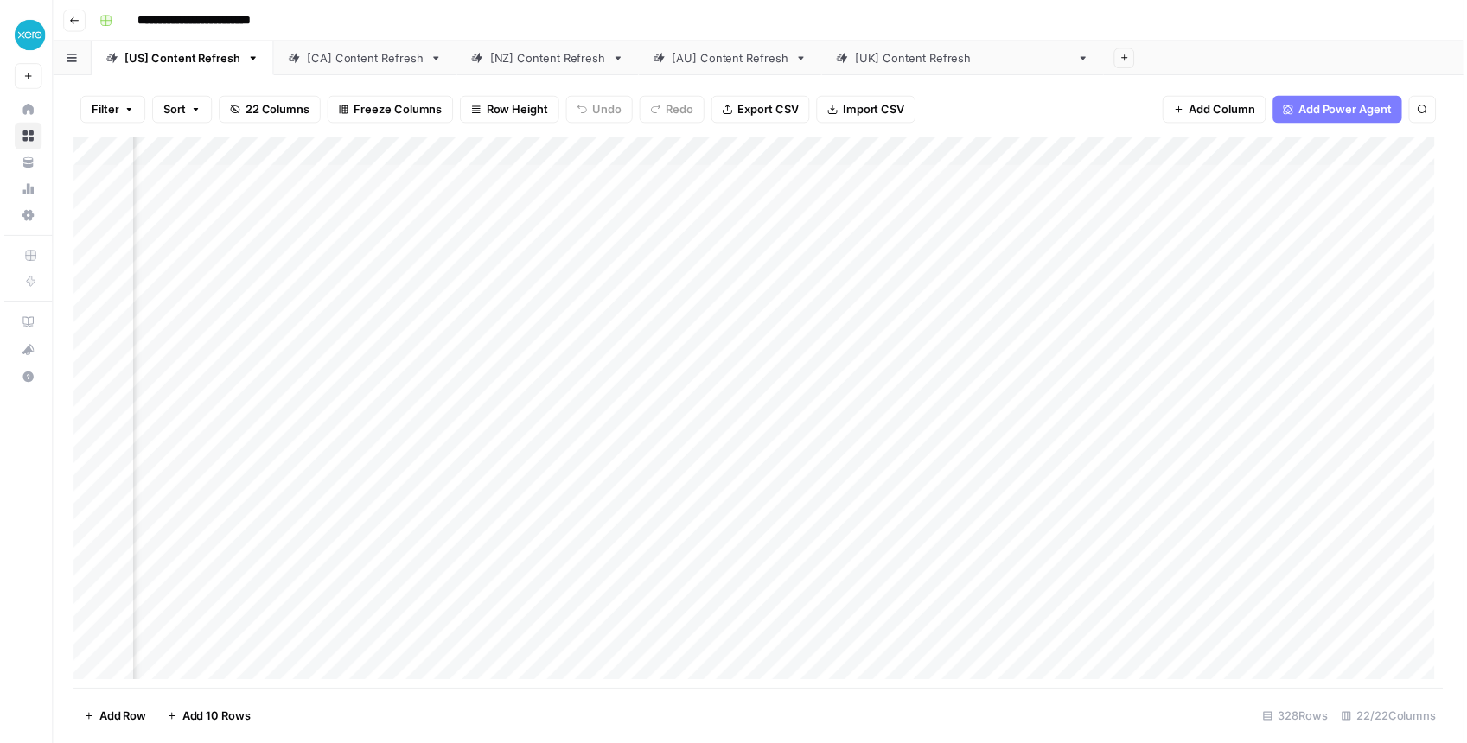
scroll to position [0, 1461]
click at [800, 270] on div "Add Column" at bounding box center [762, 417] width 1385 height 558
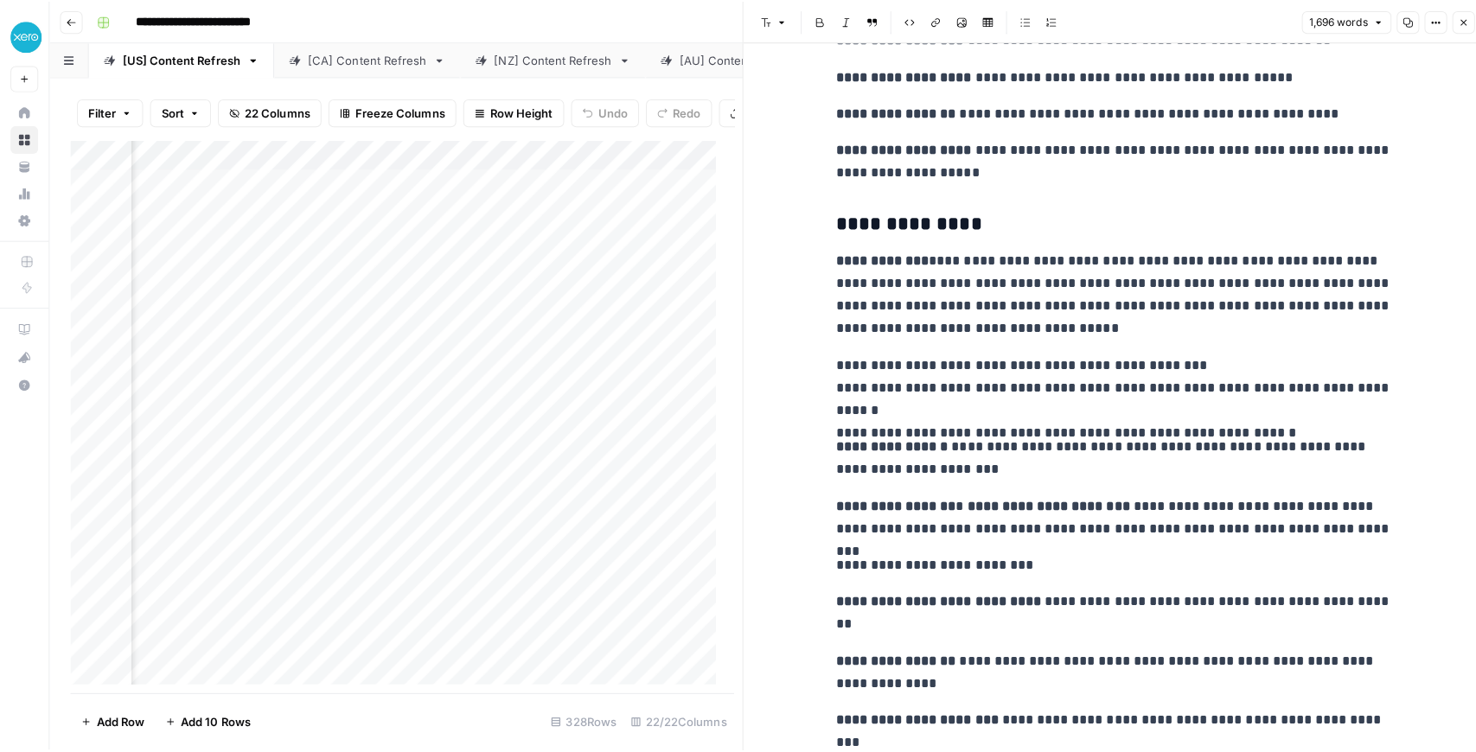
scroll to position [6512, 0]
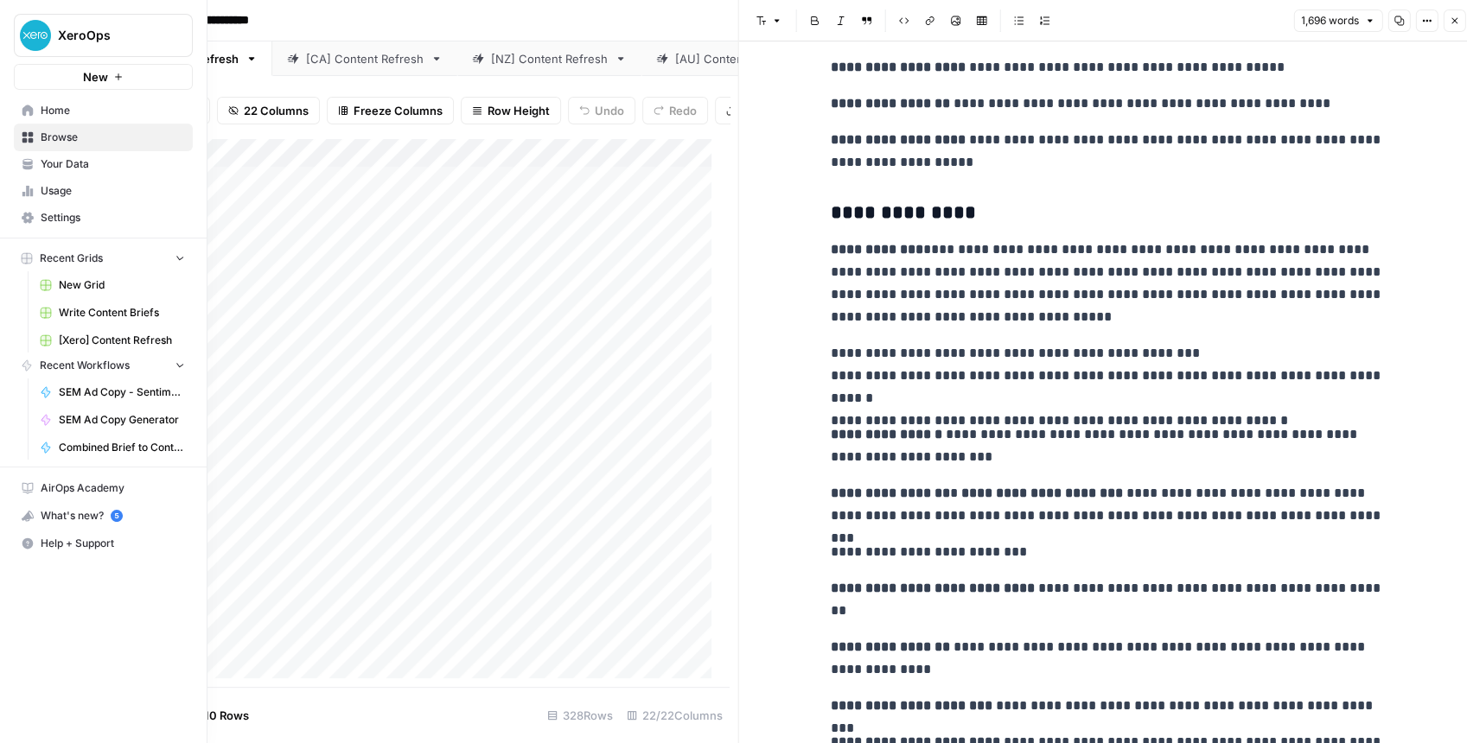
click at [31, 172] on link "Your Data" at bounding box center [103, 164] width 179 height 28
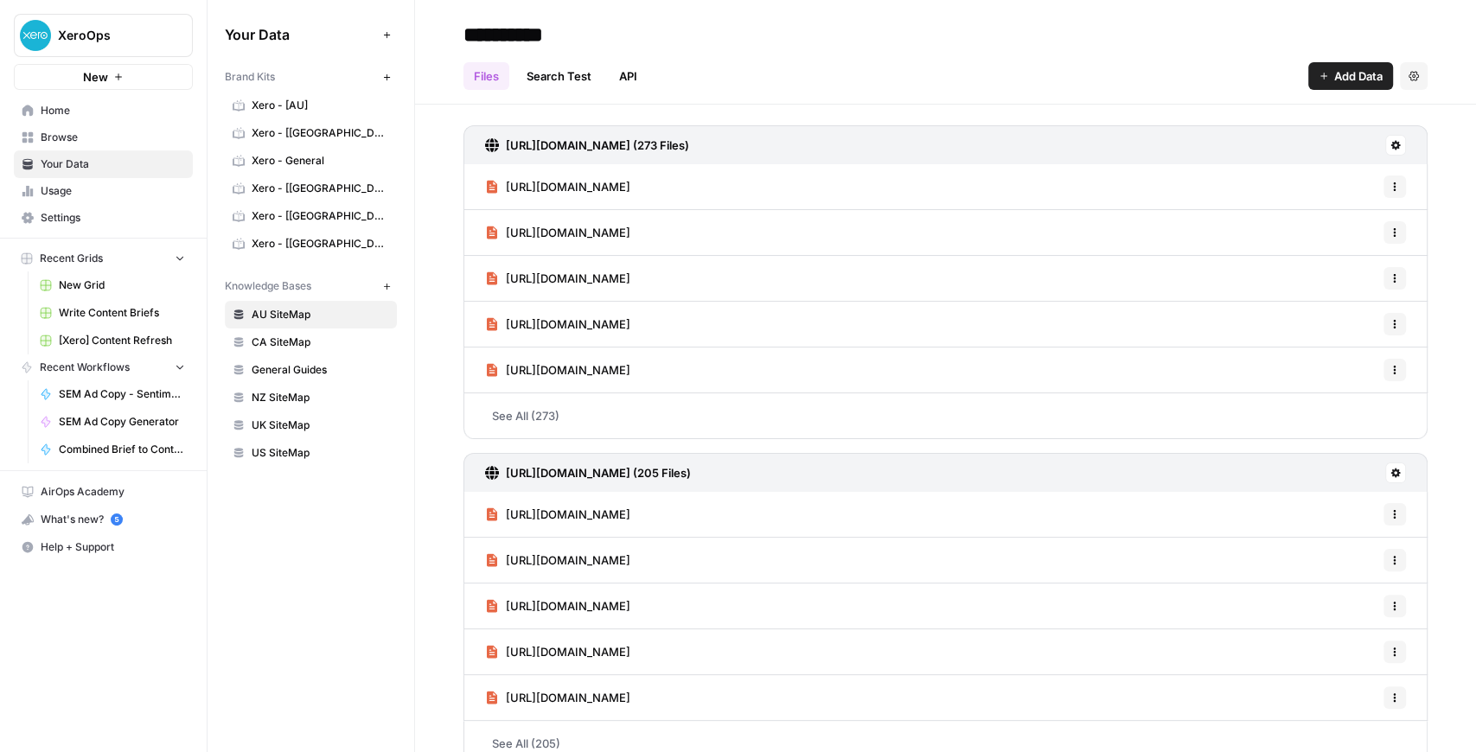
click at [302, 232] on link "Xero - [US]" at bounding box center [311, 244] width 172 height 28
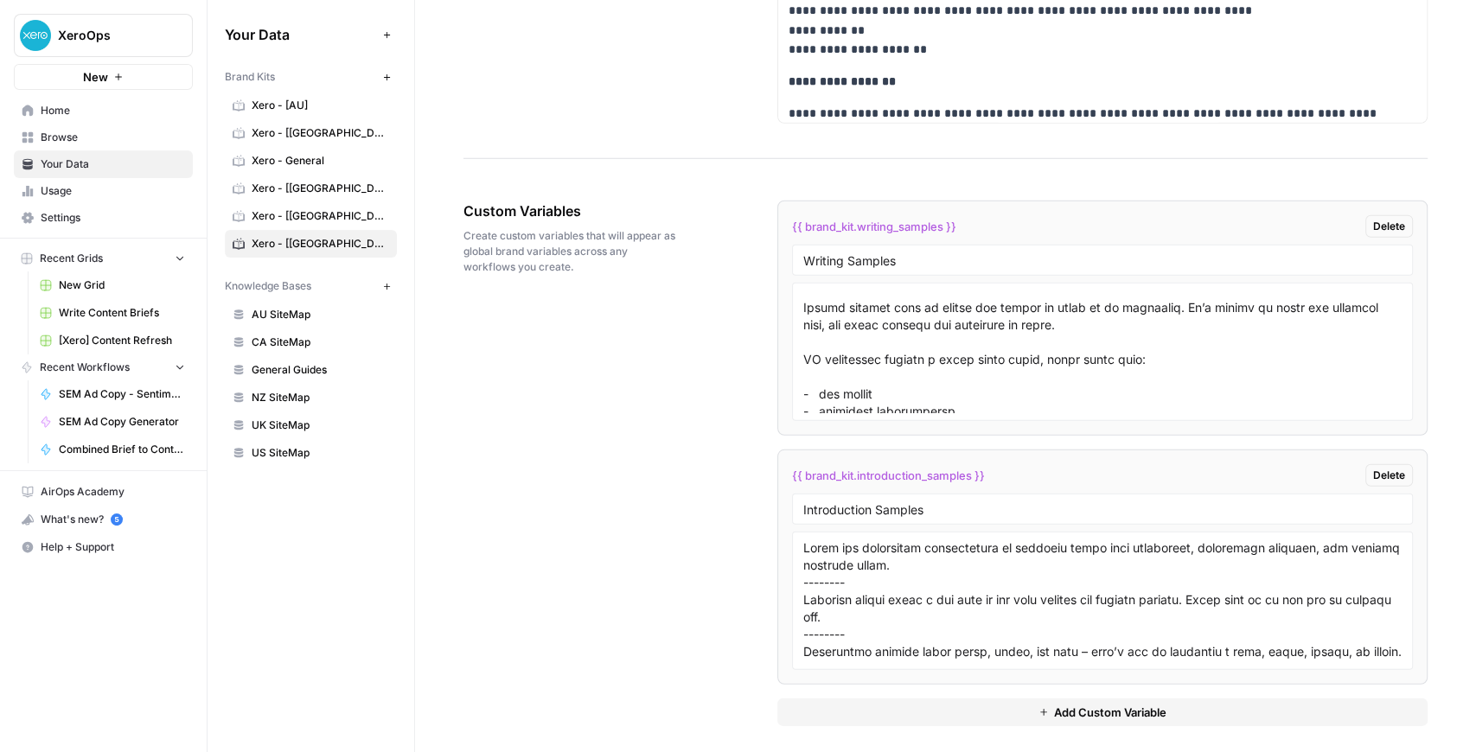
scroll to position [2650, 0]
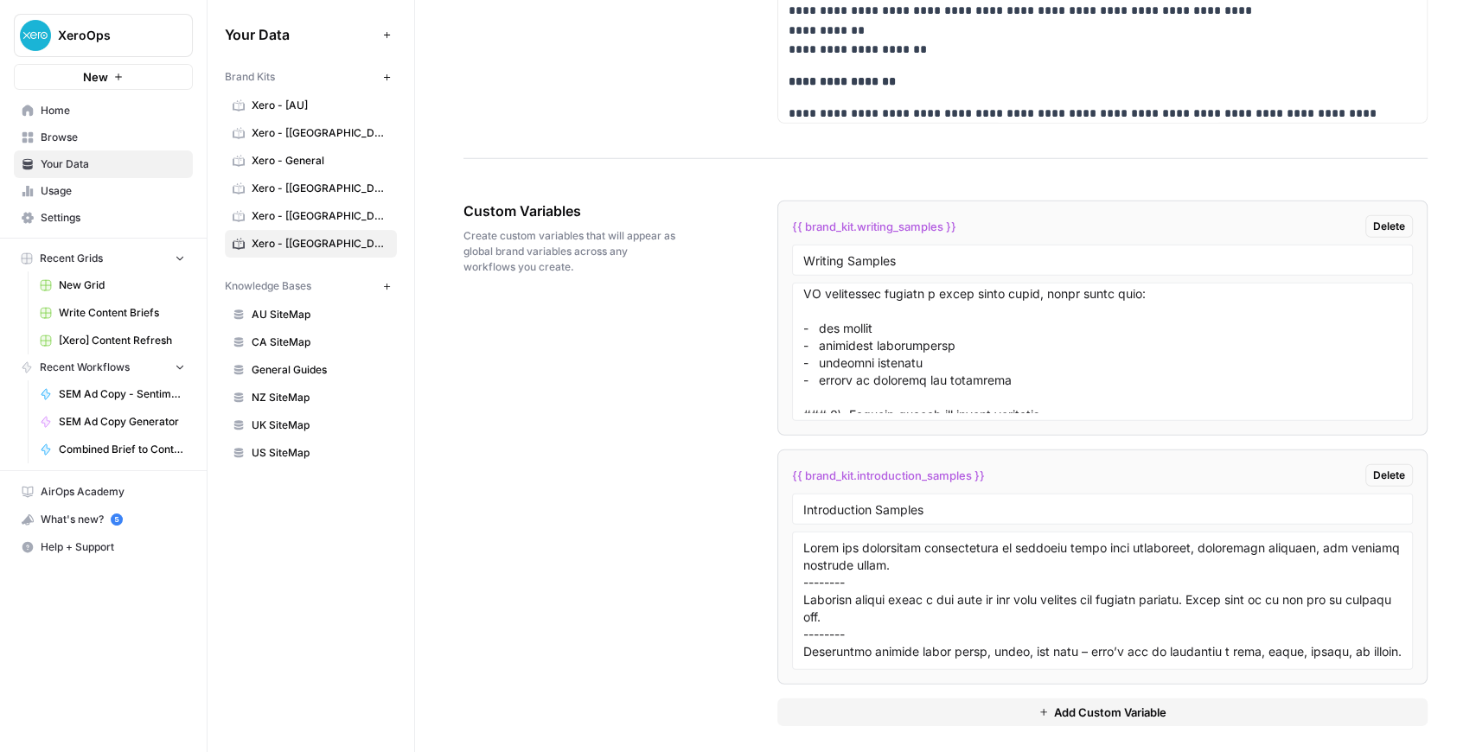
click at [123, 346] on span "[Xero] Content Refresh" at bounding box center [122, 341] width 126 height 16
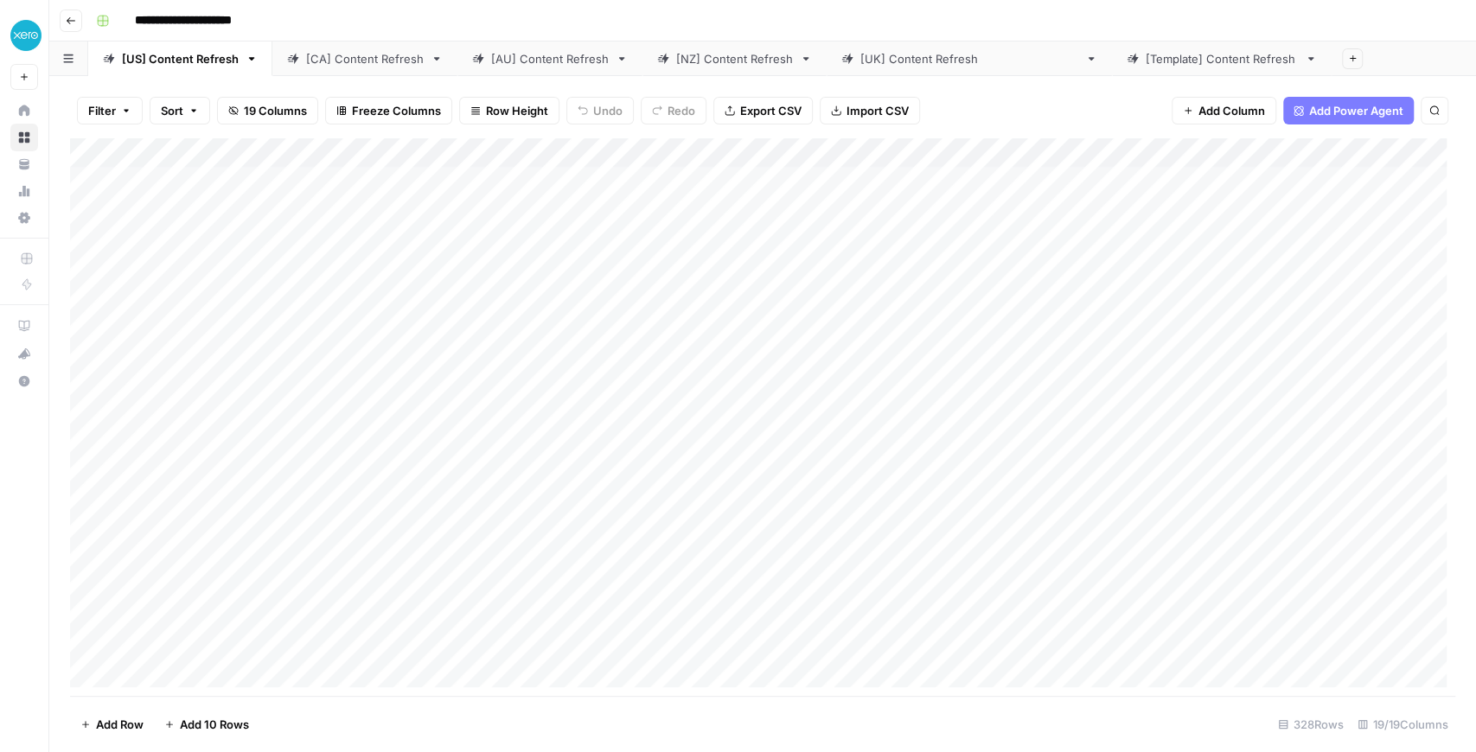
click at [745, 697] on footer "Add Row Add 10 Rows 328 Rows 19/19 Columns" at bounding box center [762, 724] width 1385 height 56
click at [750, 697] on footer "Add Row Add 10 Rows 328 Rows 19/19 Columns" at bounding box center [762, 724] width 1385 height 56
click at [625, 152] on div "Add Column" at bounding box center [762, 417] width 1385 height 558
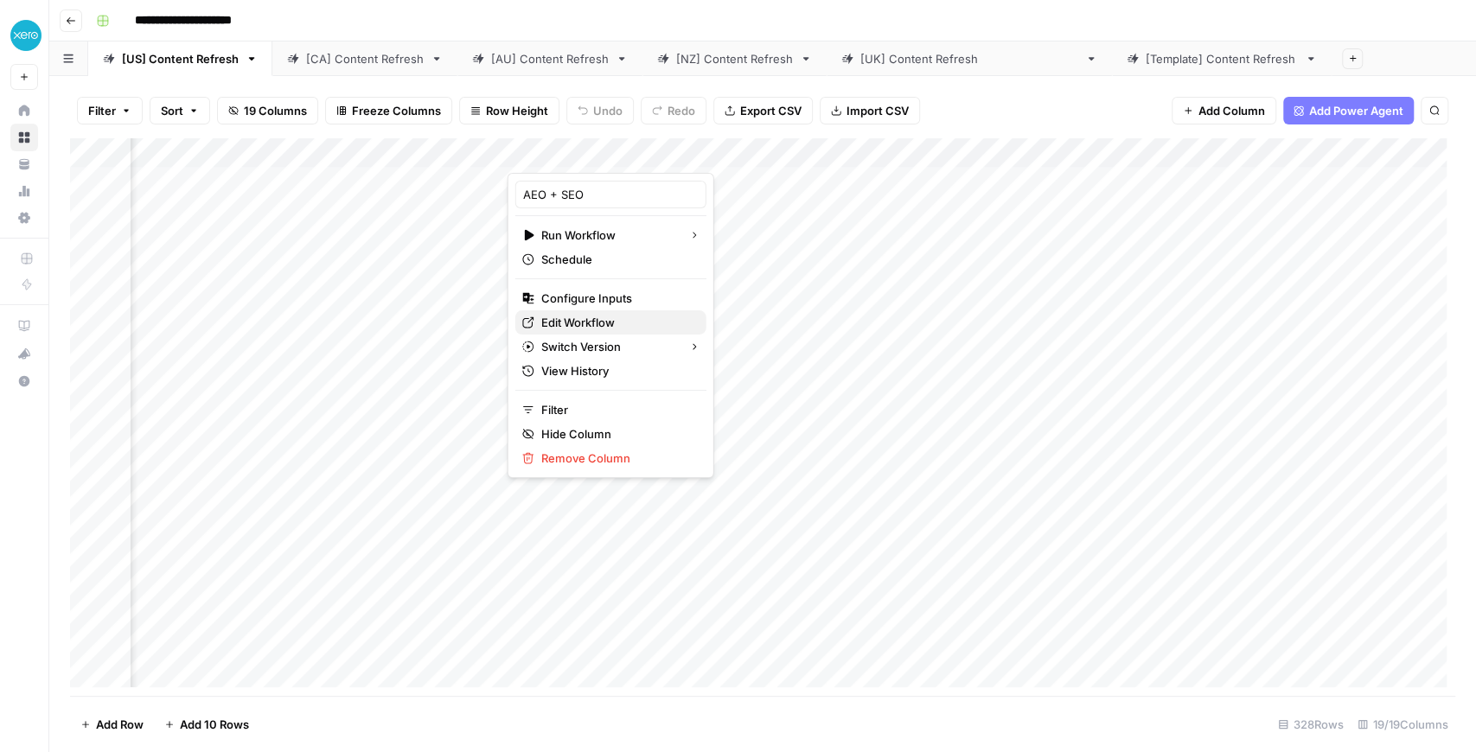
click at [574, 316] on span "Edit Workflow" at bounding box center [616, 322] width 151 height 17
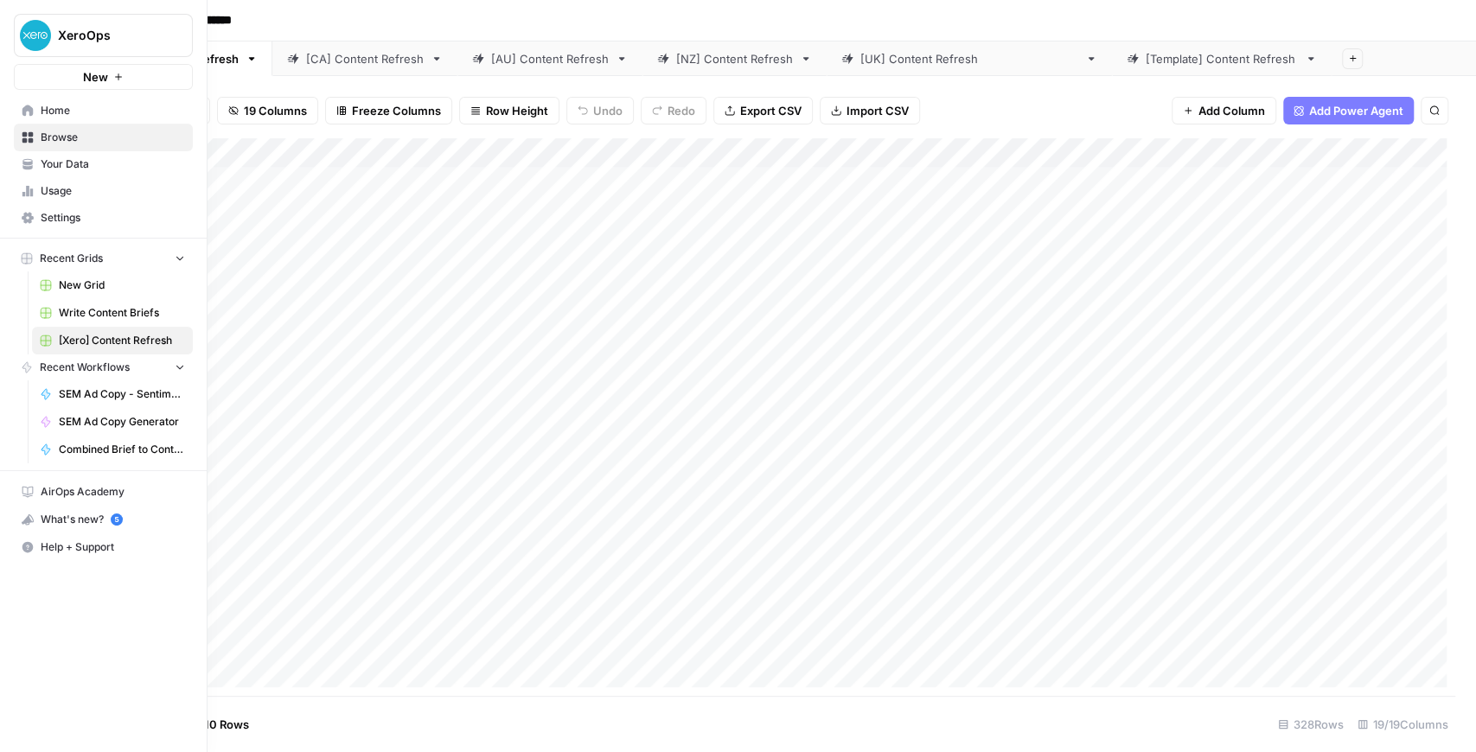
click at [43, 169] on span "Your Data" at bounding box center [113, 164] width 144 height 16
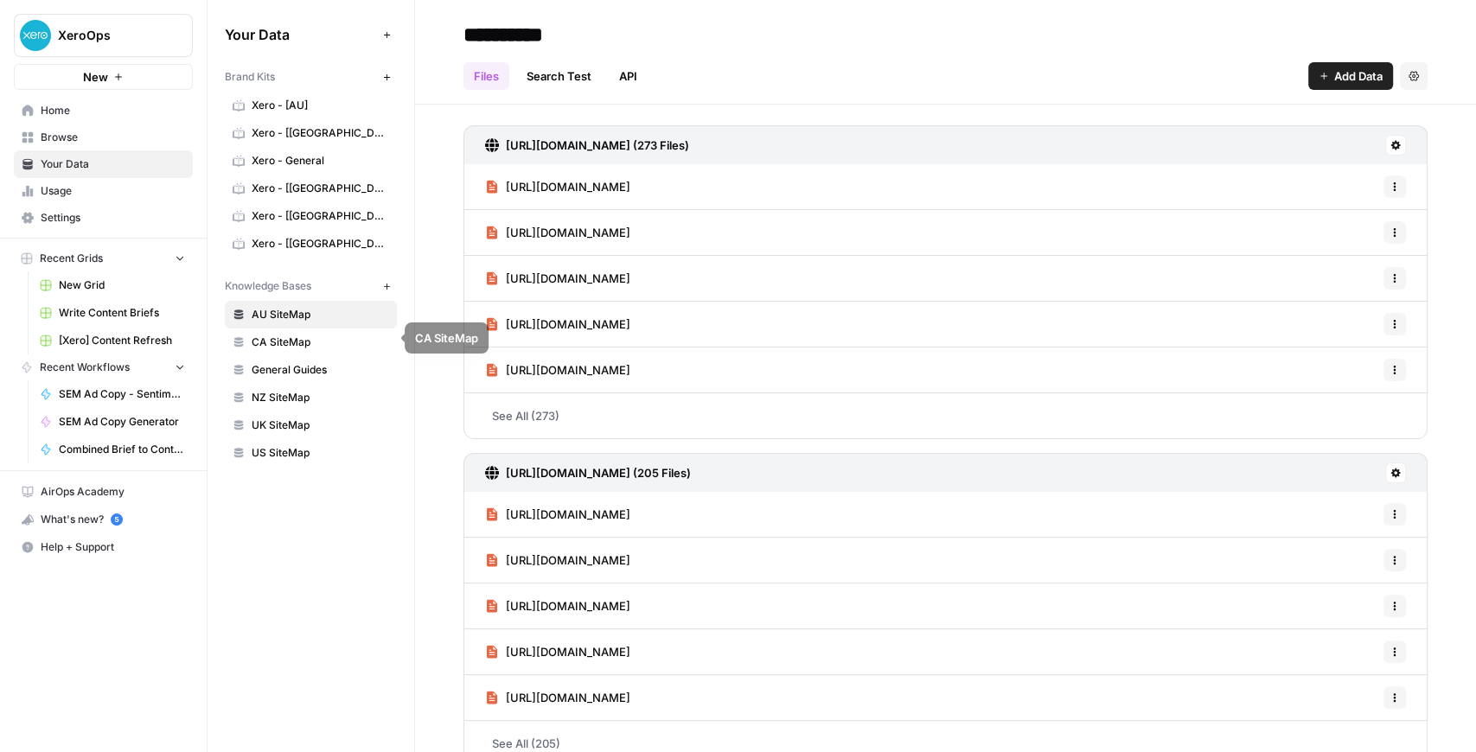
click at [305, 236] on span "Xero - [US]" at bounding box center [320, 244] width 137 height 16
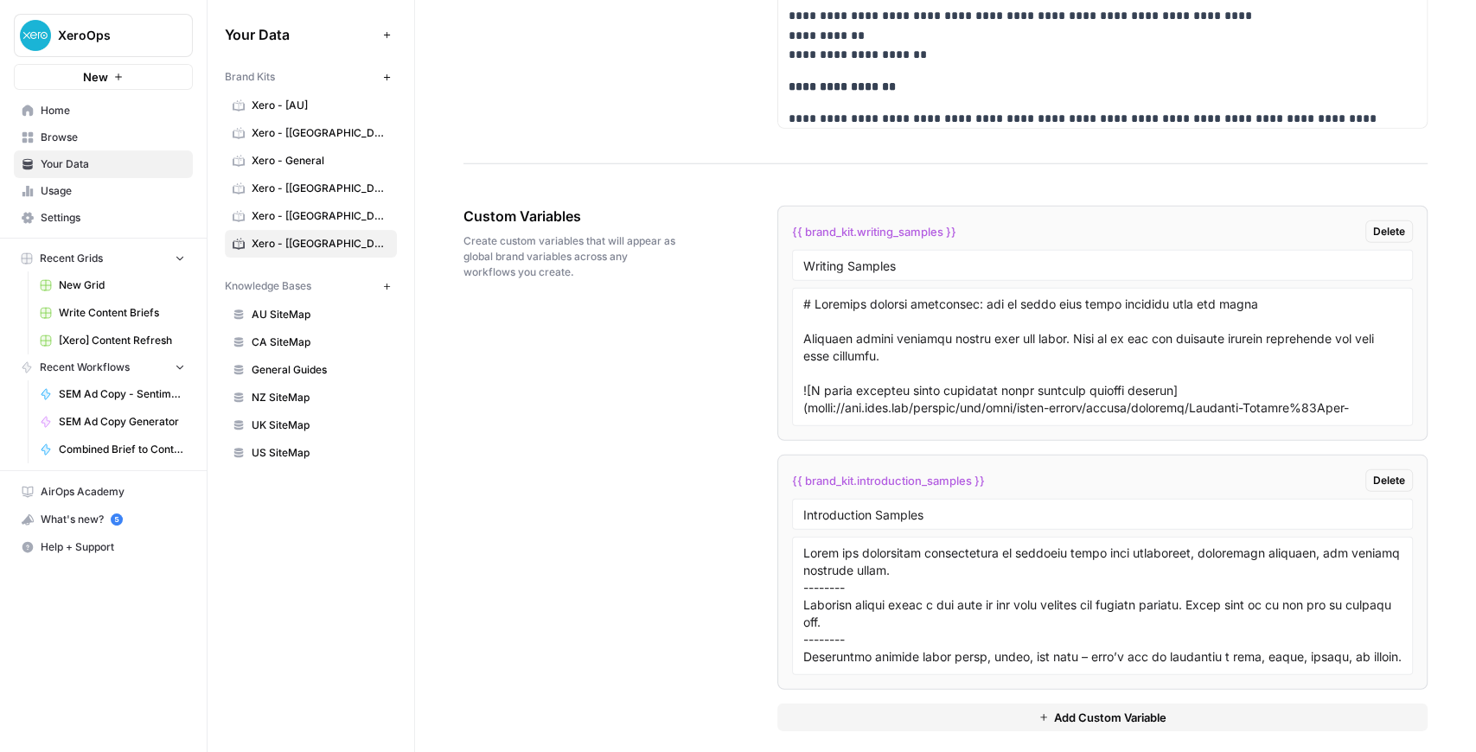
scroll to position [3159, 0]
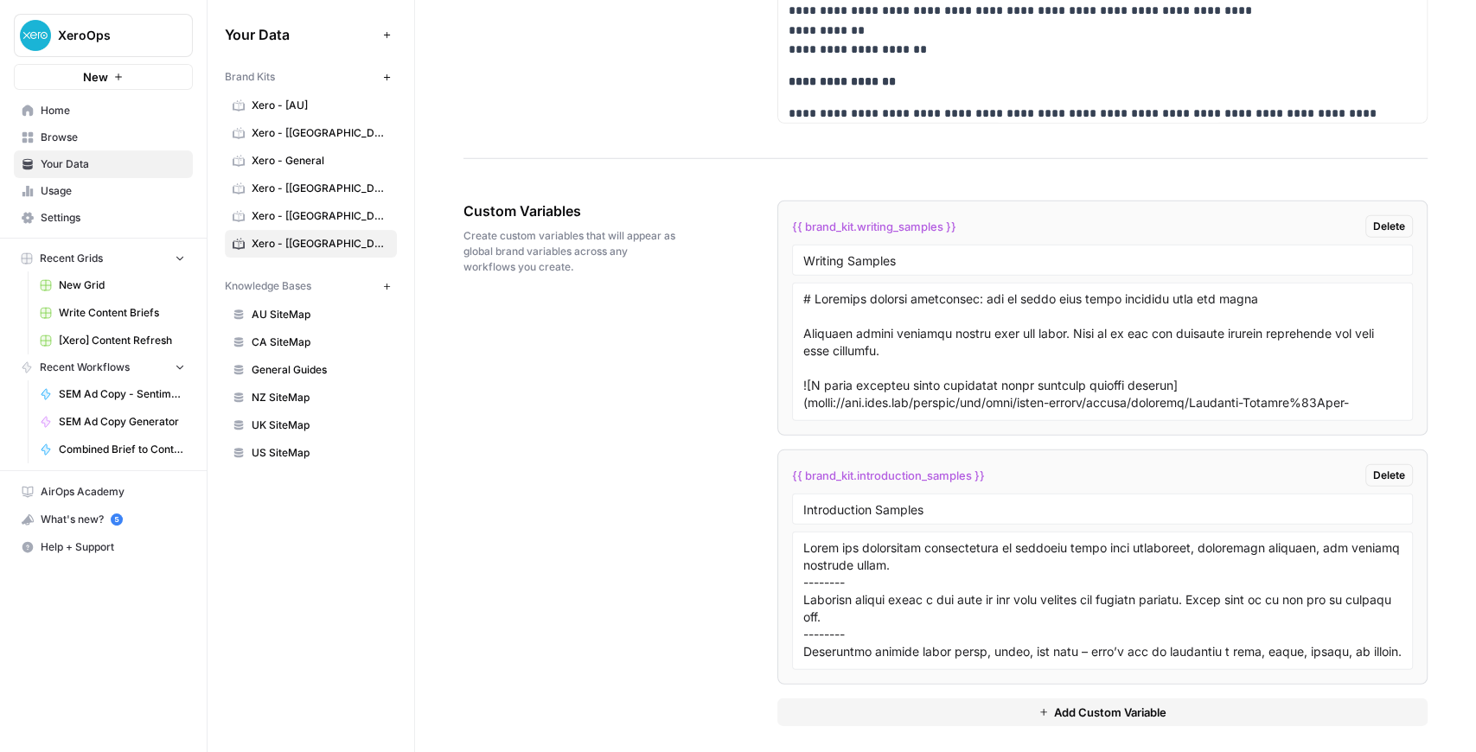
drag, startPoint x: 954, startPoint y: 221, endPoint x: 777, endPoint y: 214, distance: 177.4
click at [777, 214] on li "{{ brand_kit.writing_samples }} Delete Writing Samples" at bounding box center [1102, 318] width 650 height 235
copy span "{{ brand_kit.writing_samples }}"
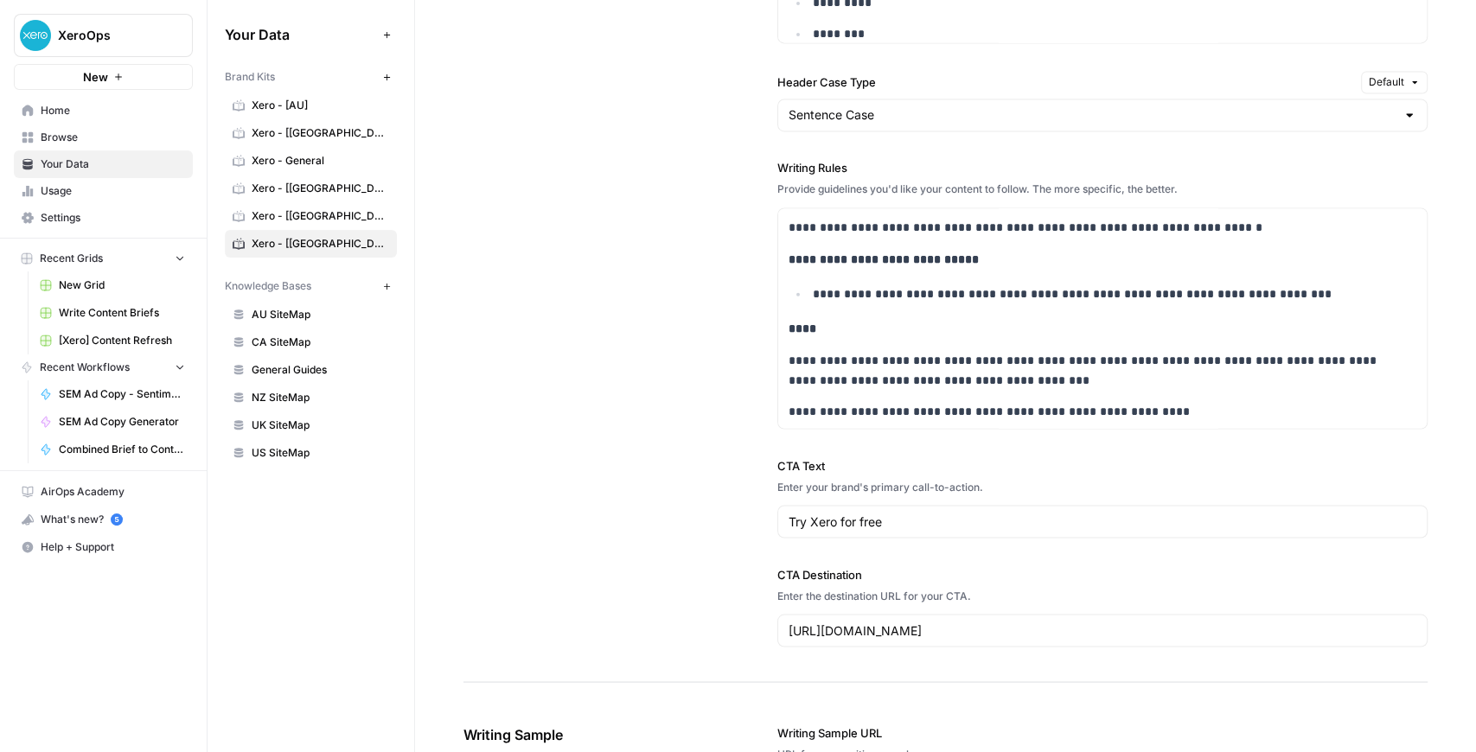
scroll to position [1776, 0]
click at [106, 46] on button "XeroOps" at bounding box center [103, 35] width 179 height 43
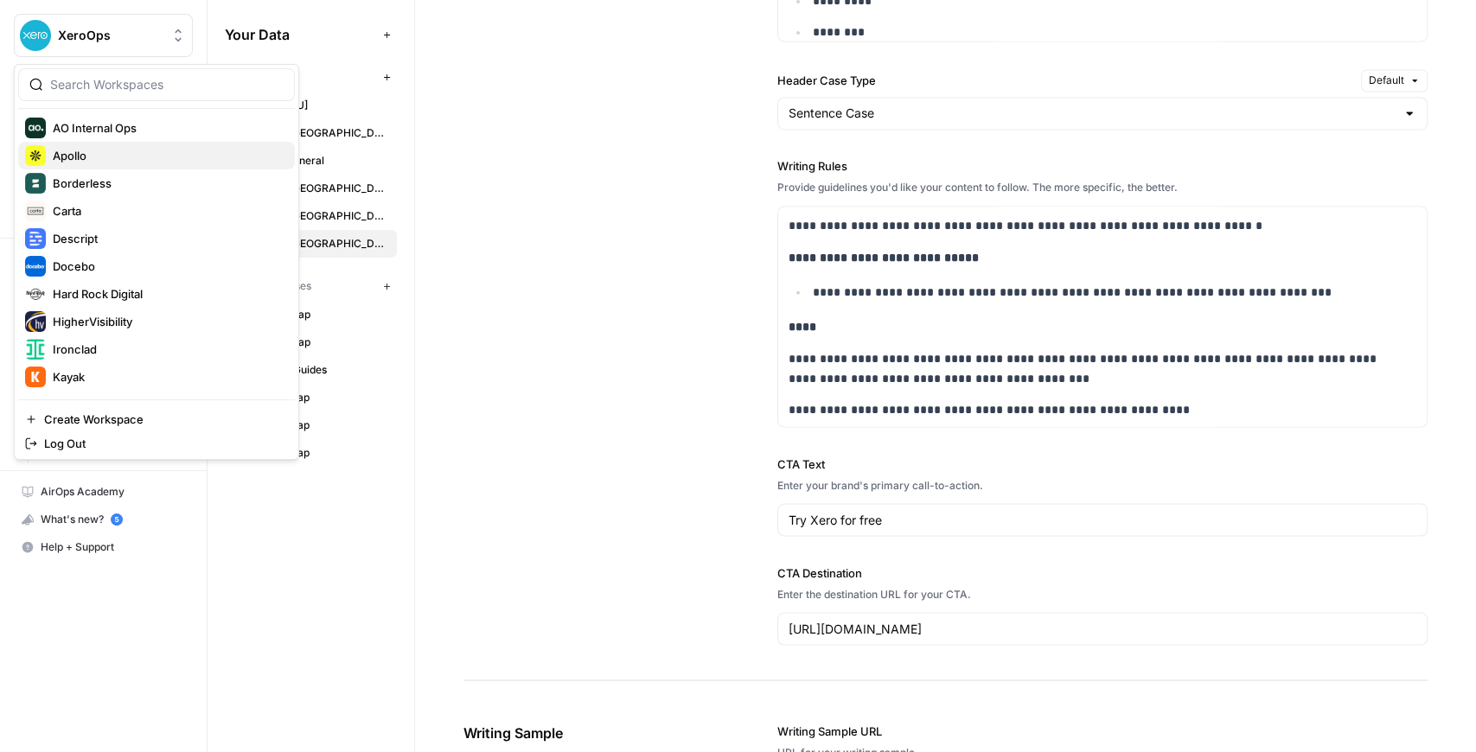
scroll to position [249, 0]
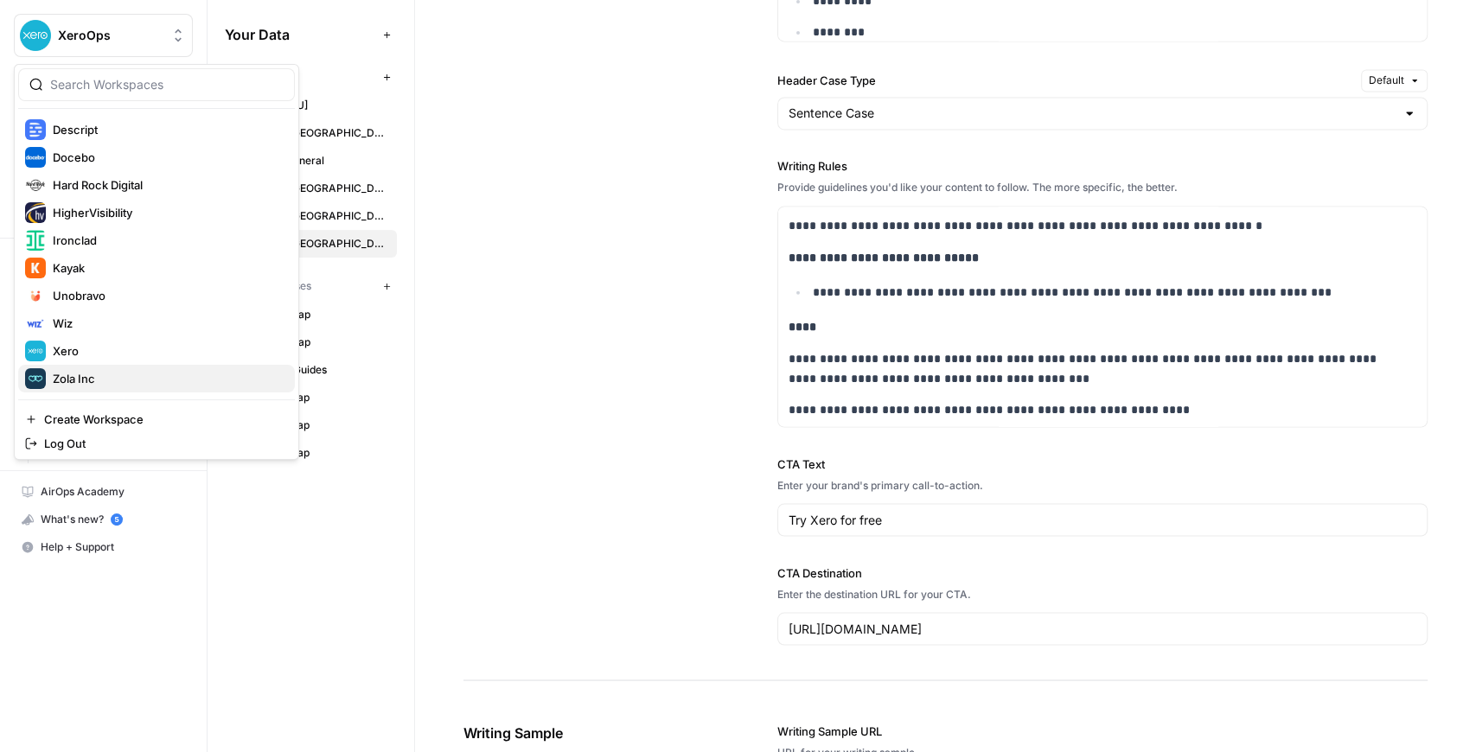
click at [103, 372] on span "Zola Inc" at bounding box center [167, 378] width 228 height 17
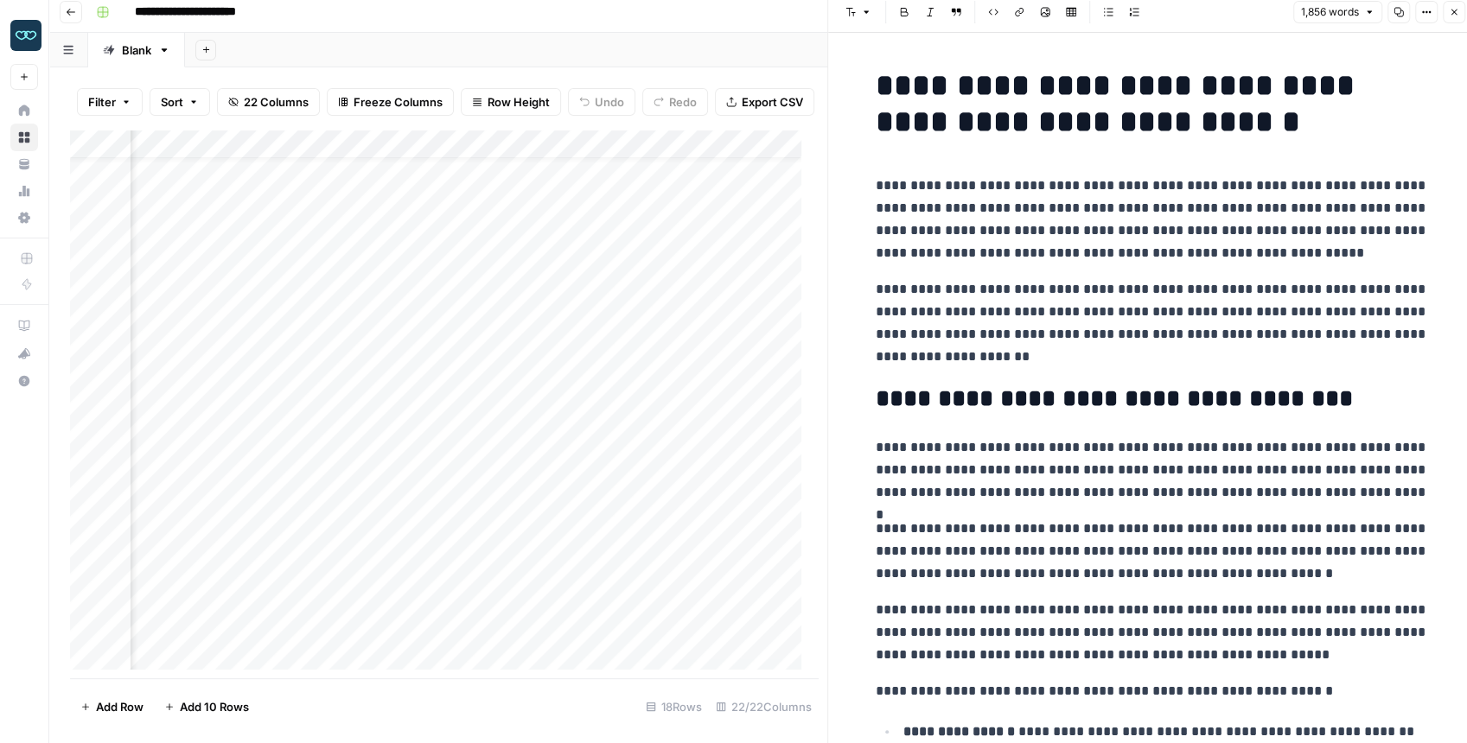
scroll to position [6215, 0]
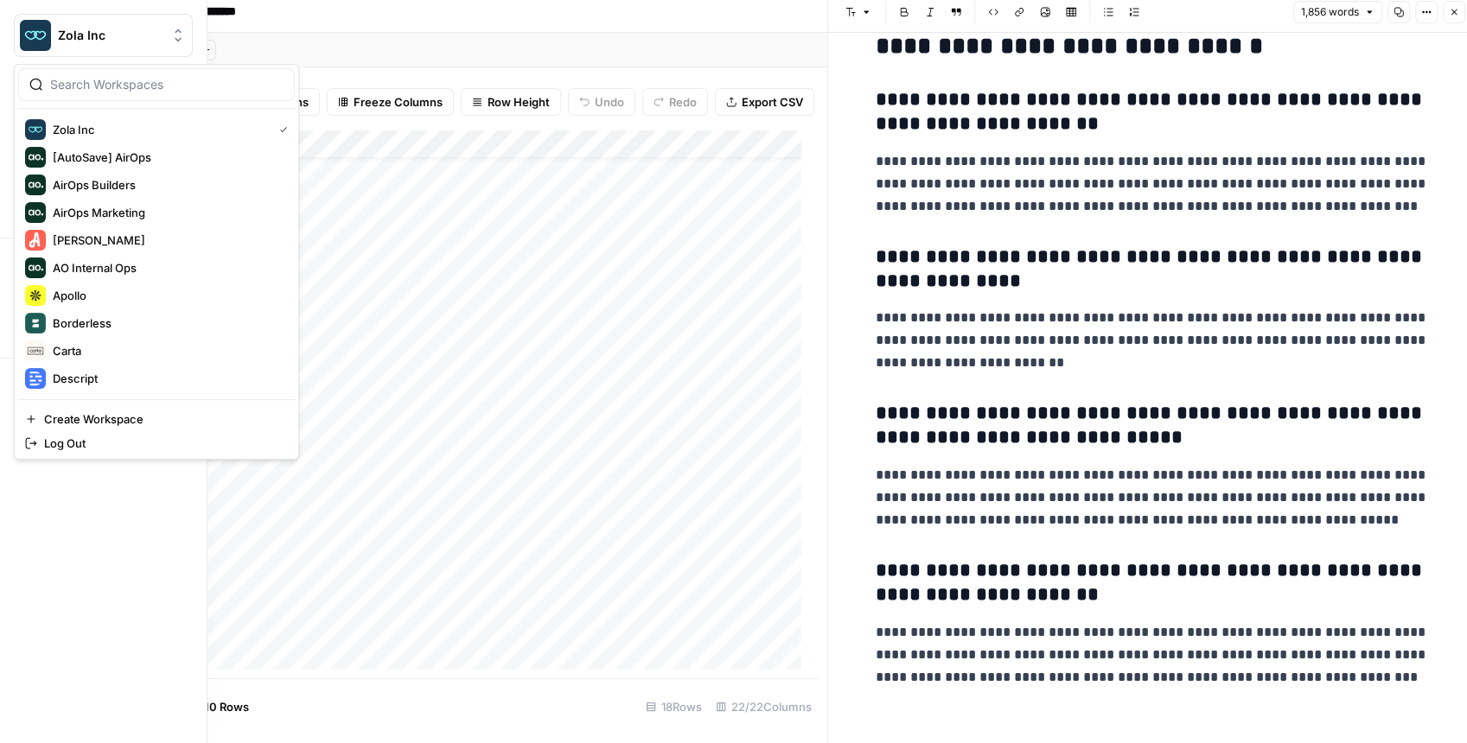
click at [36, 35] on img "Workspace: Zola Inc" at bounding box center [35, 35] width 31 height 31
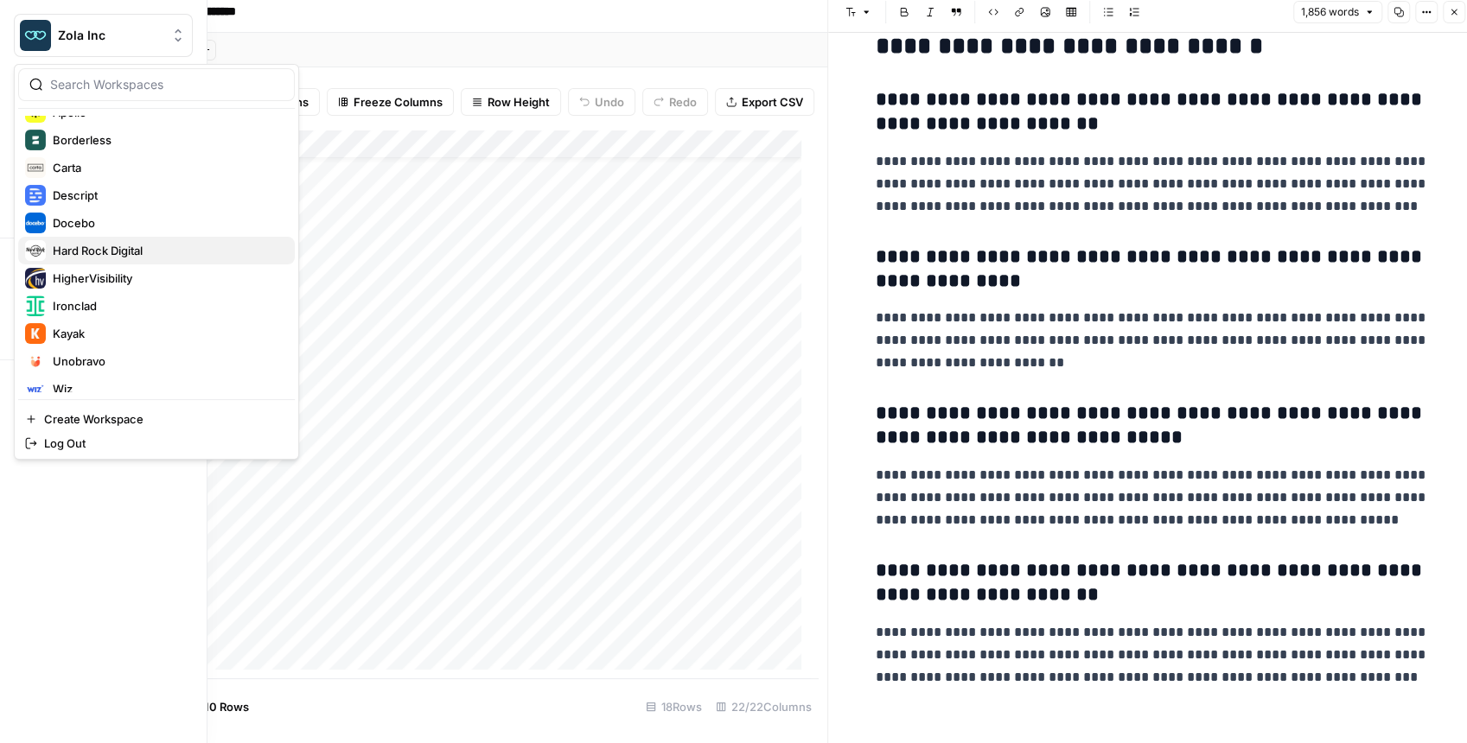
scroll to position [133, 0]
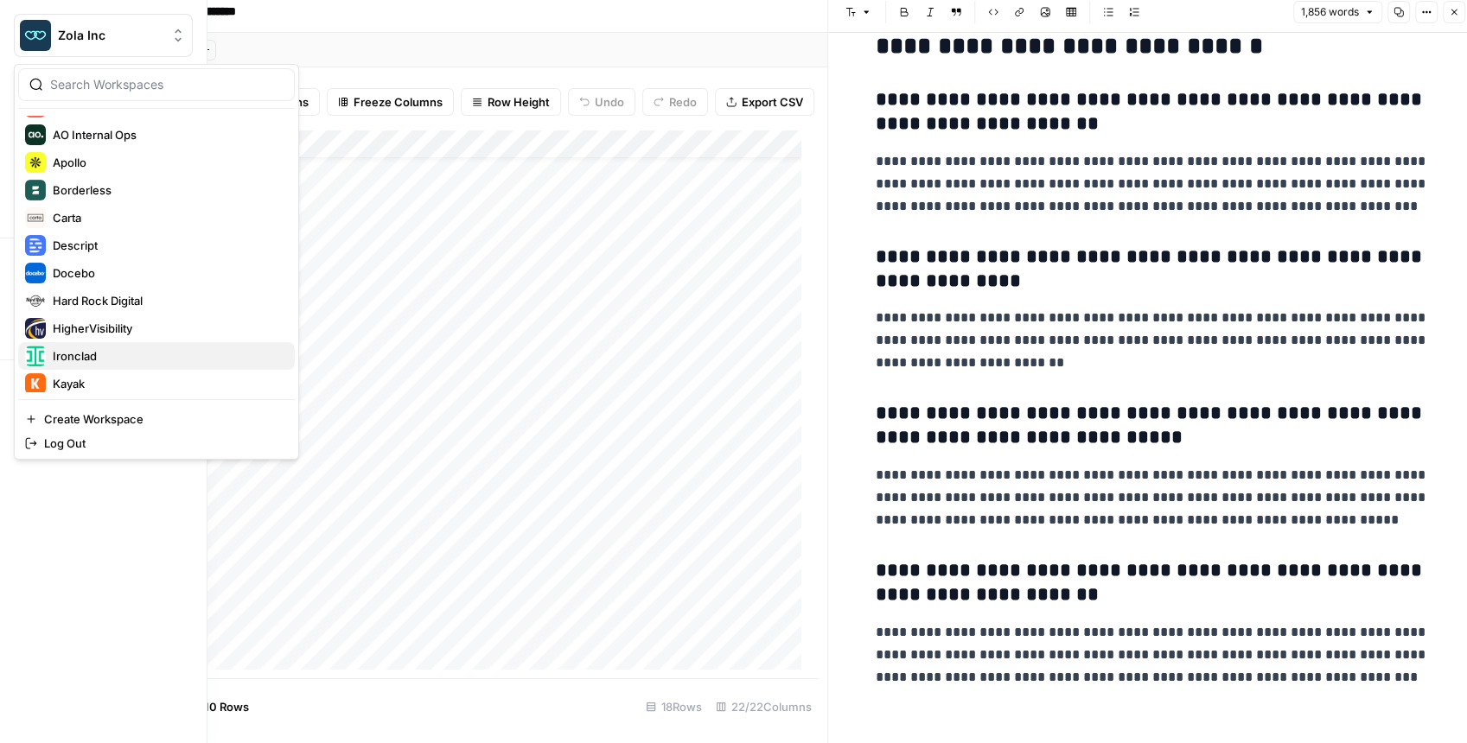
click at [113, 353] on span "Ironclad" at bounding box center [167, 356] width 228 height 17
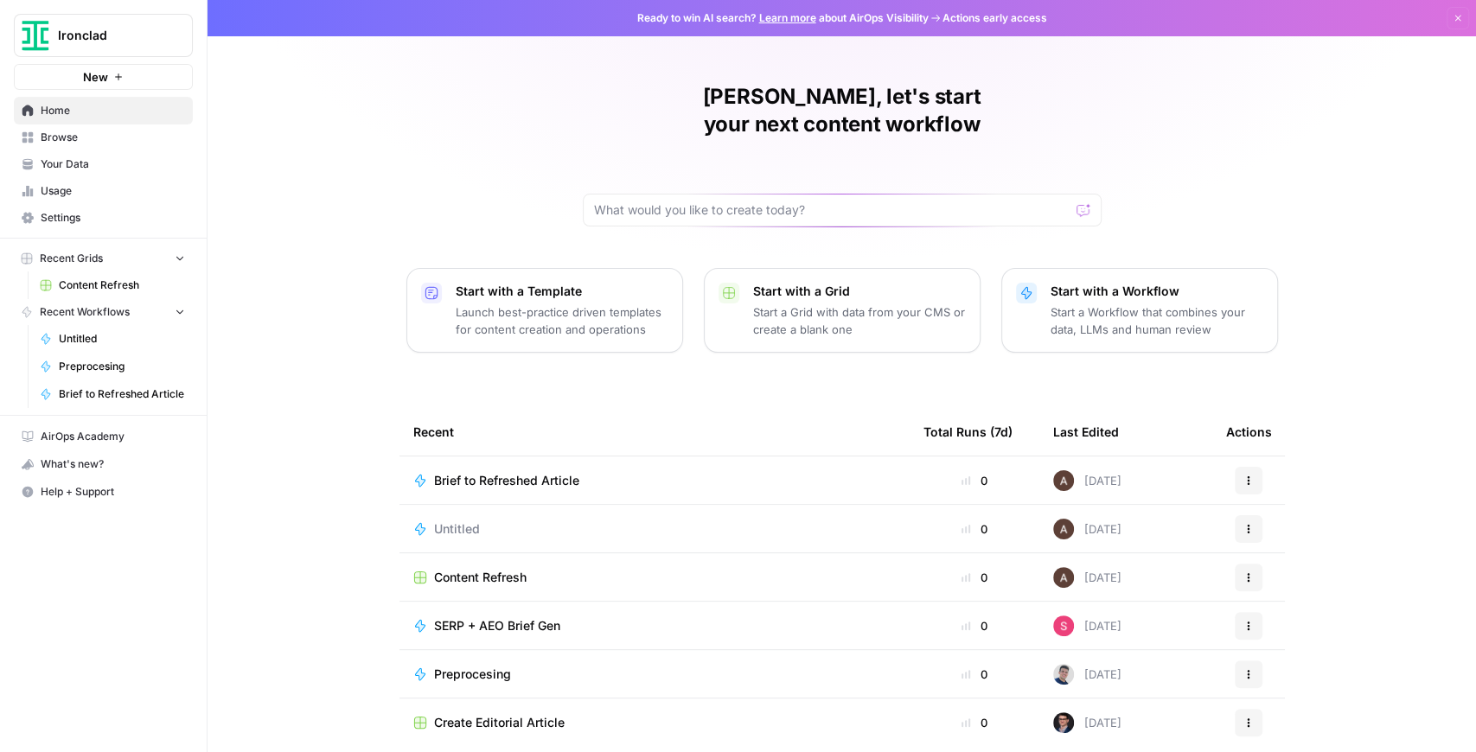
click at [457, 569] on span "Content Refresh" at bounding box center [480, 577] width 92 height 17
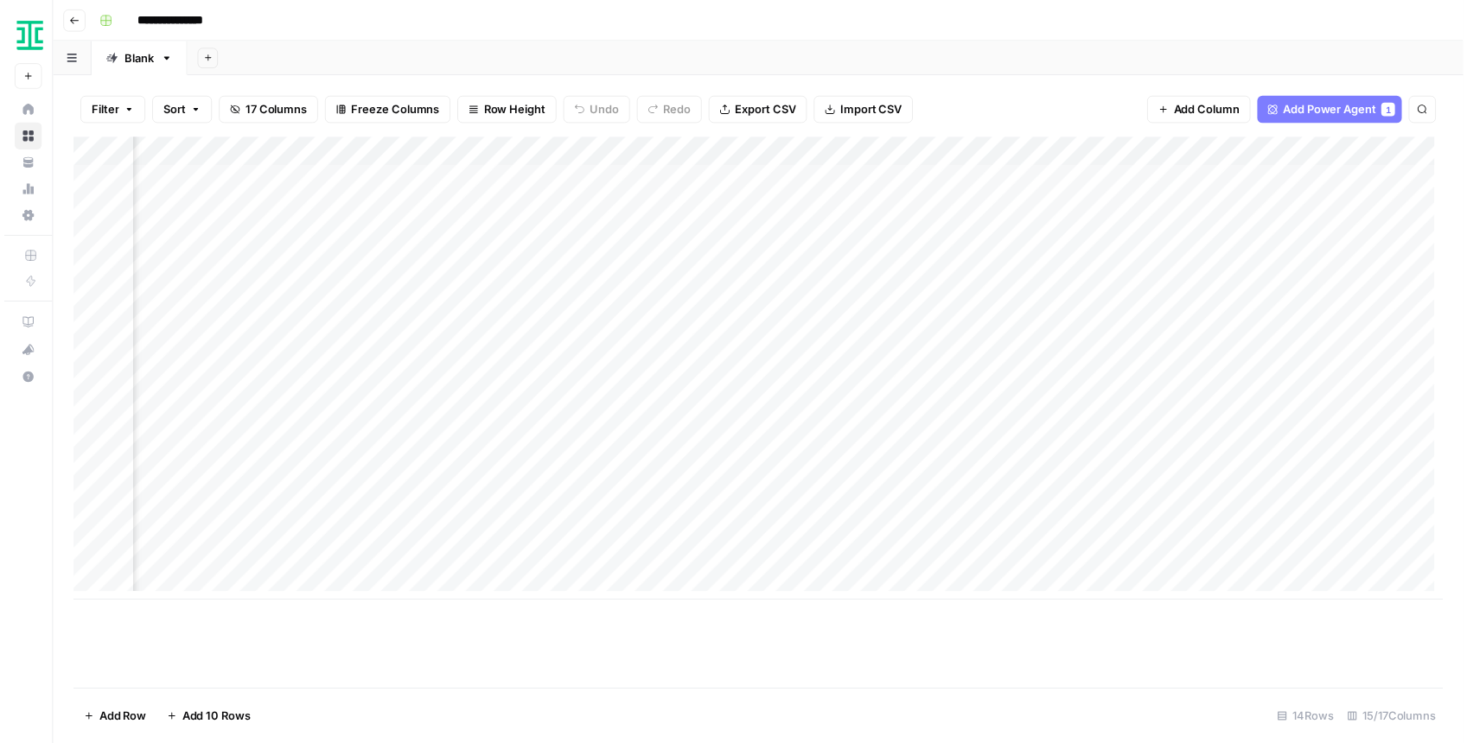
scroll to position [0, 1340]
click at [883, 504] on div "Add Column" at bounding box center [762, 372] width 1385 height 469
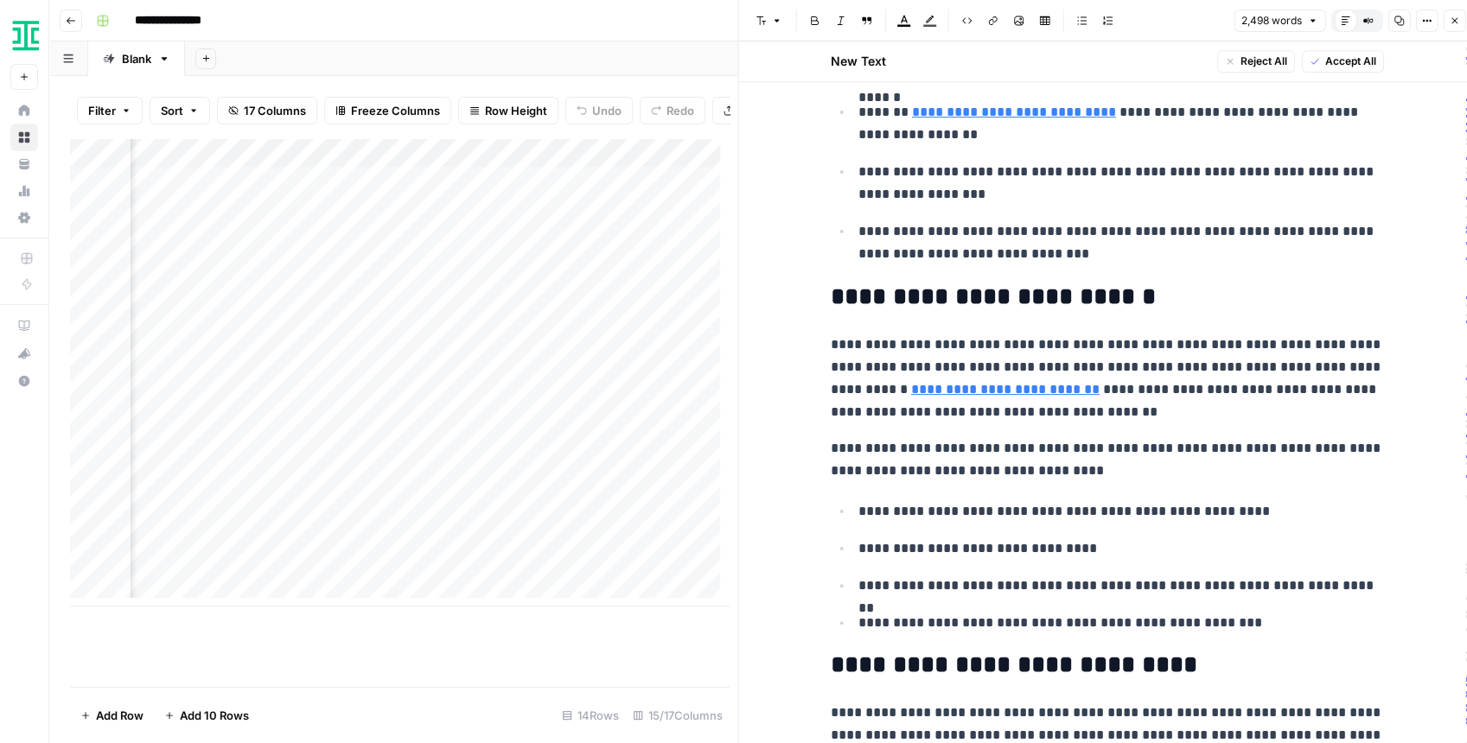
scroll to position [5417, 0]
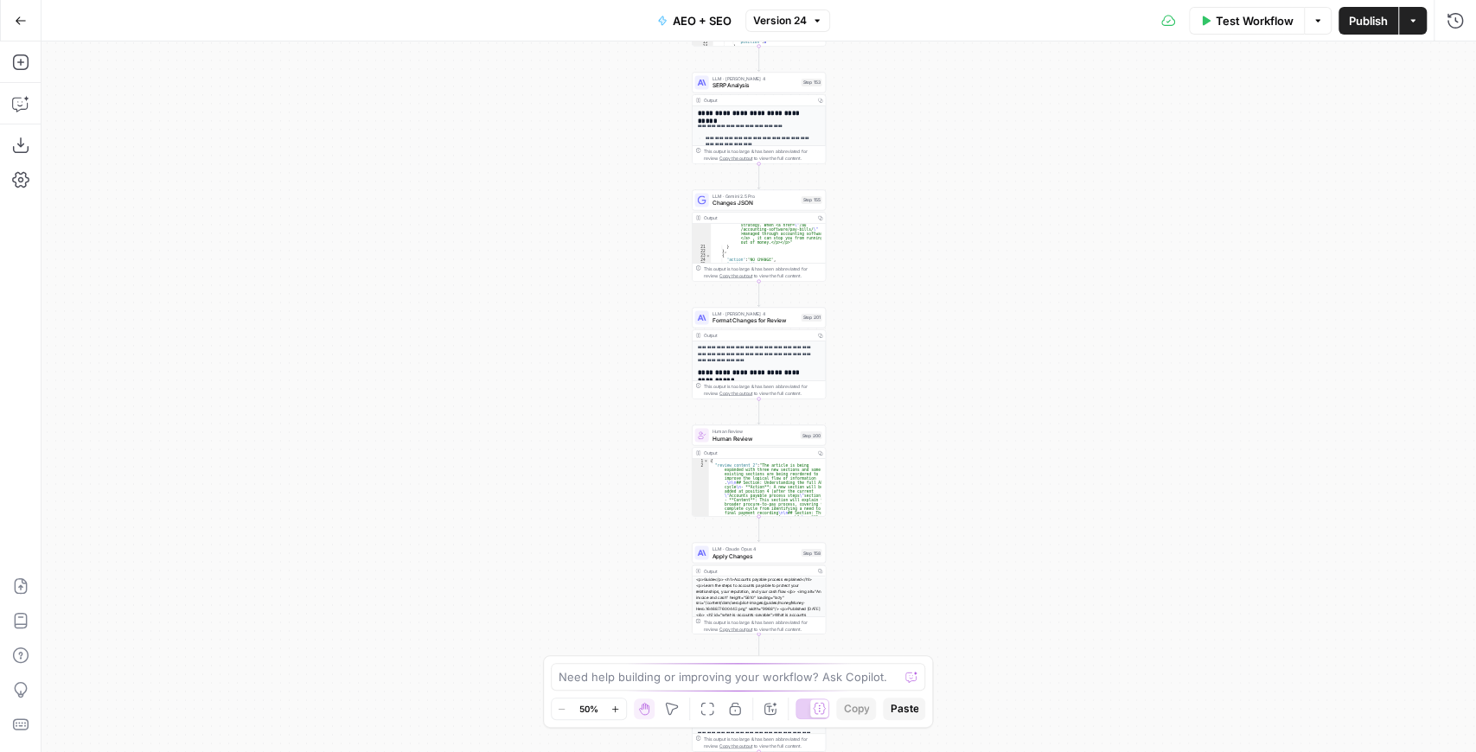
scroll to position [346, 0]
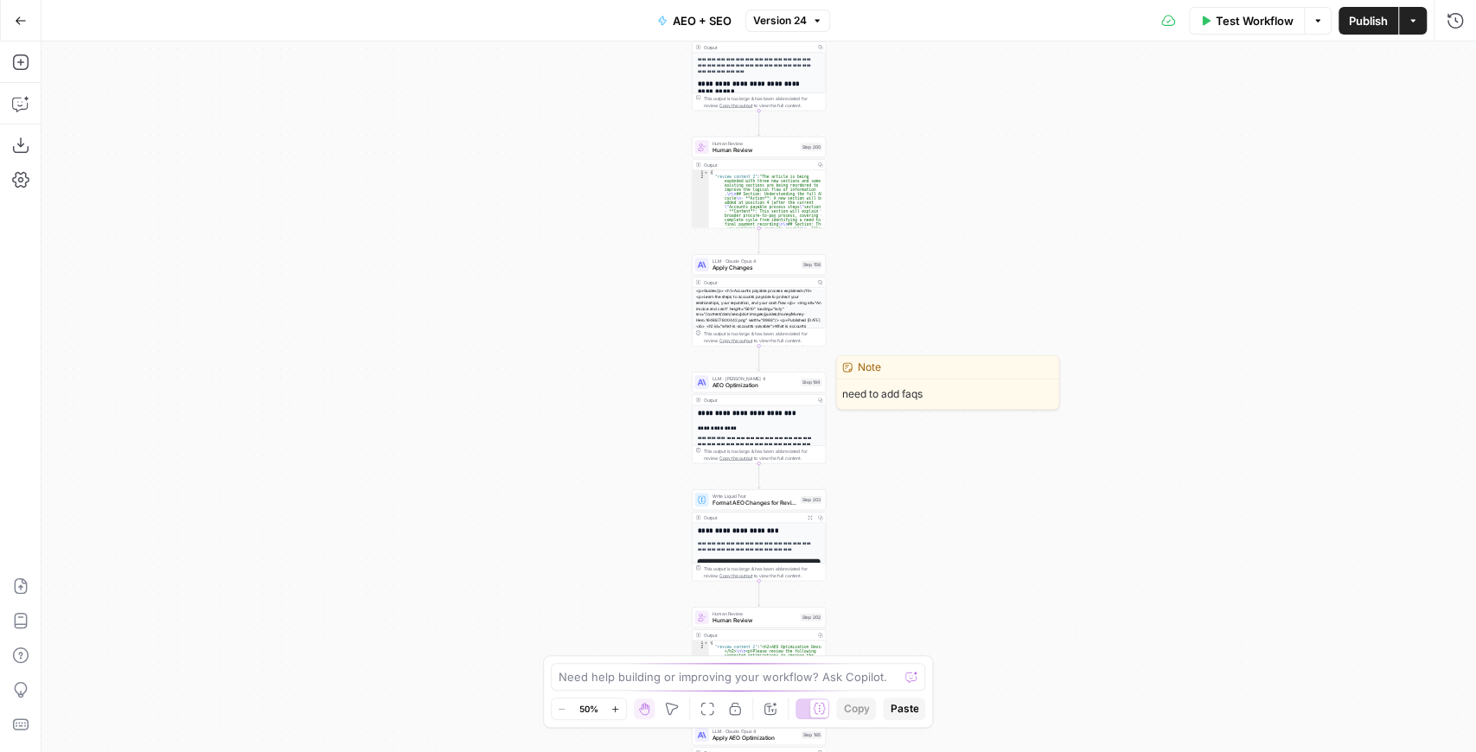
click at [768, 387] on span "AEO Optimization" at bounding box center [755, 385] width 86 height 9
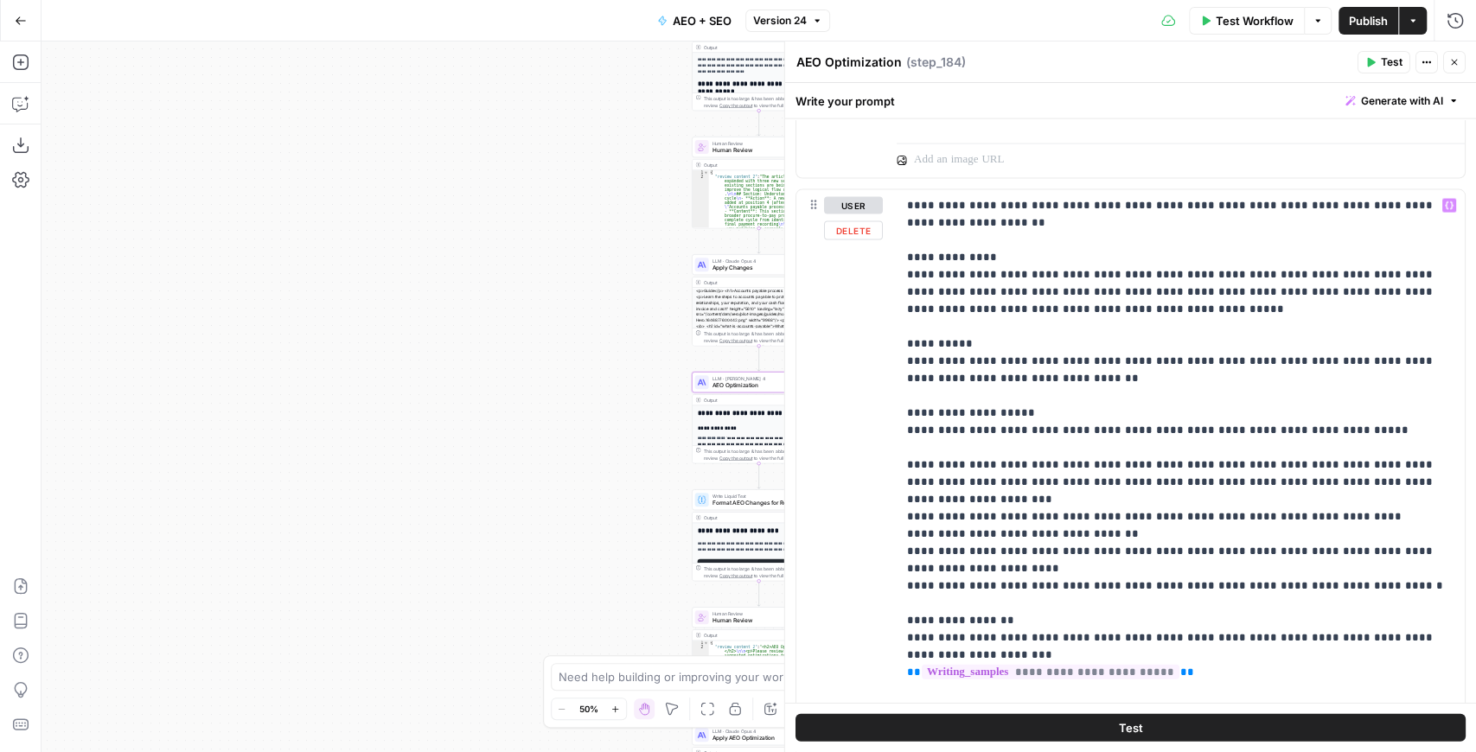
scroll to position [2386, 0]
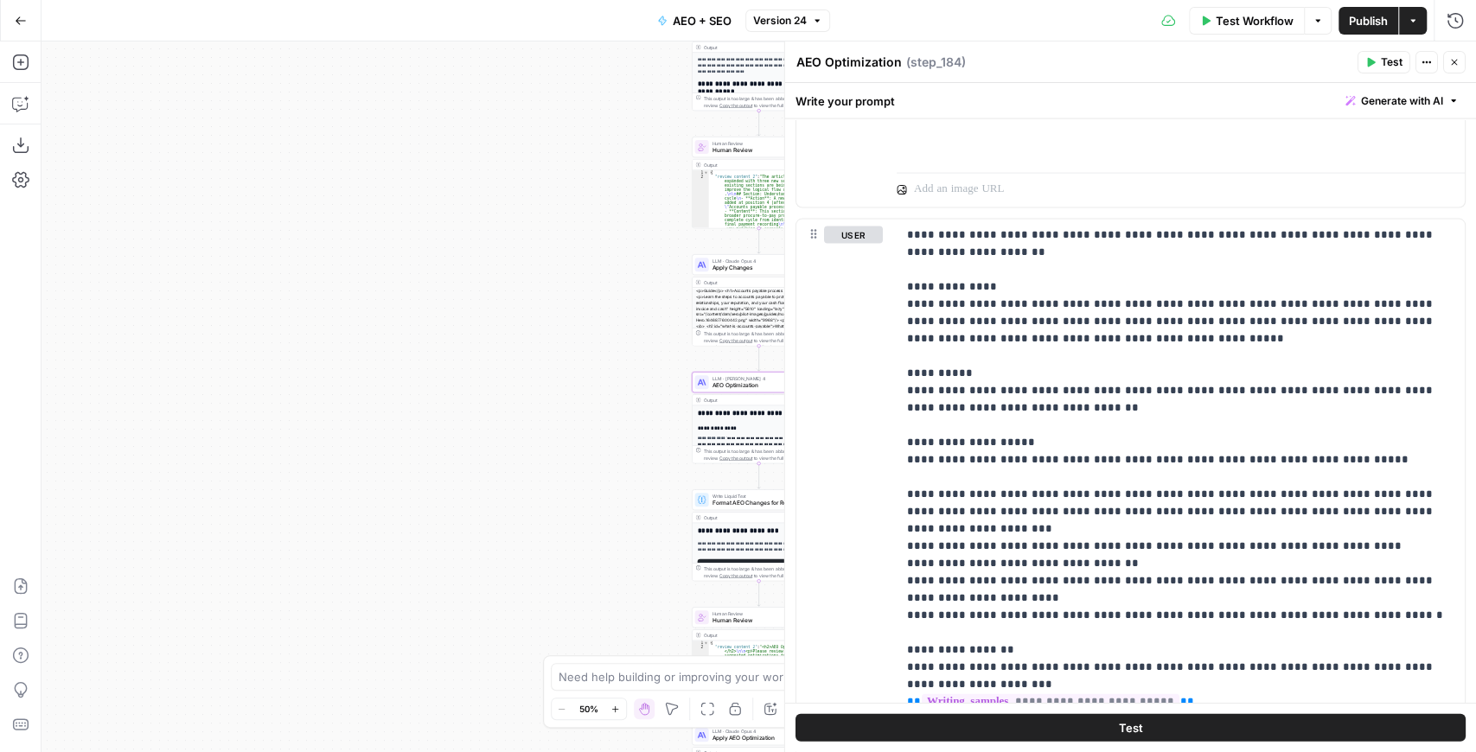
click at [1461, 54] on button "Close" at bounding box center [1454, 62] width 22 height 22
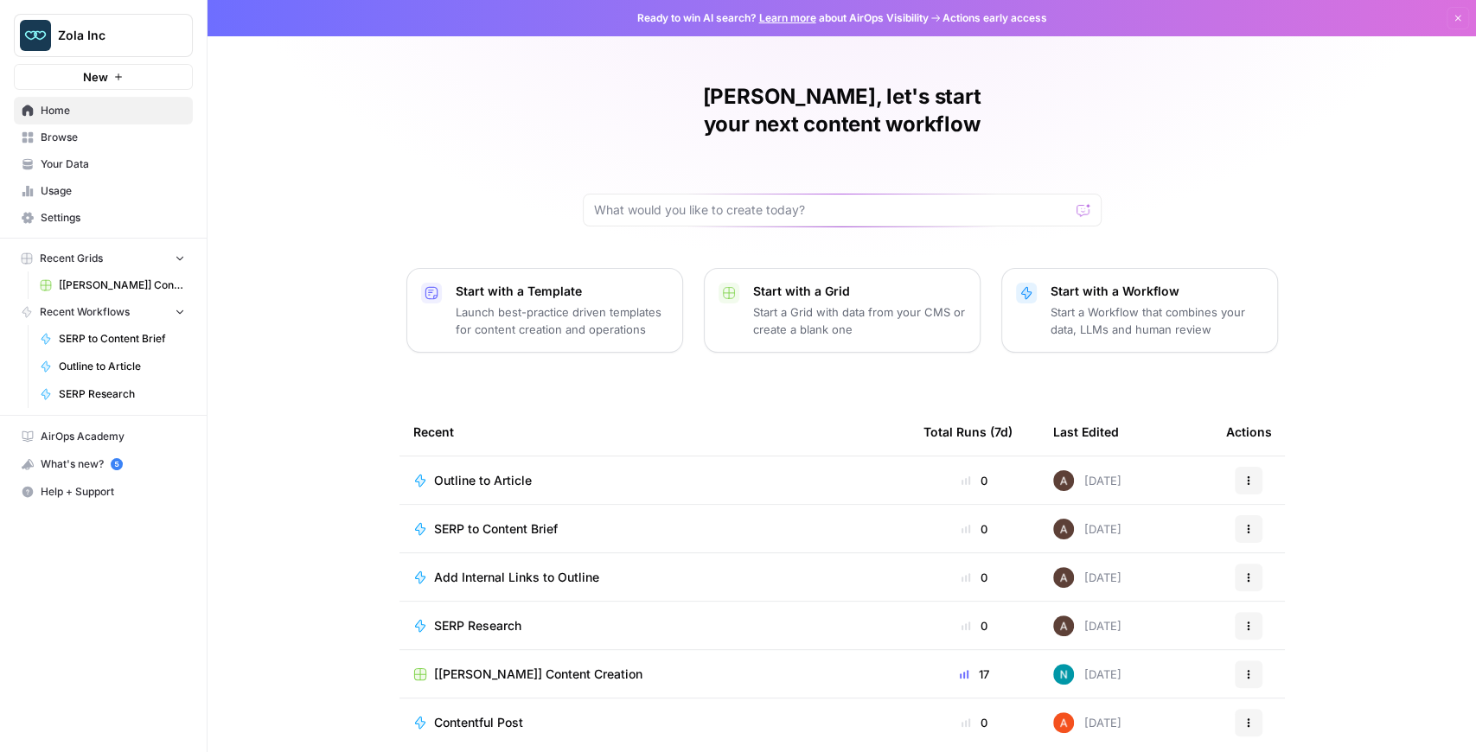
click at [124, 290] on span "[[PERSON_NAME]] Content Creation" at bounding box center [122, 285] width 126 height 16
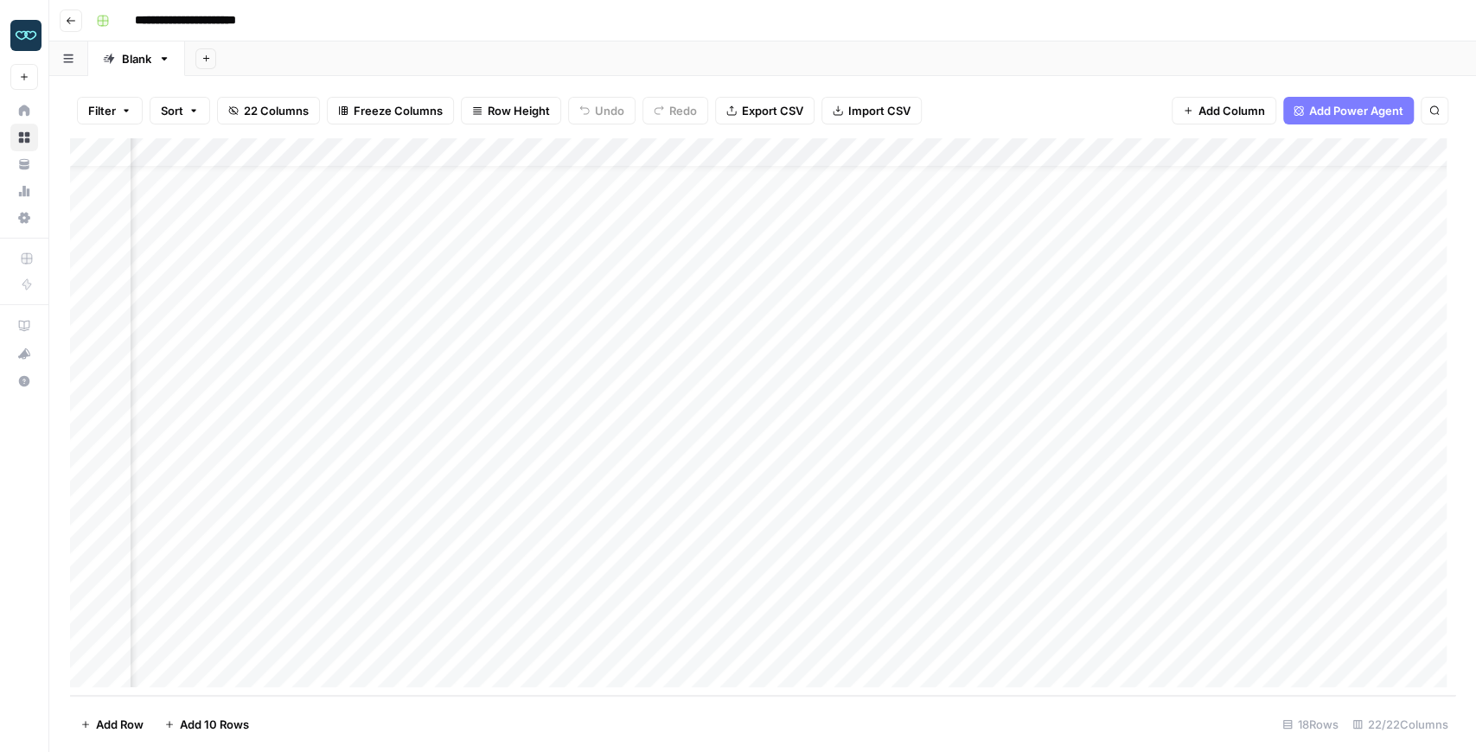
scroll to position [36, 301]
click at [530, 614] on div "Add Column" at bounding box center [762, 417] width 1385 height 558
click at [29, 29] on img "Workspace: Zola Inc" at bounding box center [25, 35] width 31 height 31
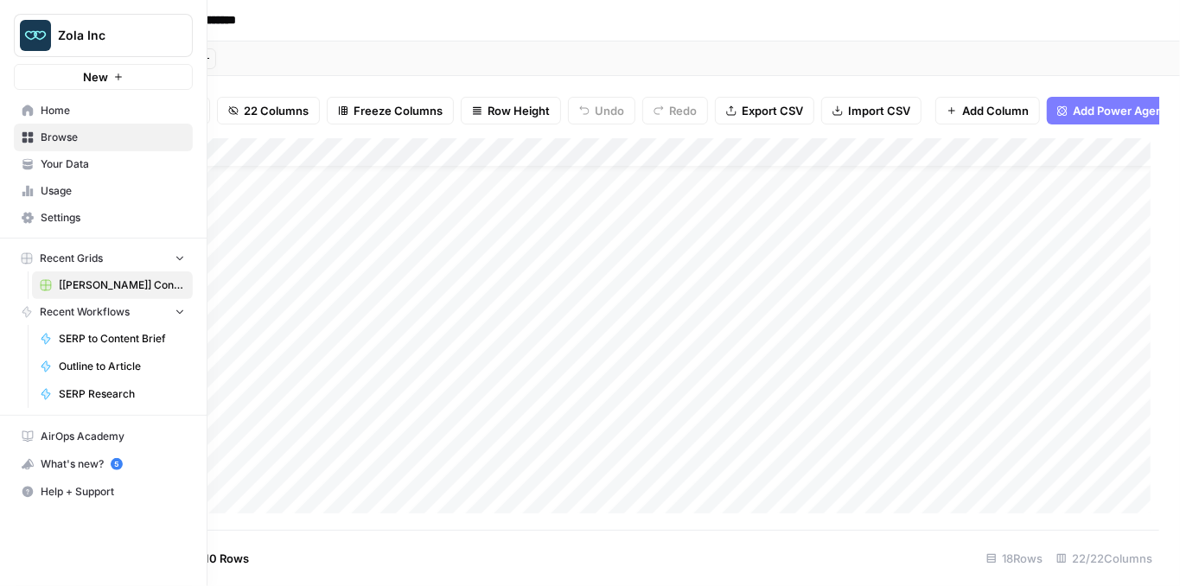
click at [31, 33] on img "Workspace: Zola Inc" at bounding box center [35, 35] width 31 height 31
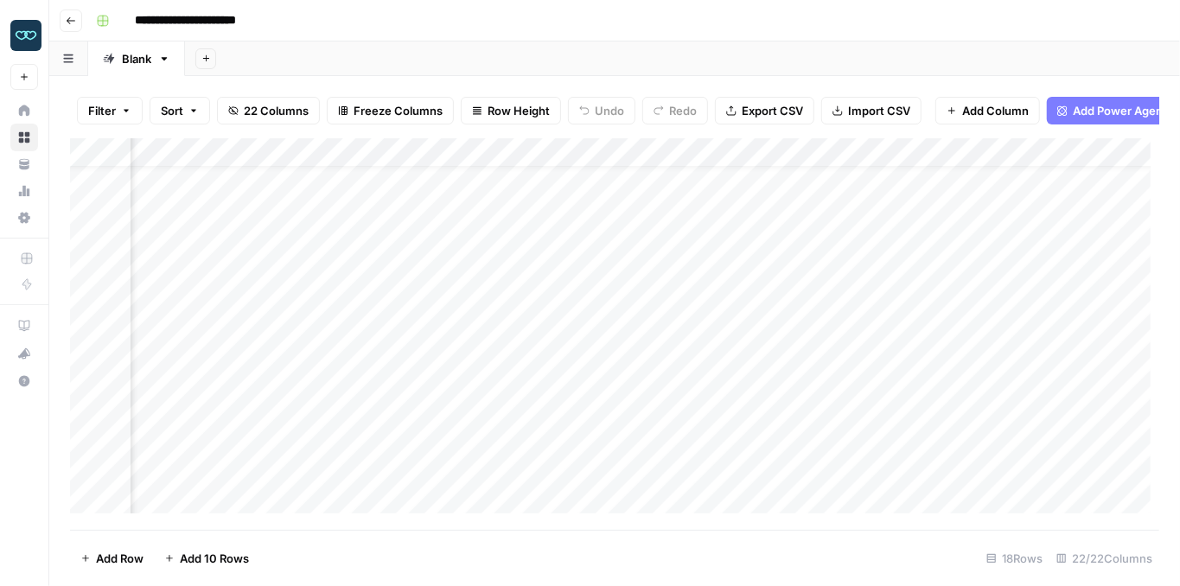
scroll to position [36, 1736]
click at [420, 161] on div "Add Column" at bounding box center [614, 330] width 1089 height 384
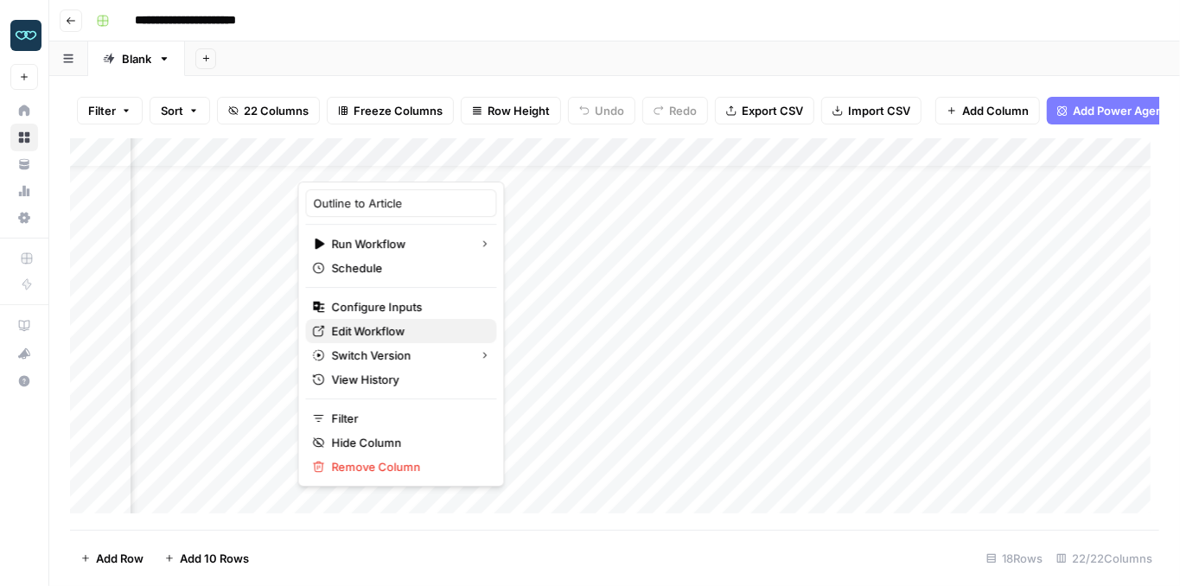
click at [396, 322] on span "Edit Workflow" at bounding box center [407, 330] width 151 height 17
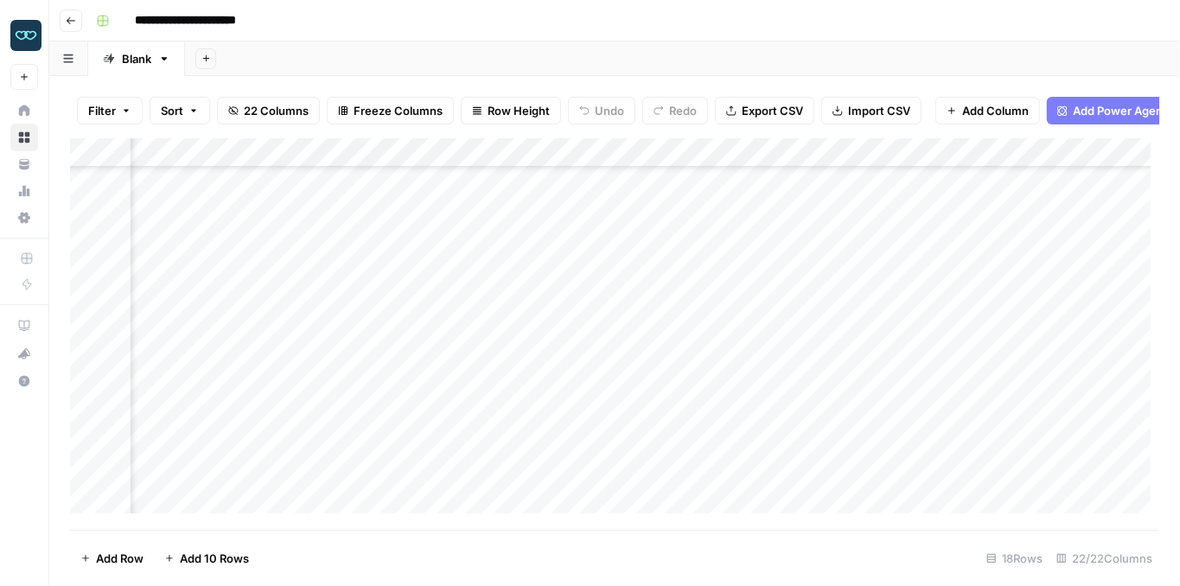
scroll to position [211, 1736]
click at [415, 451] on div "Add Column" at bounding box center [614, 330] width 1089 height 384
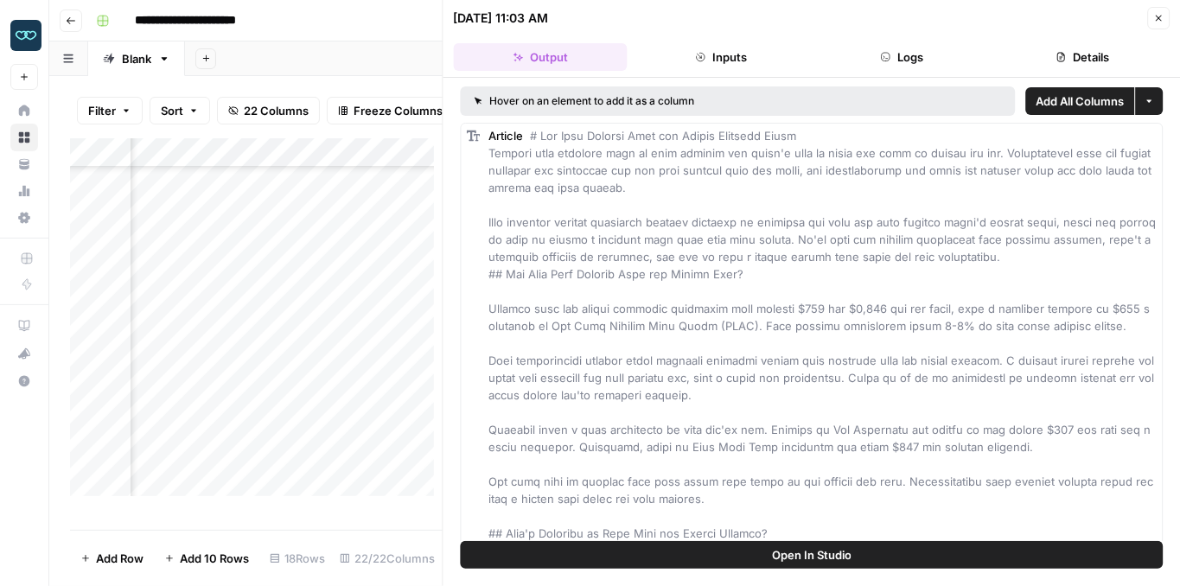
click at [843, 560] on span "Open In Studio" at bounding box center [812, 554] width 80 height 17
click at [1157, 25] on button "Close" at bounding box center [1158, 18] width 22 height 22
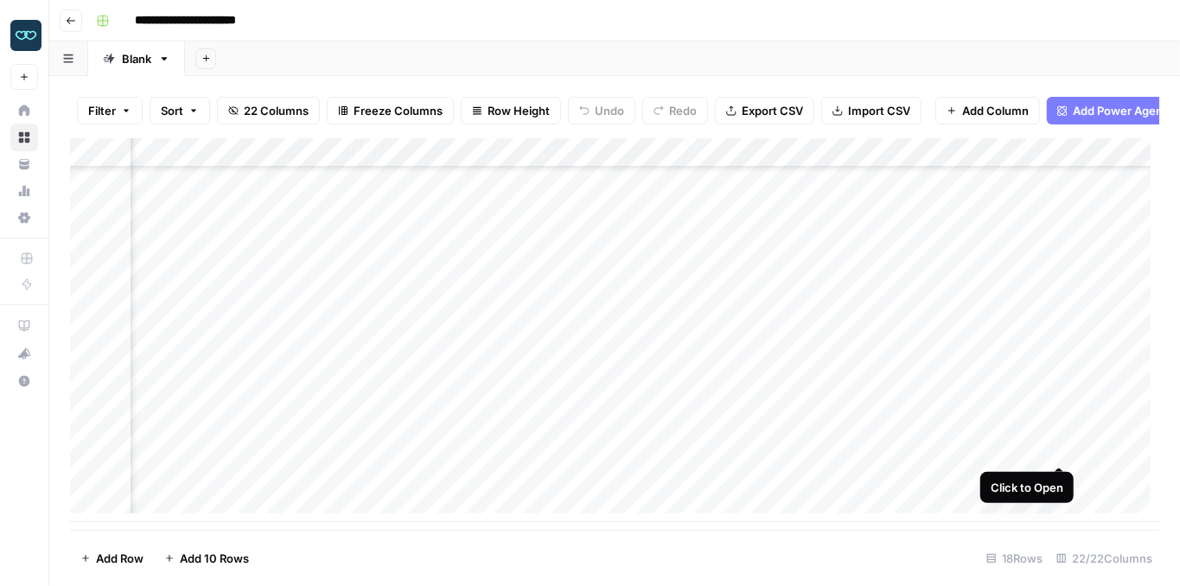
click at [1056, 447] on div "Add Column" at bounding box center [614, 330] width 1089 height 384
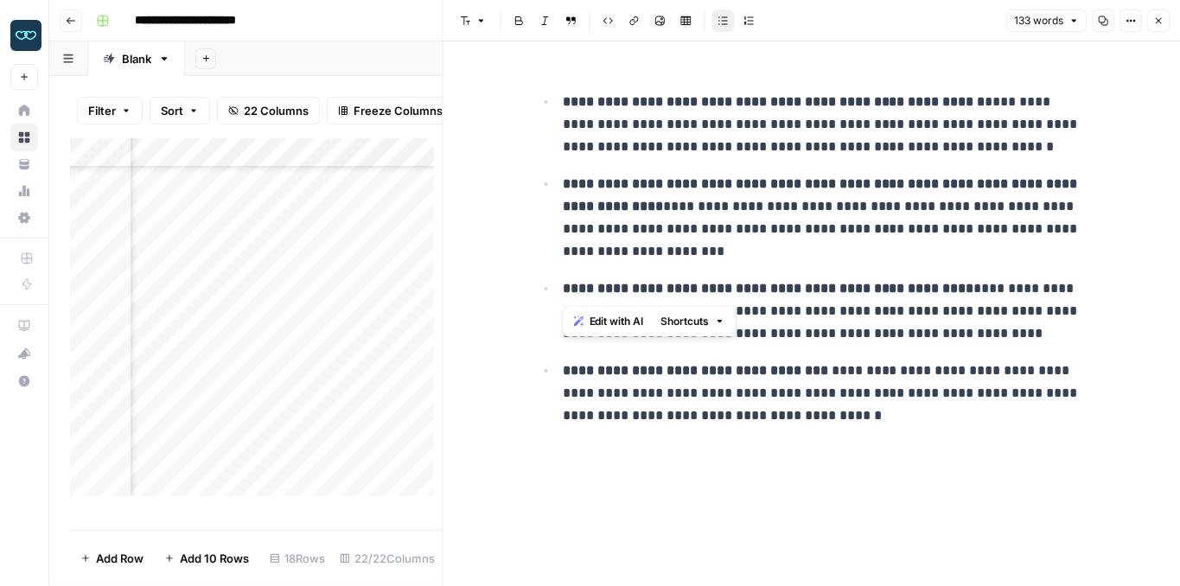
drag, startPoint x: 582, startPoint y: 268, endPoint x: 560, endPoint y: 112, distance: 157.1
click at [560, 112] on ul "**********" at bounding box center [811, 258] width 553 height 337
click at [581, 274] on ul "**********" at bounding box center [811, 258] width 553 height 337
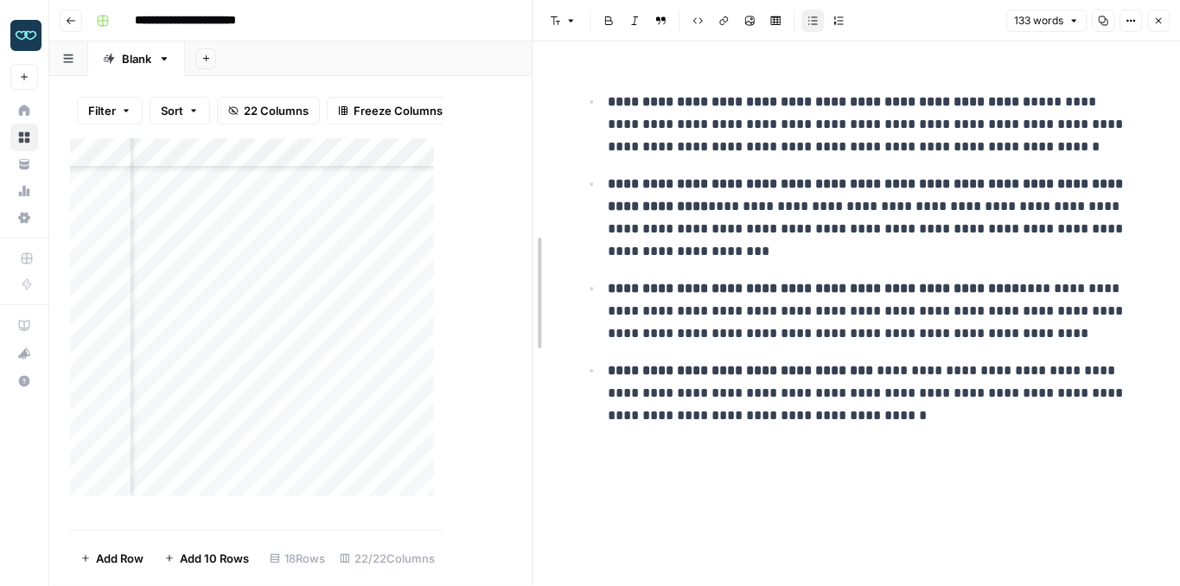
drag, startPoint x: 437, startPoint y: 256, endPoint x: 695, endPoint y: 254, distance: 258.5
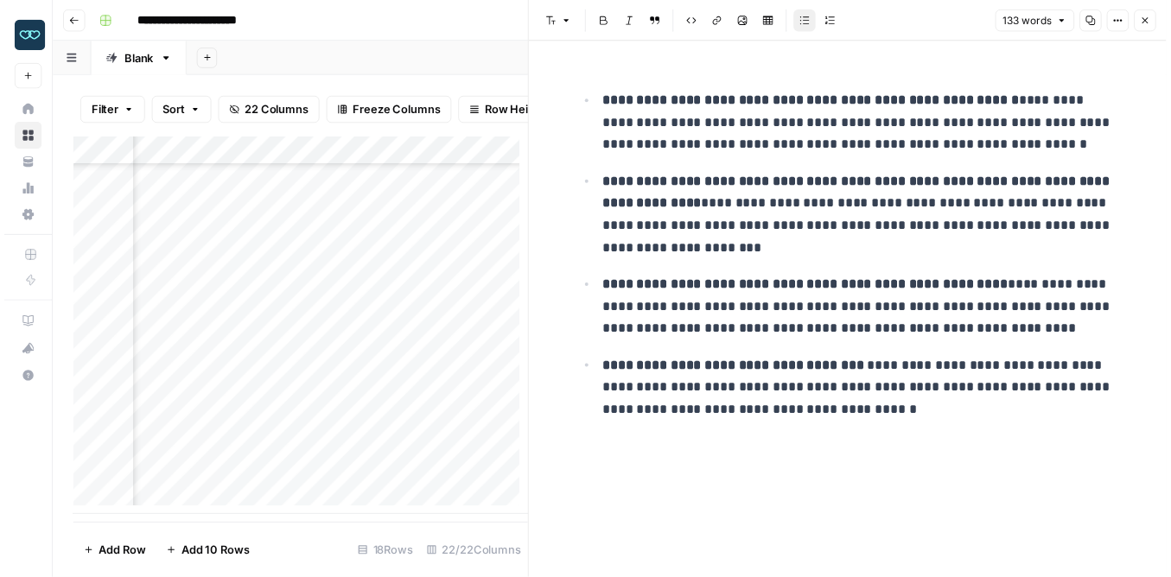
scroll to position [211, 2790]
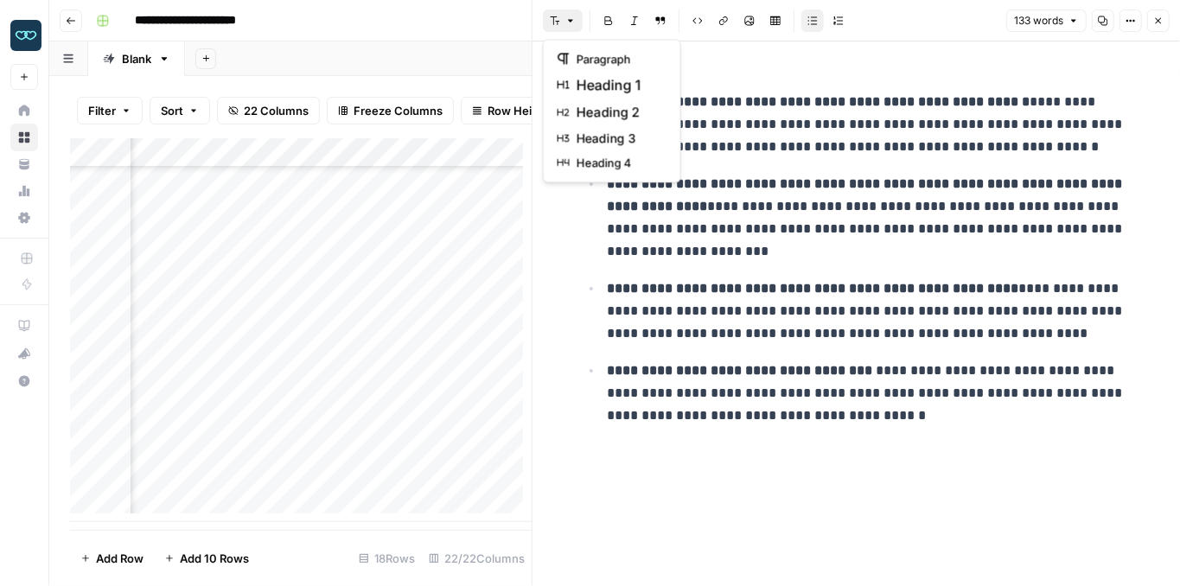
click at [558, 23] on icon "button" at bounding box center [555, 21] width 10 height 10
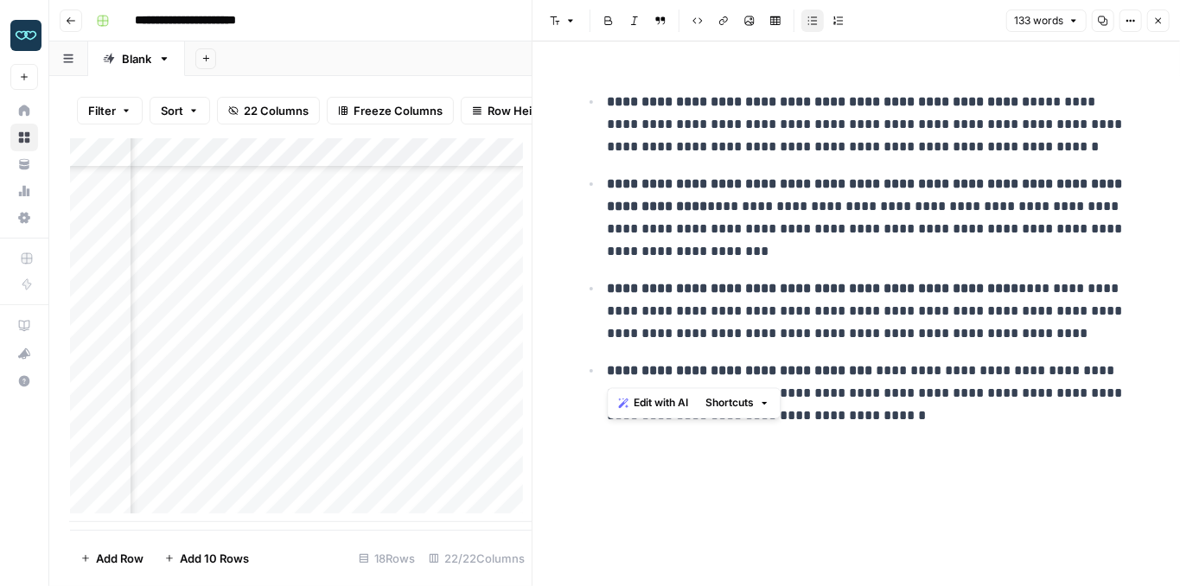
drag, startPoint x: 611, startPoint y: 352, endPoint x: 571, endPoint y: 308, distance: 60.0
click at [571, 308] on div "**********" at bounding box center [857, 255] width 574 height 372
click at [572, 16] on icon "button" at bounding box center [570, 21] width 10 height 10
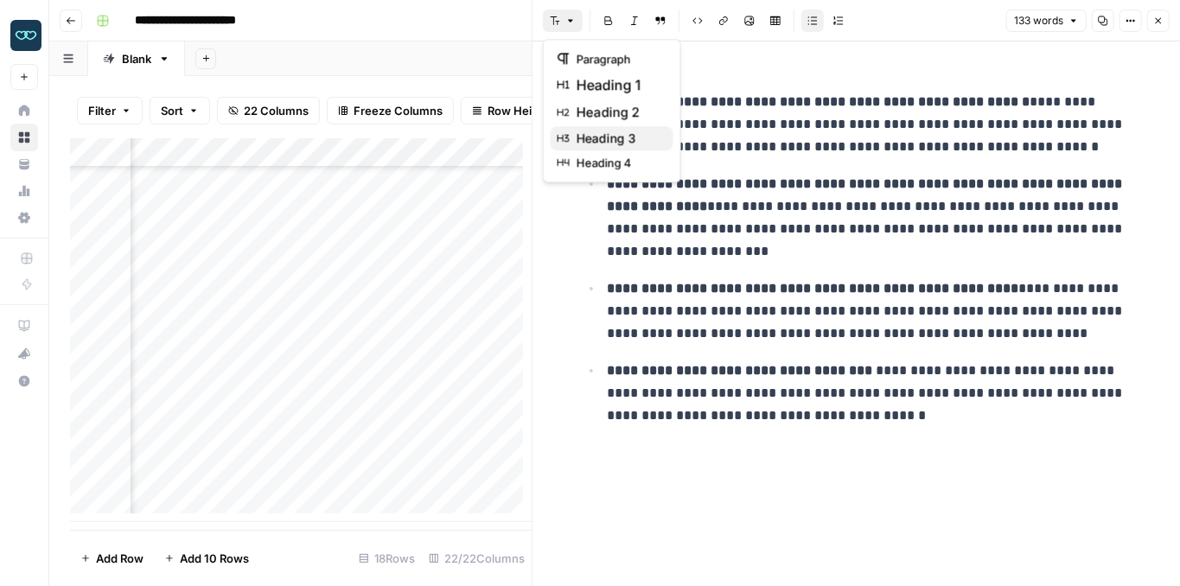
click at [609, 137] on span "heading 3" at bounding box center [618, 138] width 83 height 17
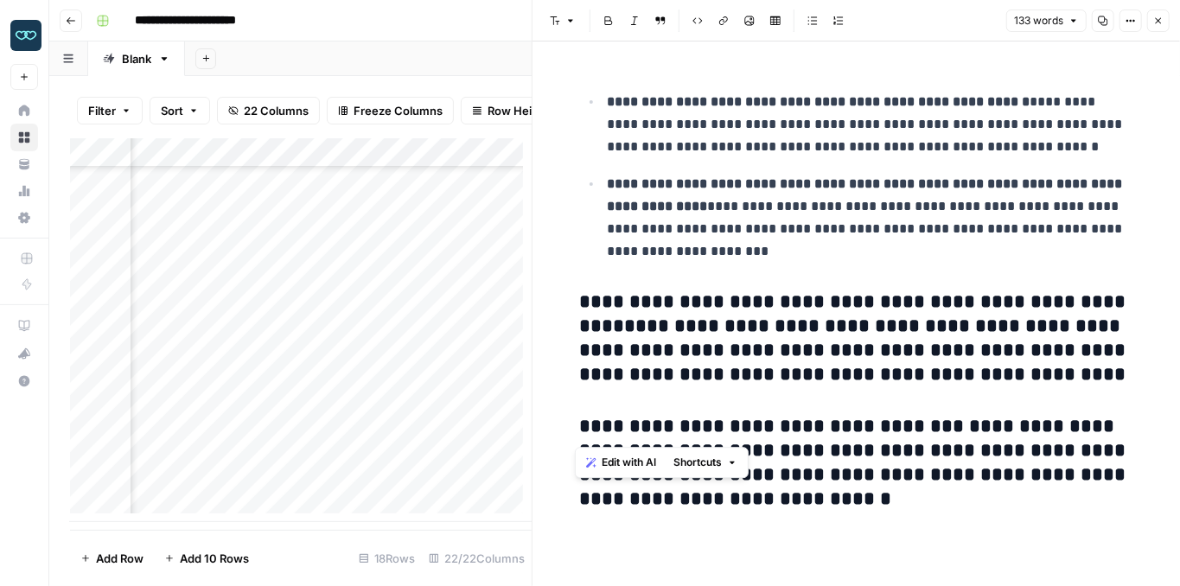
click at [569, 18] on icon "button" at bounding box center [570, 21] width 10 height 10
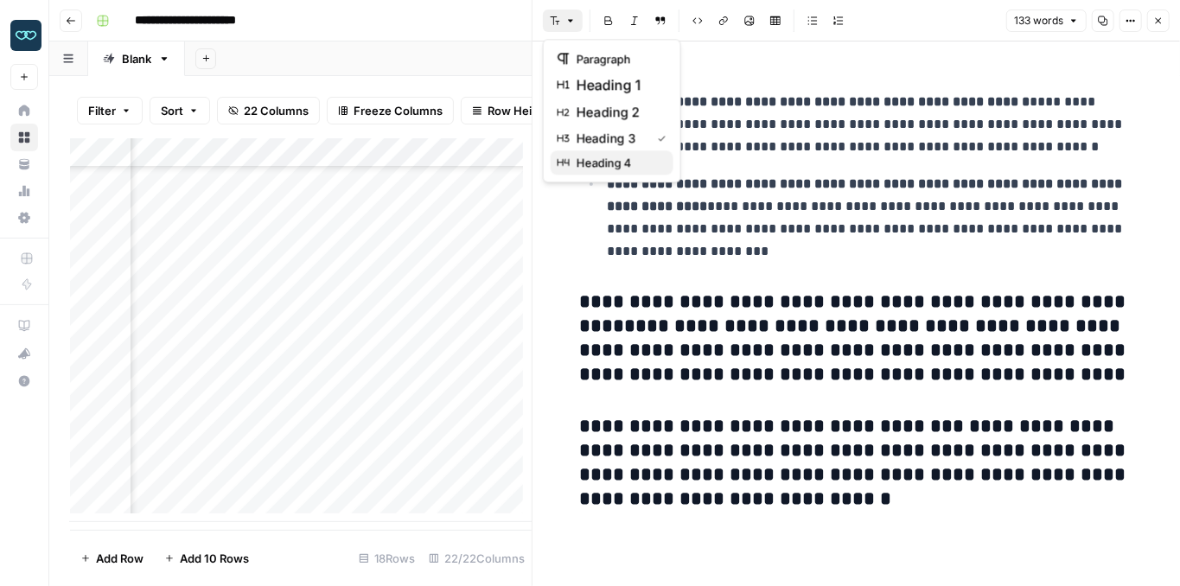
click at [592, 158] on span "heading 4" at bounding box center [618, 162] width 83 height 17
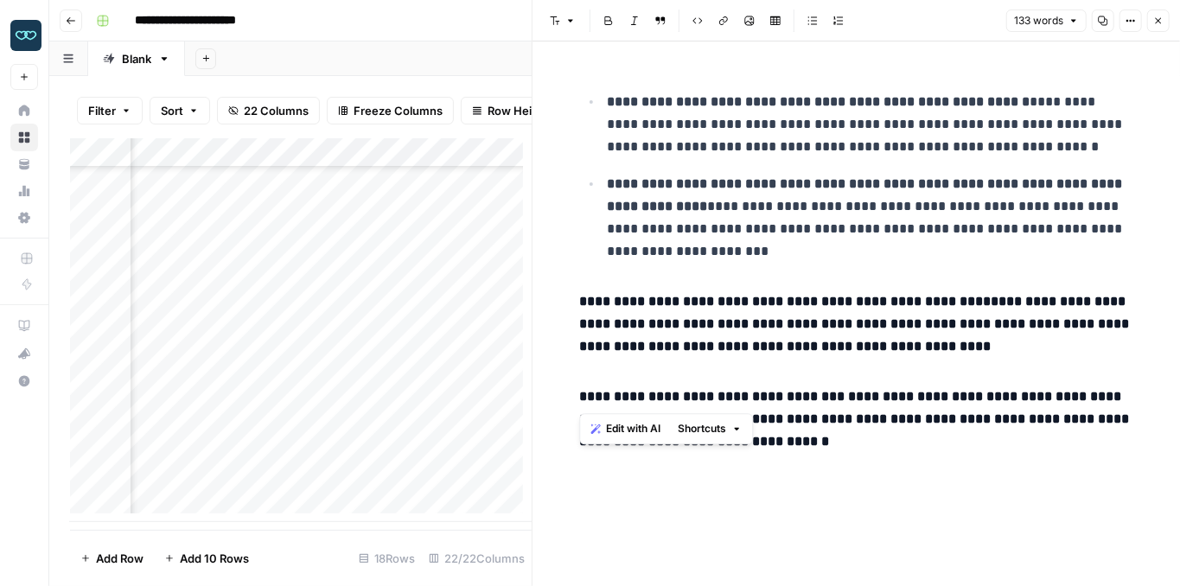
click at [928, 330] on h4 "**********" at bounding box center [856, 323] width 553 height 67
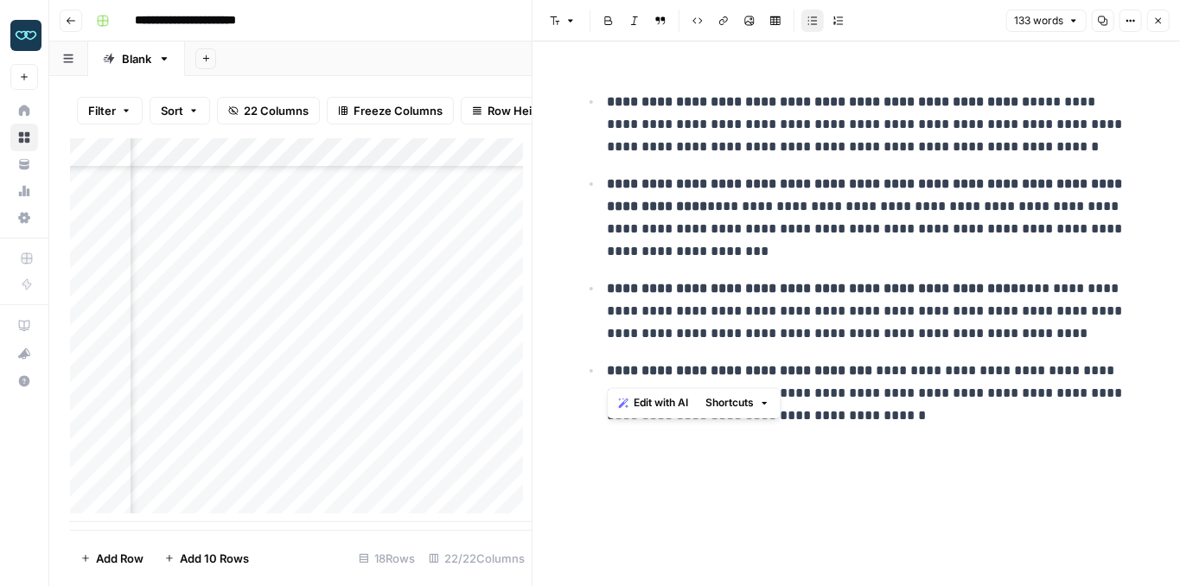
click at [911, 403] on p "**********" at bounding box center [871, 393] width 526 height 67
click at [1079, 27] on button "133 words" at bounding box center [1046, 21] width 80 height 22
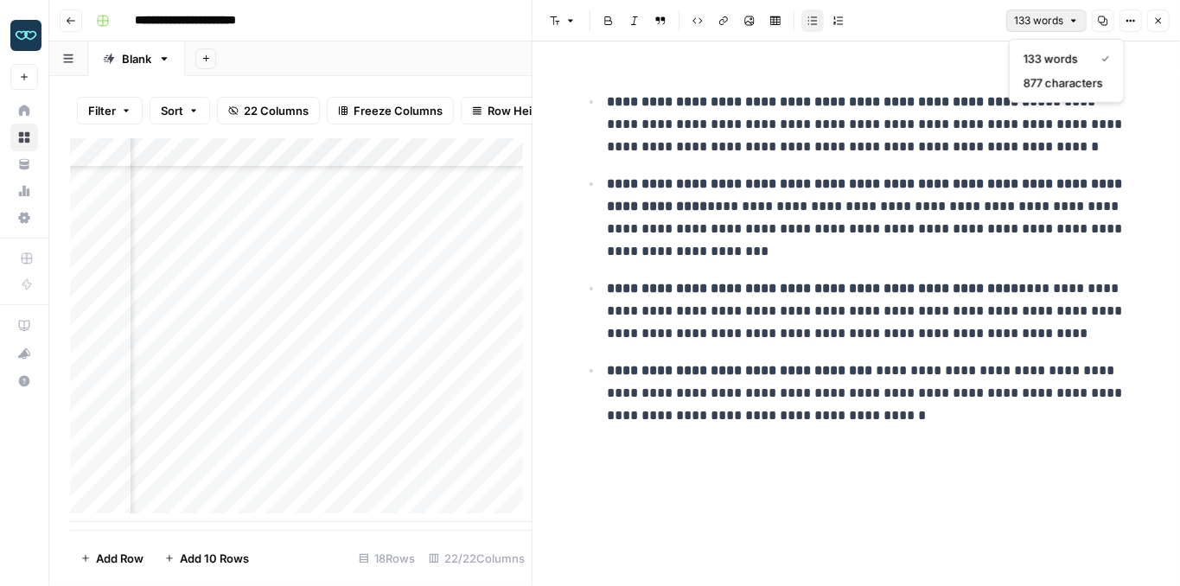
click at [1079, 27] on button "133 words" at bounding box center [1046, 21] width 80 height 22
click at [1158, 24] on icon "button" at bounding box center [1158, 21] width 10 height 10
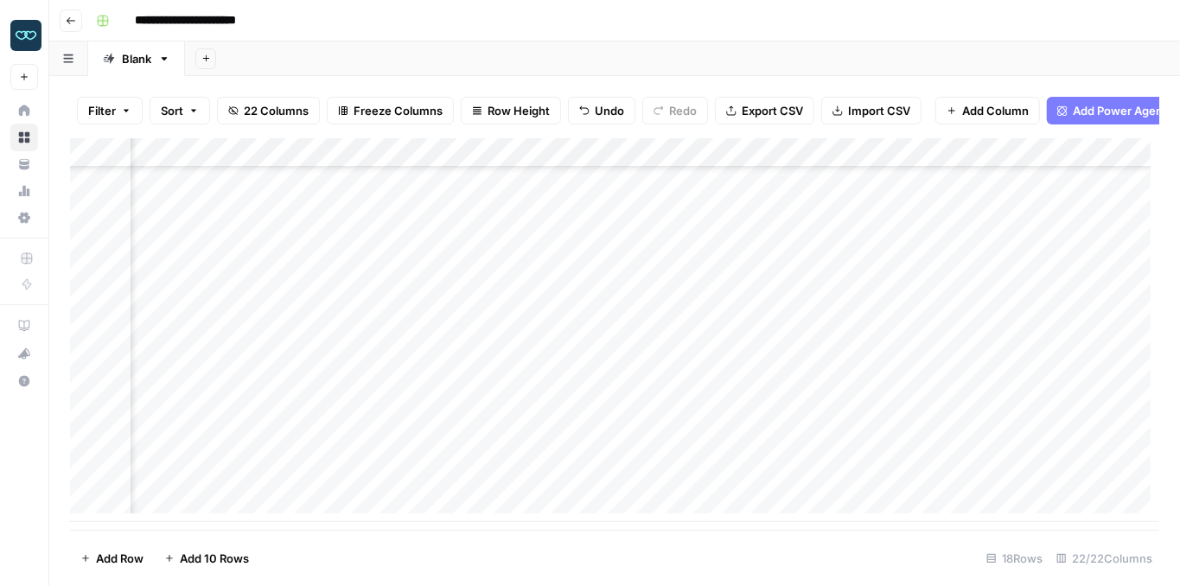
scroll to position [211, 1682]
click at [650, 452] on div "Add Column" at bounding box center [614, 330] width 1089 height 384
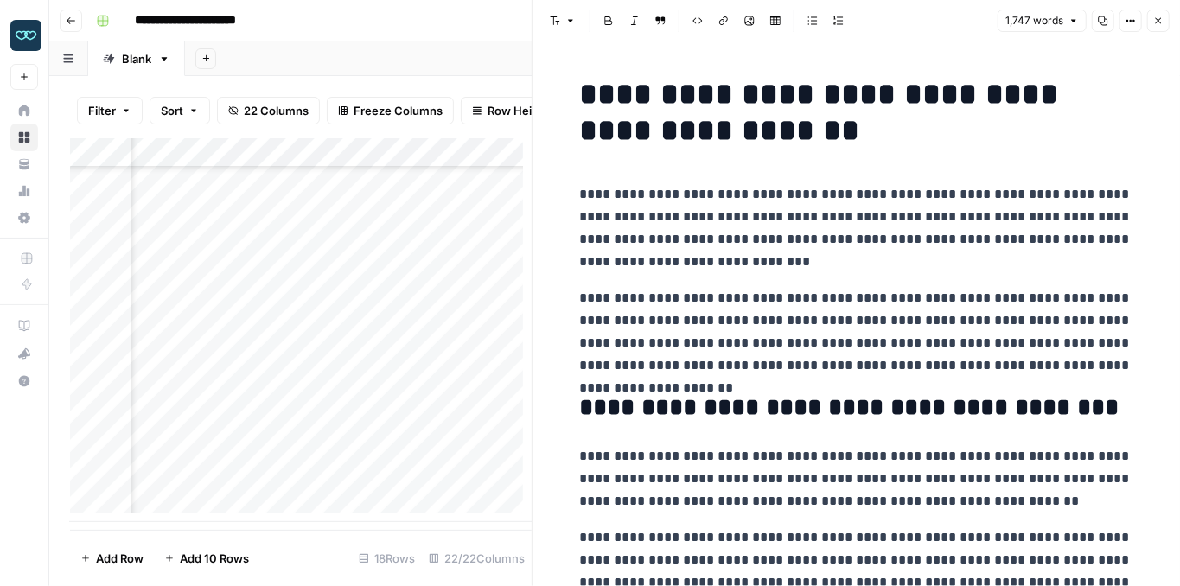
click at [1165, 17] on button "Close" at bounding box center [1158, 21] width 22 height 22
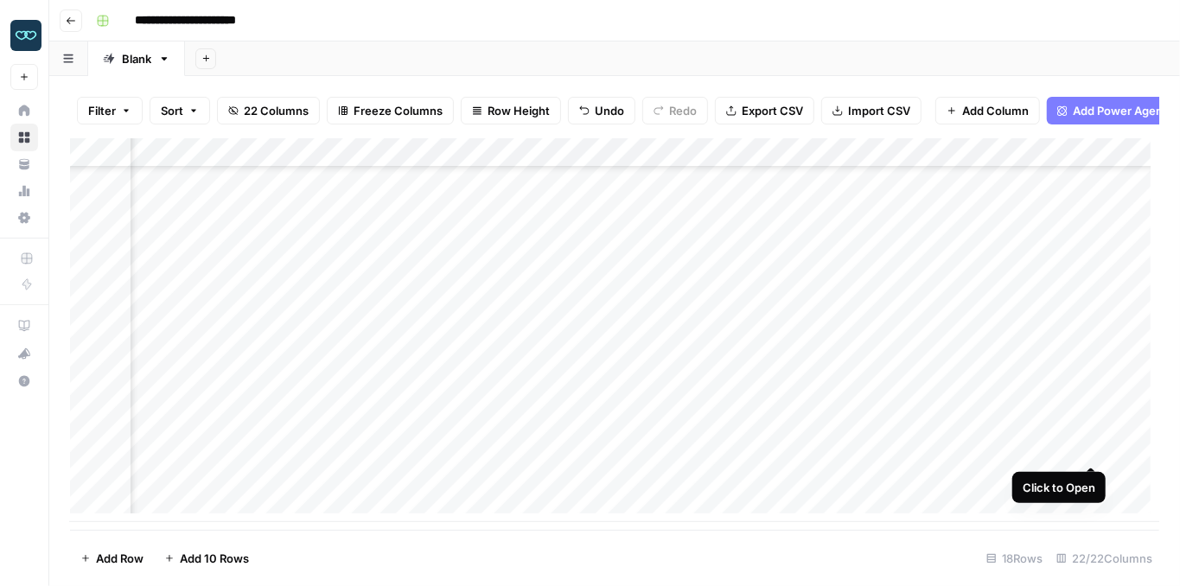
click at [1084, 451] on div "Add Column" at bounding box center [614, 330] width 1089 height 384
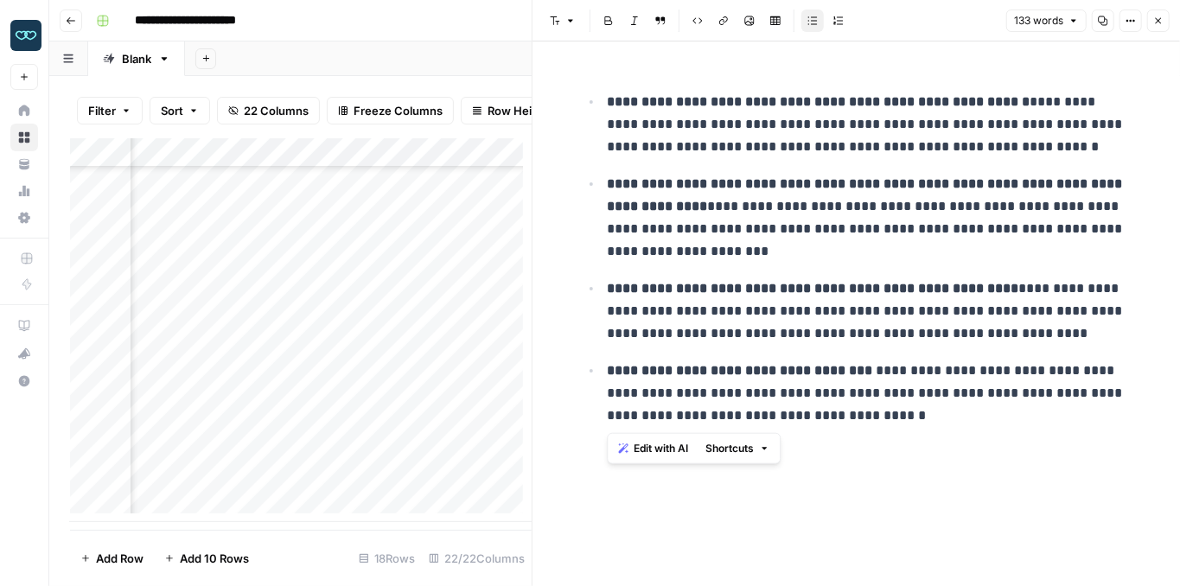
drag, startPoint x: 906, startPoint y: 431, endPoint x: 573, endPoint y: 114, distance: 459.2
click at [573, 114] on div "**********" at bounding box center [857, 255] width 574 height 372
drag, startPoint x: 607, startPoint y: 92, endPoint x: 888, endPoint y: 437, distance: 445.5
click at [888, 437] on div "**********" at bounding box center [857, 255] width 574 height 372
copy ul "**********"
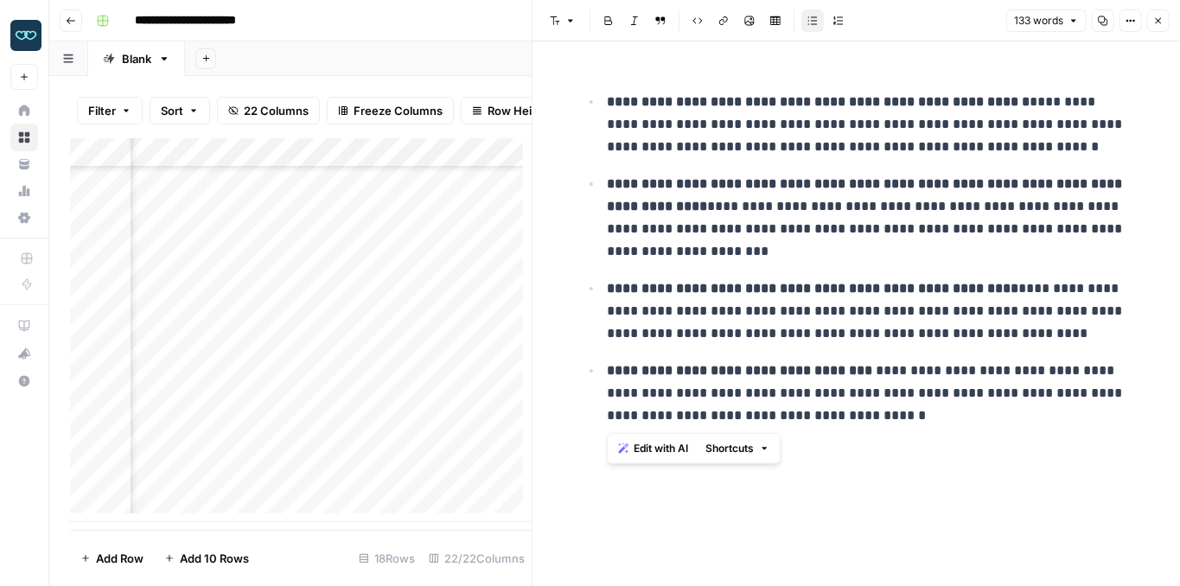
click at [1125, 24] on button "Options" at bounding box center [1130, 21] width 22 height 22
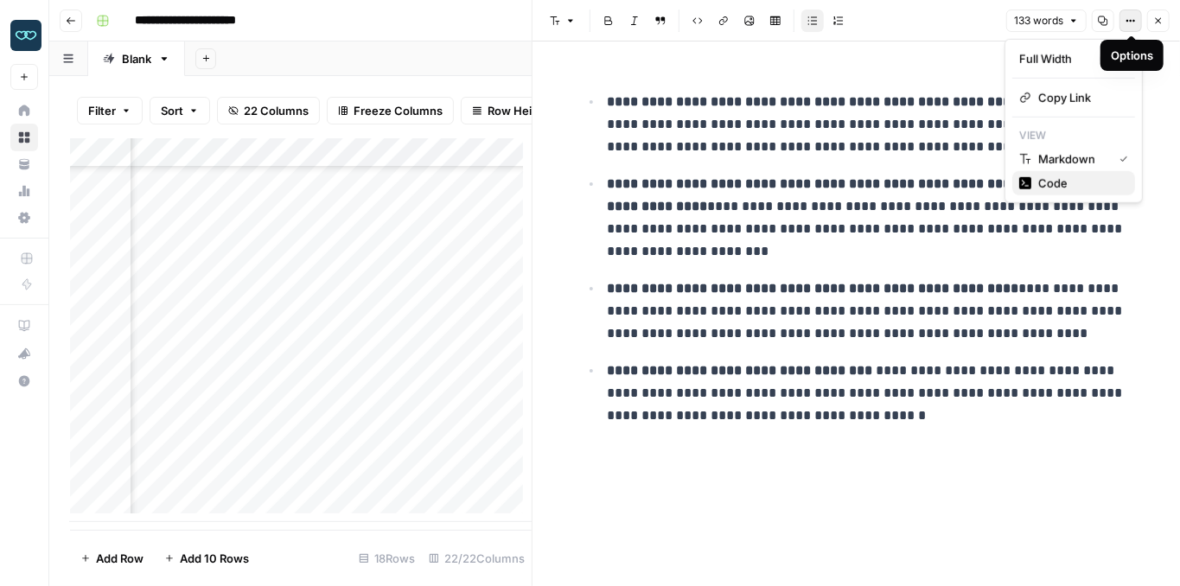
click at [1082, 181] on span "Code" at bounding box center [1079, 183] width 83 height 17
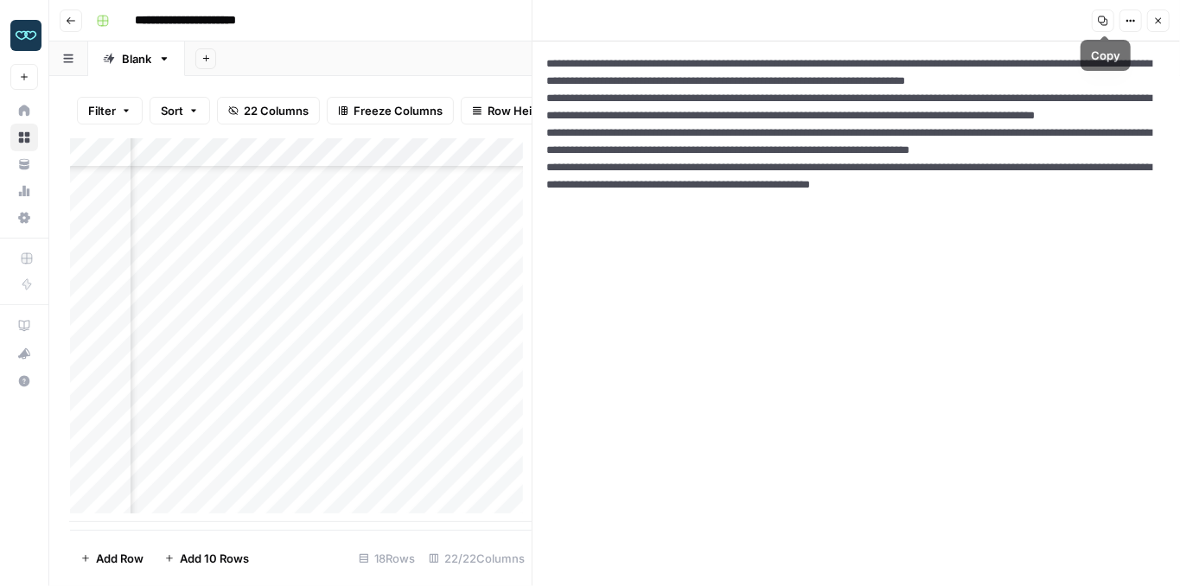
click at [1130, 22] on icon "button" at bounding box center [1131, 21] width 10 height 10
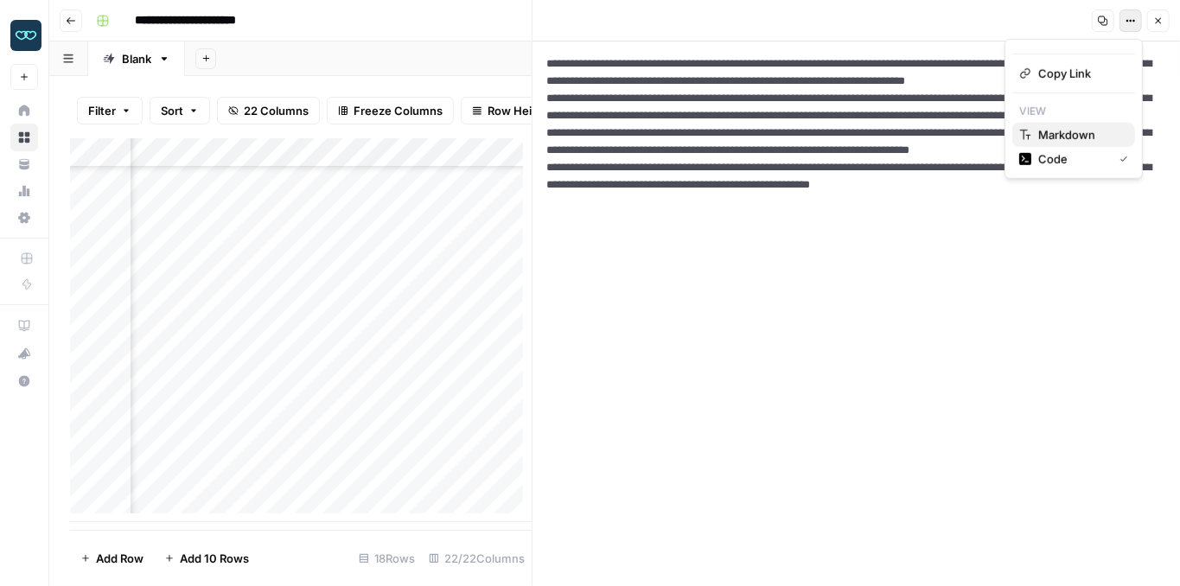
click at [1079, 139] on span "Markdown" at bounding box center [1079, 134] width 83 height 17
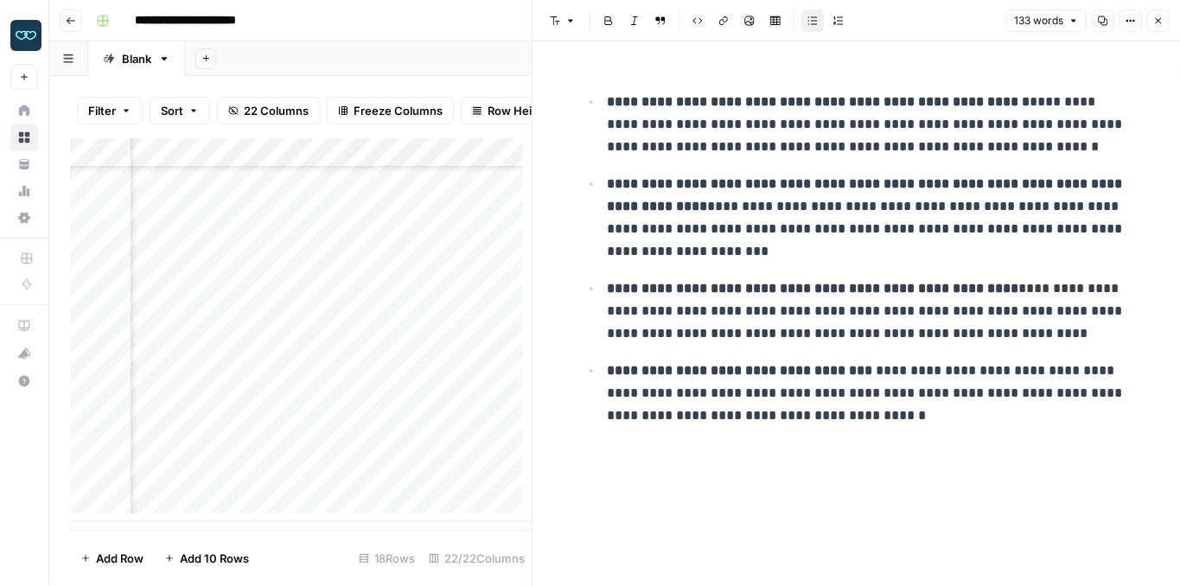
click at [1156, 20] on icon "button" at bounding box center [1158, 21] width 10 height 10
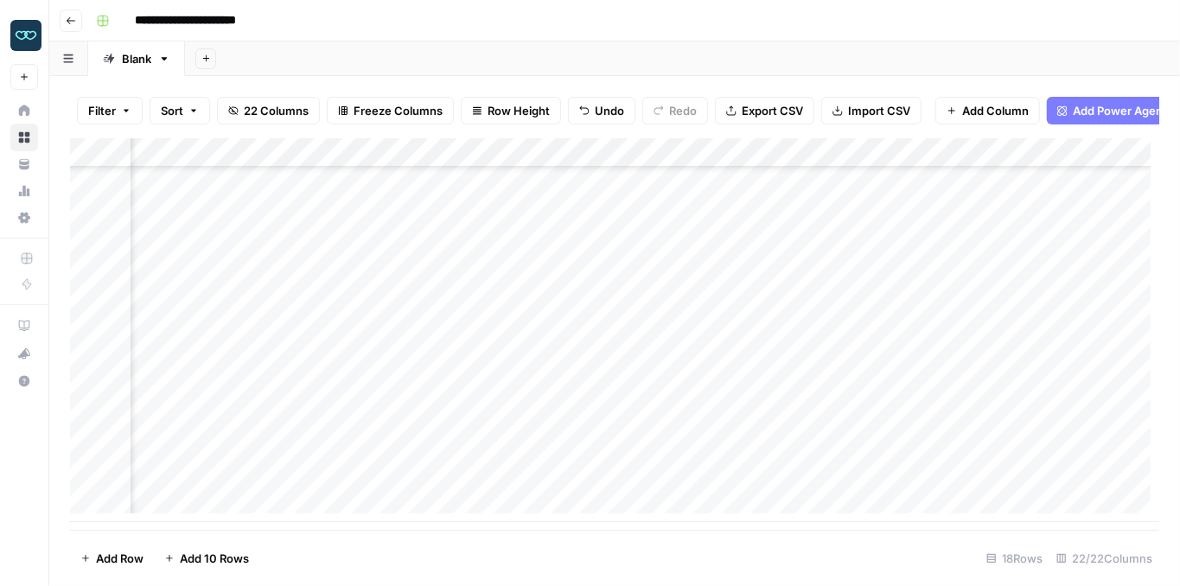
scroll to position [211, 2009]
click at [786, 418] on div "Add Column" at bounding box center [614, 330] width 1089 height 384
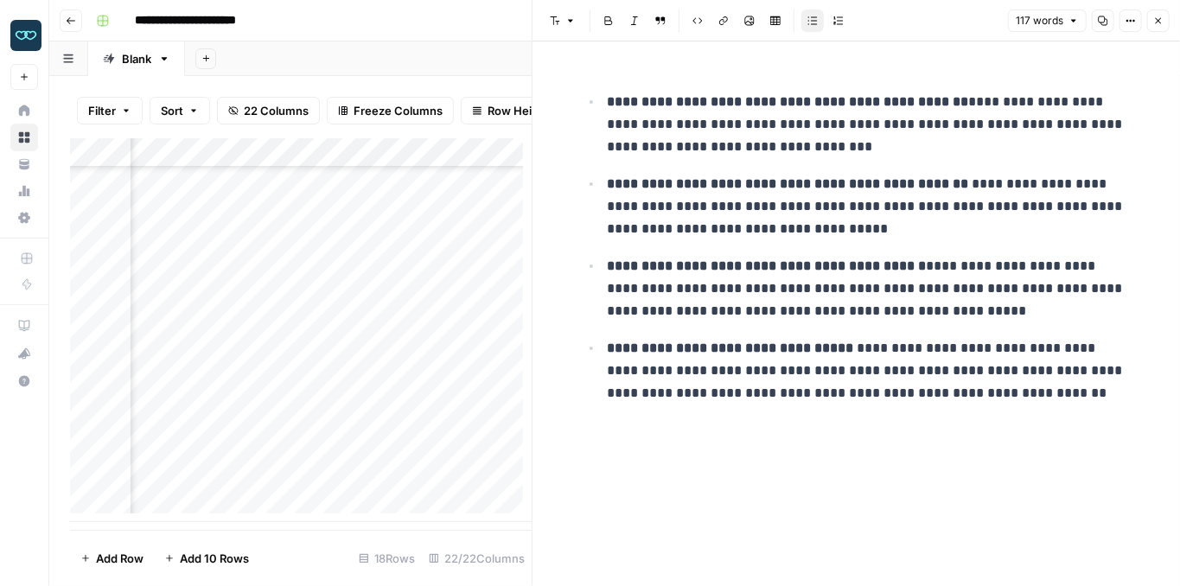
click at [1158, 22] on icon "button" at bounding box center [1158, 21] width 10 height 10
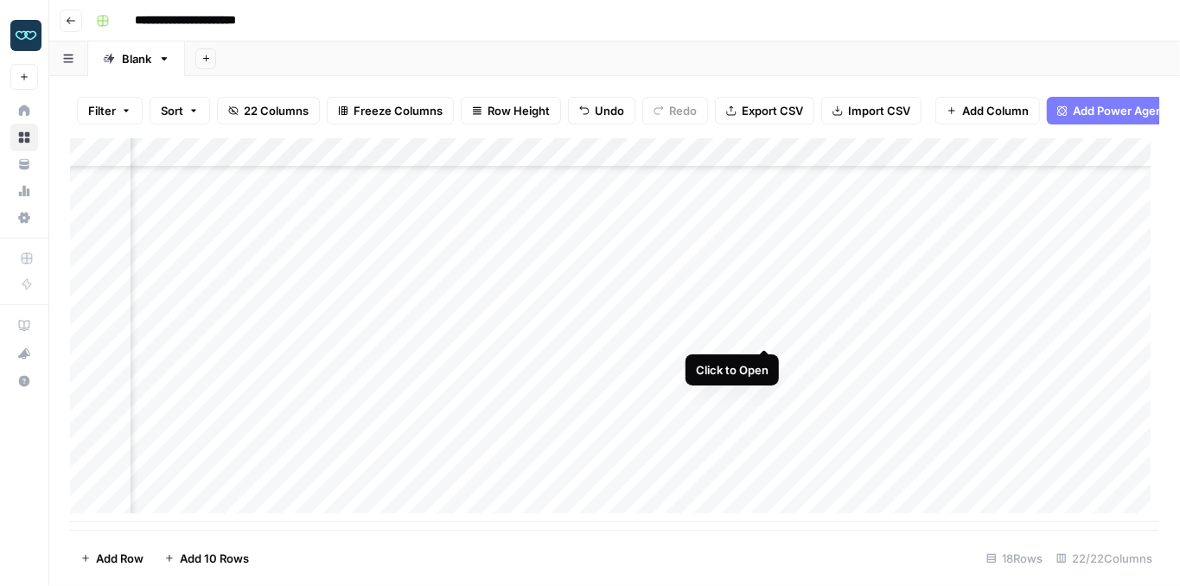
click at [765, 330] on div "Add Column" at bounding box center [614, 330] width 1089 height 384
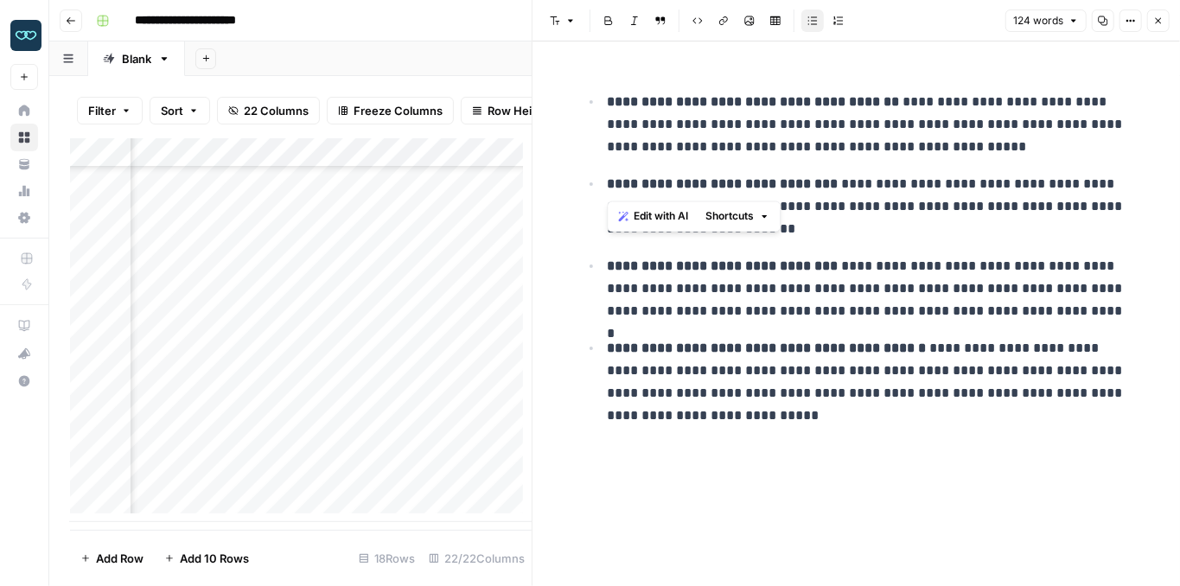
drag, startPoint x: 619, startPoint y: 166, endPoint x: 637, endPoint y: 132, distance: 38.3
click at [637, 132] on ul "**********" at bounding box center [856, 258] width 553 height 337
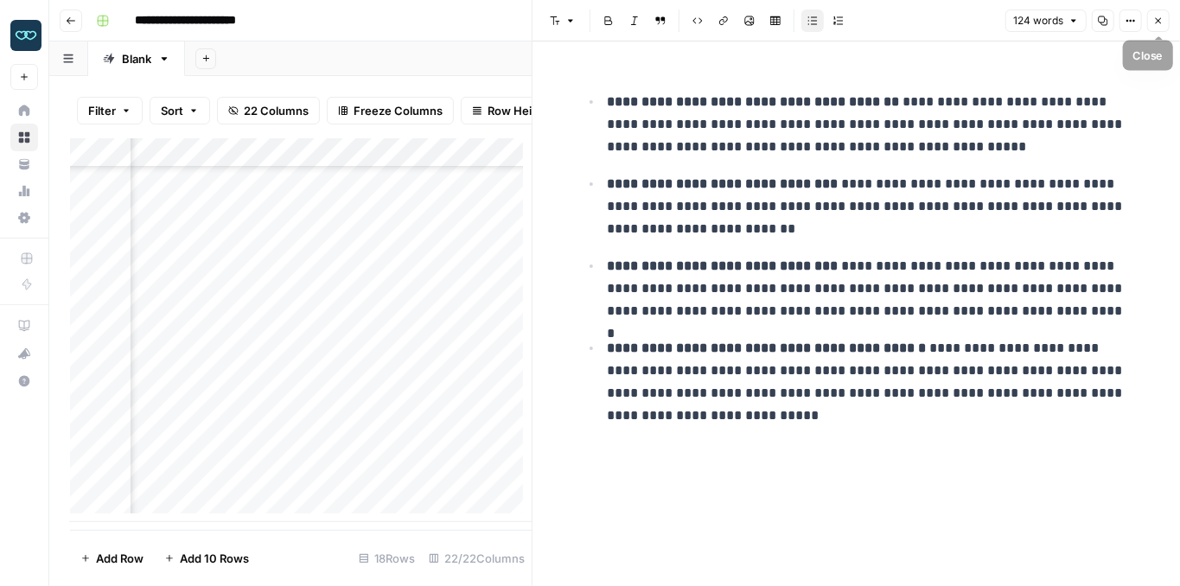
click at [1154, 27] on button "Close" at bounding box center [1158, 21] width 22 height 22
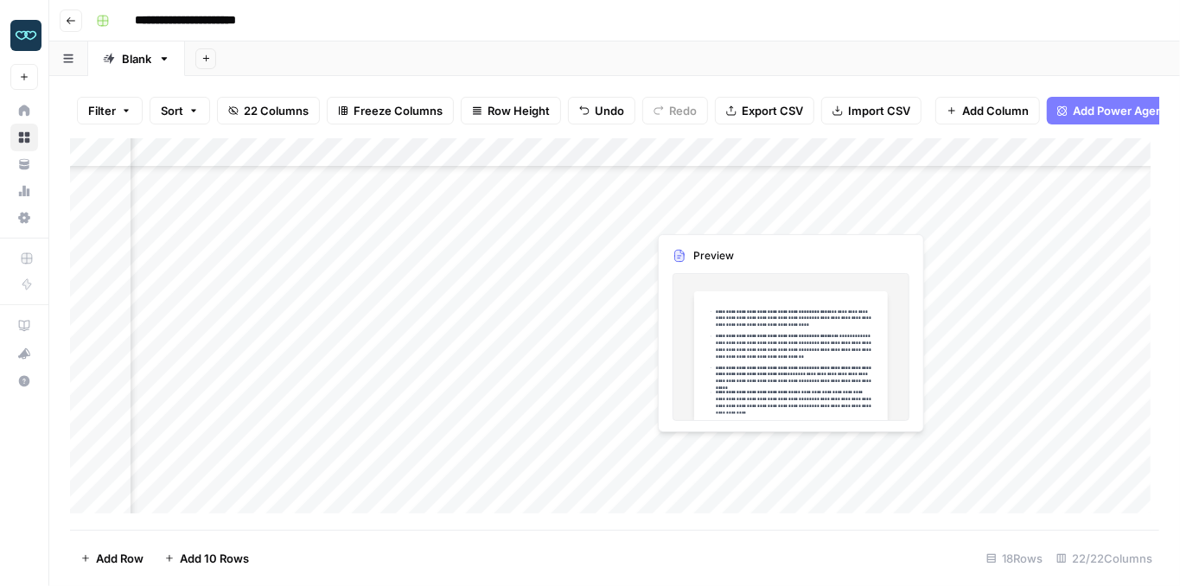
scroll to position [95, 2009]
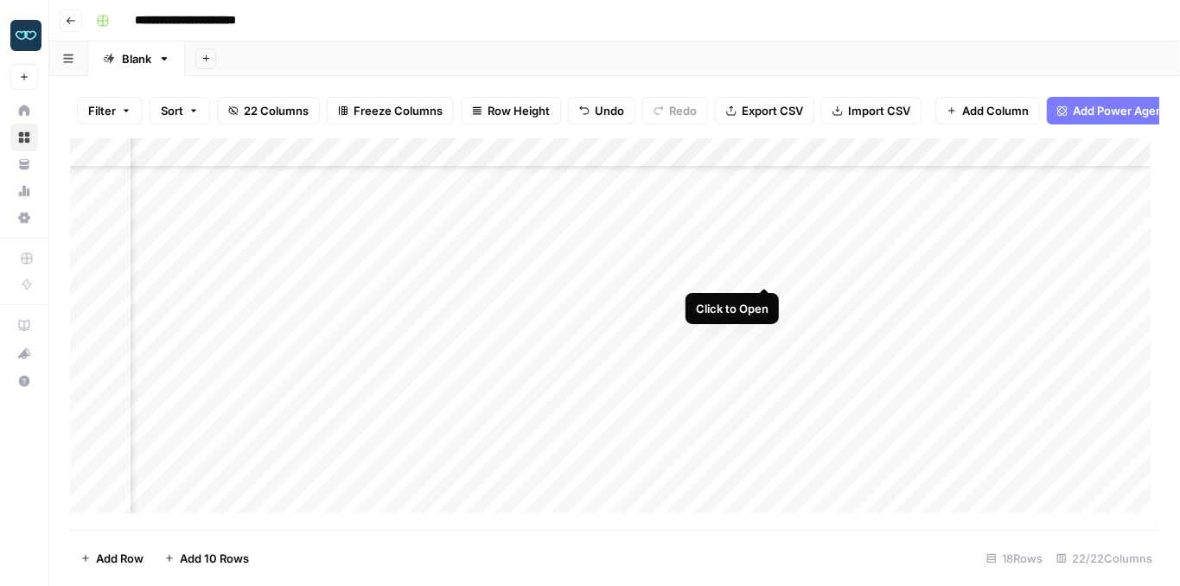
click at [760, 269] on div "Add Column" at bounding box center [614, 330] width 1089 height 384
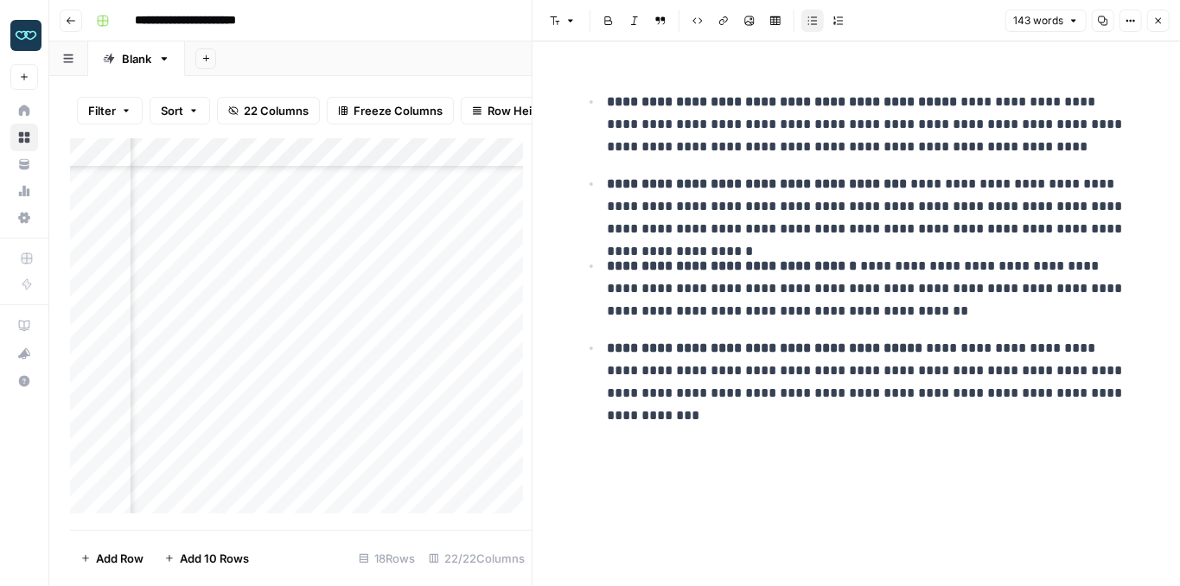
click at [1163, 26] on button "Close" at bounding box center [1158, 21] width 22 height 22
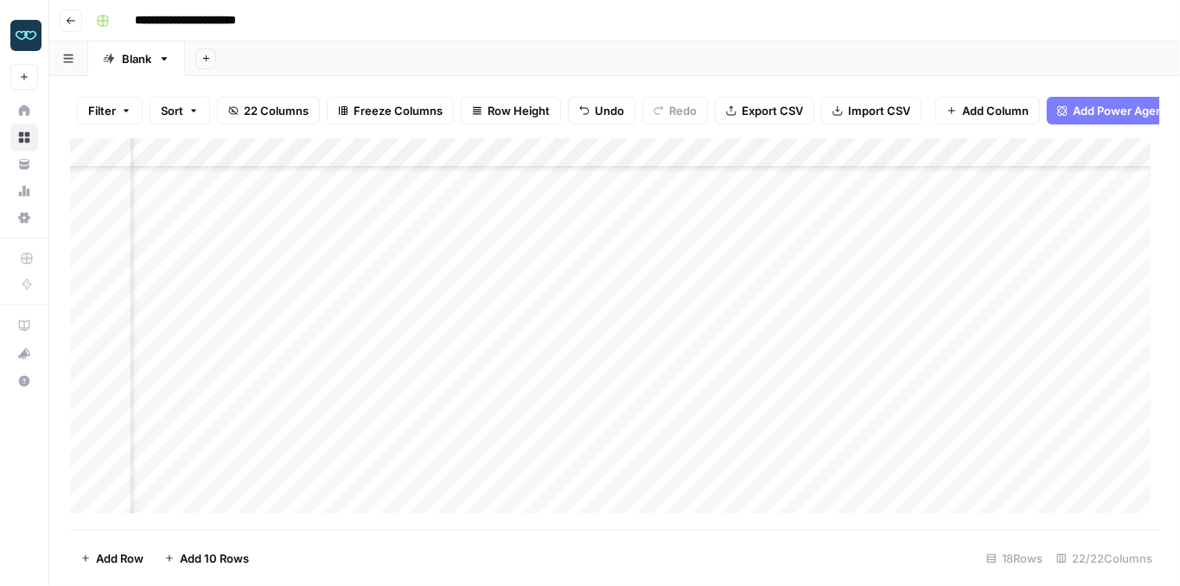
click at [789, 238] on div "Add Column" at bounding box center [614, 330] width 1089 height 384
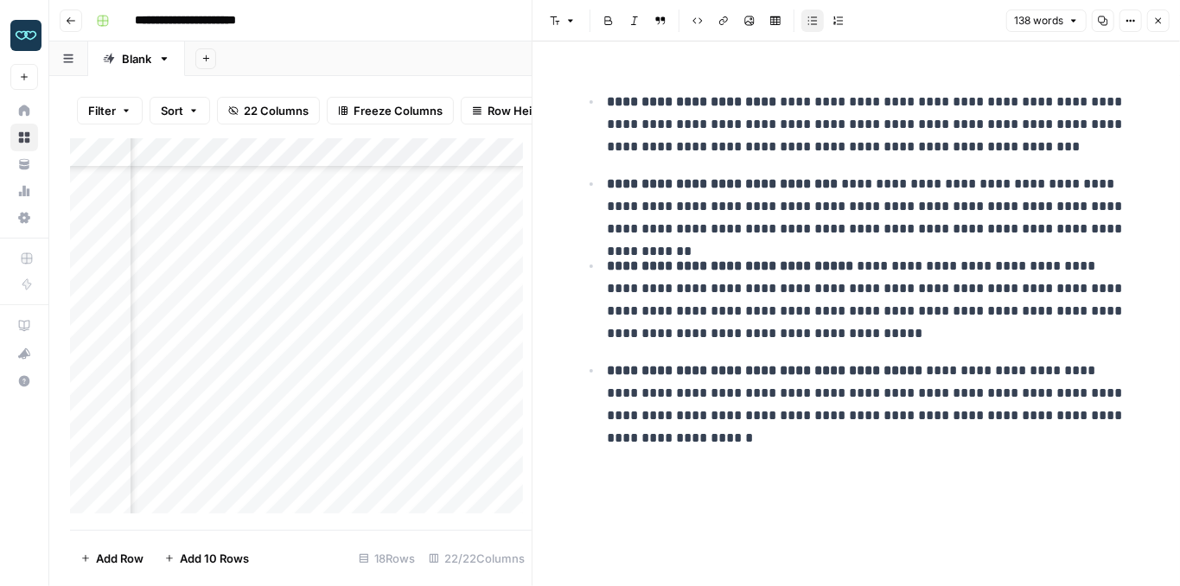
click at [1156, 16] on icon "button" at bounding box center [1158, 21] width 10 height 10
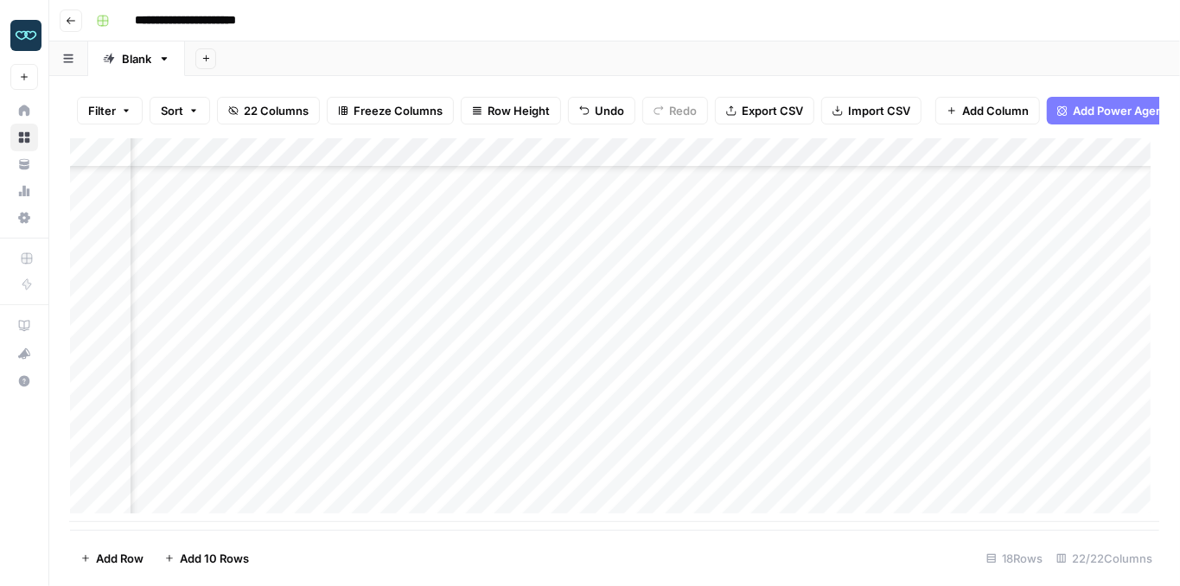
scroll to position [211, 171]
click at [666, 443] on div "Add Column" at bounding box center [614, 330] width 1089 height 384
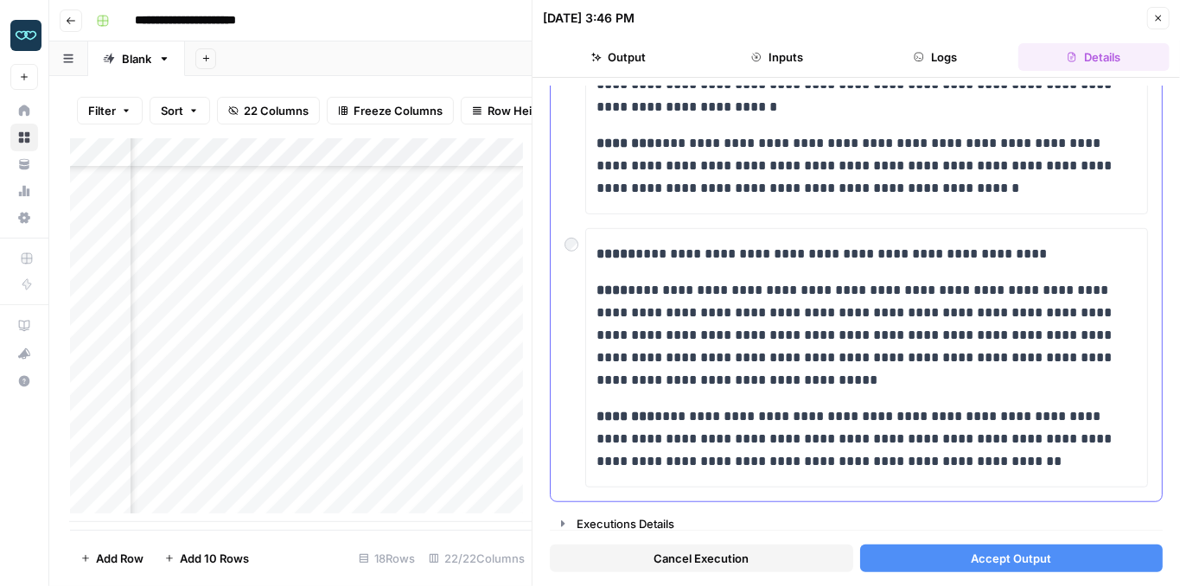
scroll to position [536, 0]
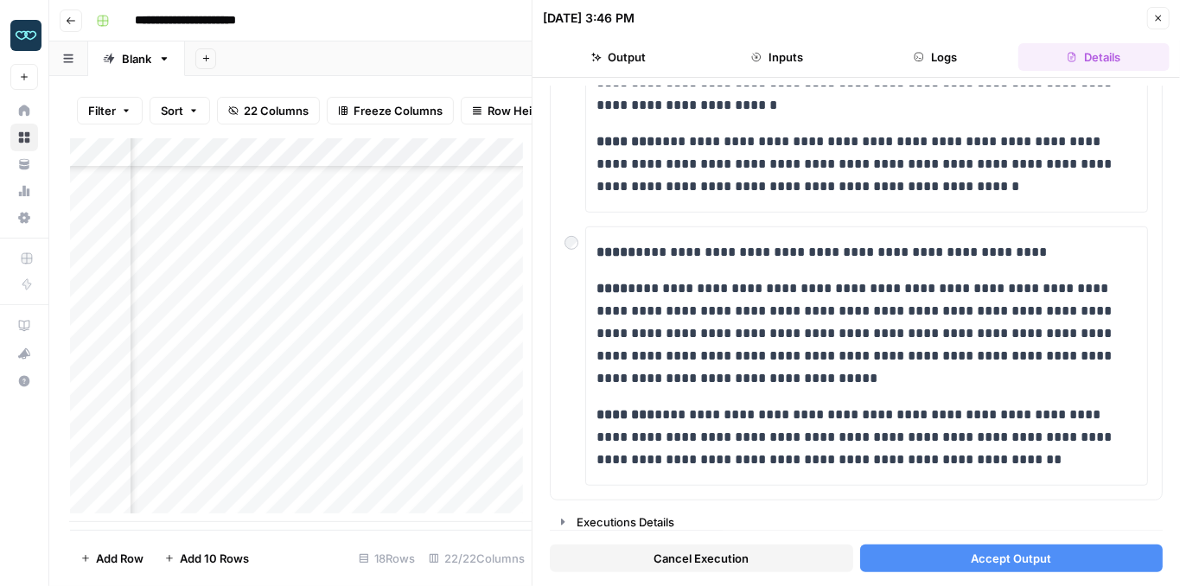
click at [730, 553] on span "Cancel Execution" at bounding box center [701, 558] width 95 height 17
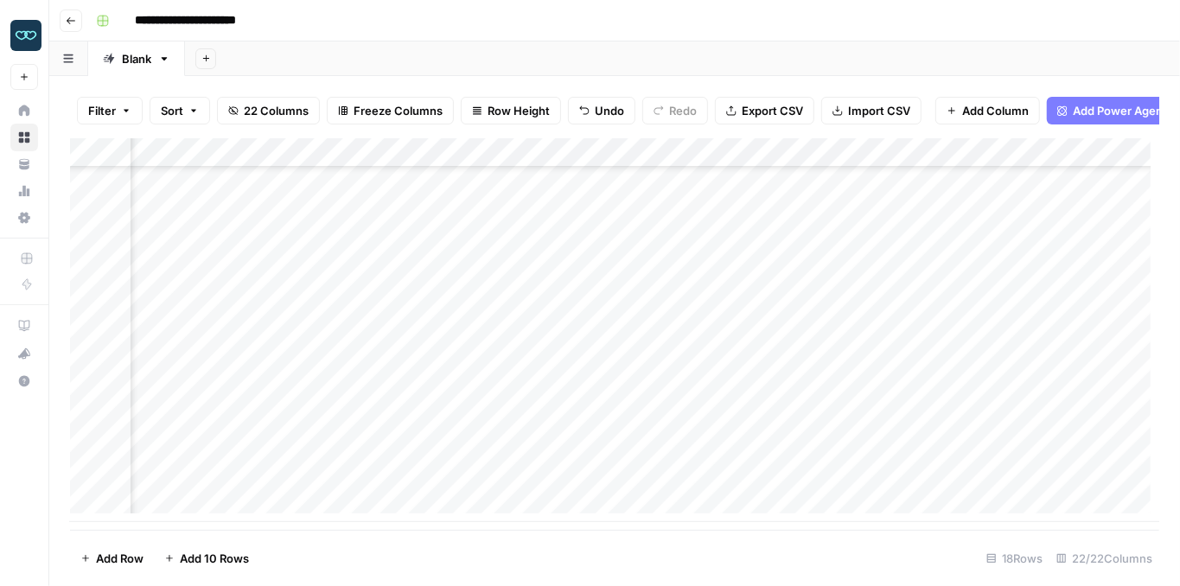
click at [645, 158] on div "Add Column" at bounding box center [614, 330] width 1089 height 384
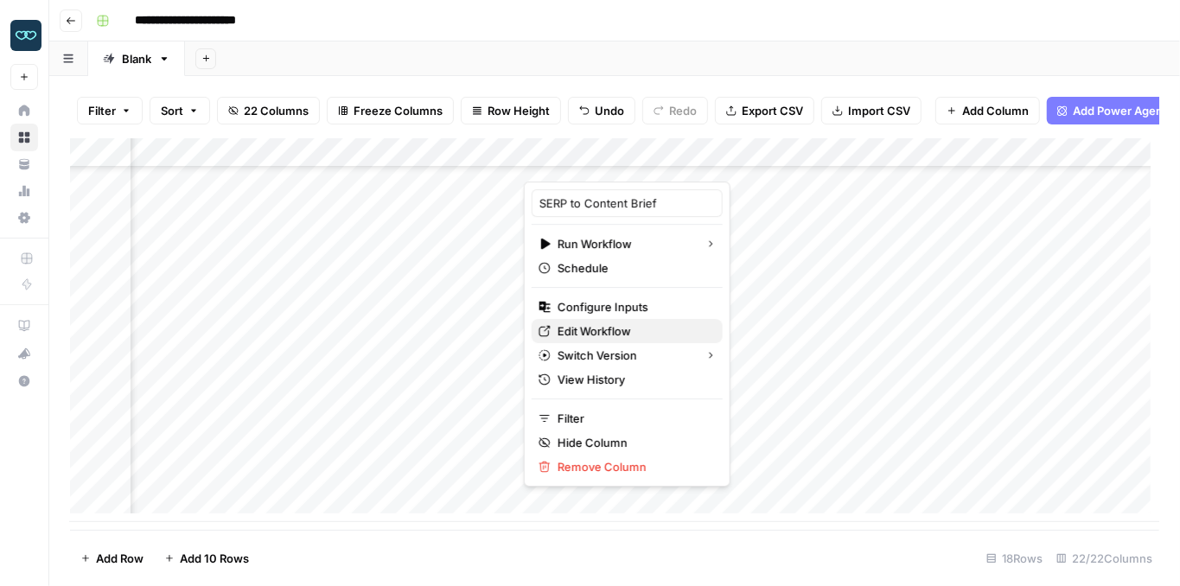
click at [597, 328] on span "Edit Workflow" at bounding box center [633, 330] width 151 height 17
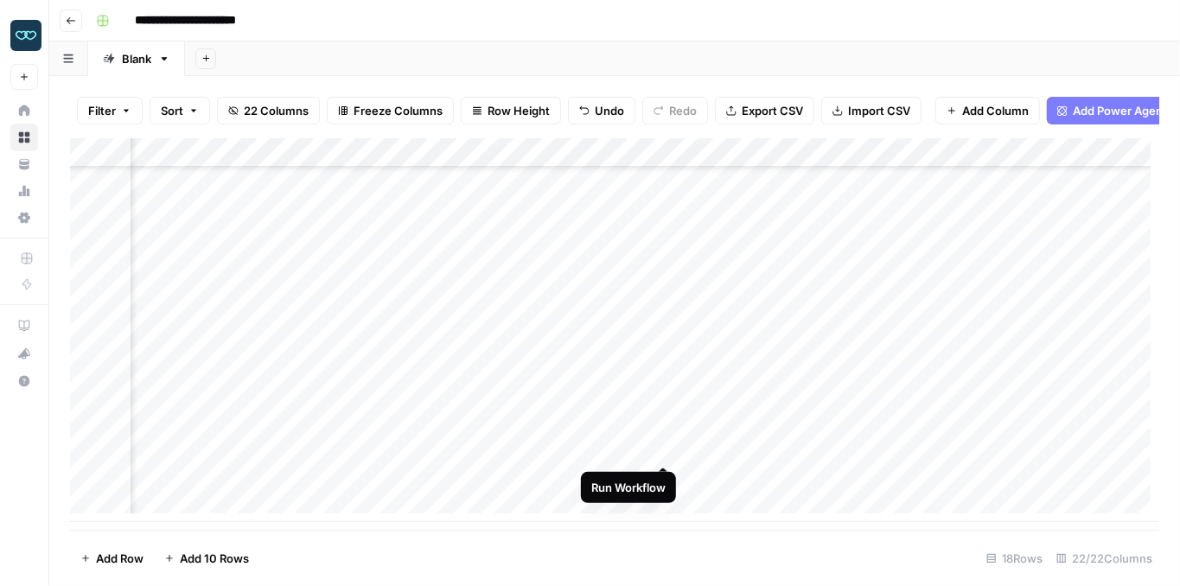
click at [662, 449] on div "Add Column" at bounding box center [614, 330] width 1089 height 384
click at [860, 417] on div "Add Column" at bounding box center [614, 330] width 1089 height 384
click at [115, 50] on div "Blank" at bounding box center [127, 58] width 48 height 17
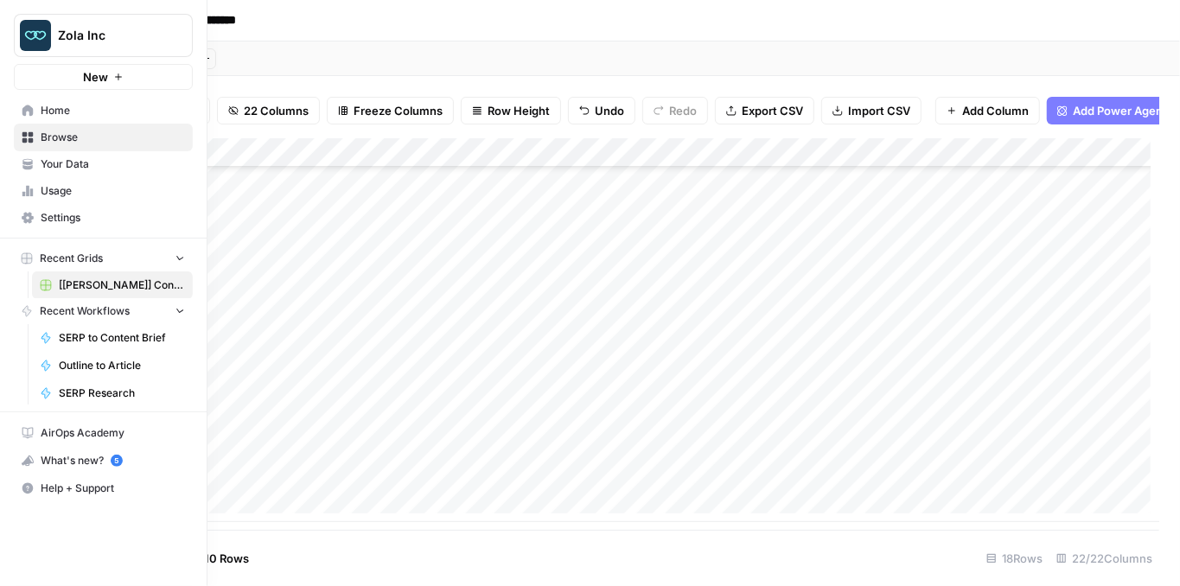
click at [23, 31] on img "Workspace: Zola Inc" at bounding box center [35, 35] width 31 height 31
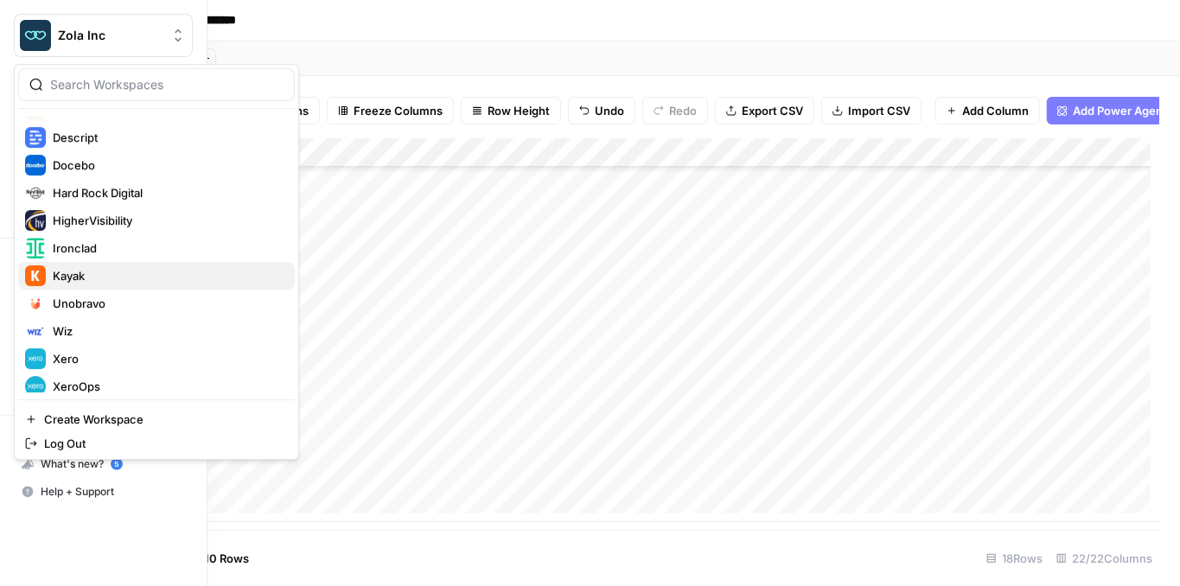
scroll to position [249, 0]
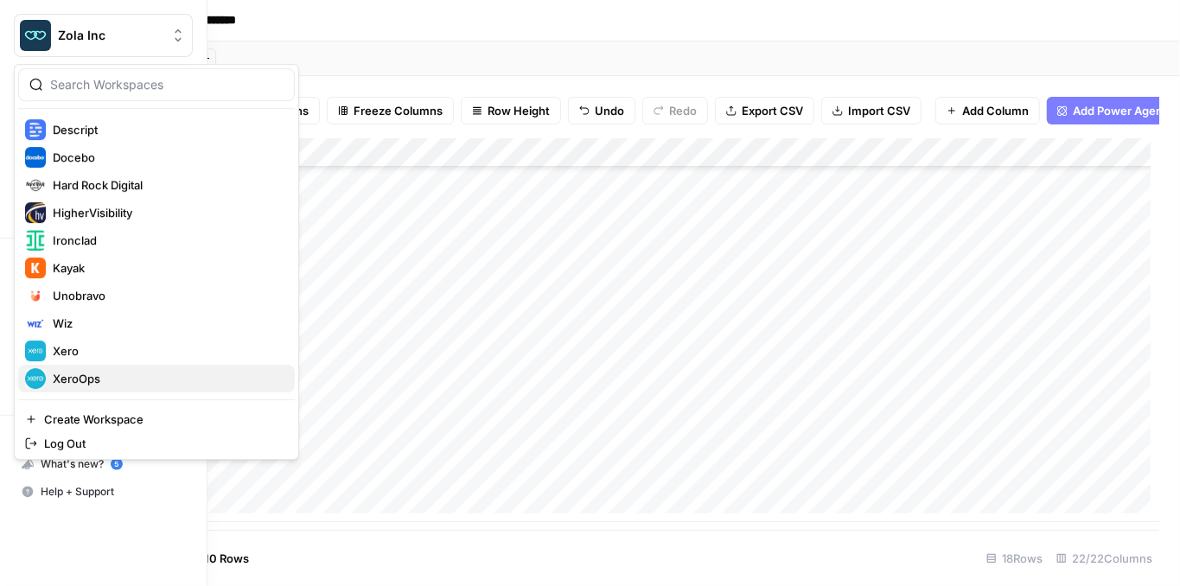
click at [129, 373] on span "XeroOps" at bounding box center [167, 378] width 228 height 17
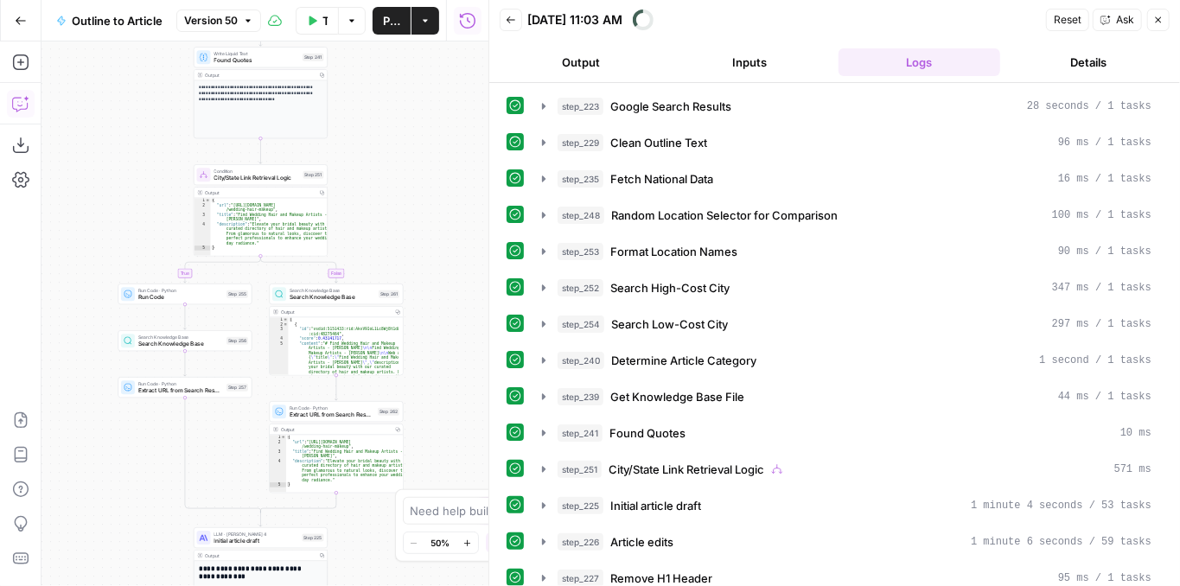
click at [29, 99] on button "Copilot" at bounding box center [21, 104] width 28 height 28
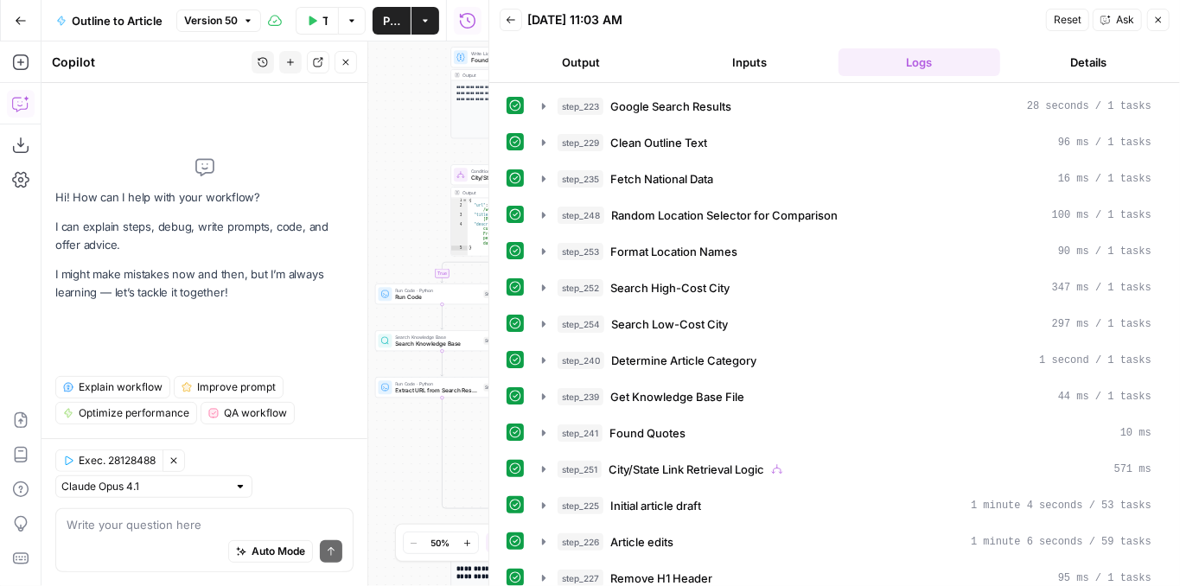
click at [117, 535] on div "Auto Mode Send" at bounding box center [205, 552] width 276 height 38
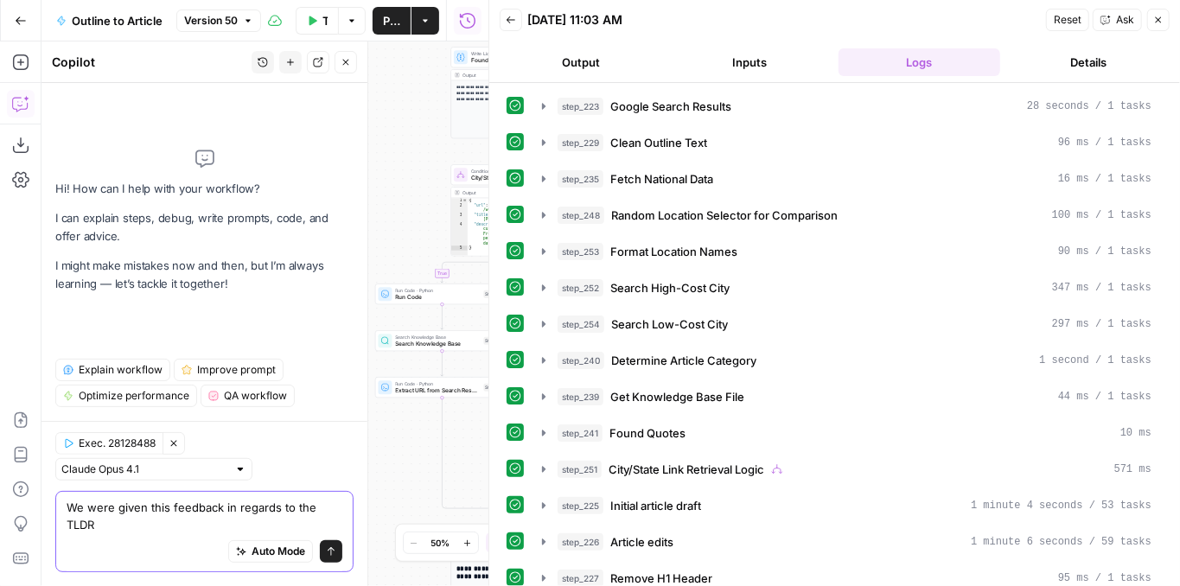
paste textarea "The format in the code with spacing between the bullet points actually affect t…"
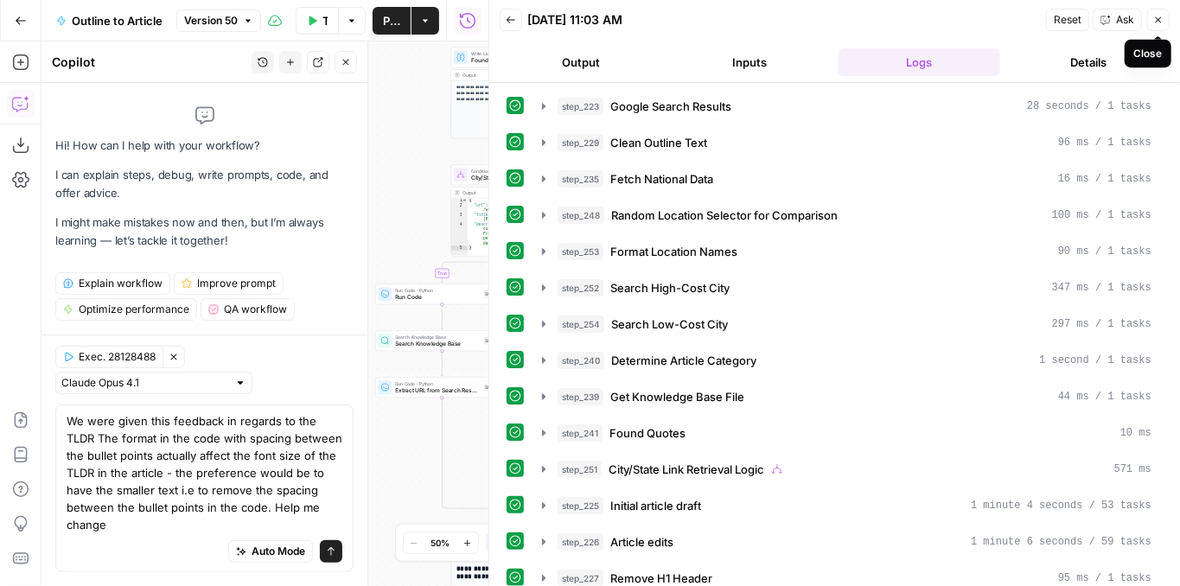
click at [1151, 20] on button "Close" at bounding box center [1158, 20] width 22 height 22
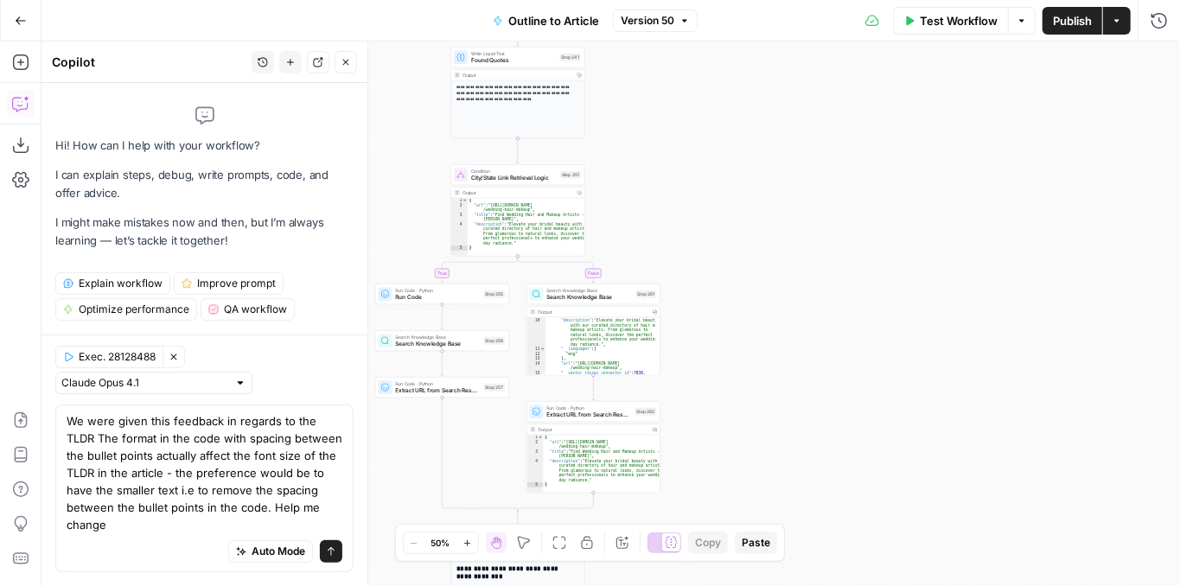
scroll to position [380, 0]
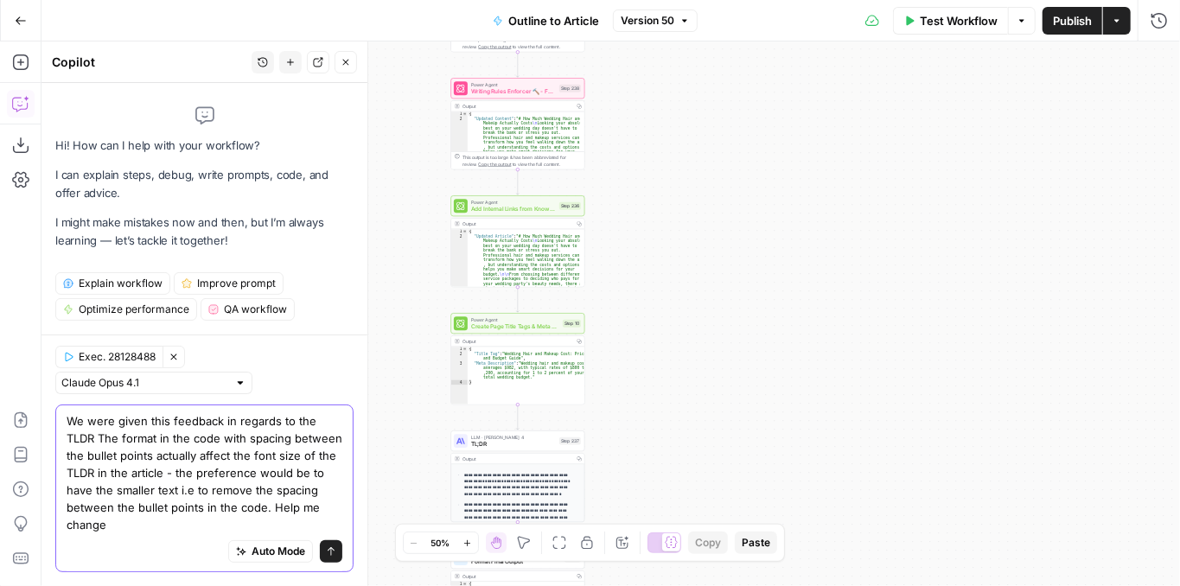
click at [188, 520] on textarea "We were given this feedback in regards to the TLDR The format in the code with …" at bounding box center [205, 472] width 276 height 121
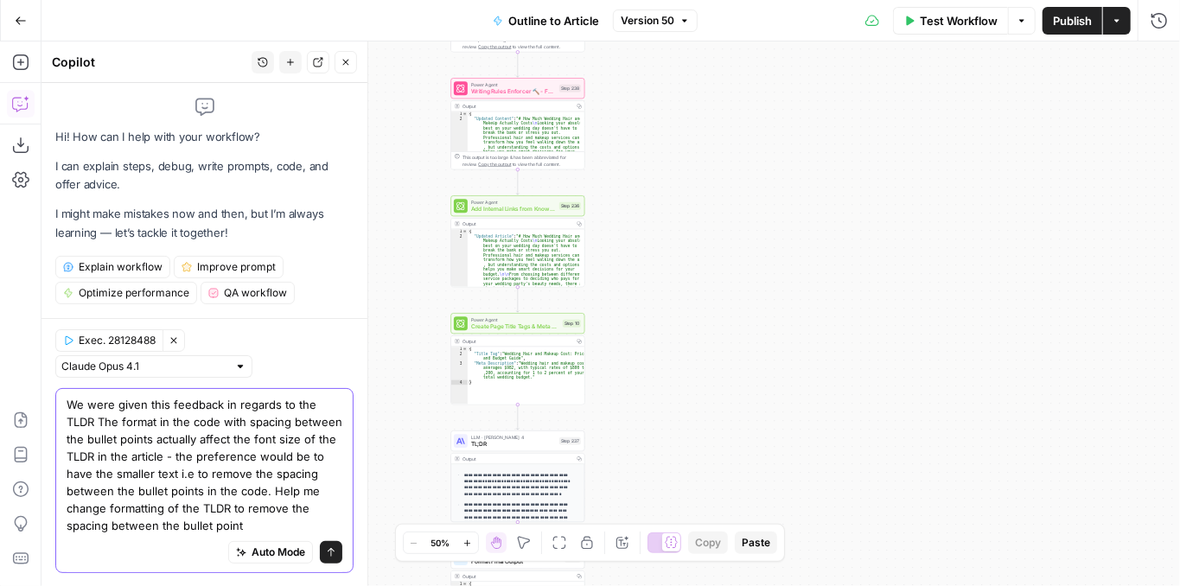
type textarea "We were given this feedback in regards to the TLDR The format in the code with …"
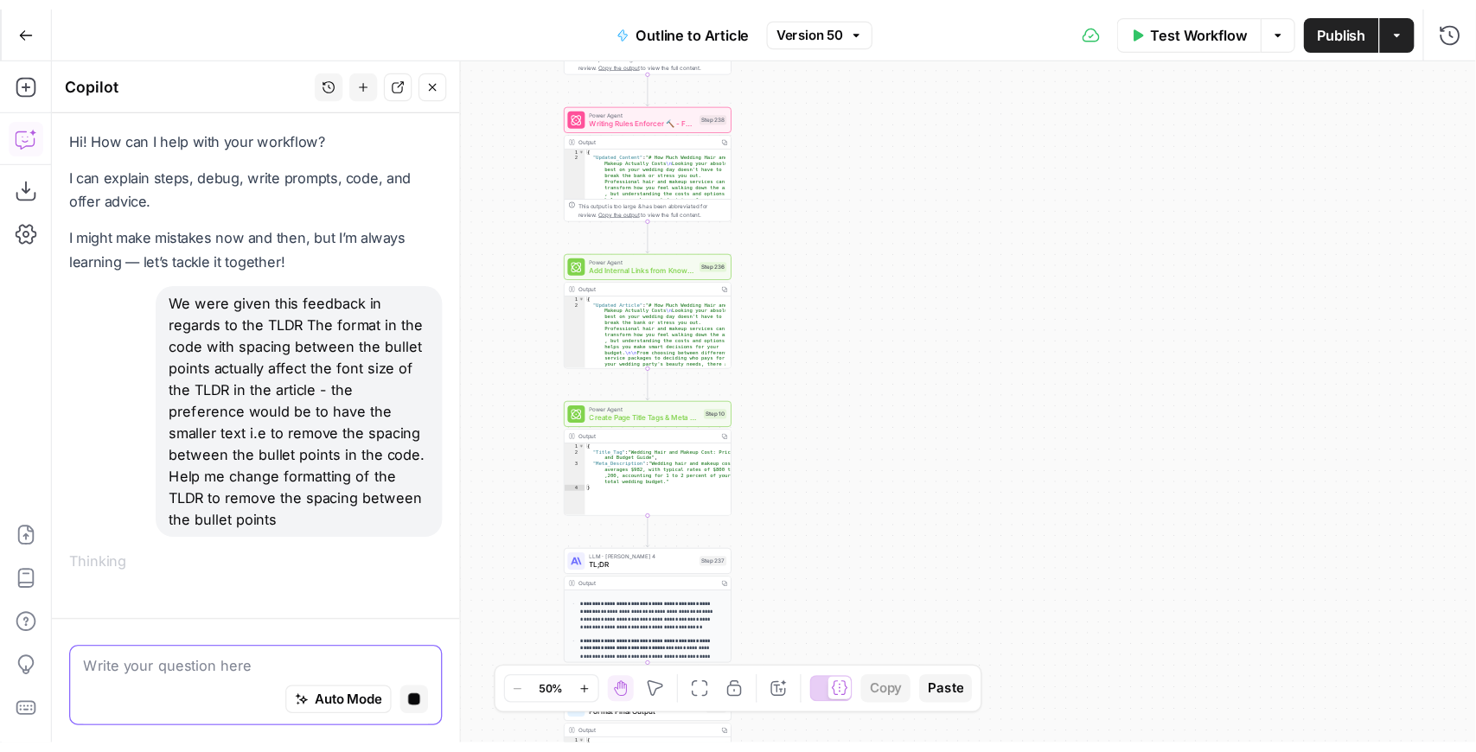
scroll to position [0, 0]
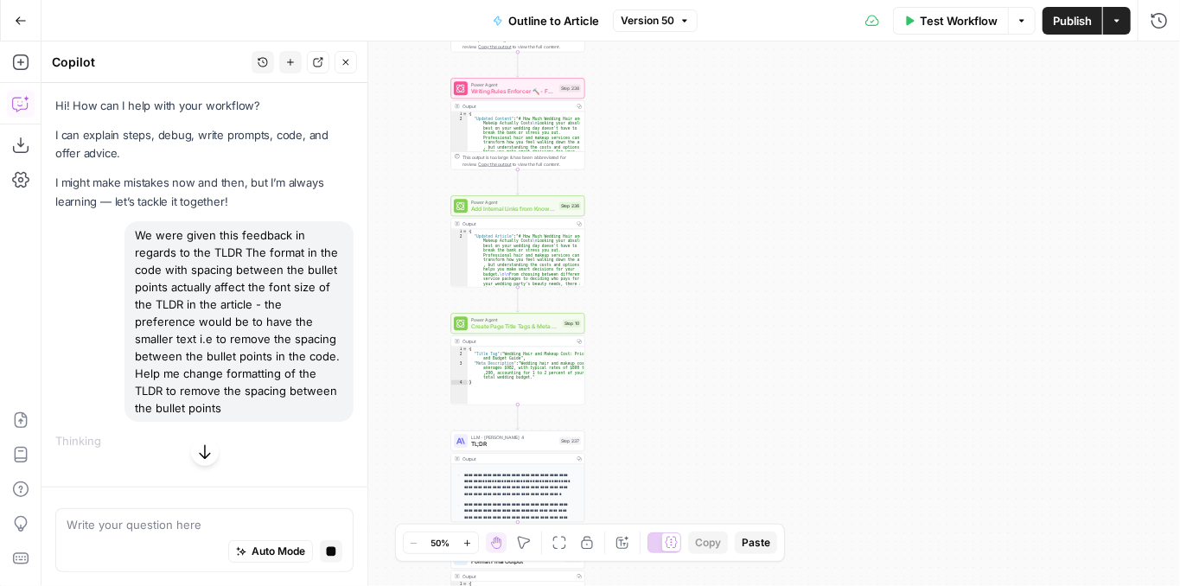
click at [202, 462] on button "button" at bounding box center [205, 452] width 28 height 28
click at [681, 31] on div "Outline to Article Version 50" at bounding box center [589, 21] width 215 height 28
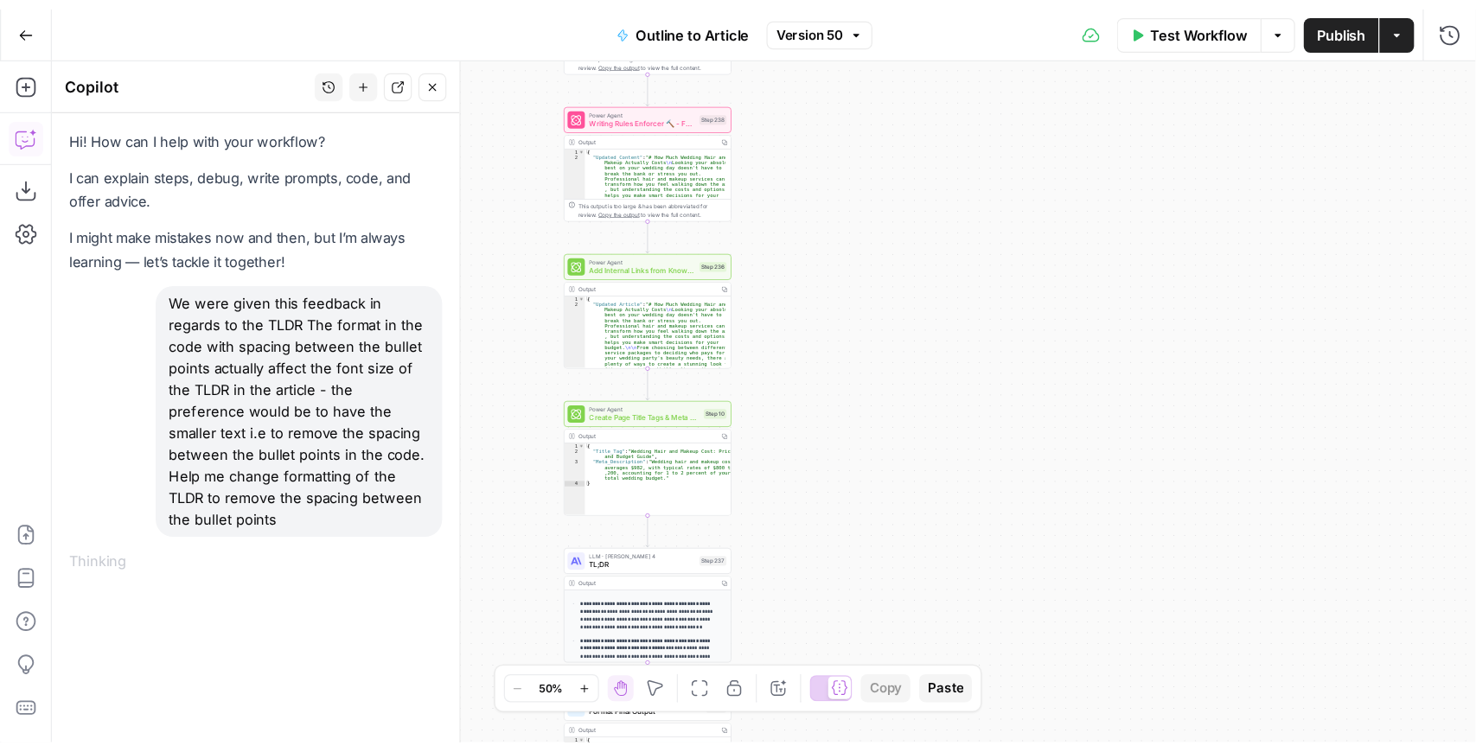
scroll to position [380, 0]
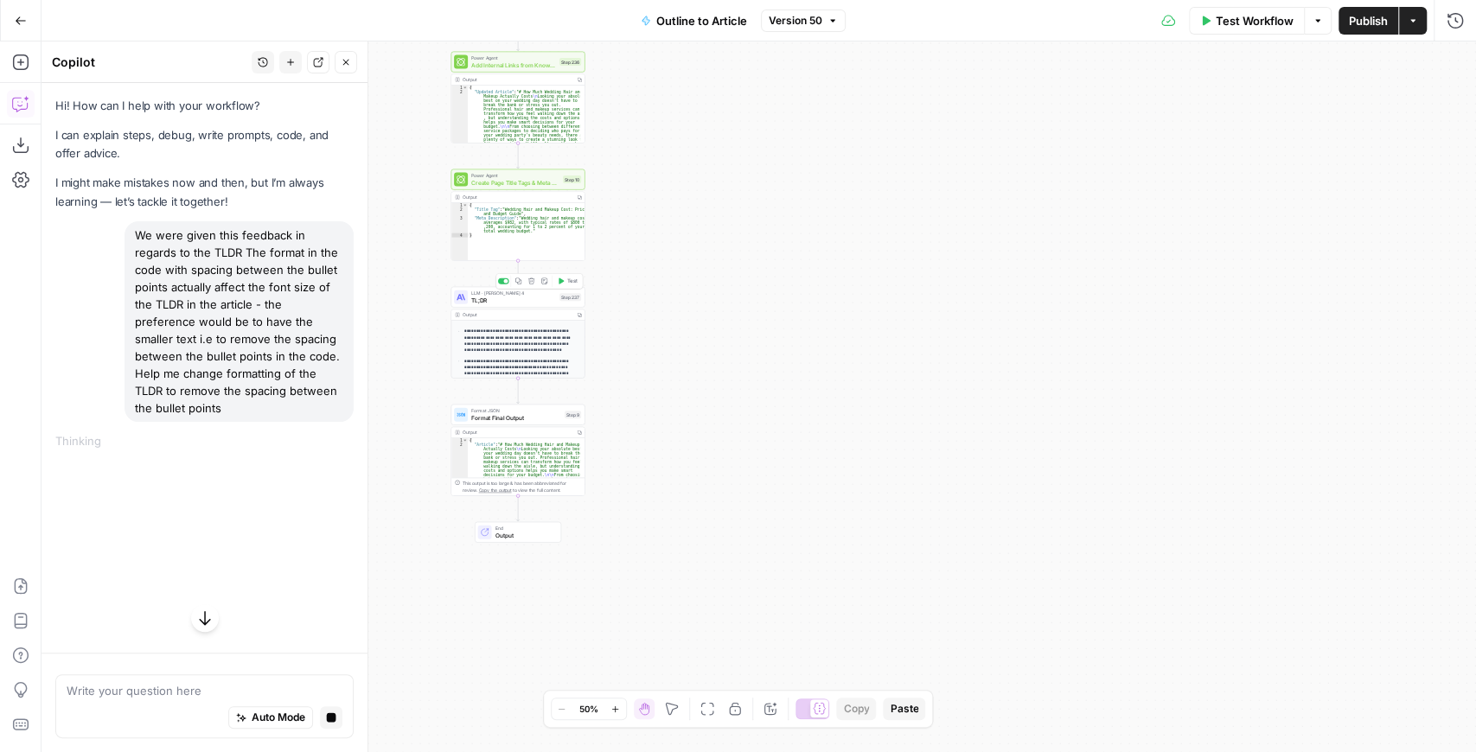
click at [528, 301] on span "TL;DR" at bounding box center [513, 300] width 85 height 9
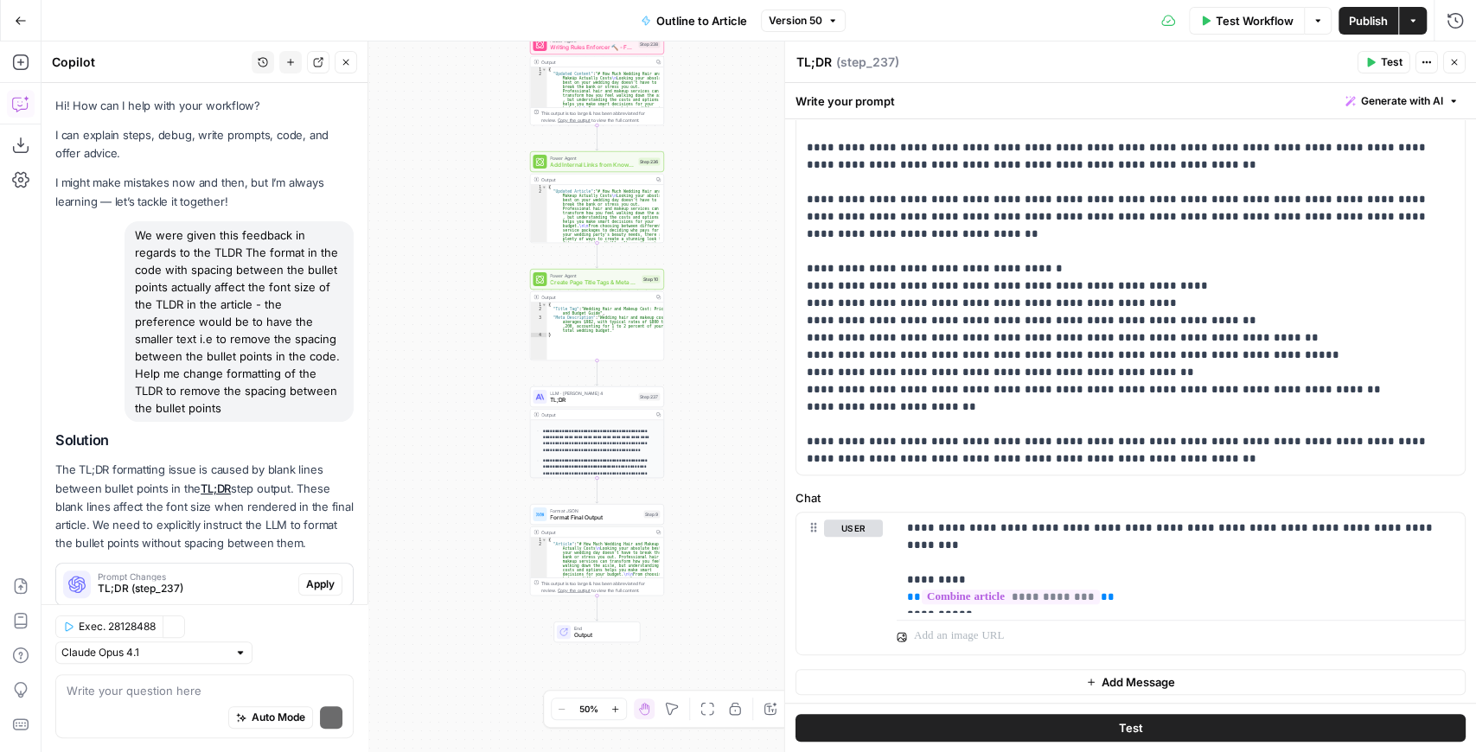
scroll to position [41, 0]
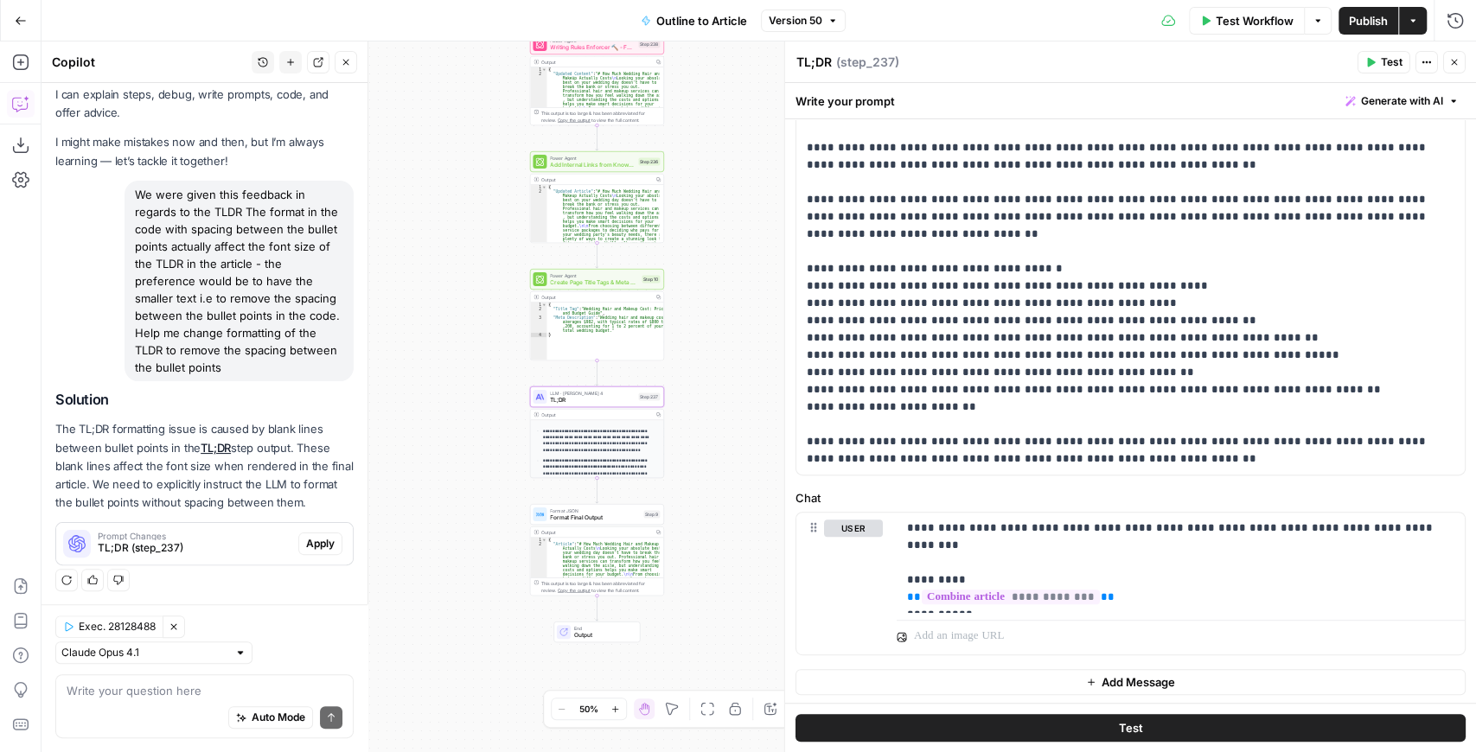
click at [307, 546] on span "Apply" at bounding box center [320, 544] width 29 height 16
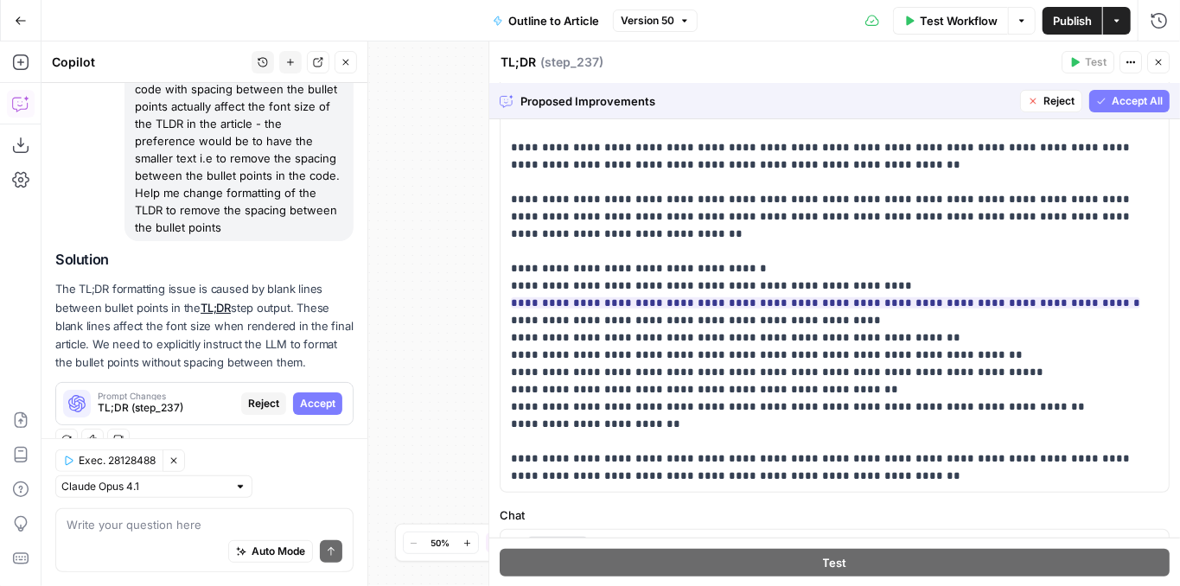
scroll to position [205, 0]
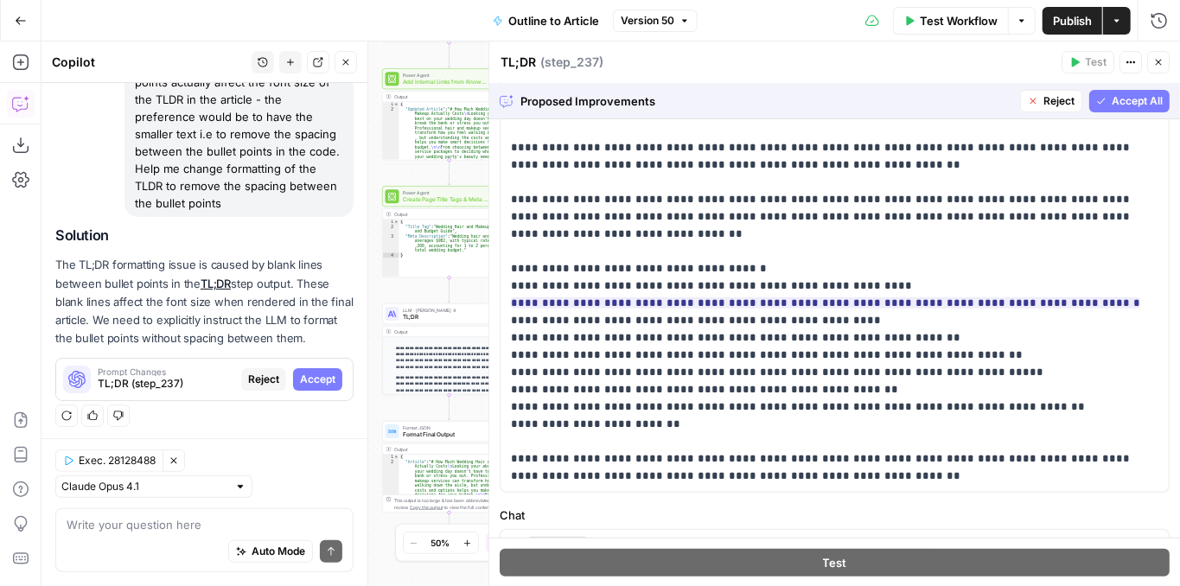
click at [1112, 105] on span "Accept All" at bounding box center [1137, 101] width 51 height 16
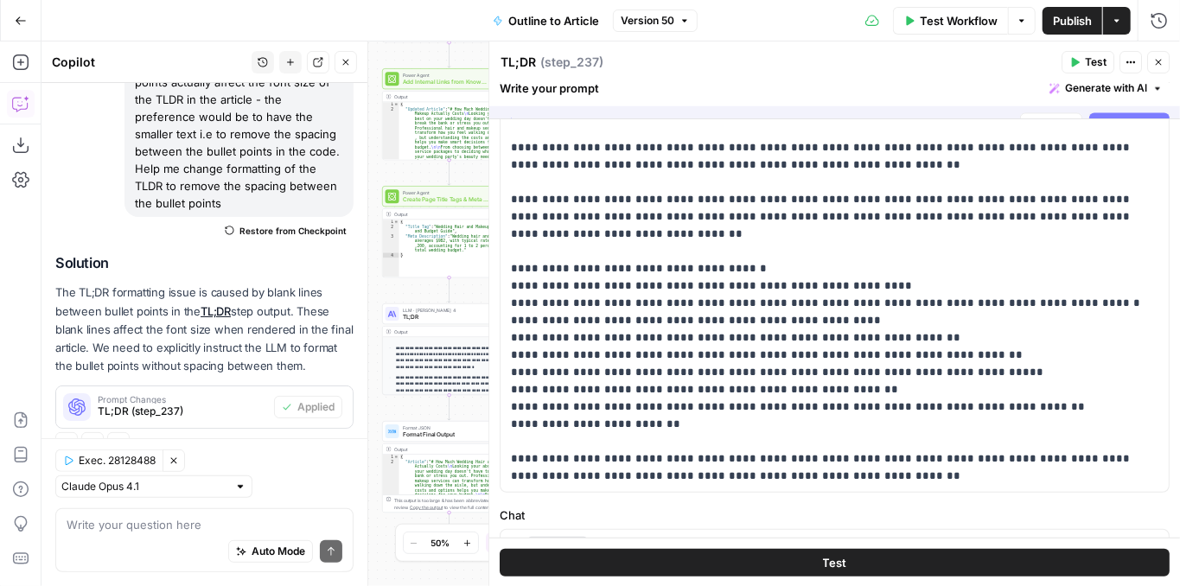
scroll to position [0, 0]
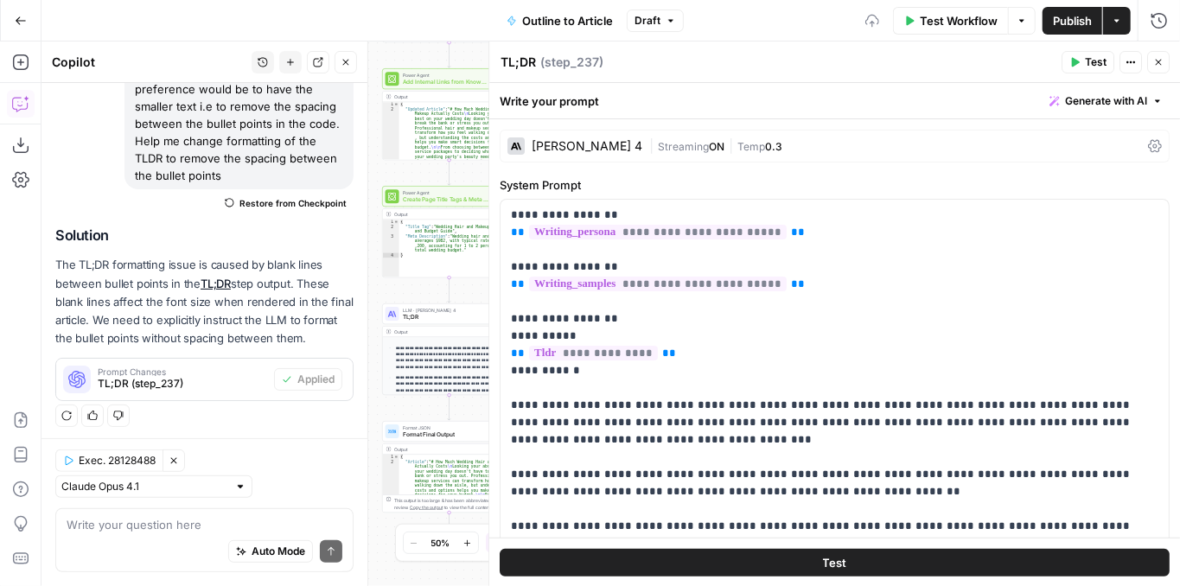
click at [1086, 66] on button "Test" at bounding box center [1088, 62] width 53 height 22
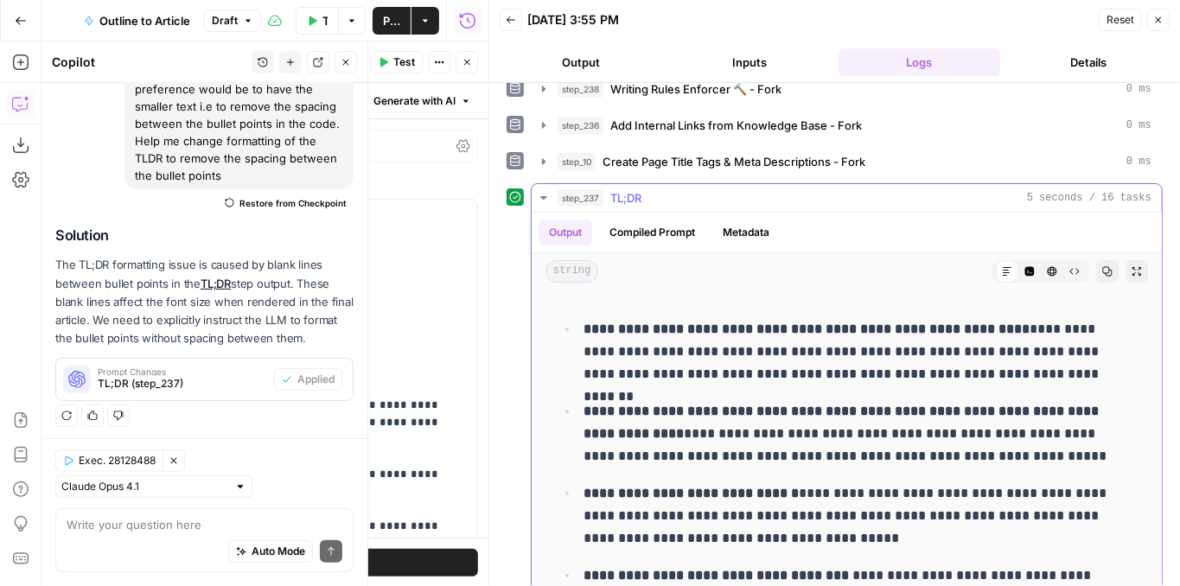
scroll to position [648, 0]
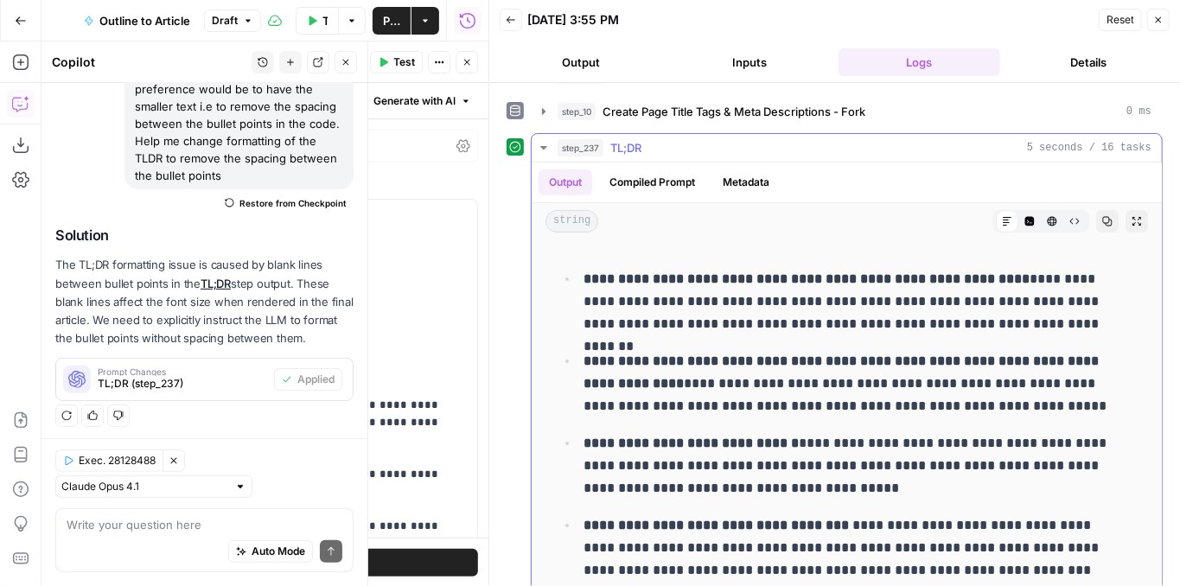
drag, startPoint x: 604, startPoint y: 328, endPoint x: 569, endPoint y: 326, distance: 35.5
click at [569, 327] on ul "**********" at bounding box center [847, 424] width 582 height 315
click at [1132, 216] on icon "button" at bounding box center [1137, 221] width 10 height 10
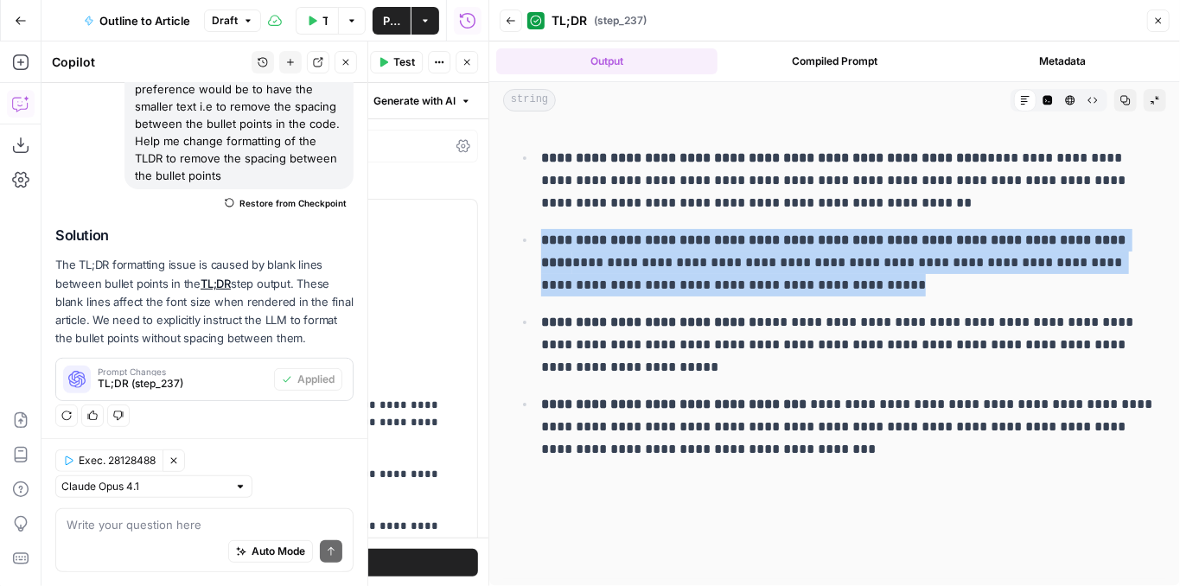
drag, startPoint x: 538, startPoint y: 220, endPoint x: 788, endPoint y: 301, distance: 263.5
click at [788, 301] on ul "**********" at bounding box center [834, 303] width 642 height 315
click at [787, 301] on ul "**********" at bounding box center [834, 303] width 642 height 315
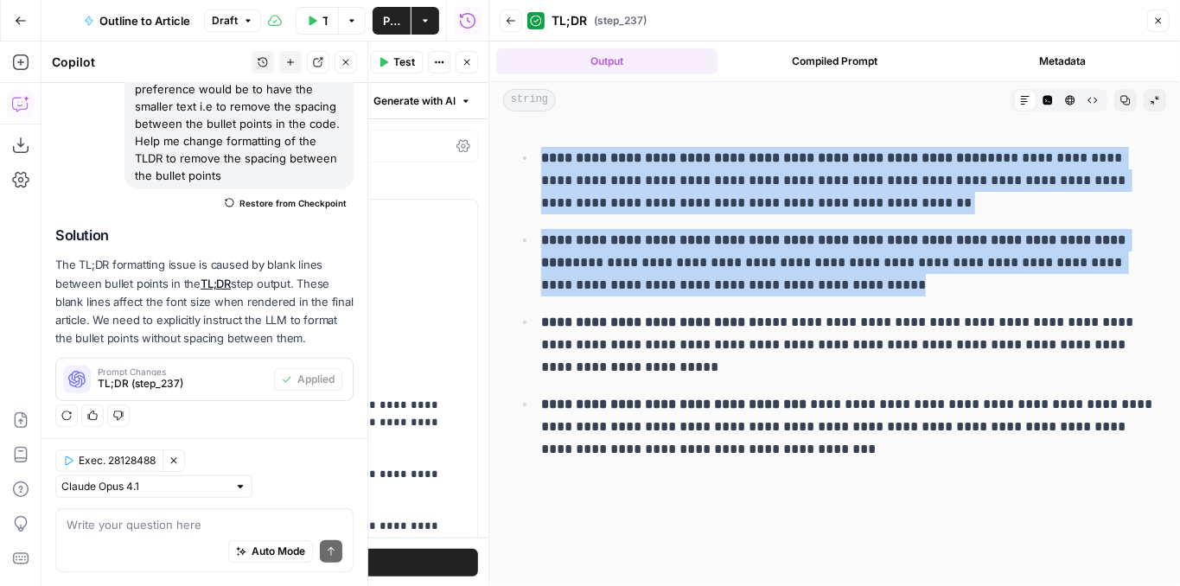
drag, startPoint x: 786, startPoint y: 300, endPoint x: 535, endPoint y: 158, distance: 288.0
click at [535, 158] on ul "**********" at bounding box center [834, 303] width 642 height 315
click at [1162, 29] on button "Close" at bounding box center [1158, 21] width 22 height 22
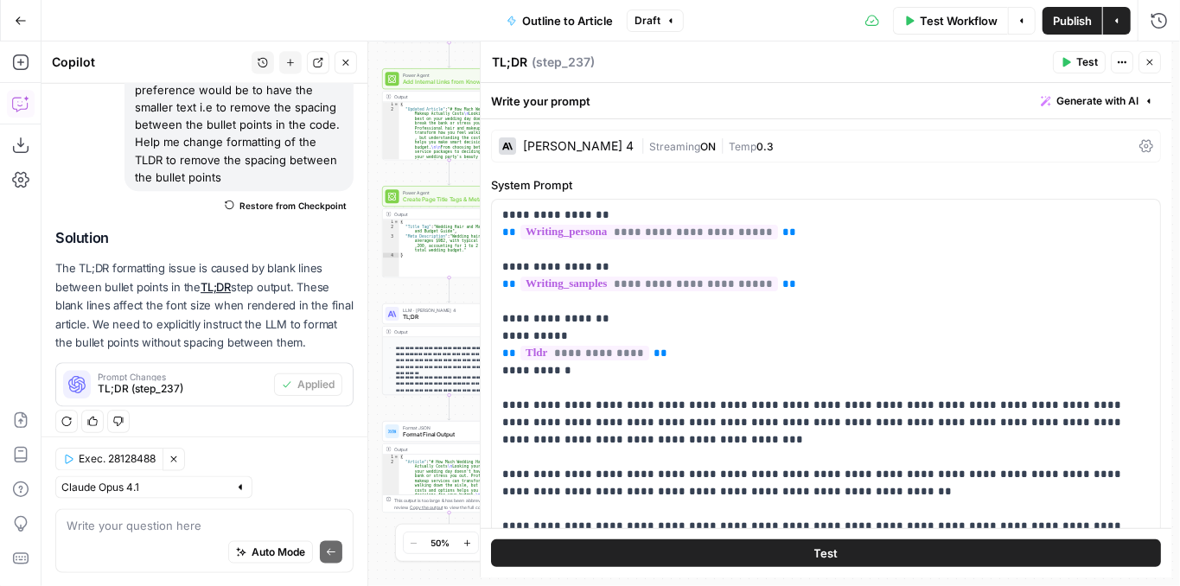
scroll to position [233, 0]
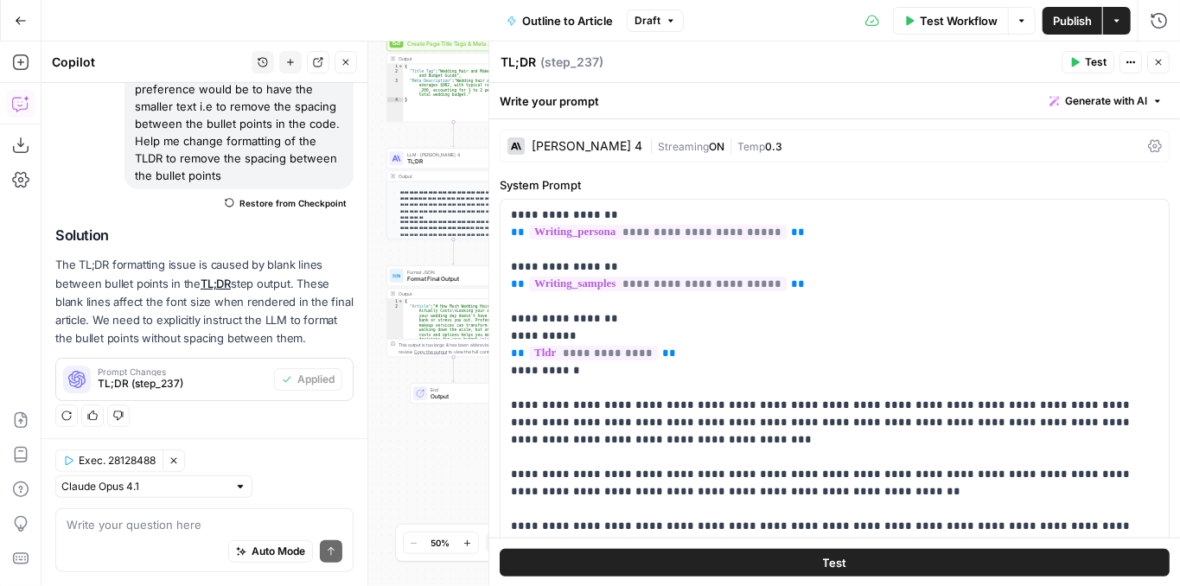
drag, startPoint x: 397, startPoint y: 408, endPoint x: 403, endPoint y: 241, distance: 167.0
click at [403, 241] on div "**********" at bounding box center [610, 313] width 1138 height 545
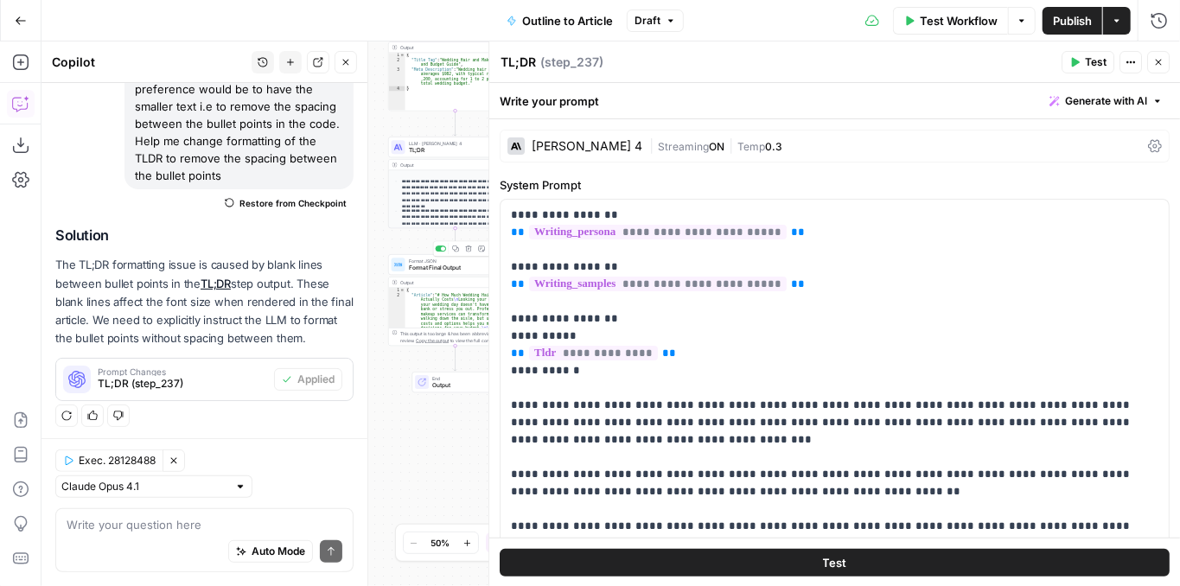
click at [424, 269] on span "Format Final Output" at bounding box center [454, 268] width 90 height 9
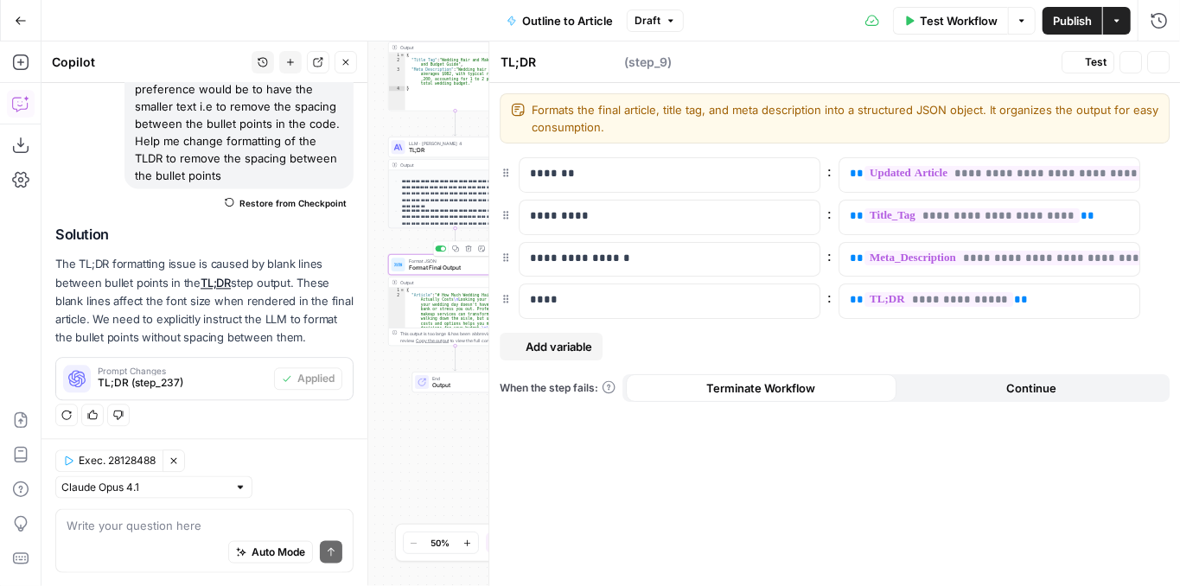
type textarea "Format Final Output"
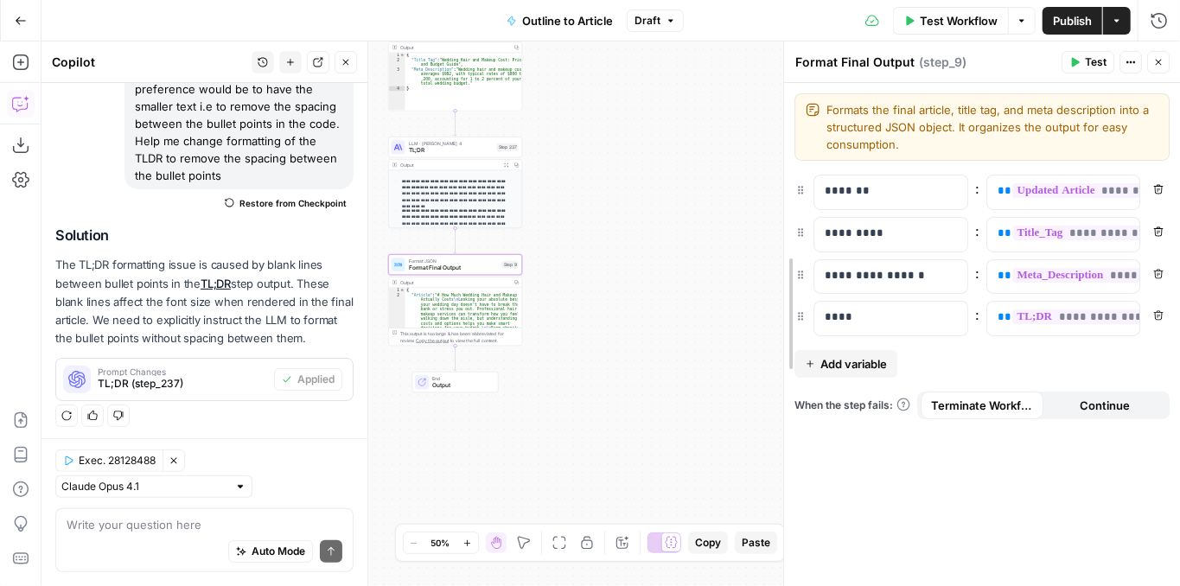
drag, startPoint x: 494, startPoint y: 226, endPoint x: 788, endPoint y: 213, distance: 295.1
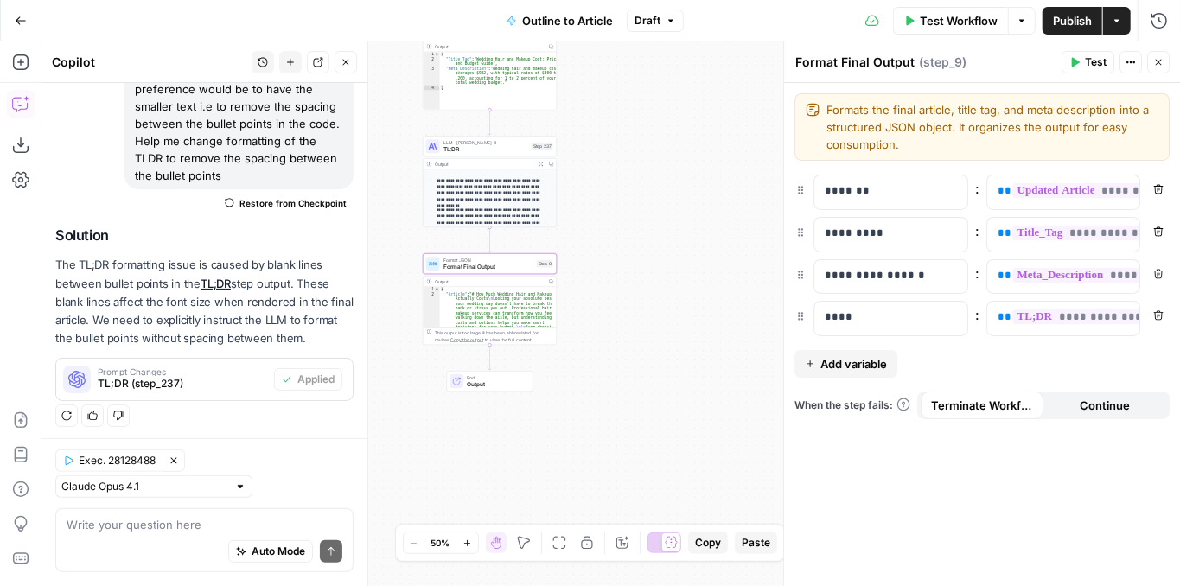
drag, startPoint x: 653, startPoint y: 262, endPoint x: 665, endPoint y: 262, distance: 12.1
click at [665, 262] on div "**********" at bounding box center [610, 313] width 1138 height 545
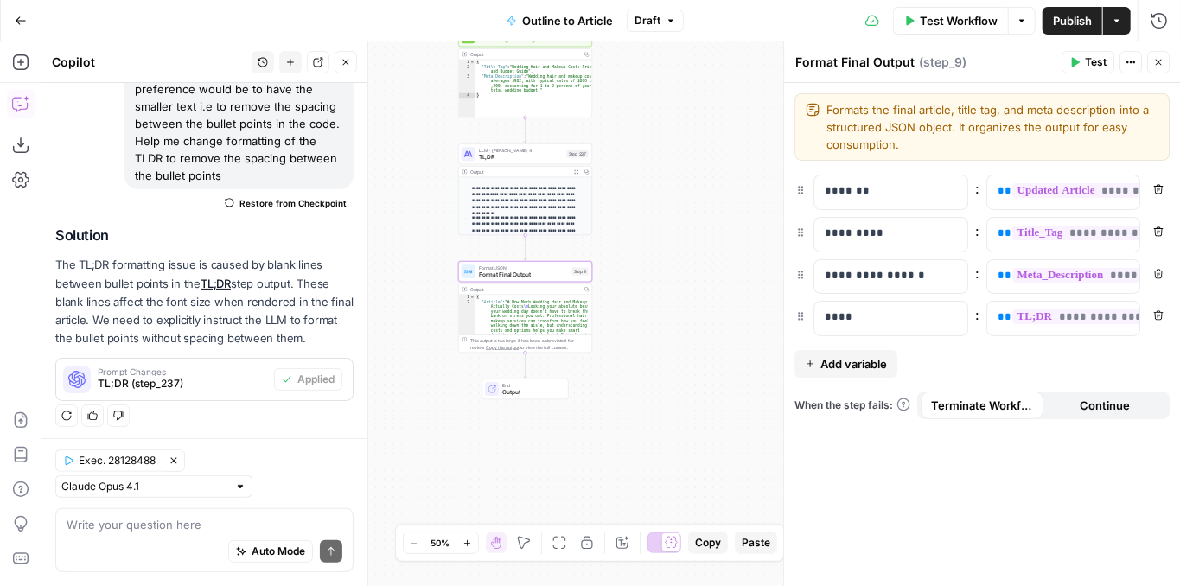
drag, startPoint x: 625, startPoint y: 386, endPoint x: 660, endPoint y: 394, distance: 35.4
click at [660, 394] on div "**********" at bounding box center [610, 313] width 1138 height 545
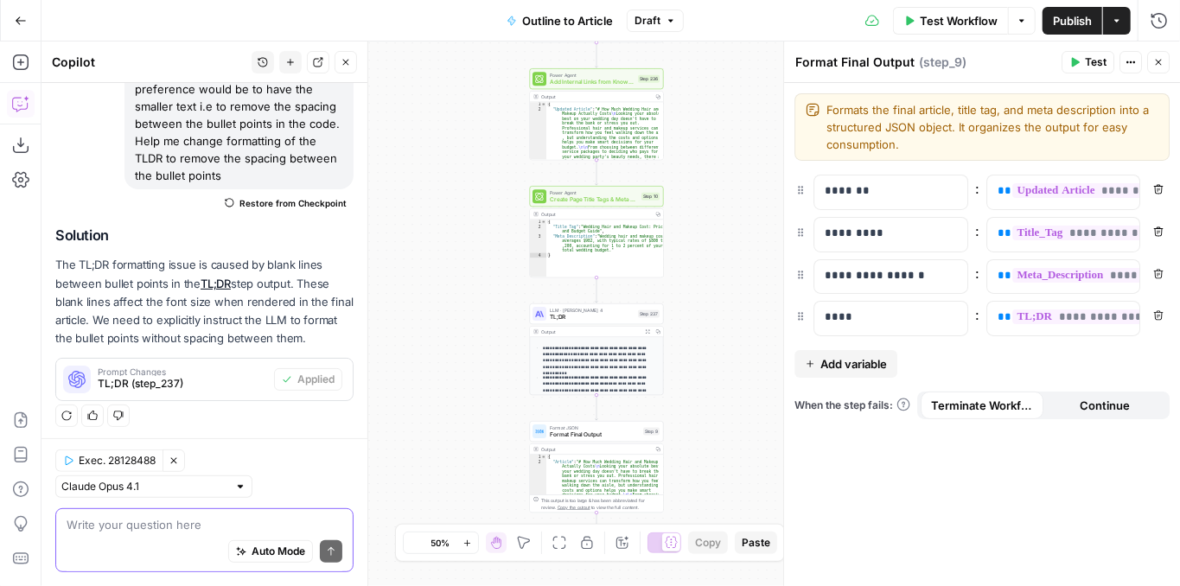
click at [151, 530] on textarea at bounding box center [205, 524] width 276 height 17
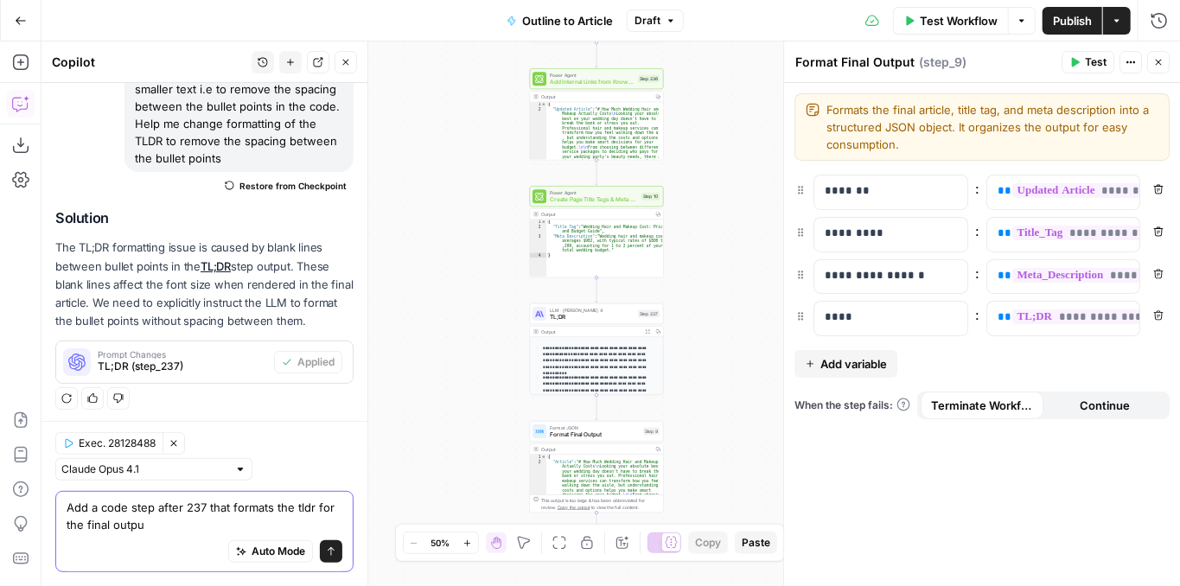
type textarea "Add a code step after 237 that formats the tldr for the final output"
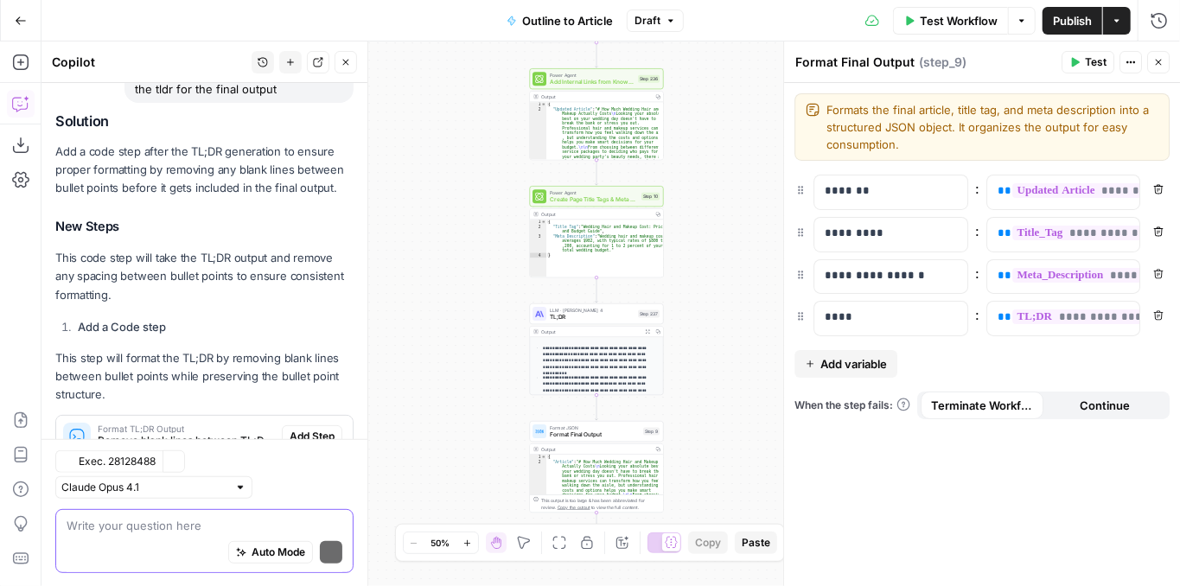
scroll to position [695, 0]
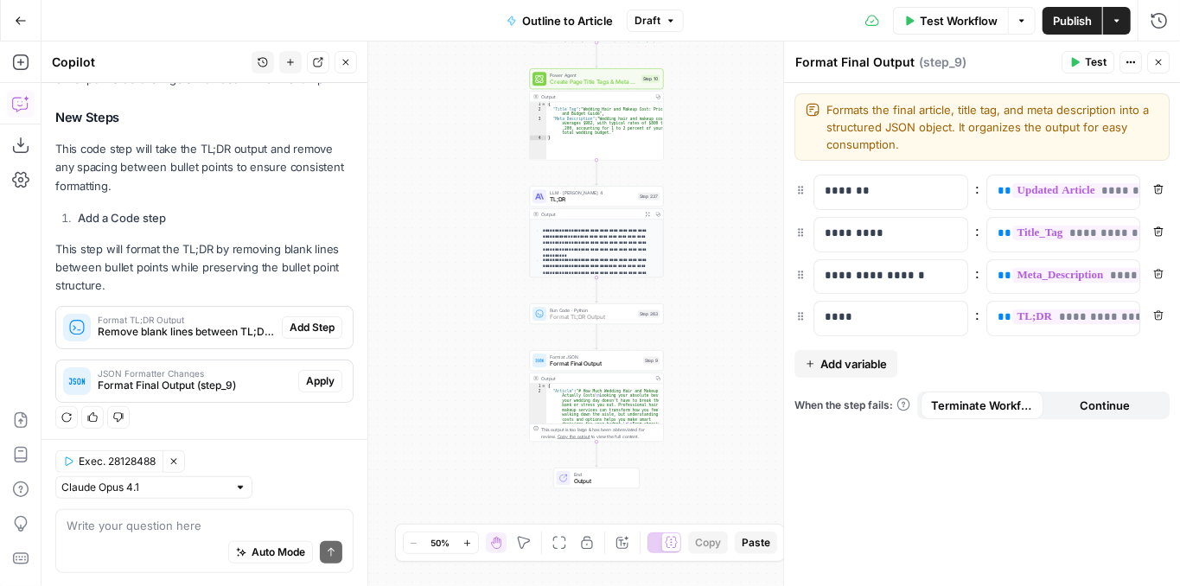
click at [312, 327] on span "Add Step" at bounding box center [312, 328] width 45 height 16
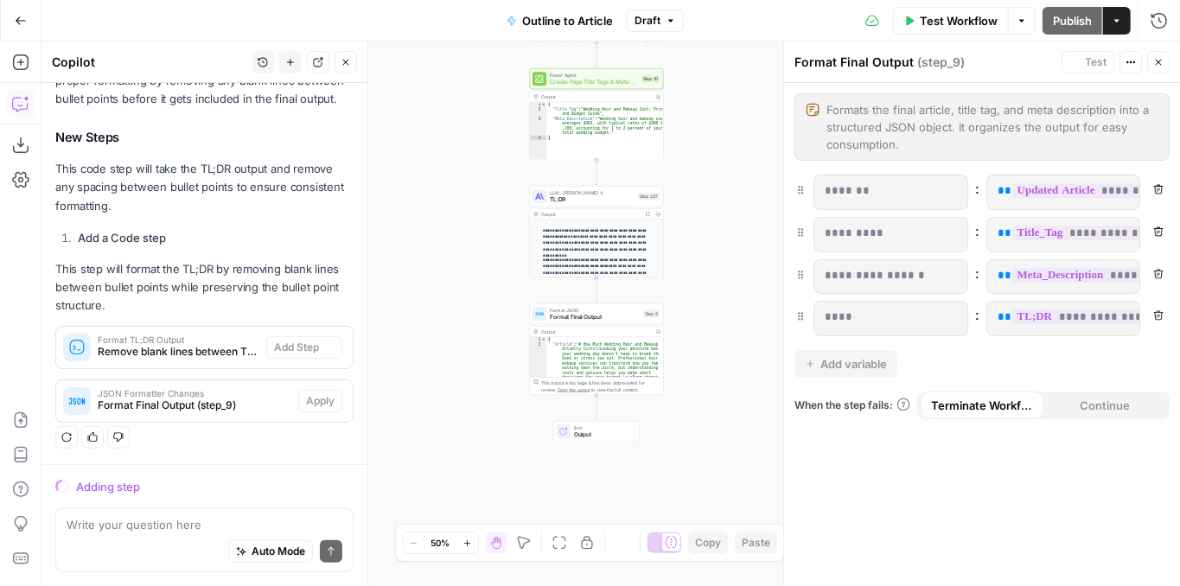
scroll to position [643, 0]
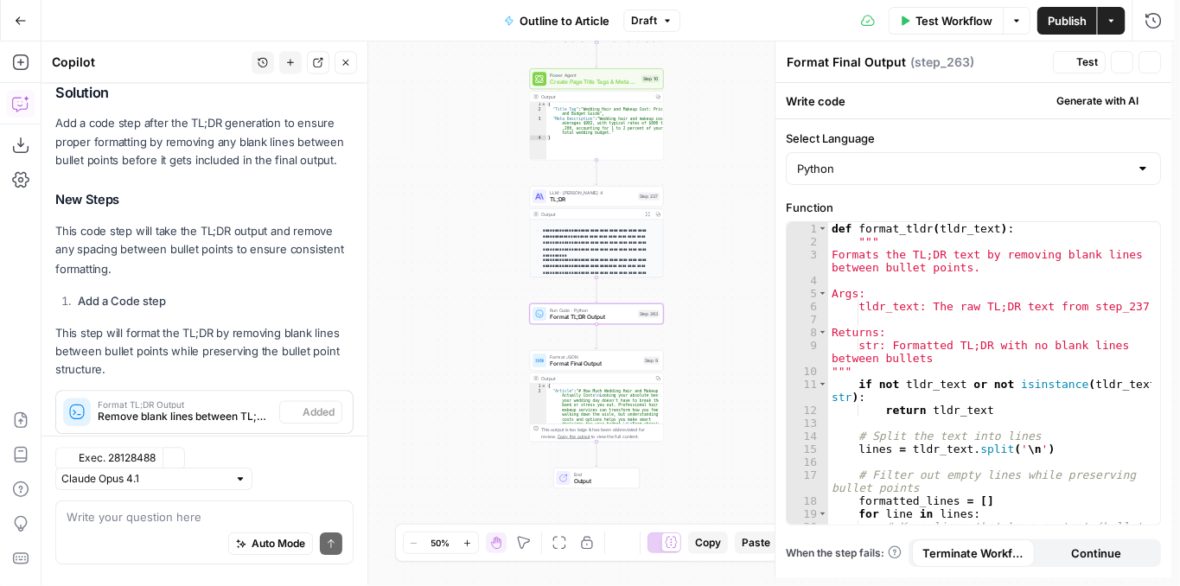
type textarea "Format TL;DR Output"
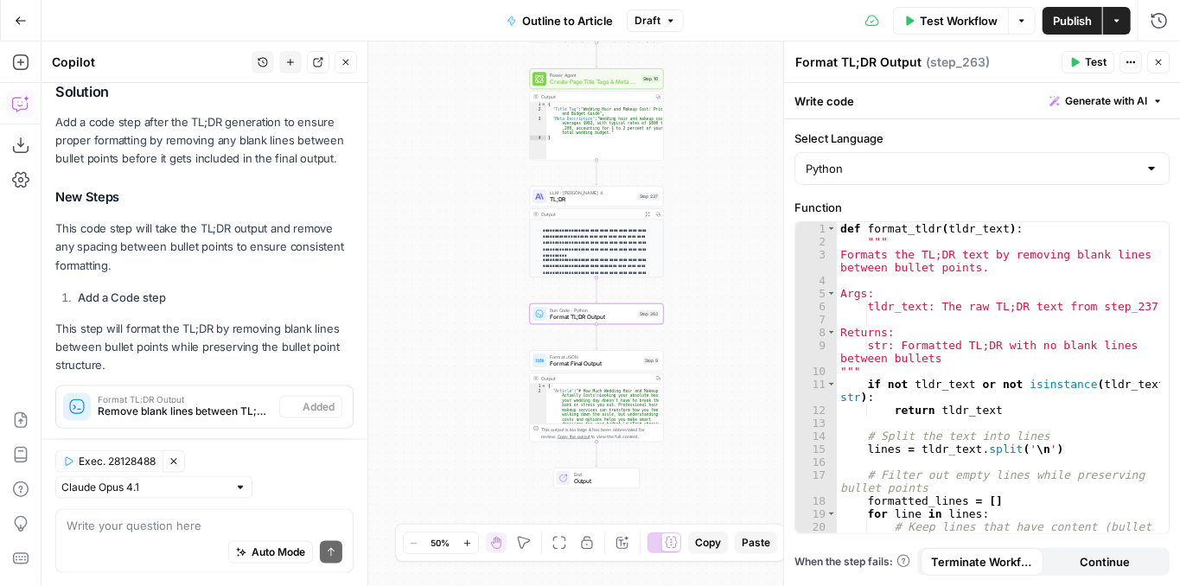
scroll to position [723, 0]
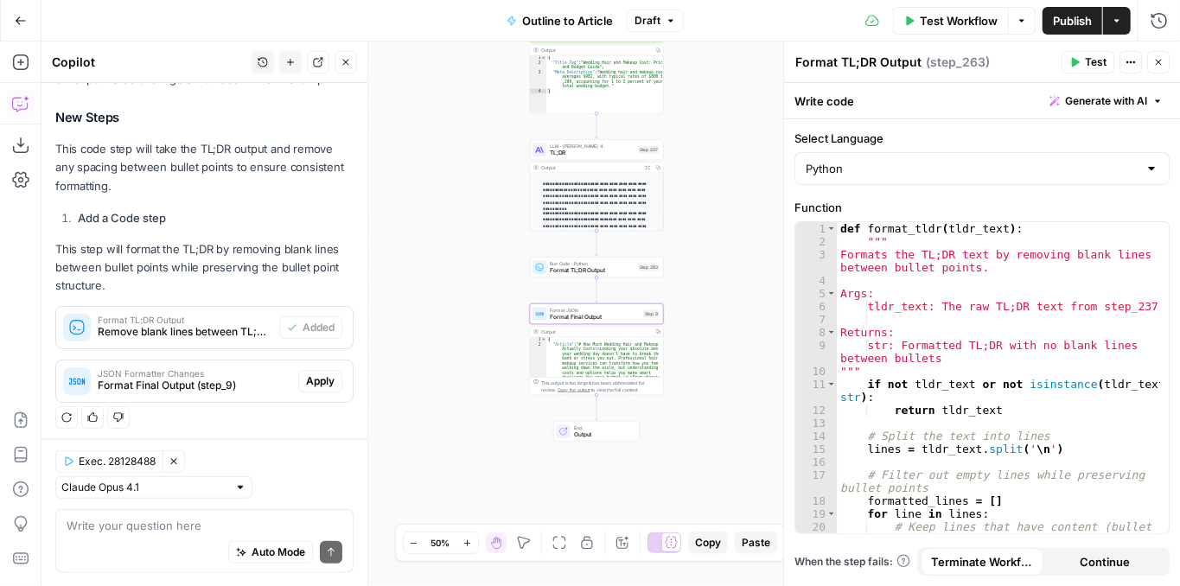
click at [317, 375] on span "Apply" at bounding box center [320, 381] width 29 height 16
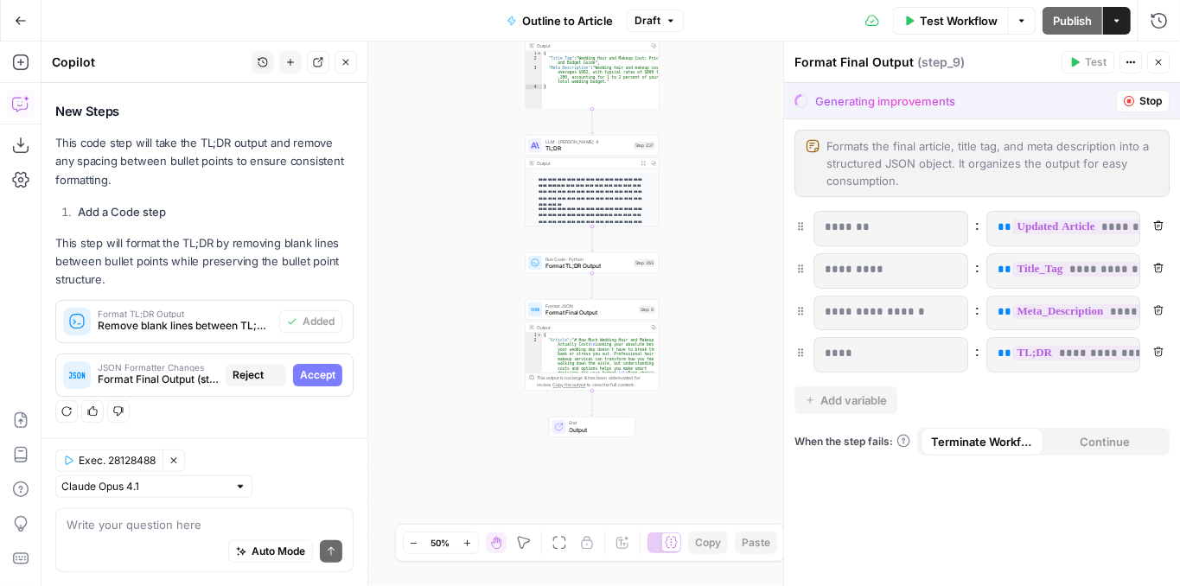
scroll to position [667, 0]
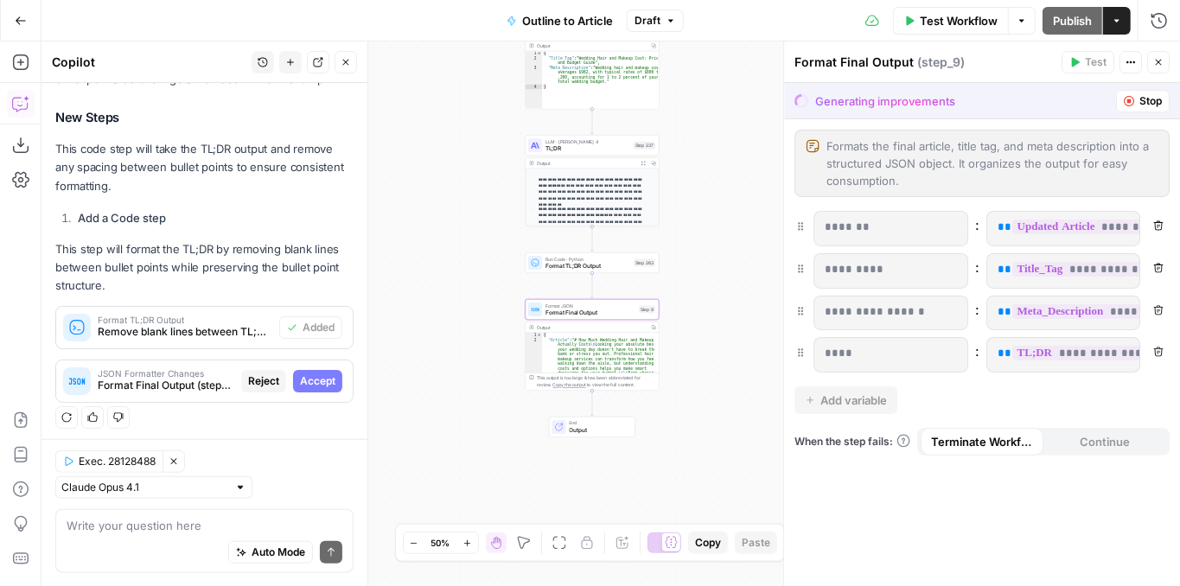
click at [312, 379] on span "Accept" at bounding box center [317, 381] width 35 height 16
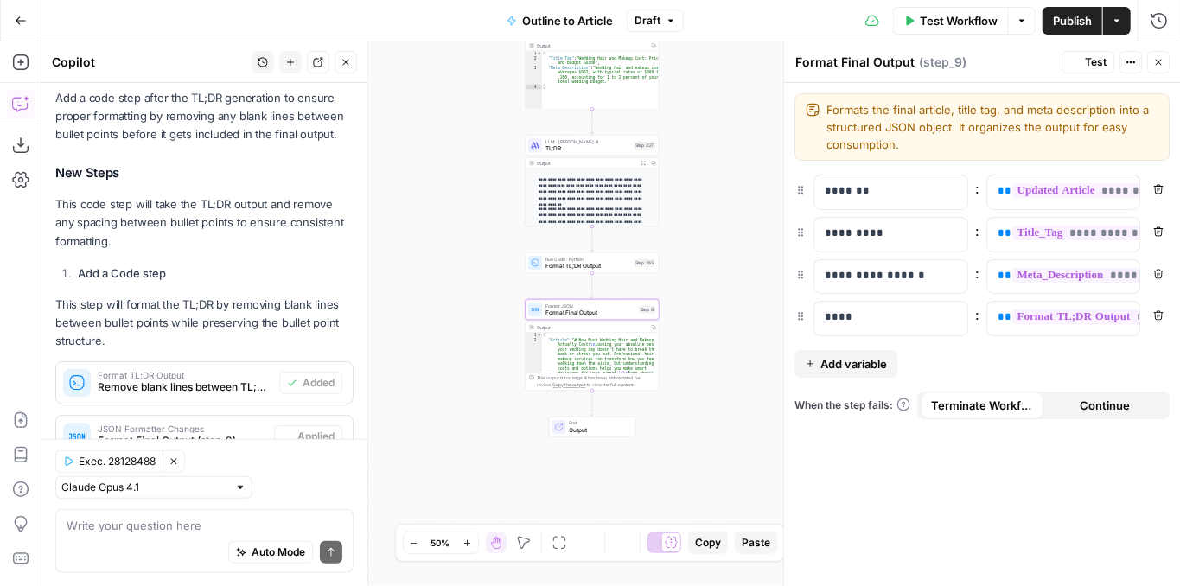
scroll to position [723, 0]
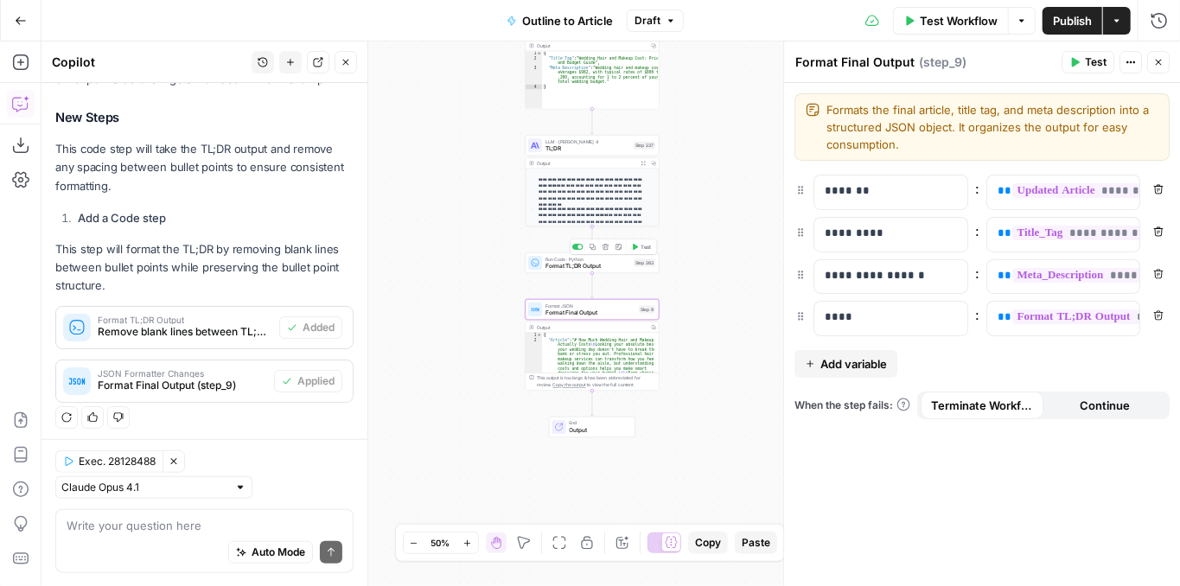
click at [636, 249] on icon "button" at bounding box center [635, 247] width 7 height 7
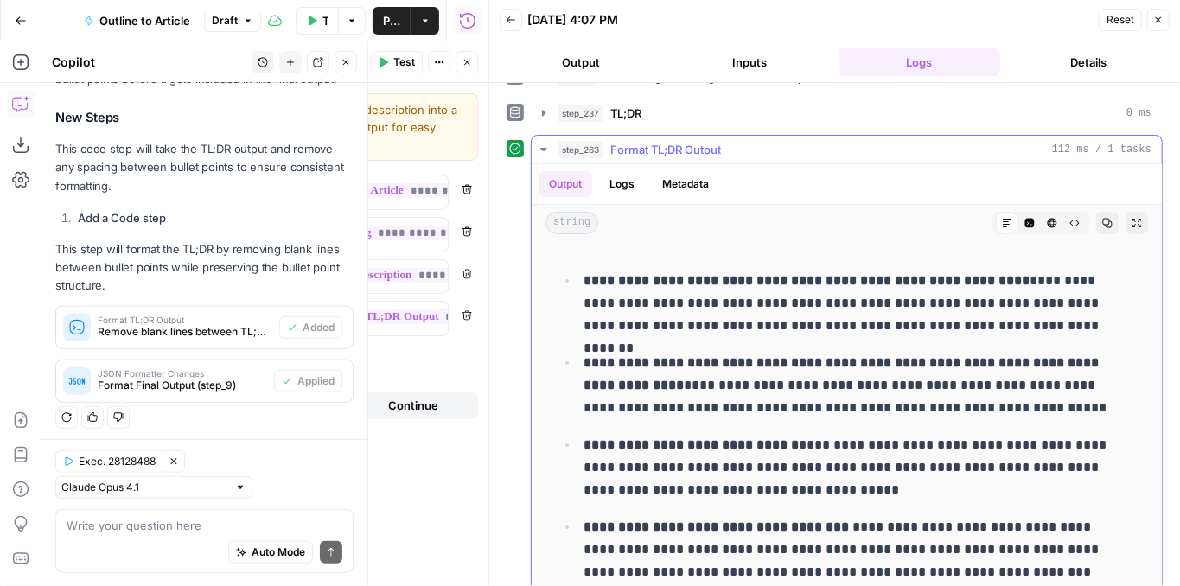
scroll to position [684, 0]
drag, startPoint x: 759, startPoint y: 340, endPoint x: 758, endPoint y: 380, distance: 40.6
click at [758, 380] on p "**********" at bounding box center [853, 384] width 538 height 67
click at [1018, 211] on button "Code Editor" at bounding box center [1029, 222] width 22 height 22
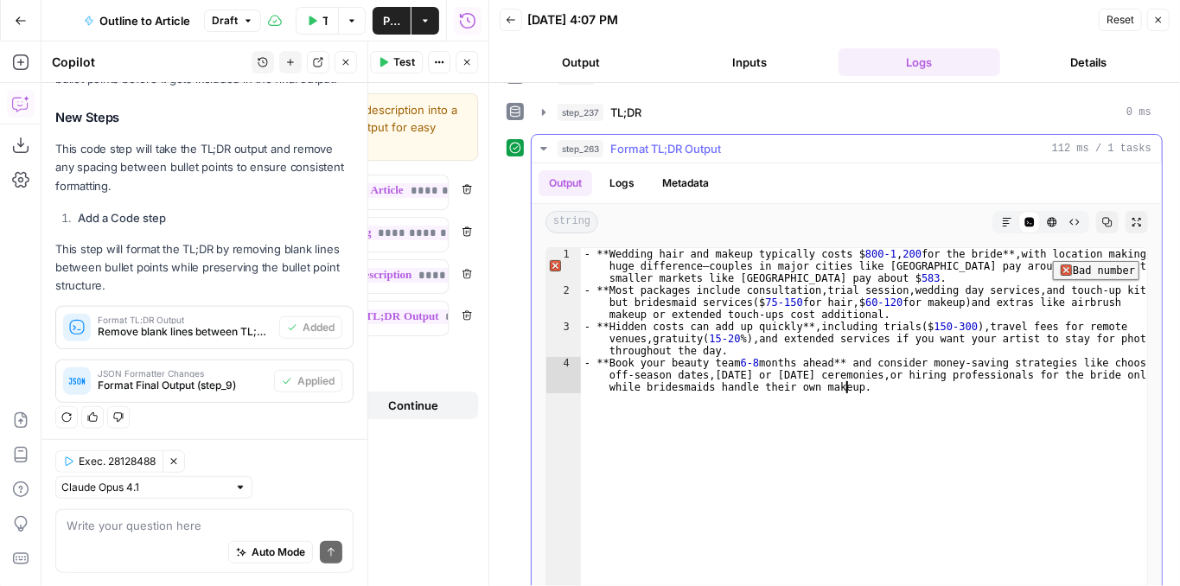
click at [552, 248] on div "1" at bounding box center [563, 266] width 35 height 36
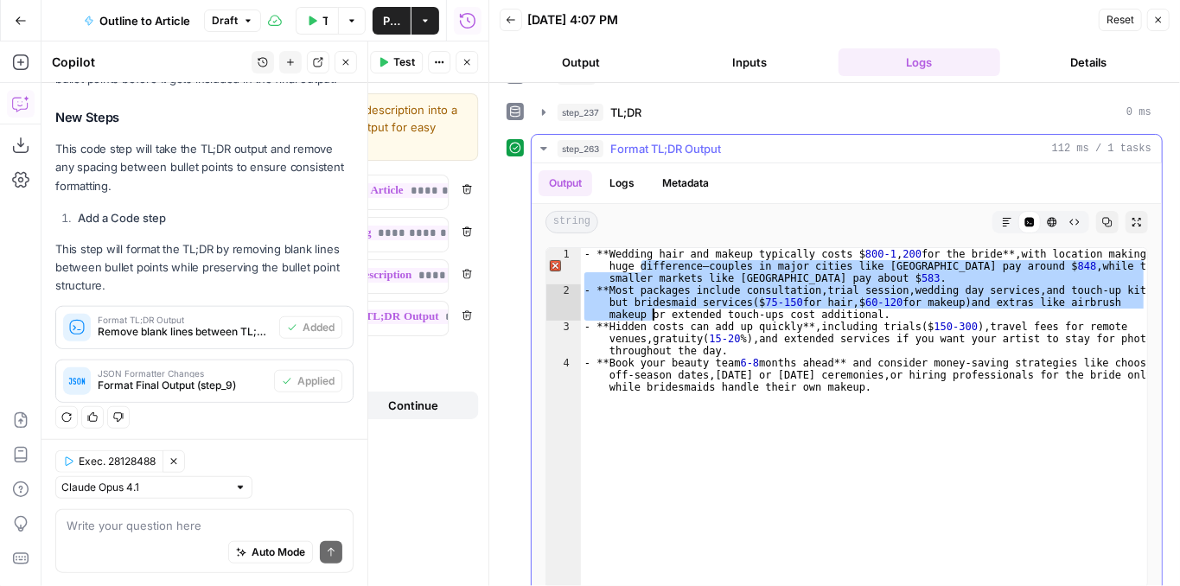
drag, startPoint x: 644, startPoint y: 258, endPoint x: 653, endPoint y: 310, distance: 53.4
click at [653, 310] on div "- **Wedding hair and makeup typically costs $ 800-1 , 200 for the bride** , wit…" at bounding box center [864, 454] width 566 height 413
type textarea "**********"
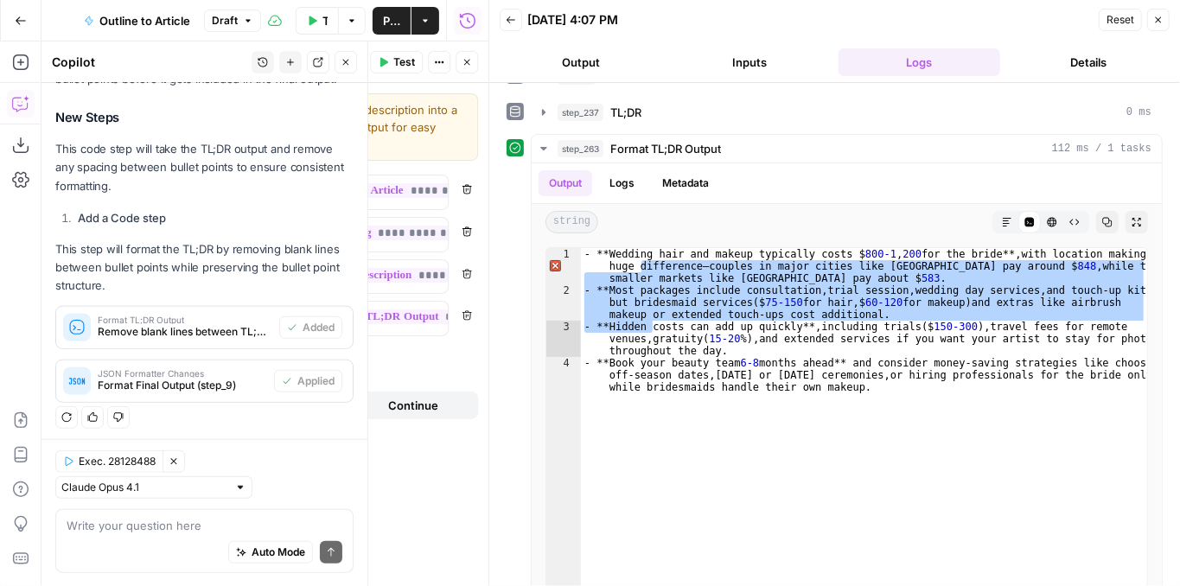
click at [1163, 22] on icon "button" at bounding box center [1158, 20] width 10 height 10
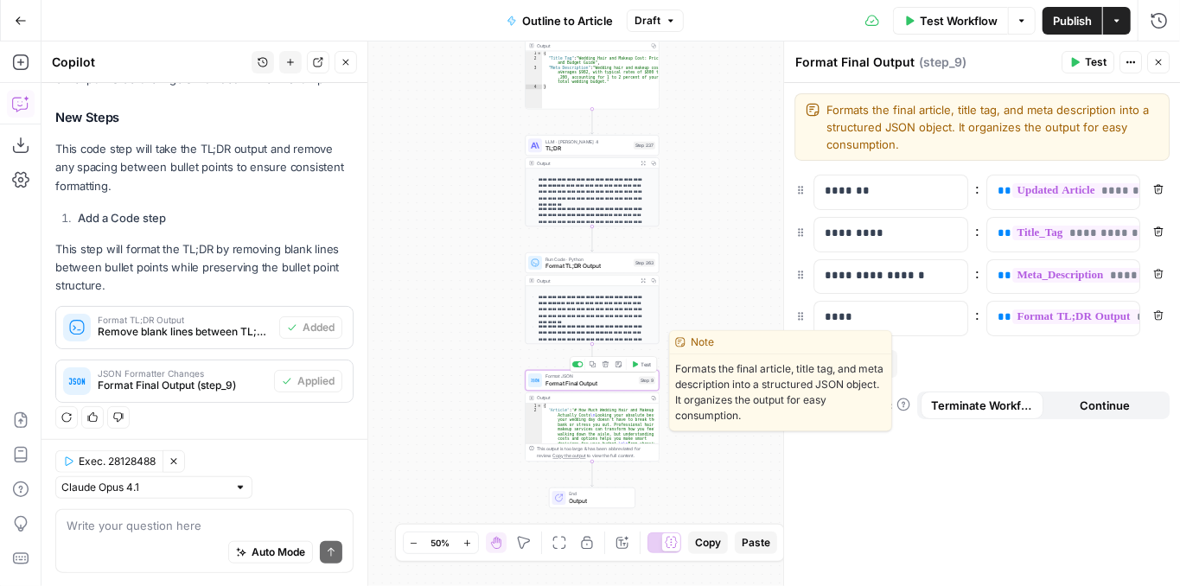
click at [639, 365] on button "Test" at bounding box center [641, 364] width 27 height 11
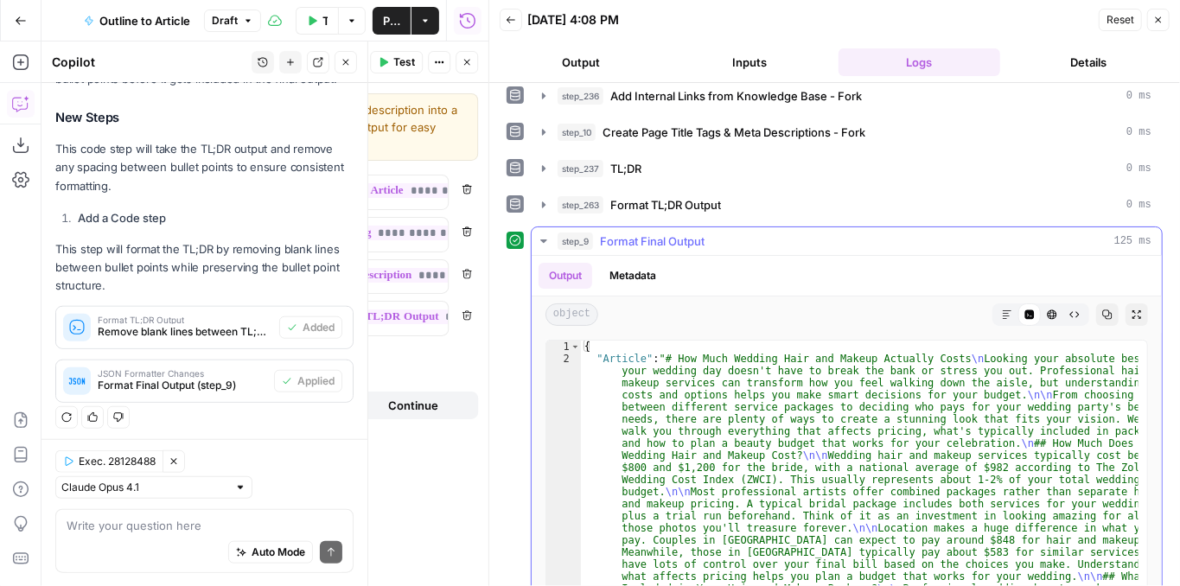
scroll to position [35, 0]
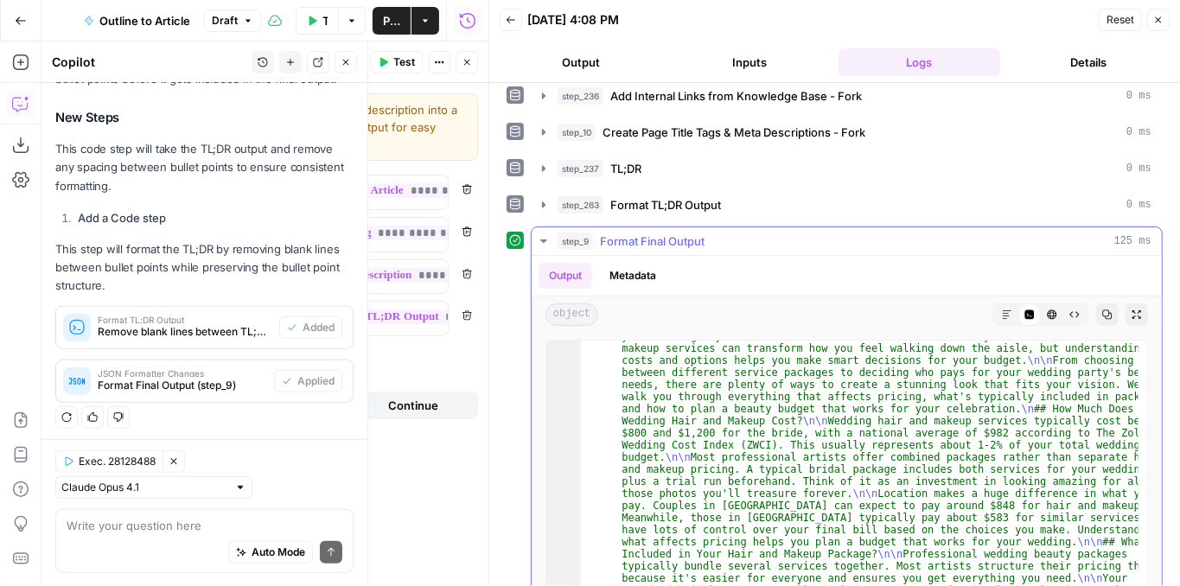
click at [1132, 309] on icon "button" at bounding box center [1137, 314] width 10 height 10
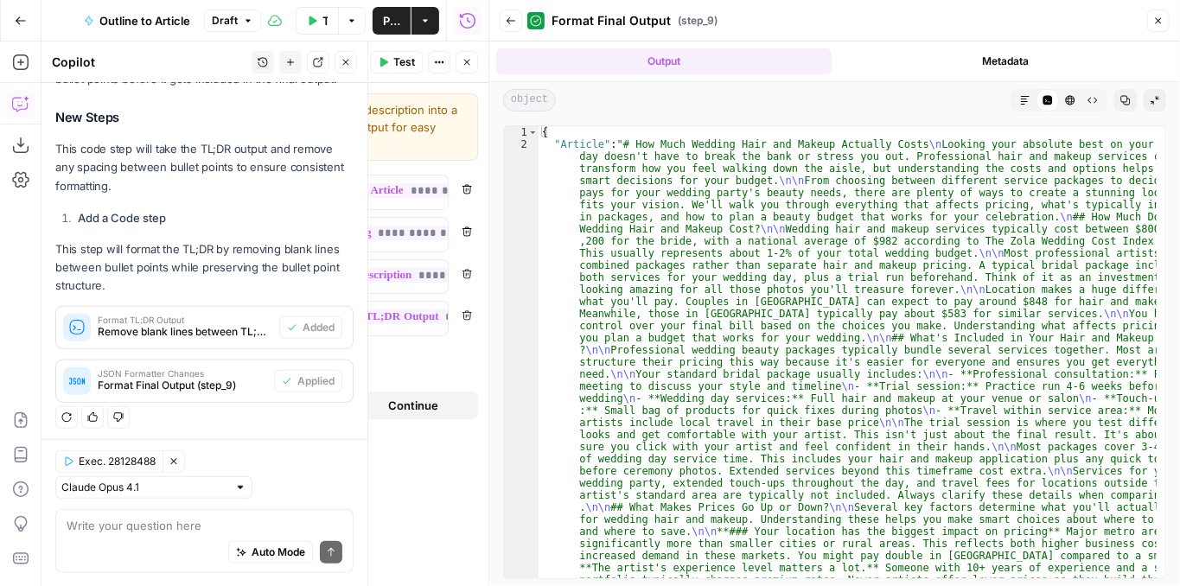
click at [1017, 103] on button "Markdown" at bounding box center [1025, 100] width 22 height 22
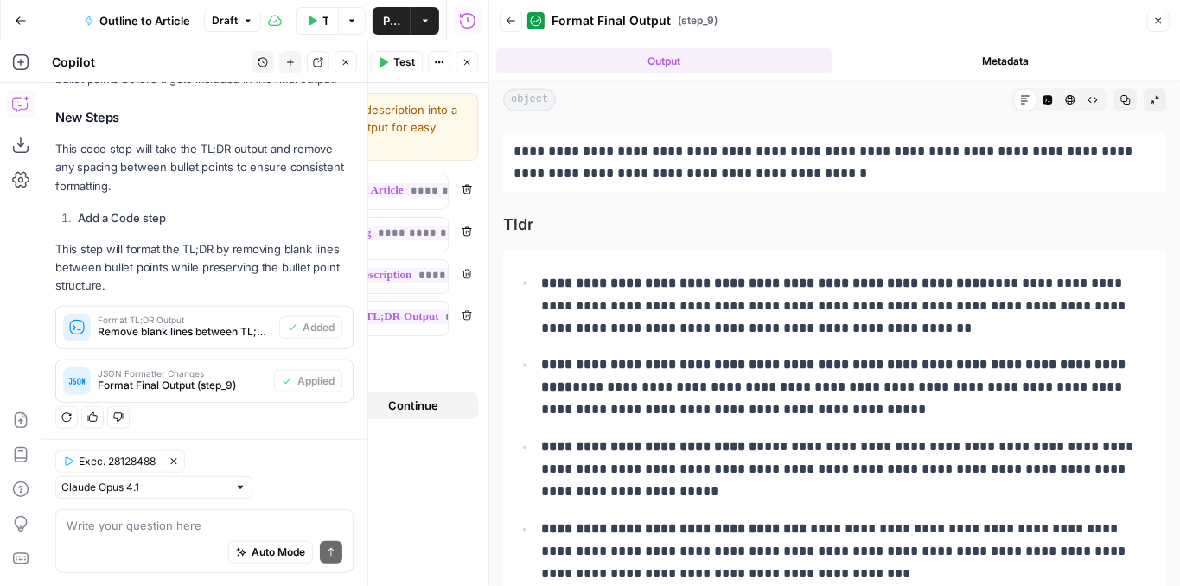
scroll to position [5031, 0]
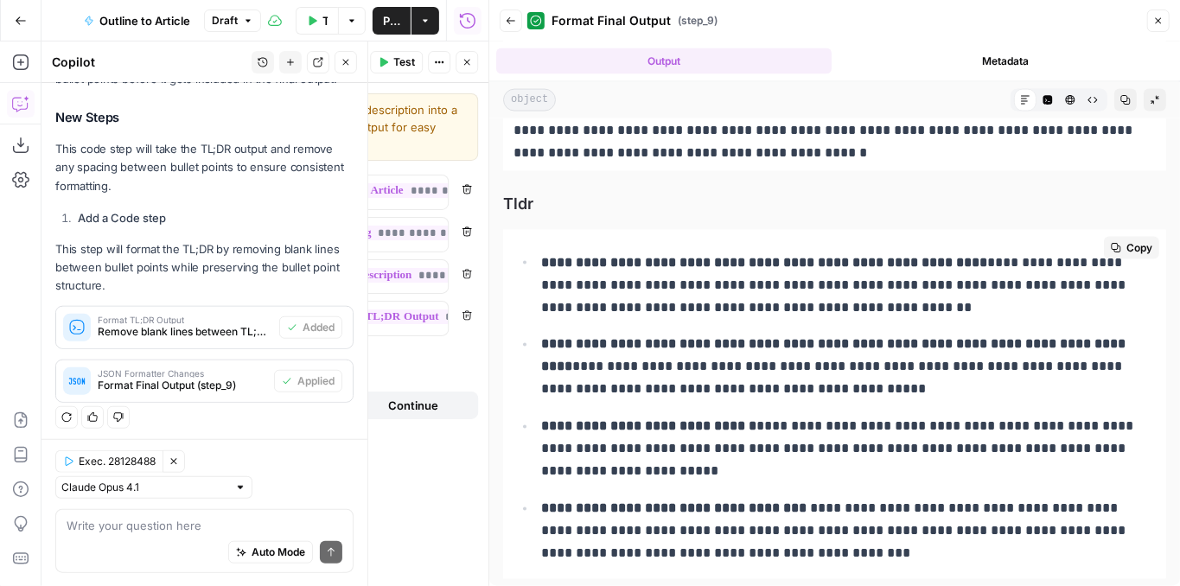
drag, startPoint x: 561, startPoint y: 318, endPoint x: 591, endPoint y: 396, distance: 83.5
click at [591, 396] on ul "**********" at bounding box center [834, 408] width 642 height 315
click at [590, 342] on strong "**********" at bounding box center [835, 355] width 588 height 35
drag, startPoint x: 570, startPoint y: 322, endPoint x: 533, endPoint y: 331, distance: 37.5
click at [533, 332] on ul "**********" at bounding box center [834, 408] width 642 height 315
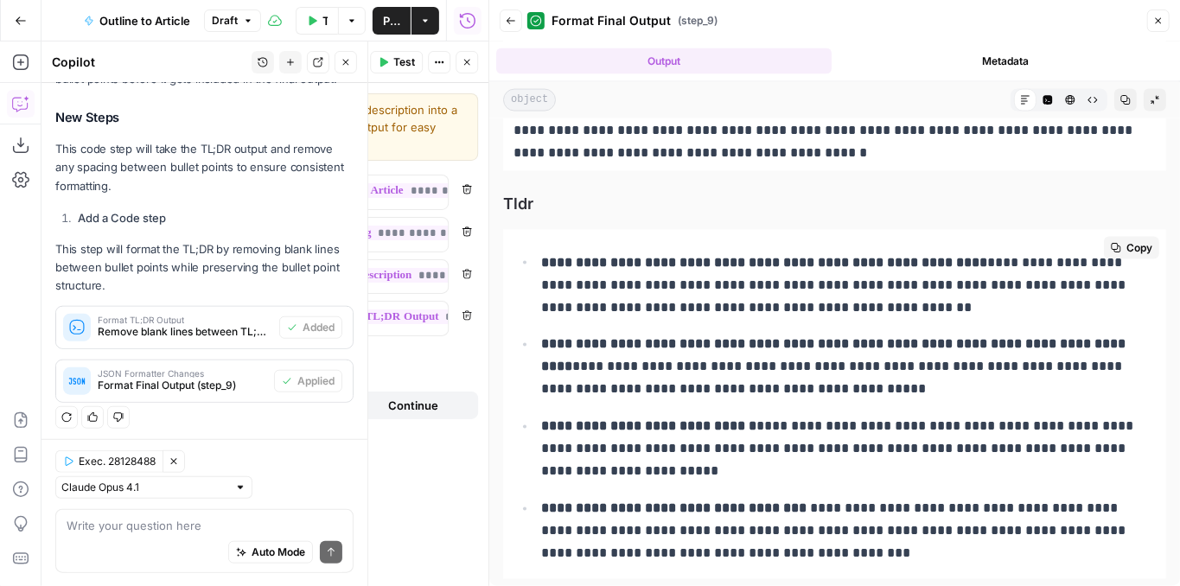
drag, startPoint x: 550, startPoint y: 301, endPoint x: 878, endPoint y: 395, distance: 341.7
click at [878, 395] on ul "**********" at bounding box center [834, 408] width 642 height 315
click at [878, 395] on p "**********" at bounding box center [844, 367] width 606 height 67
click at [1158, 26] on button "Close" at bounding box center [1158, 21] width 22 height 22
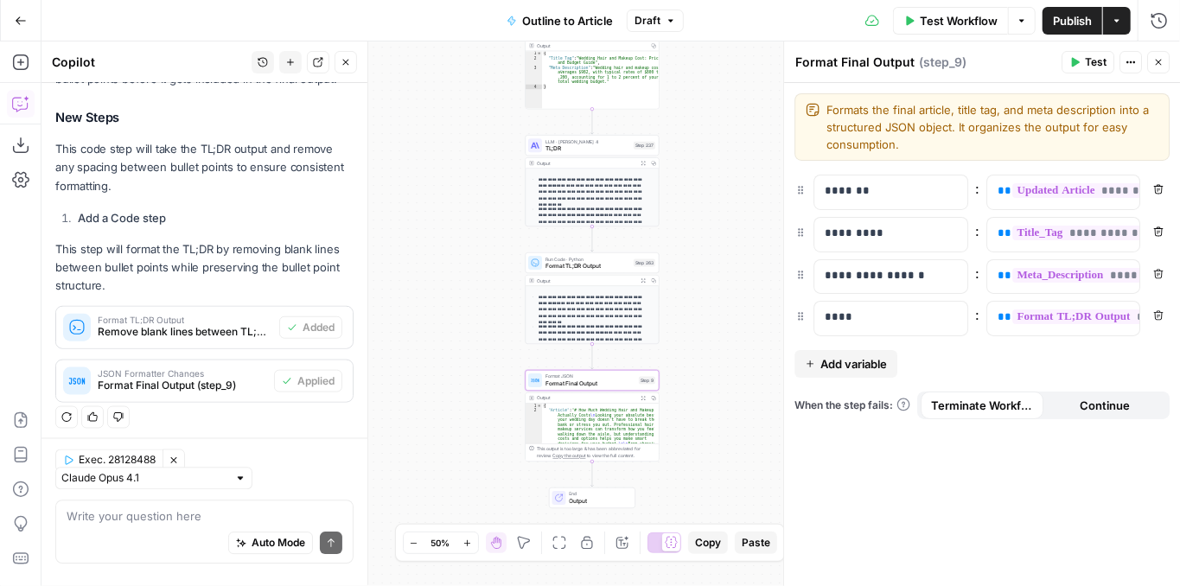
scroll to position [723, 0]
click at [660, 24] on button "Draft" at bounding box center [655, 21] width 57 height 22
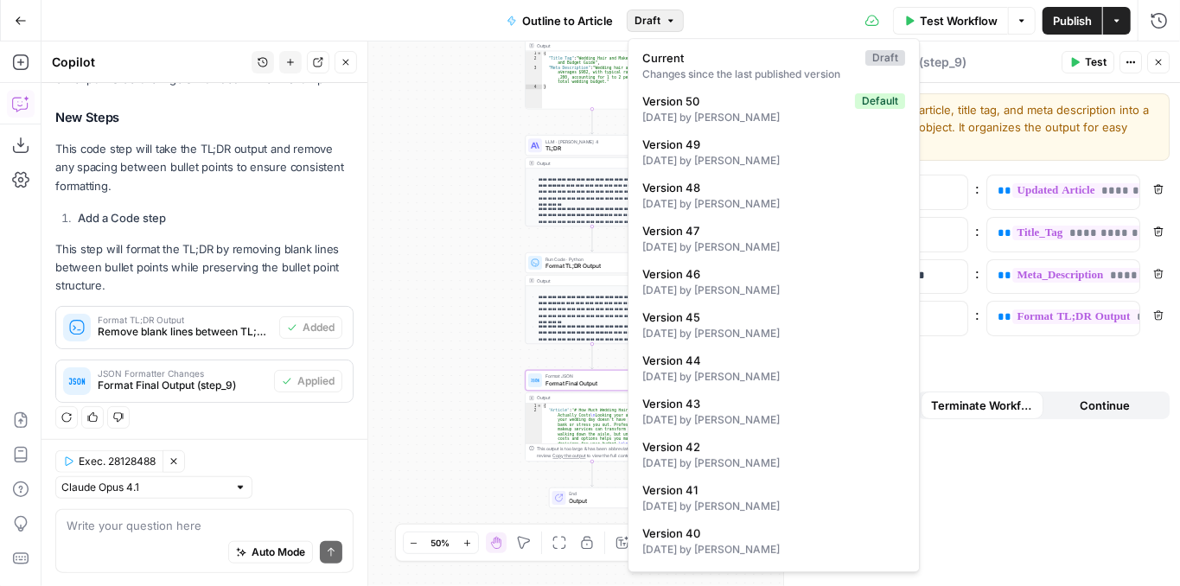
click at [470, 226] on div "**********" at bounding box center [610, 313] width 1138 height 545
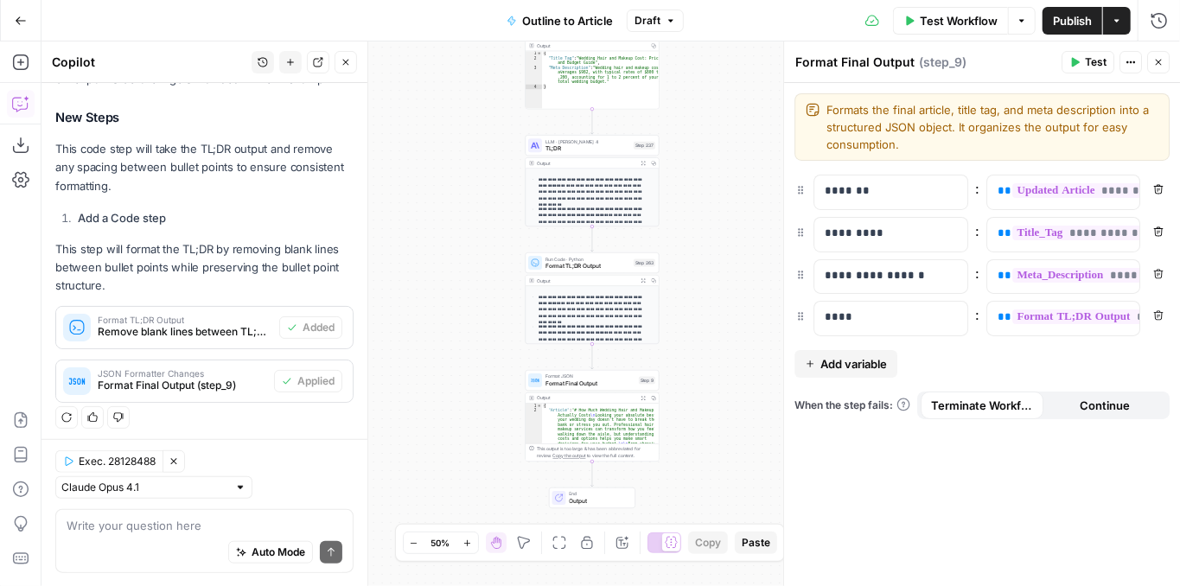
click at [652, 22] on span "Draft" at bounding box center [648, 21] width 26 height 16
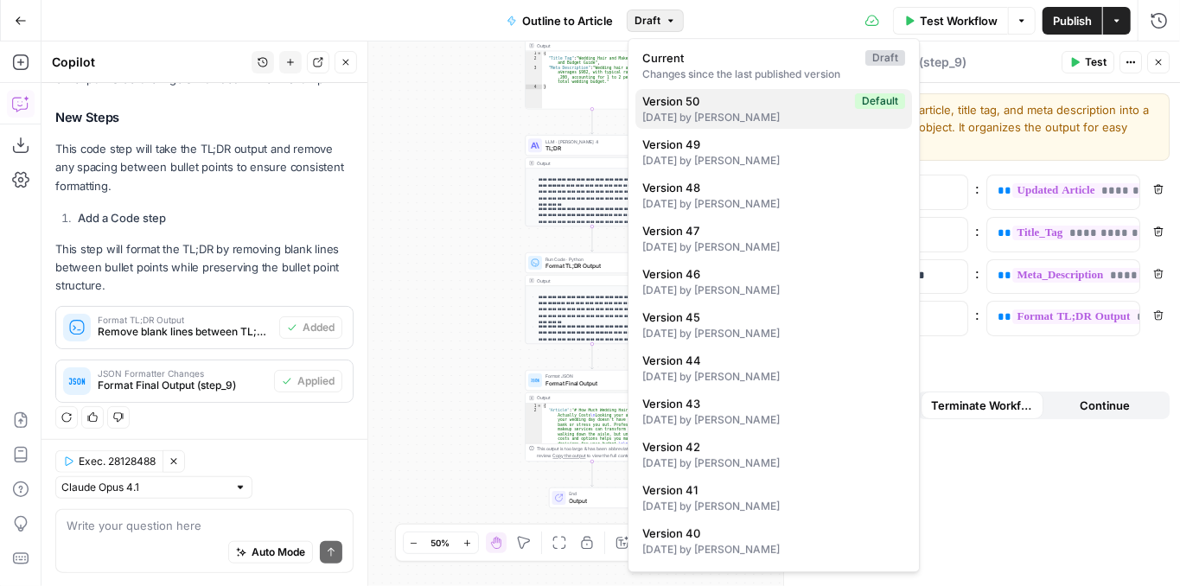
click at [732, 100] on span "Version 50" at bounding box center [745, 100] width 206 height 17
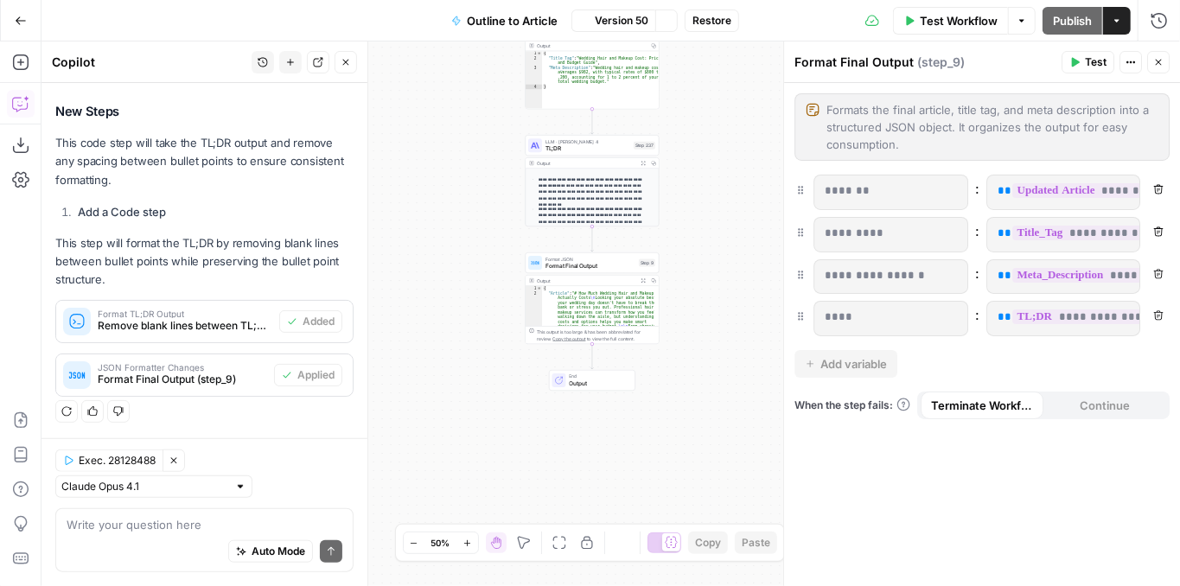
scroll to position [695, 0]
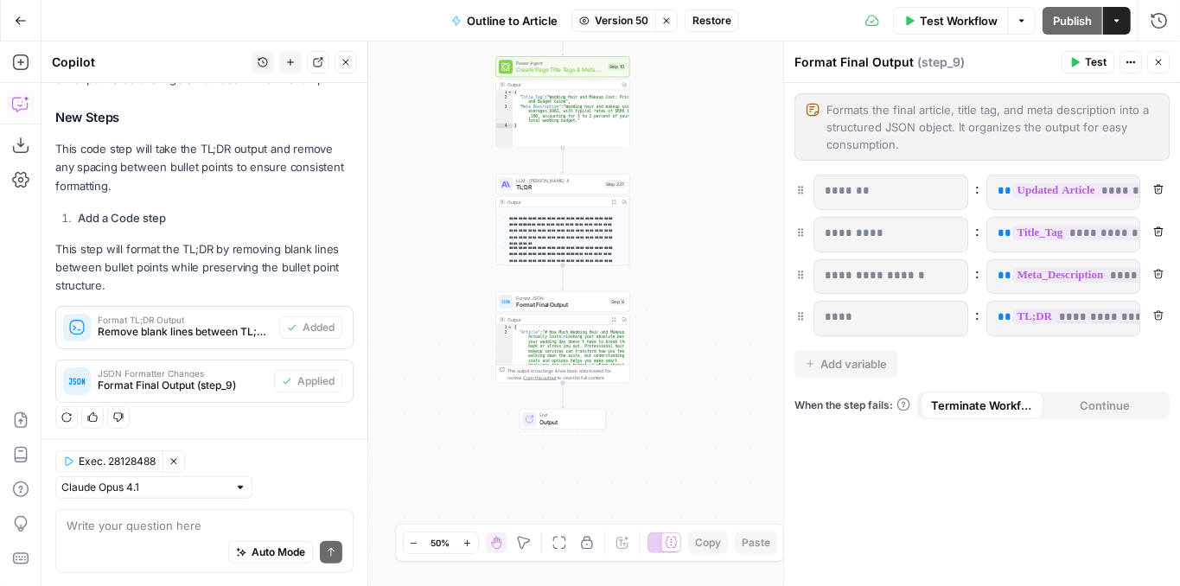
drag, startPoint x: 712, startPoint y: 197, endPoint x: 681, endPoint y: 237, distance: 50.5
click at [681, 237] on div "**********" at bounding box center [610, 313] width 1138 height 545
click at [691, 28] on button "Restore" at bounding box center [712, 21] width 54 height 22
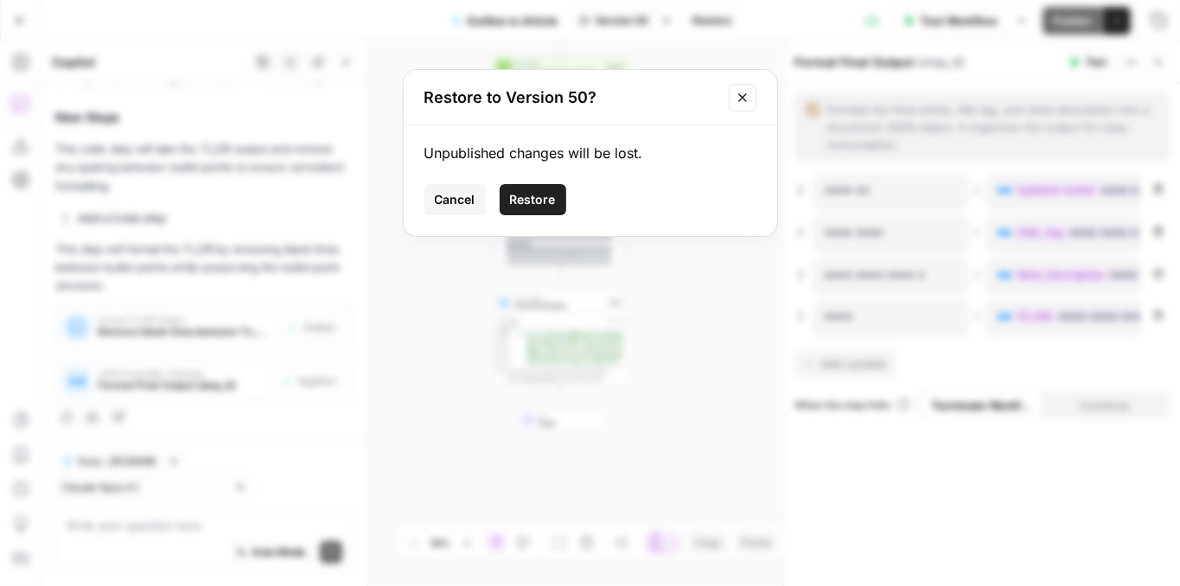
click at [545, 195] on span "Restore" at bounding box center [533, 199] width 46 height 17
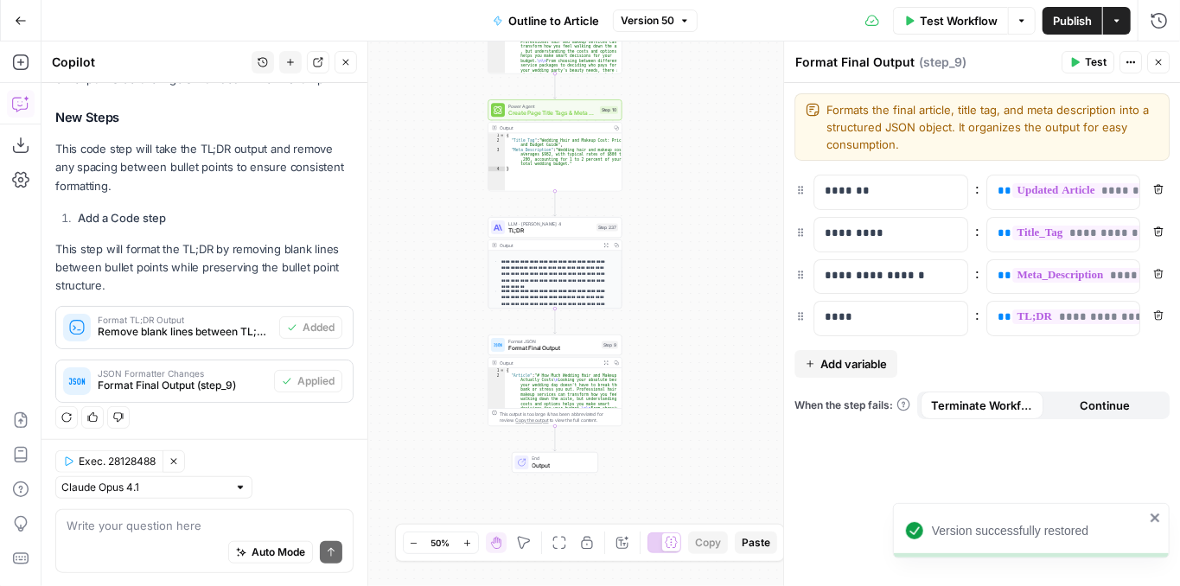
drag, startPoint x: 684, startPoint y: 145, endPoint x: 628, endPoint y: 279, distance: 145.0
click at [628, 278] on div "**********" at bounding box center [610, 313] width 1138 height 545
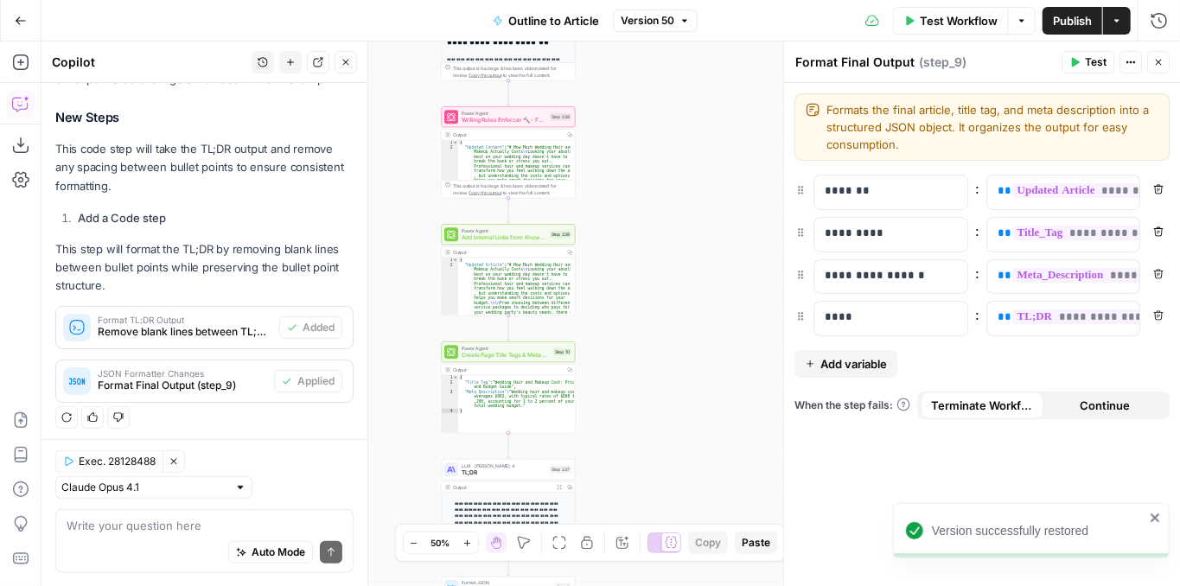
drag, startPoint x: 645, startPoint y: 169, endPoint x: 650, endPoint y: 333, distance: 164.3
click at [652, 353] on div "**********" at bounding box center [610, 313] width 1138 height 545
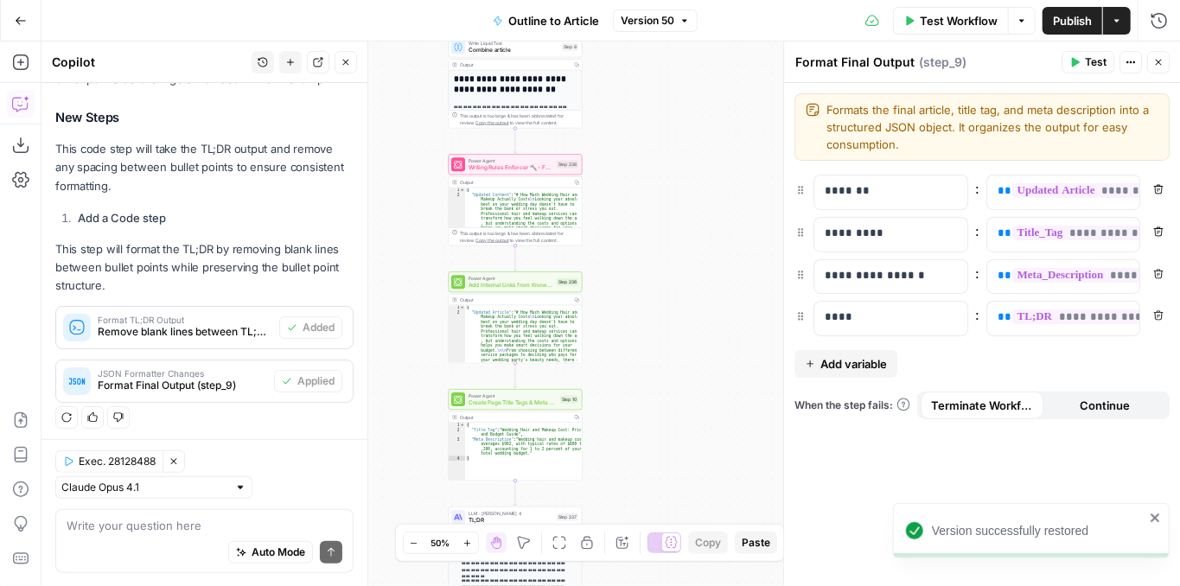
click at [650, 20] on span "Version 50" at bounding box center [648, 21] width 54 height 16
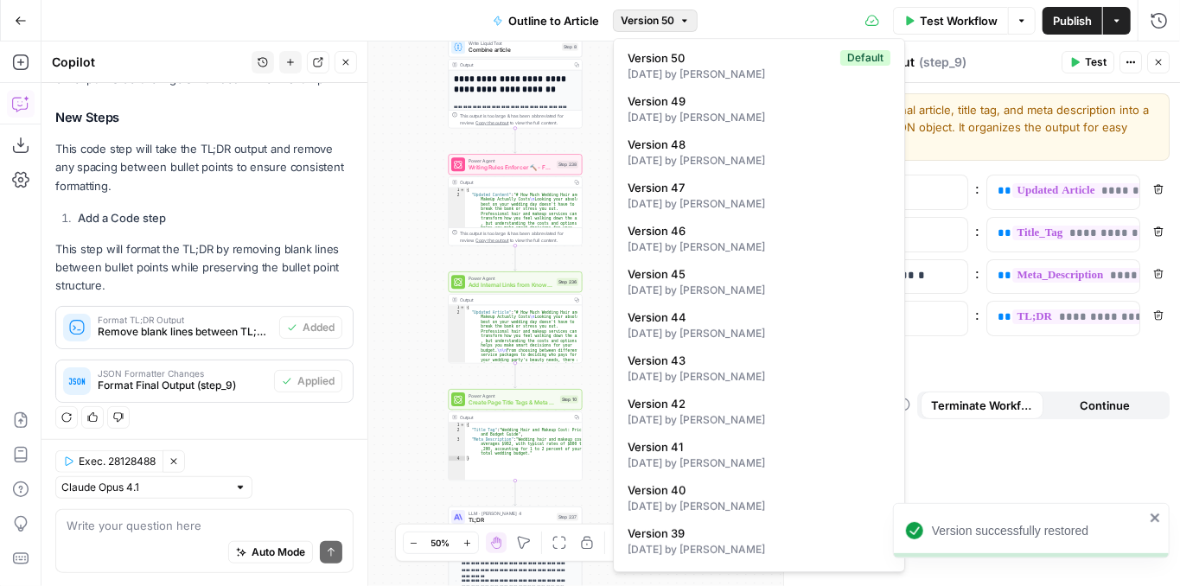
click at [591, 97] on div "**********" at bounding box center [610, 313] width 1138 height 545
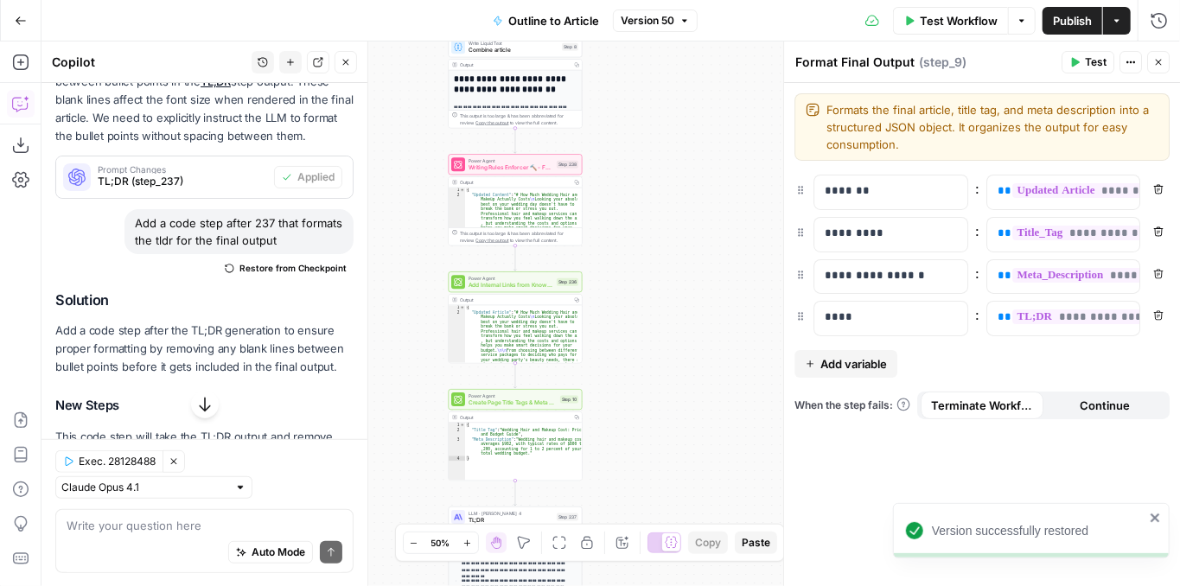
scroll to position [406, 0]
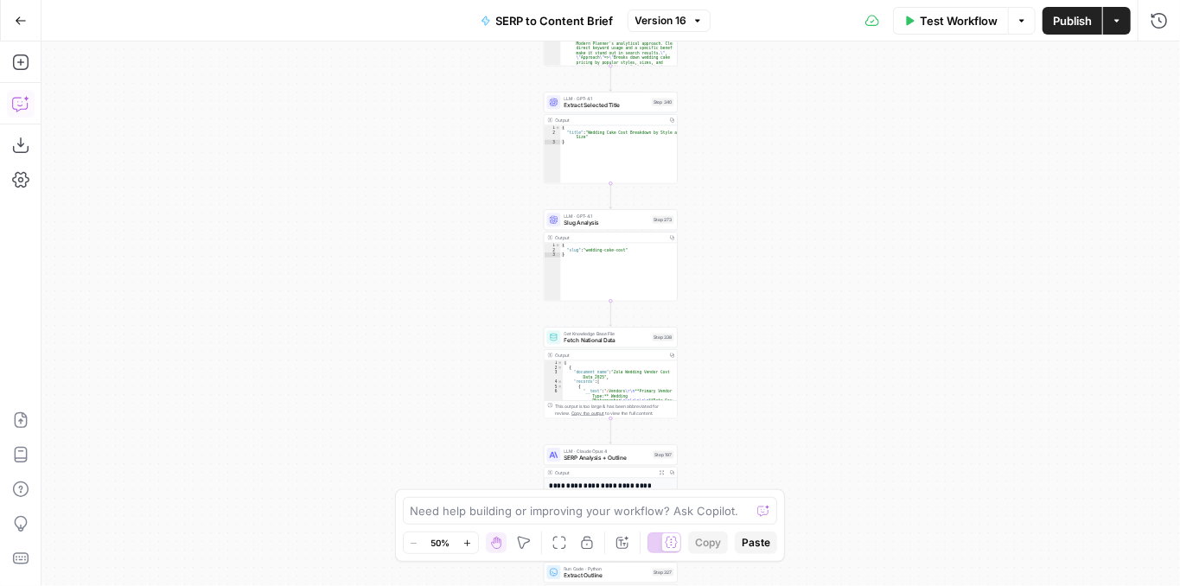
click at [14, 104] on icon "button" at bounding box center [20, 103] width 17 height 17
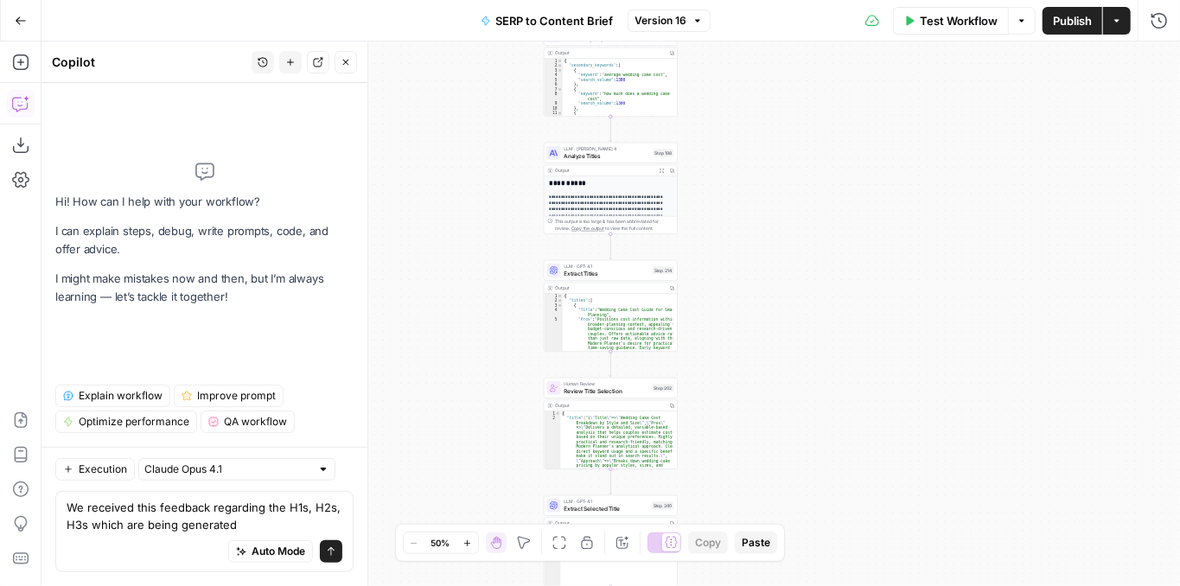
click at [244, 520] on textarea "We received this feedback regarding the H1s, H2s, H3s which are being generated" at bounding box center [205, 516] width 276 height 35
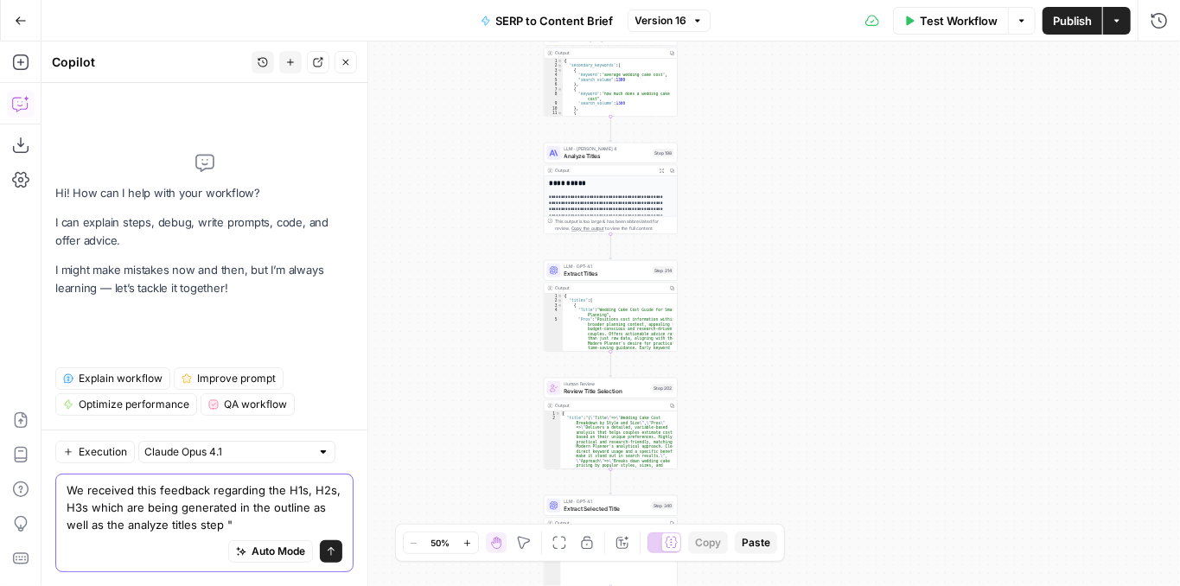
click at [255, 527] on textarea "We received this feedback regarding the H1s, H2s, H3s which are being generated…" at bounding box center [205, 508] width 276 height 52
paste textarea "Can we adjust prompting to not includes years in any headlines"
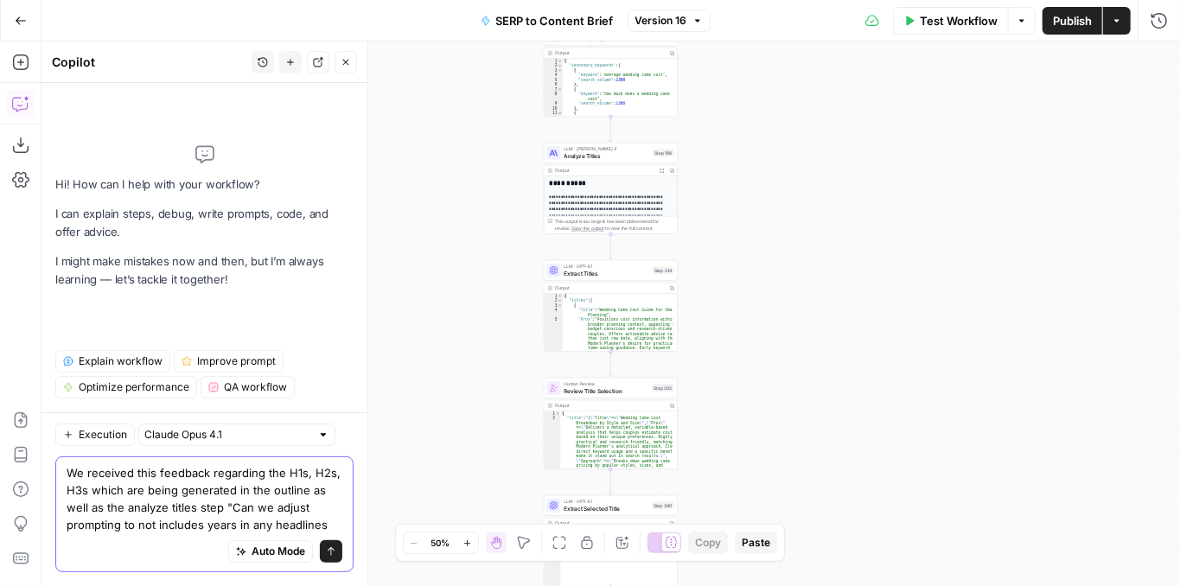
type textarea "We received this feedback regarding the H1s, H2s, H3s which are being generated…"
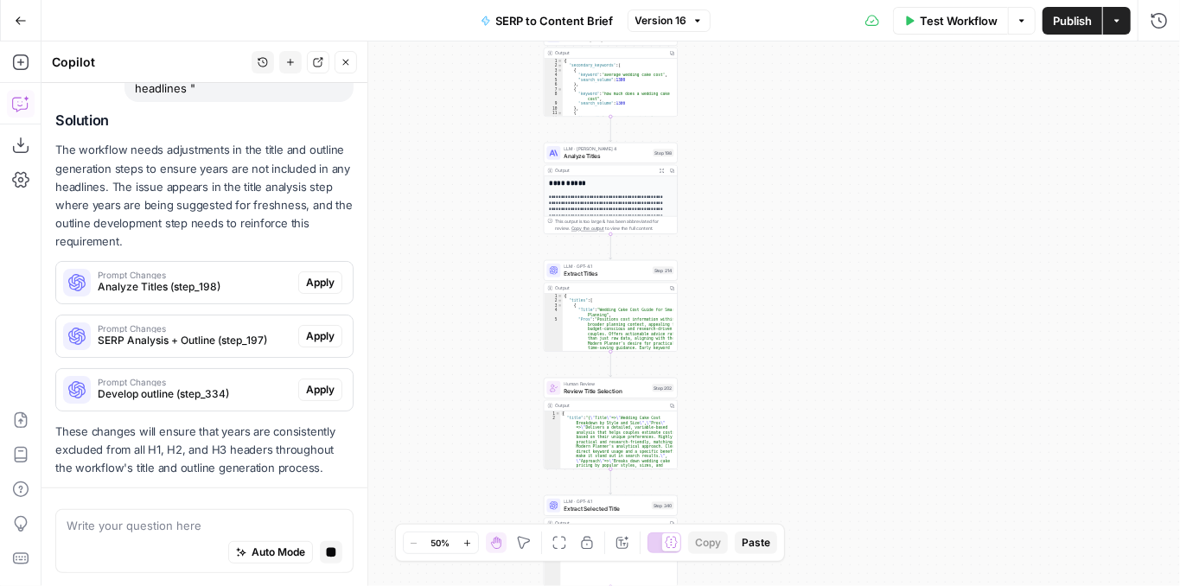
scroll to position [284, 0]
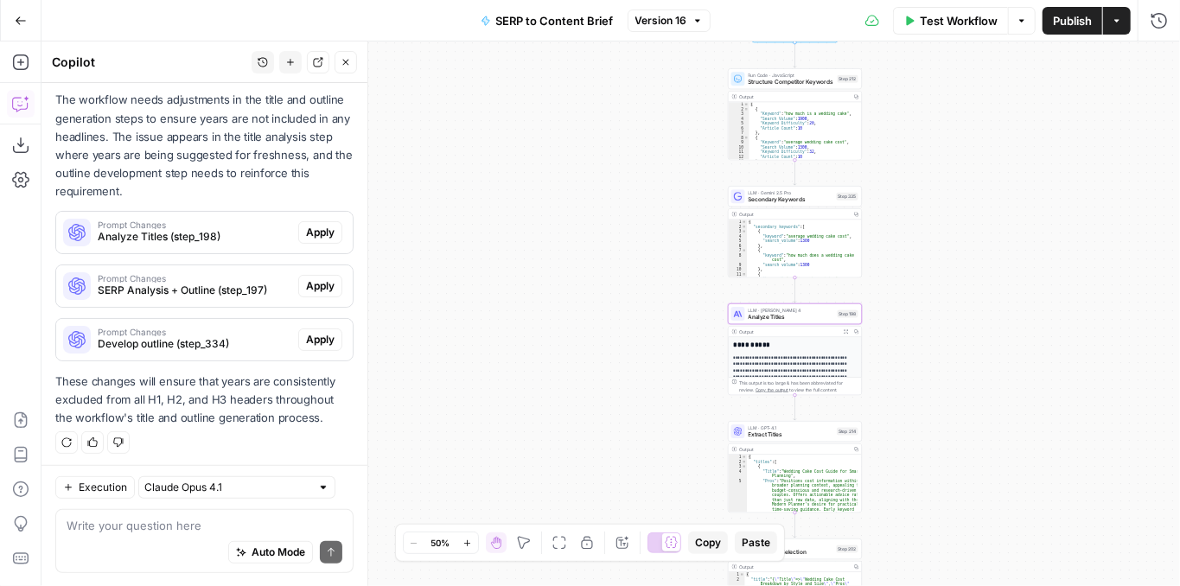
click at [309, 229] on span "Apply" at bounding box center [320, 233] width 29 height 16
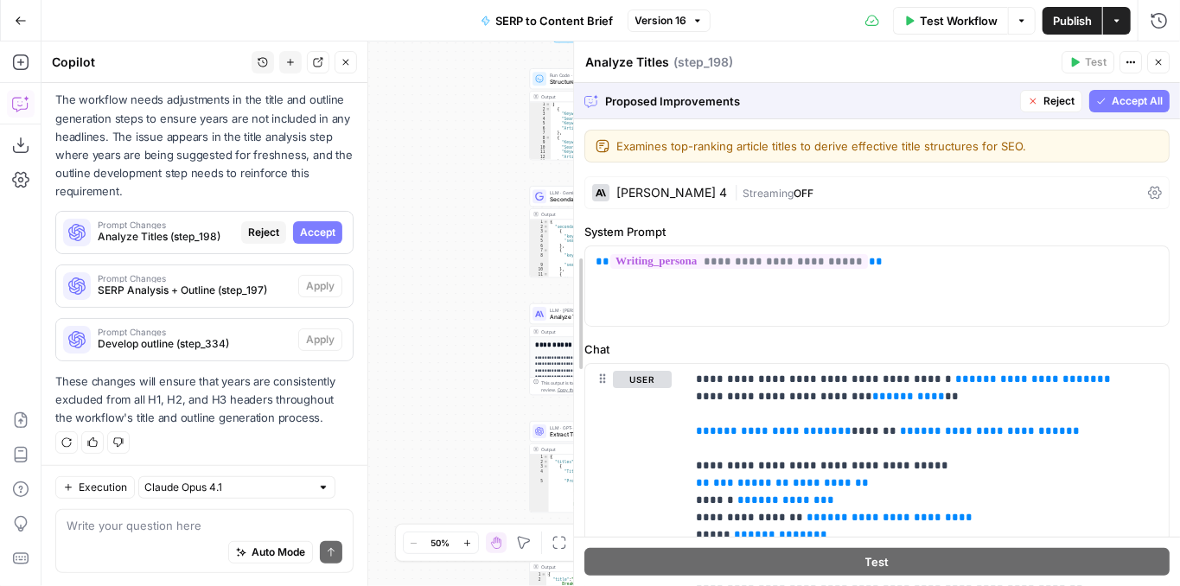
drag, startPoint x: 784, startPoint y: 270, endPoint x: 520, endPoint y: 264, distance: 263.7
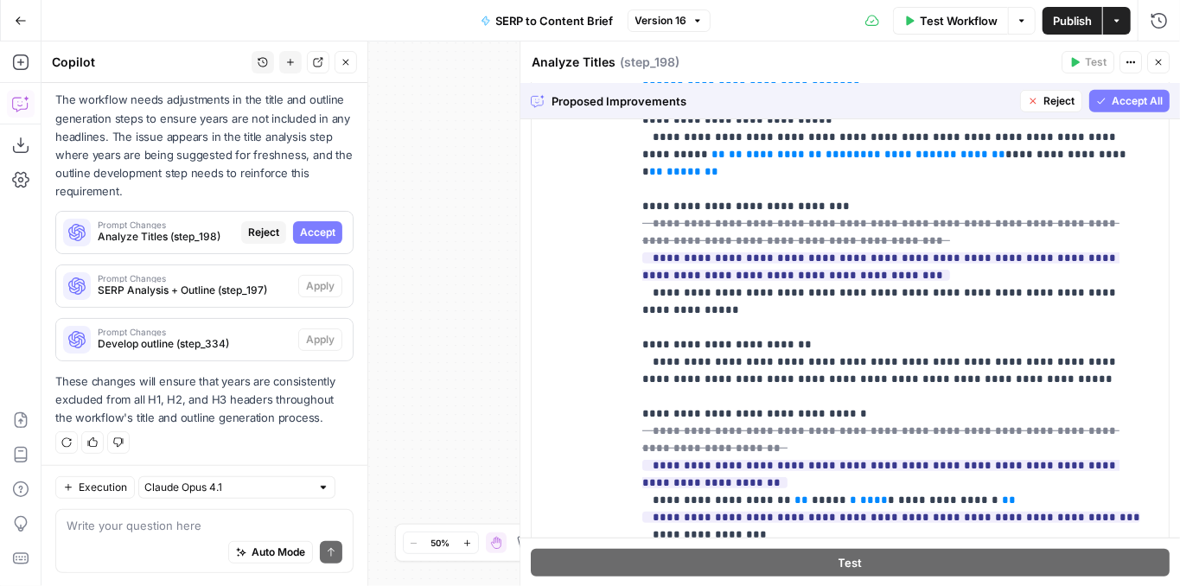
scroll to position [503, 0]
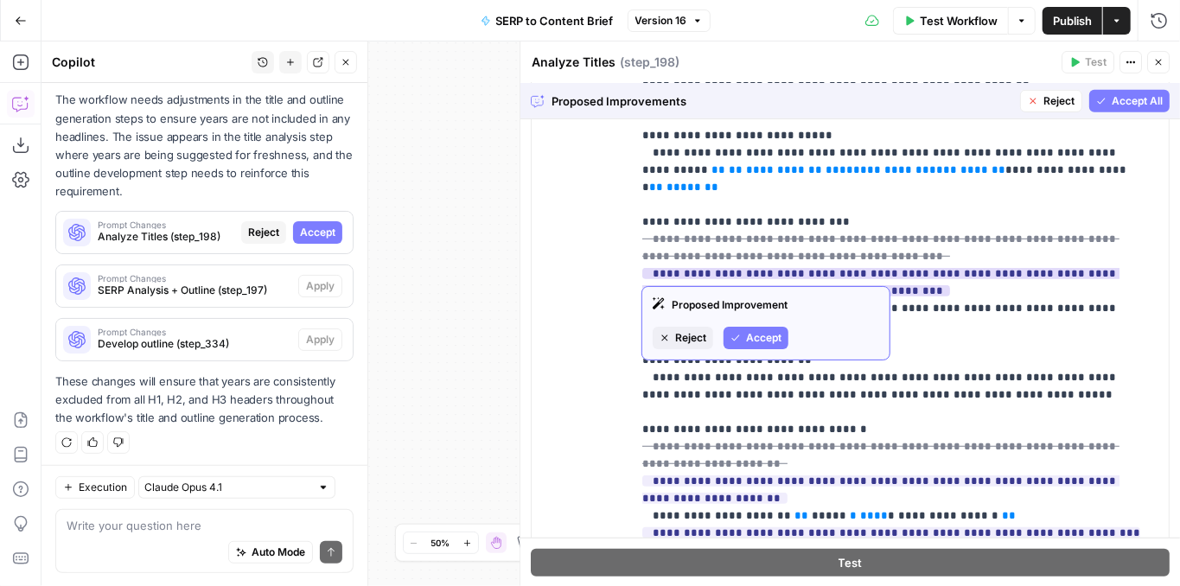
click at [696, 339] on span "Reject" at bounding box center [690, 338] width 31 height 16
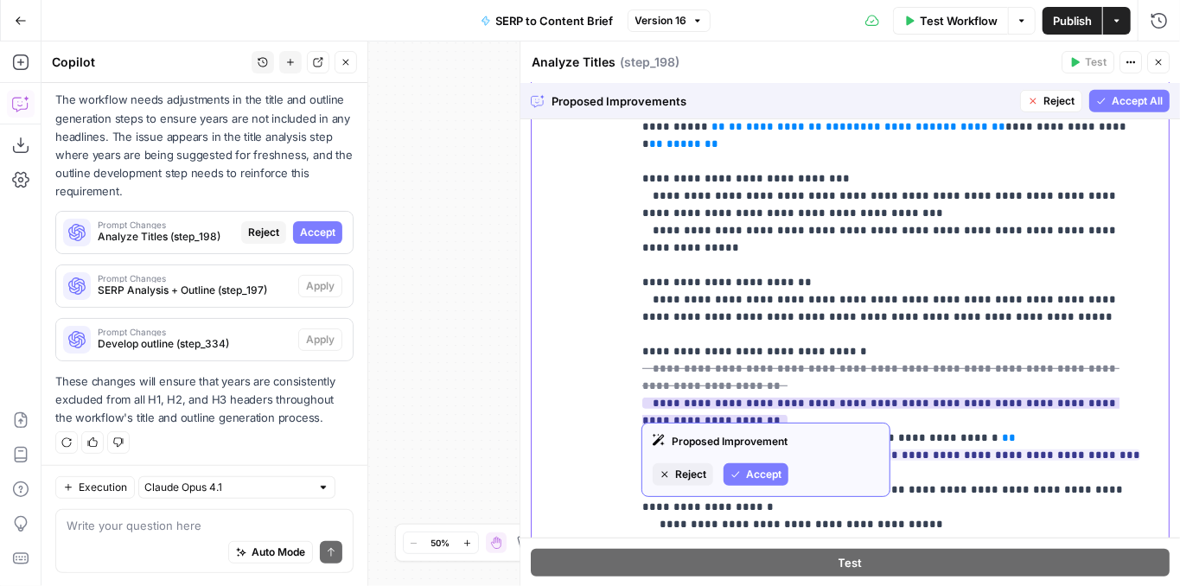
scroll to position [57, 0]
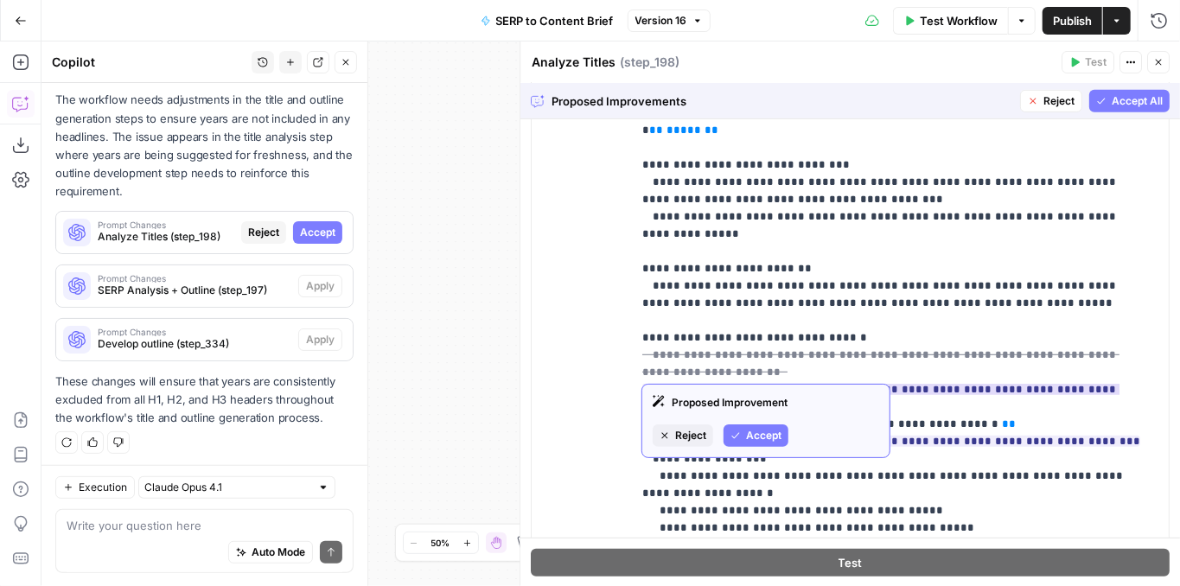
click at [698, 431] on span "Reject" at bounding box center [690, 436] width 31 height 16
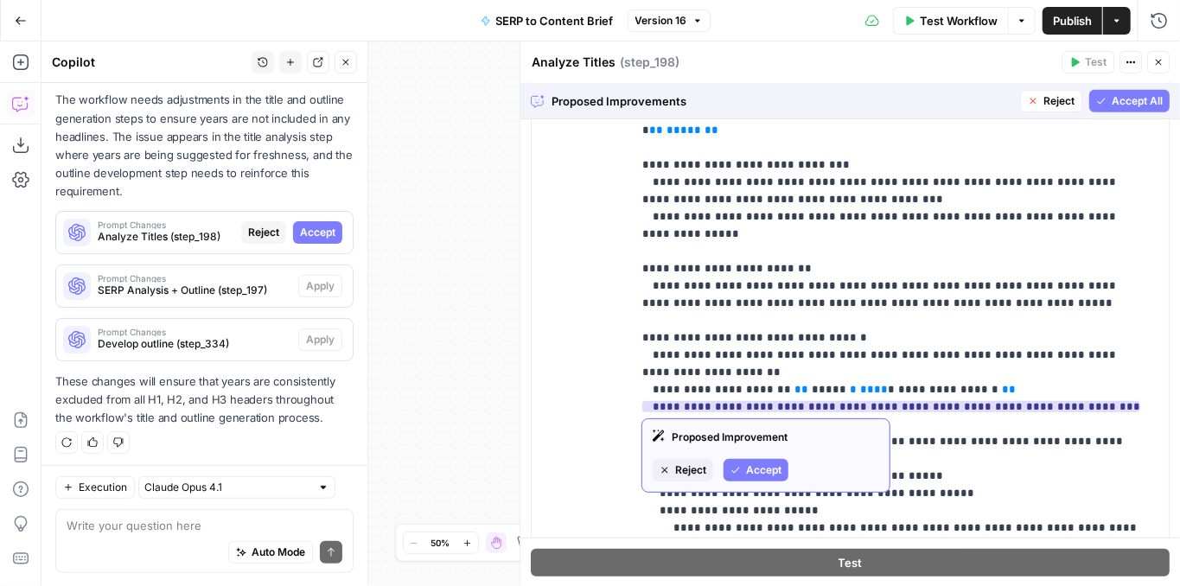
click at [747, 470] on span "Accept" at bounding box center [763, 470] width 35 height 16
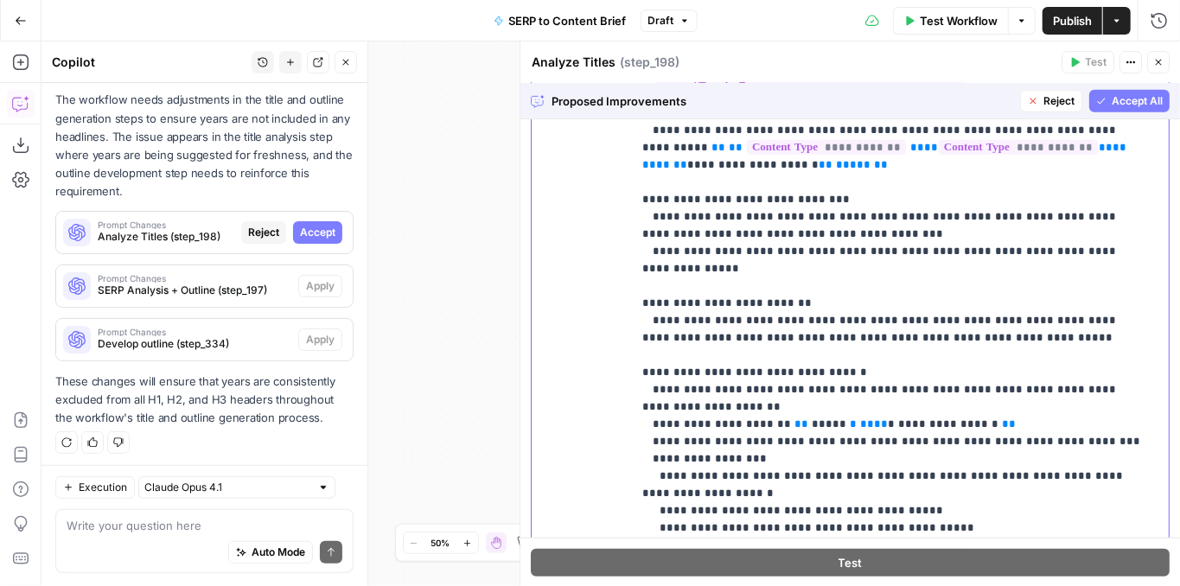
drag, startPoint x: 1000, startPoint y: 370, endPoint x: 619, endPoint y: 368, distance: 381.2
click at [619, 368] on div "**********" at bounding box center [850, 233] width 637 height 745
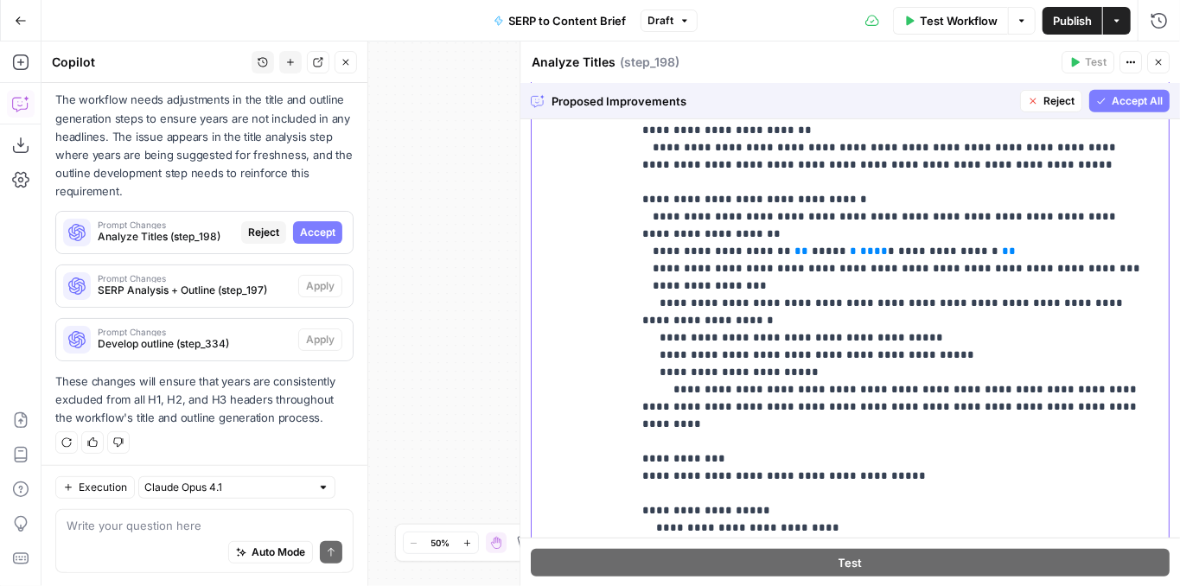
scroll to position [312, 0]
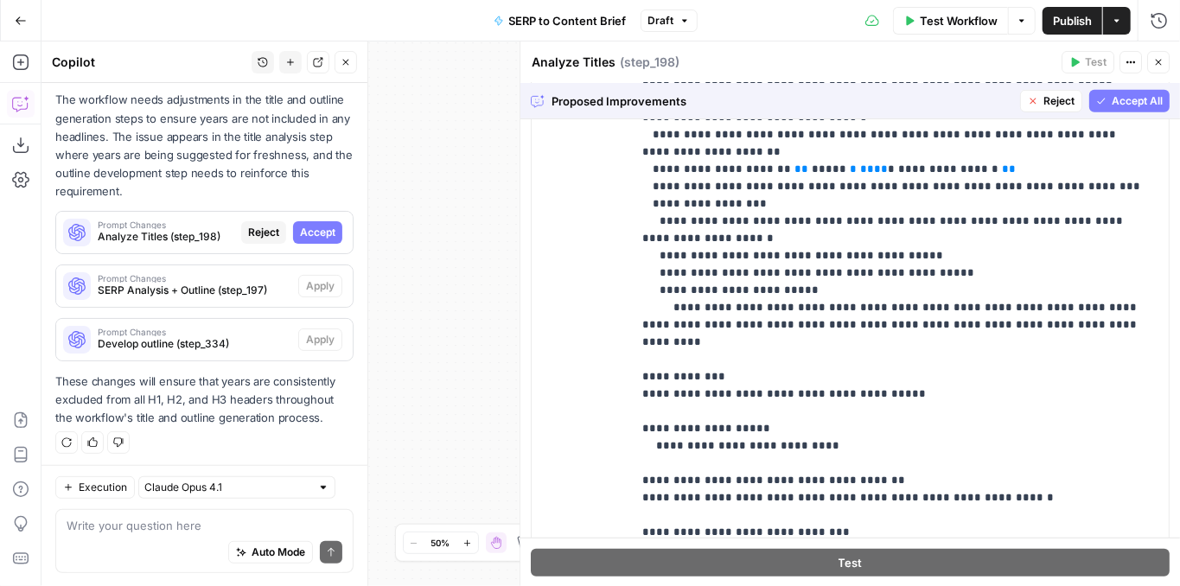
click at [1122, 100] on span "Accept All" at bounding box center [1137, 101] width 51 height 16
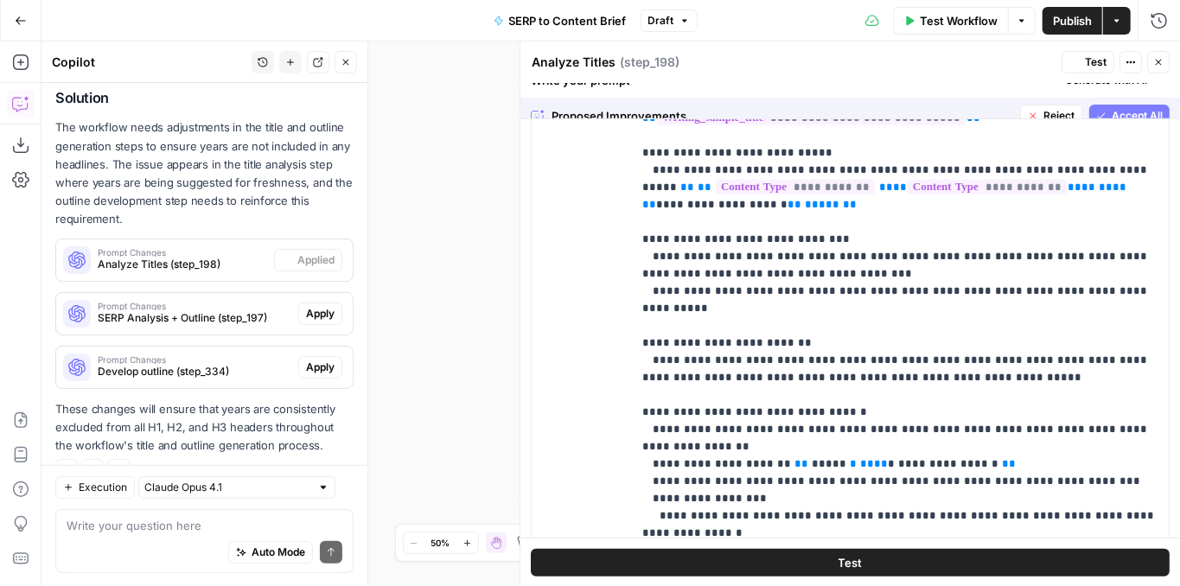
scroll to position [0, 0]
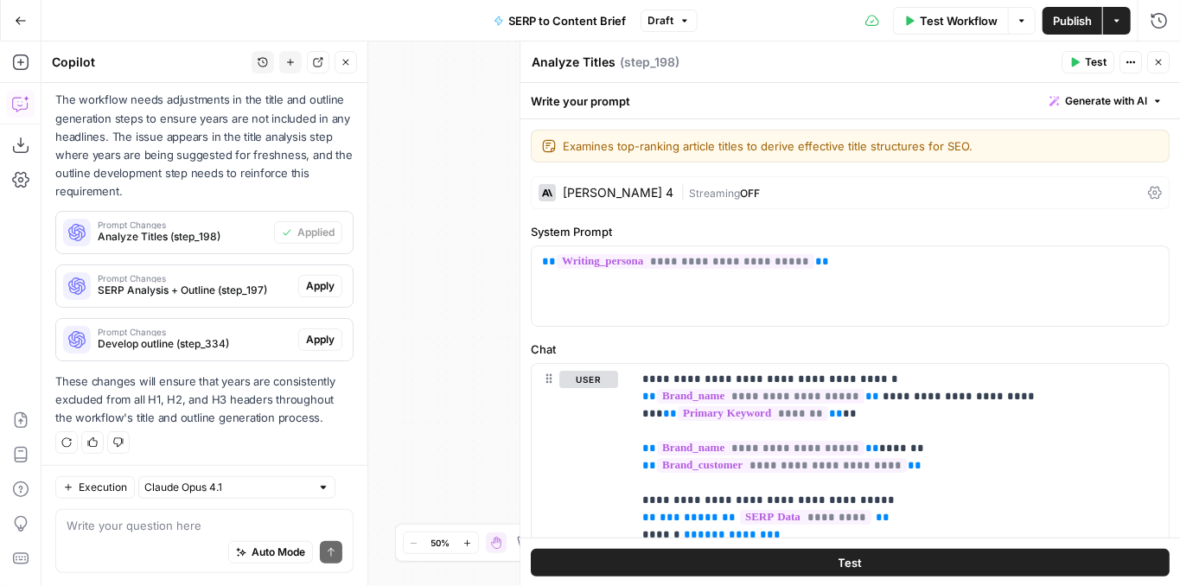
click at [1089, 56] on span "Test" at bounding box center [1096, 62] width 22 height 16
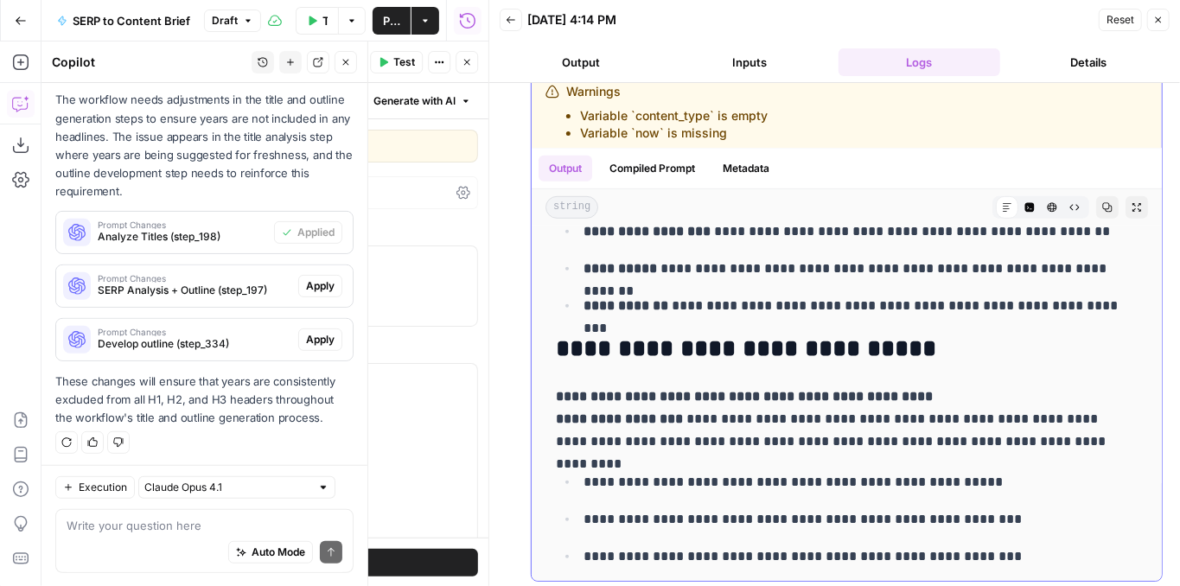
scroll to position [488, 0]
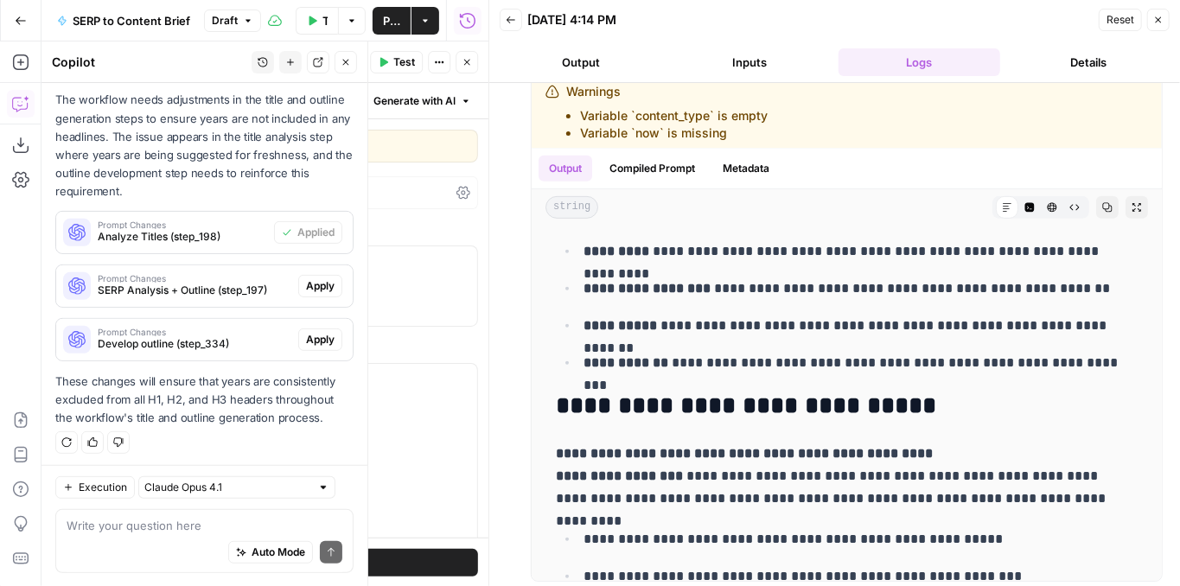
click at [1159, 26] on button "Close" at bounding box center [1158, 20] width 22 height 22
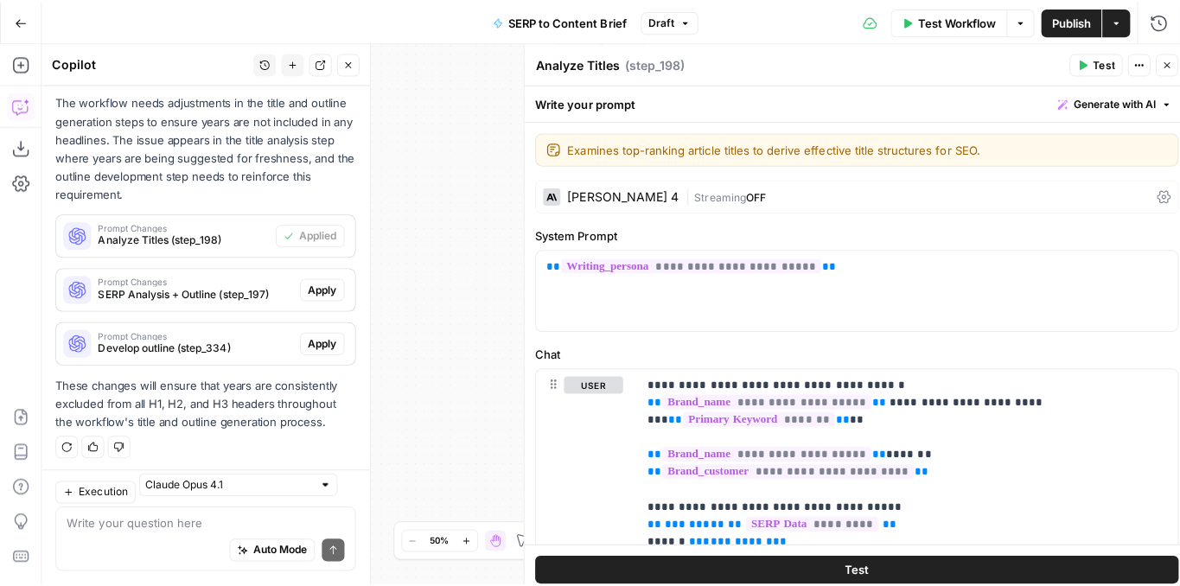
scroll to position [311, 0]
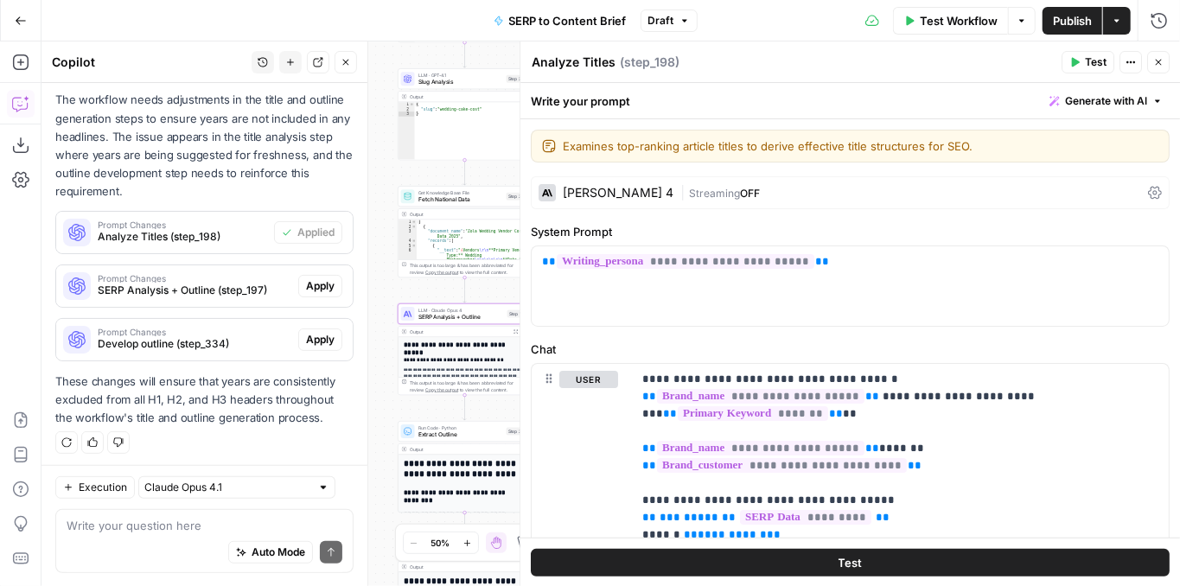
click at [231, 292] on span "SERP Analysis + Outline (step_197)" at bounding box center [195, 291] width 194 height 16
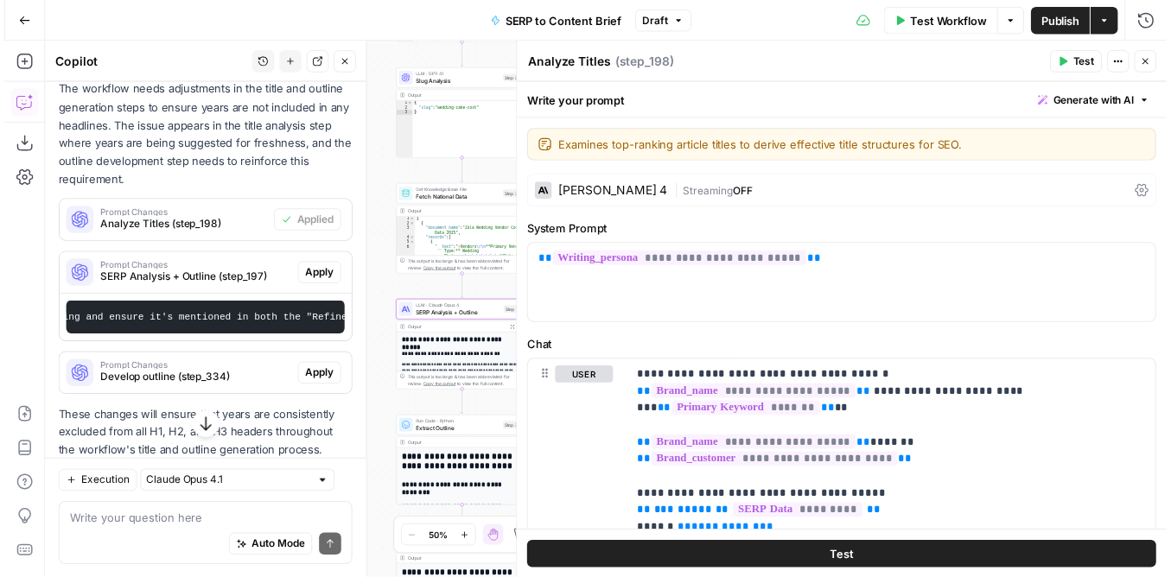
scroll to position [0, 1414]
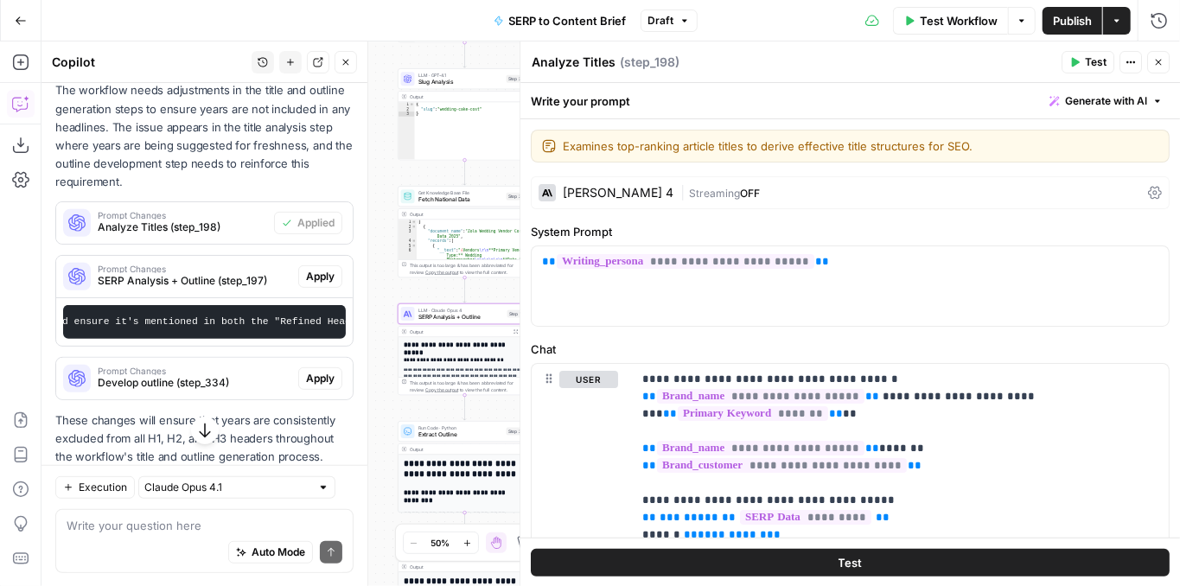
click at [318, 280] on span "Apply" at bounding box center [320, 277] width 29 height 16
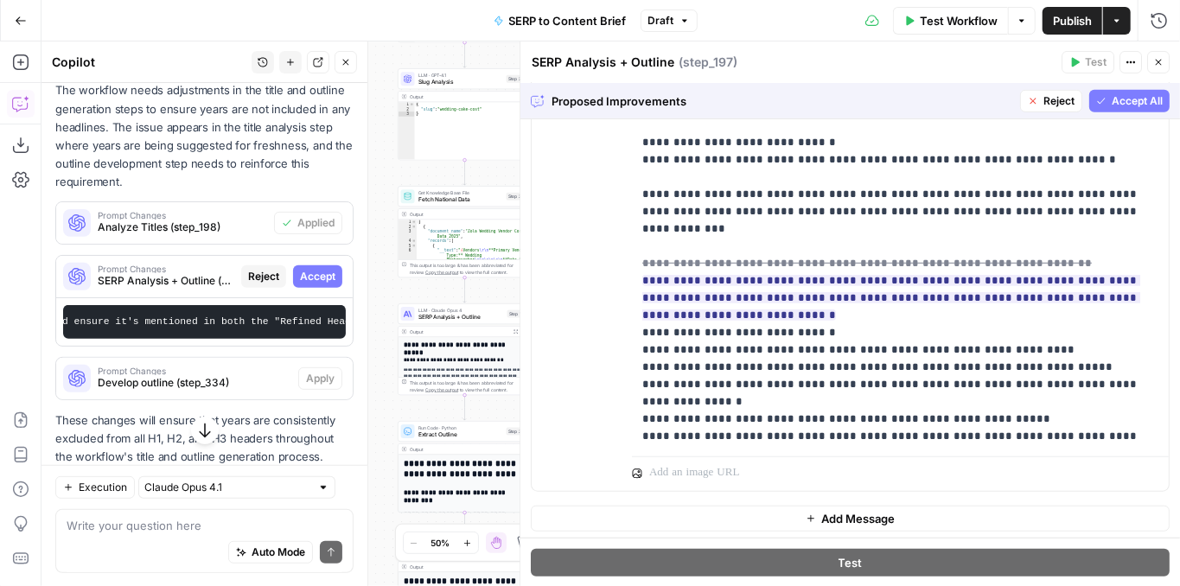
scroll to position [864, 0]
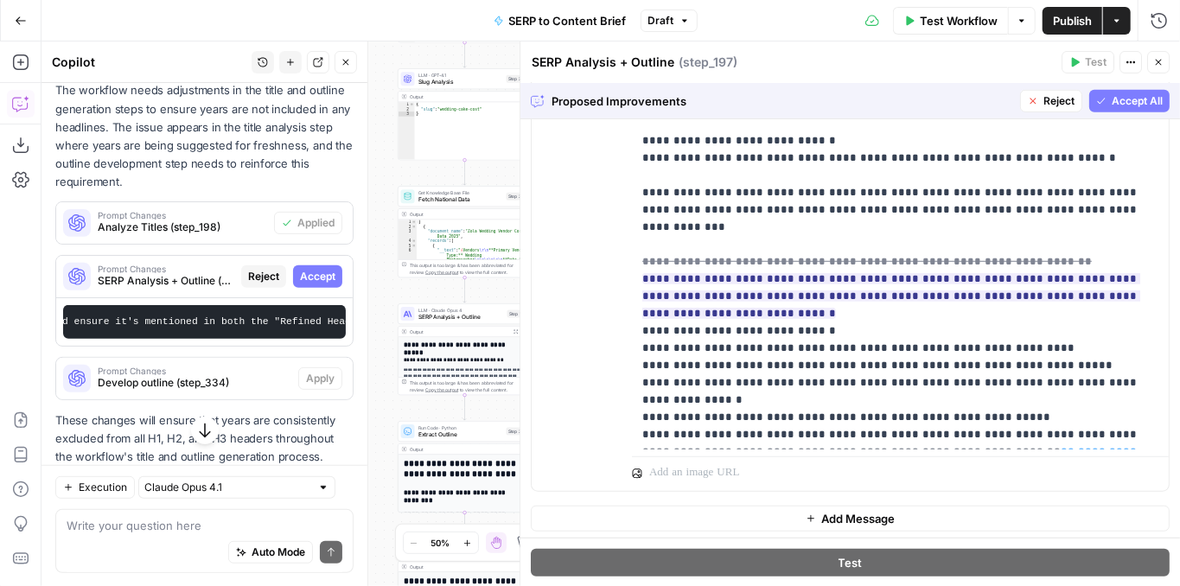
click at [1043, 107] on span "Reject" at bounding box center [1058, 101] width 31 height 16
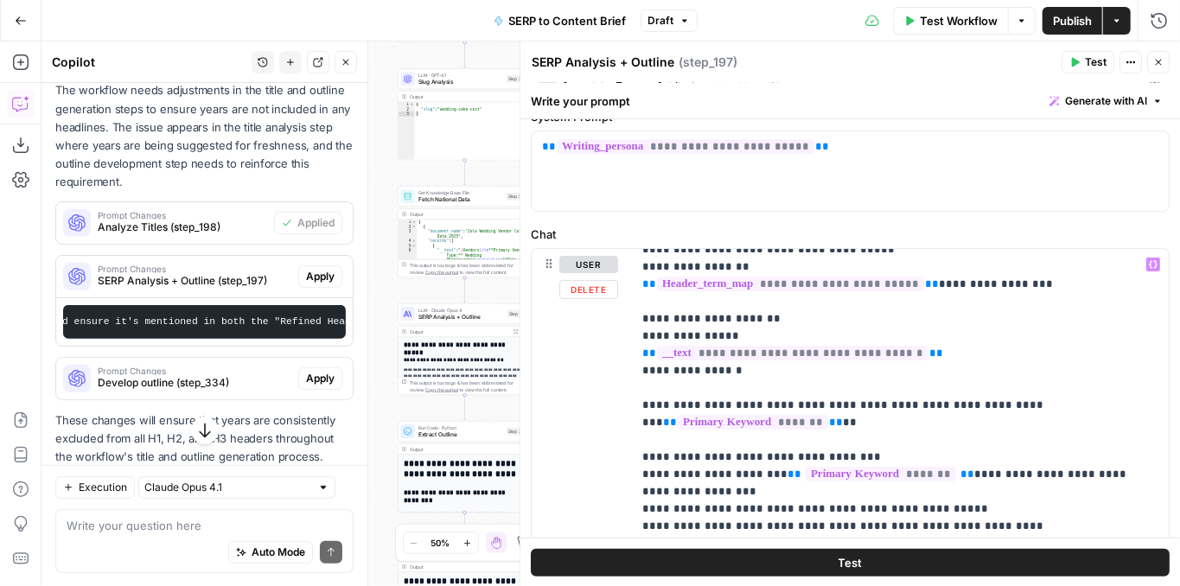
scroll to position [807, 0]
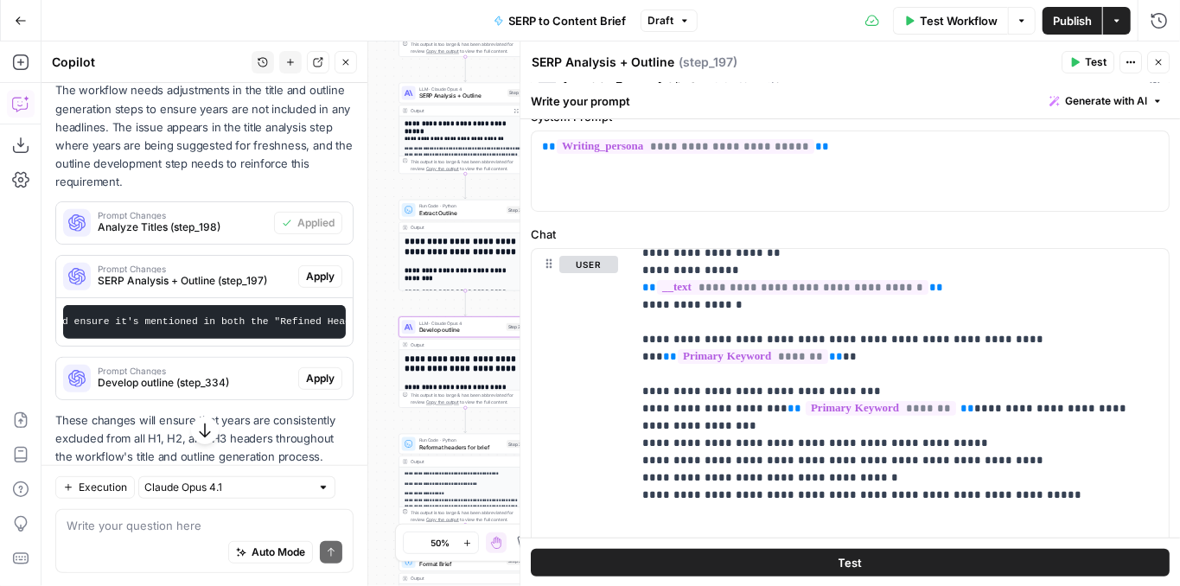
click at [250, 383] on span "Develop outline (step_334)" at bounding box center [195, 383] width 194 height 16
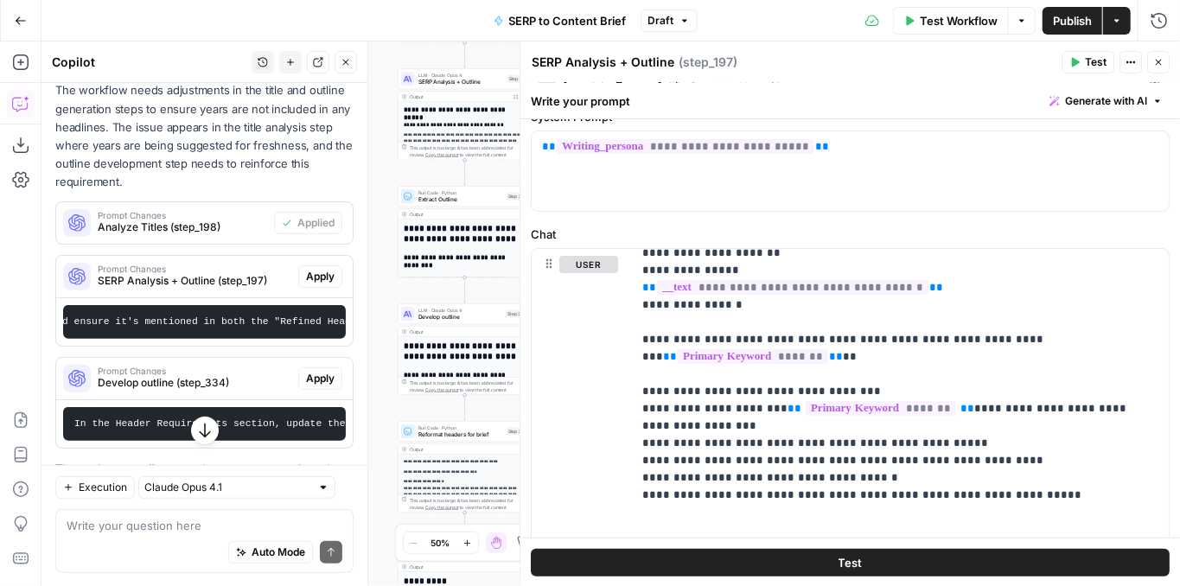
click at [1158, 62] on icon "button" at bounding box center [1159, 63] width 6 height 6
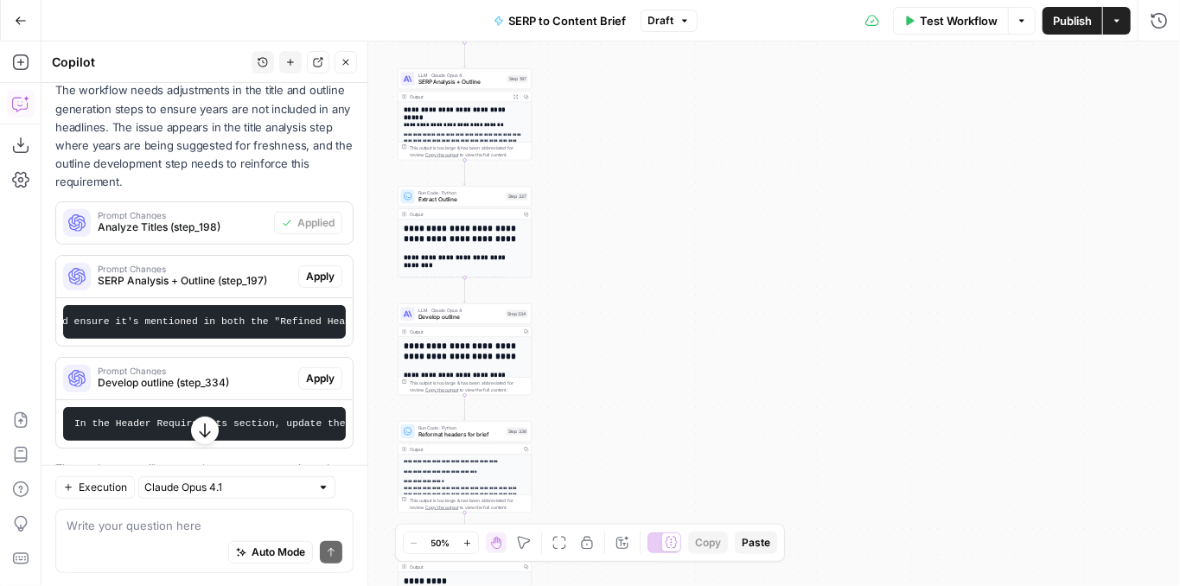
click at [340, 65] on button "Close" at bounding box center [346, 62] width 22 height 22
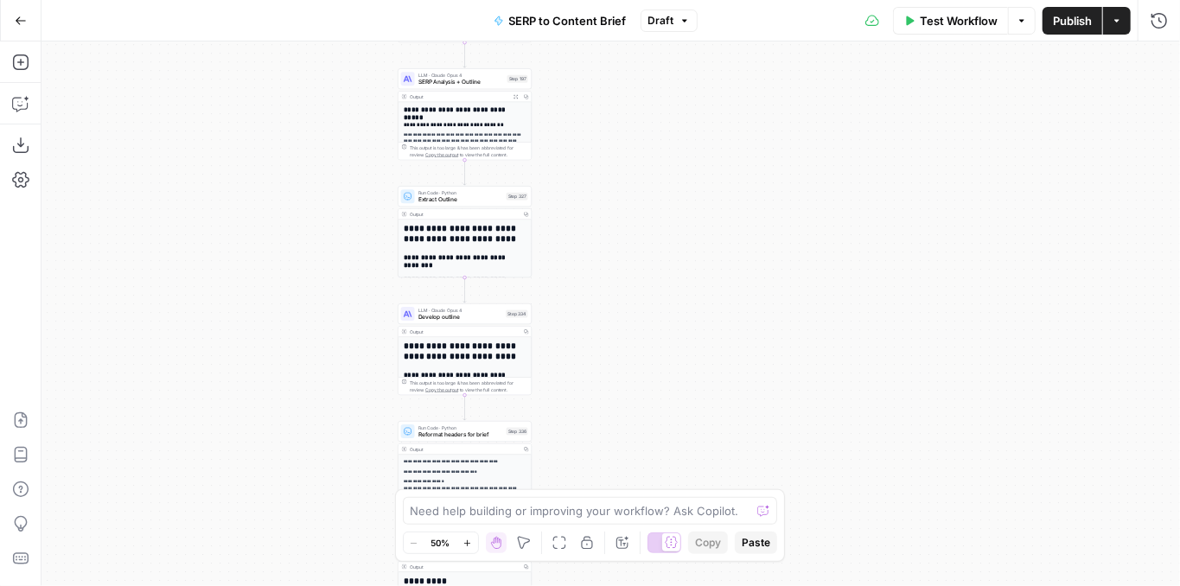
click at [1069, 29] on button "Publish" at bounding box center [1073, 21] width 60 height 28
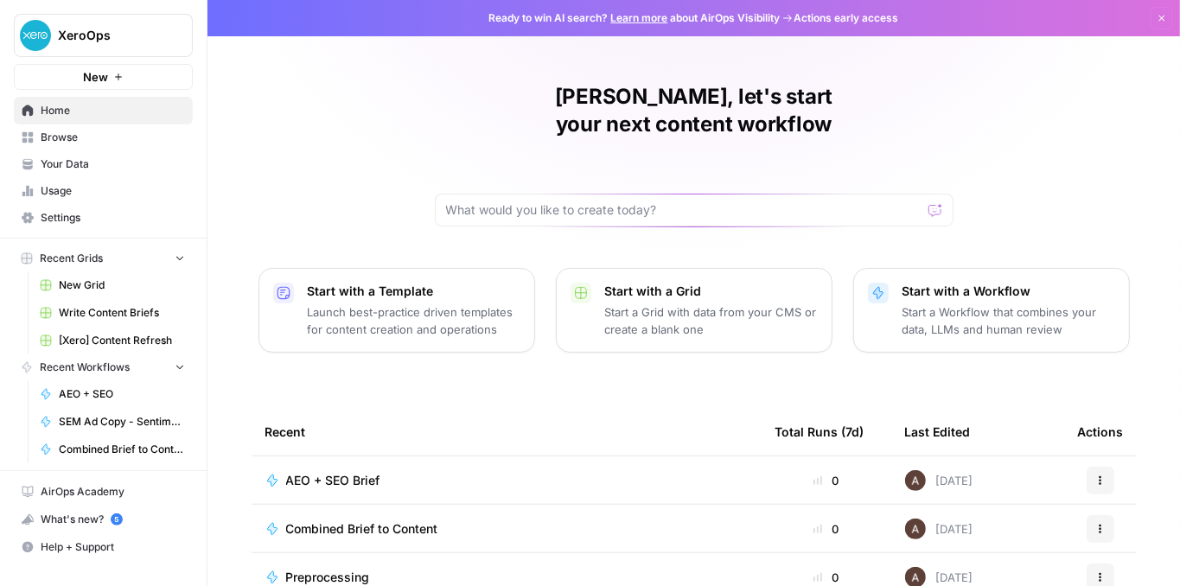
click at [43, 42] on img "Workspace: XeroOps" at bounding box center [35, 35] width 31 height 31
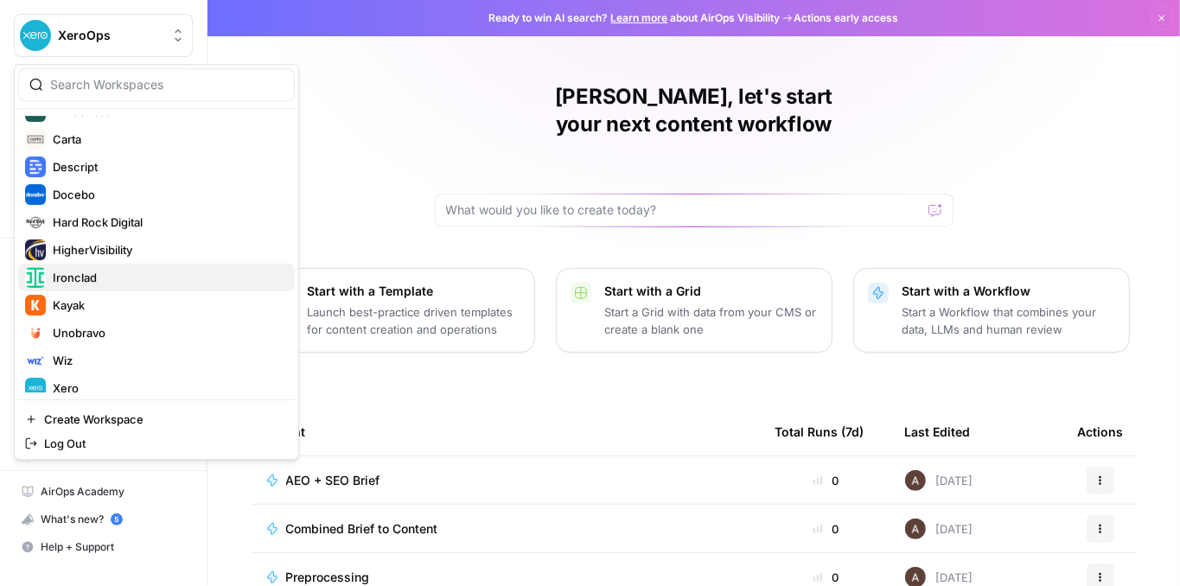
scroll to position [249, 0]
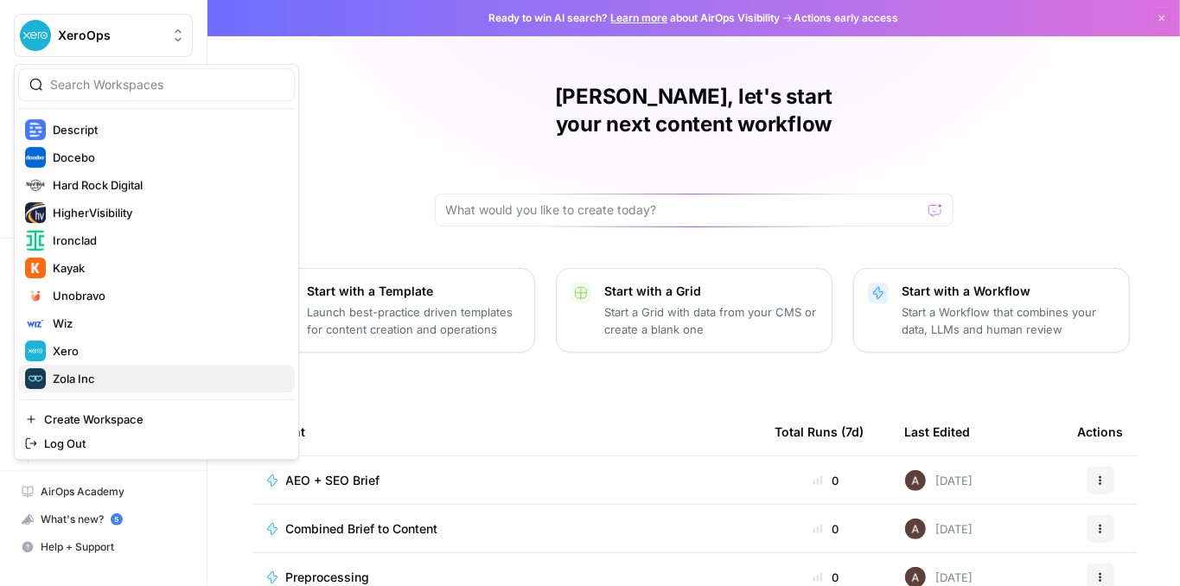
click at [97, 374] on span "Zola Inc" at bounding box center [167, 378] width 228 height 17
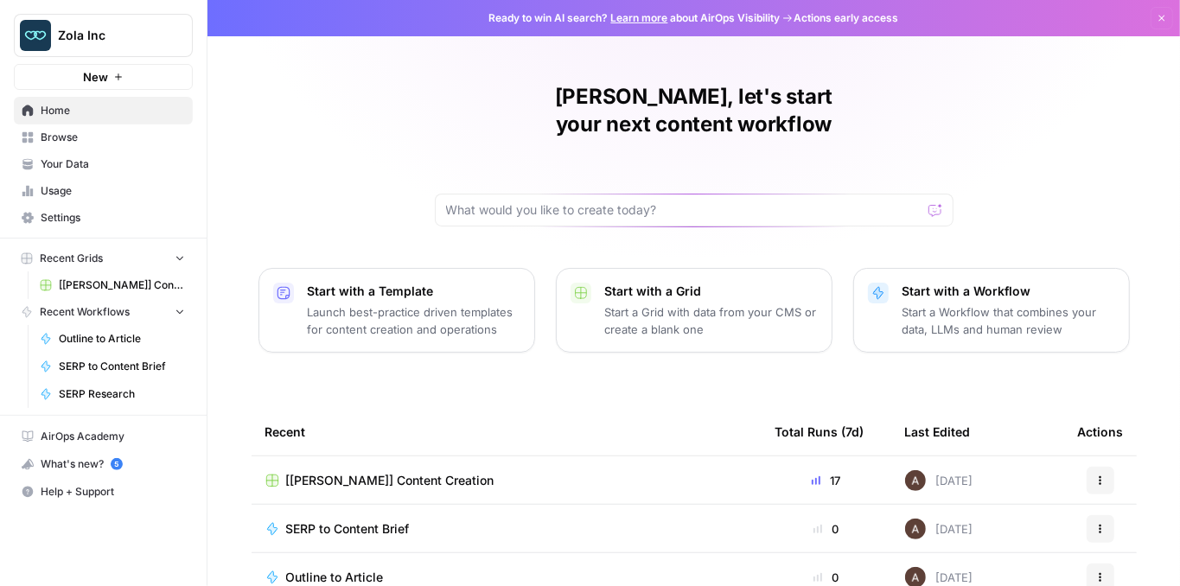
click at [374, 472] on span "[[PERSON_NAME]] Content Creation" at bounding box center [390, 480] width 208 height 17
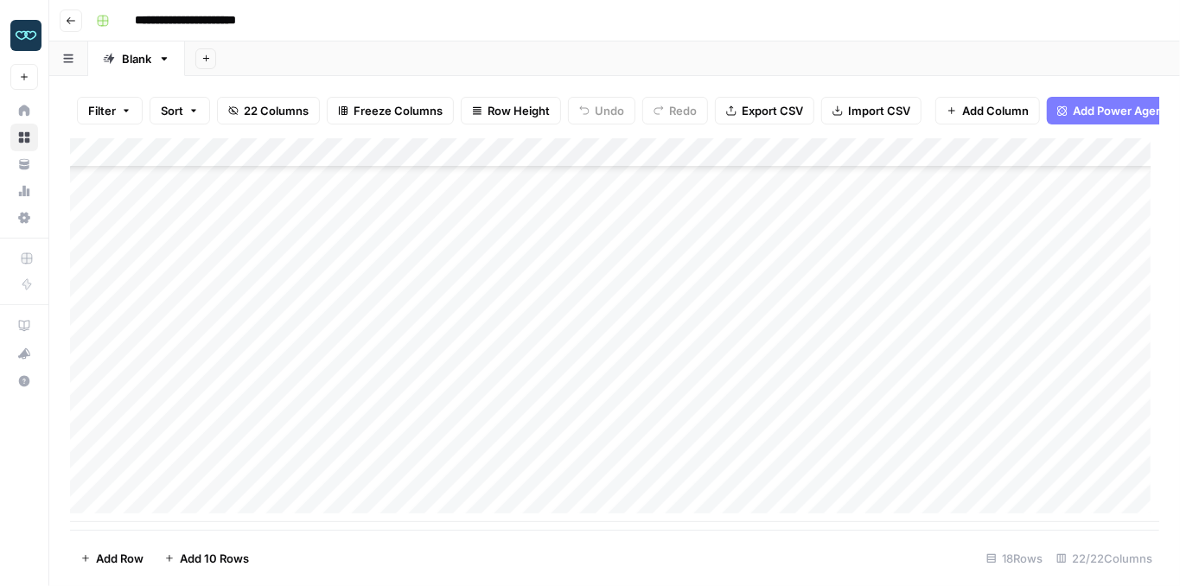
scroll to position [211, 0]
click at [837, 451] on div "Add Column" at bounding box center [614, 330] width 1089 height 384
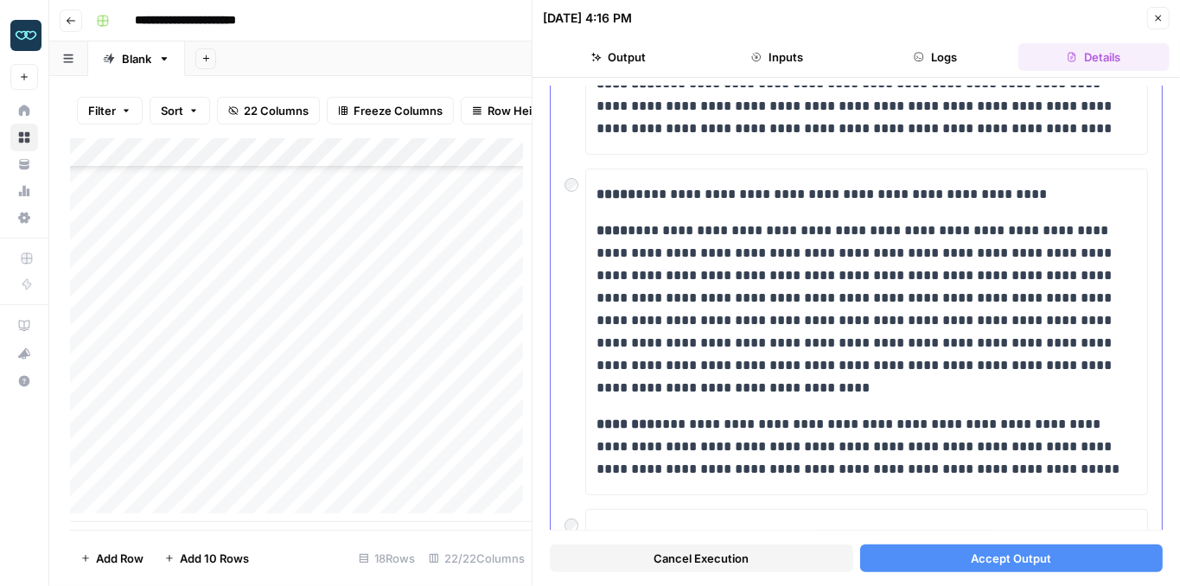
scroll to position [233, 0]
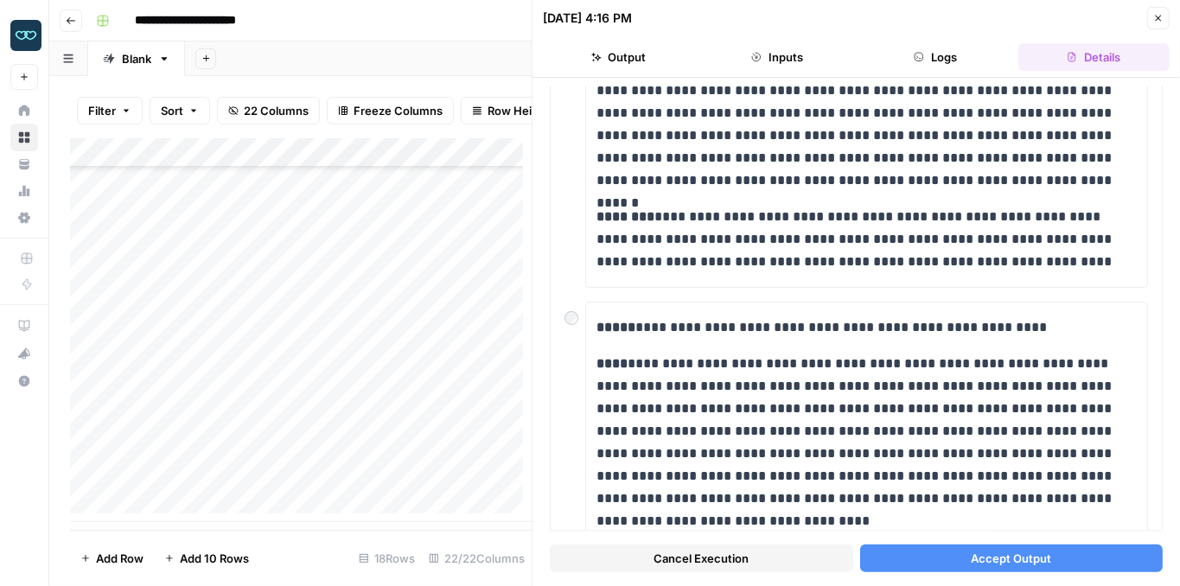
click at [952, 562] on button "Accept Output" at bounding box center [1011, 559] width 303 height 28
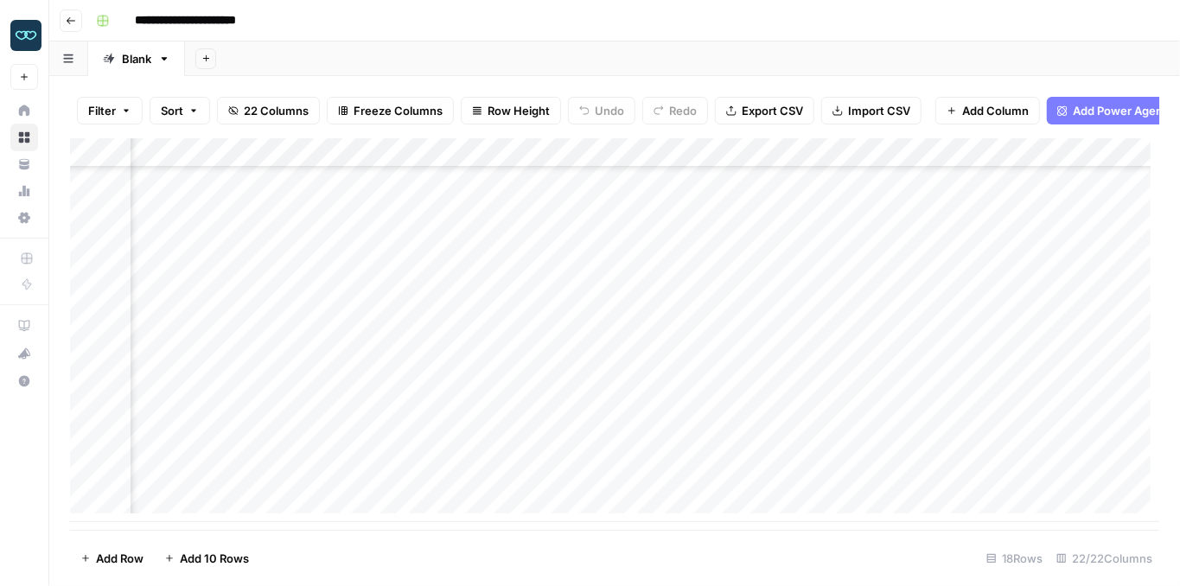
scroll to position [211, 372]
click at [651, 415] on div "Add Column" at bounding box center [614, 330] width 1089 height 384
click at [444, 418] on div "Add Column" at bounding box center [614, 330] width 1089 height 384
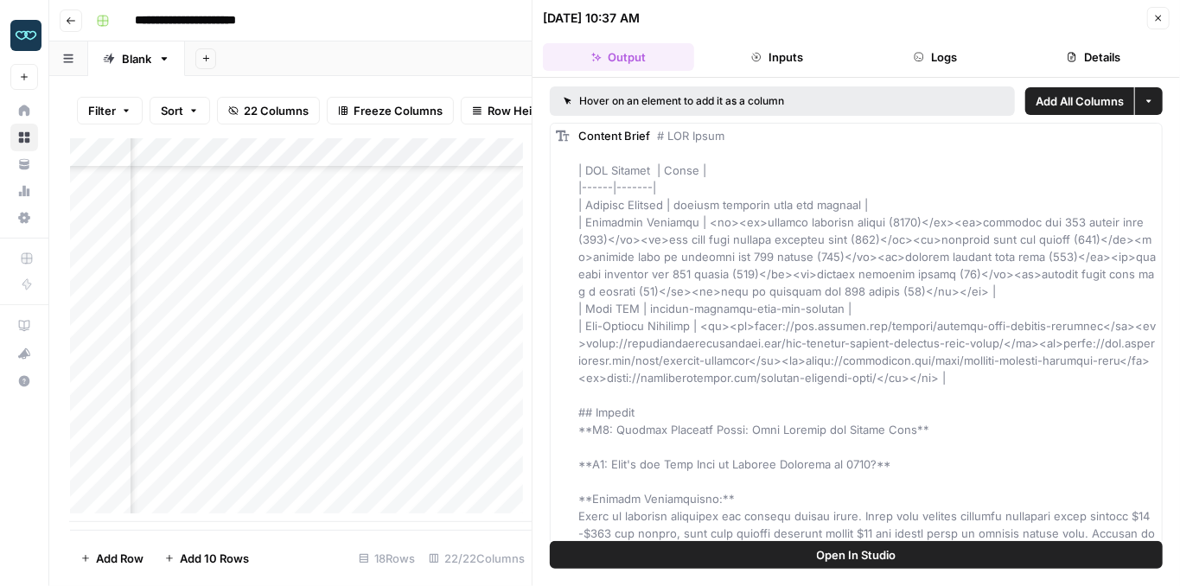
click at [1164, 13] on button "Close" at bounding box center [1158, 18] width 22 height 22
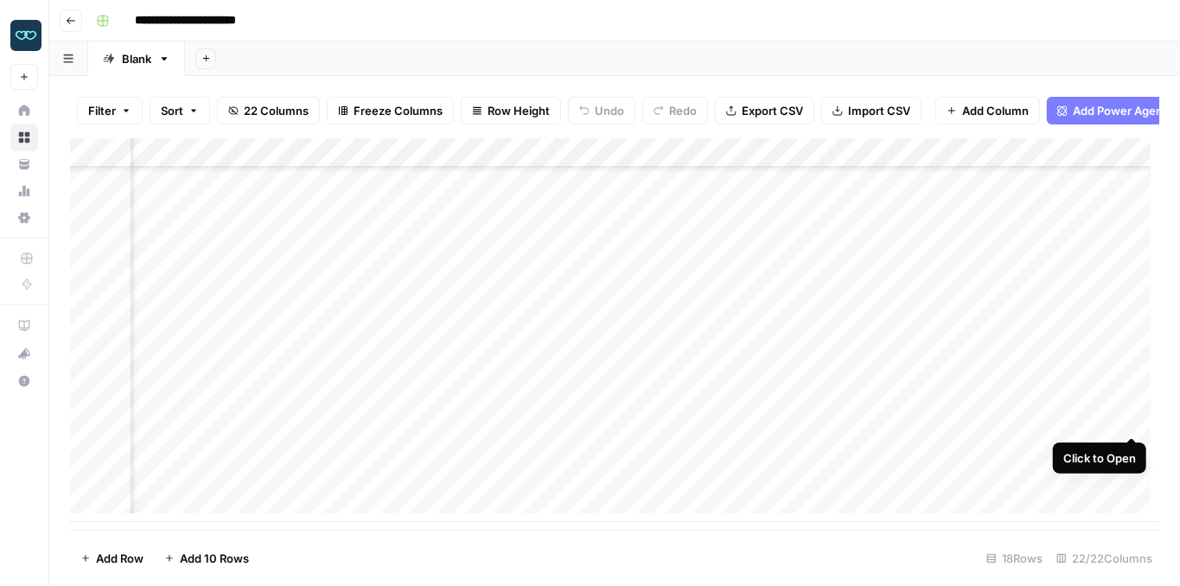
click at [1128, 421] on div "Add Column" at bounding box center [614, 330] width 1089 height 384
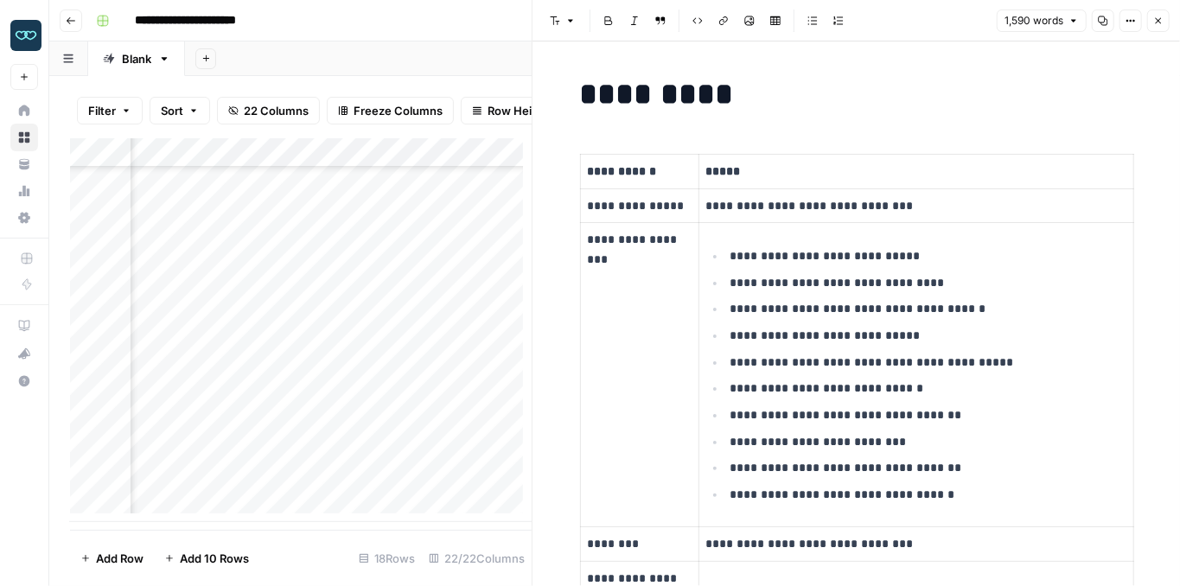
click at [1165, 27] on button "Close" at bounding box center [1158, 21] width 22 height 22
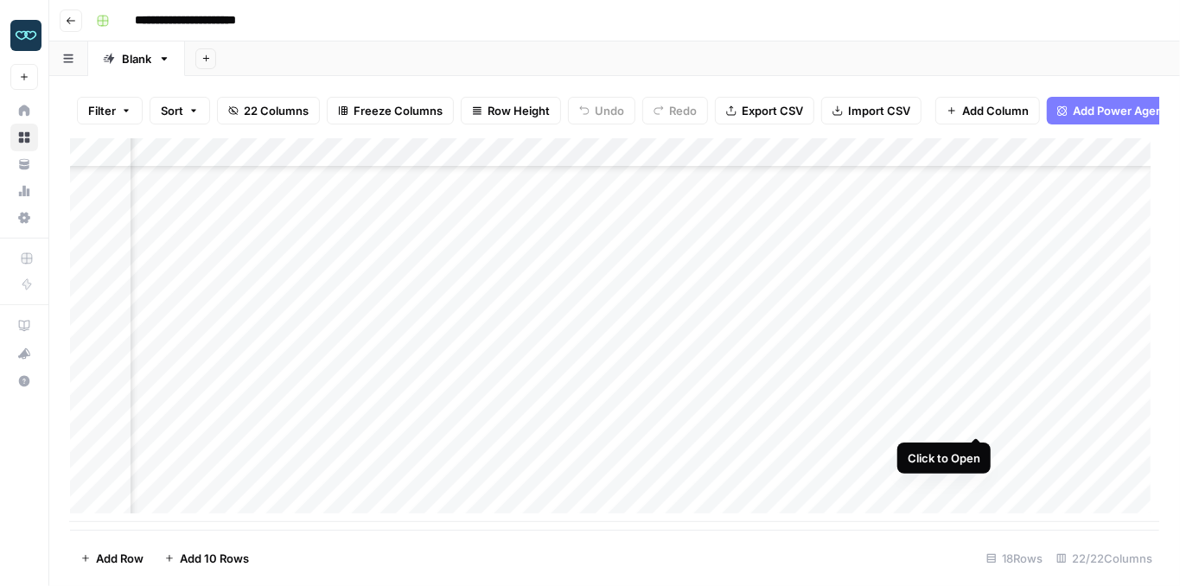
click at [972, 418] on div "Add Column" at bounding box center [614, 330] width 1089 height 384
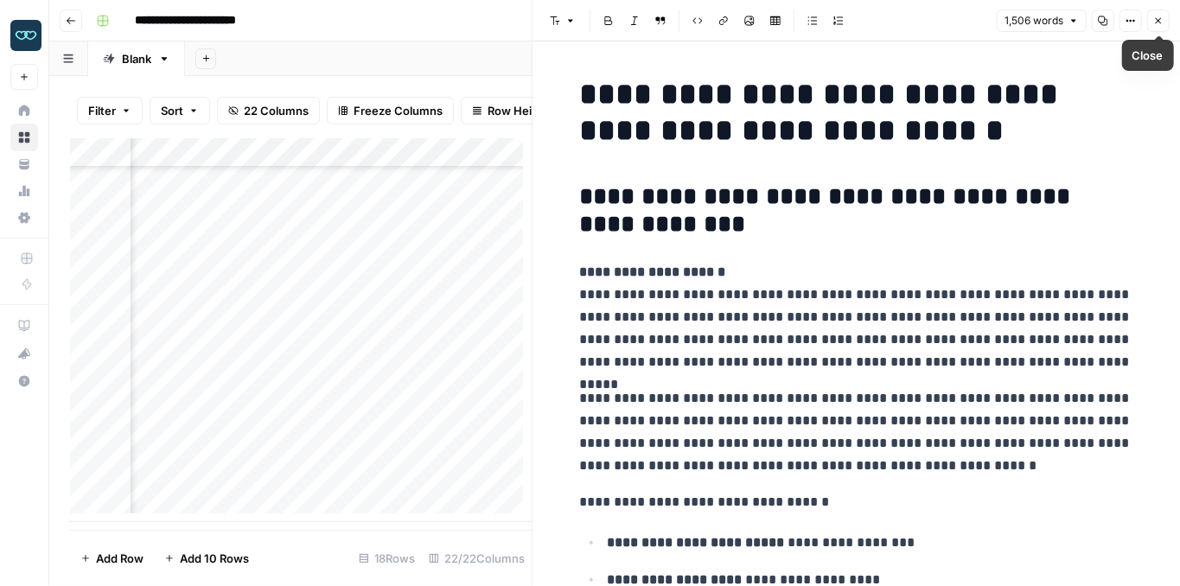
click at [1152, 22] on button "Close" at bounding box center [1158, 21] width 22 height 22
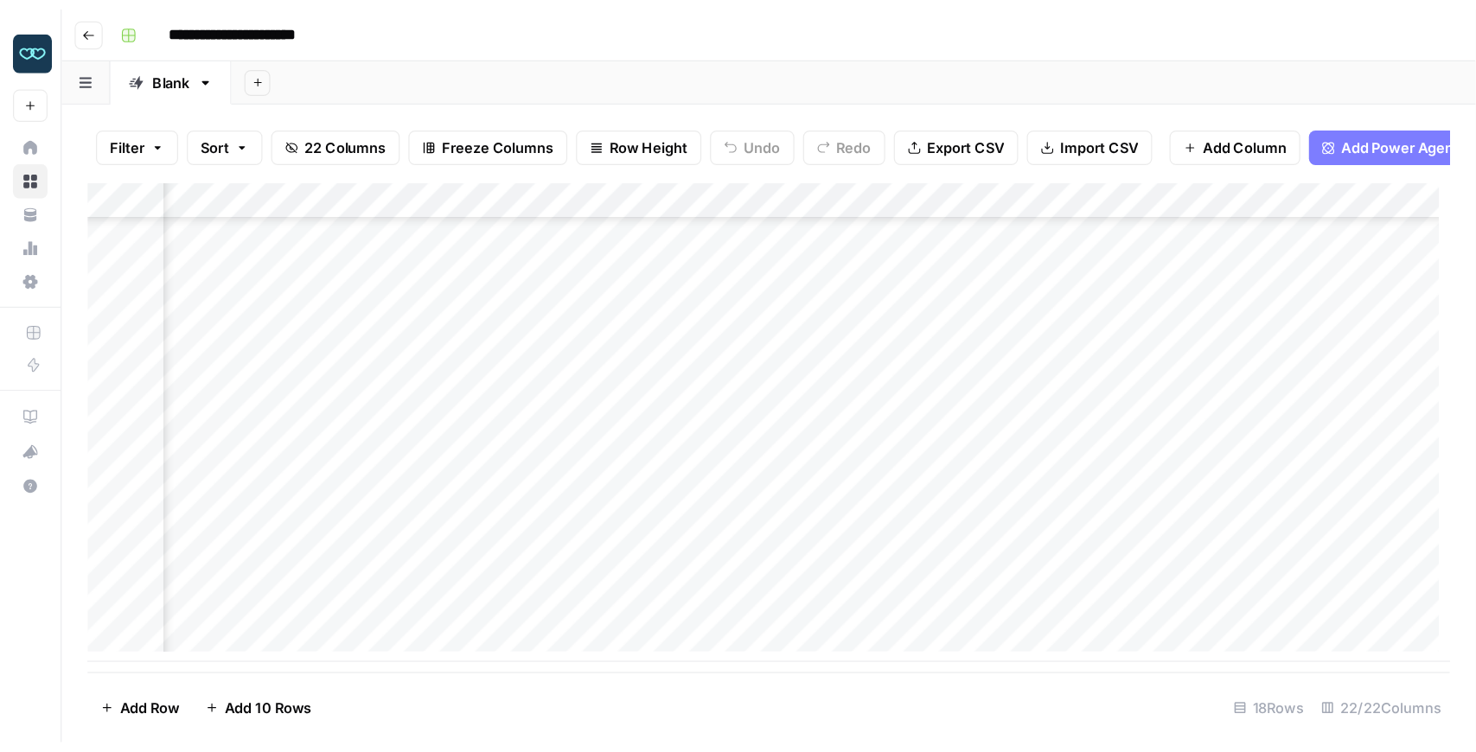
scroll to position [211, 392]
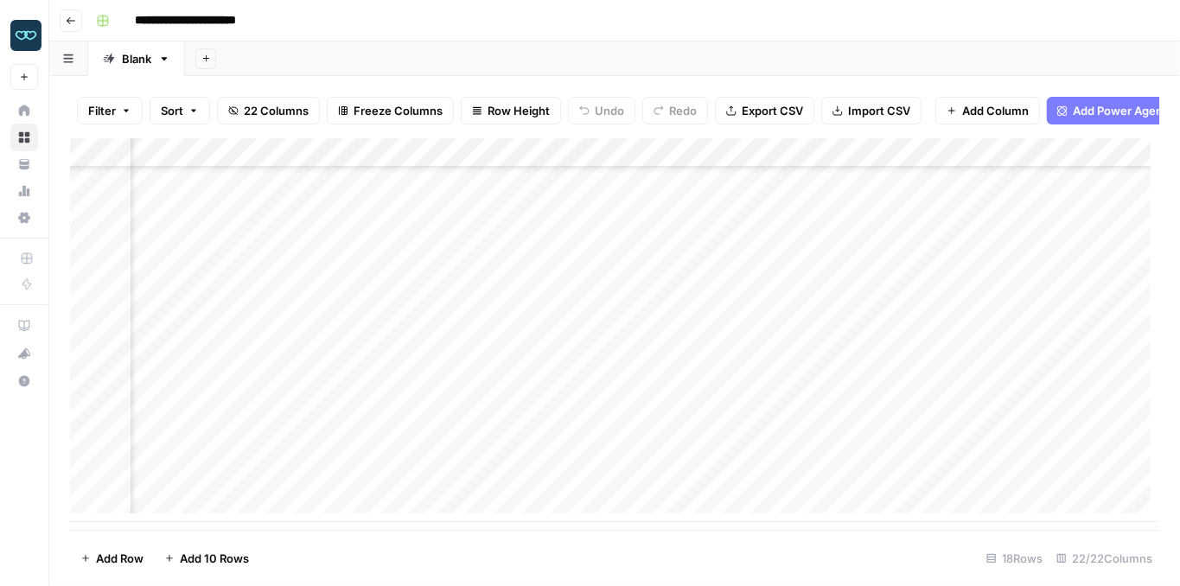
click at [418, 420] on div "Add Column" at bounding box center [614, 330] width 1089 height 384
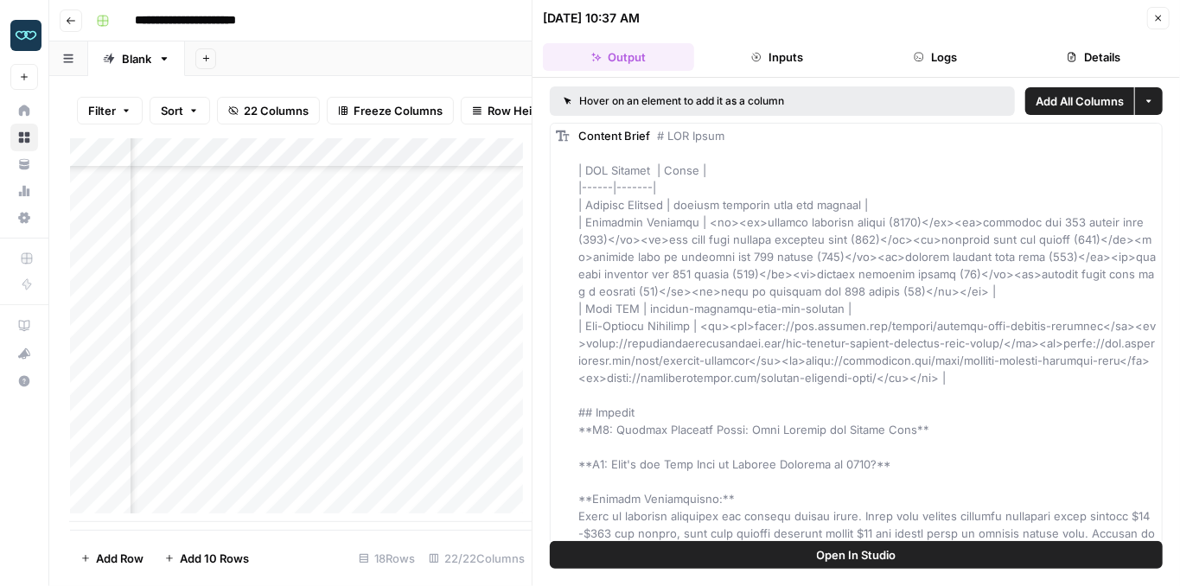
click at [902, 559] on button "Open In Studio" at bounding box center [856, 555] width 613 height 28
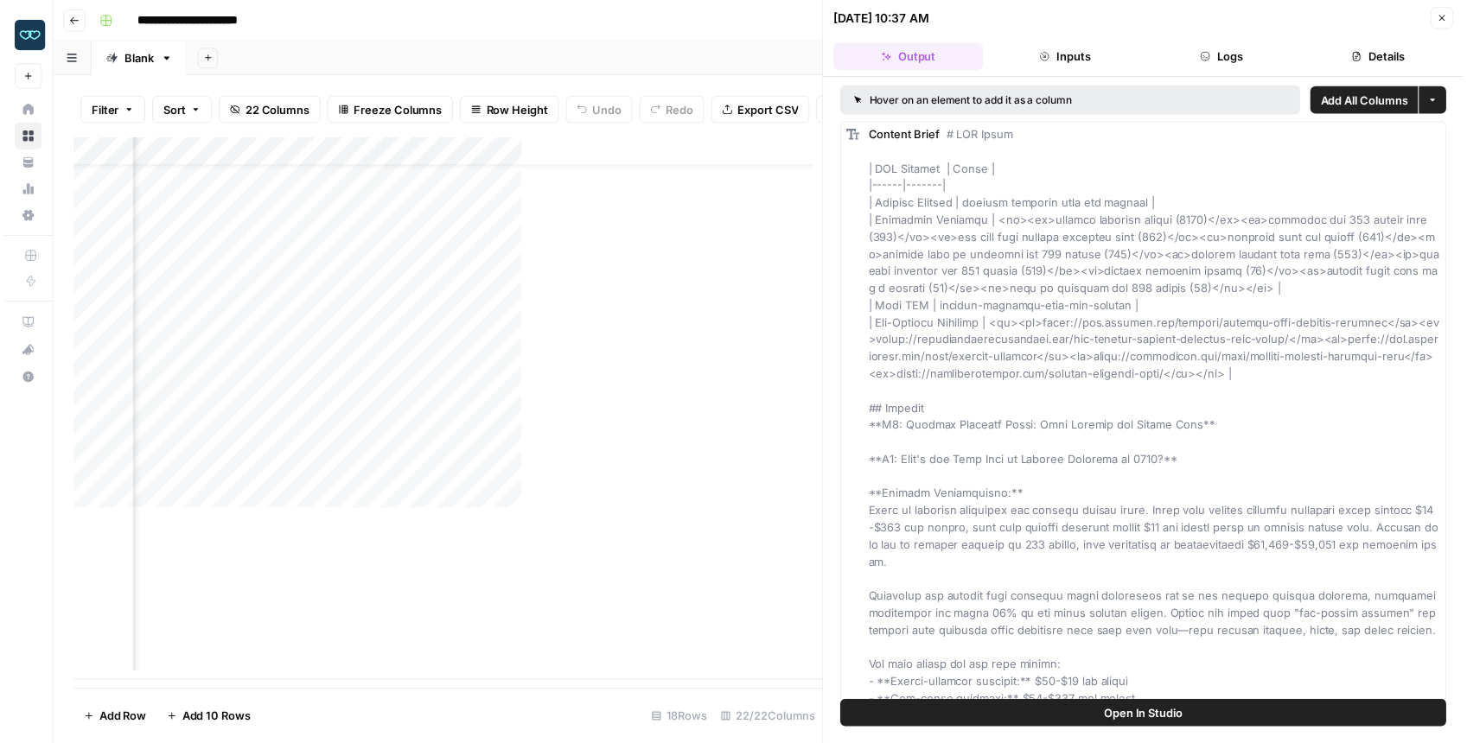
scroll to position [45, 392]
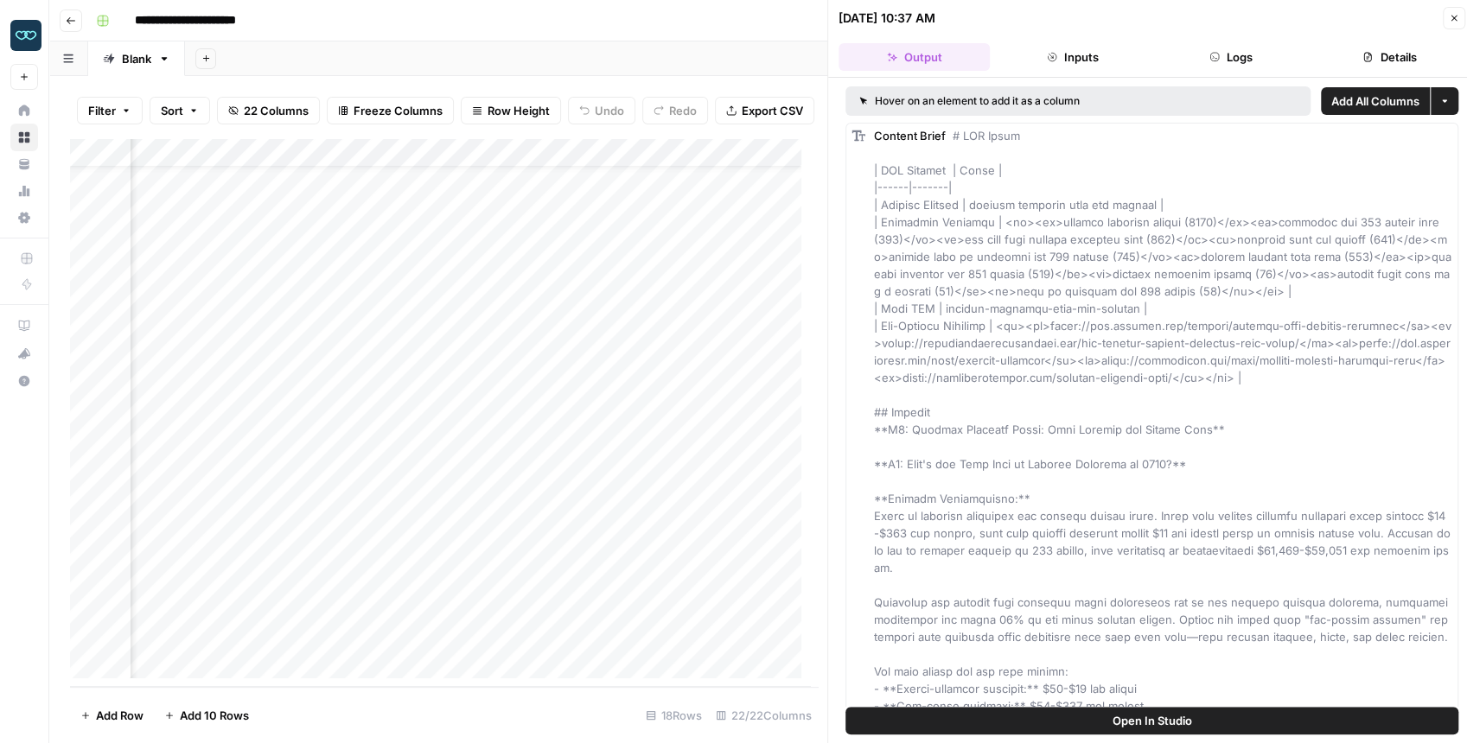
click at [631, 585] on div "Add Column" at bounding box center [440, 412] width 740 height 549
click at [737, 585] on div "Add Column" at bounding box center [440, 412] width 740 height 549
click at [722, 585] on div "Add Column" at bounding box center [440, 412] width 740 height 549
click at [757, 585] on div "Add Column" at bounding box center [440, 412] width 740 height 549
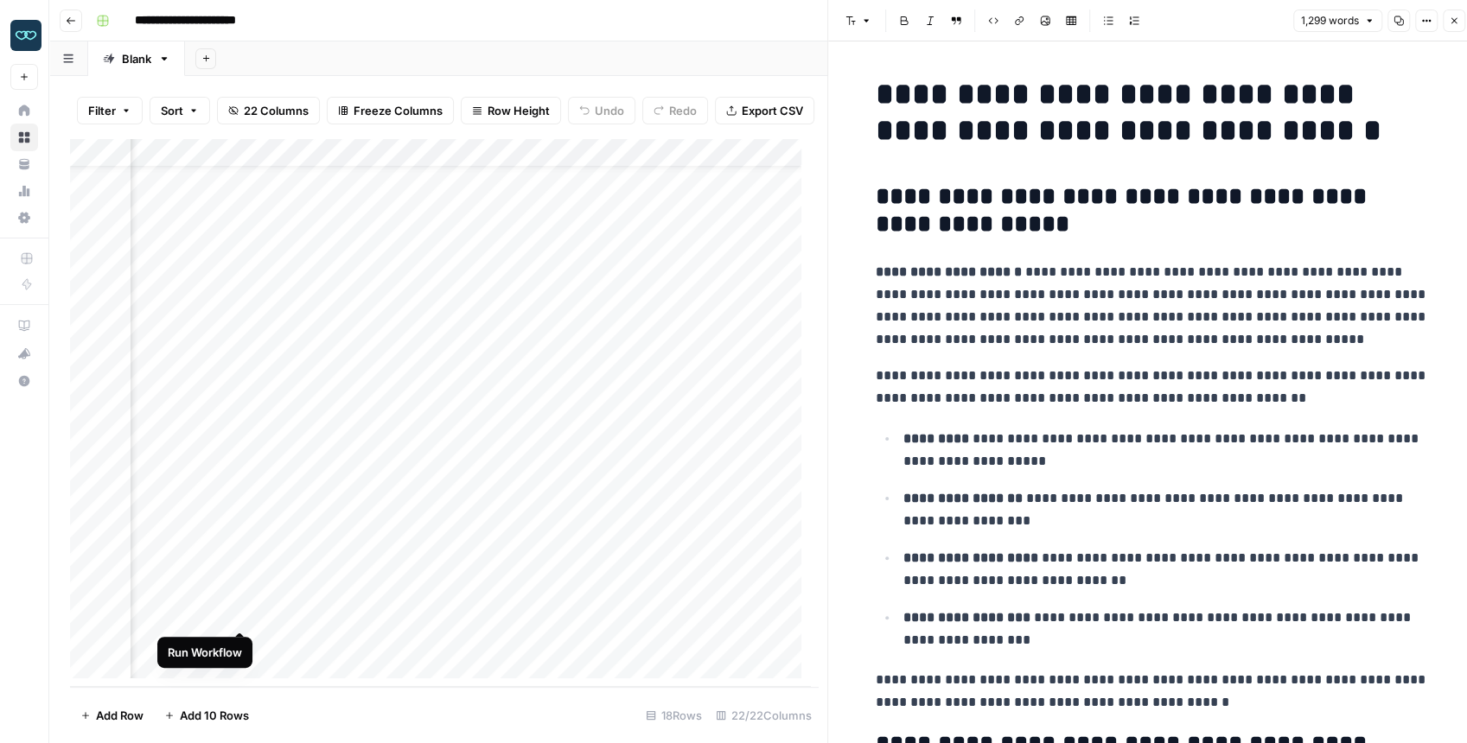
click at [244, 585] on div "Add Column" at bounding box center [440, 412] width 740 height 549
click at [245, 584] on div "Add Column" at bounding box center [440, 412] width 740 height 549
click at [243, 557] on div "Add Column" at bounding box center [440, 412] width 740 height 549
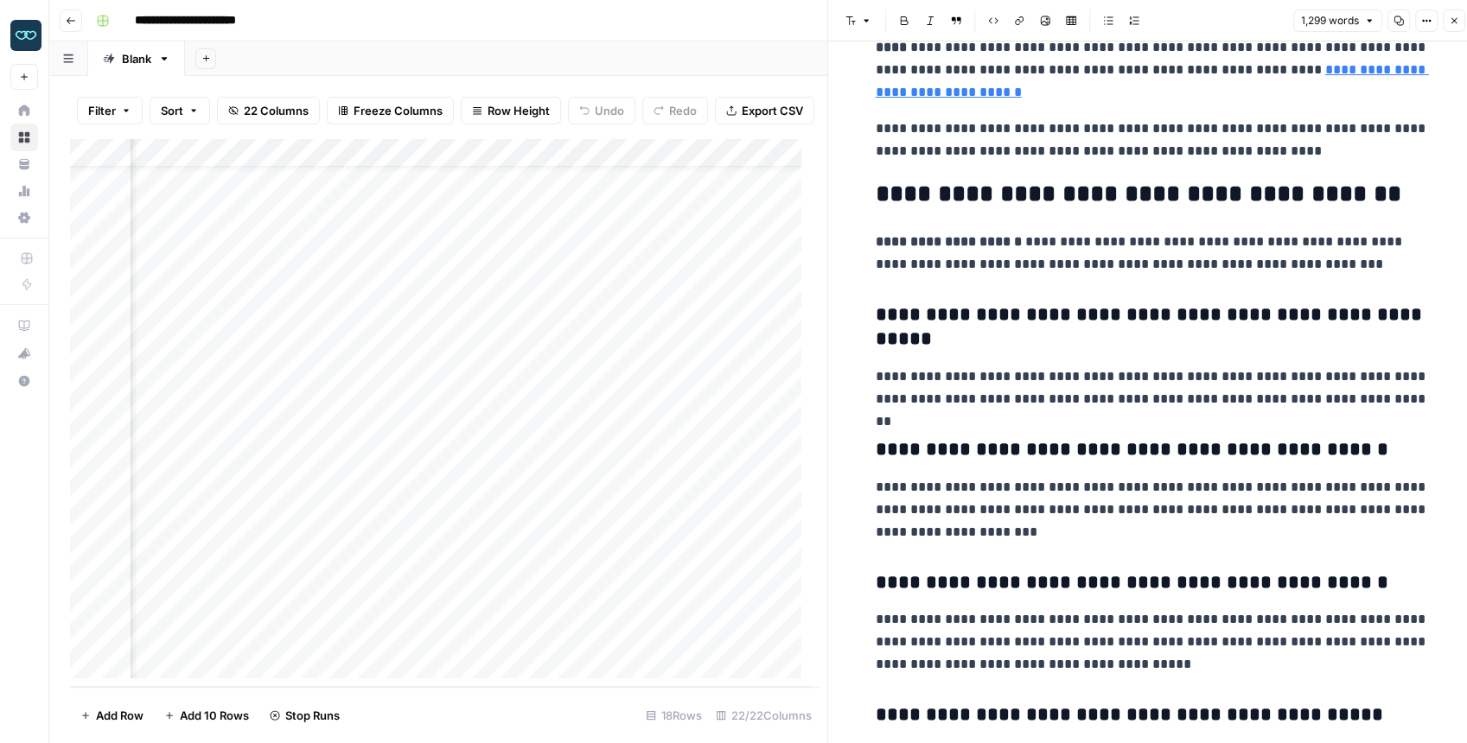
scroll to position [4783, 0]
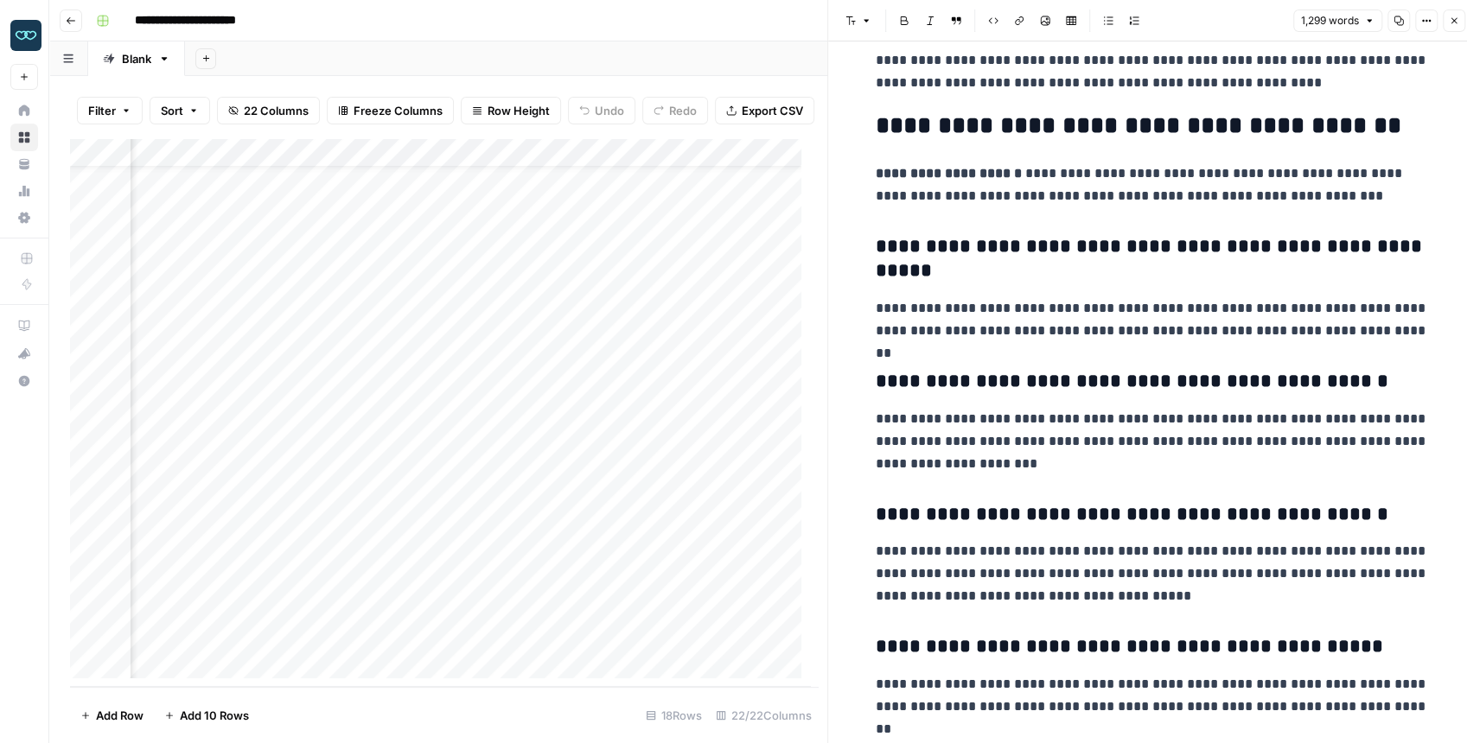
click at [1179, 25] on button "Close" at bounding box center [1454, 21] width 22 height 22
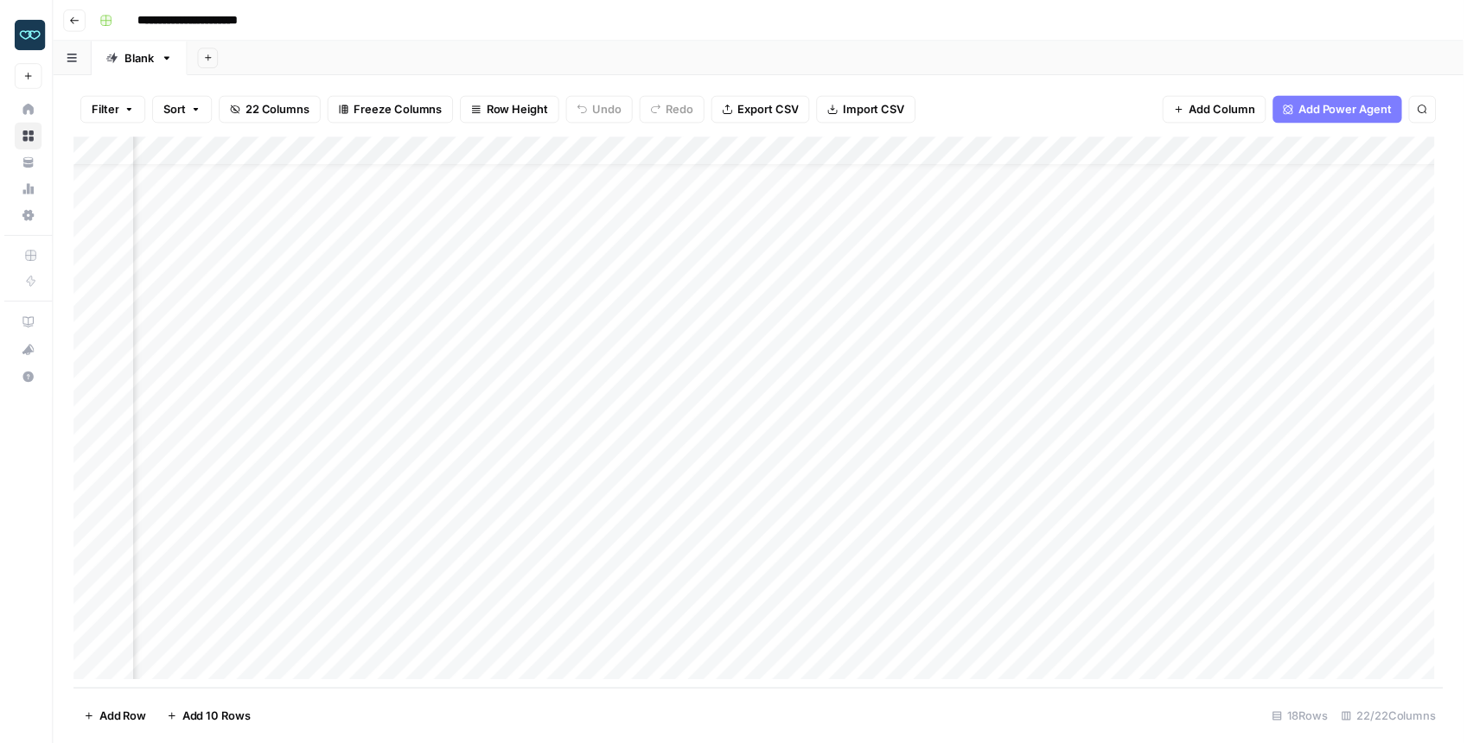
scroll to position [36, 240]
click at [598, 552] on div "Add Column" at bounding box center [762, 417] width 1385 height 558
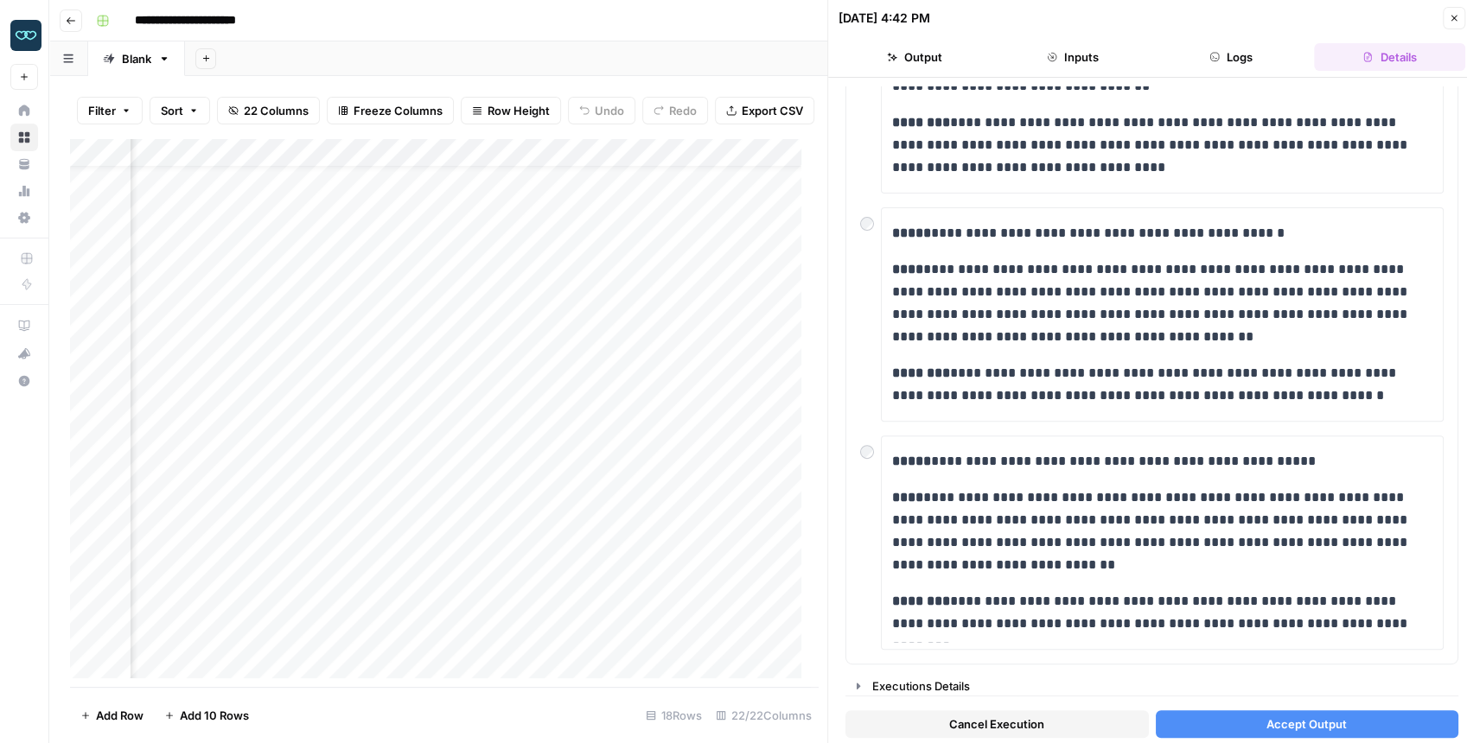
scroll to position [36, 1846]
click at [569, 571] on div "Add Column" at bounding box center [440, 412] width 740 height 549
click at [584, 569] on div "Add Column" at bounding box center [440, 412] width 740 height 549
click at [574, 585] on div "Add Column" at bounding box center [440, 412] width 740 height 549
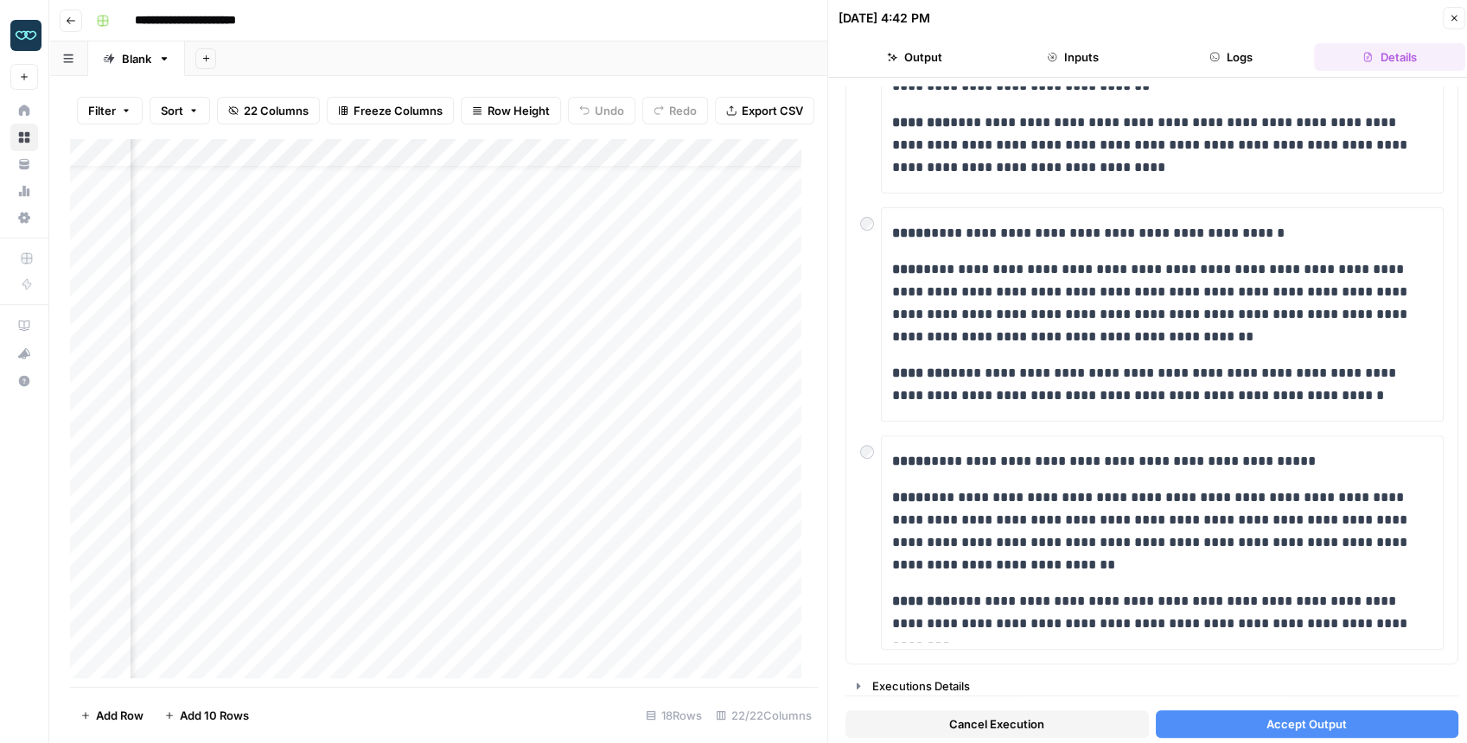
click at [567, 585] on div "Add Column" at bounding box center [440, 412] width 740 height 549
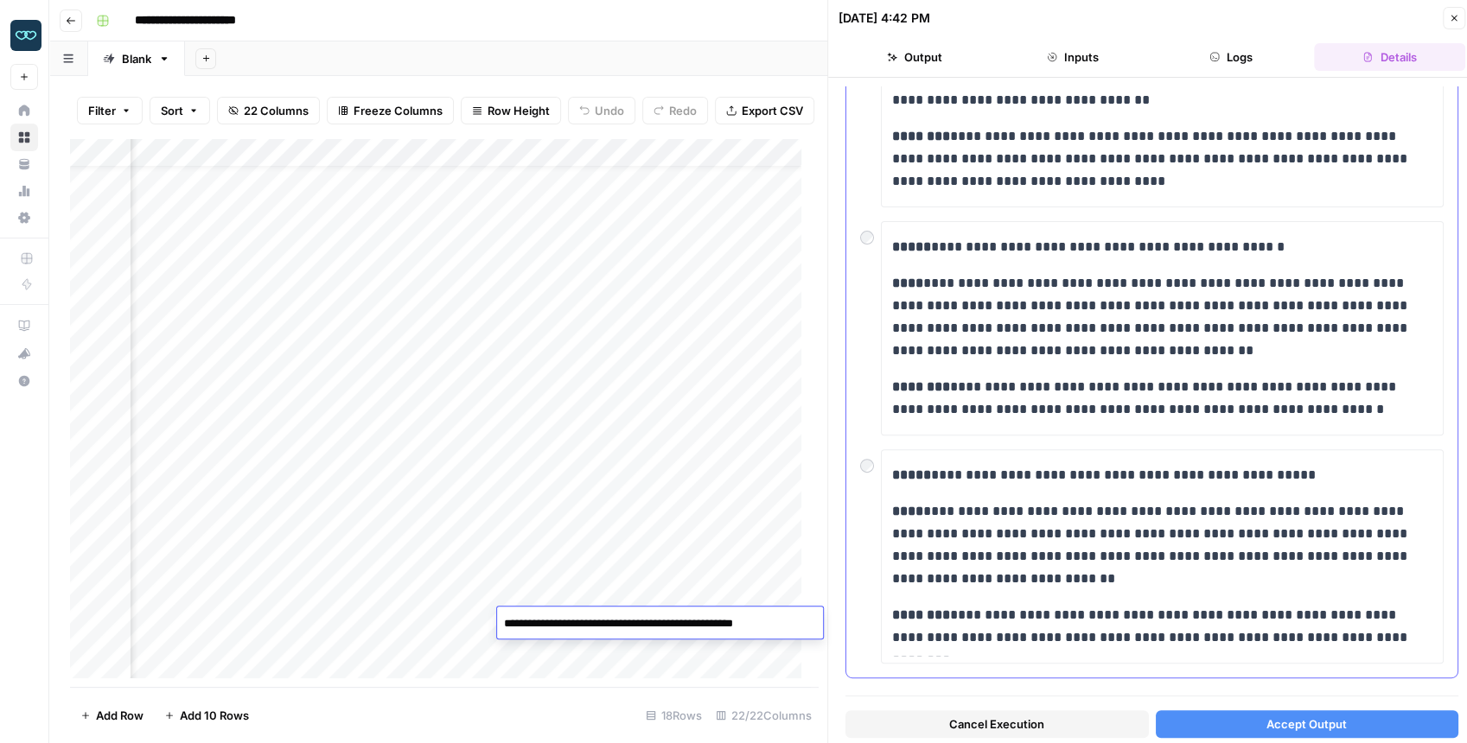
scroll to position [282, 0]
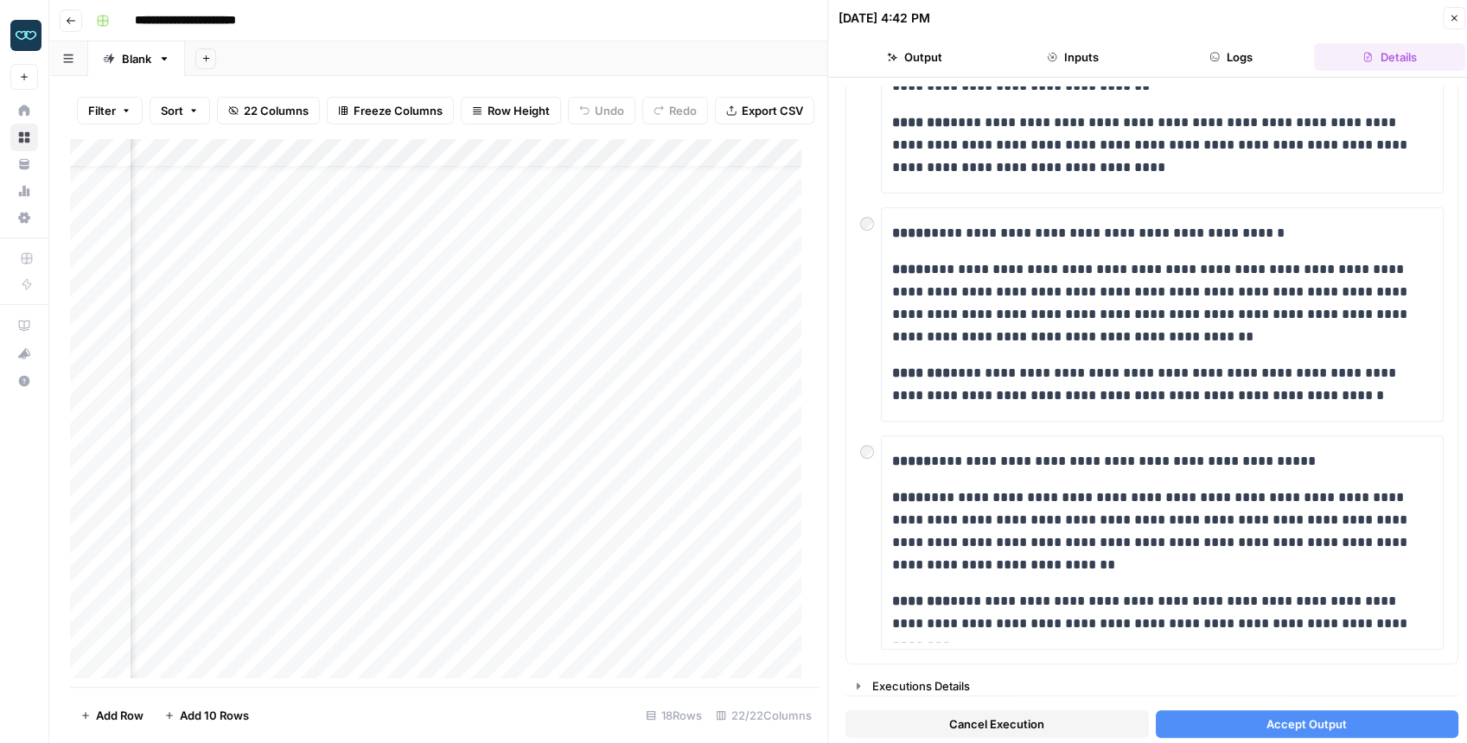
click at [614, 574] on div "Add Column" at bounding box center [440, 412] width 740 height 549
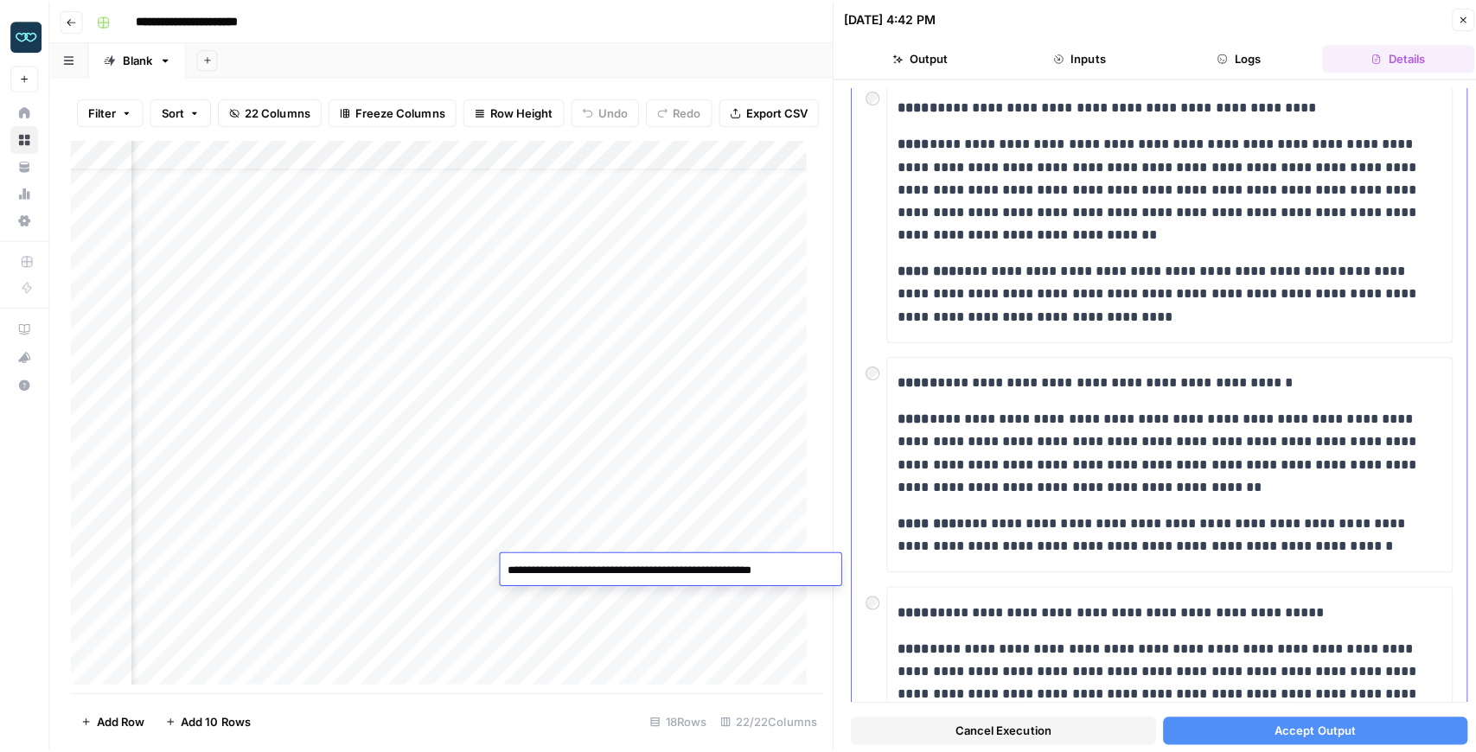
scroll to position [0, 0]
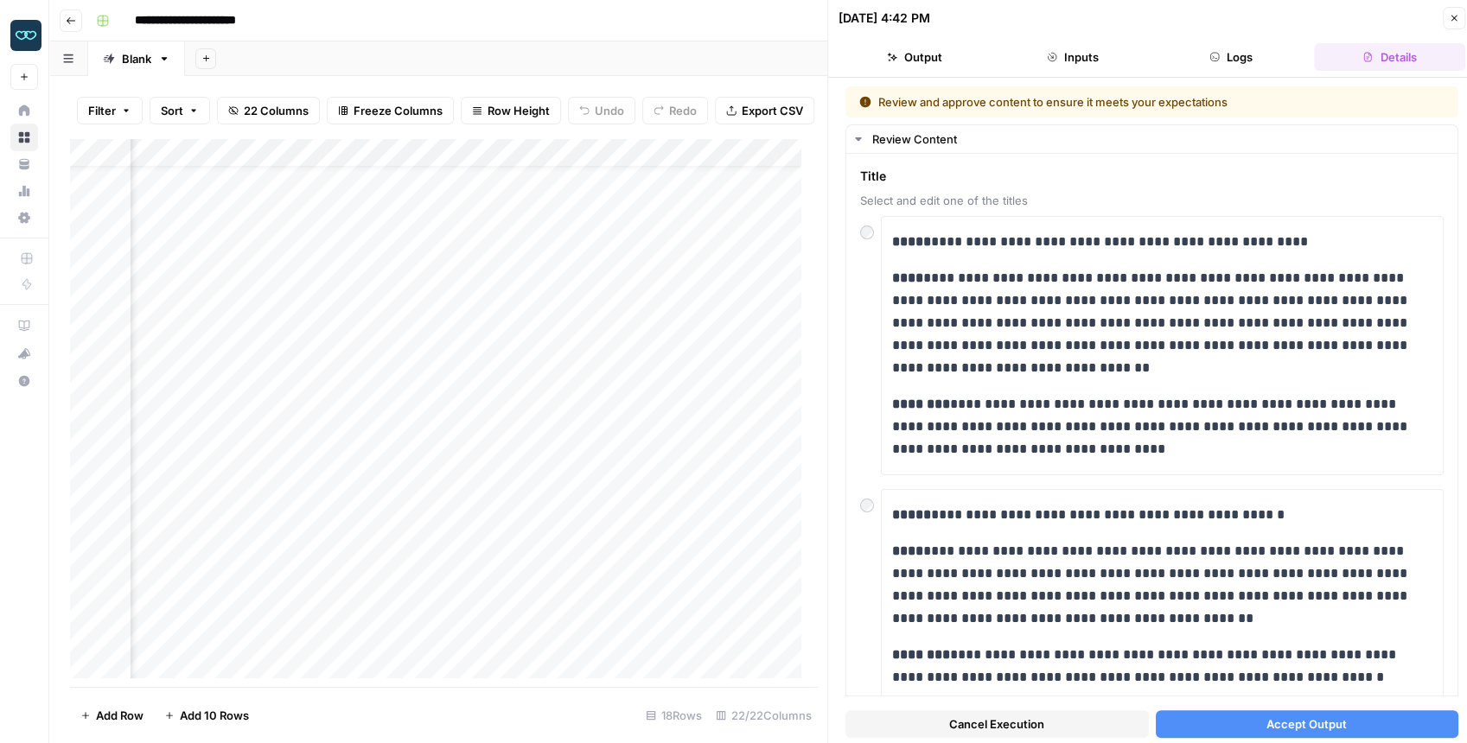
click at [1179, 585] on button "Accept Output" at bounding box center [1307, 725] width 303 height 28
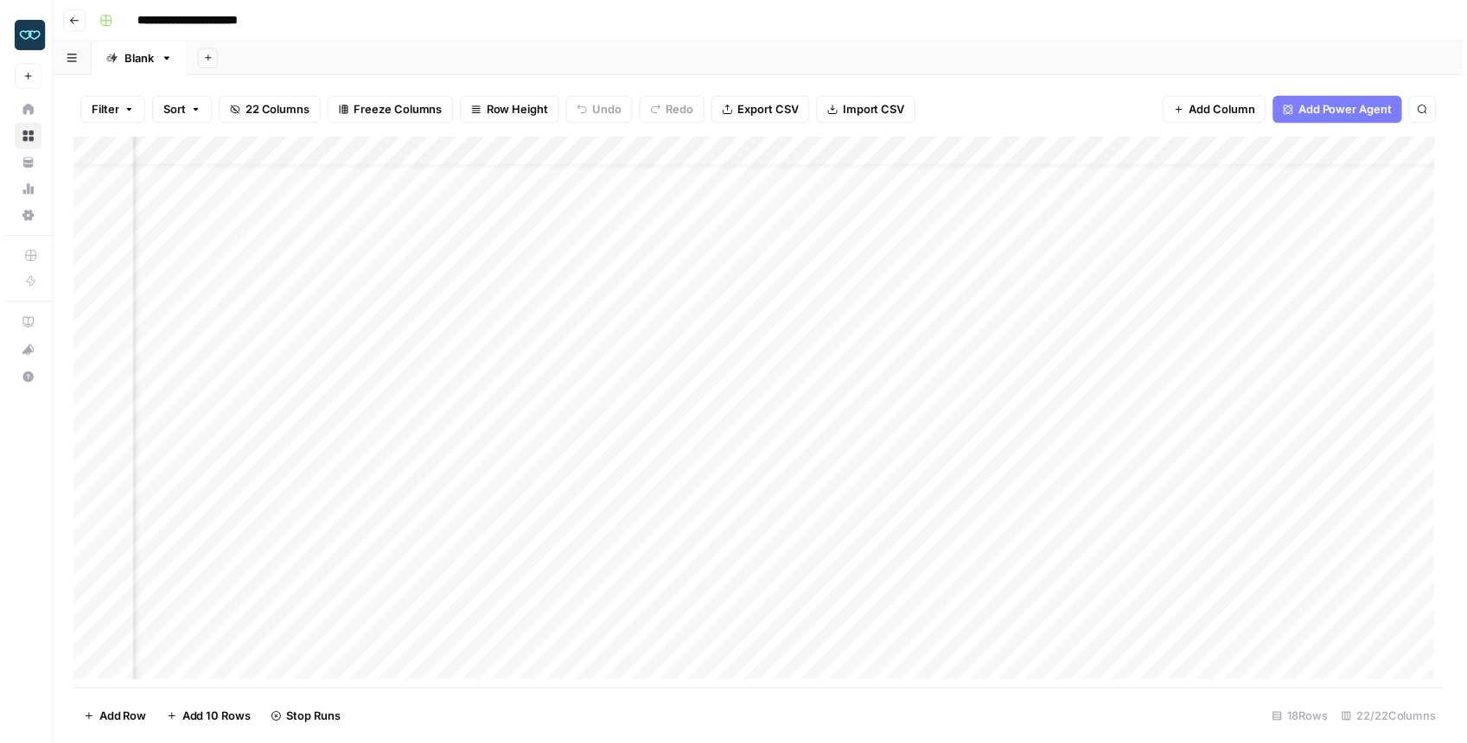
scroll to position [36, 325]
click at [506, 581] on div "Add Column" at bounding box center [762, 417] width 1385 height 558
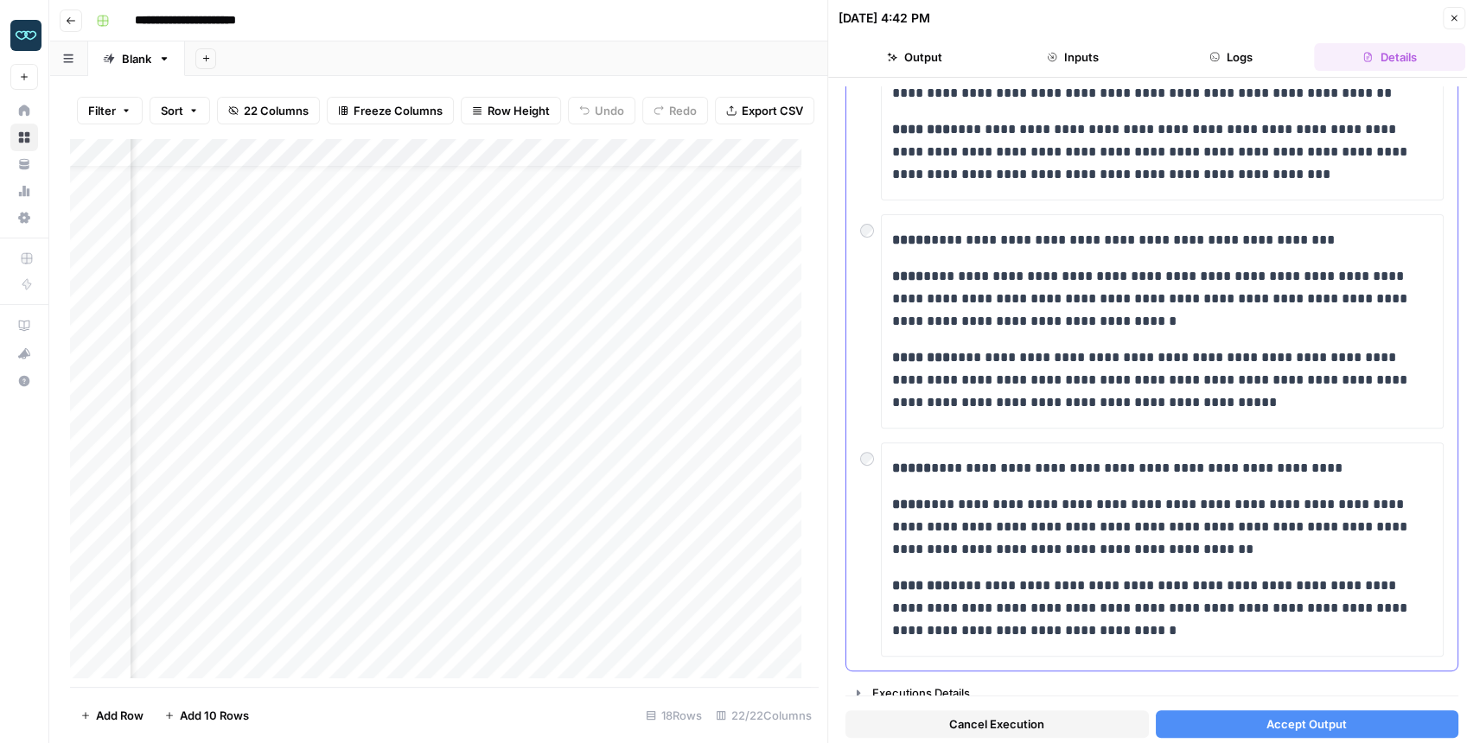
scroll to position [237, 0]
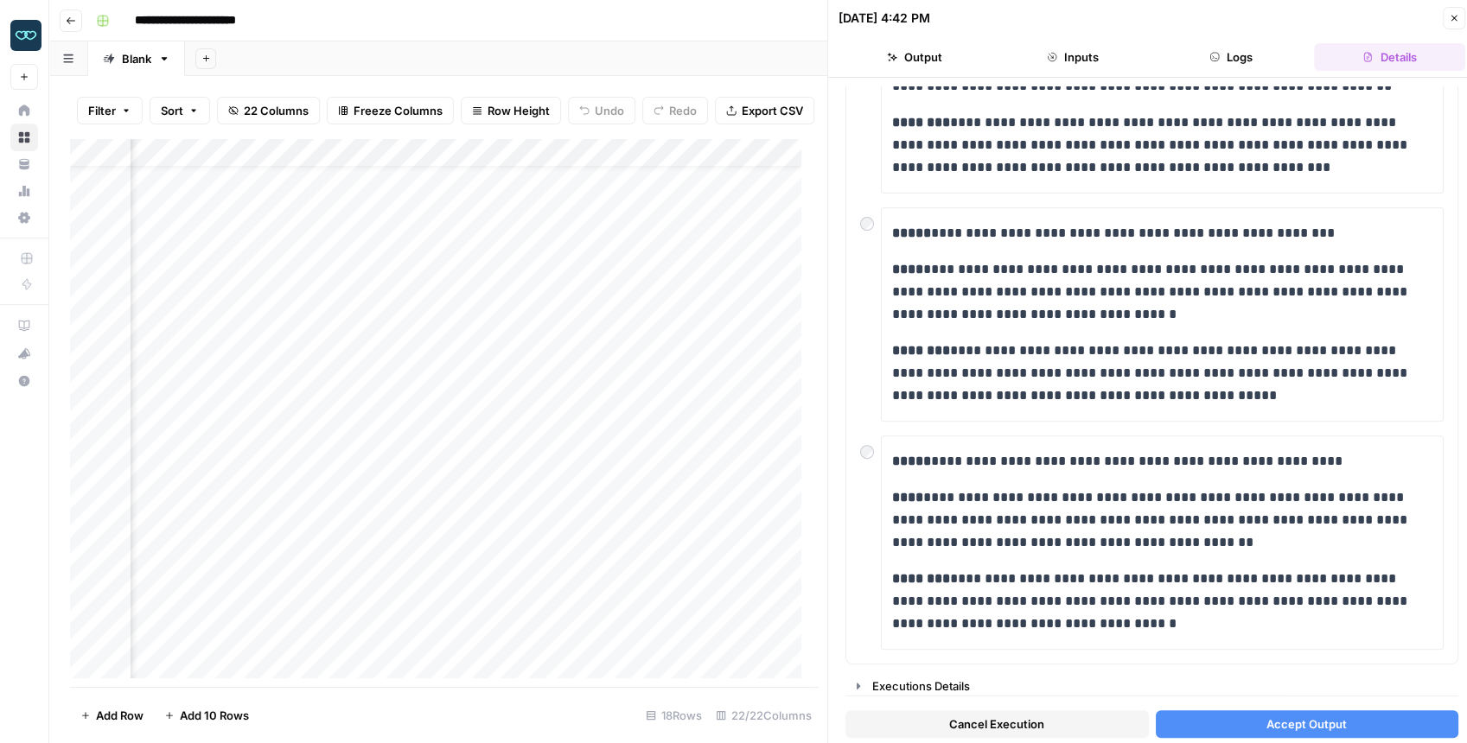
click at [481, 585] on footer "Add Row Add 10 Rows 18 Rows 22/22 Columns" at bounding box center [444, 715] width 749 height 56
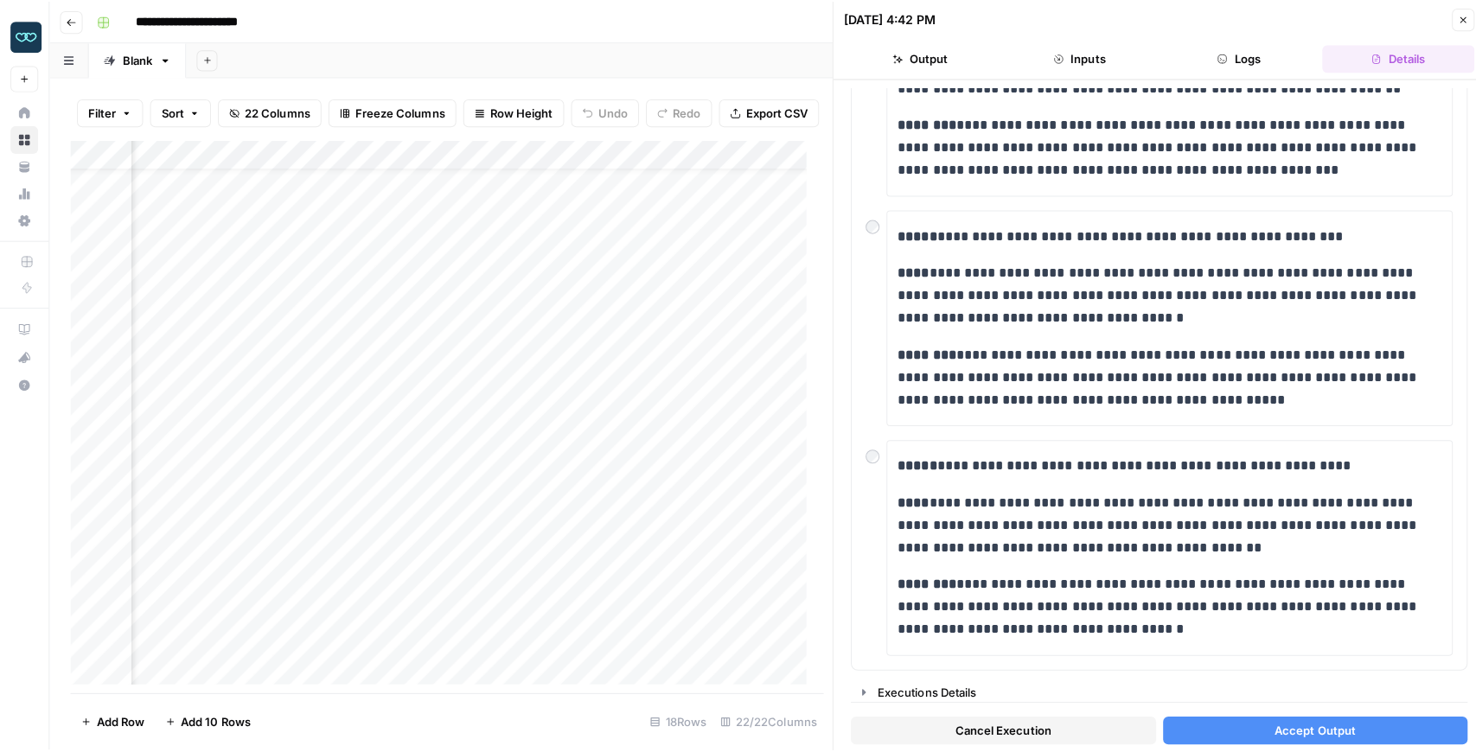
scroll to position [36, 1604]
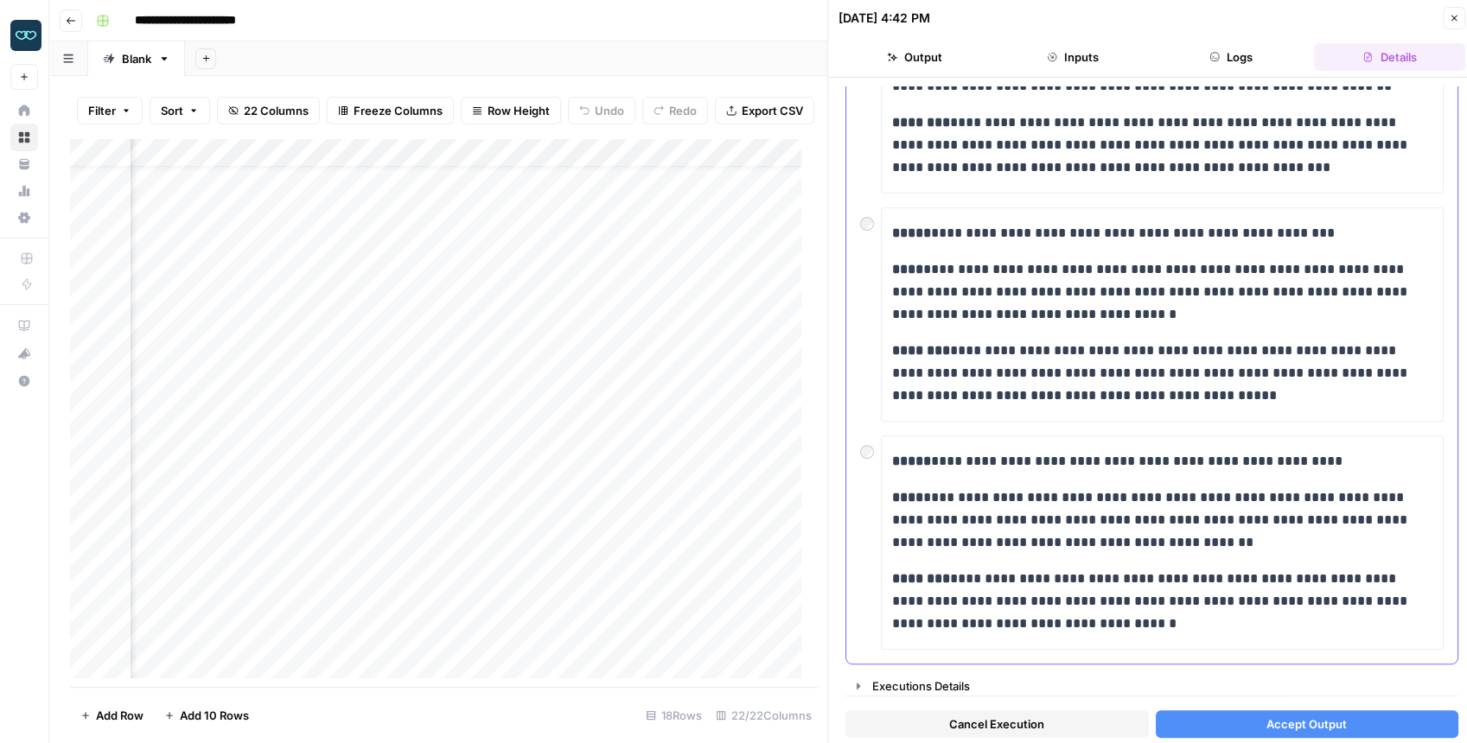
click at [875, 218] on div at bounding box center [870, 219] width 21 height 24
click at [873, 218] on div at bounding box center [870, 219] width 21 height 24
click at [1179, 585] on button "Accept Output" at bounding box center [1307, 725] width 303 height 28
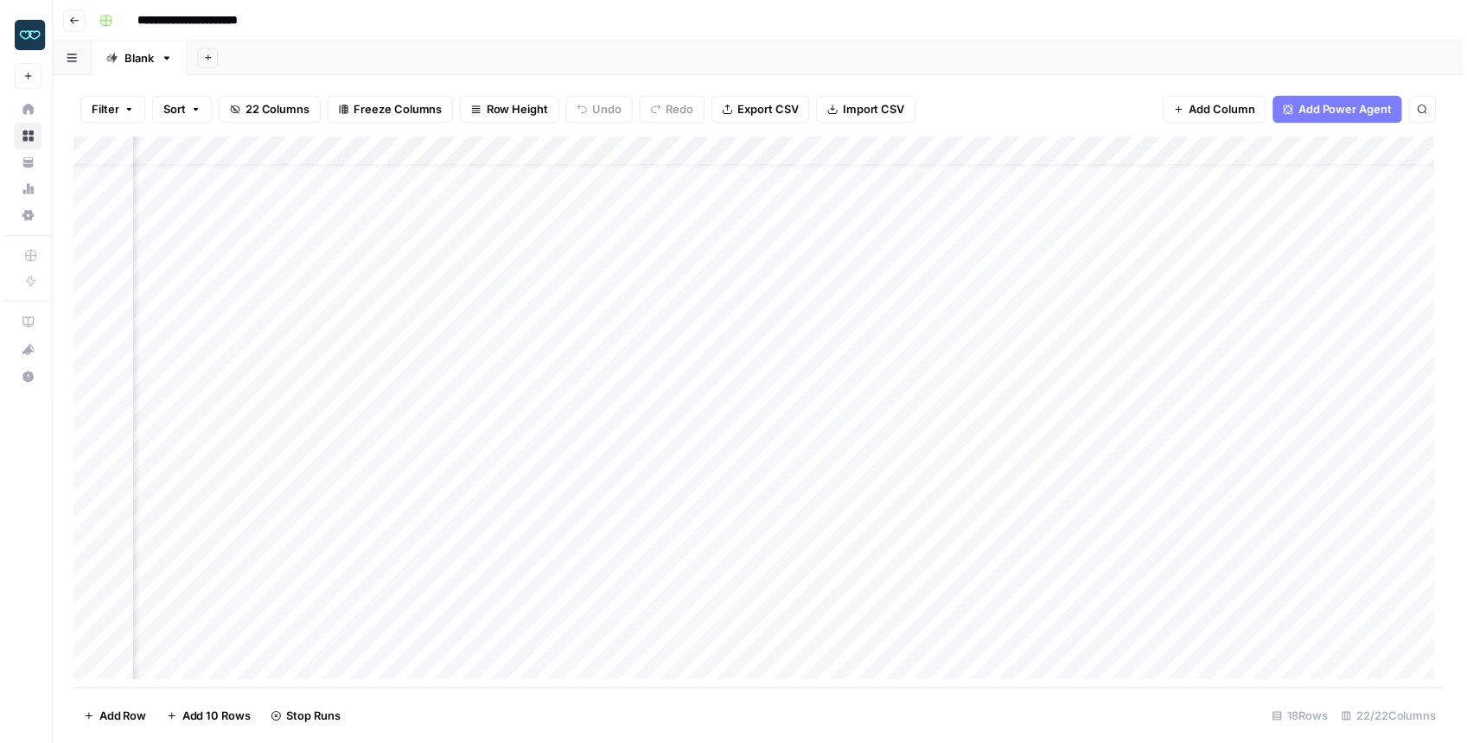
scroll to position [36, 453]
click at [379, 585] on div "Add Column" at bounding box center [762, 417] width 1385 height 558
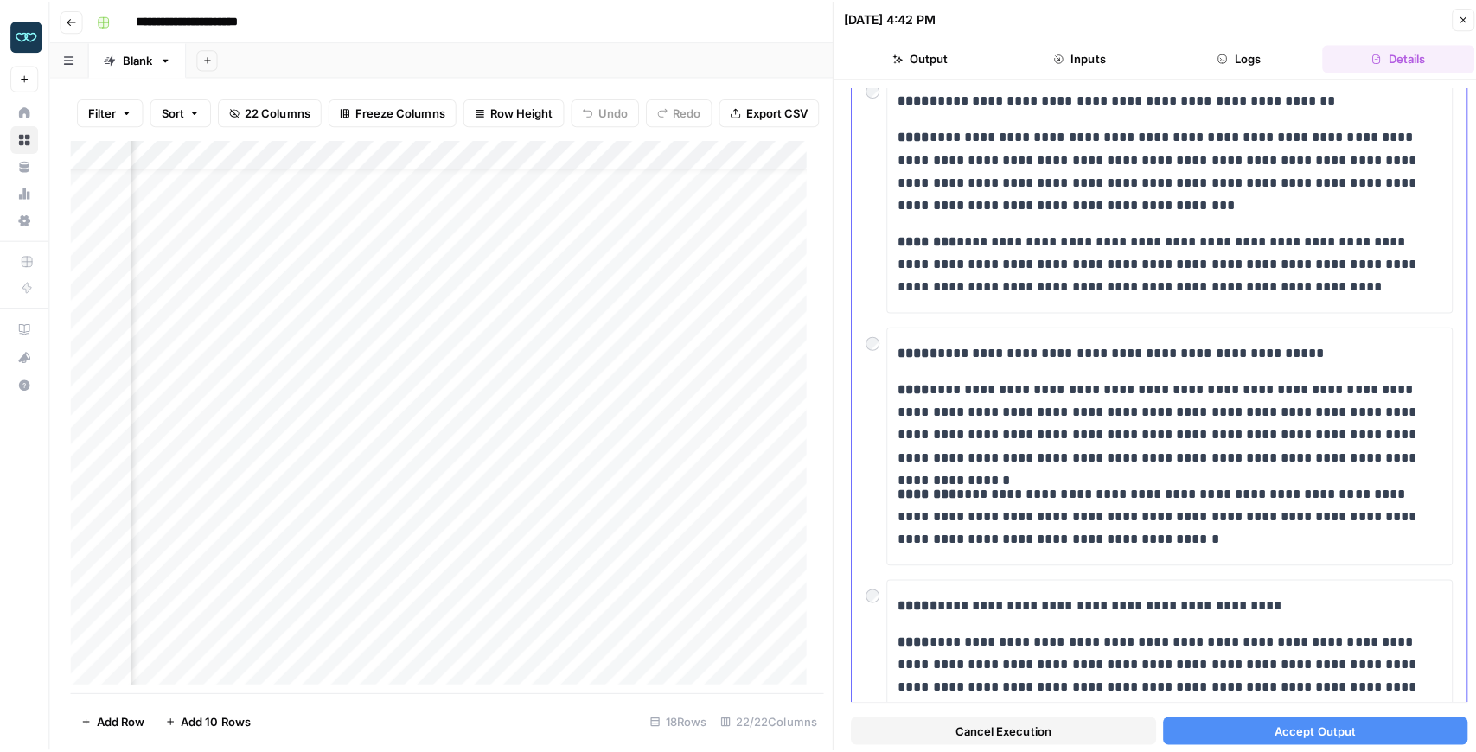
scroll to position [288, 0]
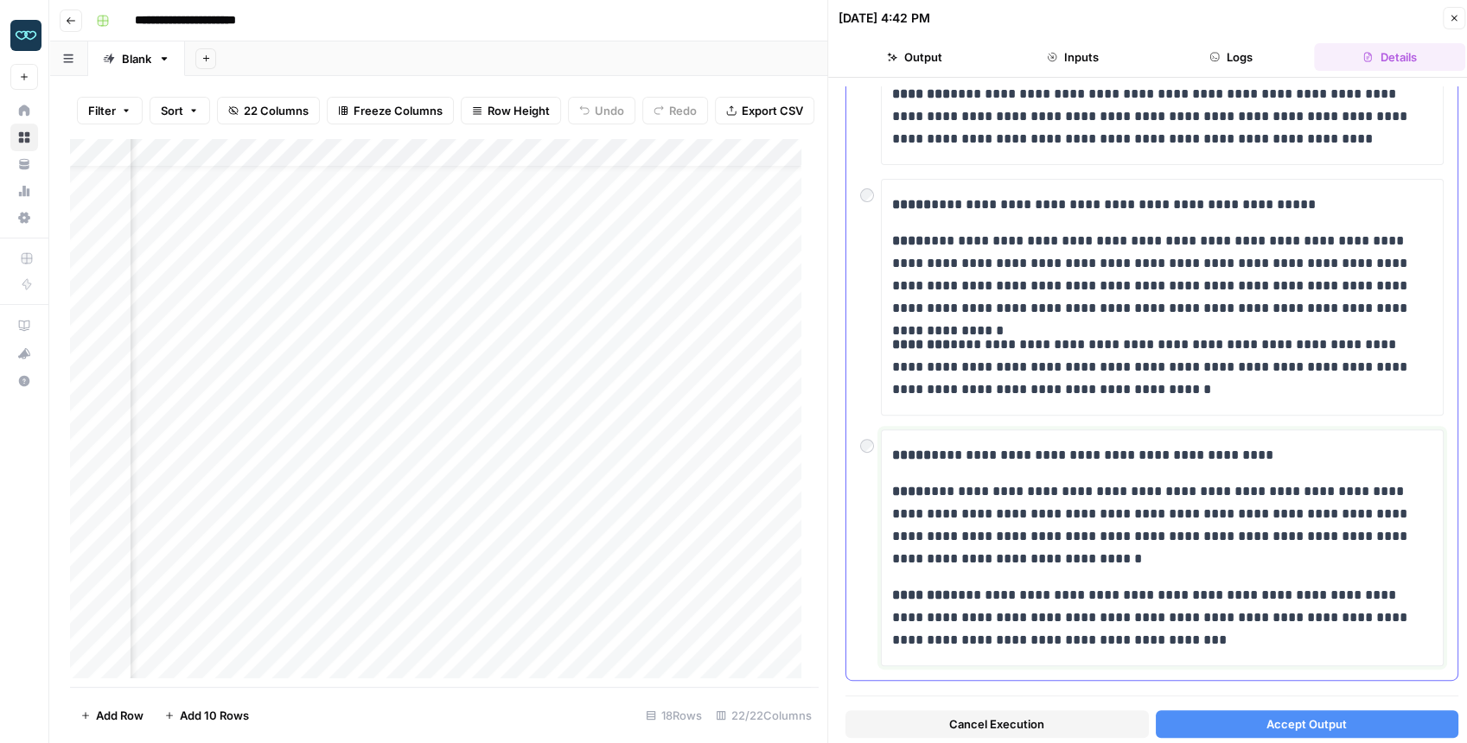
click at [930, 458] on p "**********" at bounding box center [1158, 455] width 533 height 22
click at [1179, 585] on button "Accept Output" at bounding box center [1307, 725] width 303 height 28
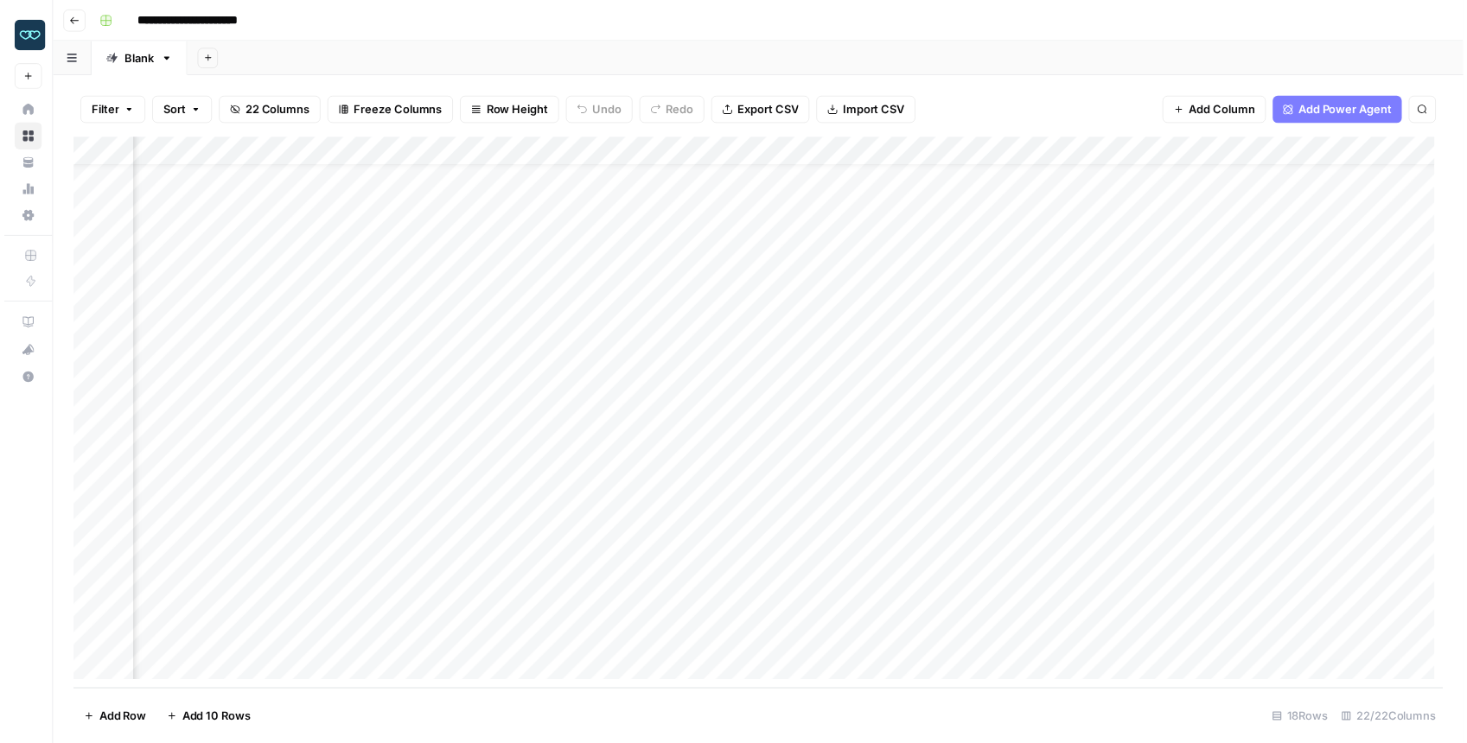
scroll to position [36, 568]
click at [773, 558] on div "Add Column" at bounding box center [762, 417] width 1385 height 558
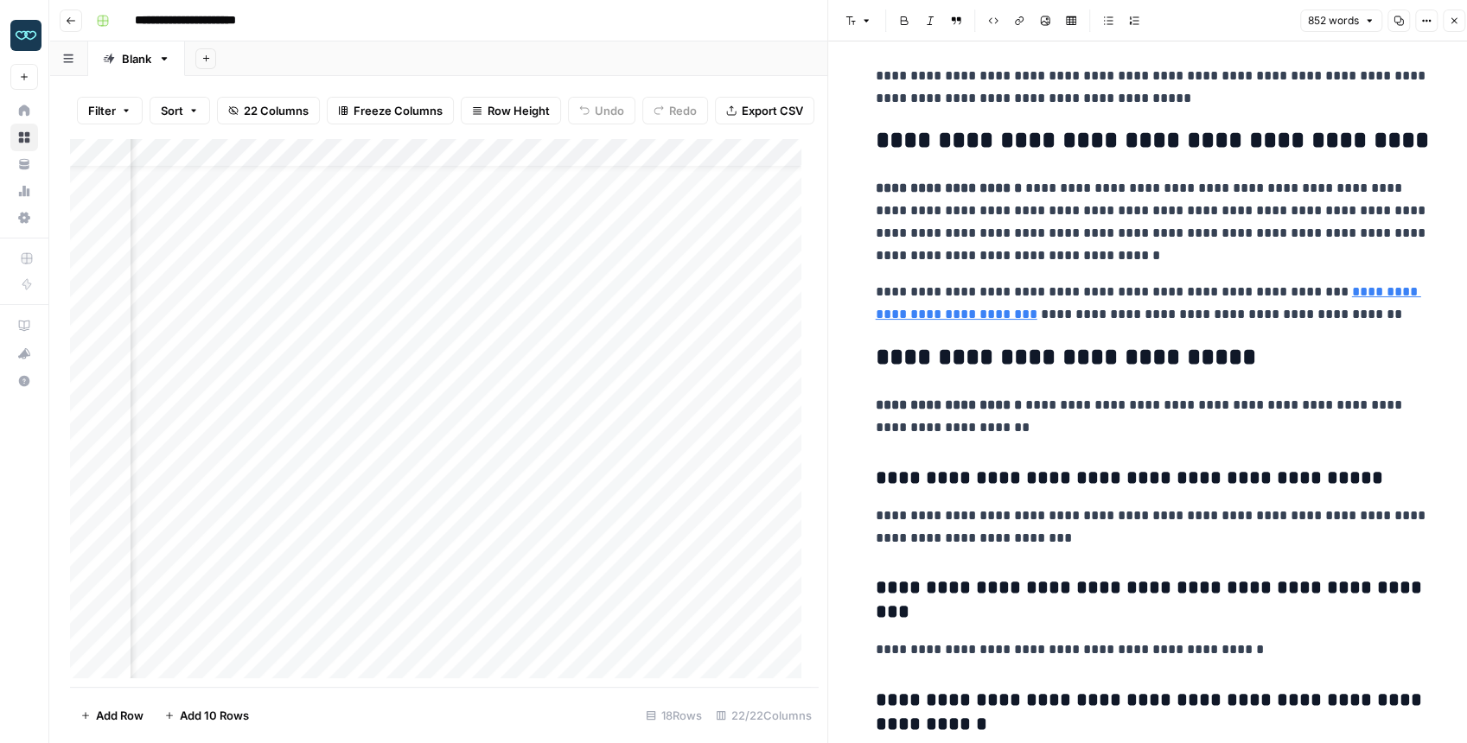
scroll to position [2902, 0]
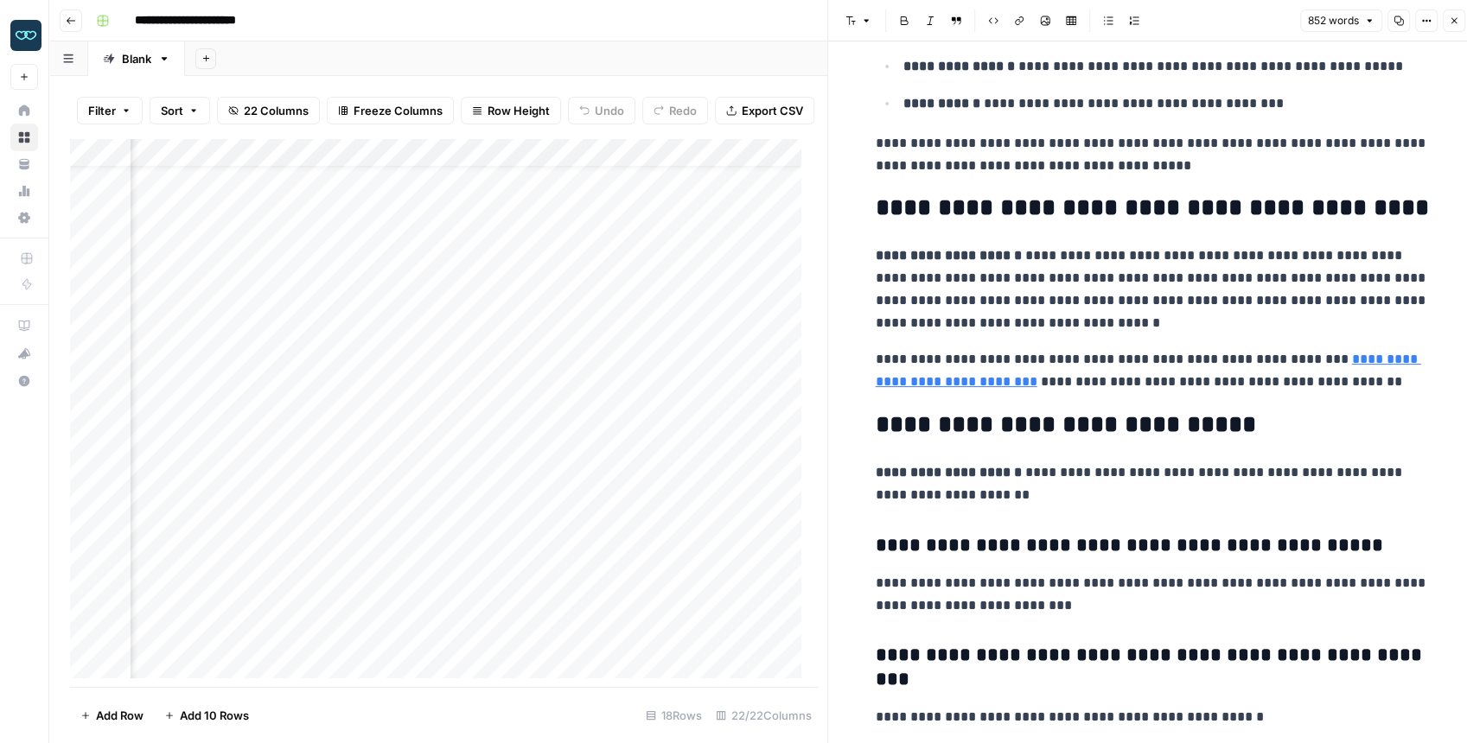
click at [1179, 22] on button "Close" at bounding box center [1454, 21] width 22 height 22
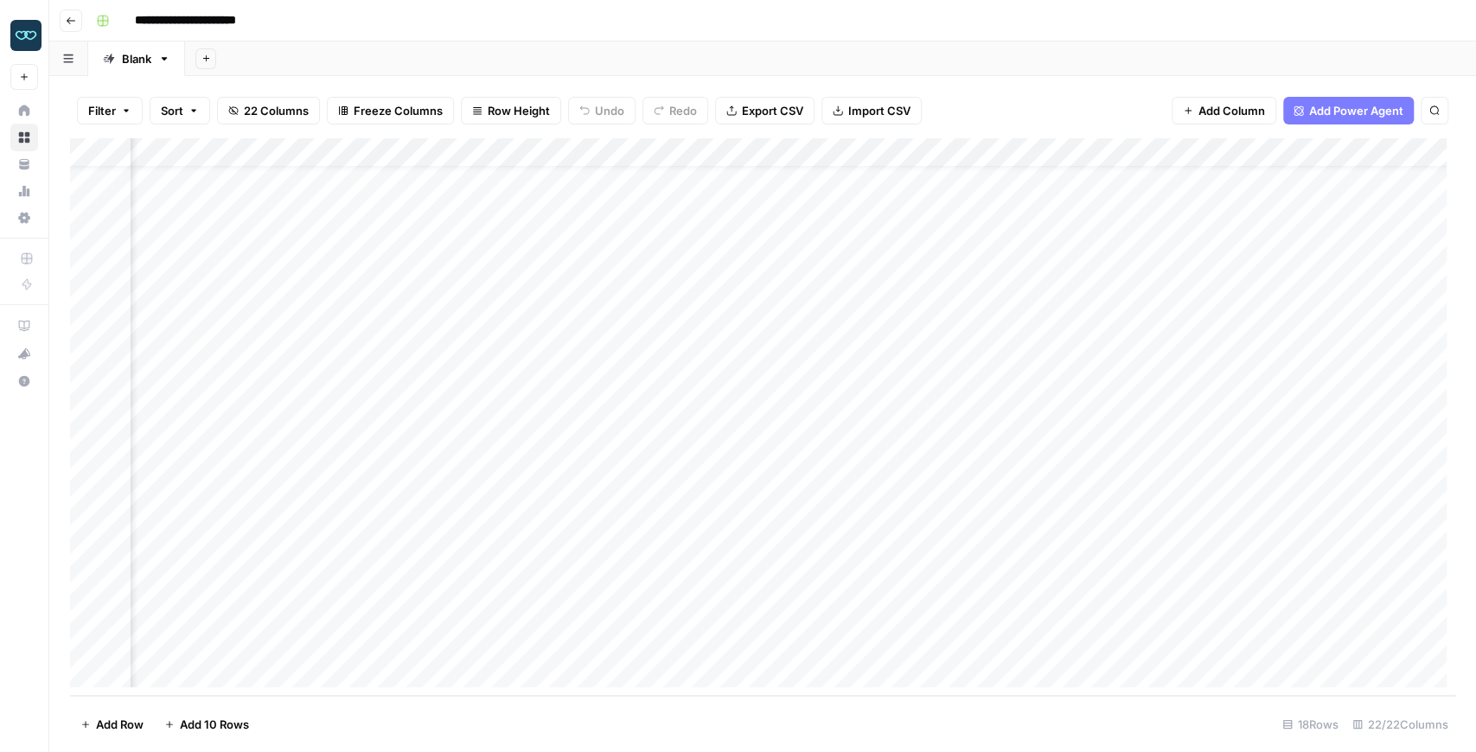
click at [777, 585] on div "Add Column" at bounding box center [762, 417] width 1385 height 558
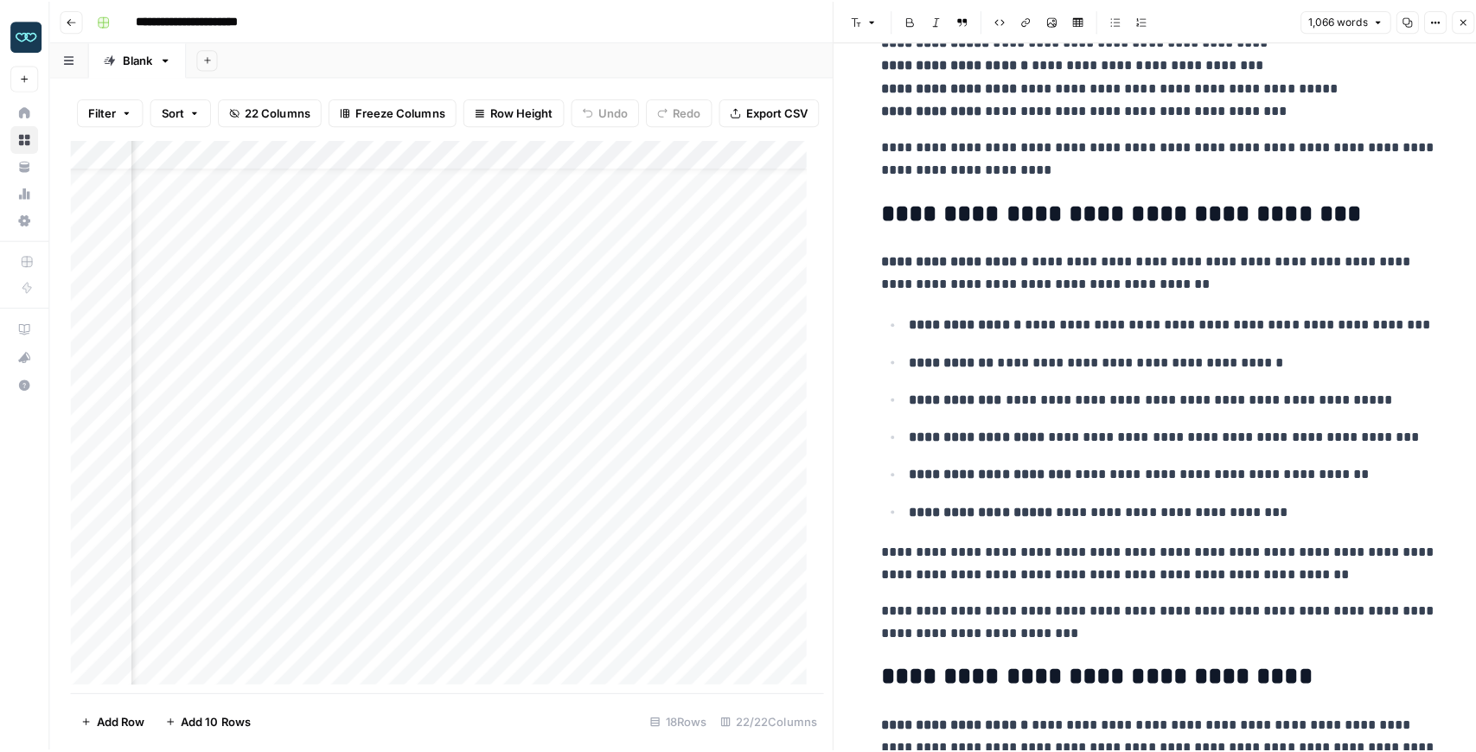
scroll to position [2478, 0]
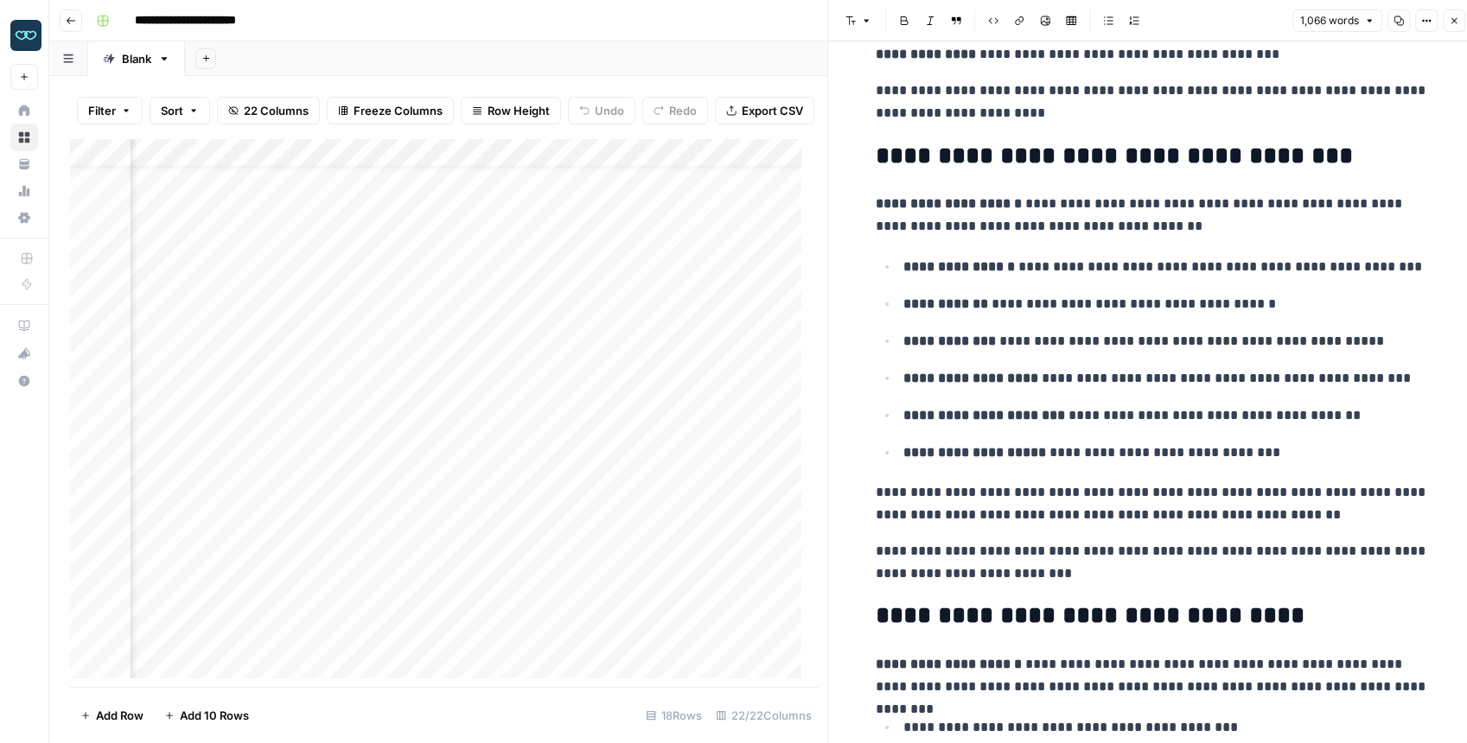
click at [1179, 24] on icon "button" at bounding box center [1454, 21] width 10 height 10
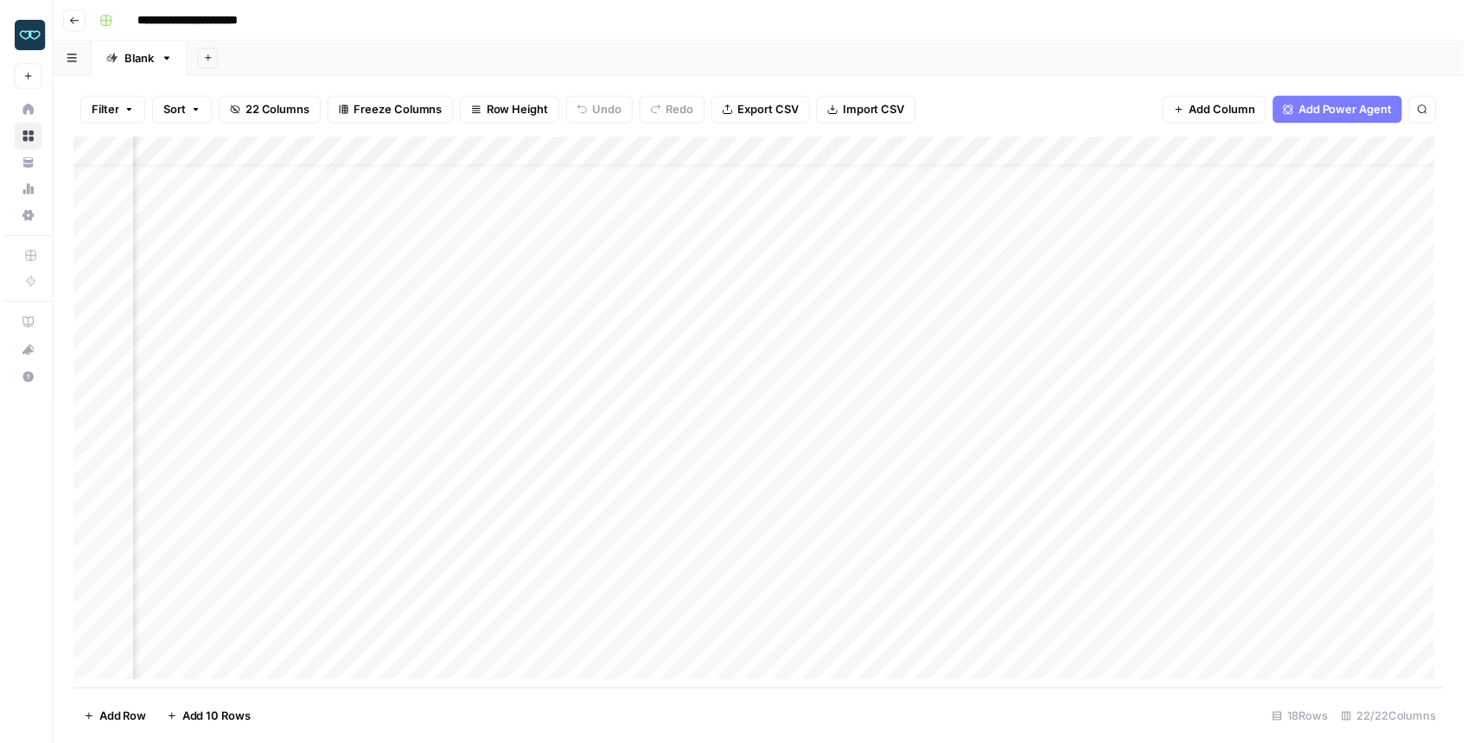
scroll to position [36, 1771]
click at [559, 584] on div "Add Column" at bounding box center [762, 417] width 1385 height 558
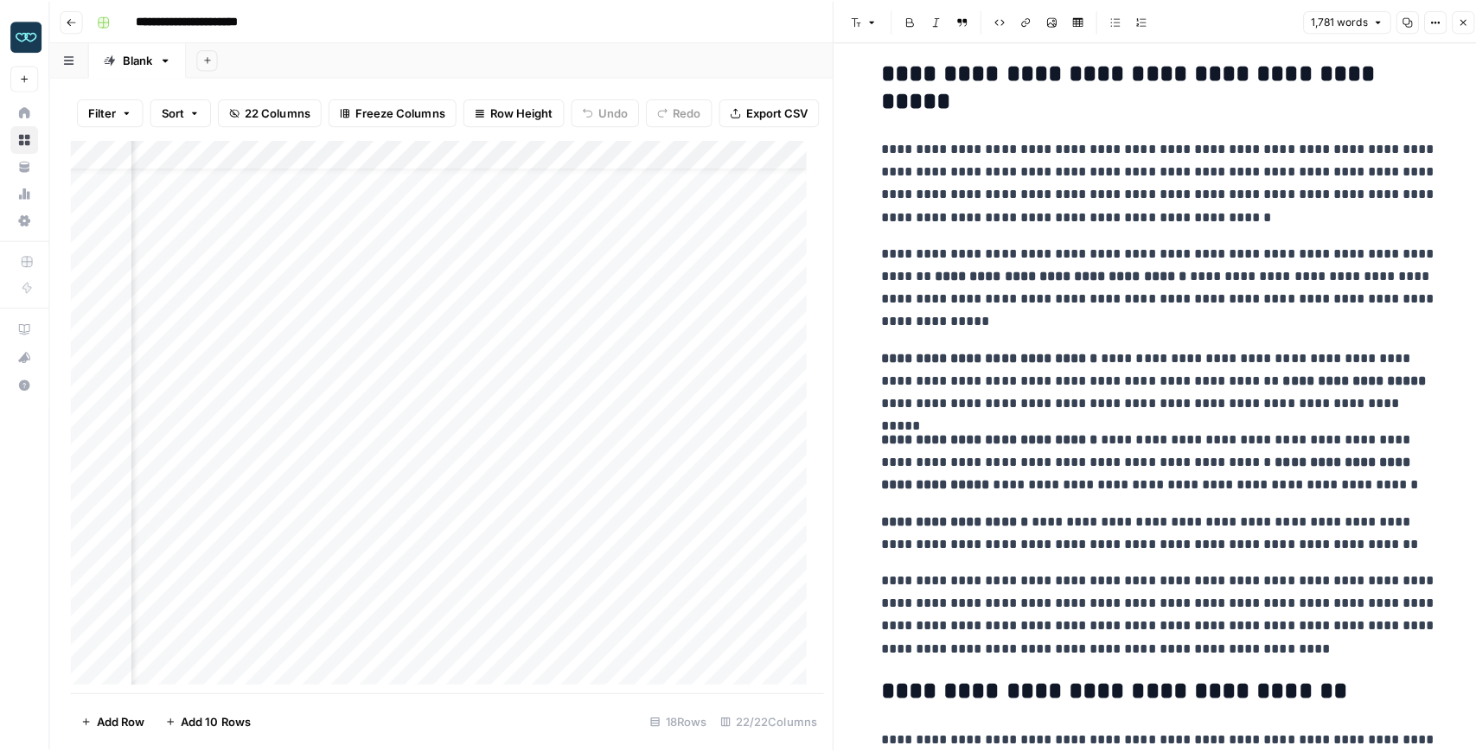
scroll to position [864, 0]
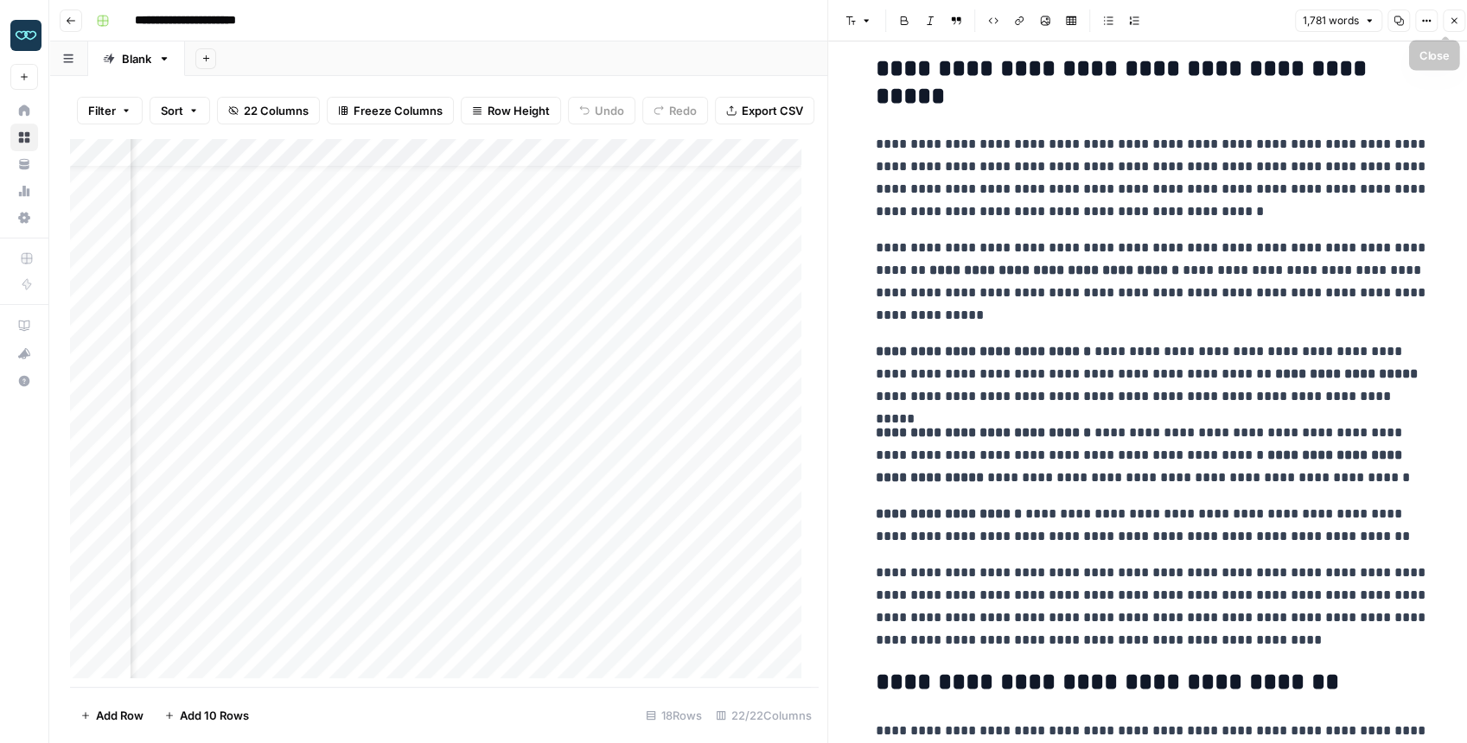
click at [1179, 16] on icon "button" at bounding box center [1454, 21] width 10 height 10
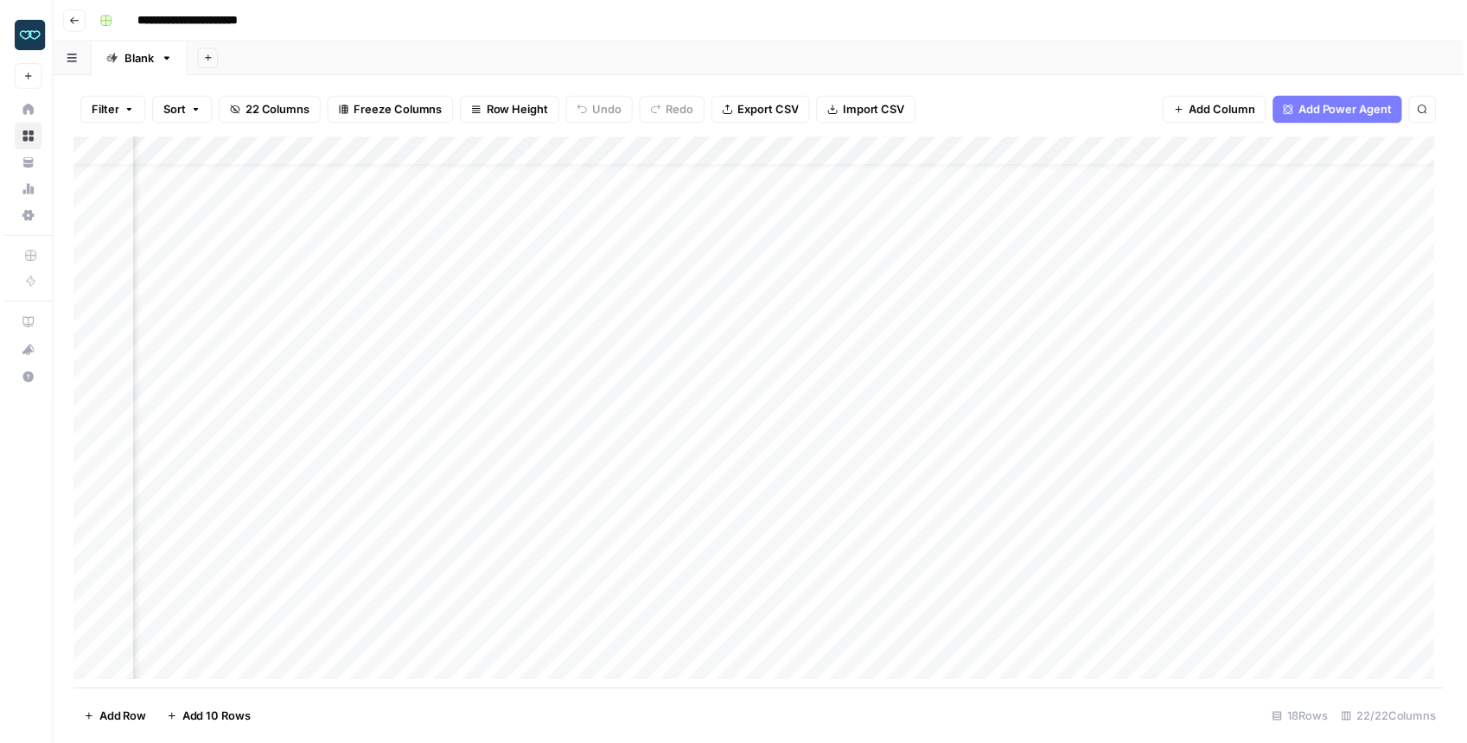
scroll to position [36, 391]
click at [881, 585] on div "Add Column" at bounding box center [762, 417] width 1385 height 558
click at [959, 585] on div "Add Column" at bounding box center [762, 417] width 1385 height 558
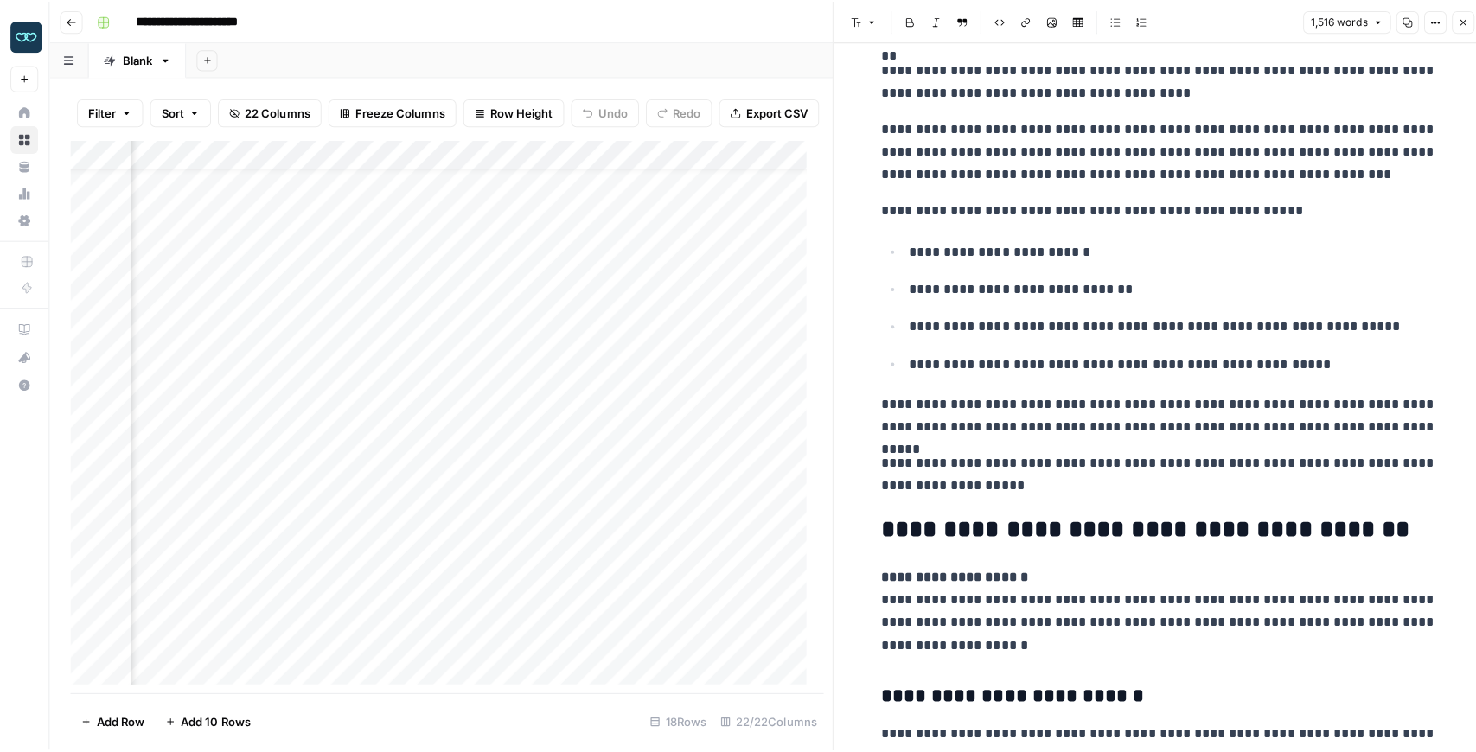
scroll to position [2190, 0]
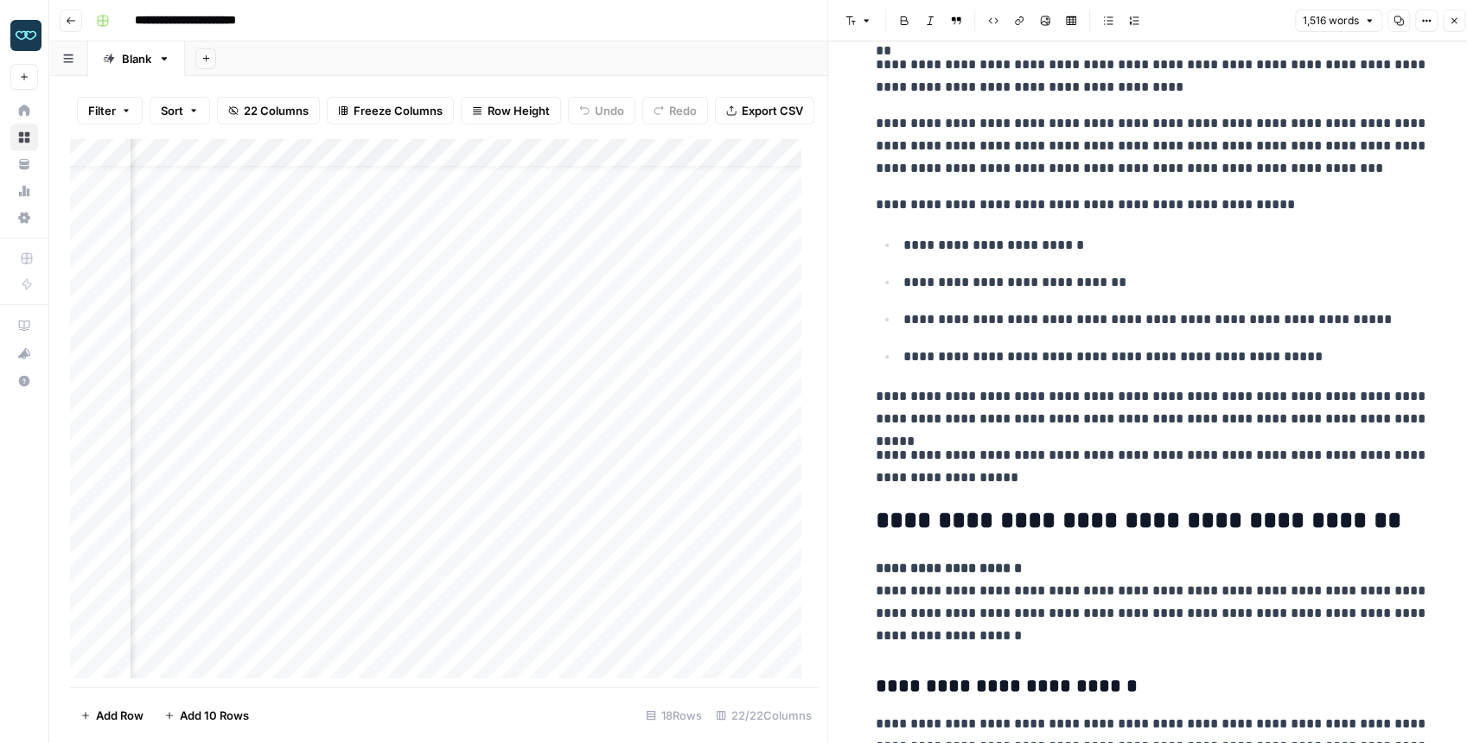
click at [1179, 21] on button "Close" at bounding box center [1454, 21] width 22 height 22
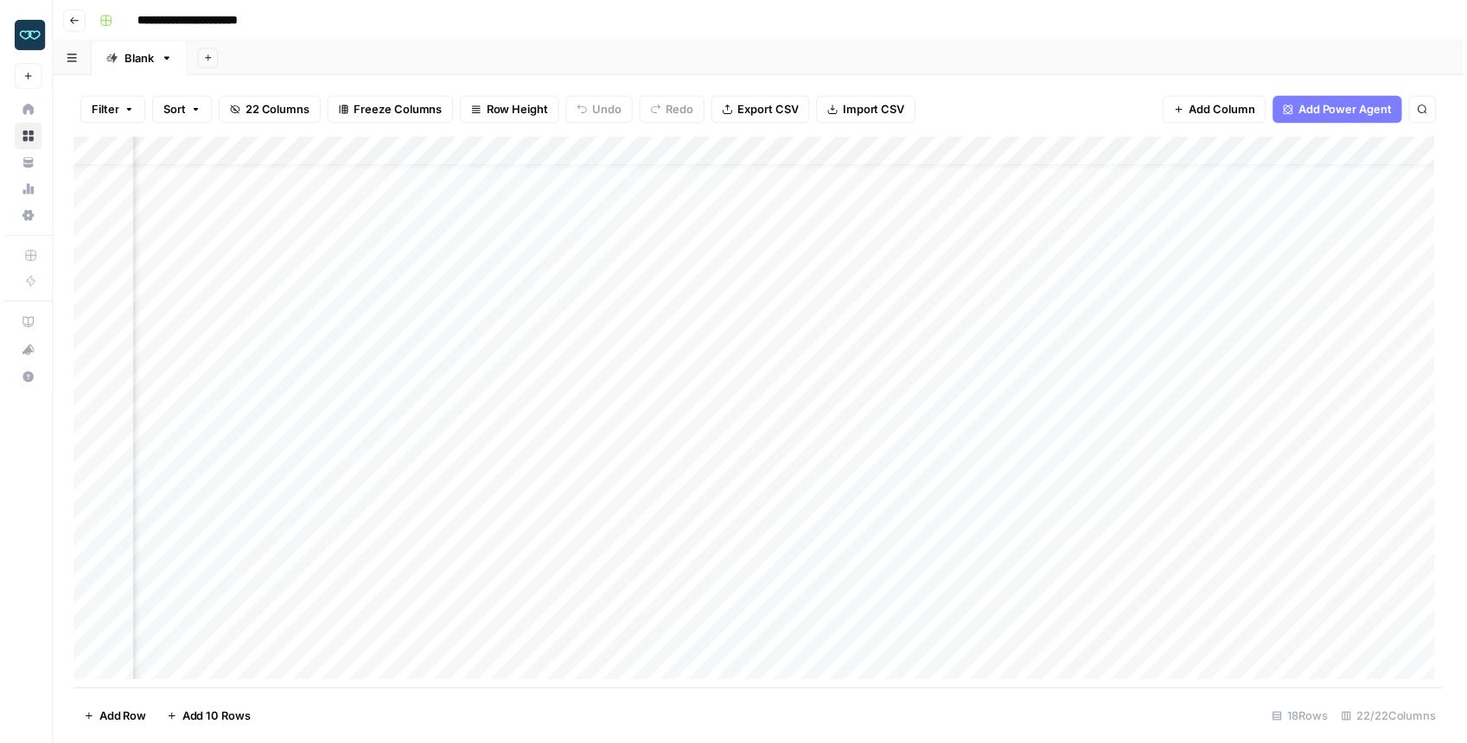
scroll to position [36, 1594]
click at [872, 585] on div "Add Column" at bounding box center [762, 417] width 1385 height 558
click at [737, 585] on div "Add Column" at bounding box center [762, 417] width 1385 height 558
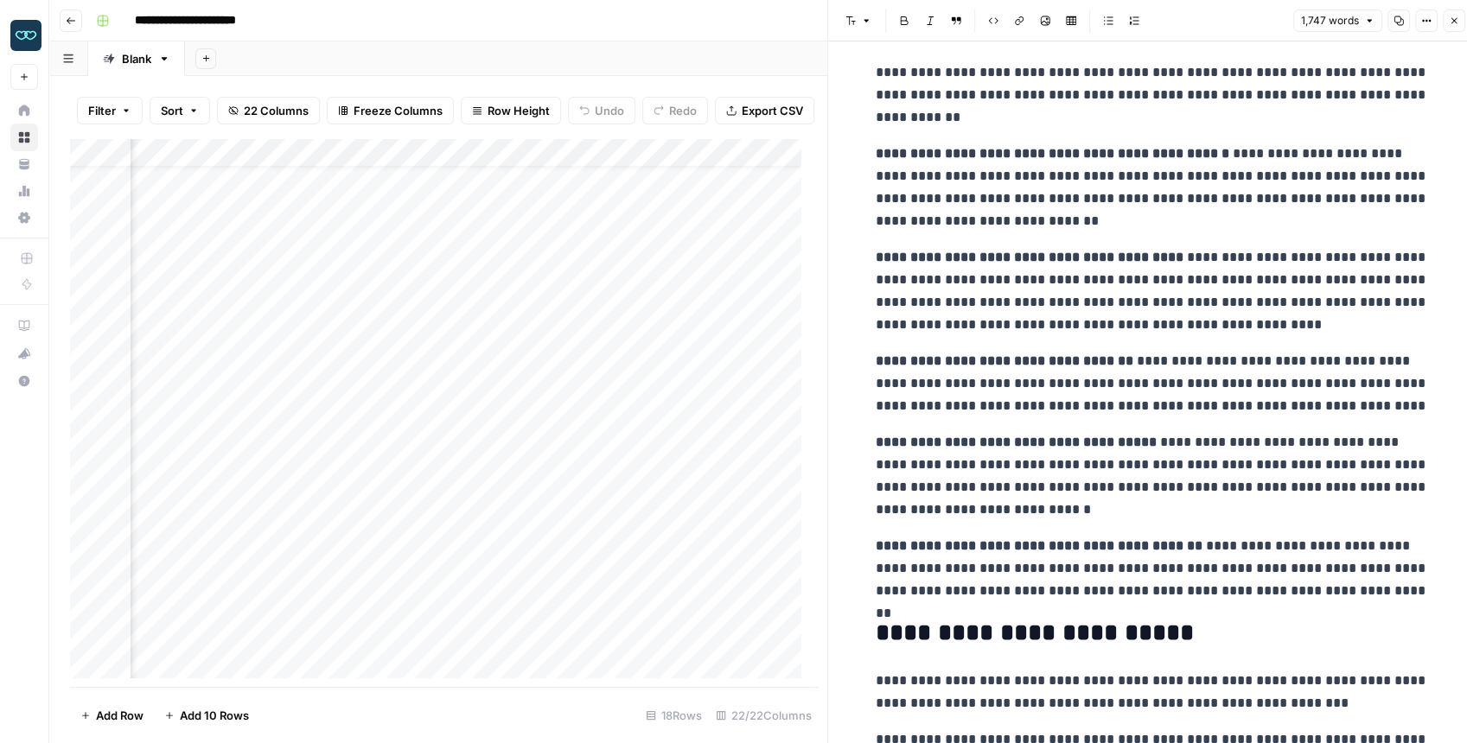
scroll to position [1556, 0]
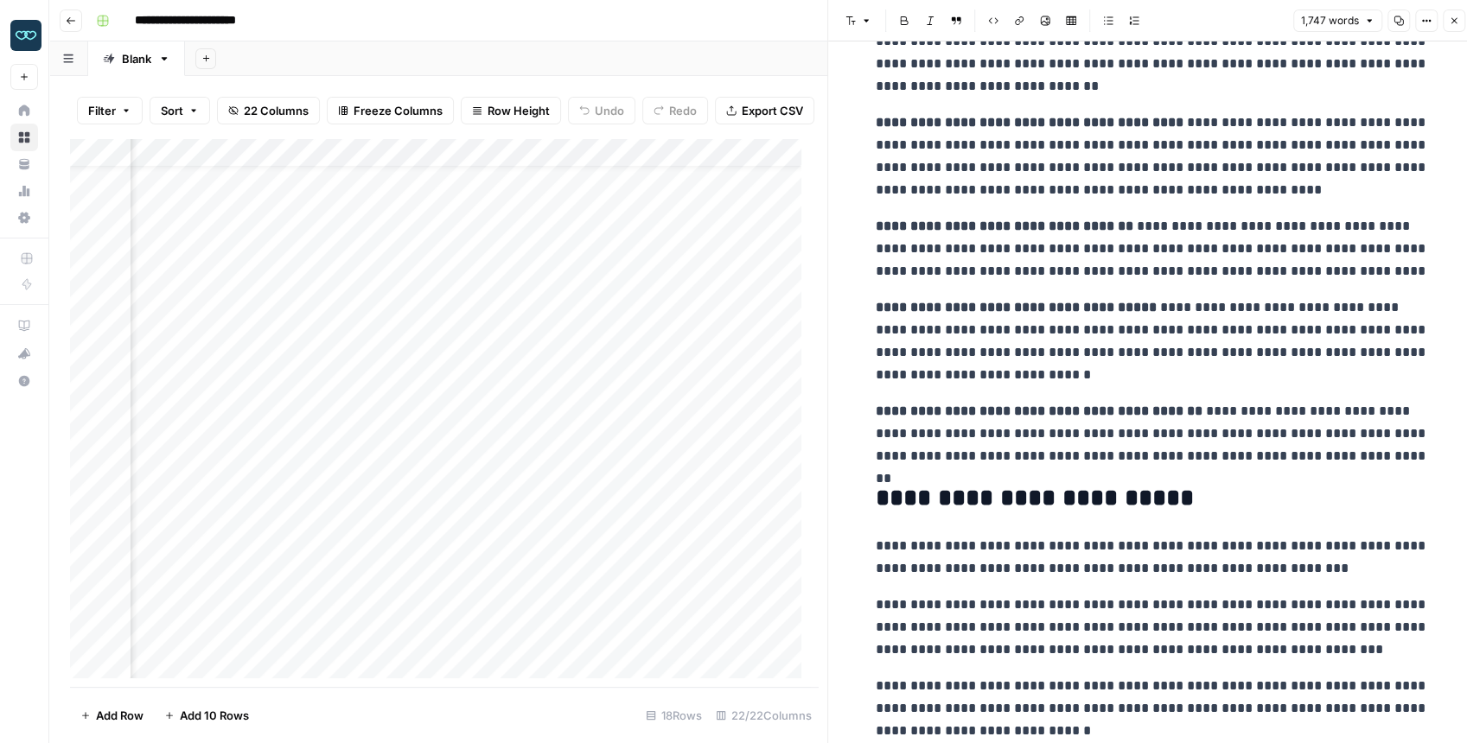
click at [522, 585] on div "Add Column" at bounding box center [440, 412] width 740 height 549
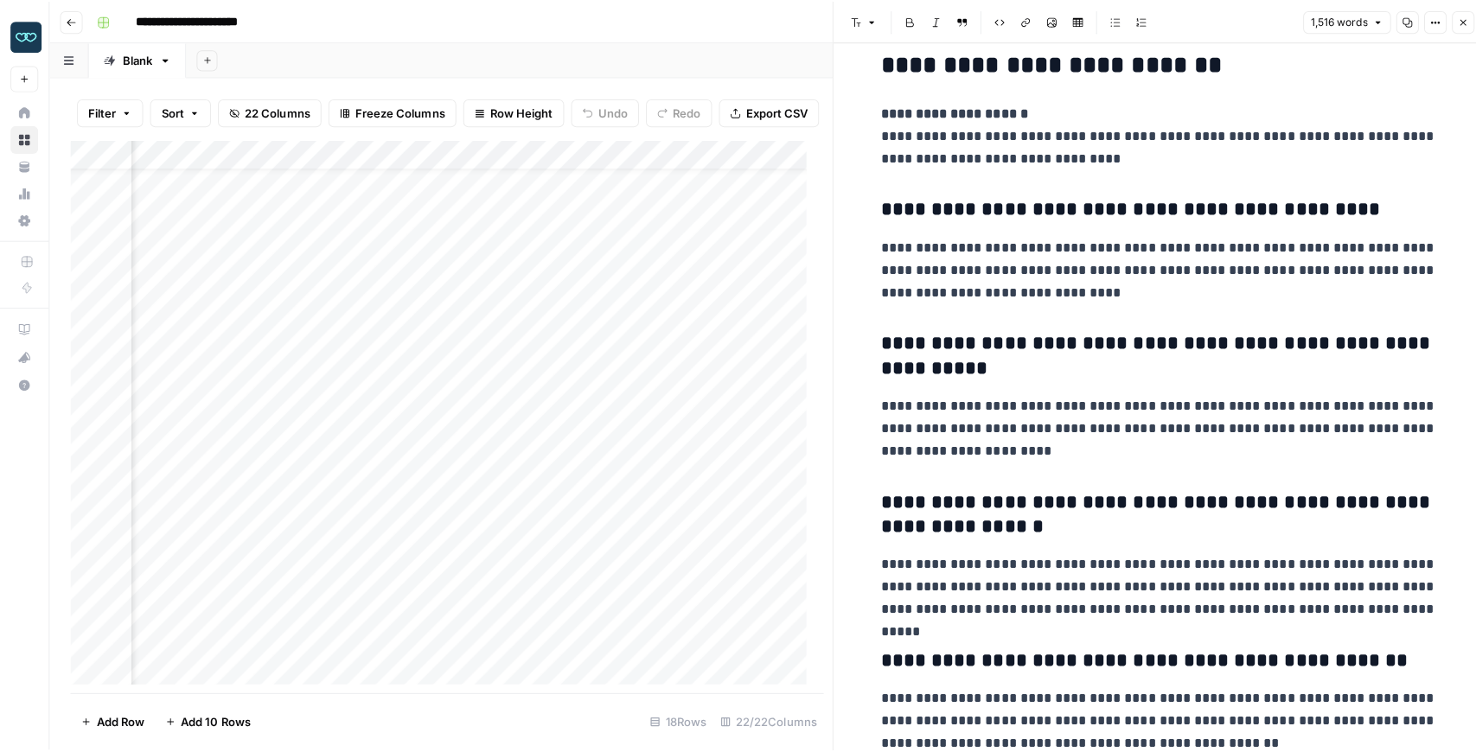
scroll to position [4610, 0]
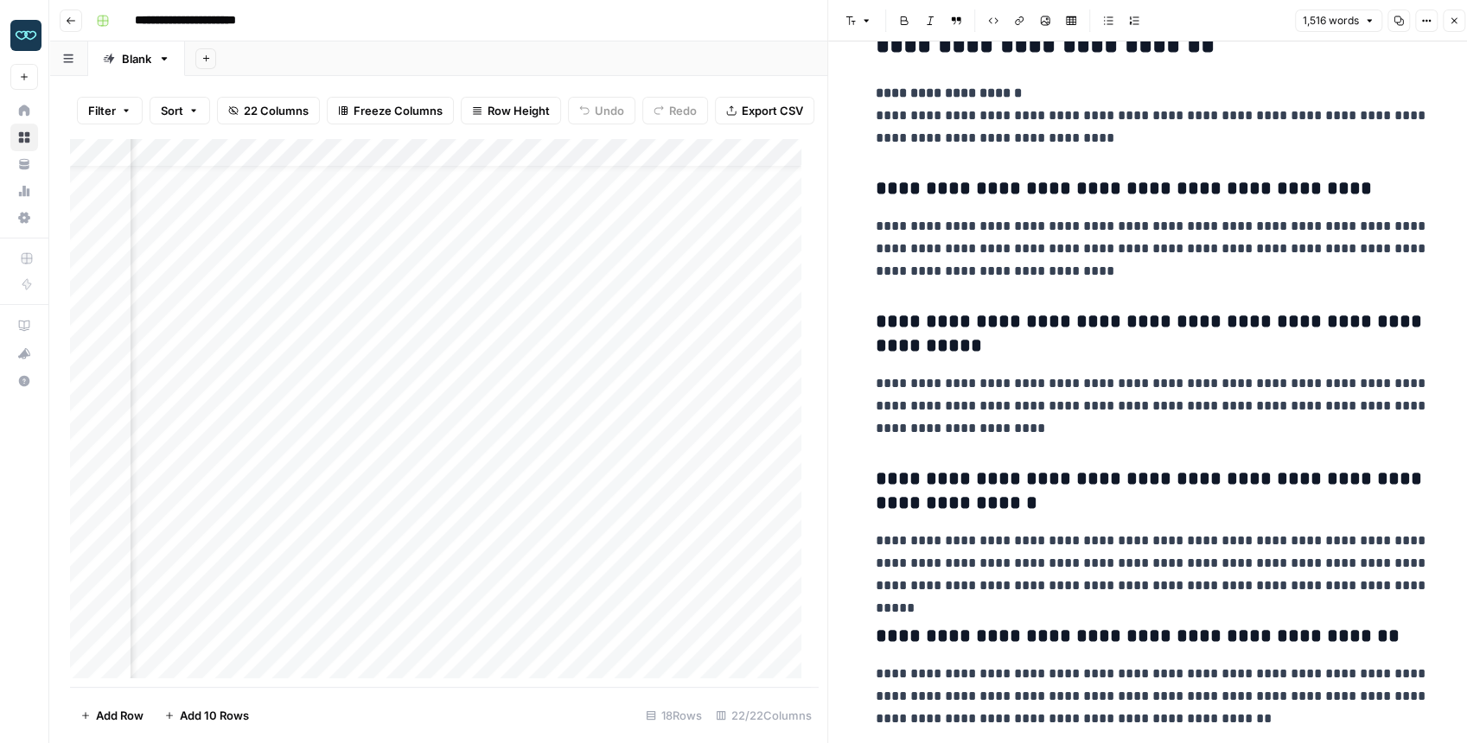
click at [1179, 23] on button "Close" at bounding box center [1454, 21] width 22 height 22
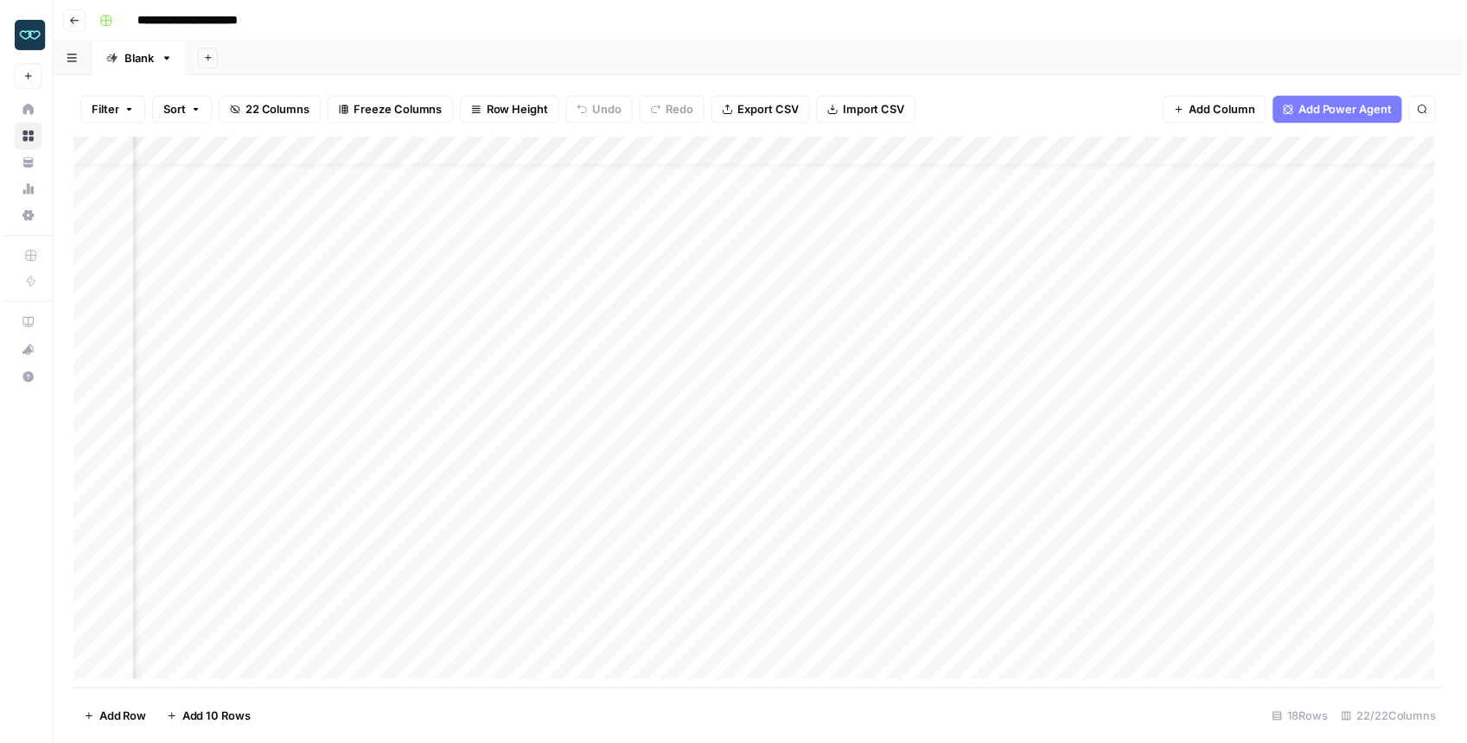
scroll to position [36, 1308]
click at [844, 585] on div "Add Column" at bounding box center [762, 417] width 1385 height 558
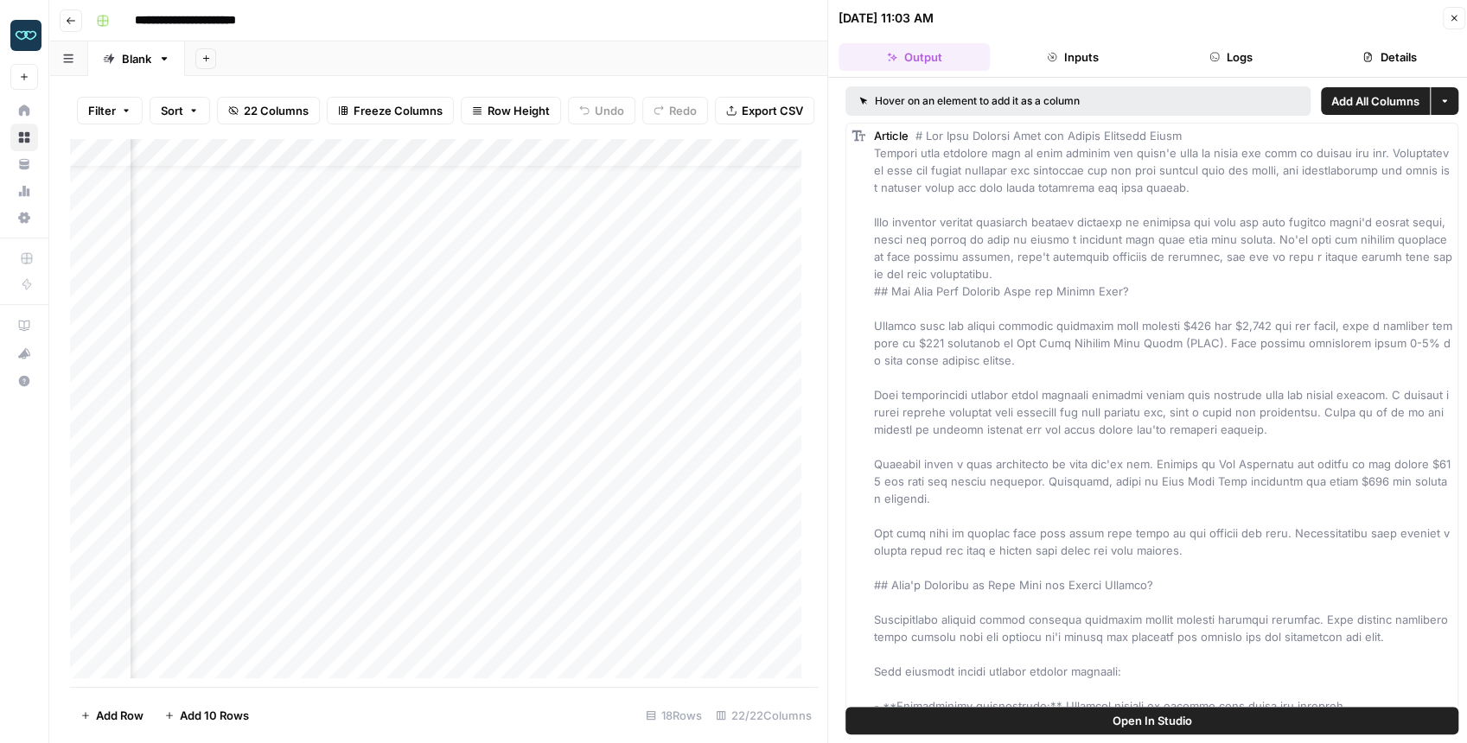
click at [1166, 585] on span "Open In Studio" at bounding box center [1153, 720] width 80 height 17
click at [395, 585] on div "Add Column" at bounding box center [440, 412] width 740 height 549
click at [1164, 585] on span "Open In Studio" at bounding box center [1153, 720] width 80 height 17
click at [569, 564] on div "Add Column" at bounding box center [440, 412] width 740 height 549
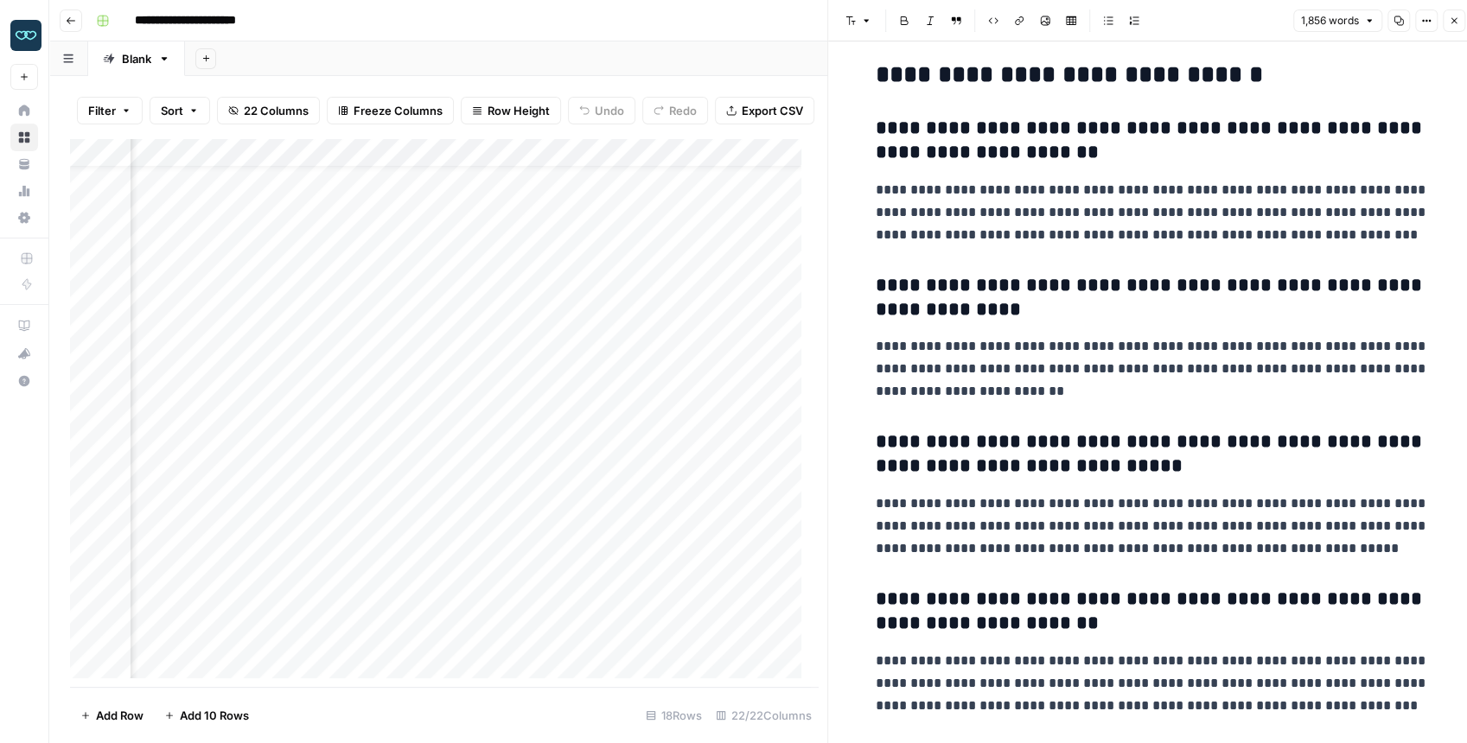
scroll to position [6215, 0]
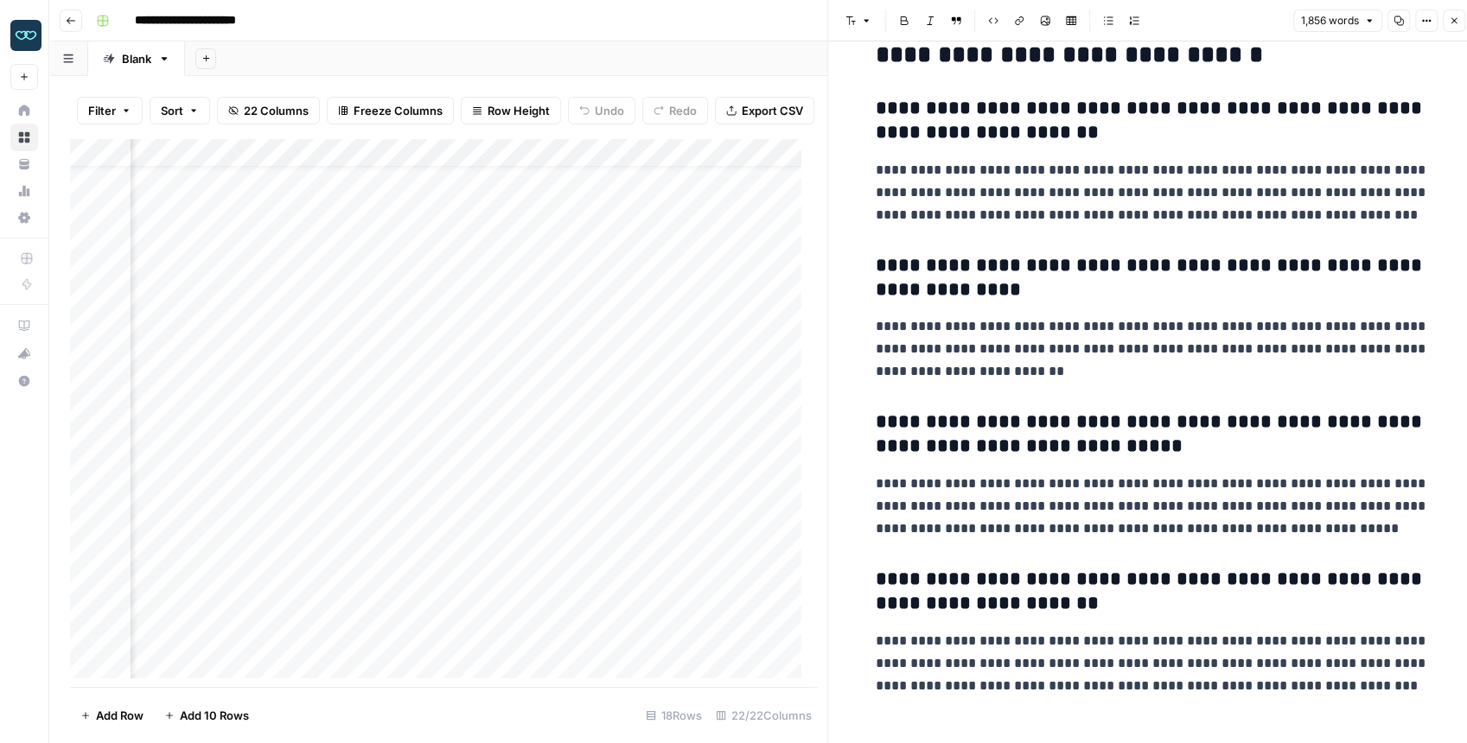
click at [567, 360] on div "Add Column" at bounding box center [440, 412] width 740 height 549
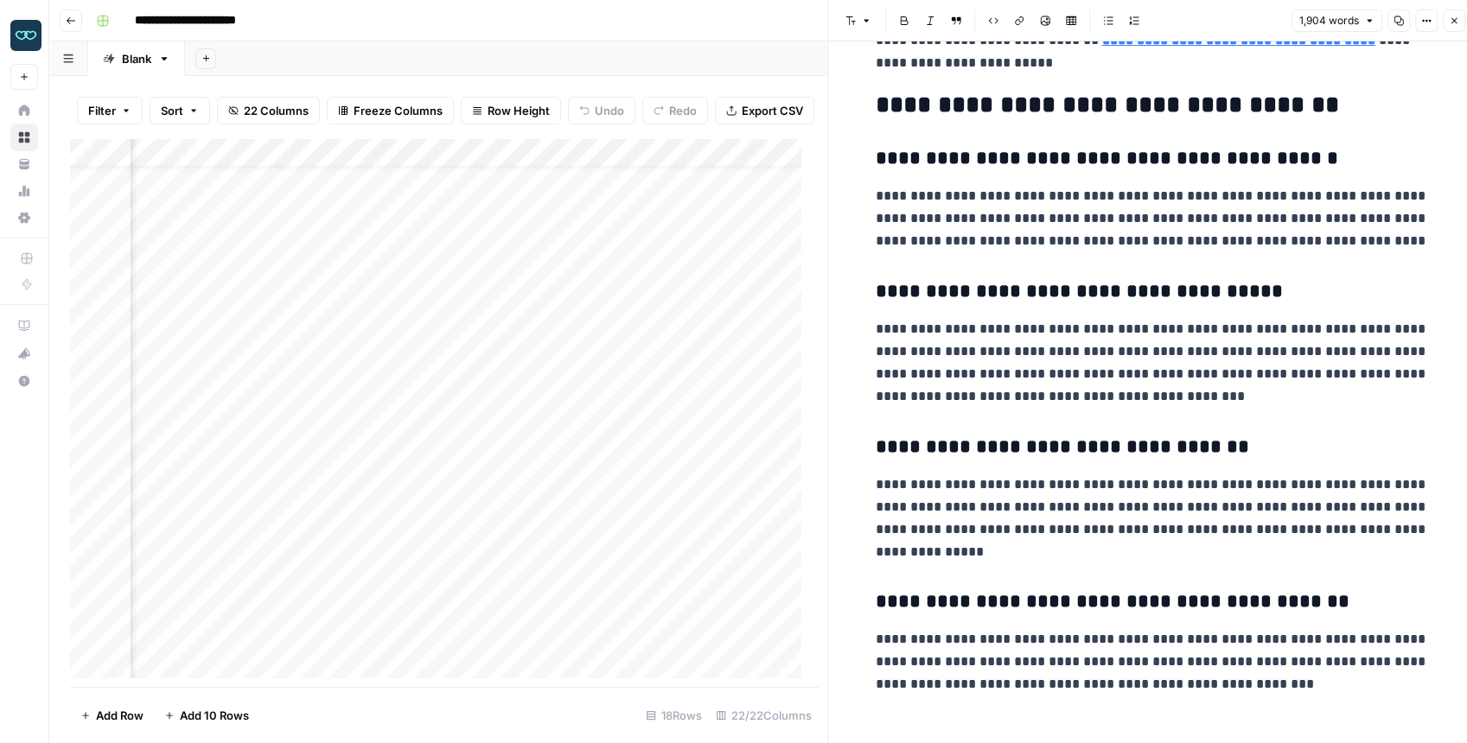
scroll to position [4729, 0]
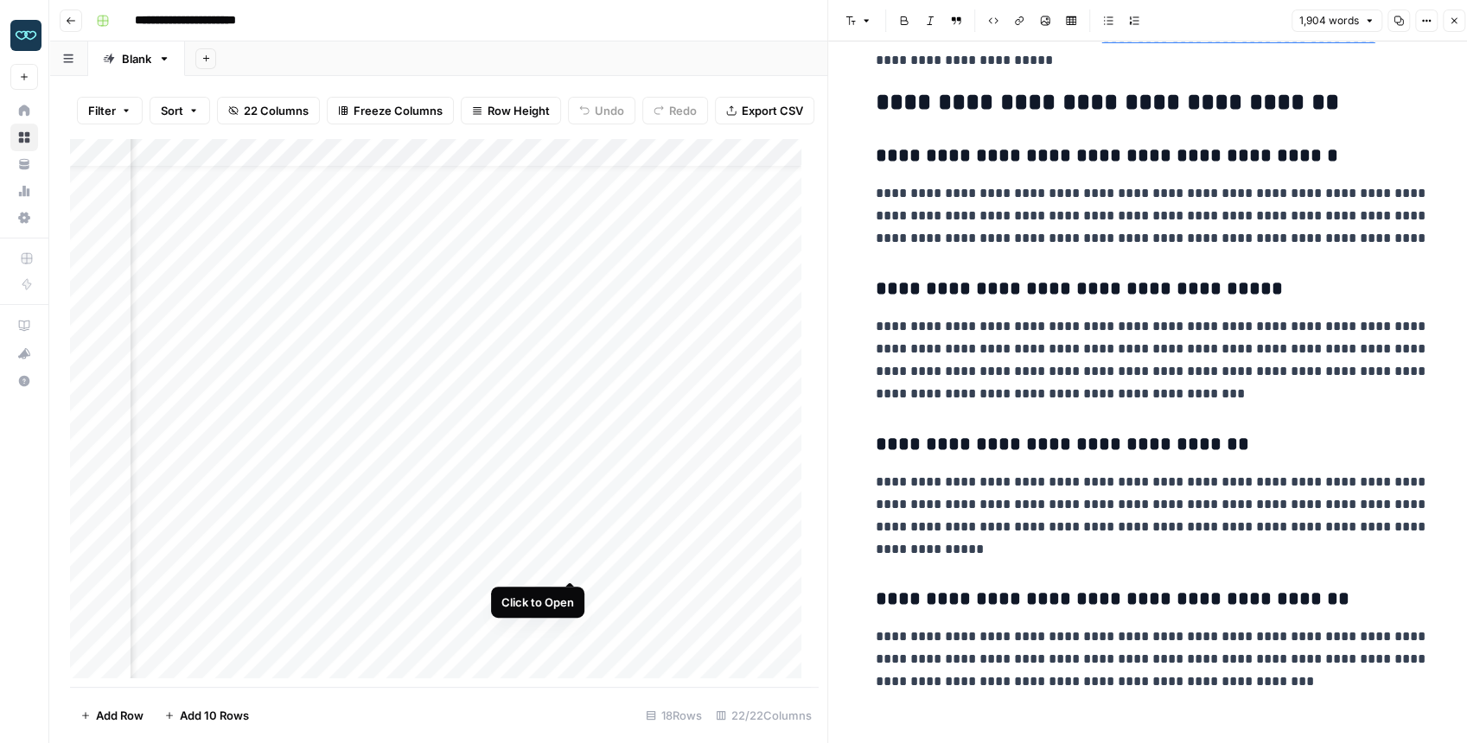
click at [571, 565] on div "Add Column" at bounding box center [440, 412] width 740 height 549
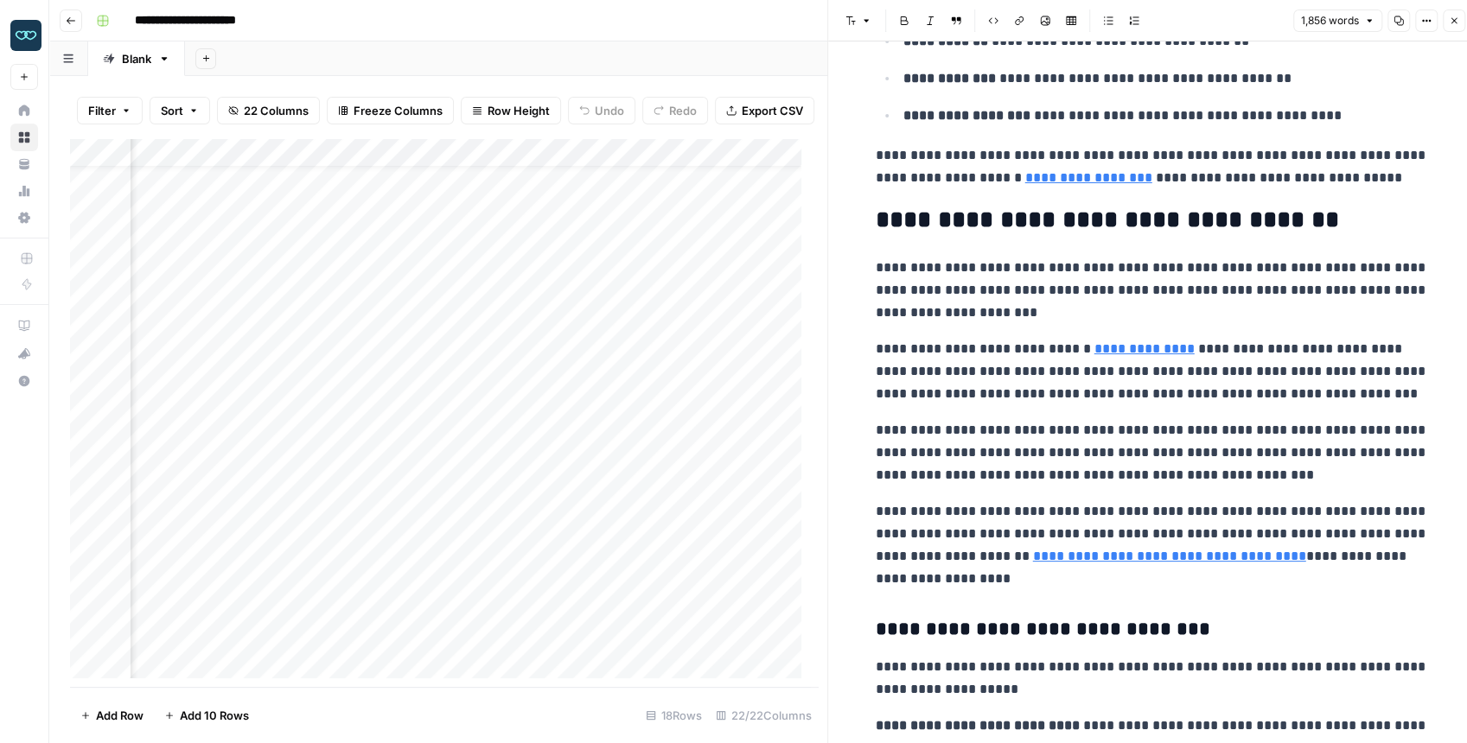
scroll to position [4091, 0]
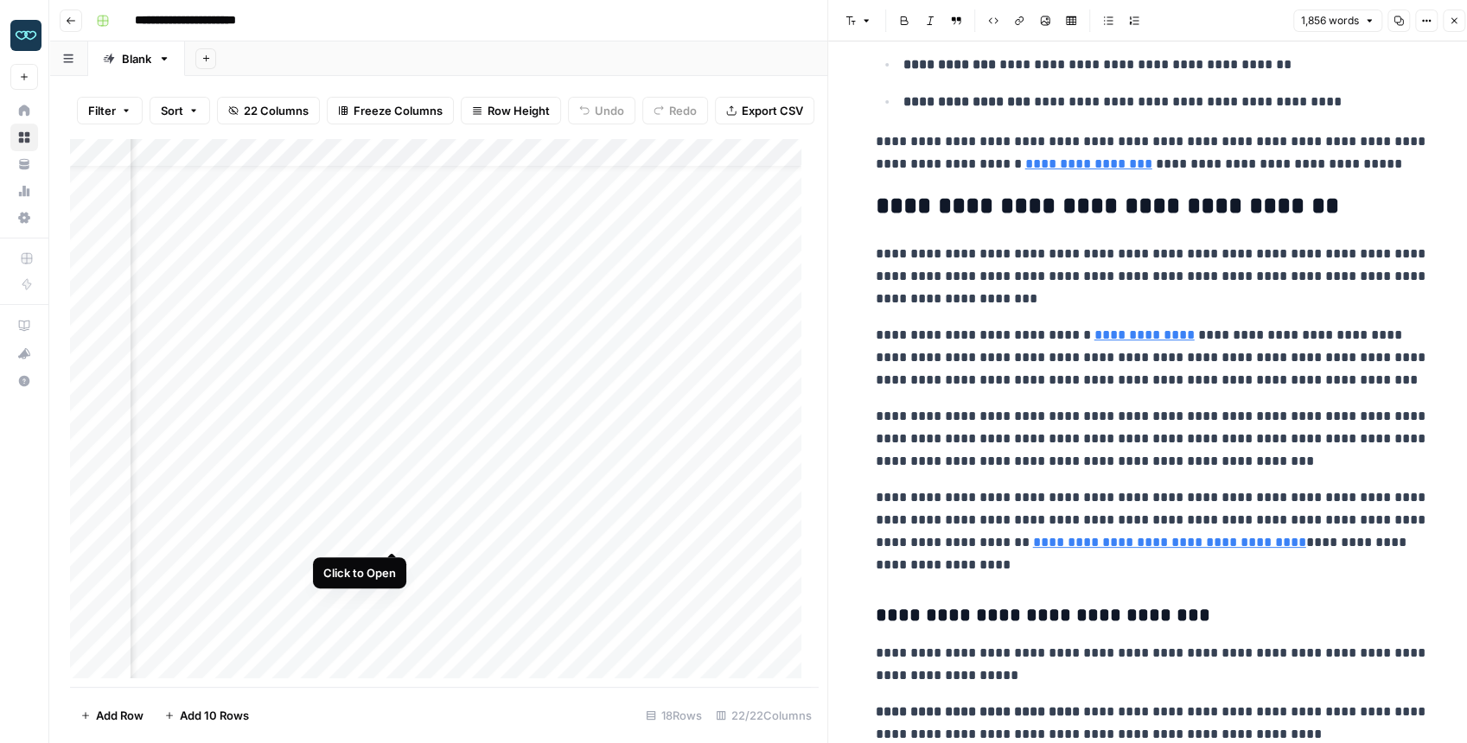
click at [392, 533] on div "Add Column" at bounding box center [440, 412] width 740 height 549
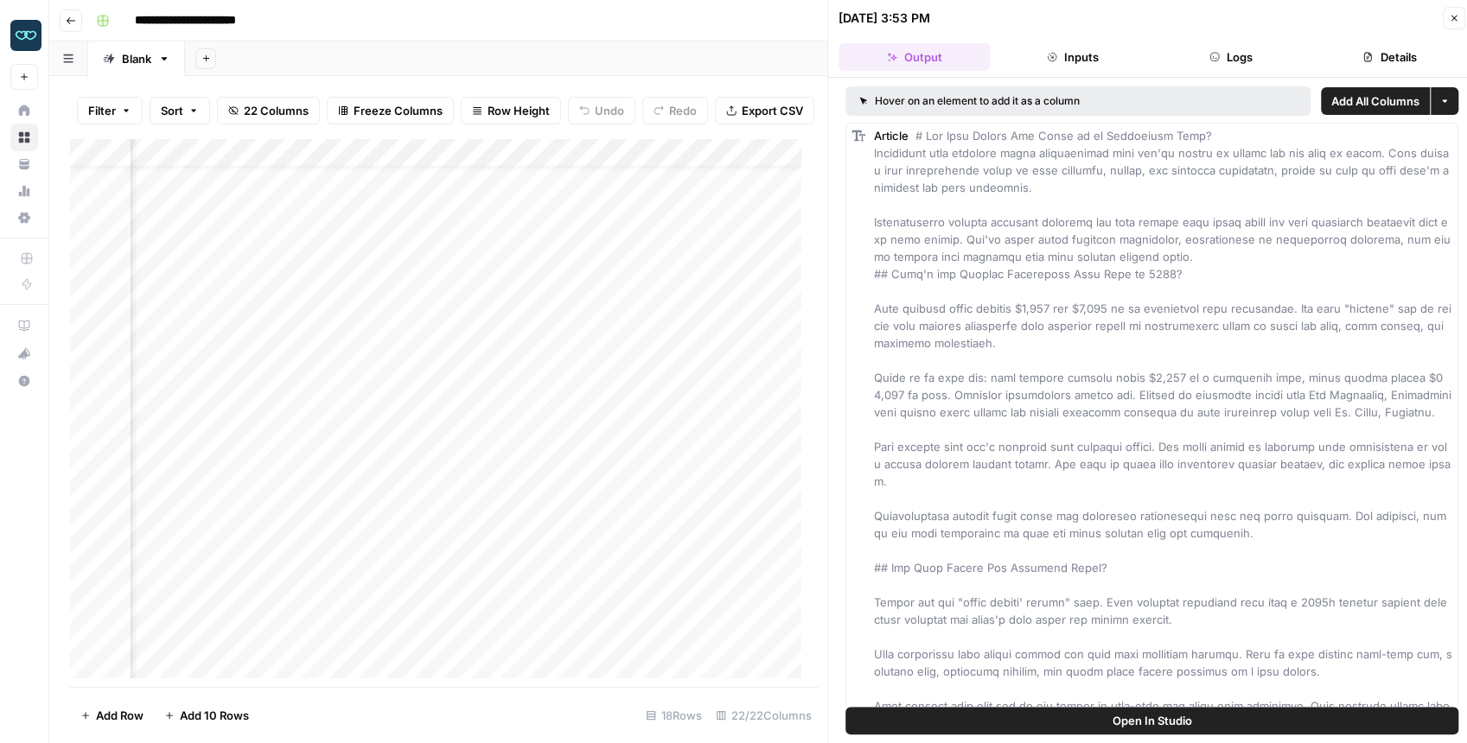
click at [1164, 585] on span "Open In Studio" at bounding box center [1153, 720] width 80 height 17
click at [389, 503] on div "Add Column" at bounding box center [440, 412] width 740 height 549
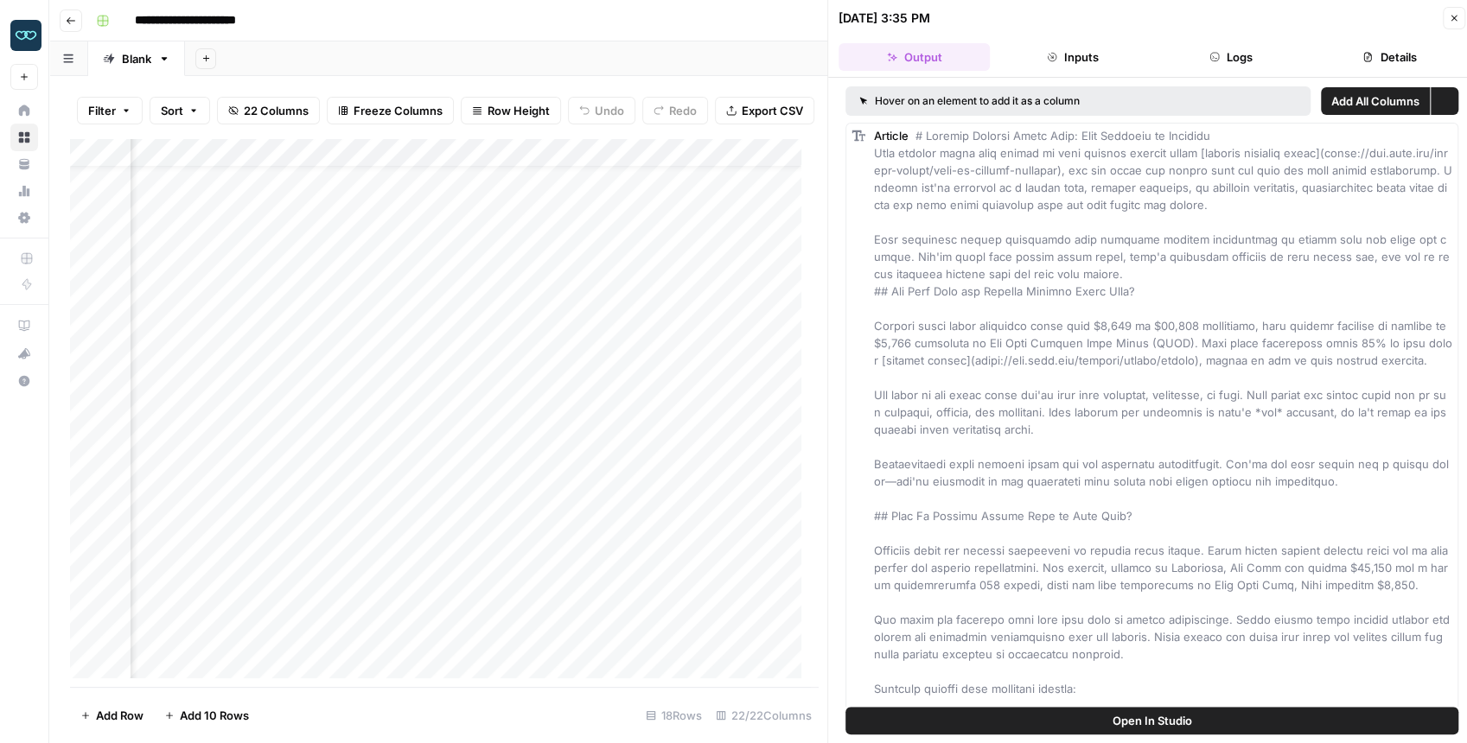
click at [1059, 585] on button "Open In Studio" at bounding box center [1151, 721] width 613 height 28
click at [394, 474] on div "Add Column" at bounding box center [440, 412] width 740 height 549
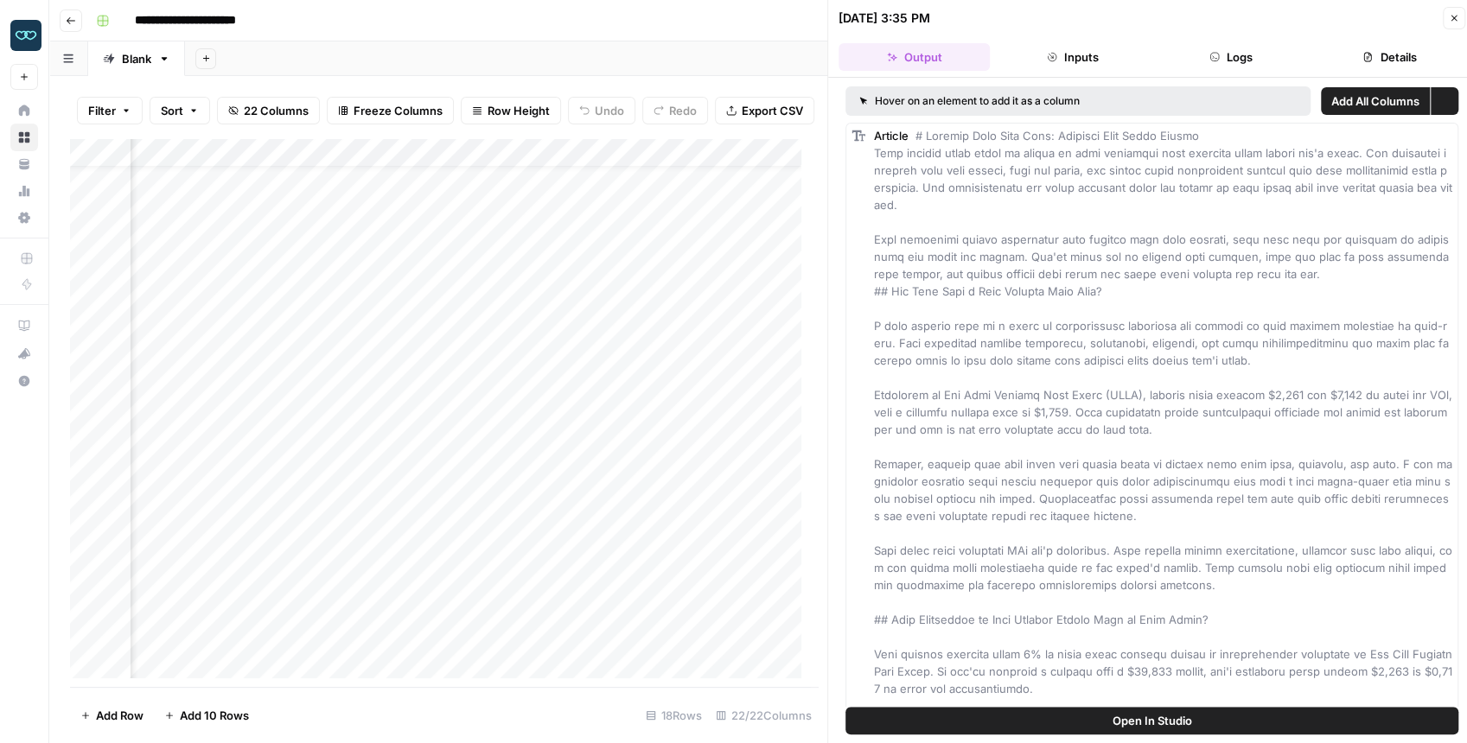
click at [1089, 585] on button "Open In Studio" at bounding box center [1151, 721] width 613 height 28
click at [413, 585] on div "Add Column" at bounding box center [440, 412] width 740 height 549
click at [425, 585] on div "Add Column" at bounding box center [440, 412] width 740 height 549
click at [424, 565] on div "Add Column" at bounding box center [440, 412] width 740 height 549
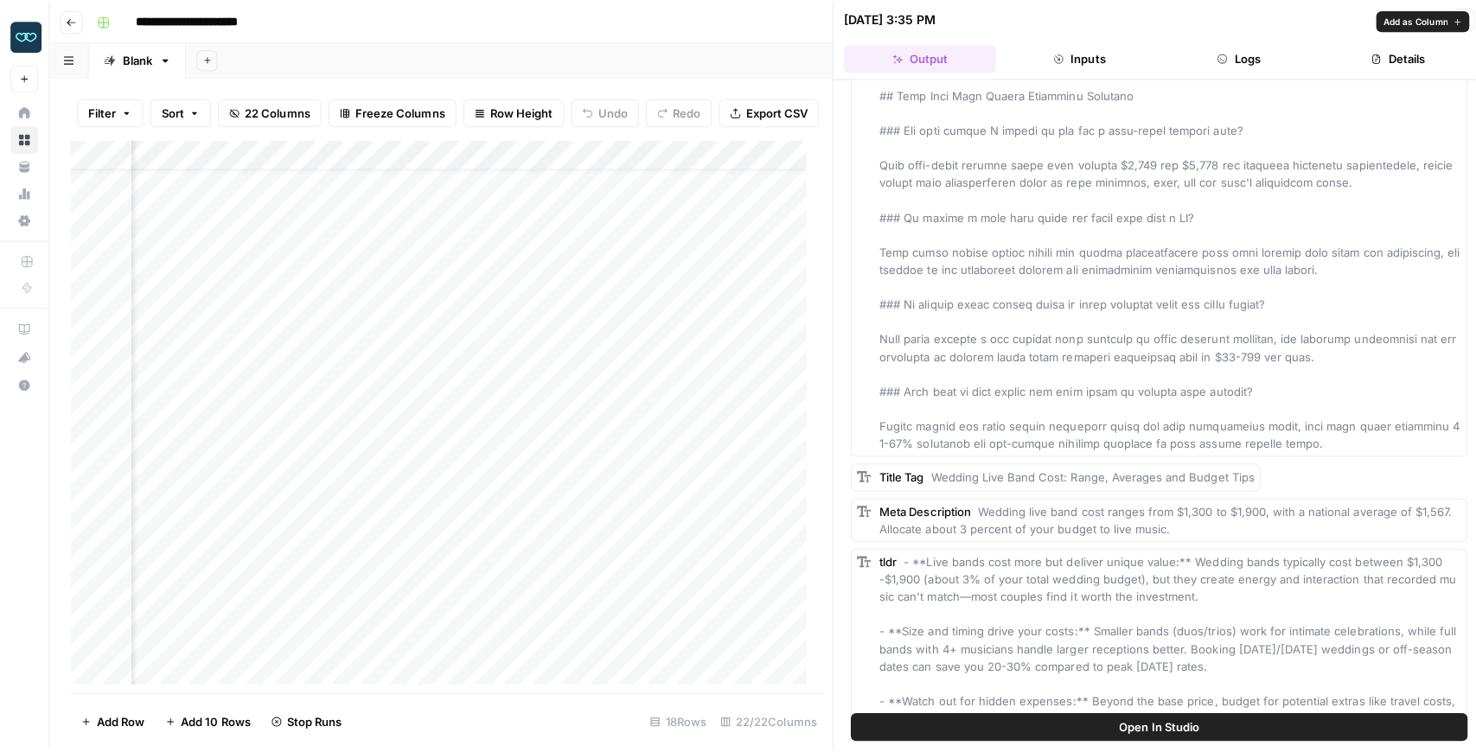
scroll to position [3645, 0]
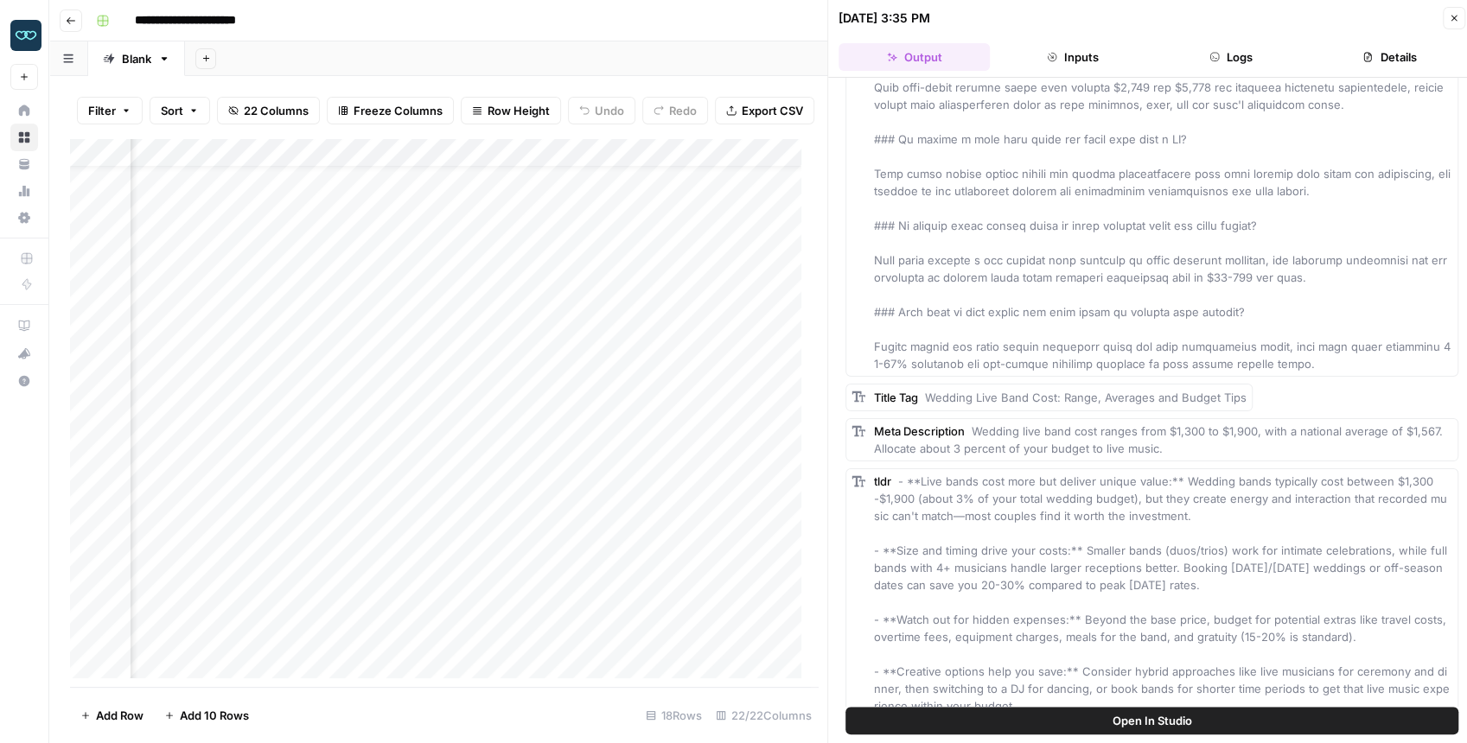
click at [1179, 17] on button "Close" at bounding box center [1454, 18] width 22 height 22
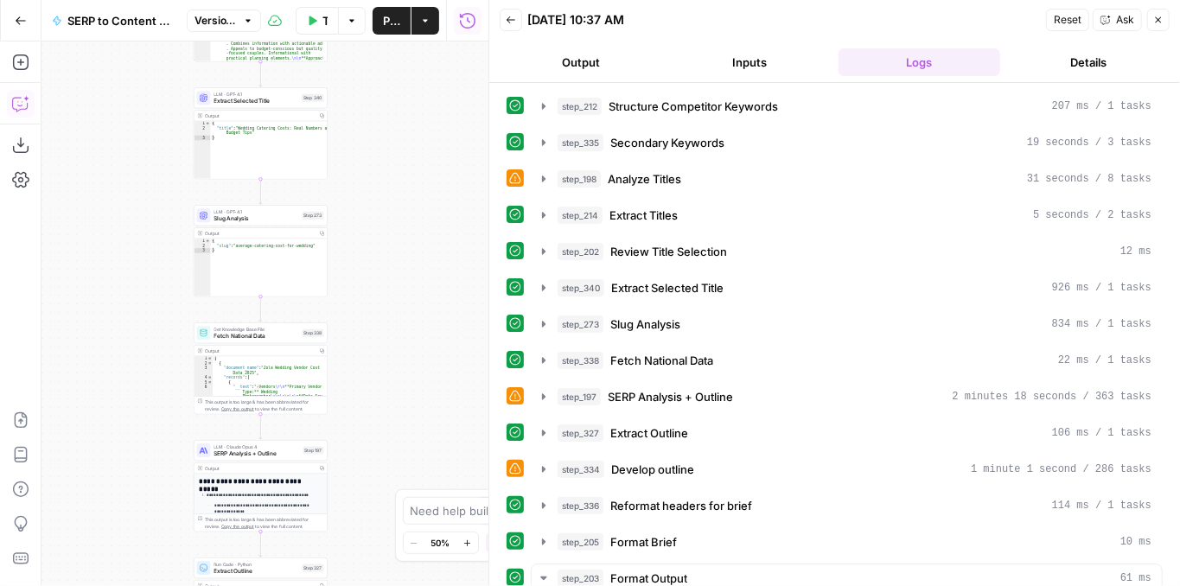
click at [29, 109] on icon "button" at bounding box center [20, 103] width 17 height 17
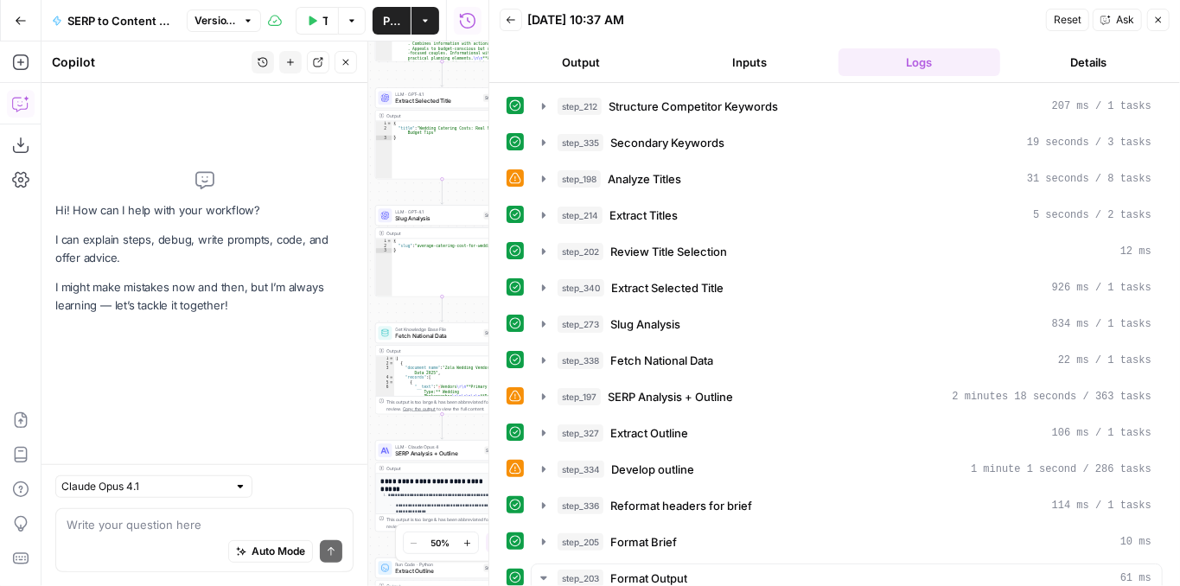
click at [155, 543] on div "Auto Mode Send" at bounding box center [205, 552] width 276 height 38
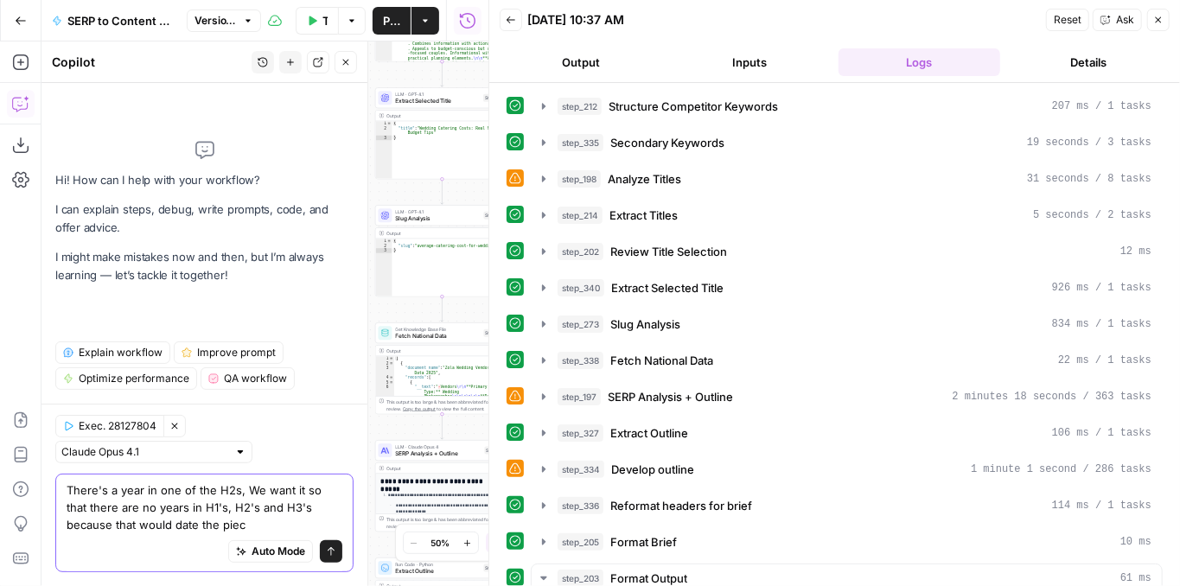
type textarea "There's a year in one of the H2s, We want it so that there are no years in H1's…"
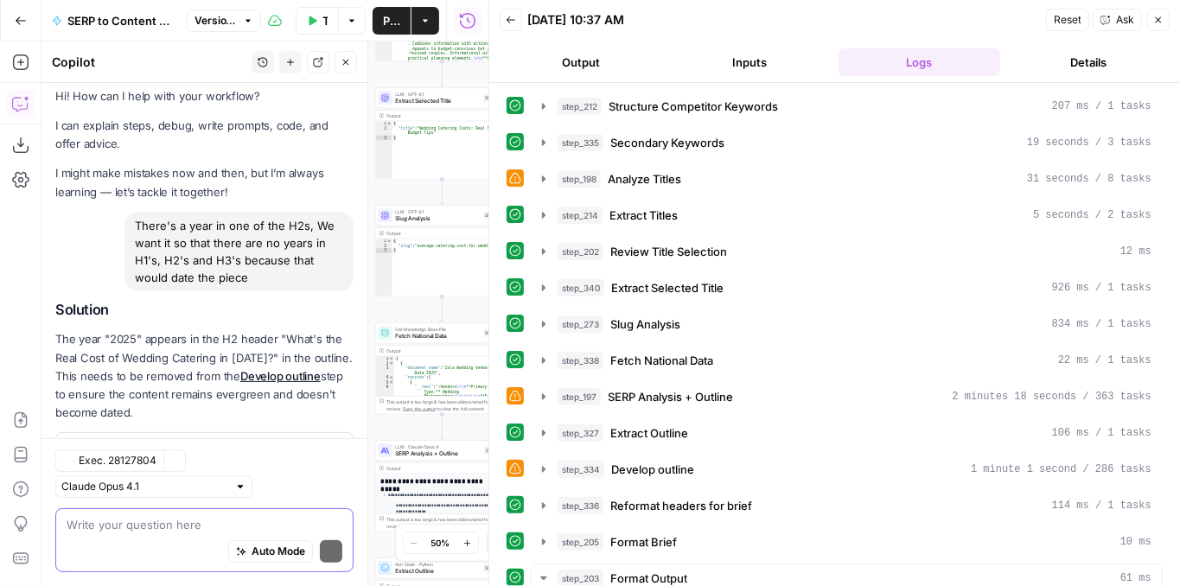
scroll to position [84, 0]
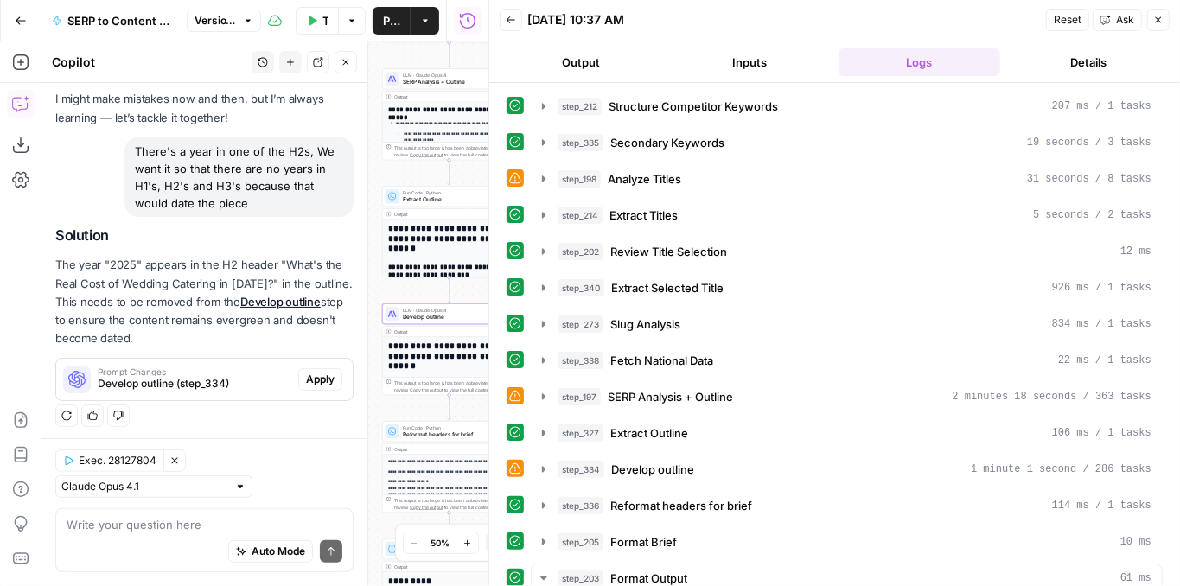
click at [306, 380] on span "Apply" at bounding box center [320, 380] width 29 height 16
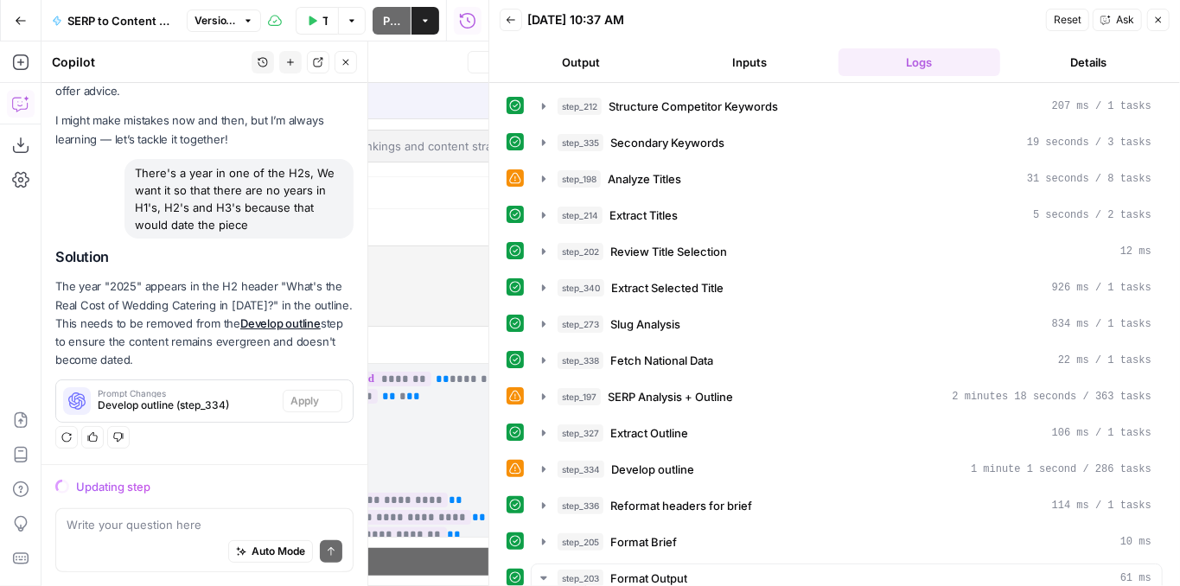
scroll to position [60, 0]
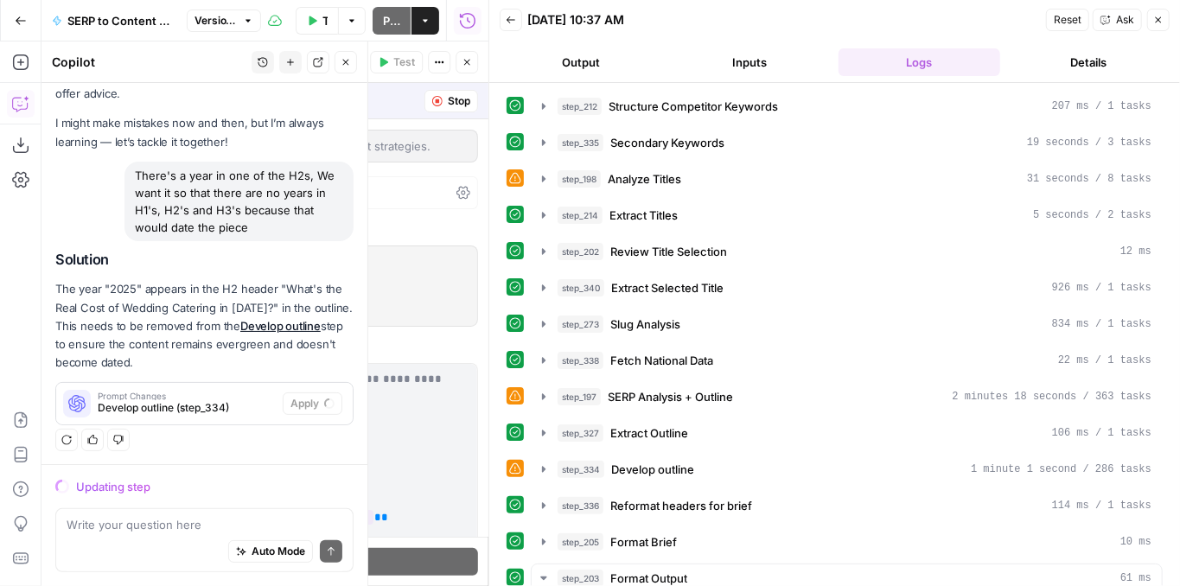
click at [1160, 24] on icon "button" at bounding box center [1158, 20] width 10 height 10
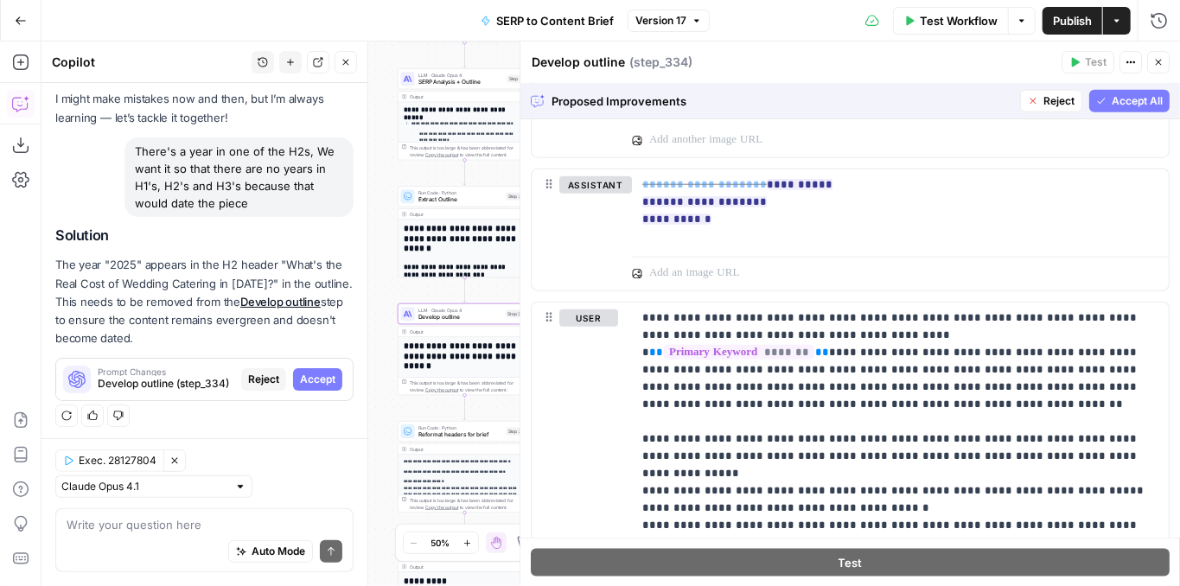
scroll to position [979, 0]
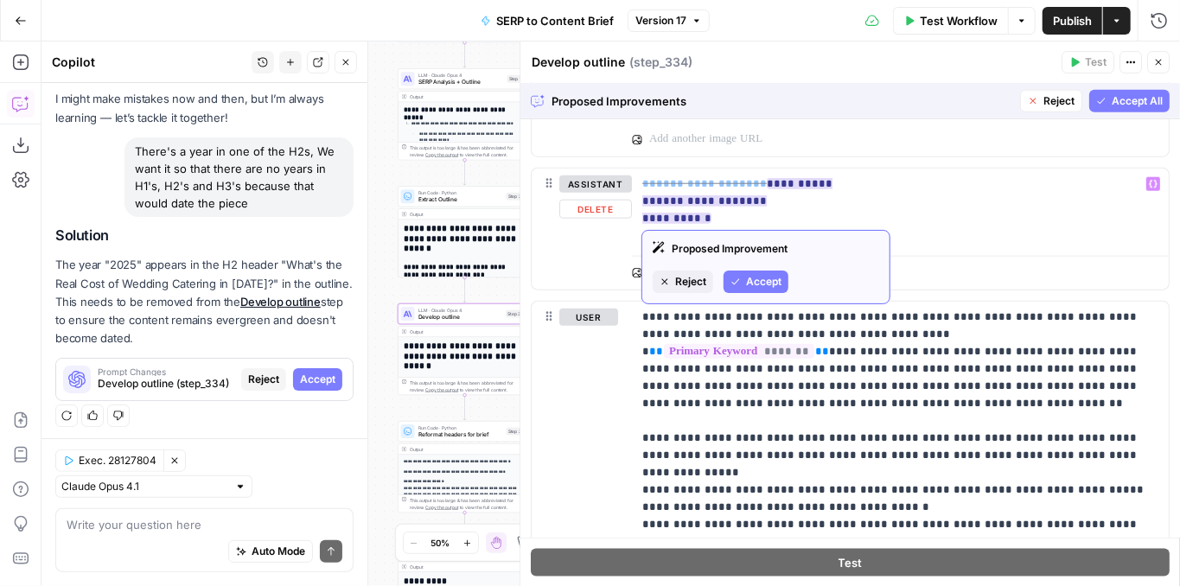
click at [693, 279] on span "Reject" at bounding box center [690, 282] width 31 height 16
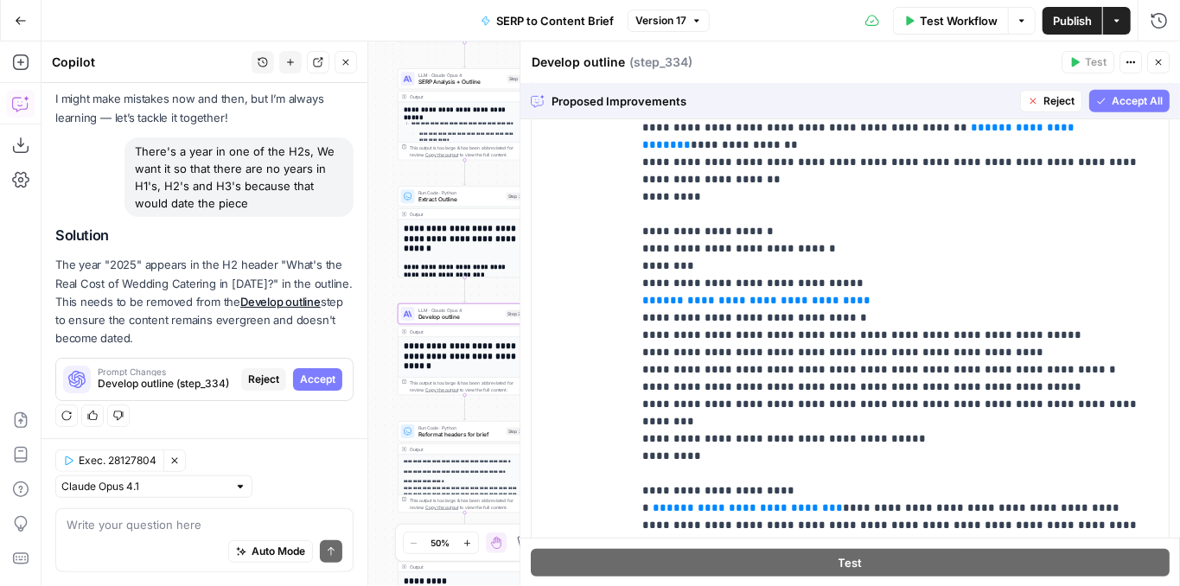
scroll to position [519, 0]
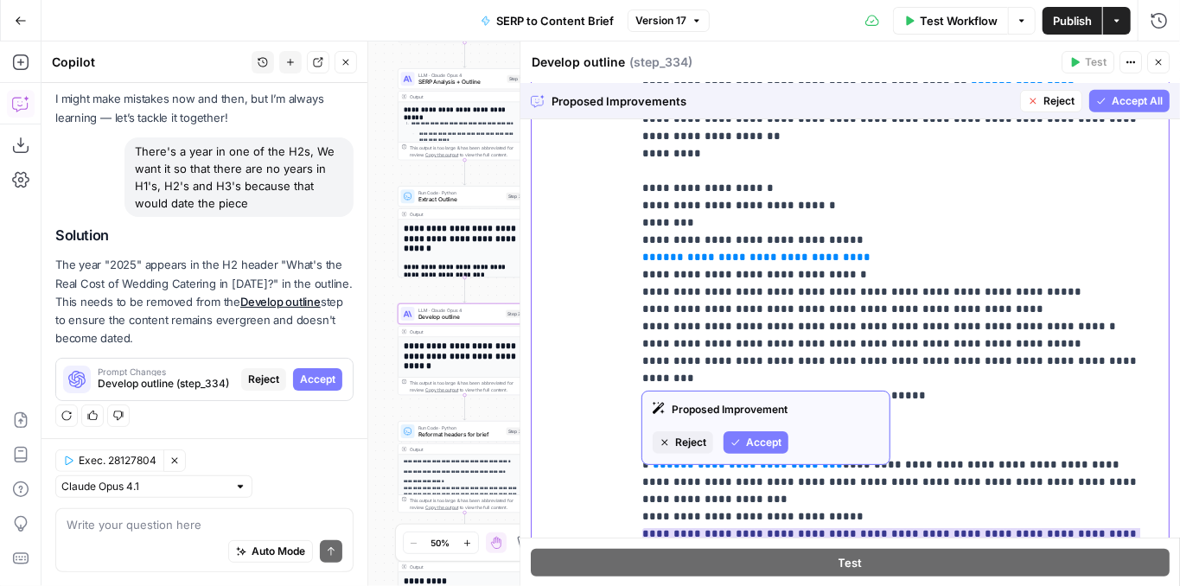
click at [947, 528] on ins "**********" at bounding box center [891, 551] width 498 height 46
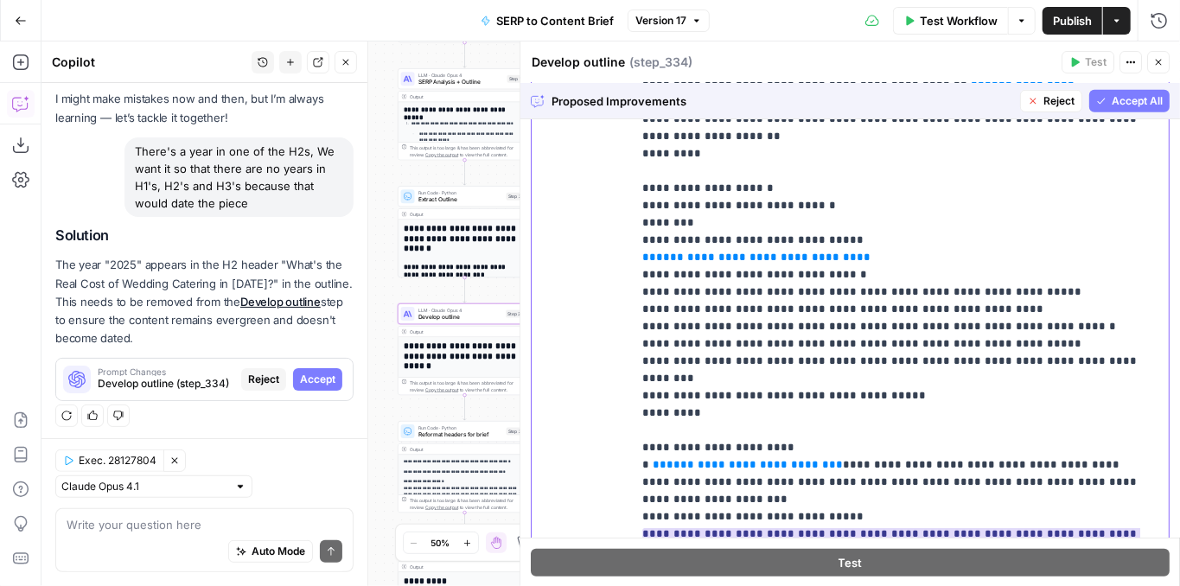
drag, startPoint x: 820, startPoint y: 376, endPoint x: 1090, endPoint y: 358, distance: 270.3
click at [1090, 528] on ins "**********" at bounding box center [891, 551] width 498 height 46
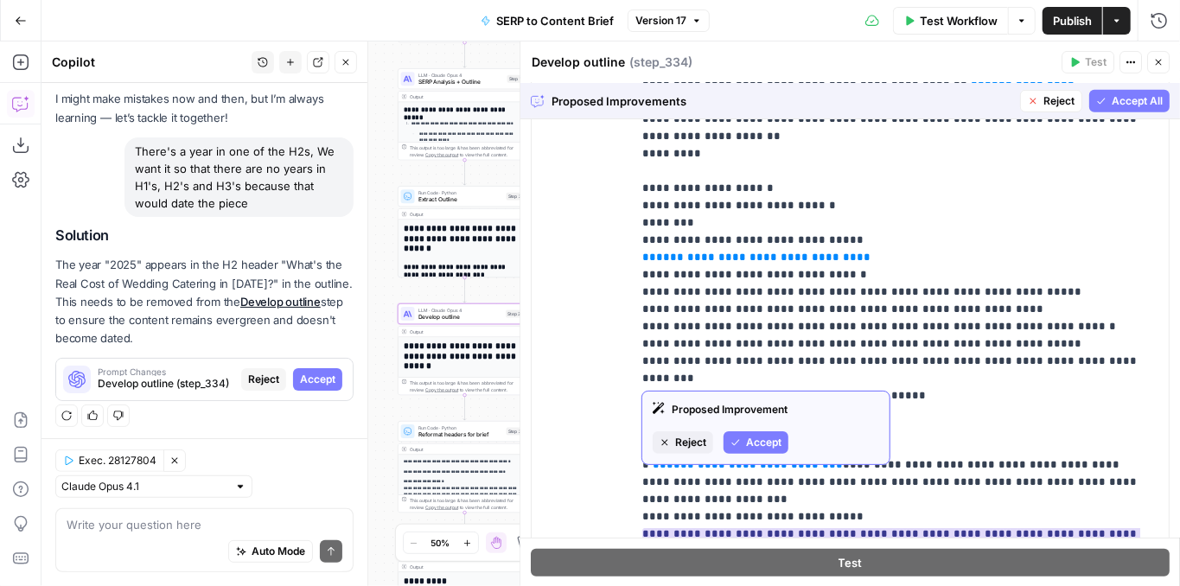
click at [762, 439] on span "Accept" at bounding box center [763, 443] width 35 height 16
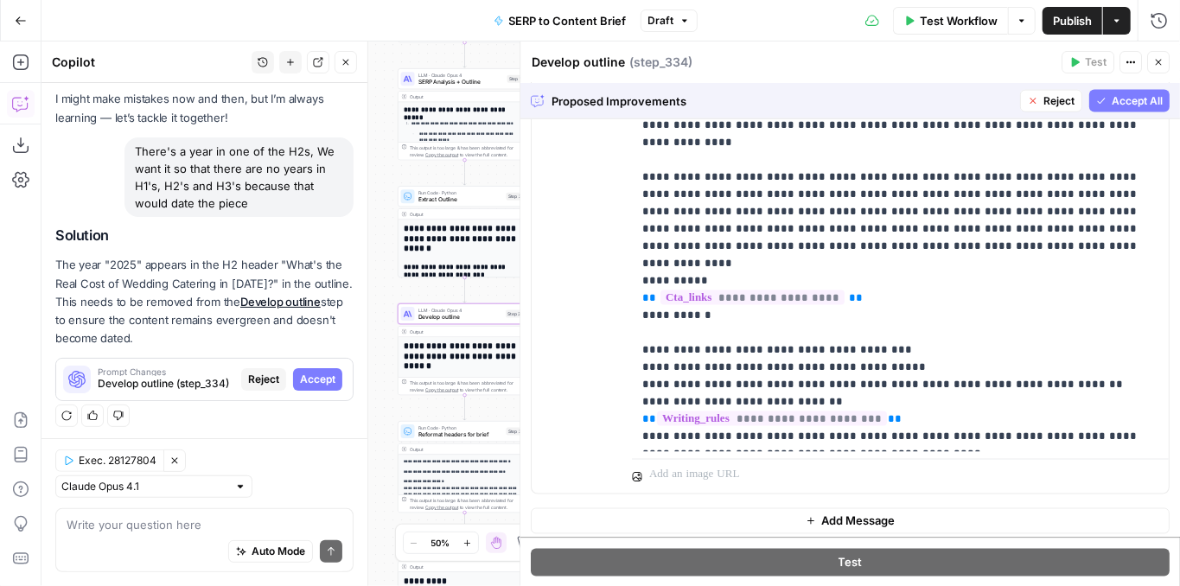
scroll to position [1380, 0]
click at [1116, 103] on span "Accept All" at bounding box center [1137, 101] width 51 height 16
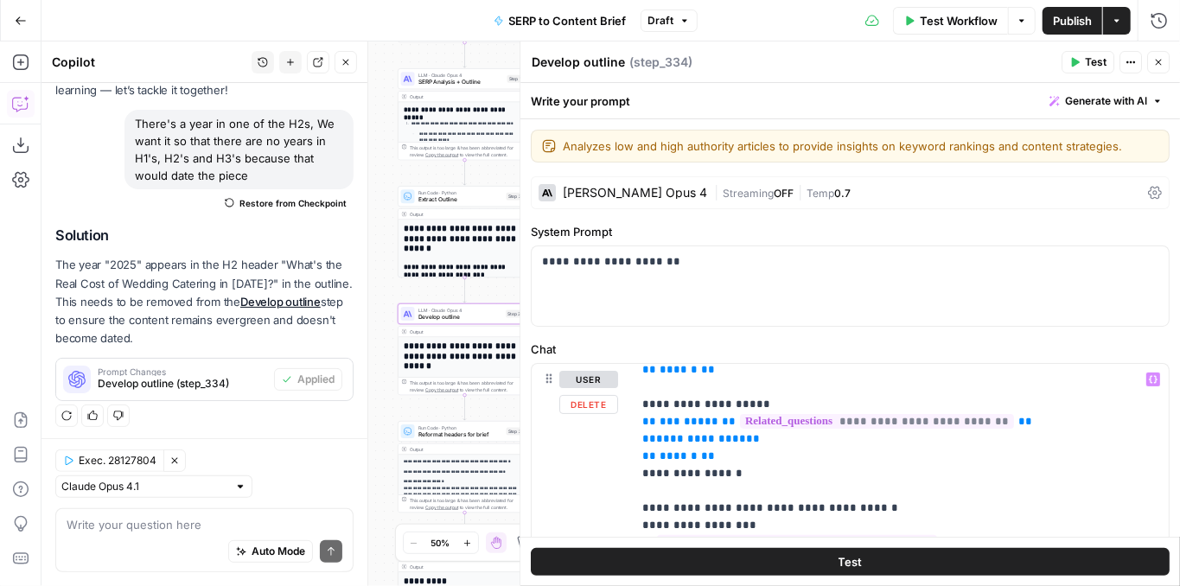
scroll to position [576, 0]
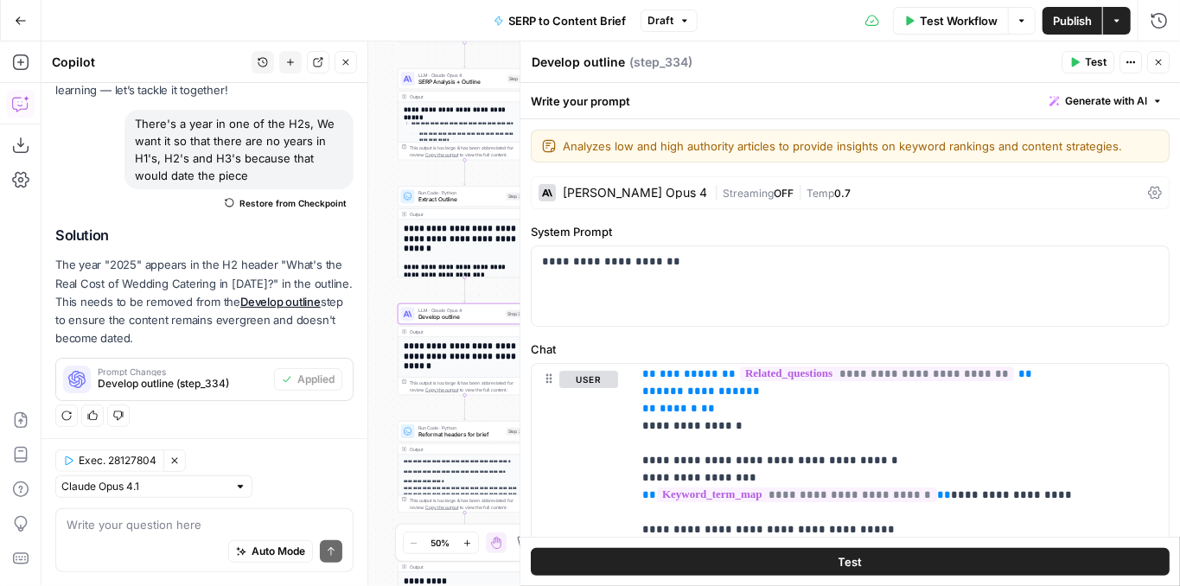
click at [1098, 66] on span "Test" at bounding box center [1096, 62] width 22 height 16
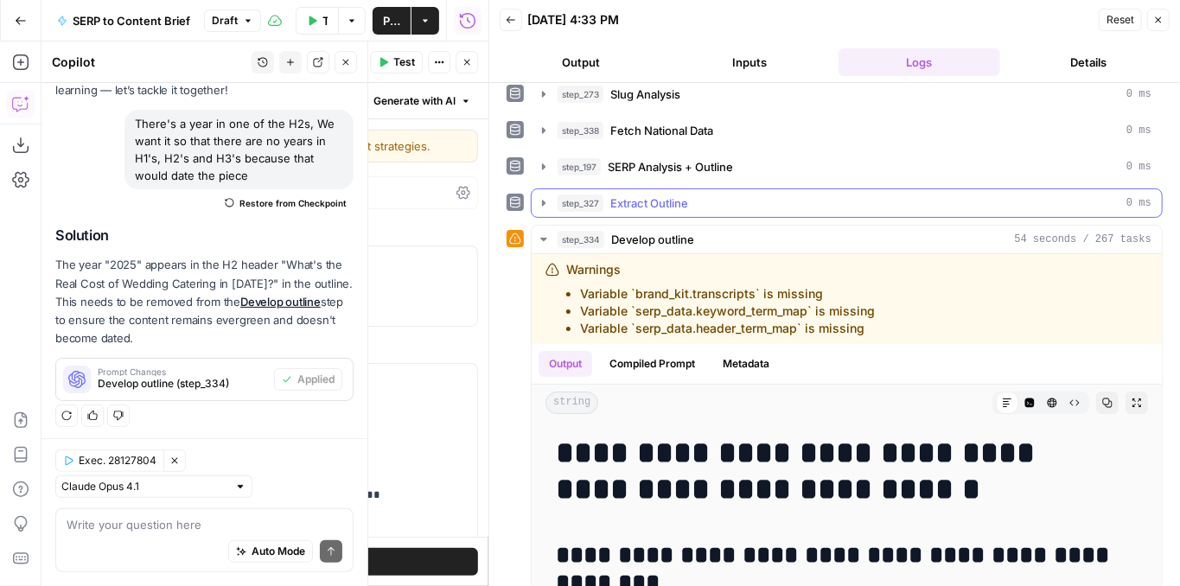
click at [539, 196] on icon "button" at bounding box center [544, 203] width 14 height 14
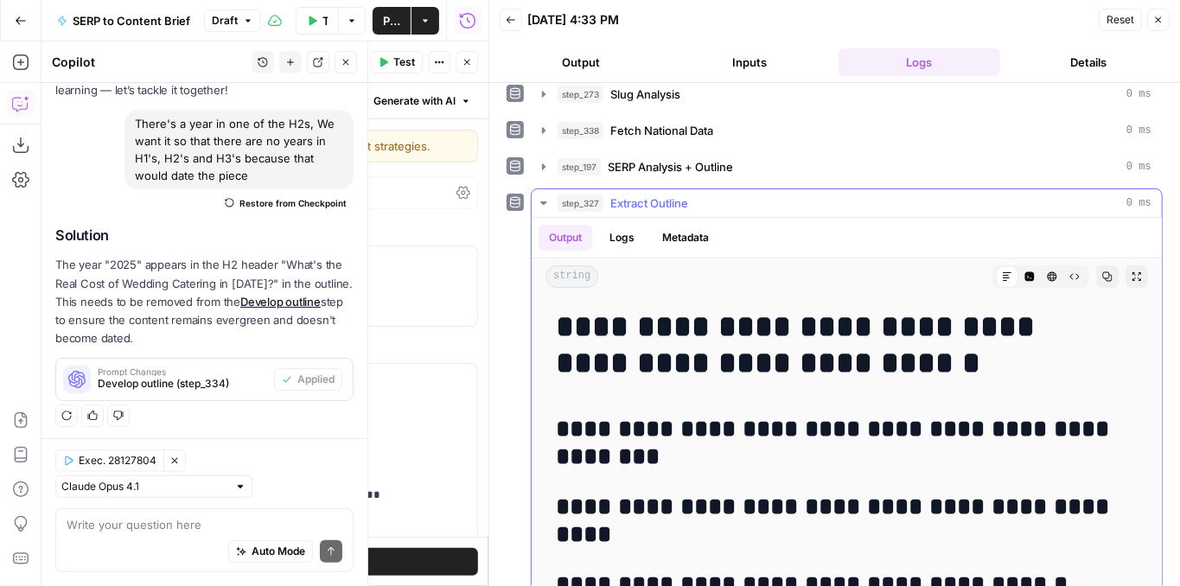
click at [539, 196] on icon "button" at bounding box center [544, 203] width 14 height 14
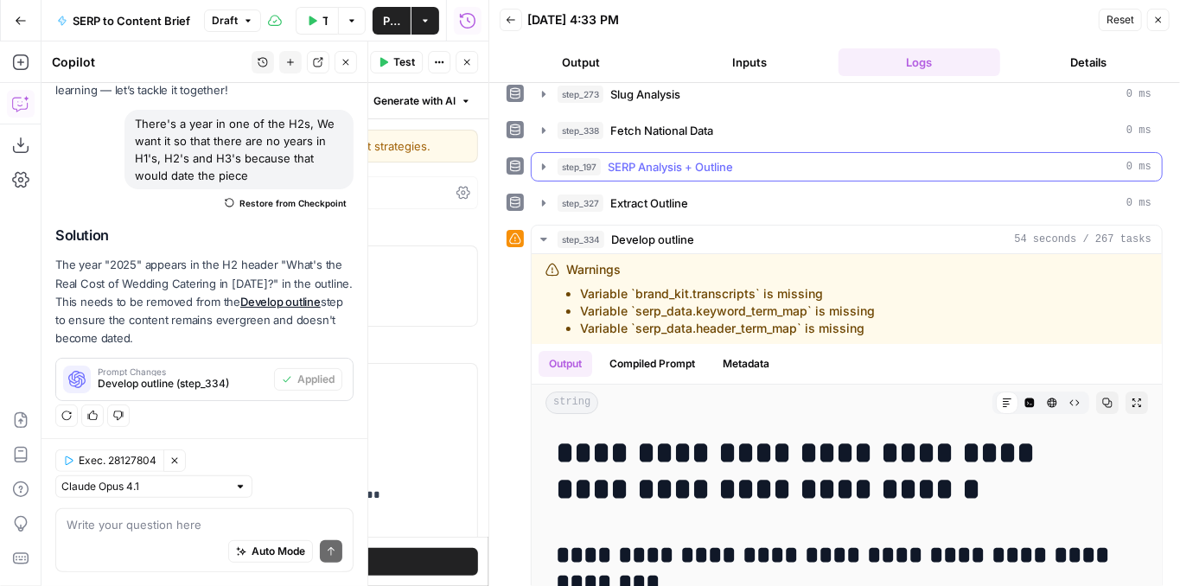
click at [543, 160] on icon "button" at bounding box center [544, 167] width 14 height 14
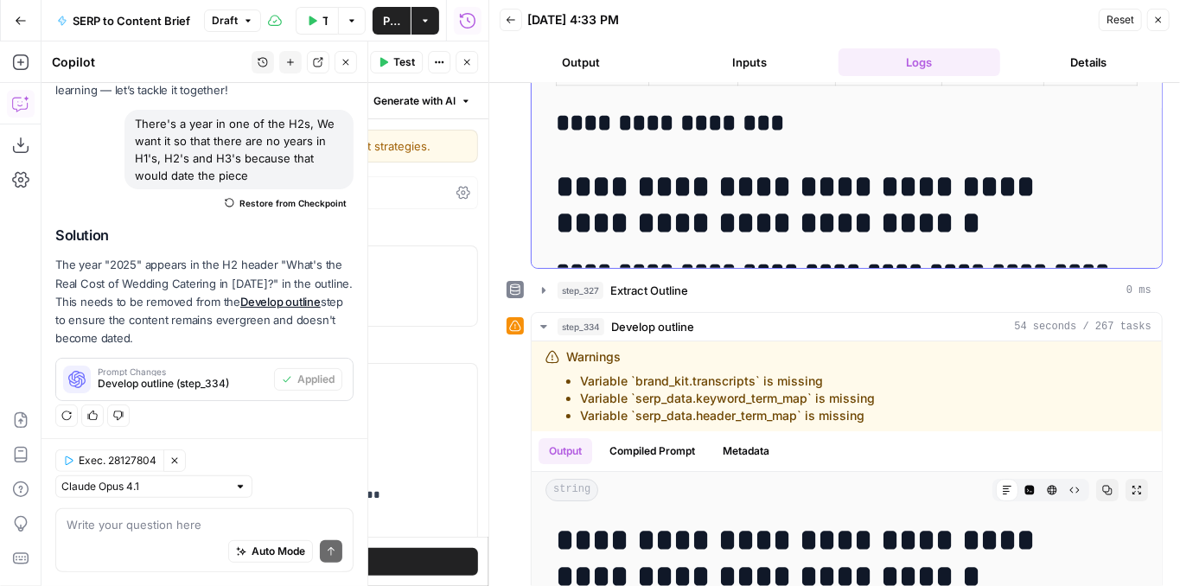
scroll to position [5935, 0]
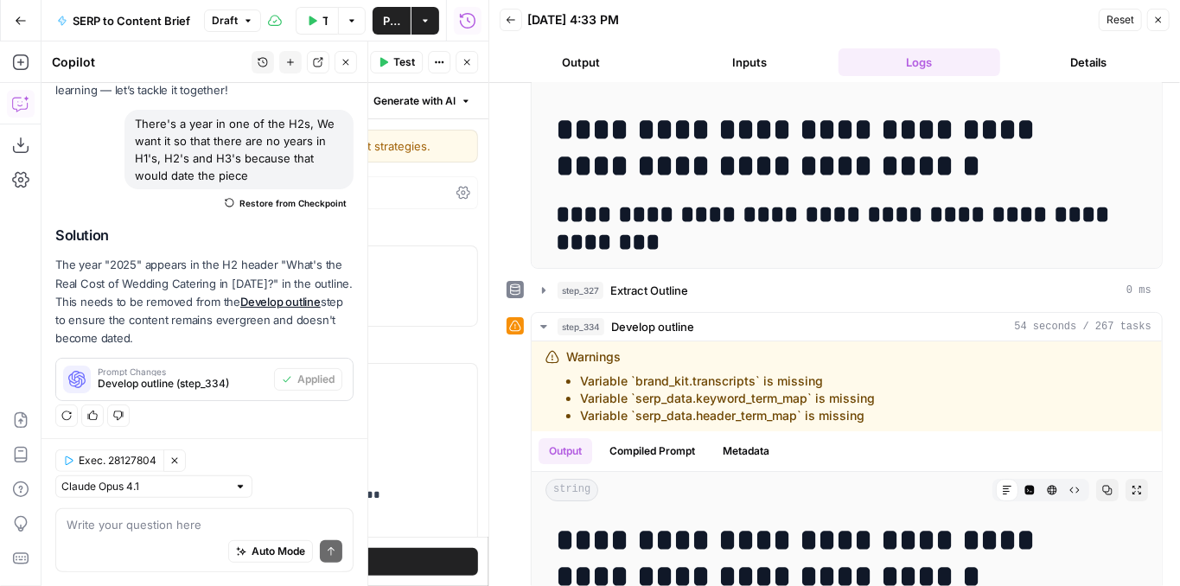
click at [1163, 20] on span "Close" at bounding box center [1163, 20] width 1 height 1
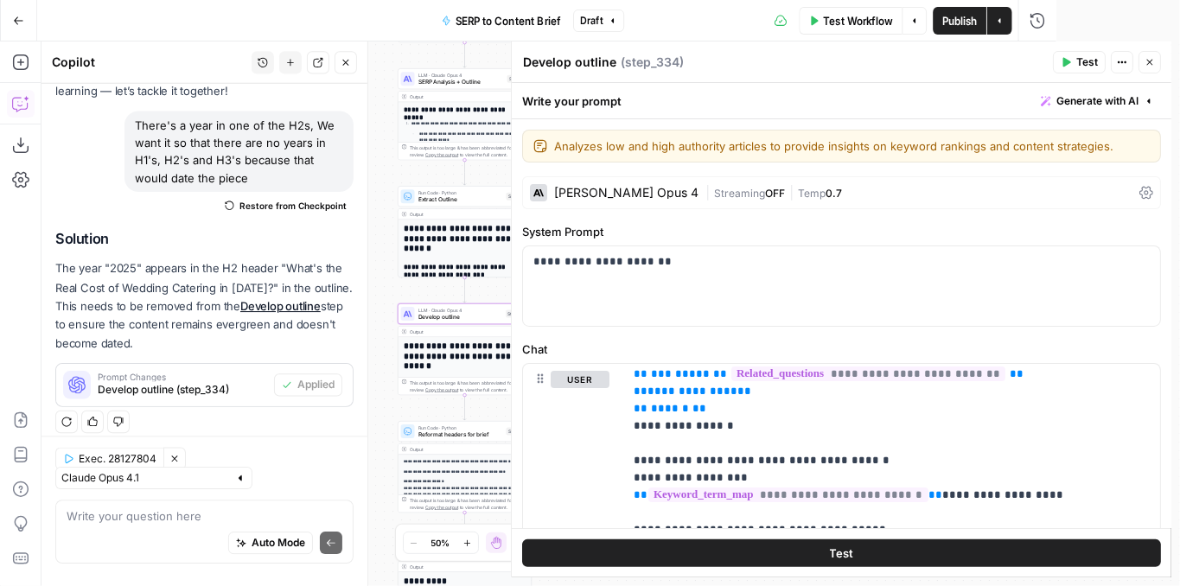
scroll to position [112, 0]
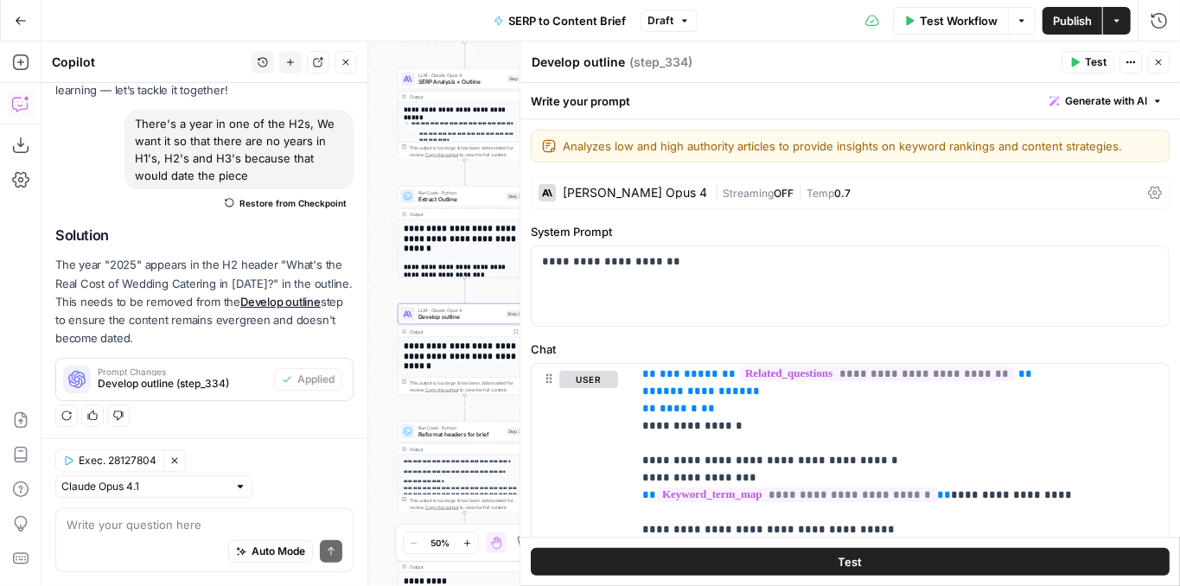
click at [1163, 66] on icon "button" at bounding box center [1158, 62] width 10 height 10
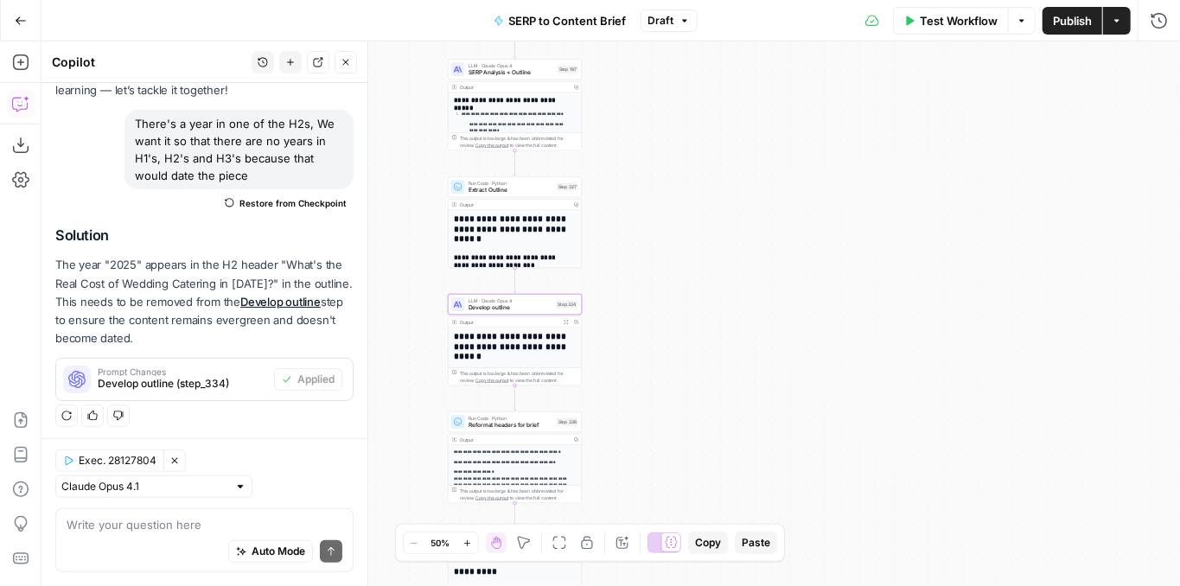
drag, startPoint x: 639, startPoint y: 359, endPoint x: 691, endPoint y: 351, distance: 52.4
click at [691, 351] on div "Workflow Set Inputs Inputs Run Code · JavaScript Structure Competitor Keywords …" at bounding box center [610, 313] width 1138 height 545
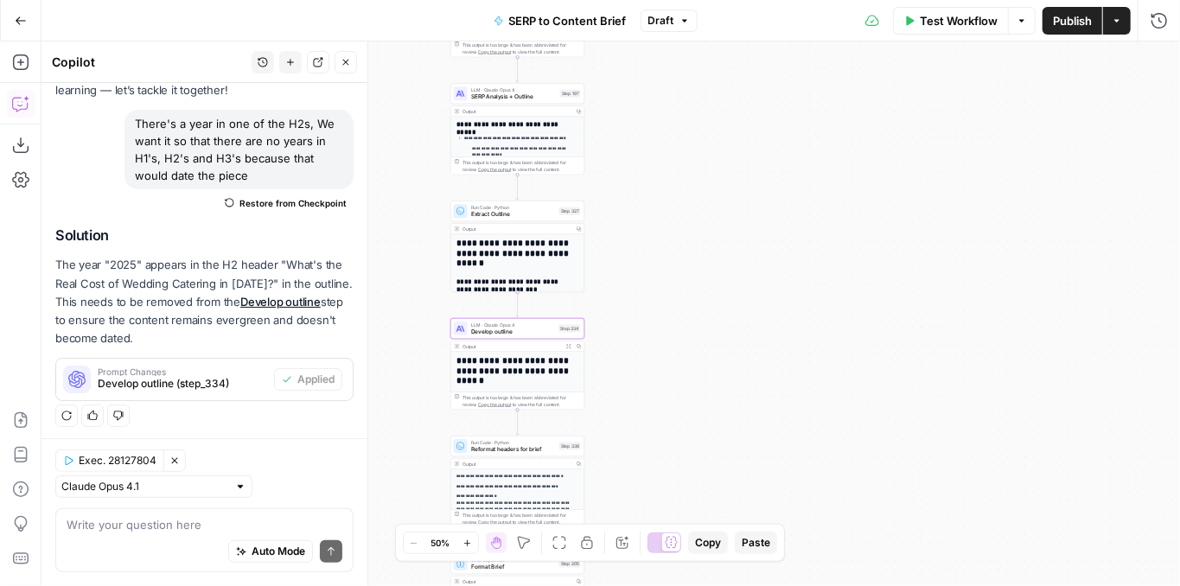
drag, startPoint x: 689, startPoint y: 354, endPoint x: 718, endPoint y: 423, distance: 74.8
click at [715, 418] on div "Workflow Set Inputs Inputs Run Code · JavaScript Structure Competitor Keywords …" at bounding box center [610, 313] width 1138 height 545
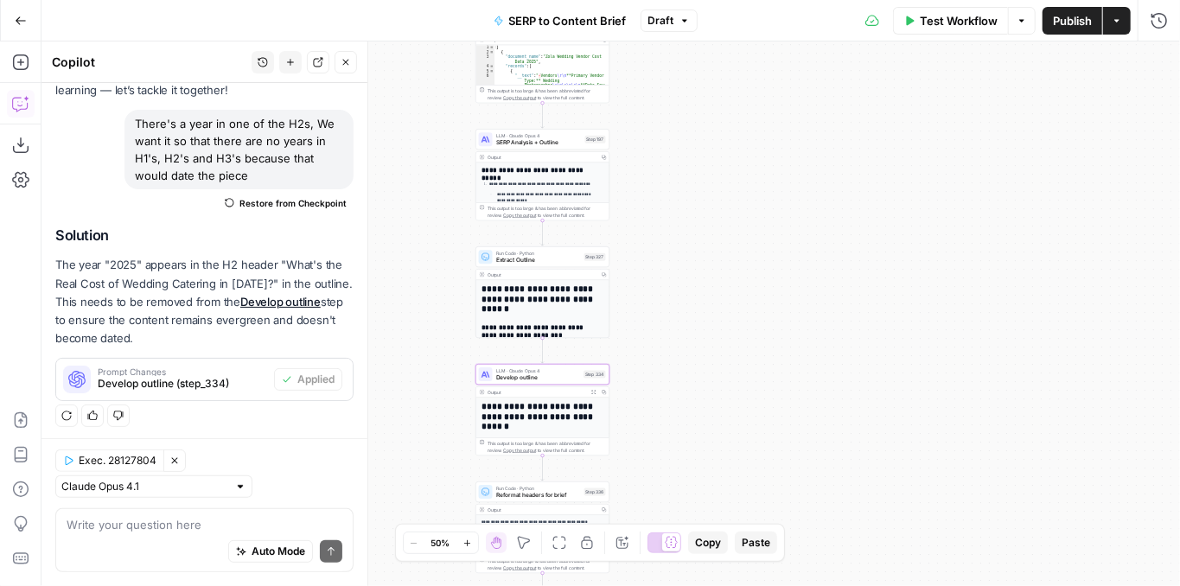
click at [171, 546] on div "Auto Mode Send" at bounding box center [205, 552] width 276 height 38
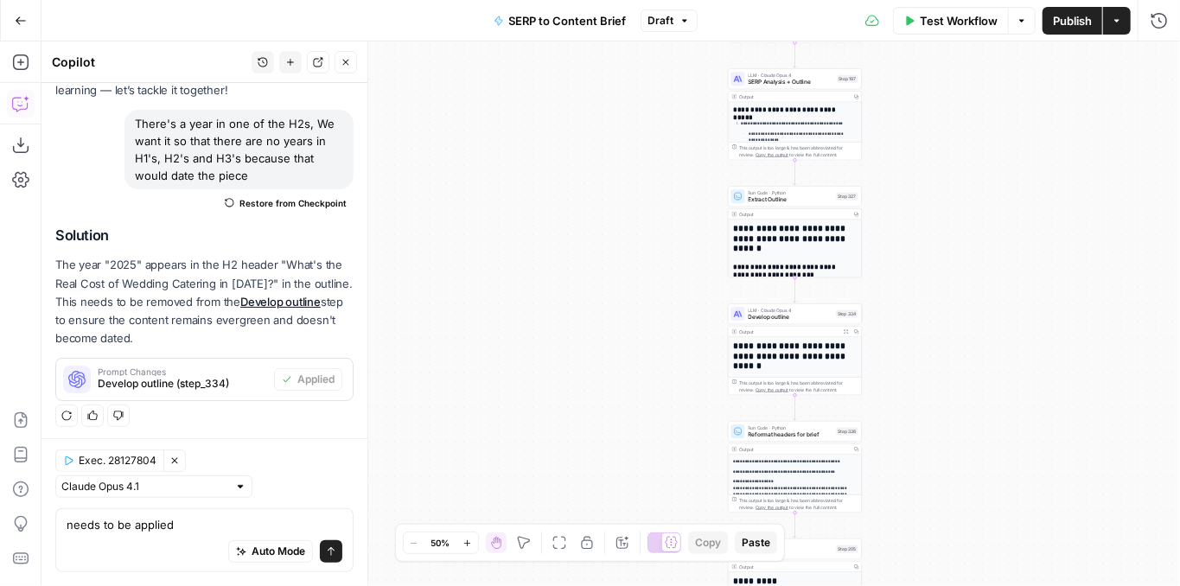
click at [249, 202] on span "Restore from Checkpoint" at bounding box center [292, 203] width 107 height 14
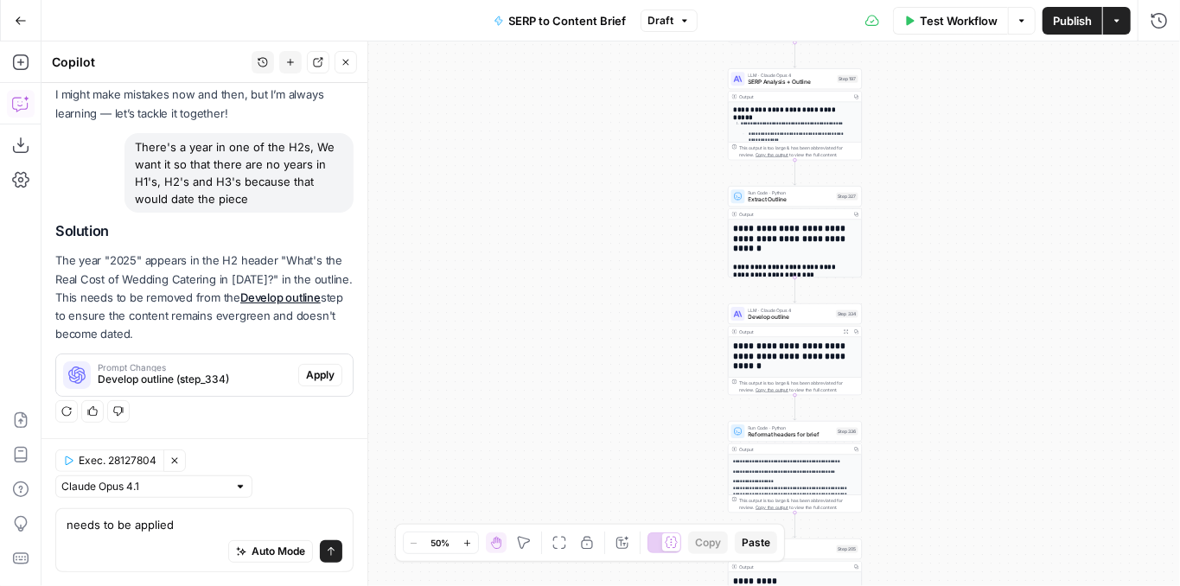
scroll to position [84, 0]
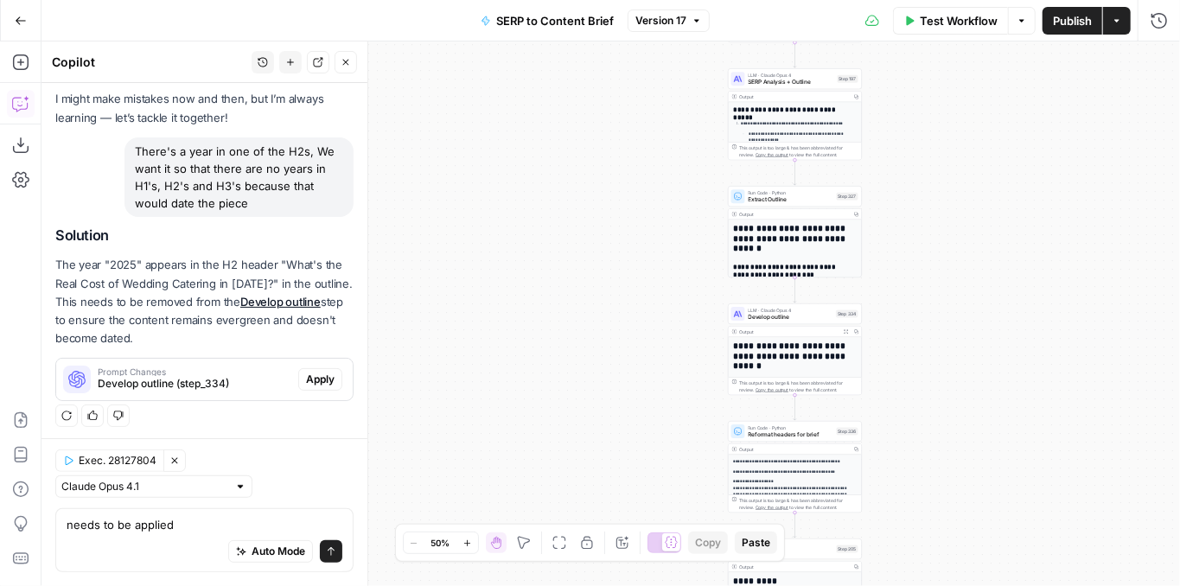
drag, startPoint x: 250, startPoint y: 201, endPoint x: 128, endPoint y: 151, distance: 131.5
click at [128, 151] on div "There's a year in one of the H2s, We want it so that there are no years in H1's…" at bounding box center [238, 177] width 229 height 80
copy div "There's a year in one of the H2s, We want it so that there are no years in H1's…"
click at [178, 528] on textarea "needs to be applied" at bounding box center [205, 524] width 276 height 17
paste textarea "There's a year in one of the H2s, We want it so that there are no years in H1's…"
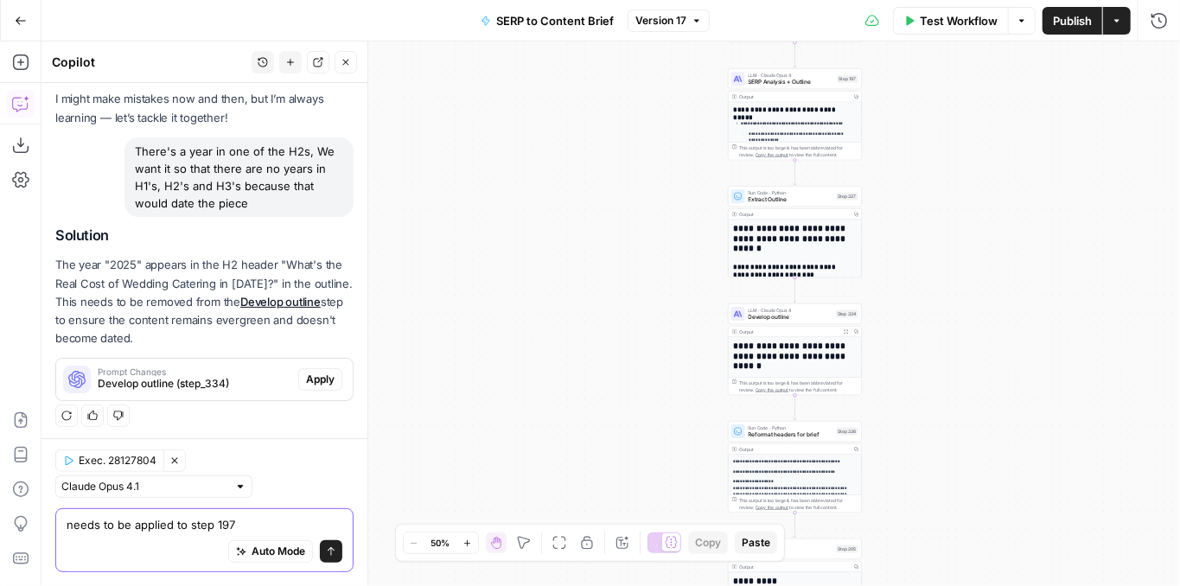
type textarea "needs to be applied to step 197 There's a year in one of the H2s, We want it so…"
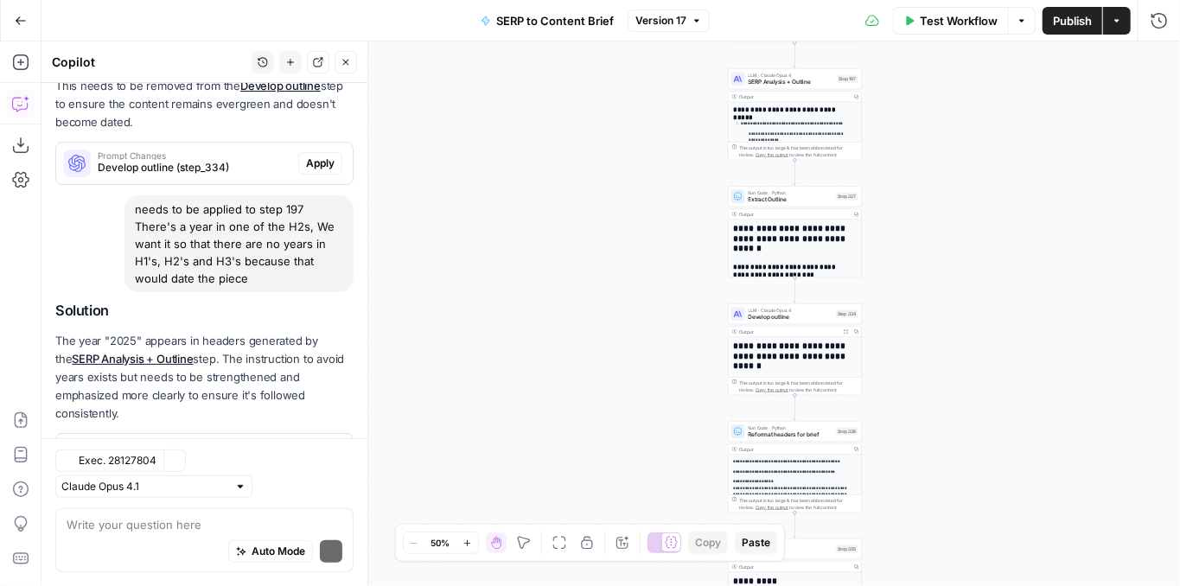
scroll to position [375, 0]
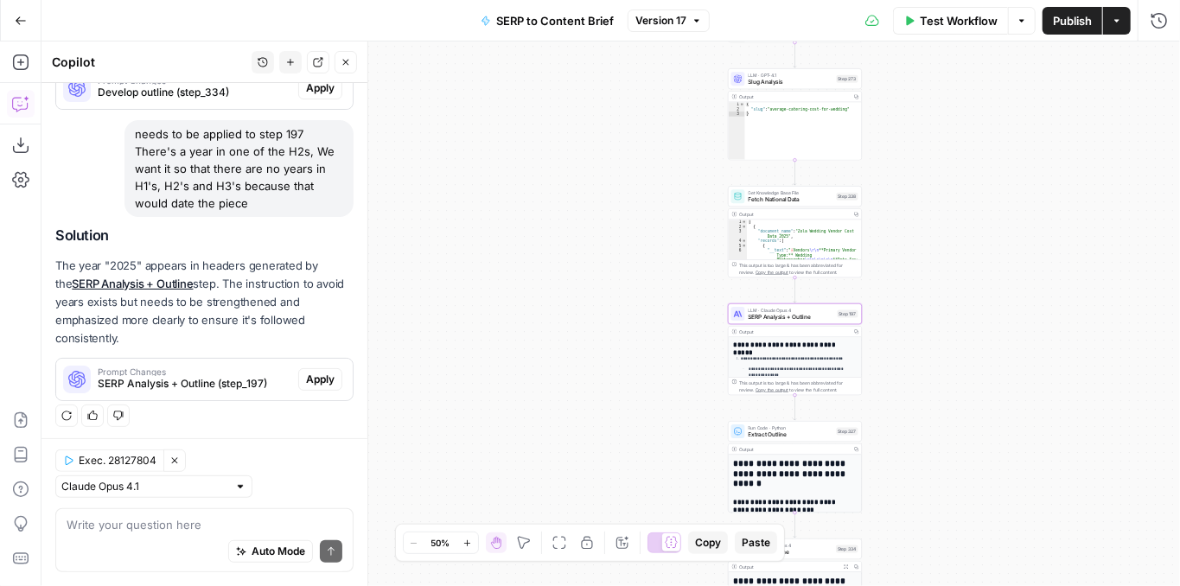
click at [312, 385] on span "Apply" at bounding box center [320, 380] width 29 height 16
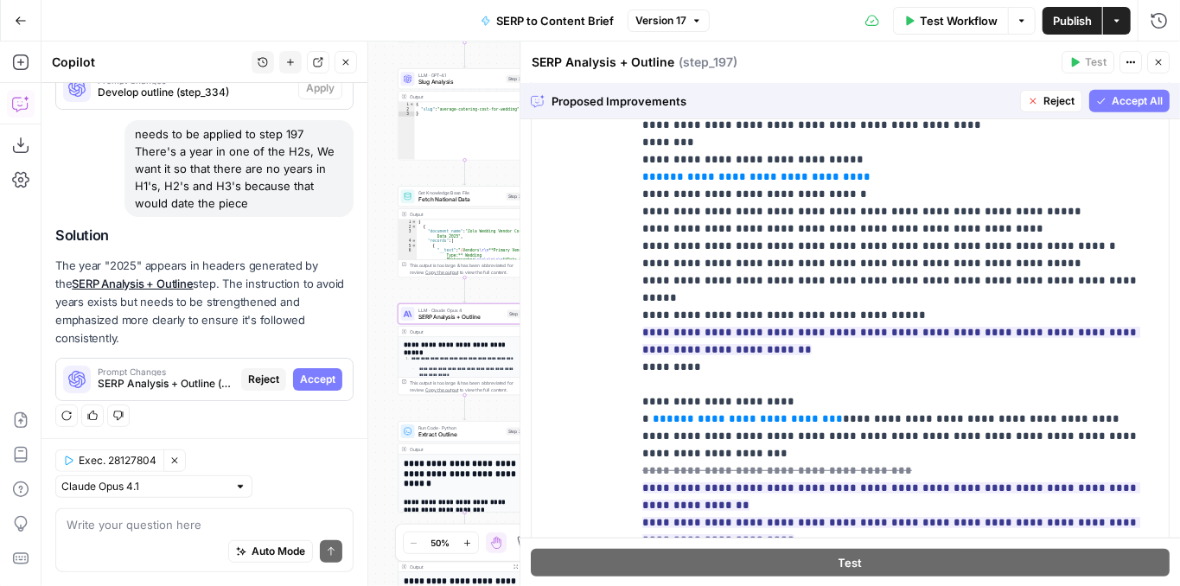
scroll to position [619, 0]
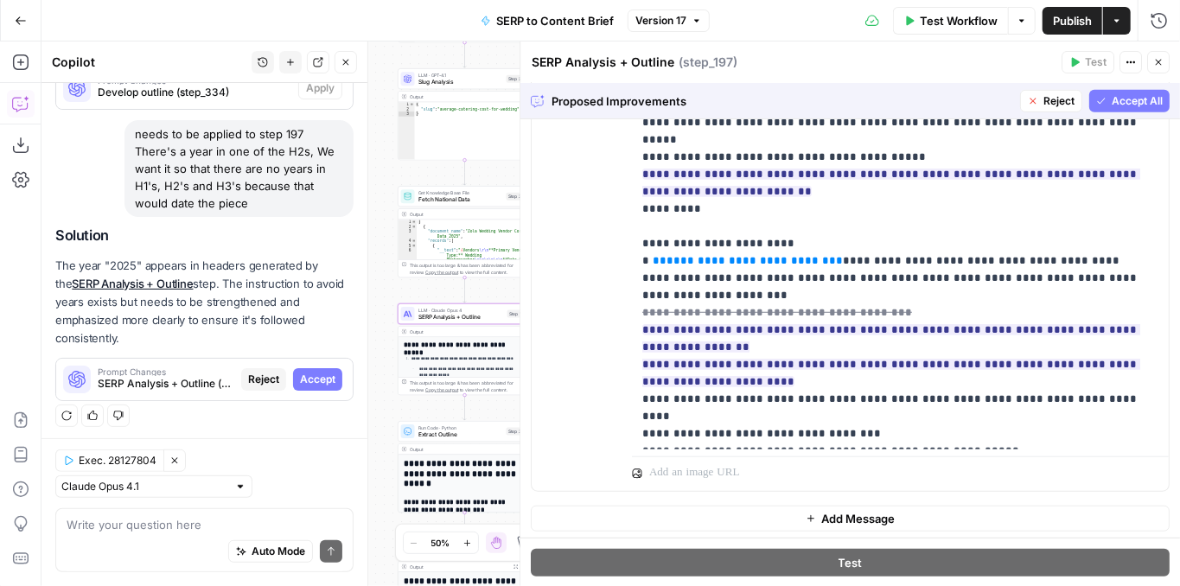
click at [1117, 106] on span "Accept All" at bounding box center [1137, 101] width 51 height 16
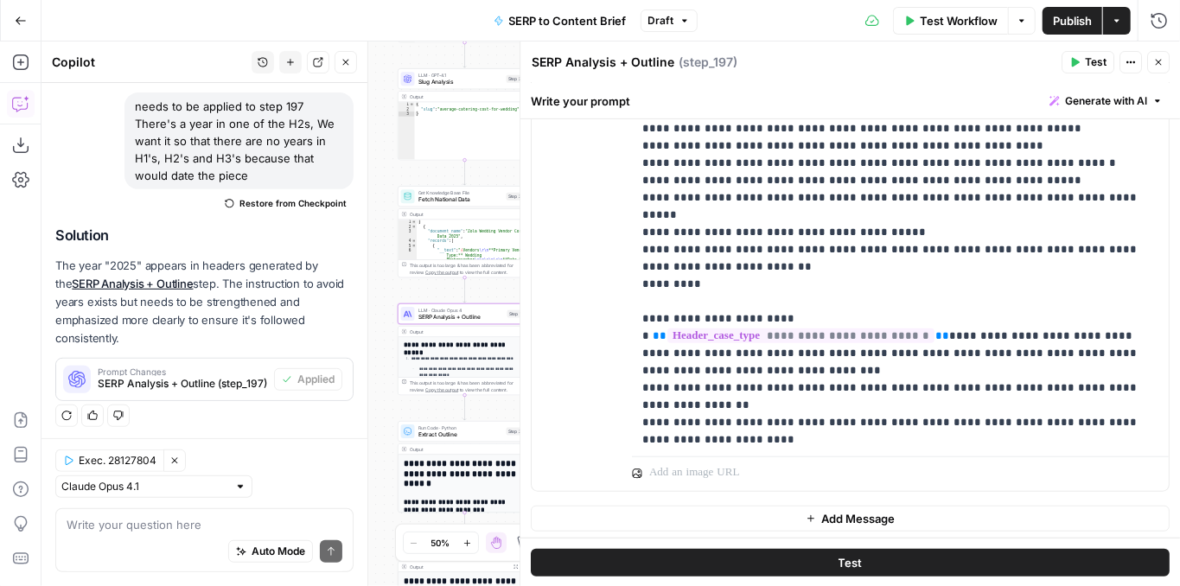
scroll to position [2404, 0]
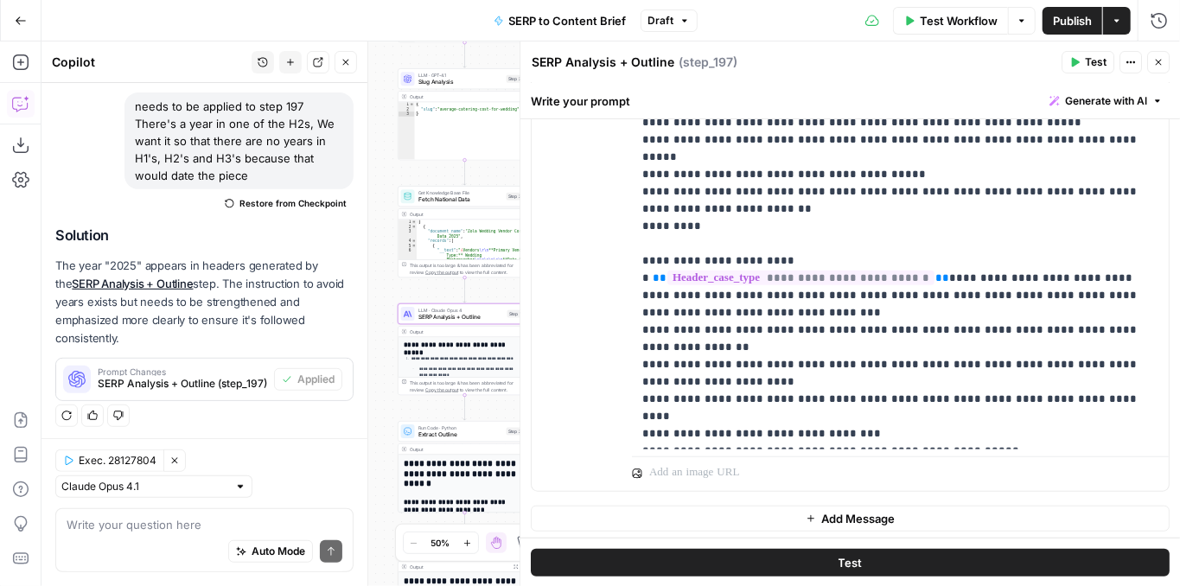
click at [1090, 65] on span "Test" at bounding box center [1096, 62] width 22 height 16
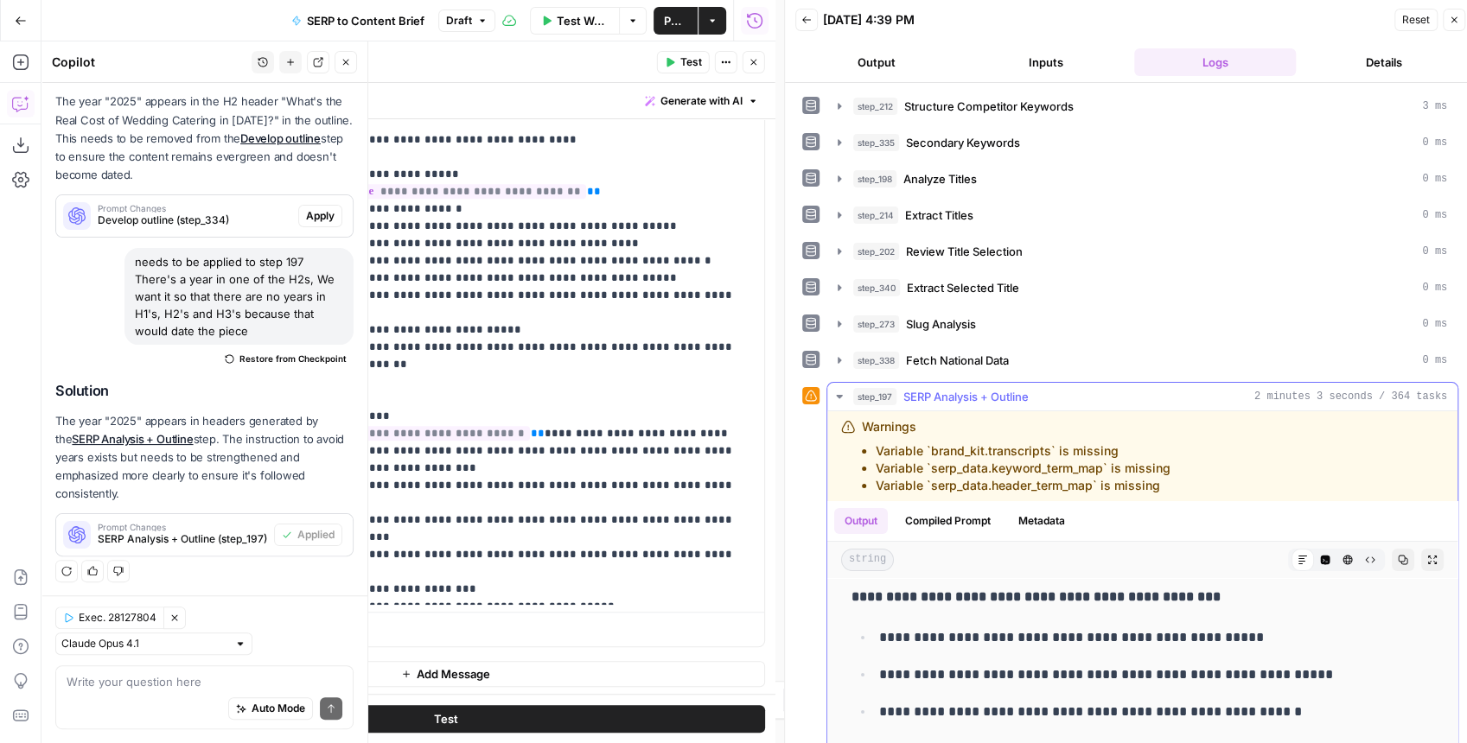
scroll to position [57, 0]
click at [1179, 555] on icon "button" at bounding box center [1432, 560] width 10 height 10
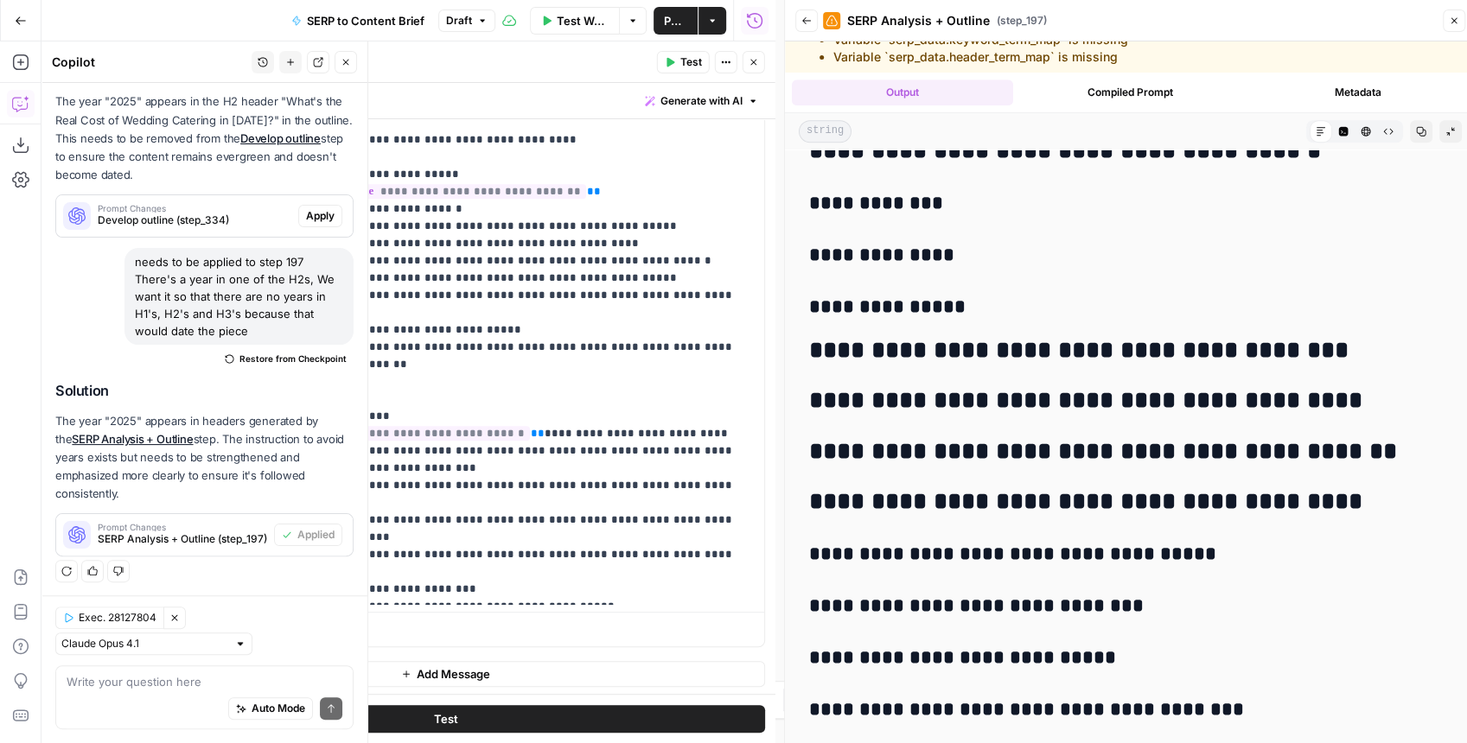
scroll to position [90, 0]
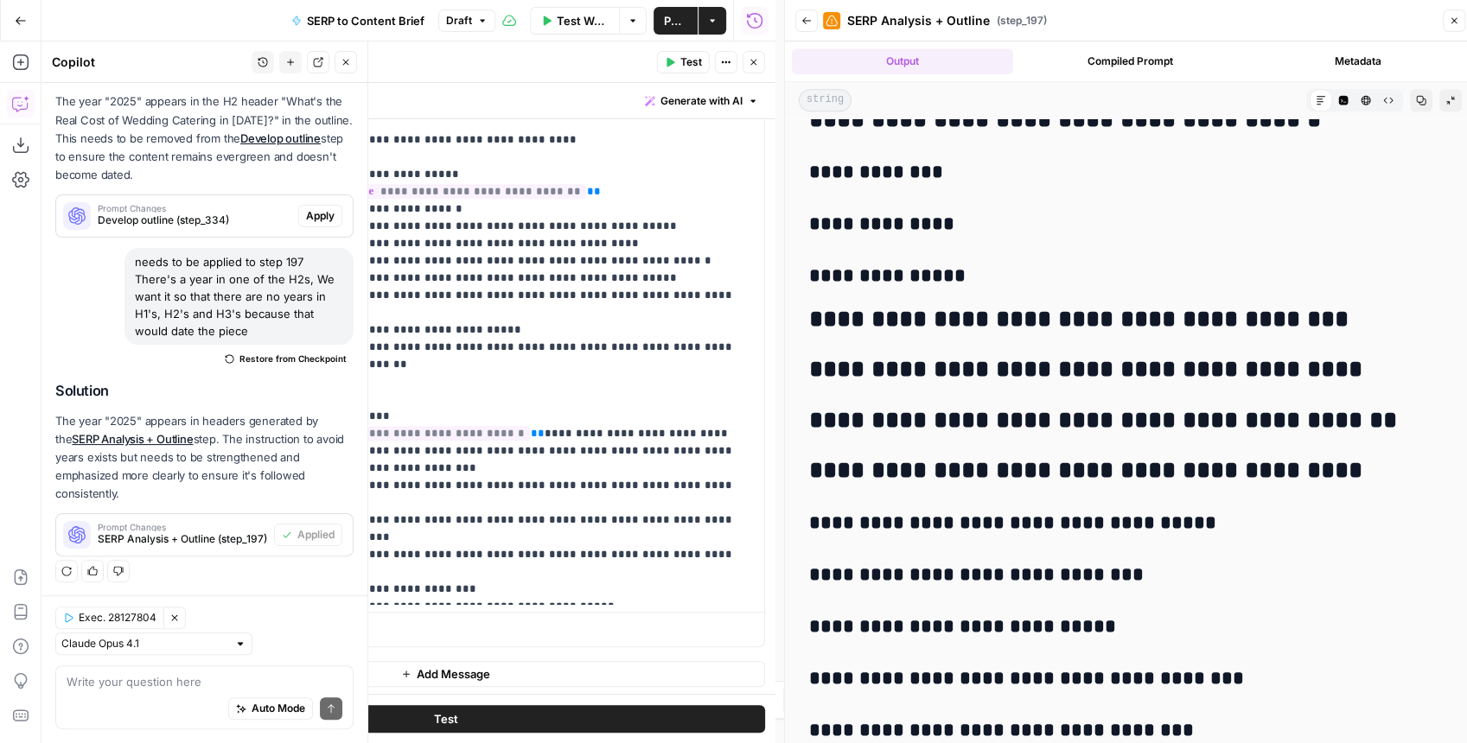
click at [666, 29] on button "Publish" at bounding box center [676, 21] width 44 height 28
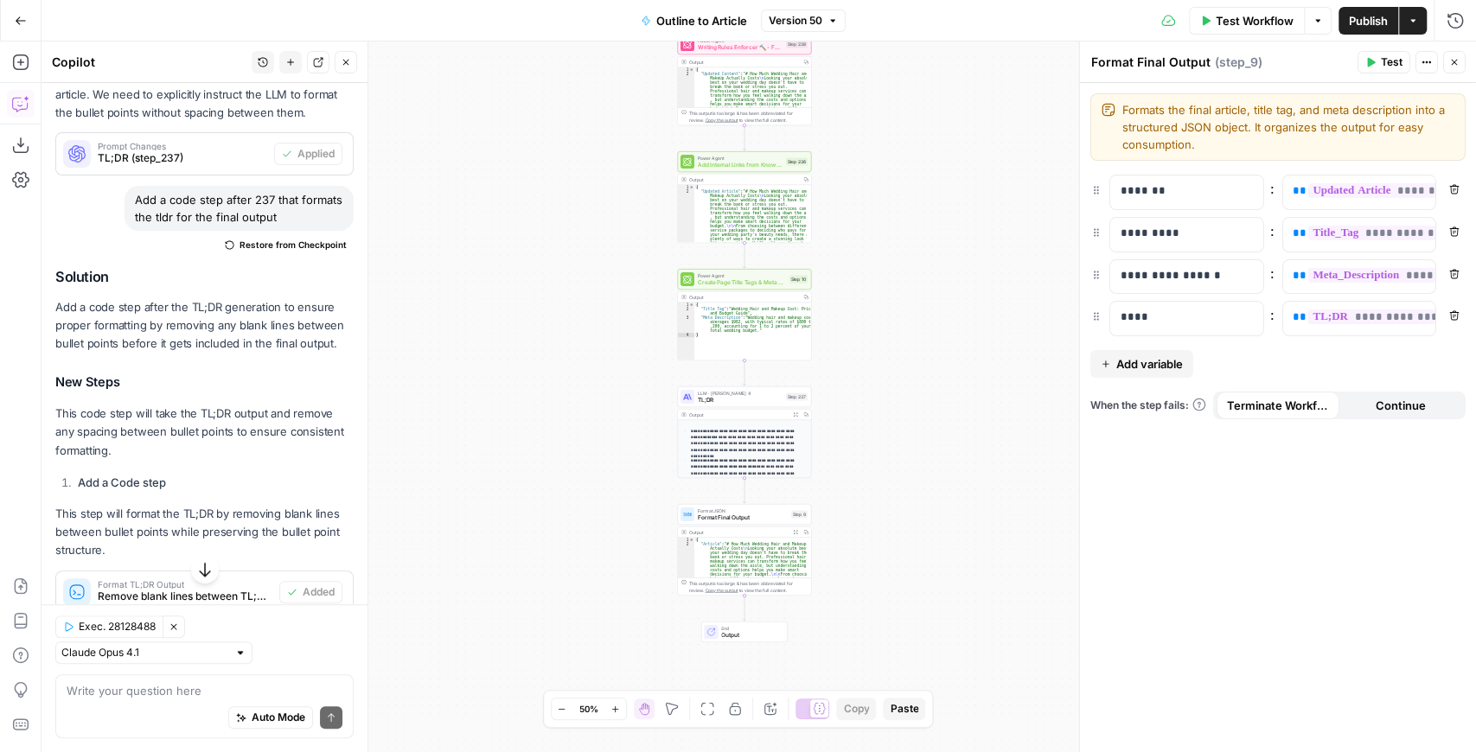
scroll to position [464, 0]
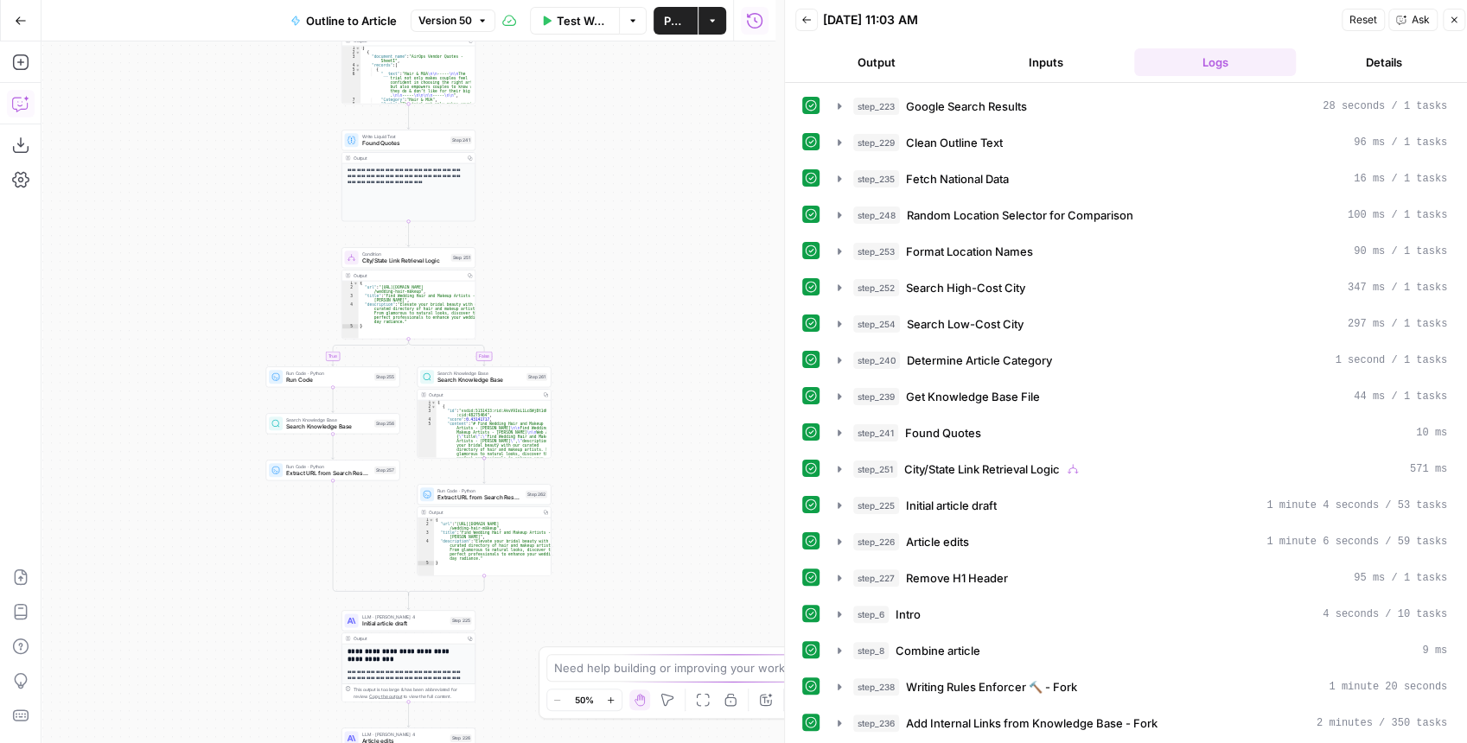
click at [25, 107] on icon "button" at bounding box center [20, 103] width 17 height 17
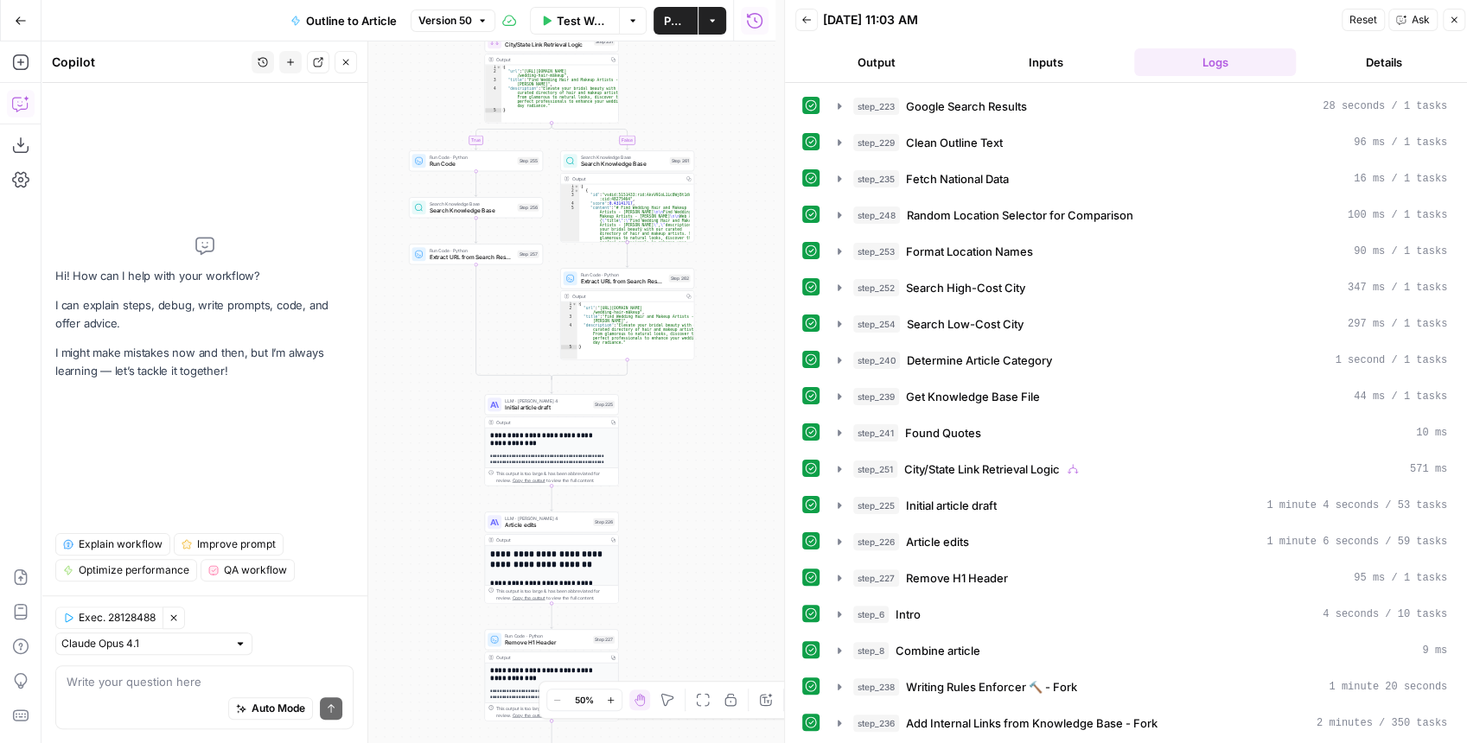
drag, startPoint x: 691, startPoint y: 418, endPoint x: 737, endPoint y: 168, distance: 254.0
click at [724, 86] on div "**********" at bounding box center [408, 392] width 734 height 702
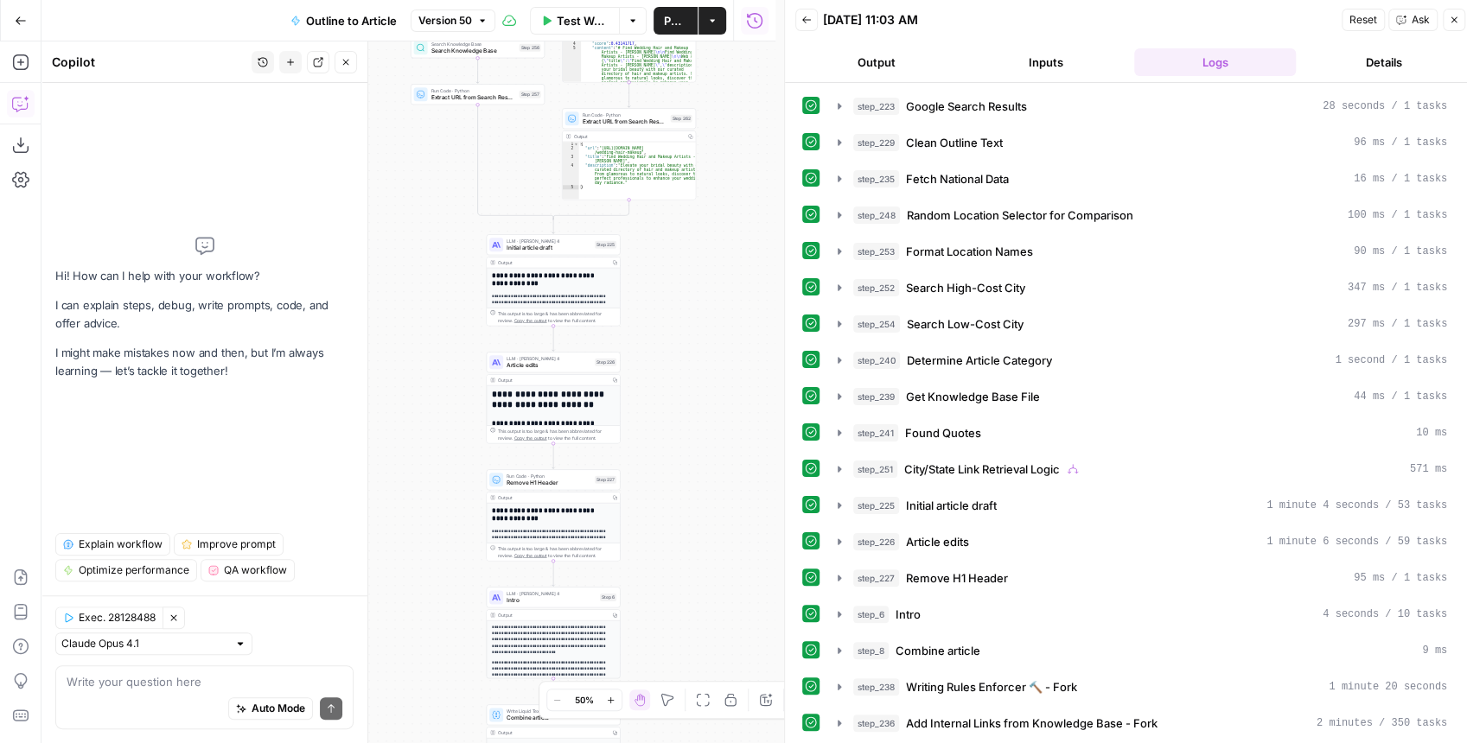
drag, startPoint x: 752, startPoint y: 394, endPoint x: 743, endPoint y: 135, distance: 259.5
click at [742, 154] on div "**********" at bounding box center [408, 392] width 734 height 702
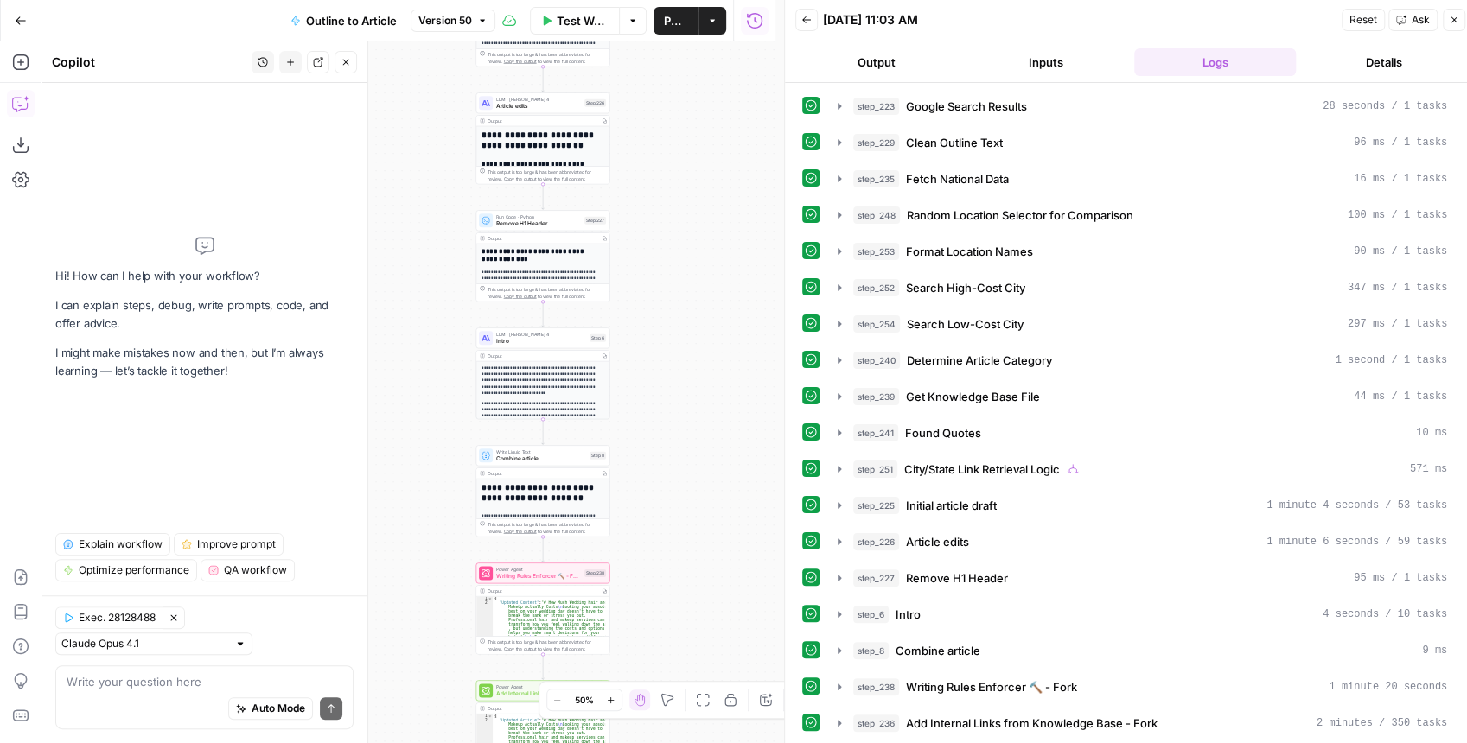
drag, startPoint x: 716, startPoint y: 415, endPoint x: 715, endPoint y: 183, distance: 231.7
click at [715, 185] on div "**********" at bounding box center [408, 392] width 734 height 702
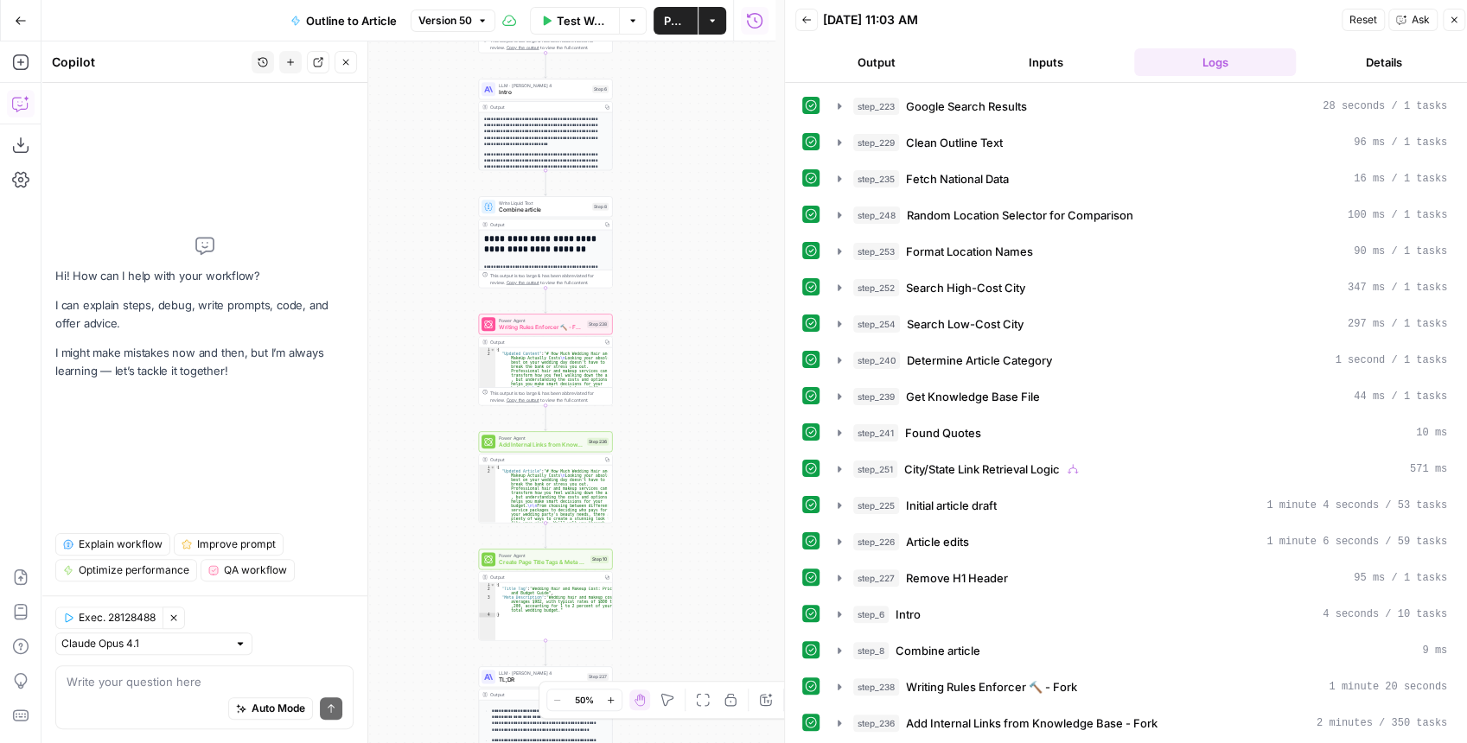
drag, startPoint x: 712, startPoint y: 392, endPoint x: 727, endPoint y: 138, distance: 254.6
click at [727, 138] on div "**********" at bounding box center [408, 392] width 734 height 702
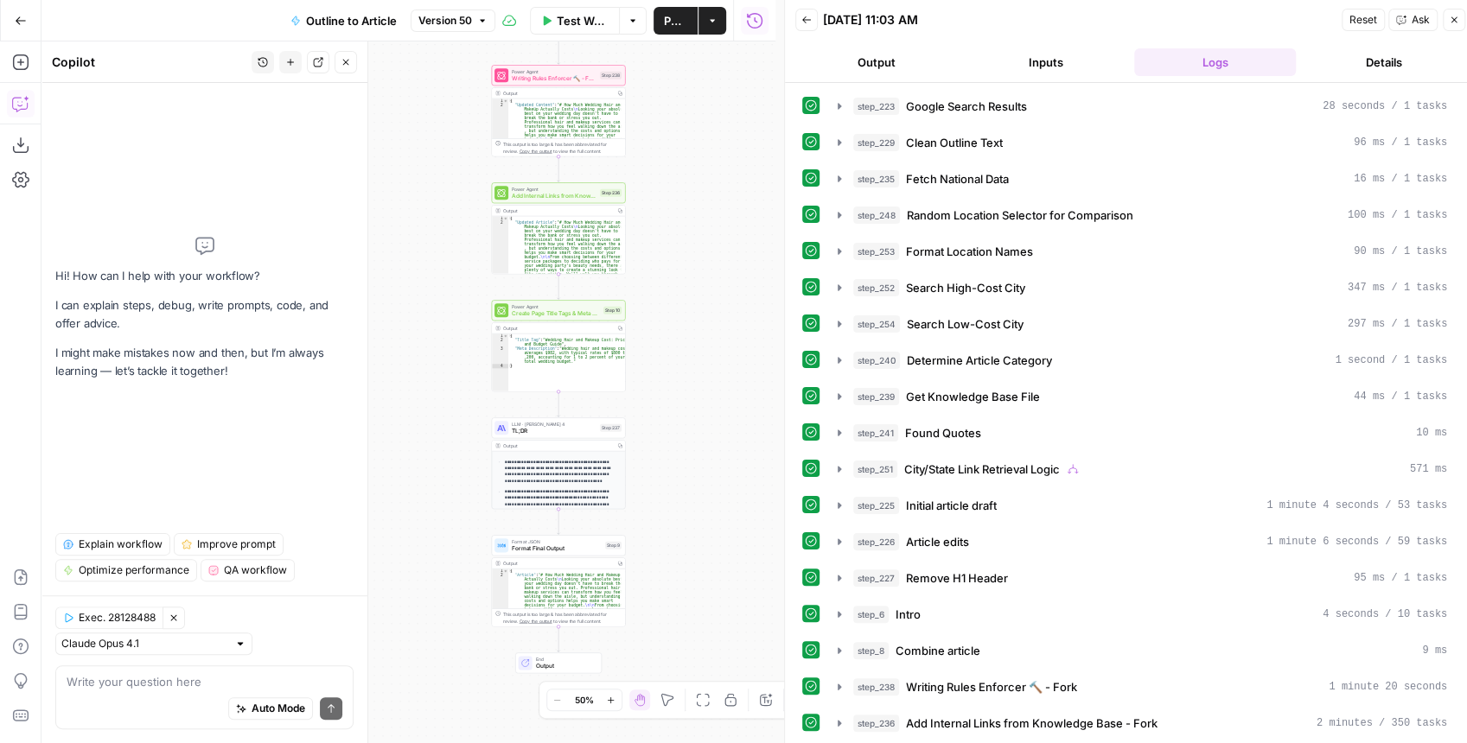
click at [721, 158] on div "**********" at bounding box center [408, 392] width 734 height 702
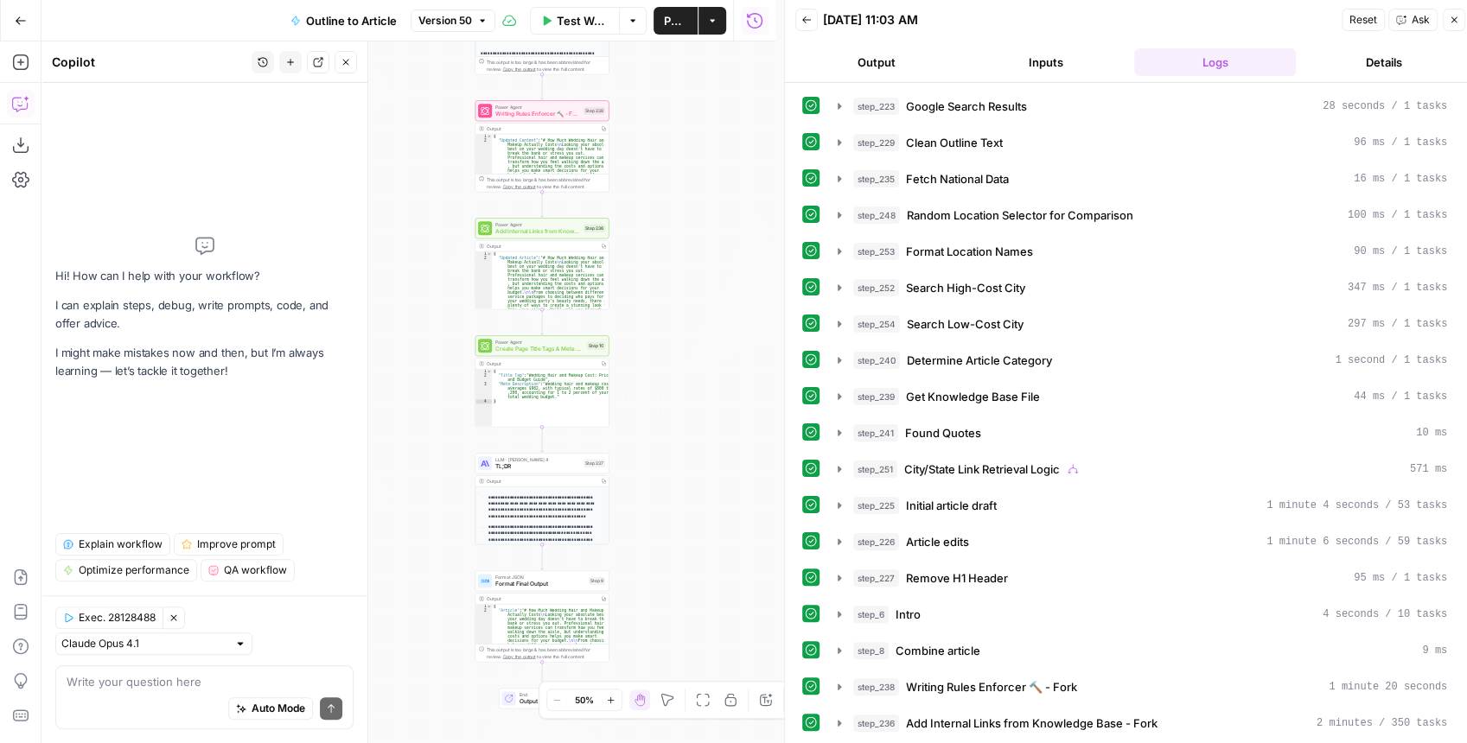
drag, startPoint x: 706, startPoint y: 182, endPoint x: 695, endPoint y: 202, distance: 23.6
click at [698, 200] on div "**********" at bounding box center [408, 392] width 734 height 702
click at [536, 235] on span "Add Internal Links from Knowledge Base - Fork" at bounding box center [536, 234] width 85 height 9
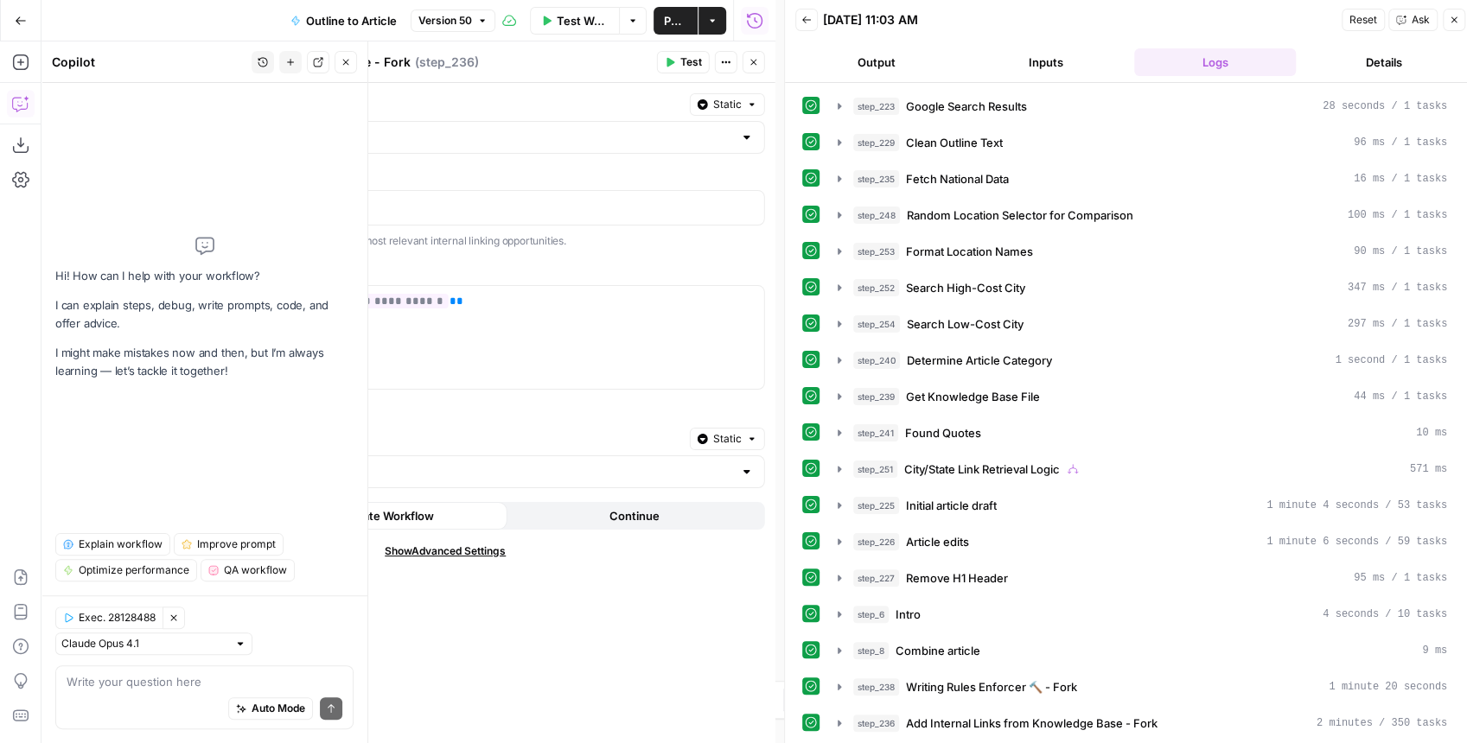
click at [755, 66] on icon "button" at bounding box center [754, 62] width 10 height 10
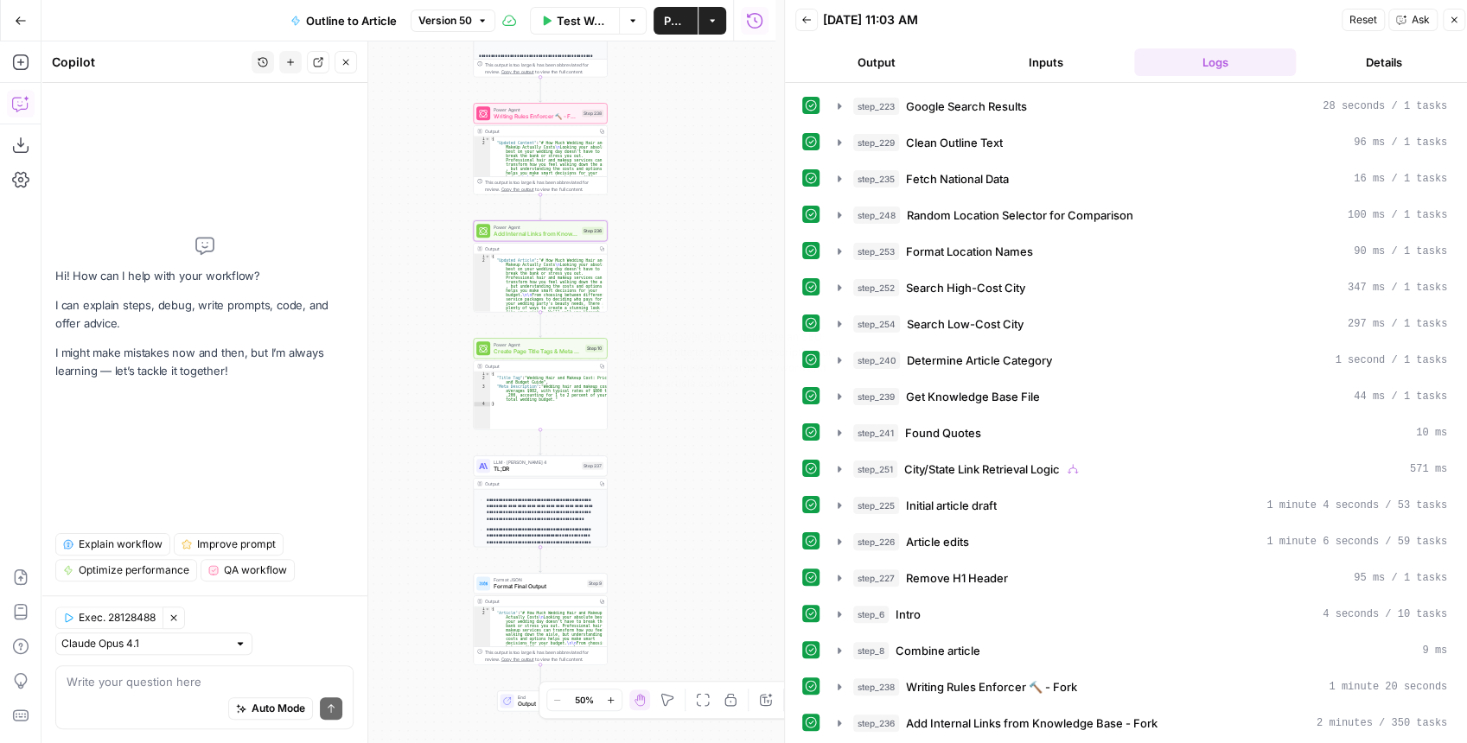
click at [554, 349] on span "Create Page Title Tags & Meta Descriptions - Fork" at bounding box center [538, 352] width 88 height 9
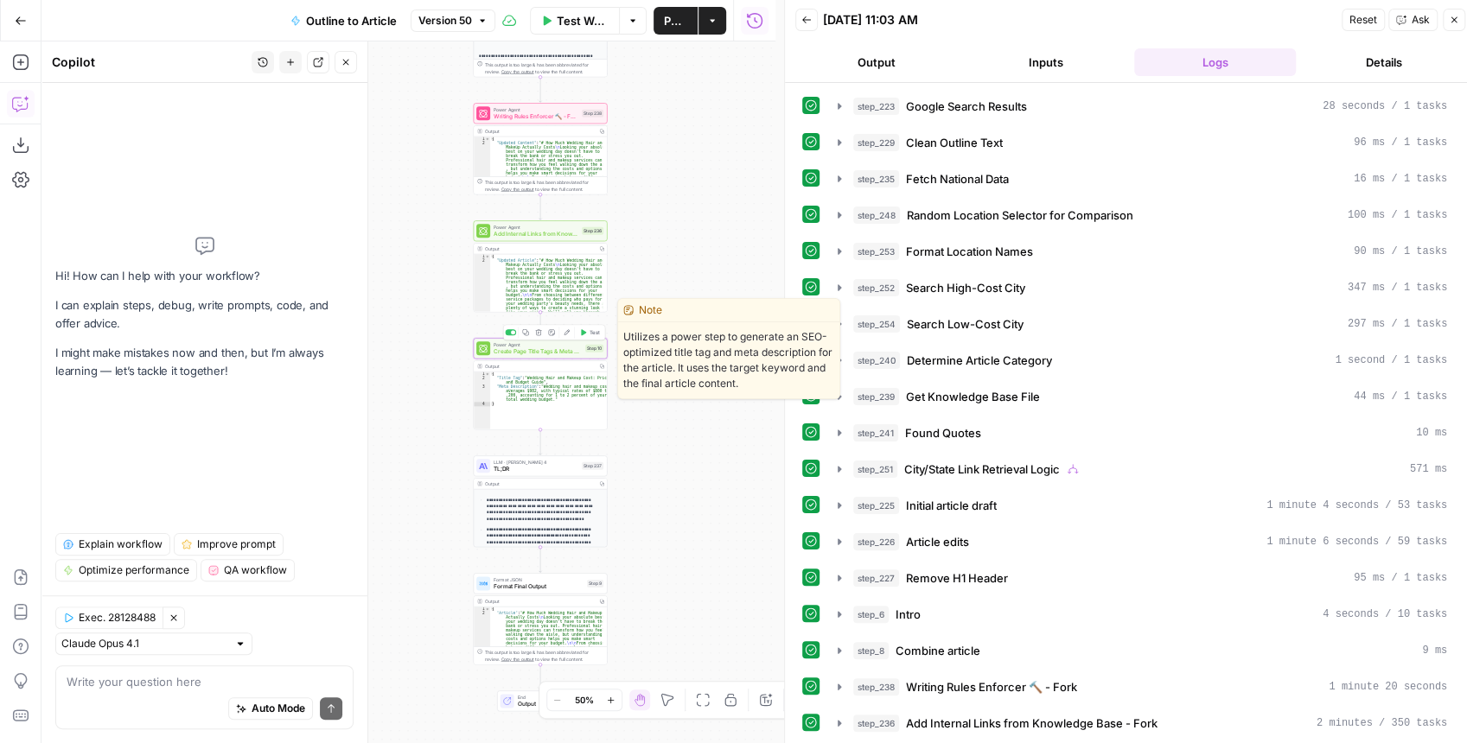
click at [554, 349] on span "Create Page Title Tags & Meta Descriptions - Fork" at bounding box center [538, 352] width 88 height 9
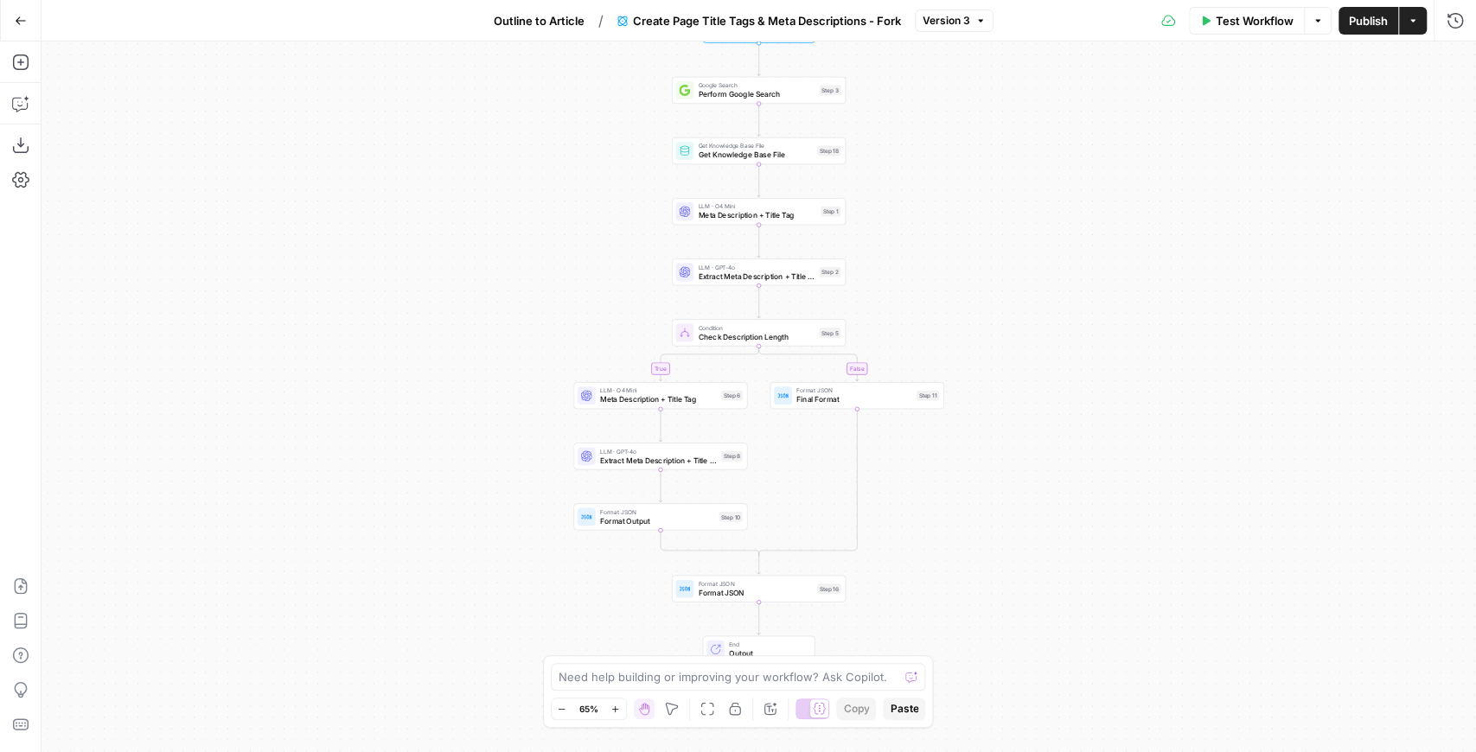
click at [26, 25] on icon "button" at bounding box center [21, 21] width 12 height 12
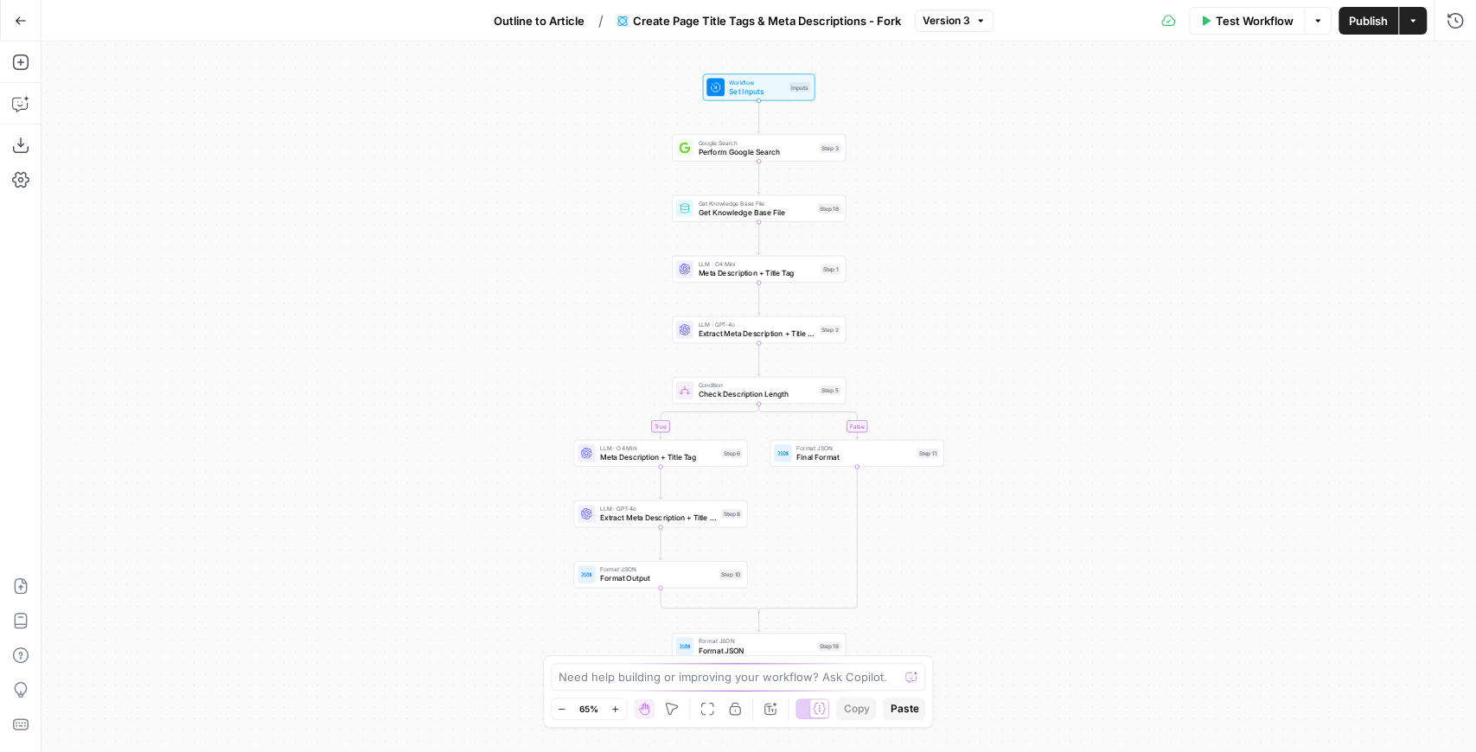
click at [498, 20] on span "Outline to Article" at bounding box center [539, 20] width 91 height 17
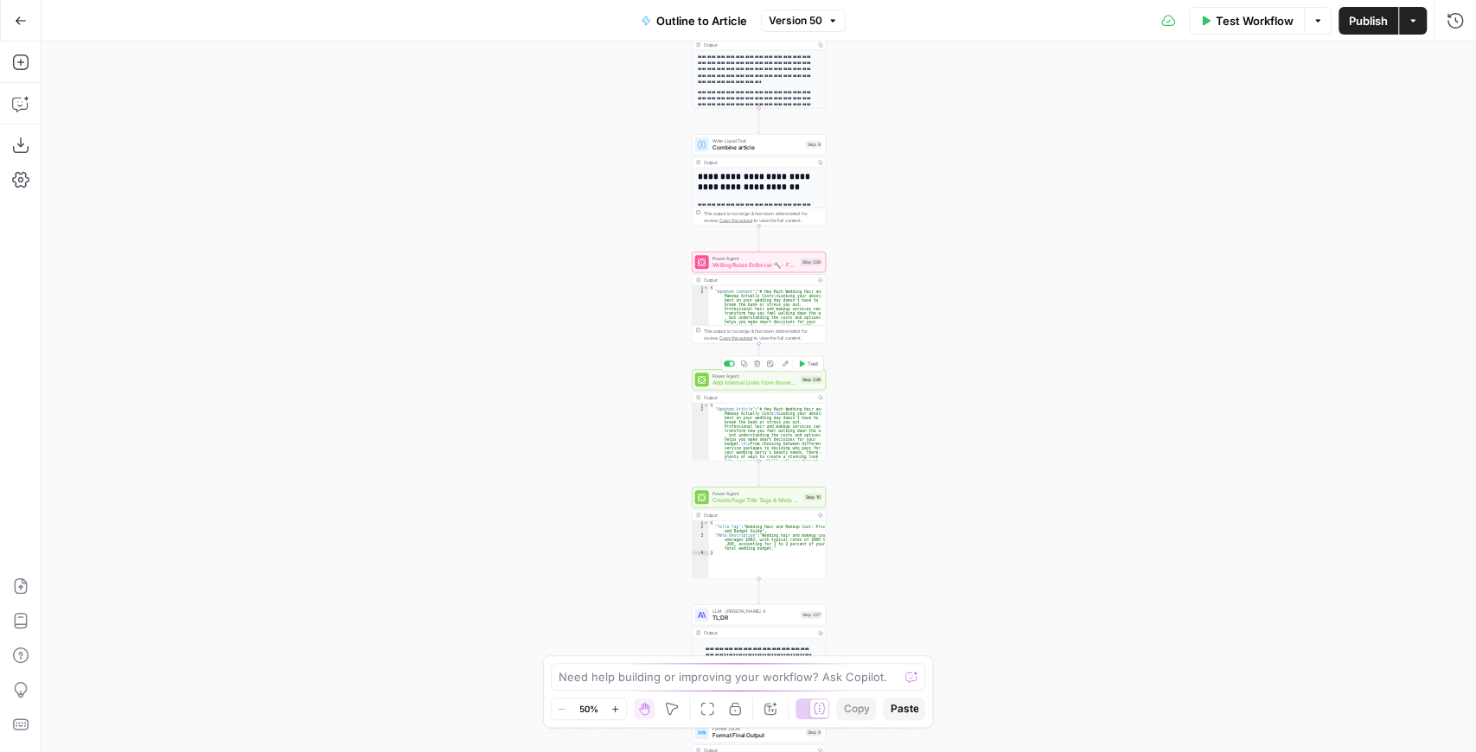
click at [761, 384] on span "Add Internal Links from Knowledge Base - Fork" at bounding box center [754, 383] width 85 height 9
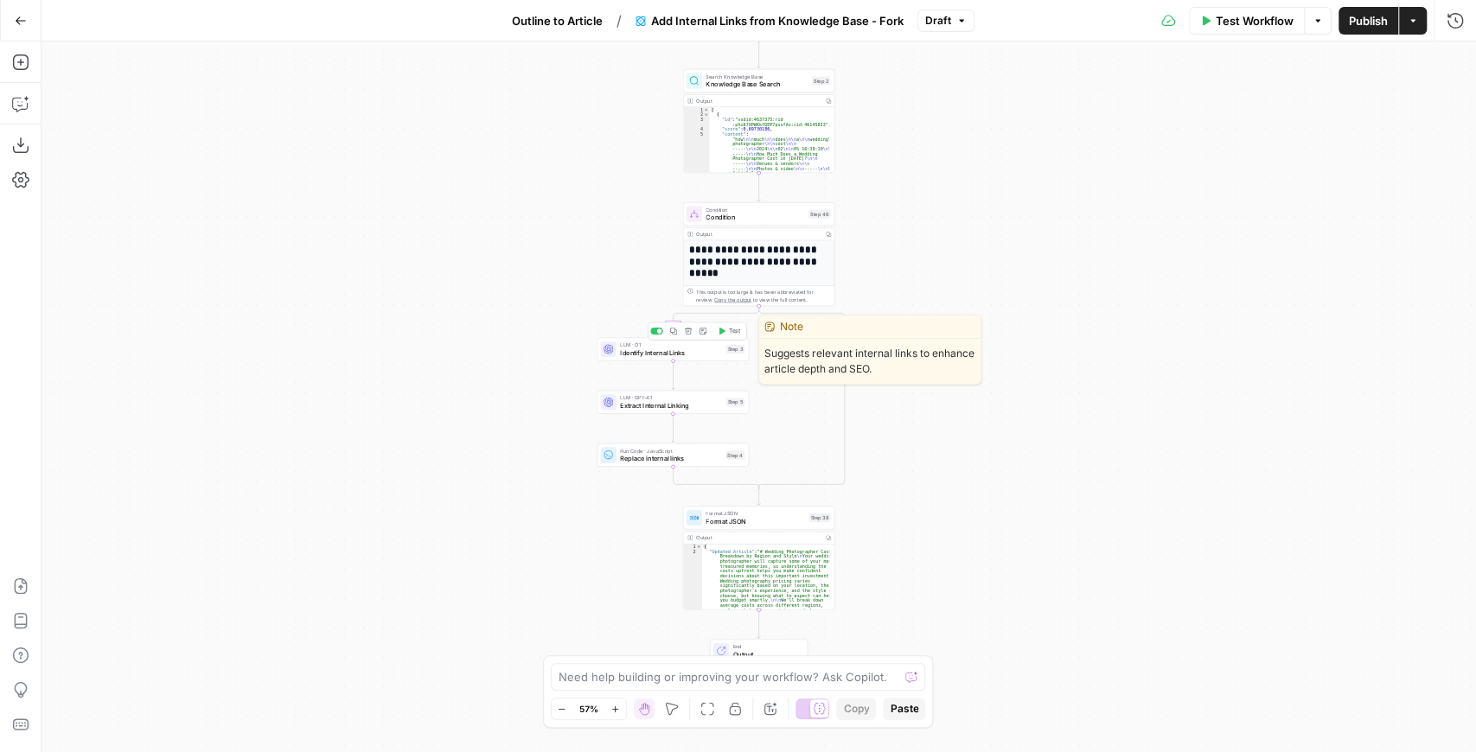
click at [700, 352] on span "Identify Internal Links" at bounding box center [671, 353] width 102 height 10
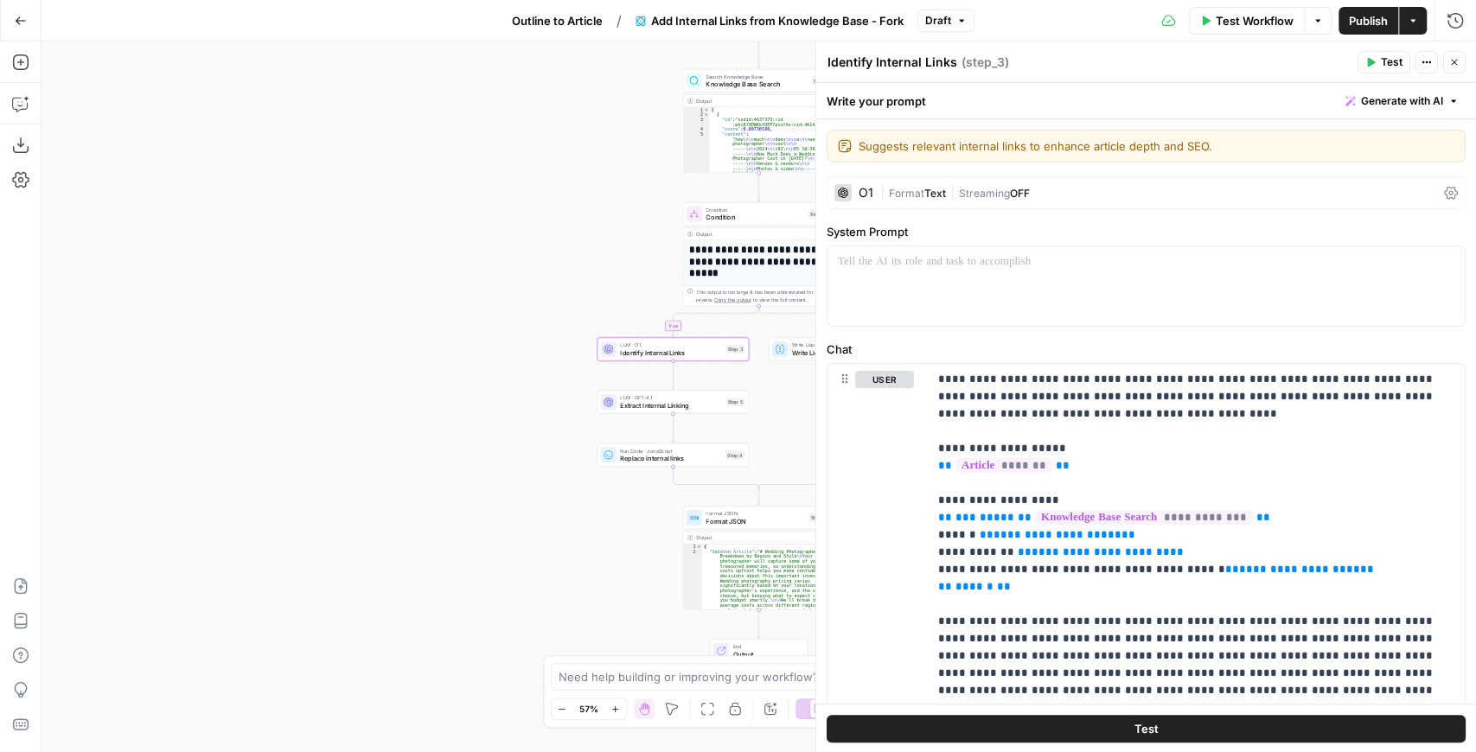
click at [864, 190] on div "O1" at bounding box center [865, 193] width 15 height 12
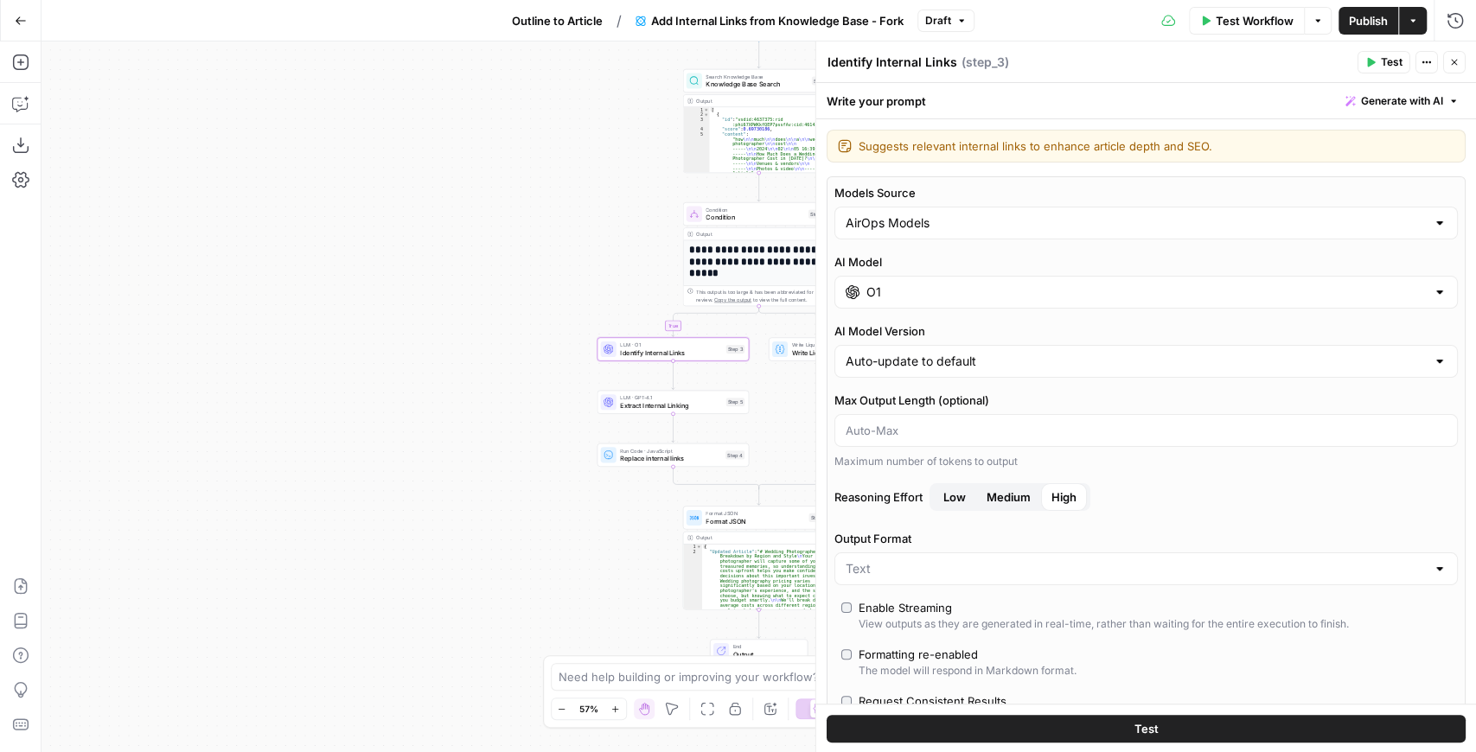
click at [908, 271] on div "AI Model O1" at bounding box center [1145, 280] width 623 height 55
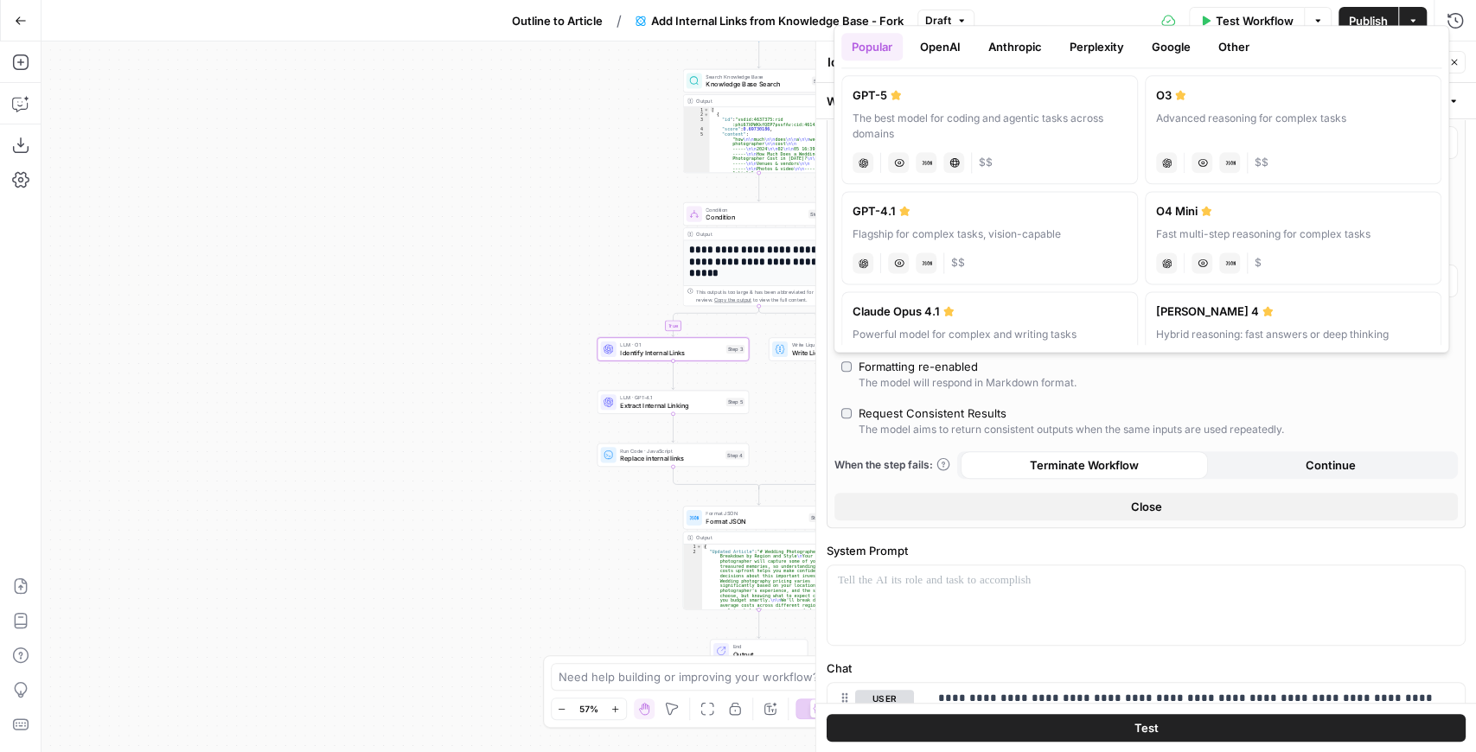
click at [955, 43] on button "OpenAI" at bounding box center [939, 47] width 61 height 28
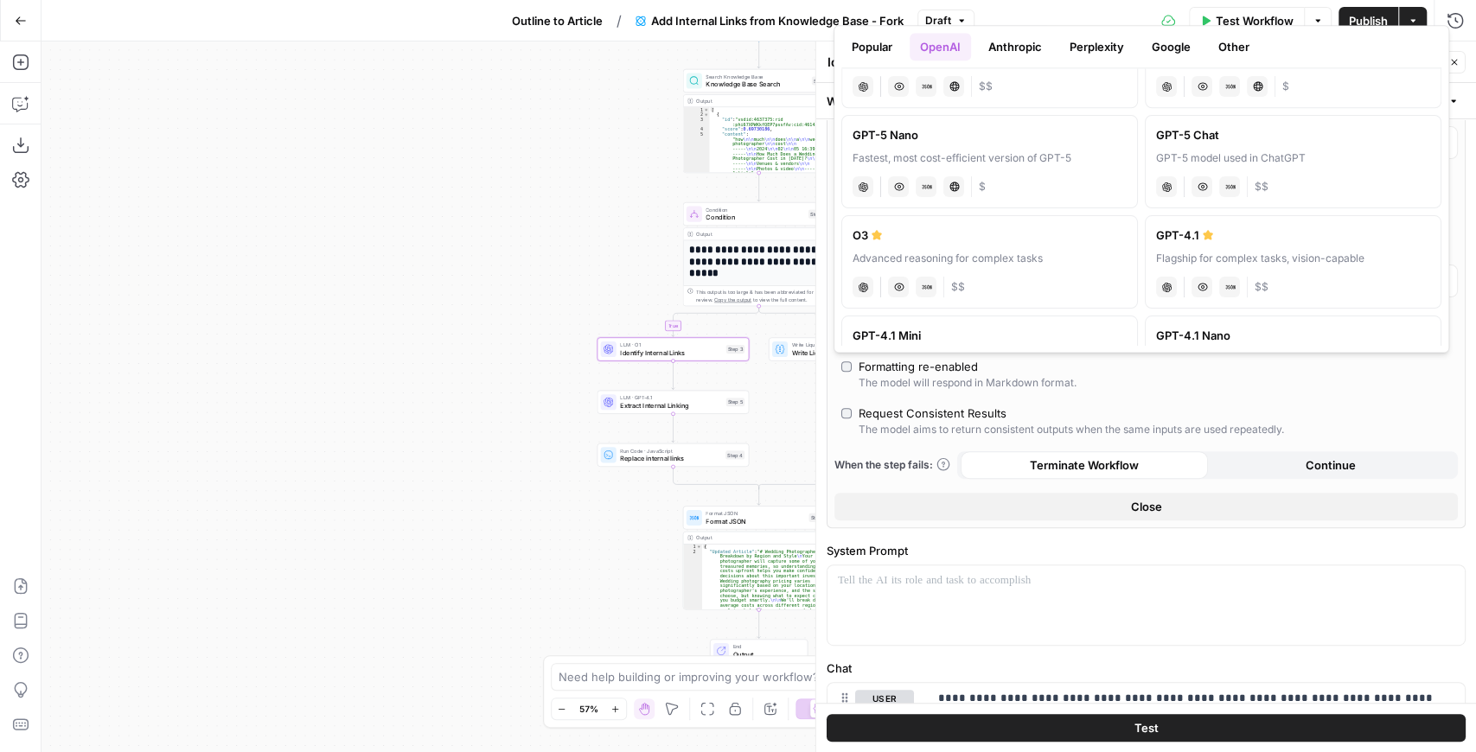
scroll to position [57, 0]
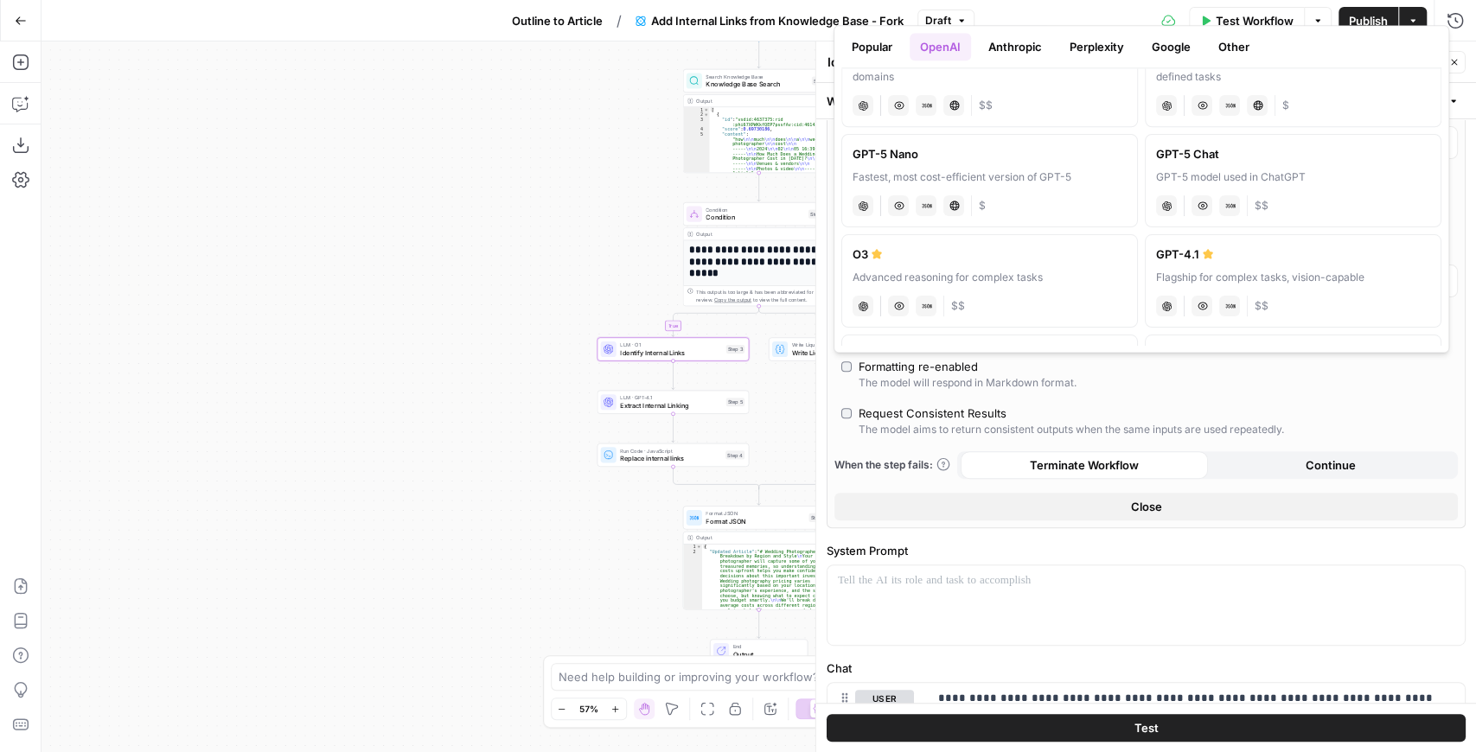
click at [1086, 12] on div "Test Workflow Options Publish Actions Run History" at bounding box center [1224, 20] width 501 height 41
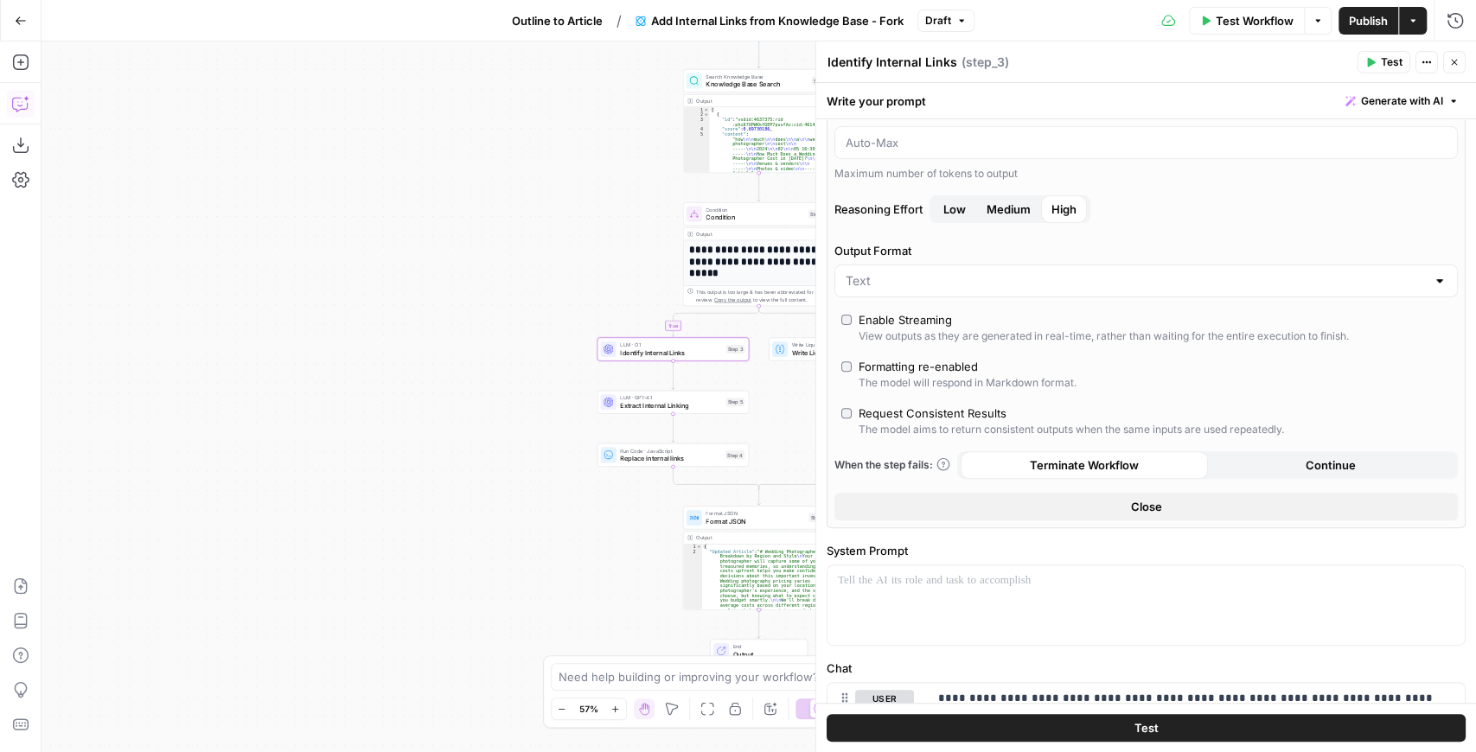
click at [22, 105] on icon "button" at bounding box center [20, 103] width 17 height 17
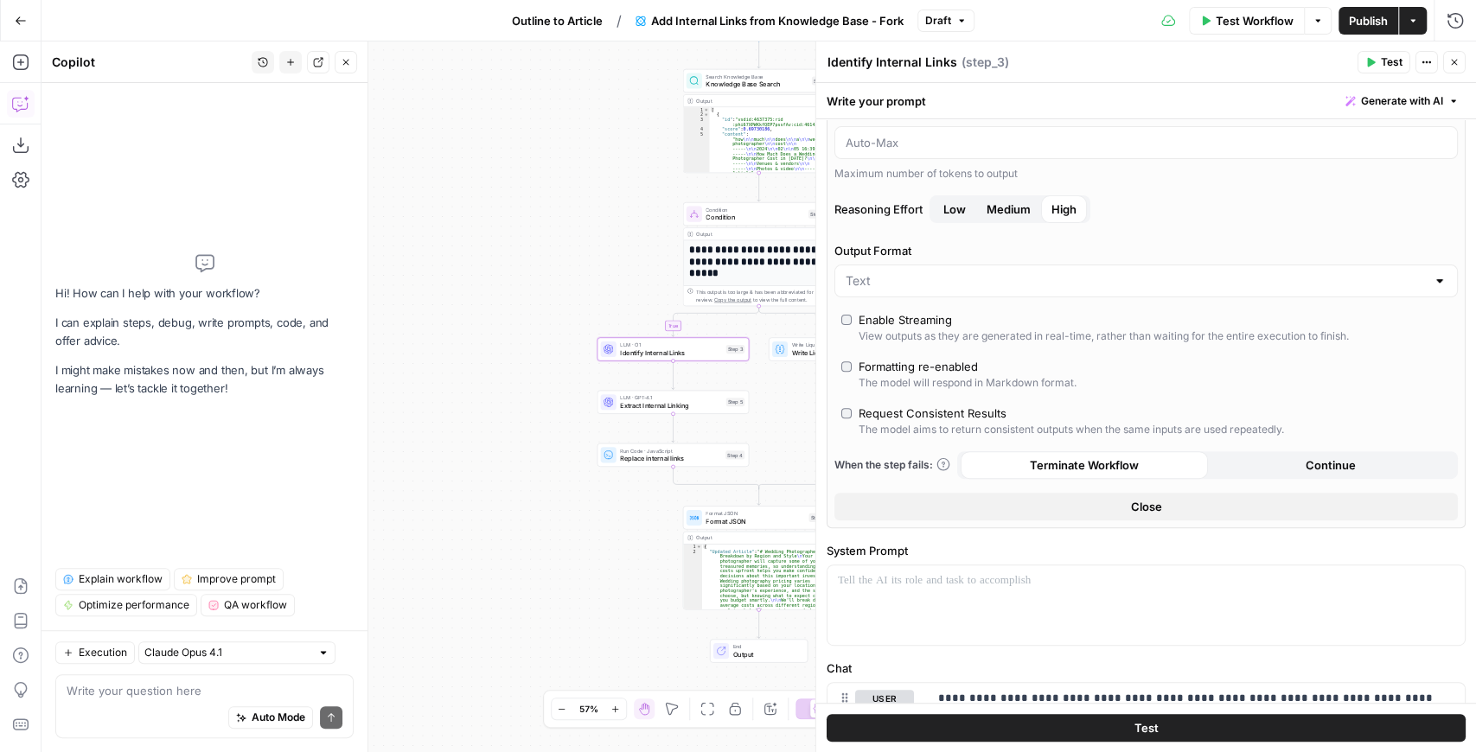
click at [188, 699] on div "Auto Mode Send" at bounding box center [205, 718] width 276 height 38
paste textarea "We're not consistent about [PERSON_NAME] or not [PERSON_NAME] links in articles…"
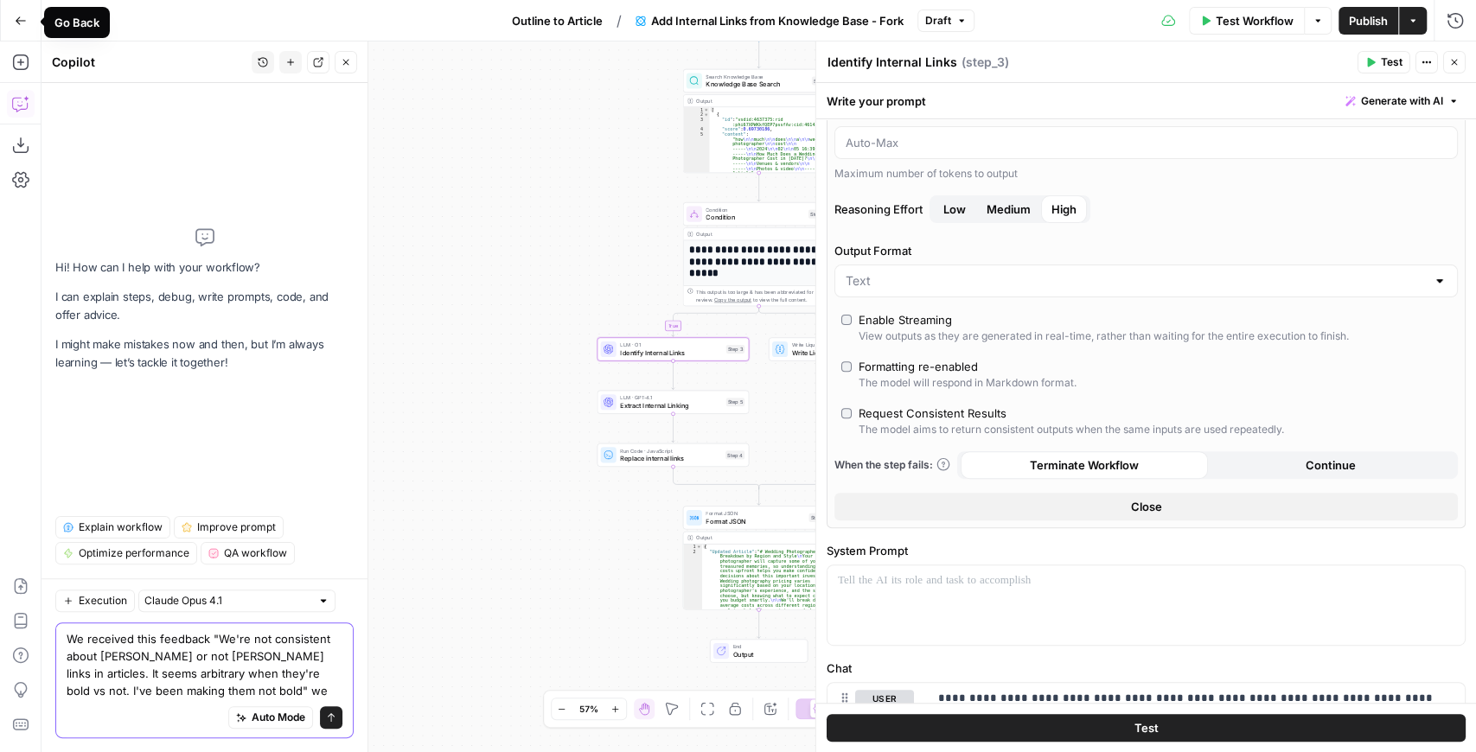
type textarea "We received this feedback "We're not consistent about [PERSON_NAME] or not [PER…"
click at [19, 22] on icon "button" at bounding box center [21, 21] width 12 height 12
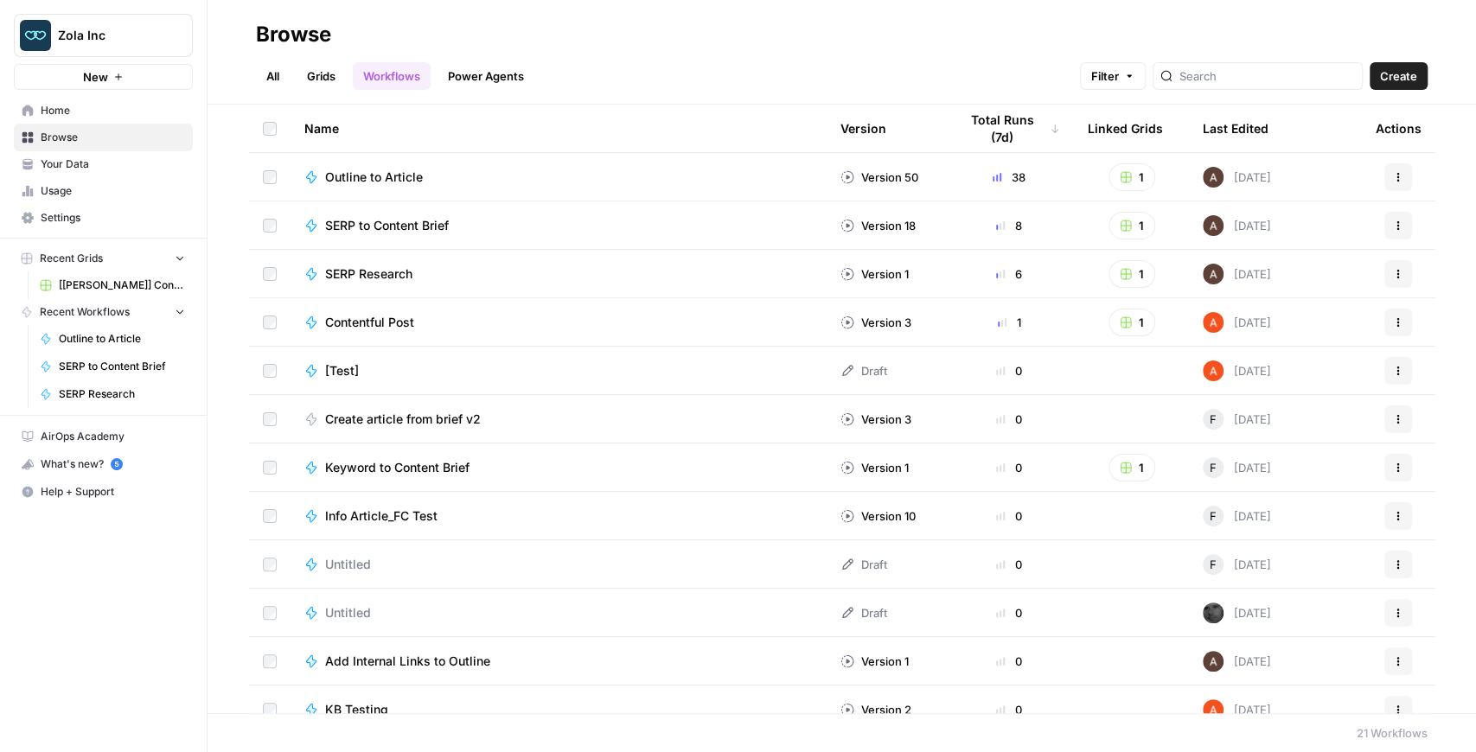
click at [379, 179] on span "Outline to Article" at bounding box center [374, 177] width 98 height 17
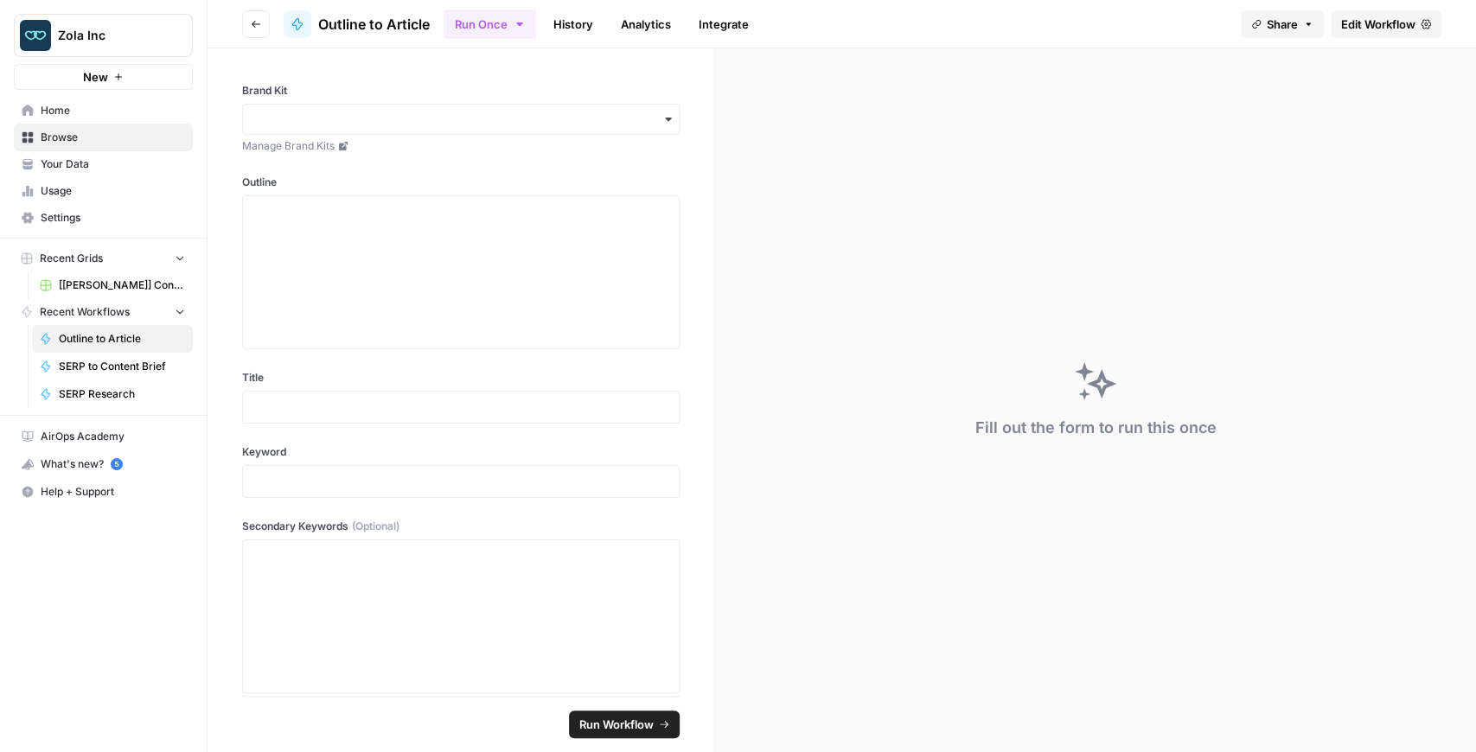
click at [1351, 32] on span "Edit Workflow" at bounding box center [1378, 24] width 74 height 17
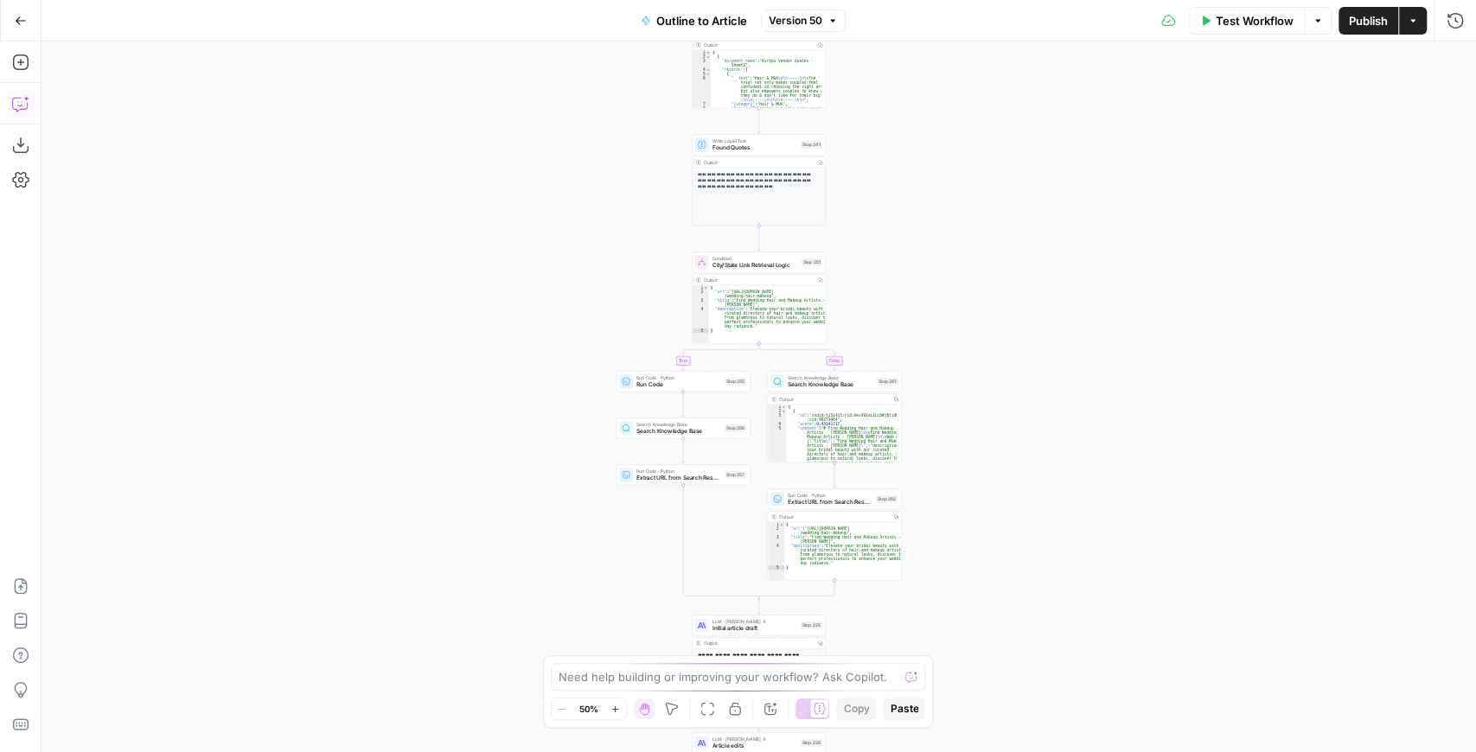
click at [25, 112] on button "Copilot" at bounding box center [21, 104] width 28 height 28
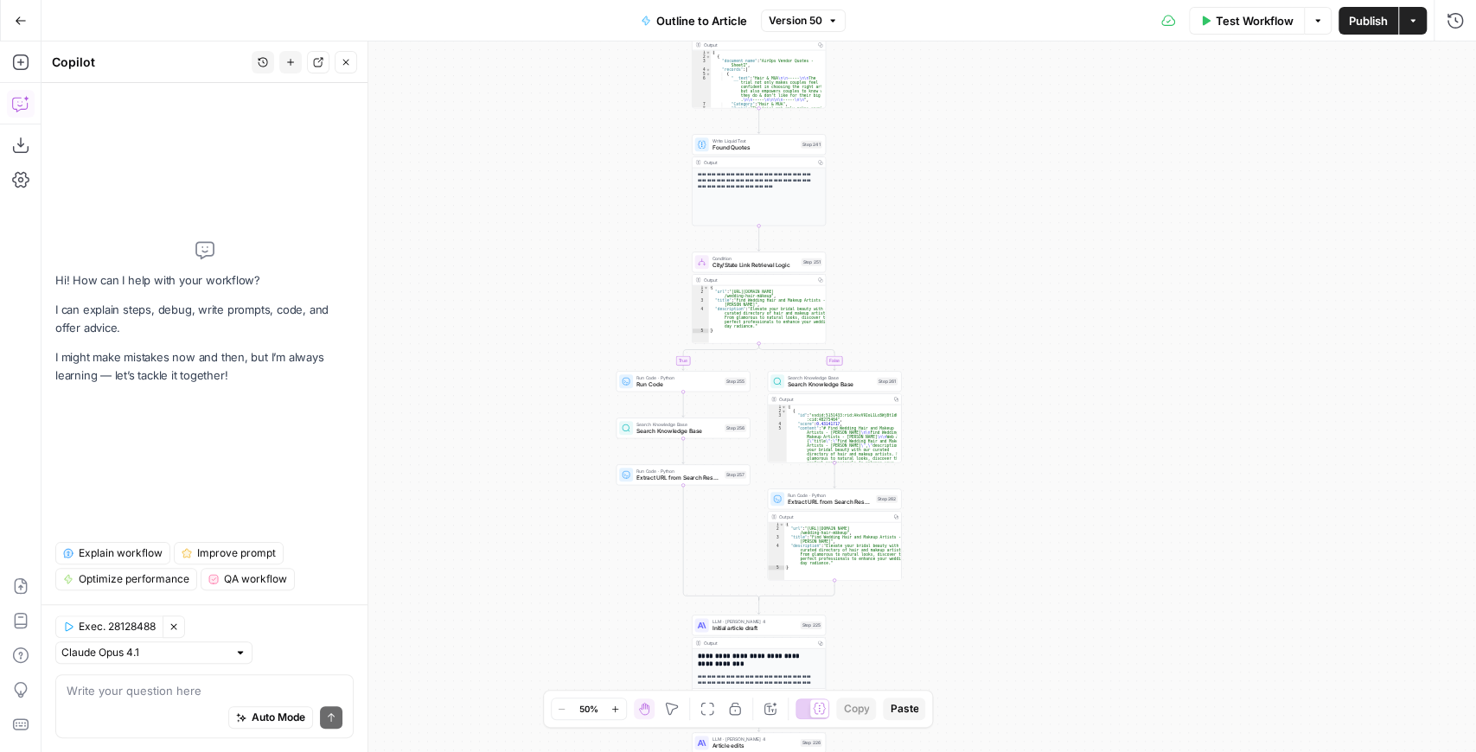
click at [120, 707] on div "Auto Mode Send" at bounding box center [205, 718] width 276 height 38
paste textarea "We're not consistent about [PERSON_NAME] or not [PERSON_NAME] links in articles…"
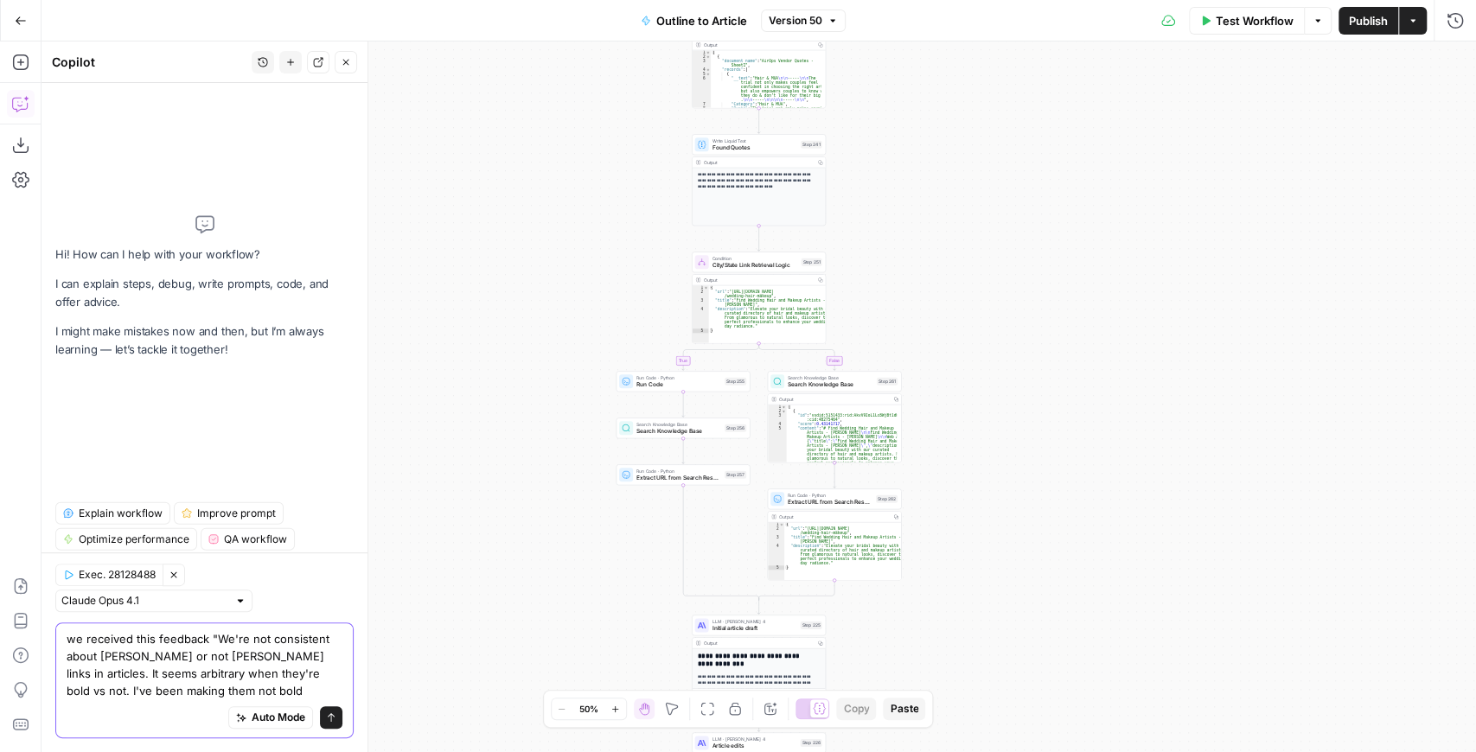
type textarea "we received this feedback "We're not consistent about [PERSON_NAME] or not [PER…"
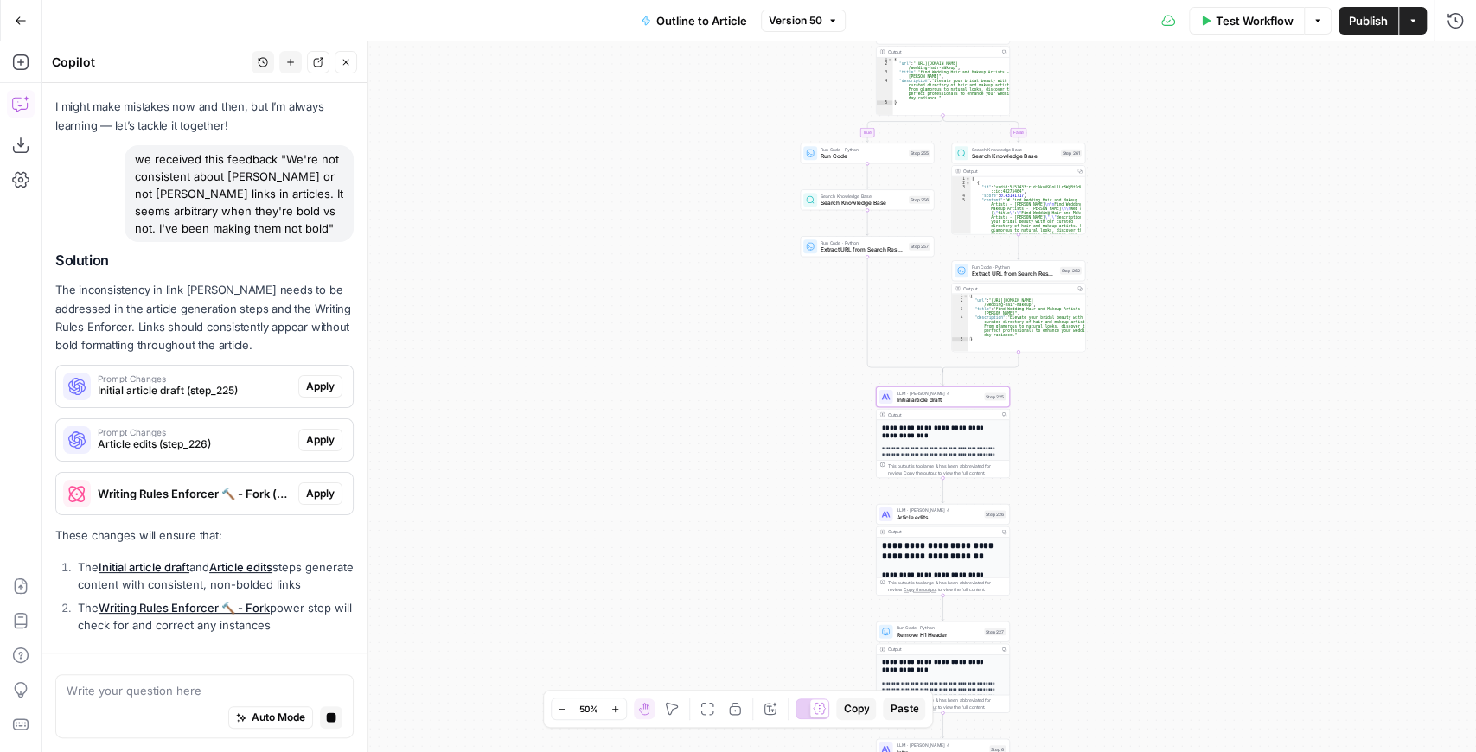
click at [263, 372] on div "Solution The inconsistency in link [PERSON_NAME] needs to be addressed in the a…" at bounding box center [204, 445] width 298 height 387
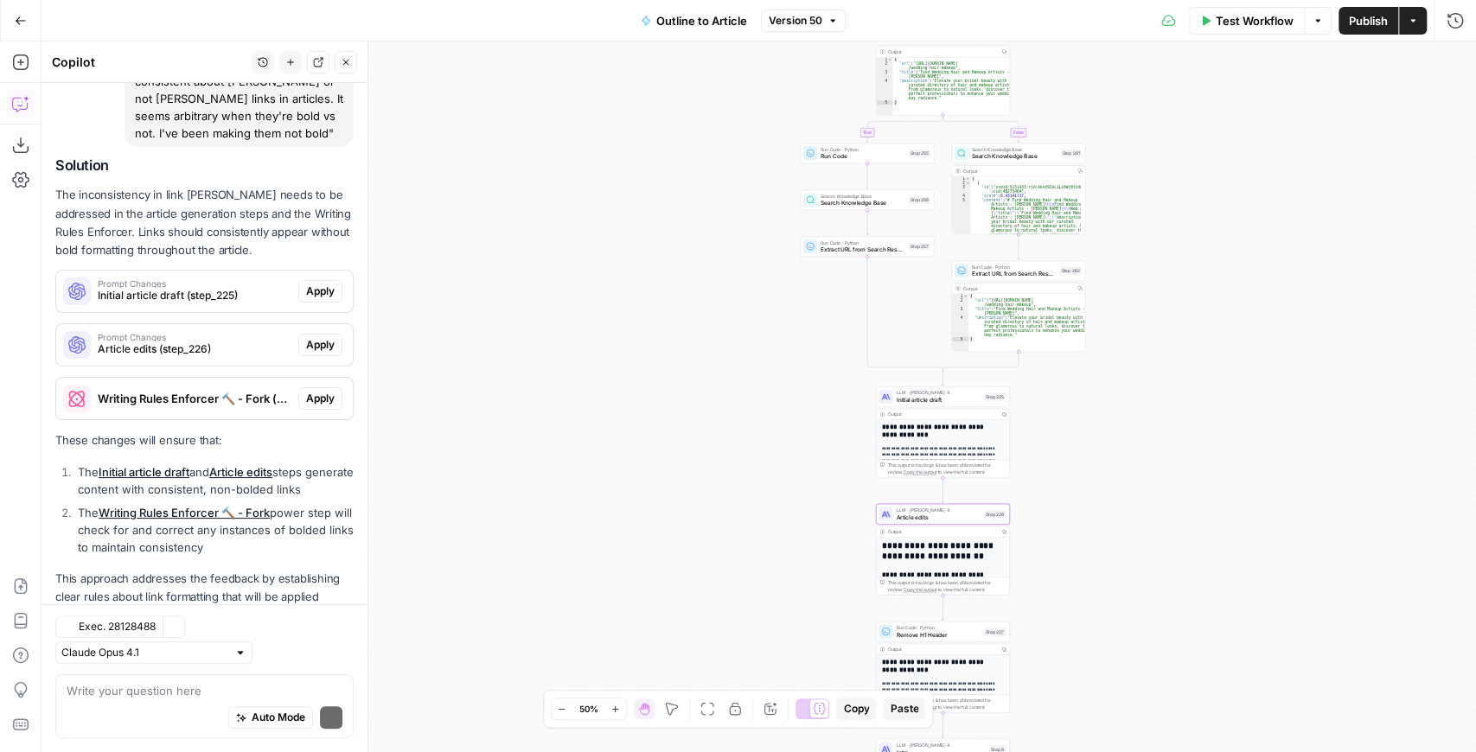
scroll to position [246, 0]
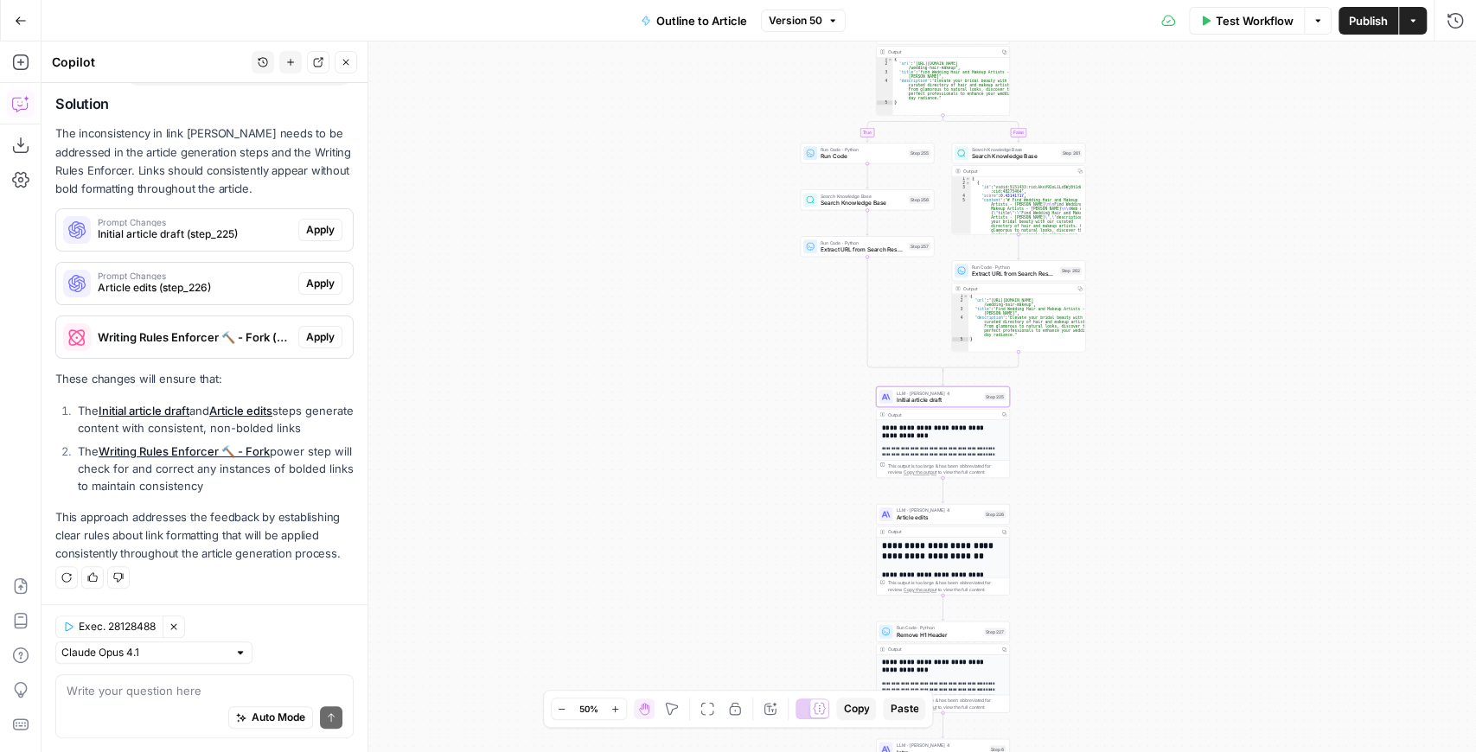
click at [266, 226] on span "Initial article draft (step_225)" at bounding box center [195, 234] width 194 height 16
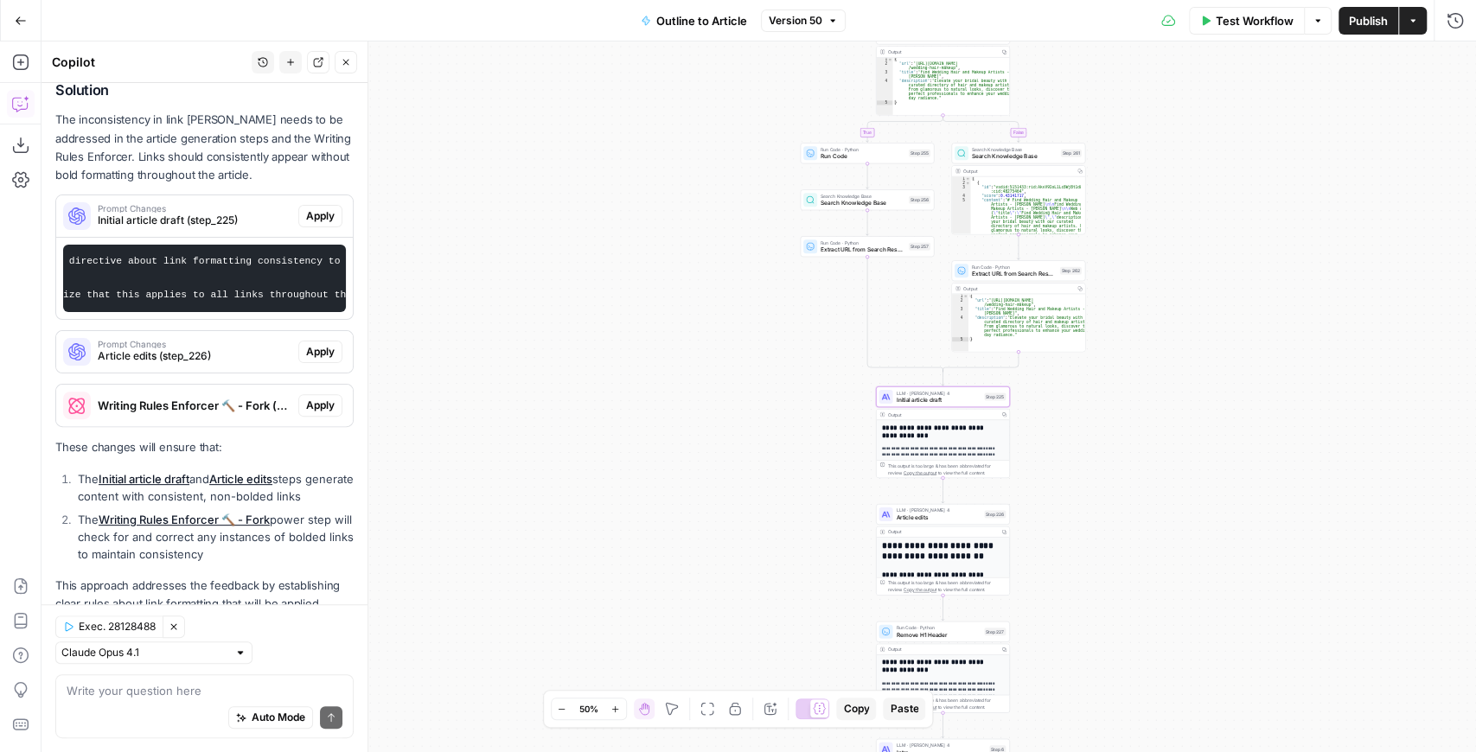
scroll to position [0, 137]
click at [312, 211] on span "Apply" at bounding box center [320, 216] width 29 height 16
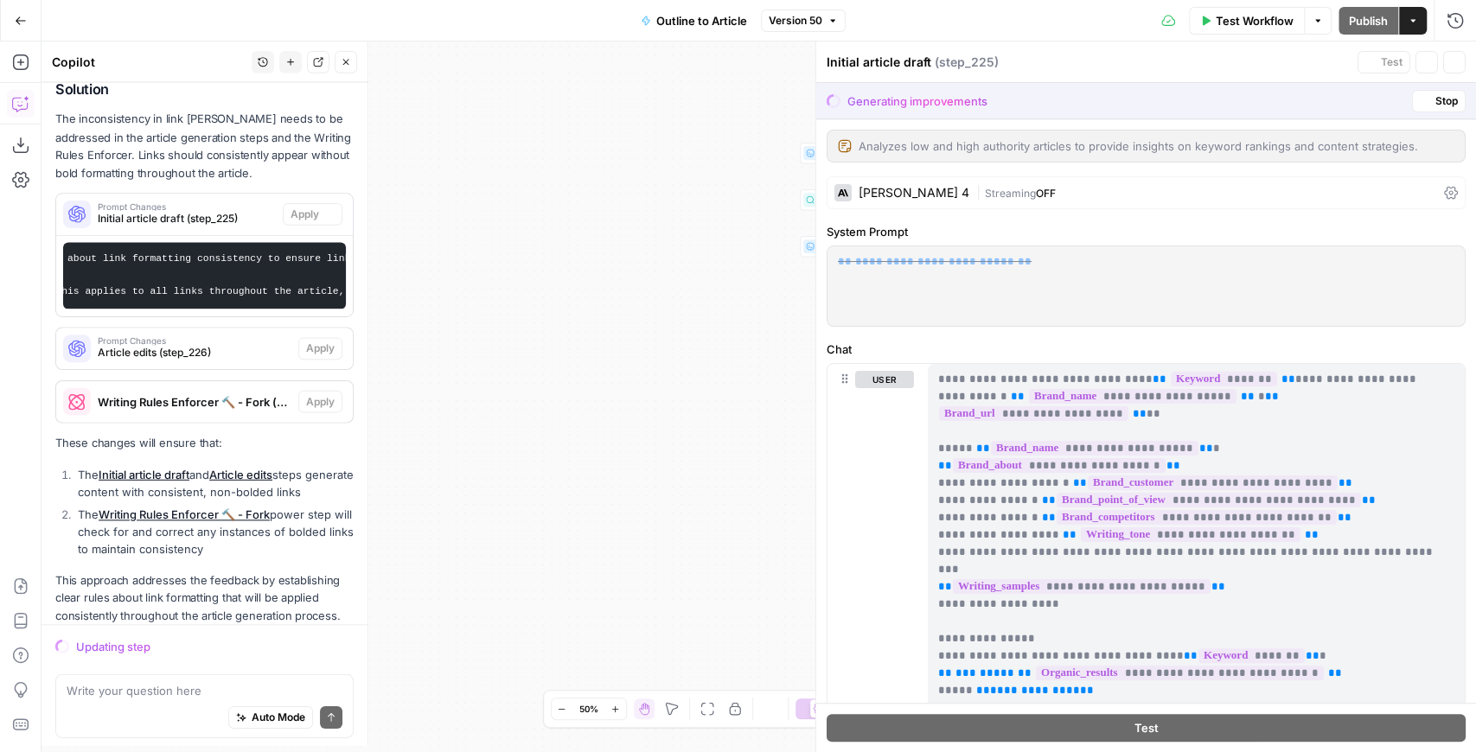
scroll to position [312, 0]
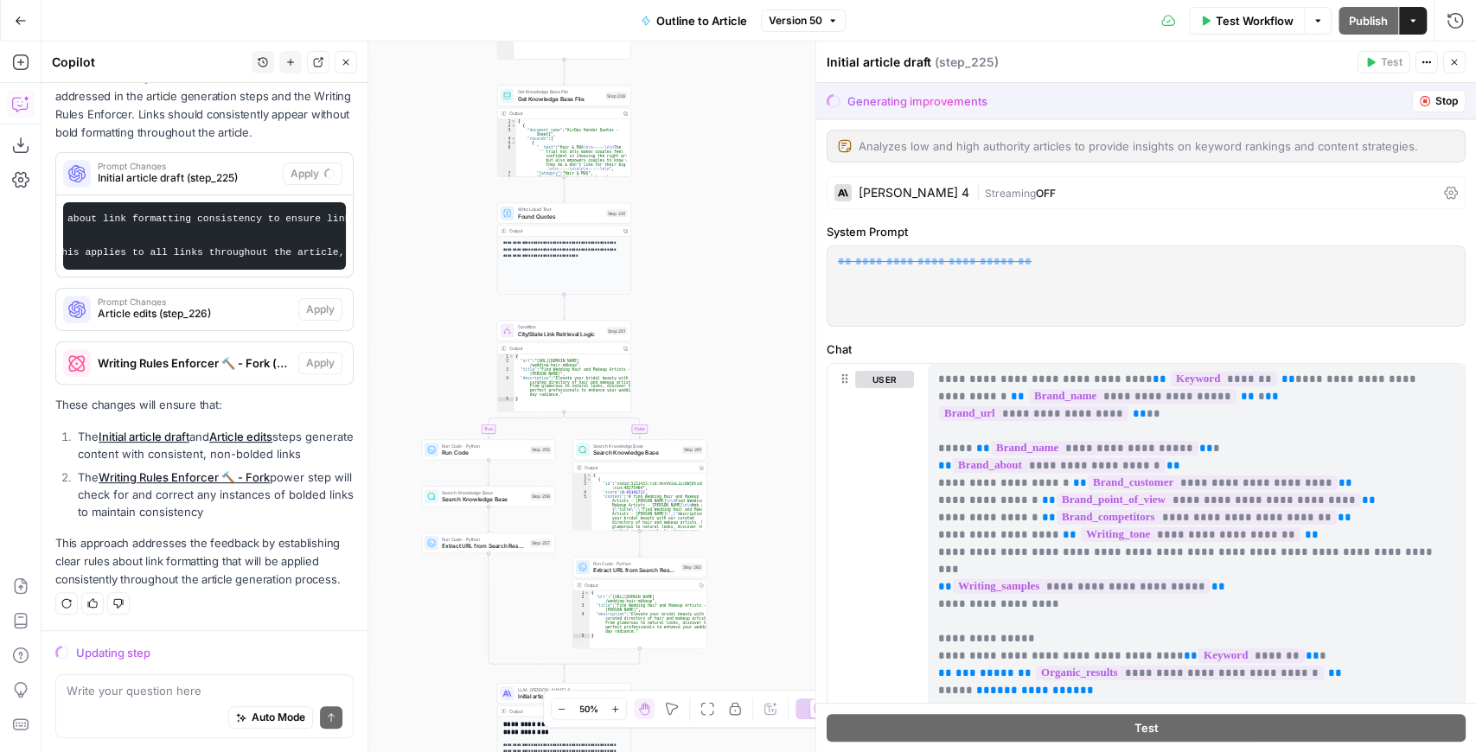
drag, startPoint x: 775, startPoint y: 258, endPoint x: 726, endPoint y: 558, distance: 304.7
click at [726, 558] on div "**********" at bounding box center [758, 396] width 1434 height 711
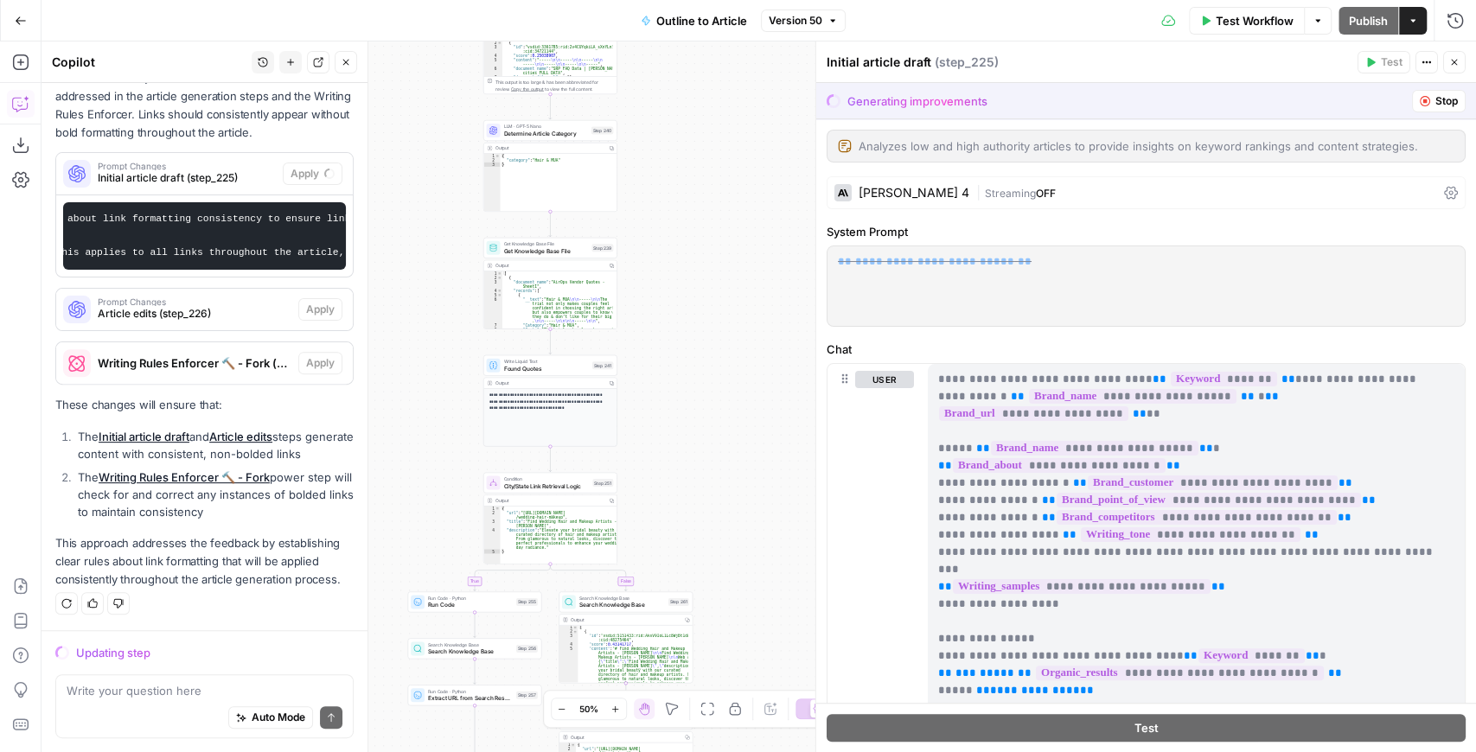
drag, startPoint x: 724, startPoint y: 491, endPoint x: 773, endPoint y: 459, distance: 58.0
click at [724, 493] on div "**********" at bounding box center [758, 396] width 1434 height 711
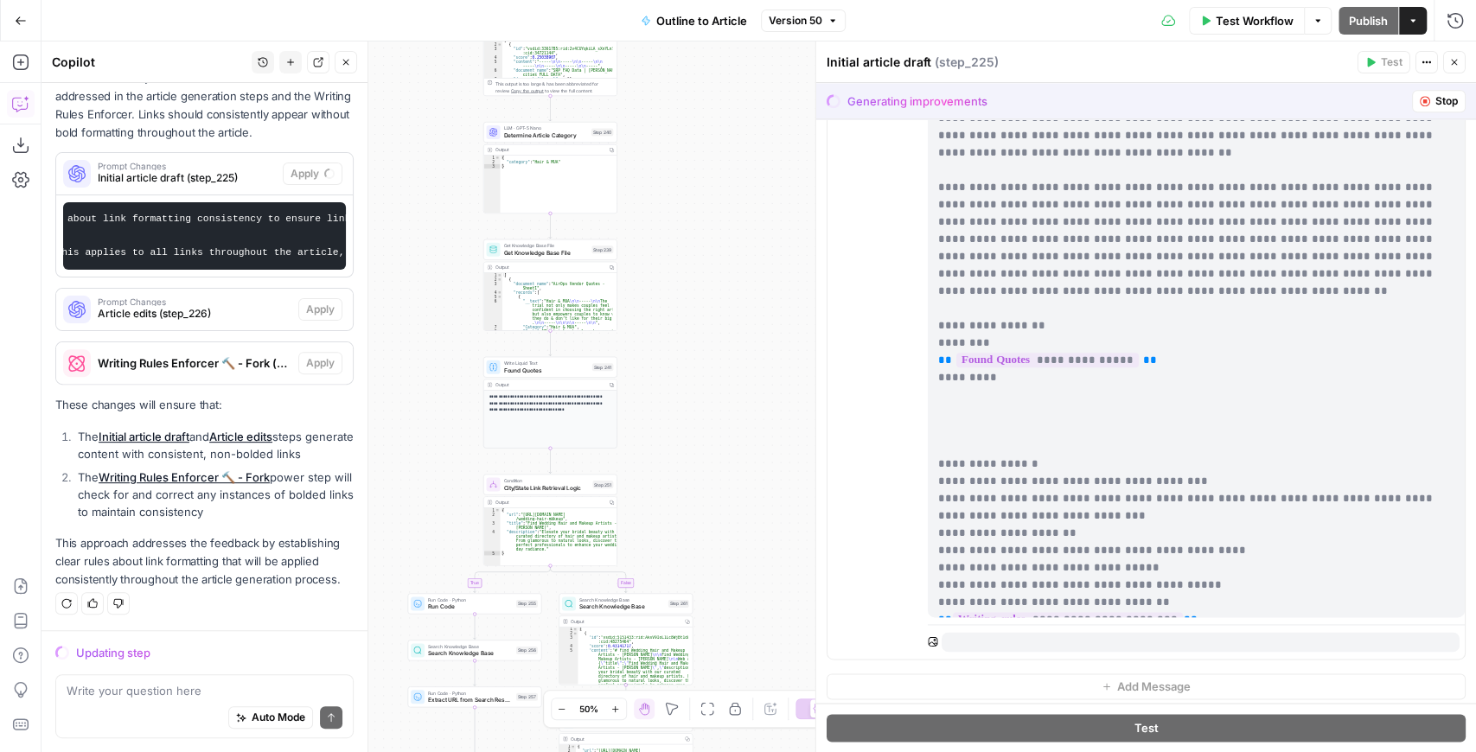
scroll to position [1343, 0]
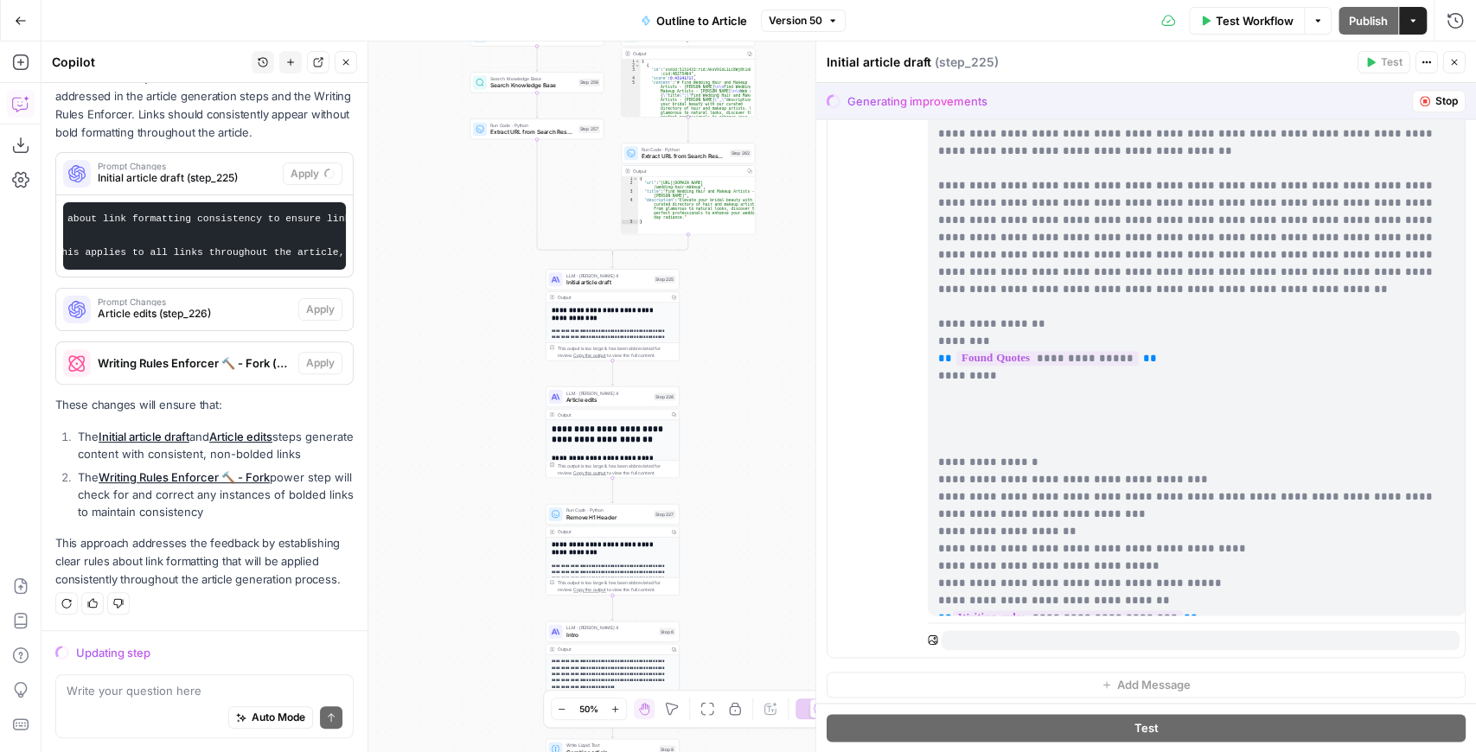
click at [1421, 98] on button "Stop" at bounding box center [1439, 101] width 54 height 22
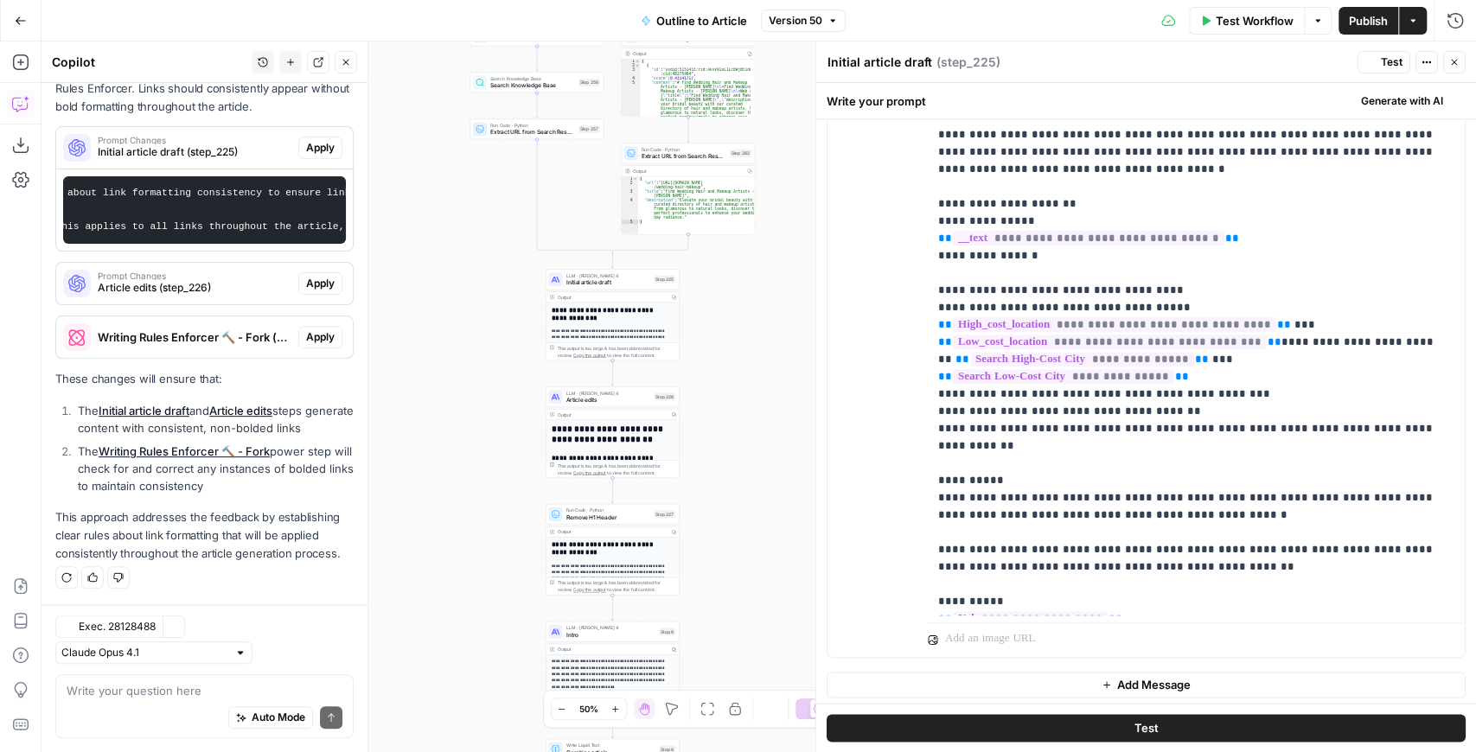
scroll to position [0, 0]
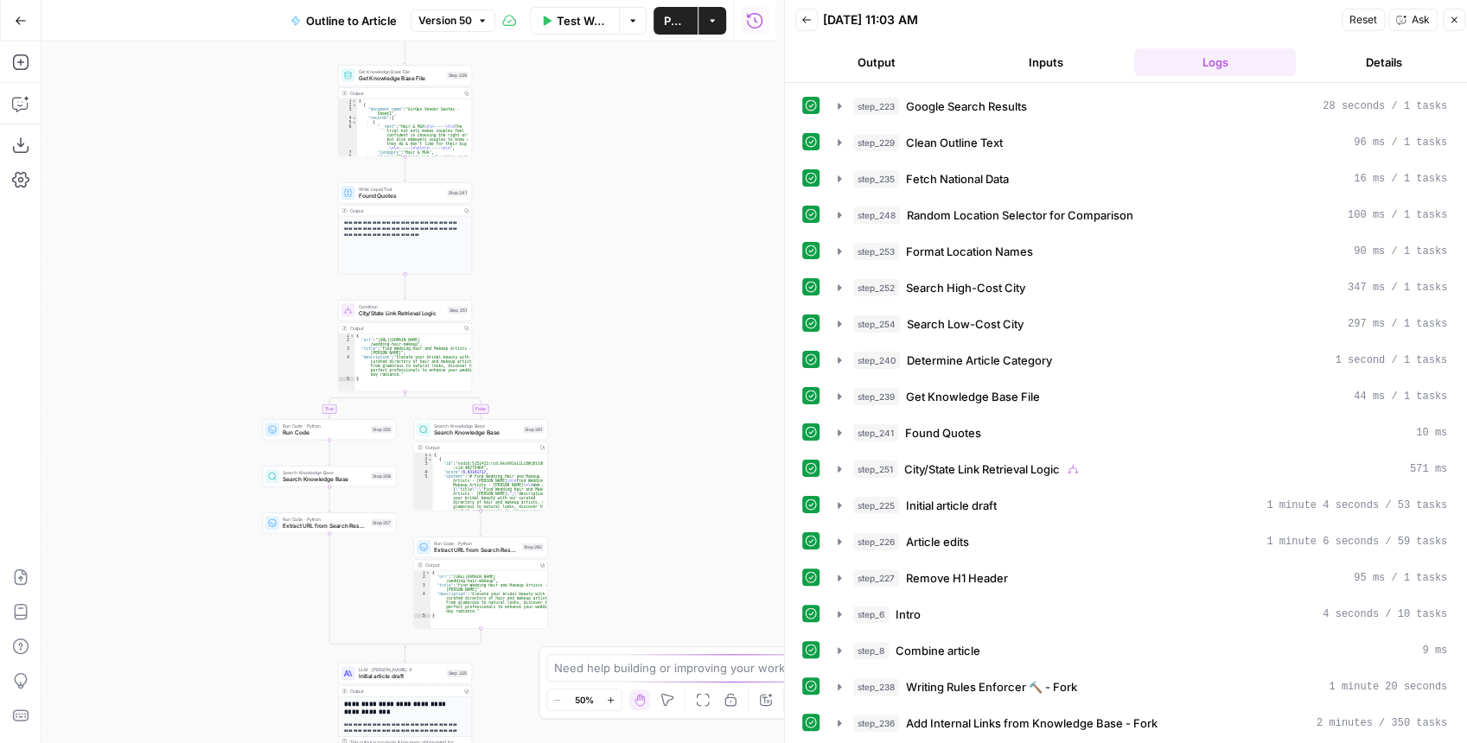
drag, startPoint x: 645, startPoint y: 230, endPoint x: 652, endPoint y: 410, distance: 179.9
click at [635, 413] on div "**********" at bounding box center [408, 392] width 734 height 702
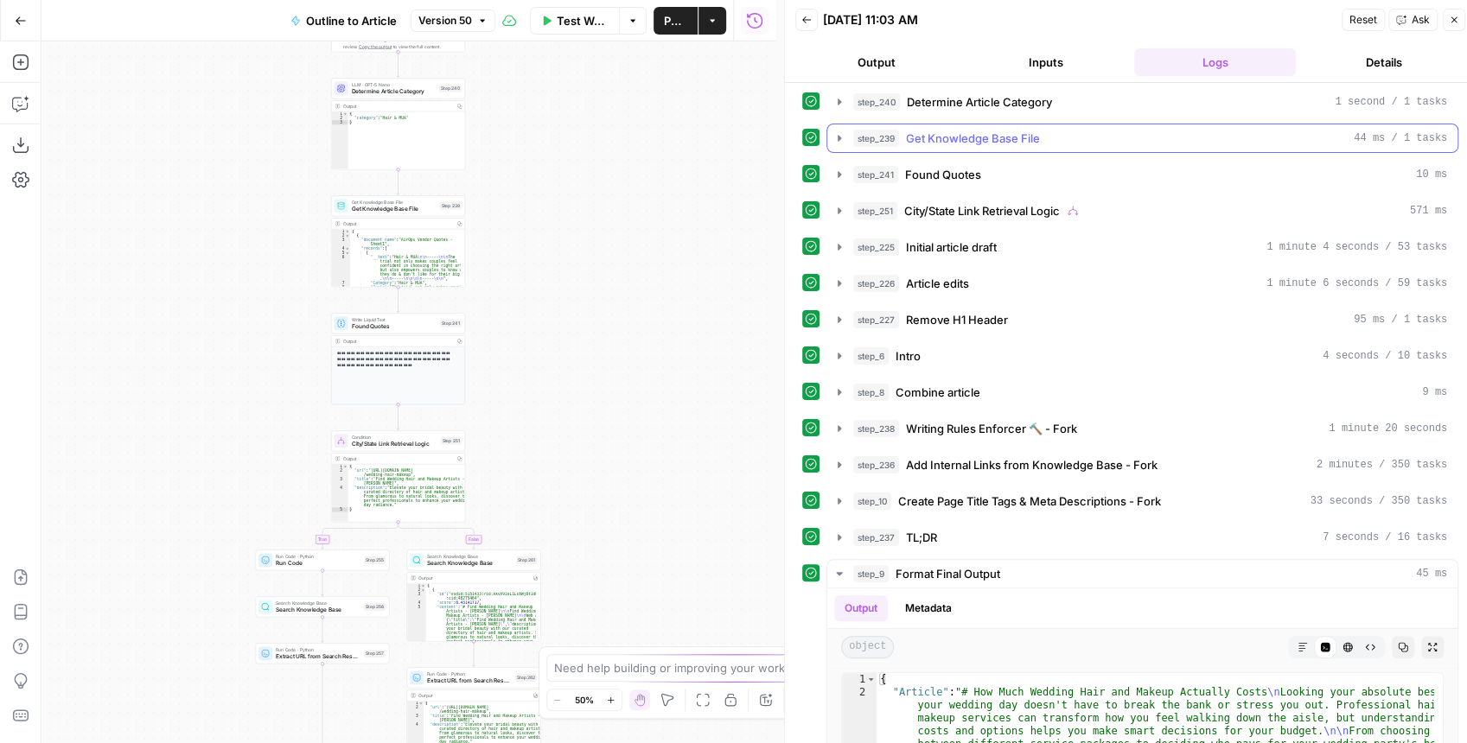
scroll to position [288, 0]
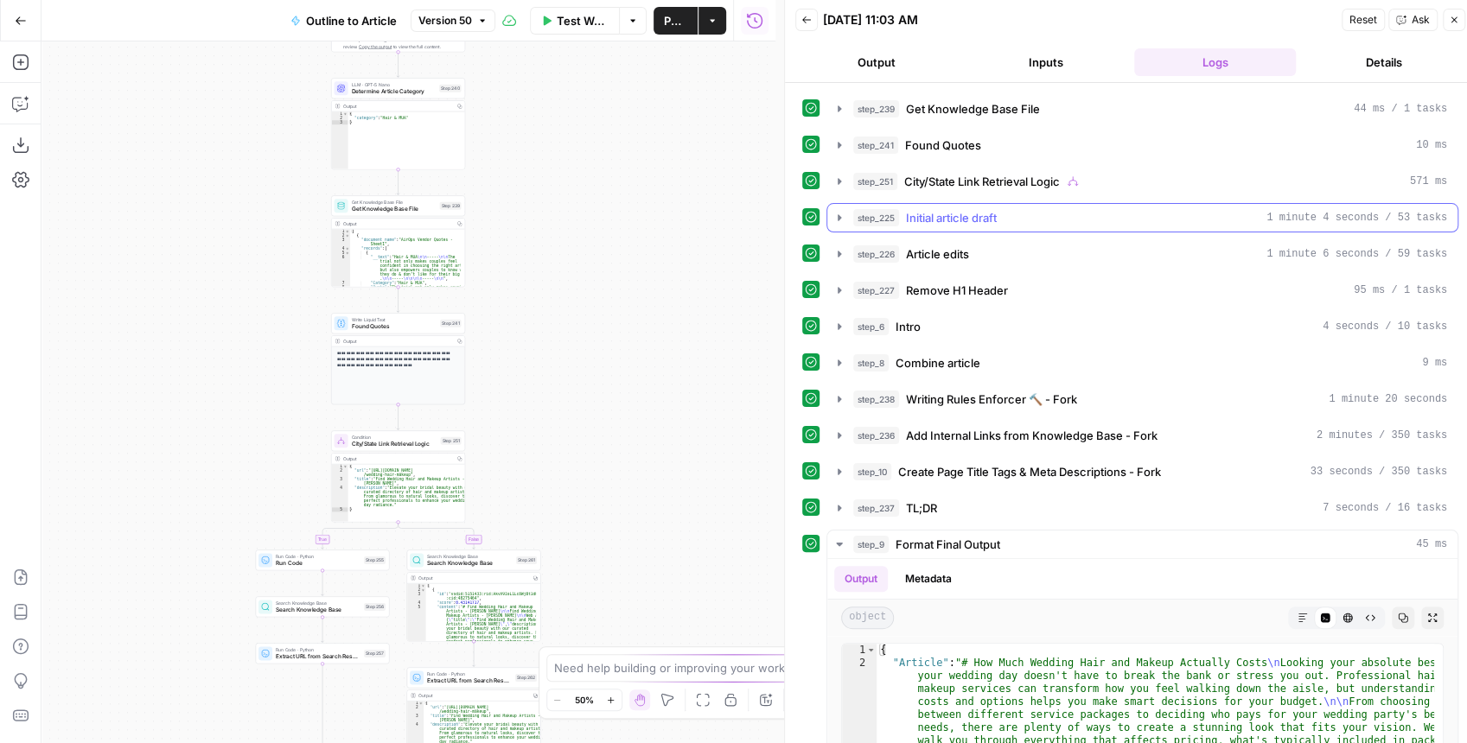
click at [835, 214] on icon "button" at bounding box center [839, 218] width 14 height 14
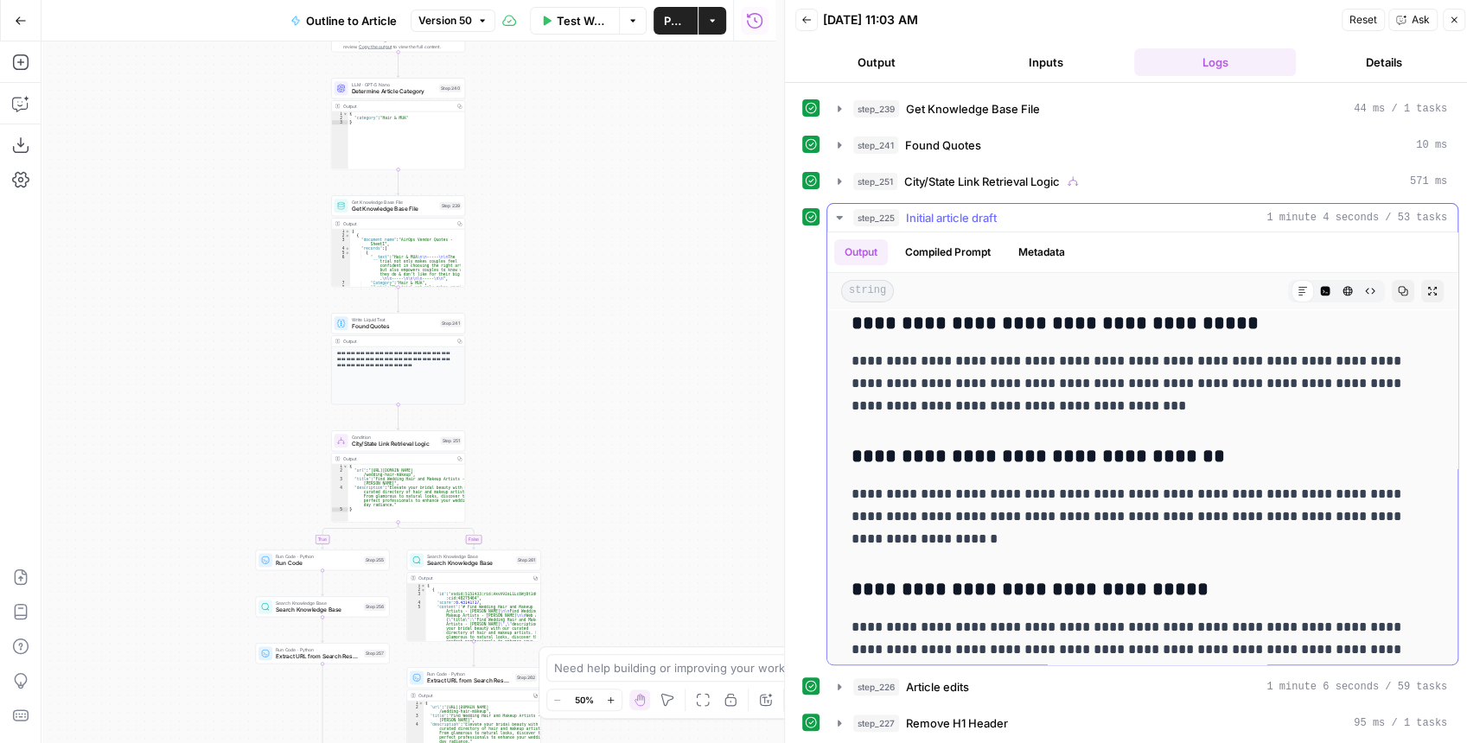
scroll to position [3977, 0]
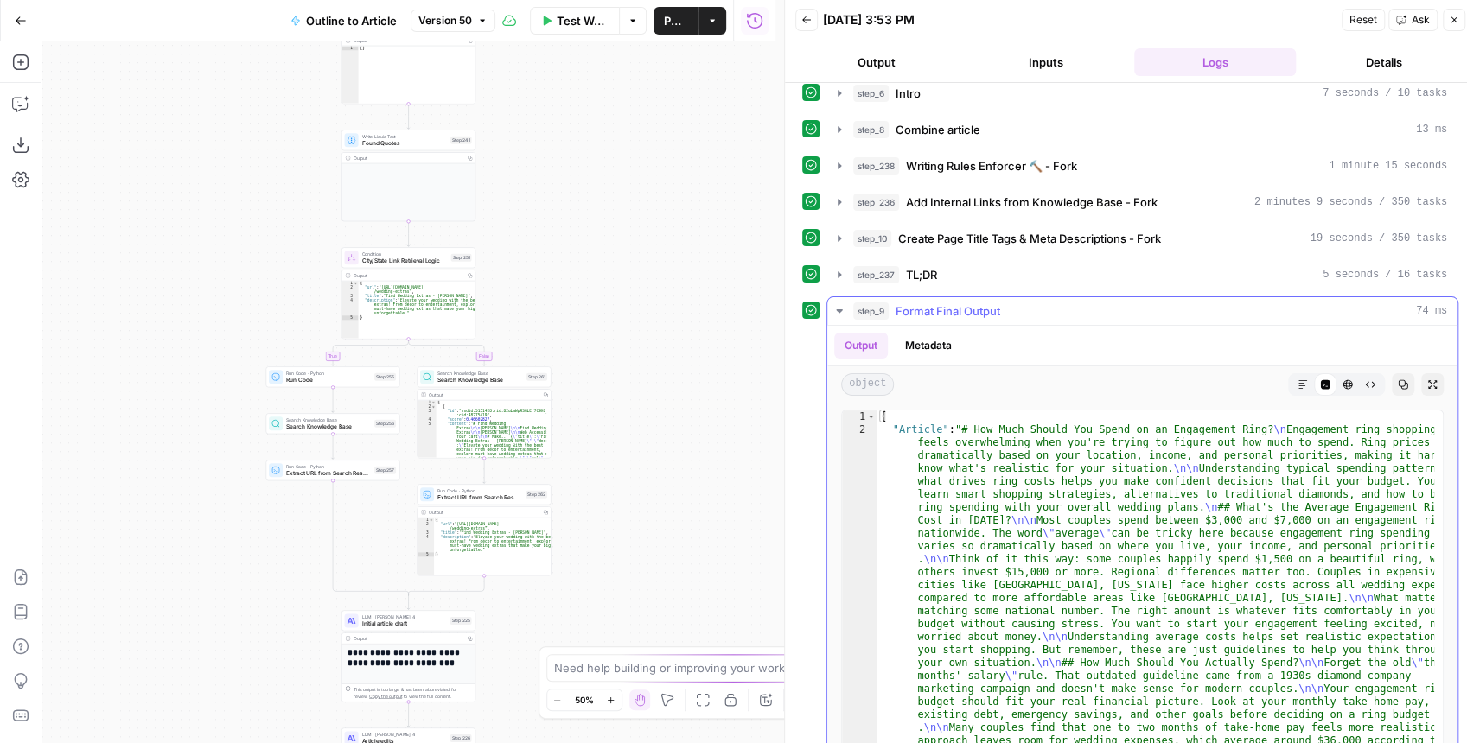
scroll to position [173, 0]
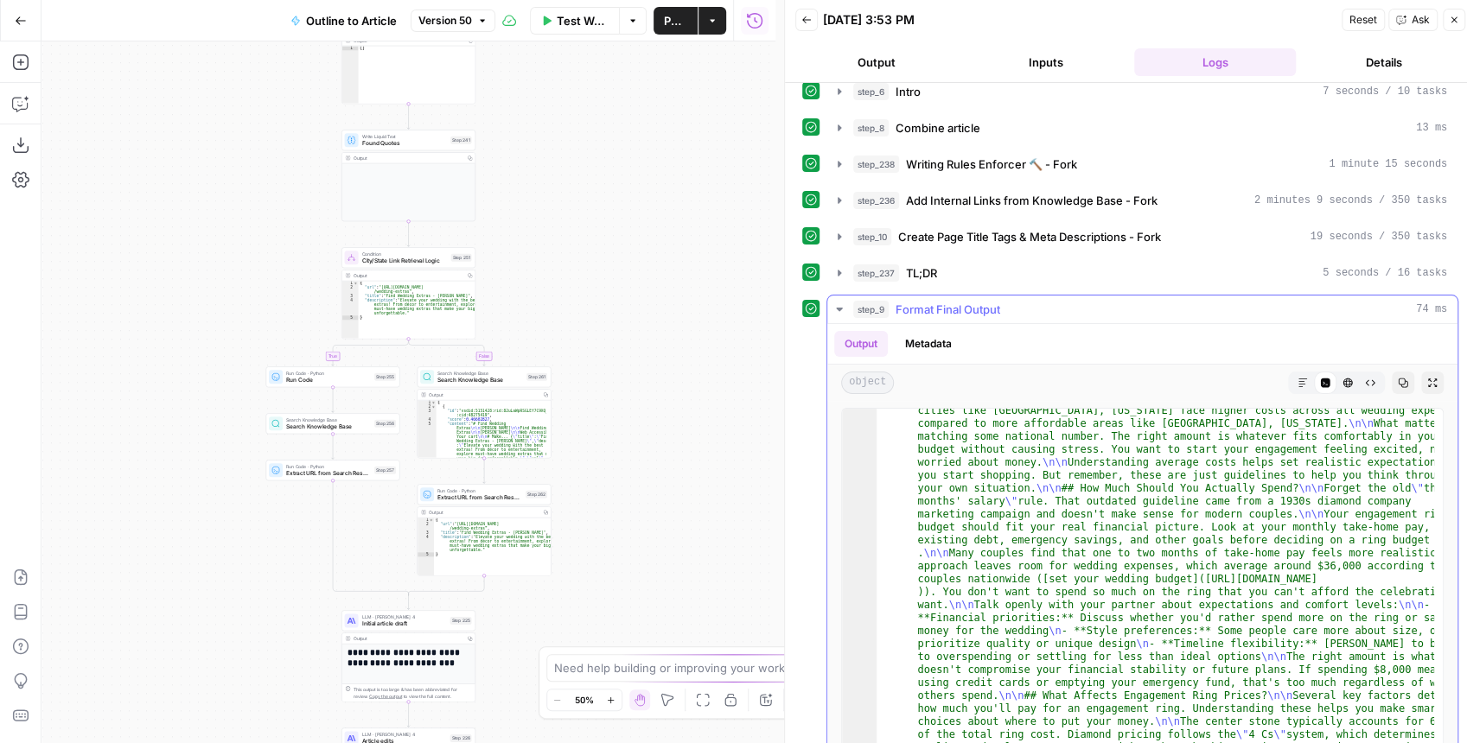
click at [1422, 379] on button "Expand Output" at bounding box center [1432, 383] width 22 height 22
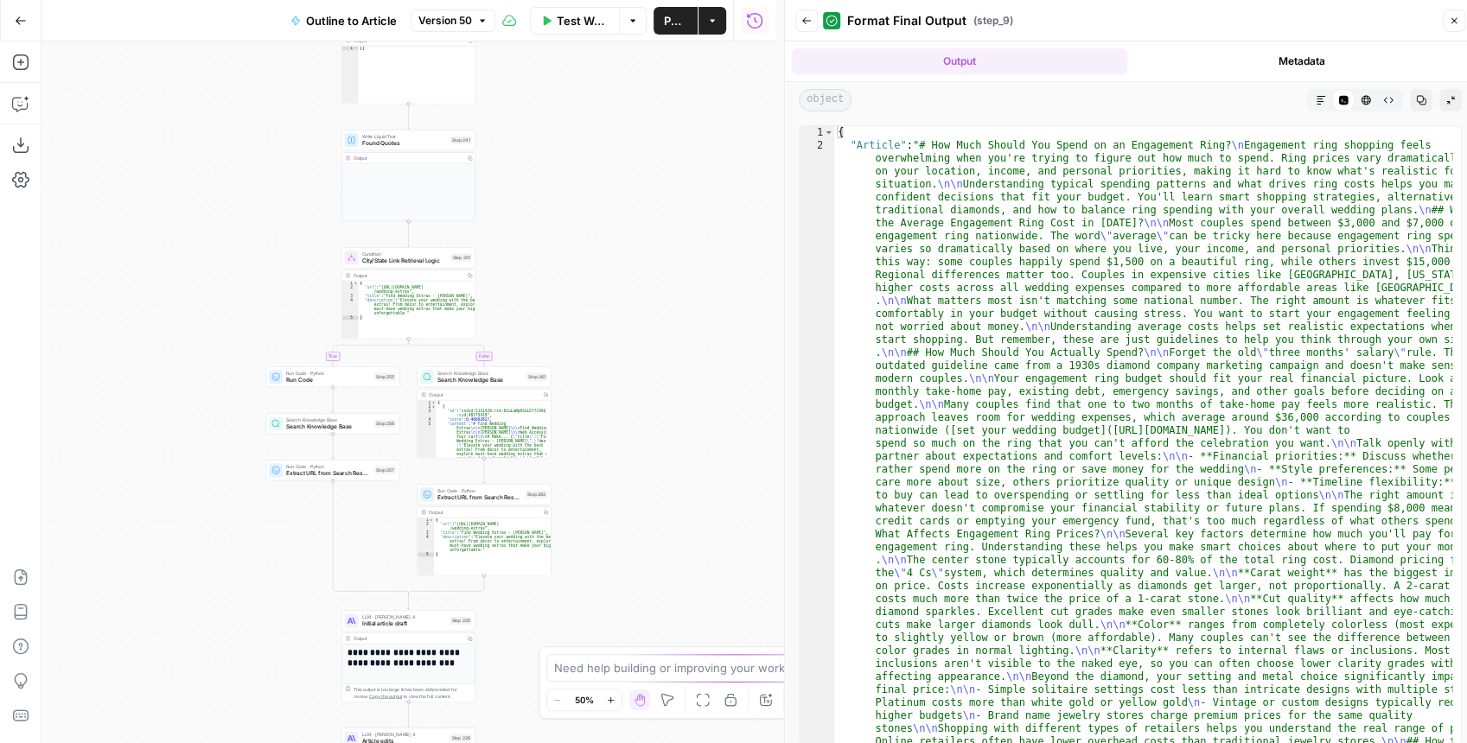
click at [1318, 95] on icon "button" at bounding box center [1321, 100] width 10 height 10
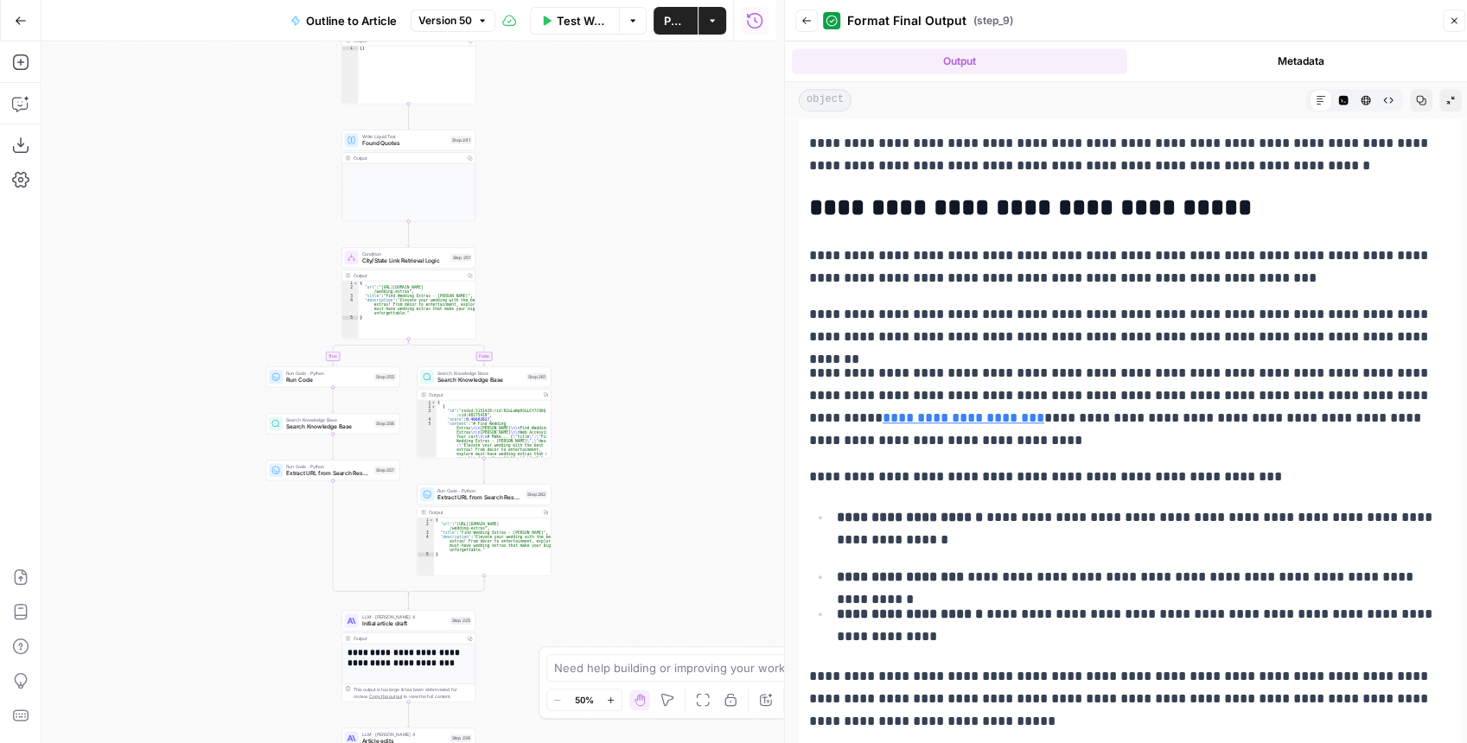
scroll to position [692, 0]
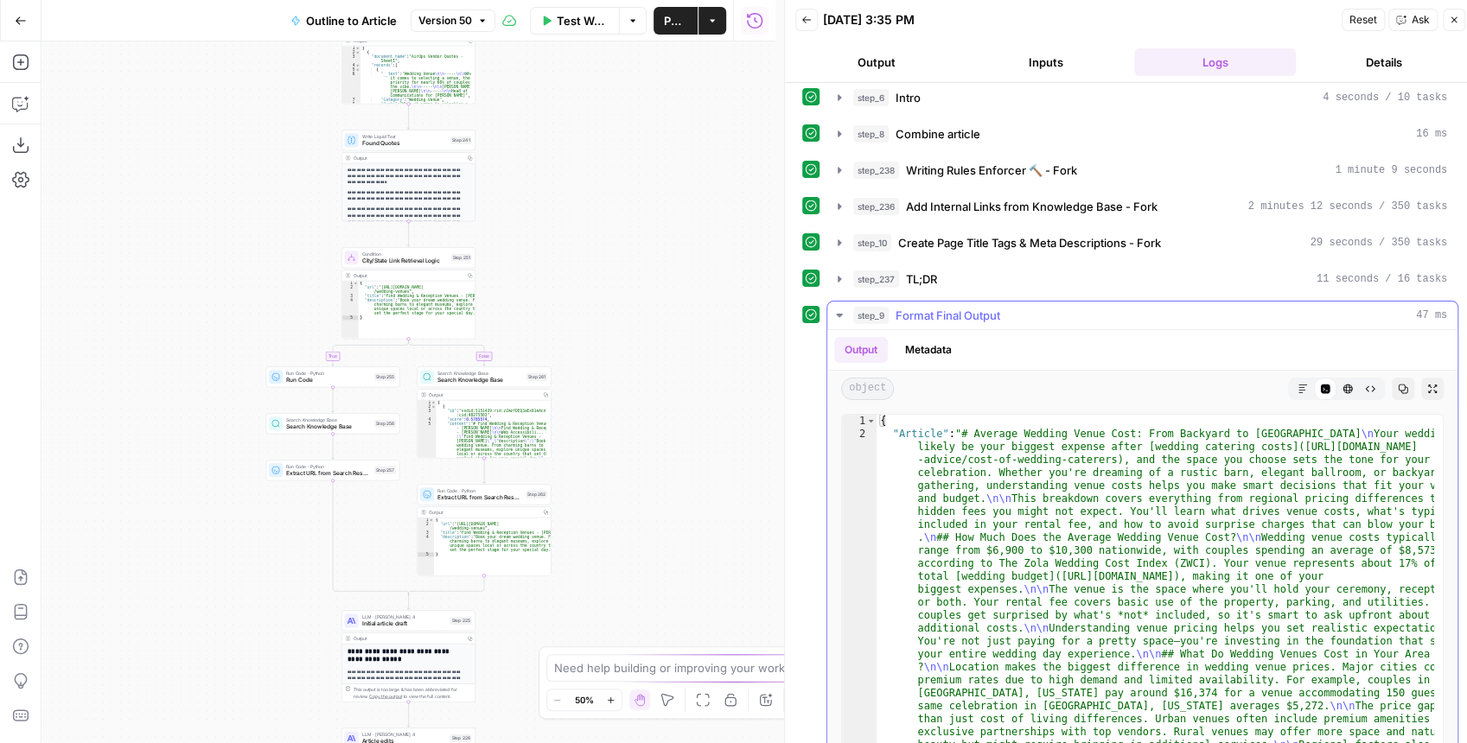
scroll to position [523, 0]
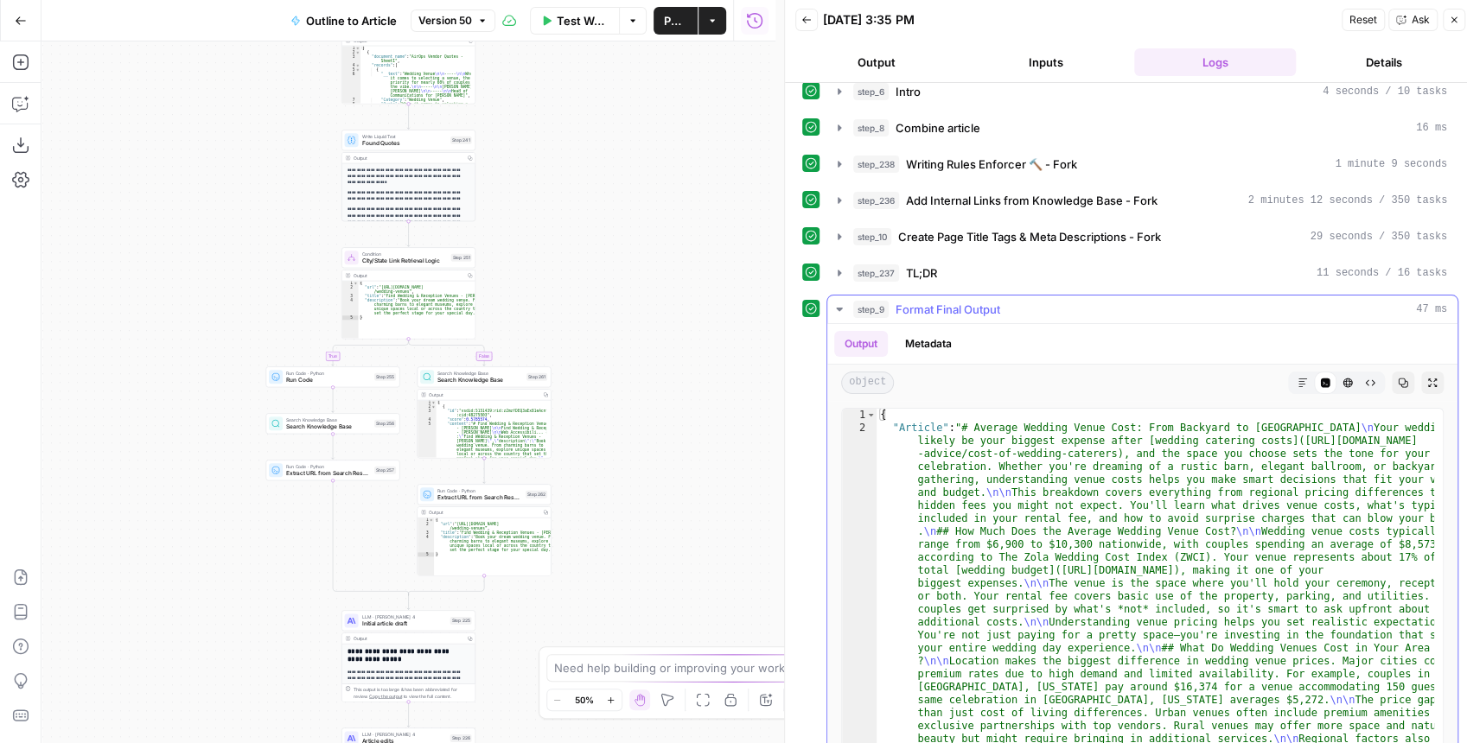
click at [1427, 378] on icon "button" at bounding box center [1432, 383] width 10 height 10
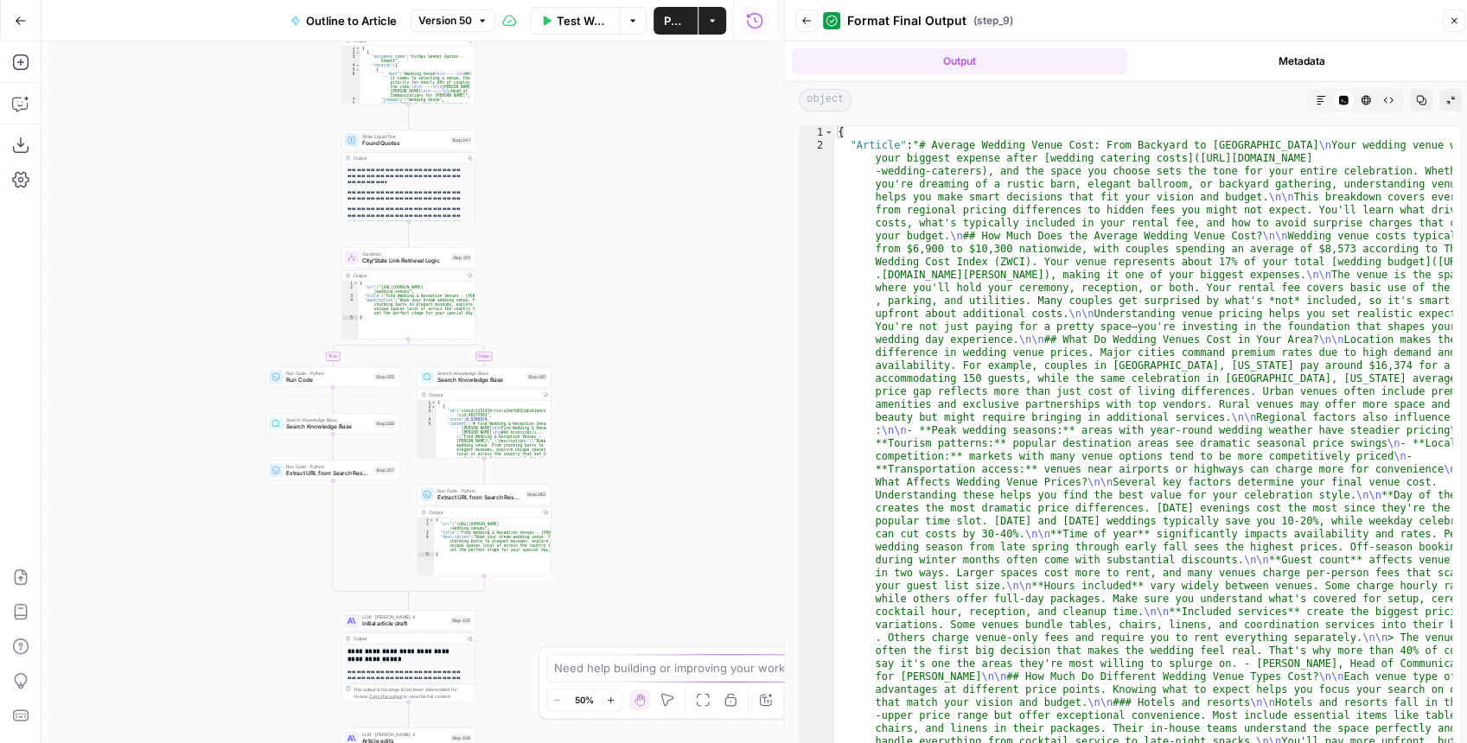
click at [1313, 97] on button "Markdown" at bounding box center [1321, 100] width 22 height 22
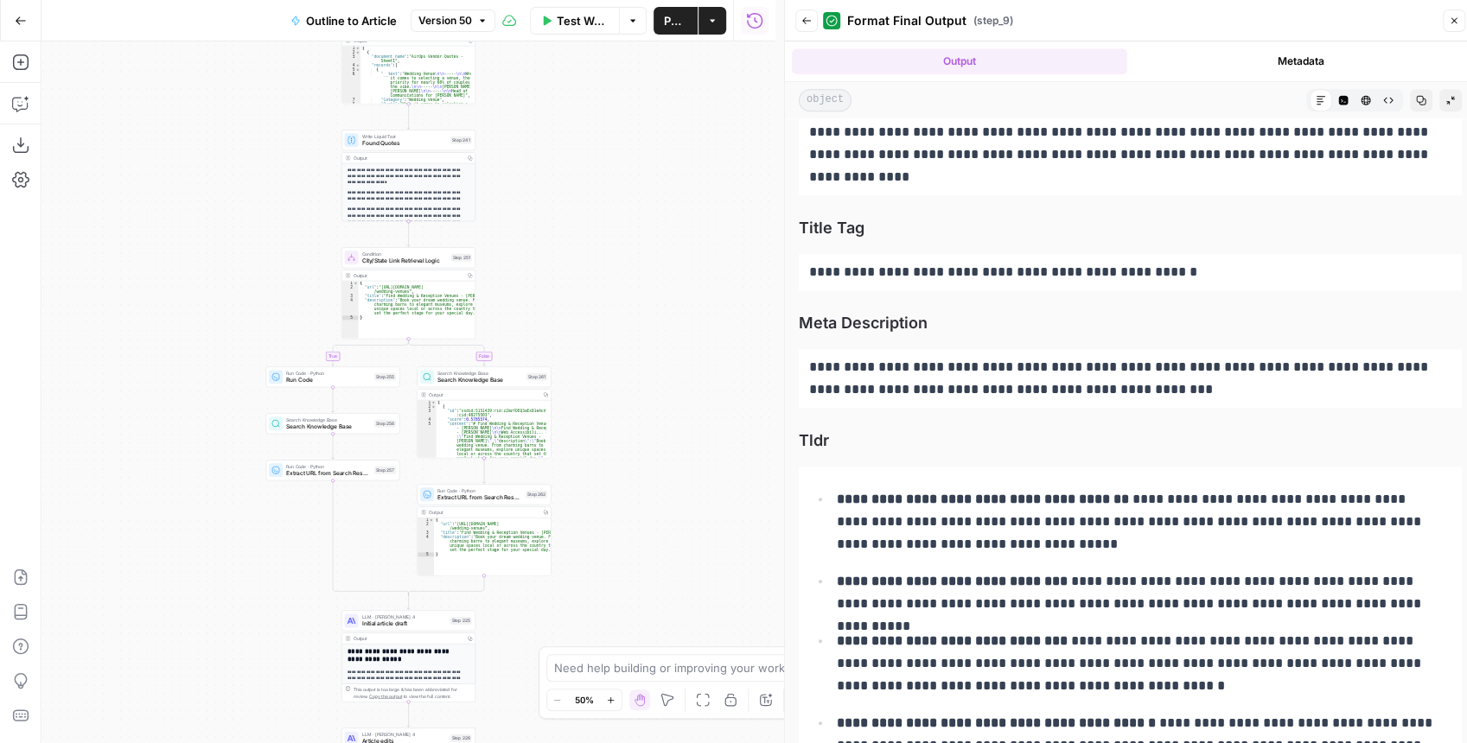
scroll to position [5225, 0]
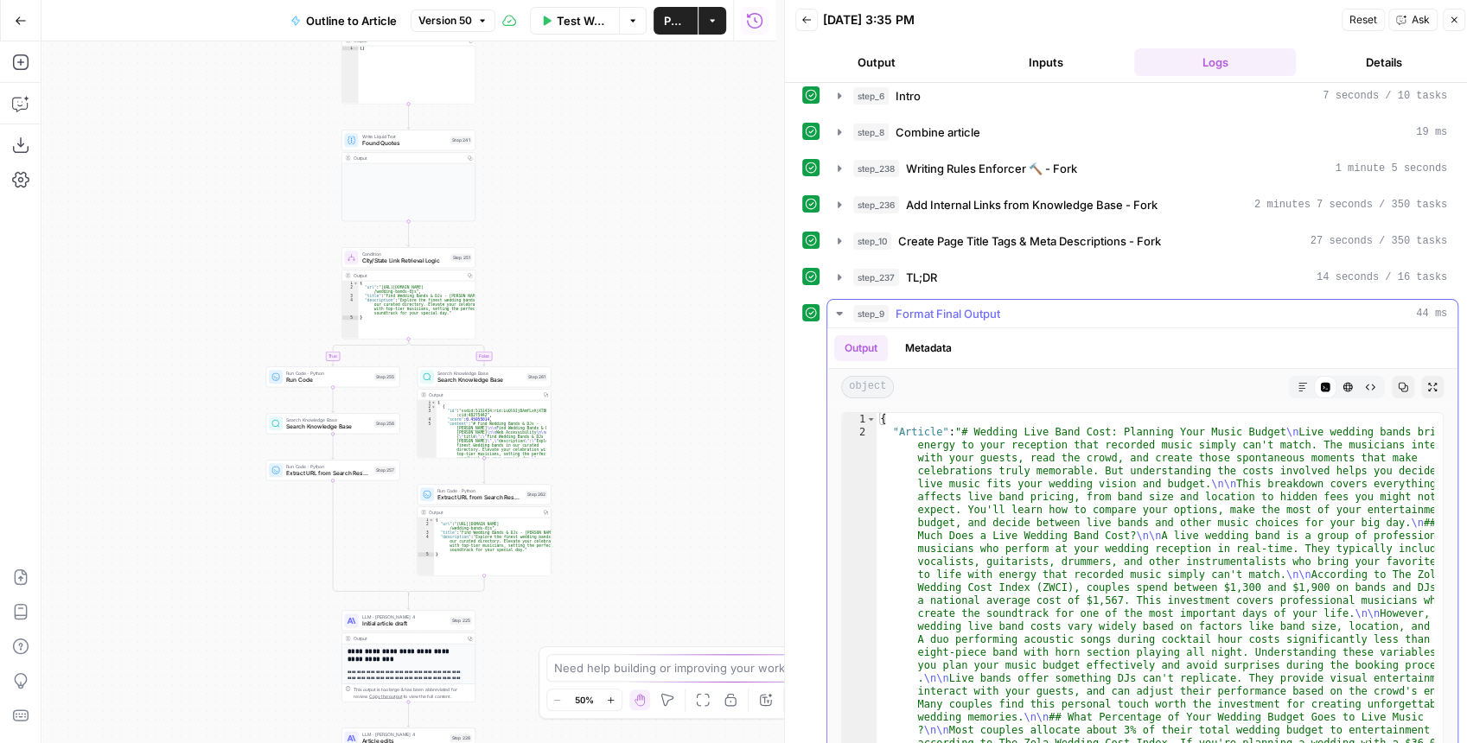
scroll to position [523, 0]
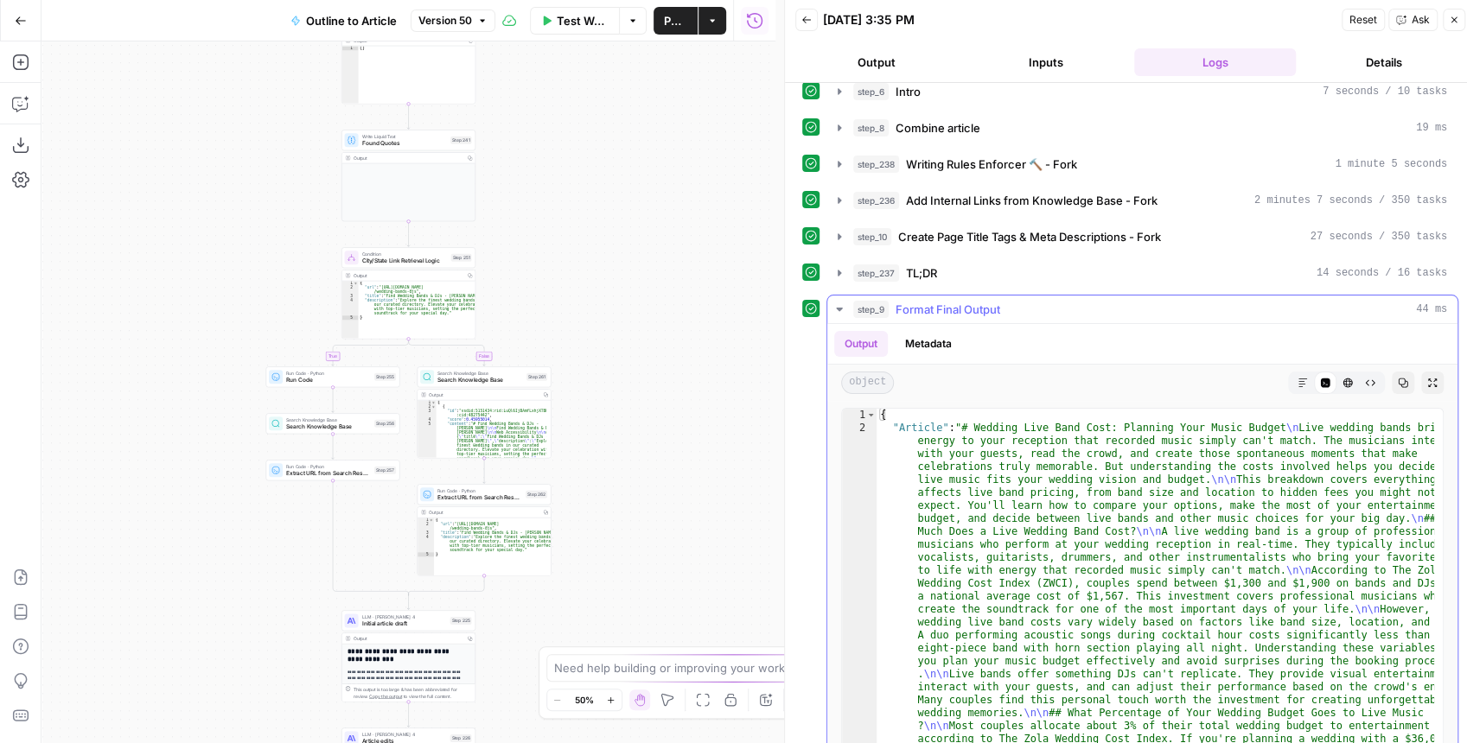
click at [1427, 378] on icon "button" at bounding box center [1432, 383] width 10 height 10
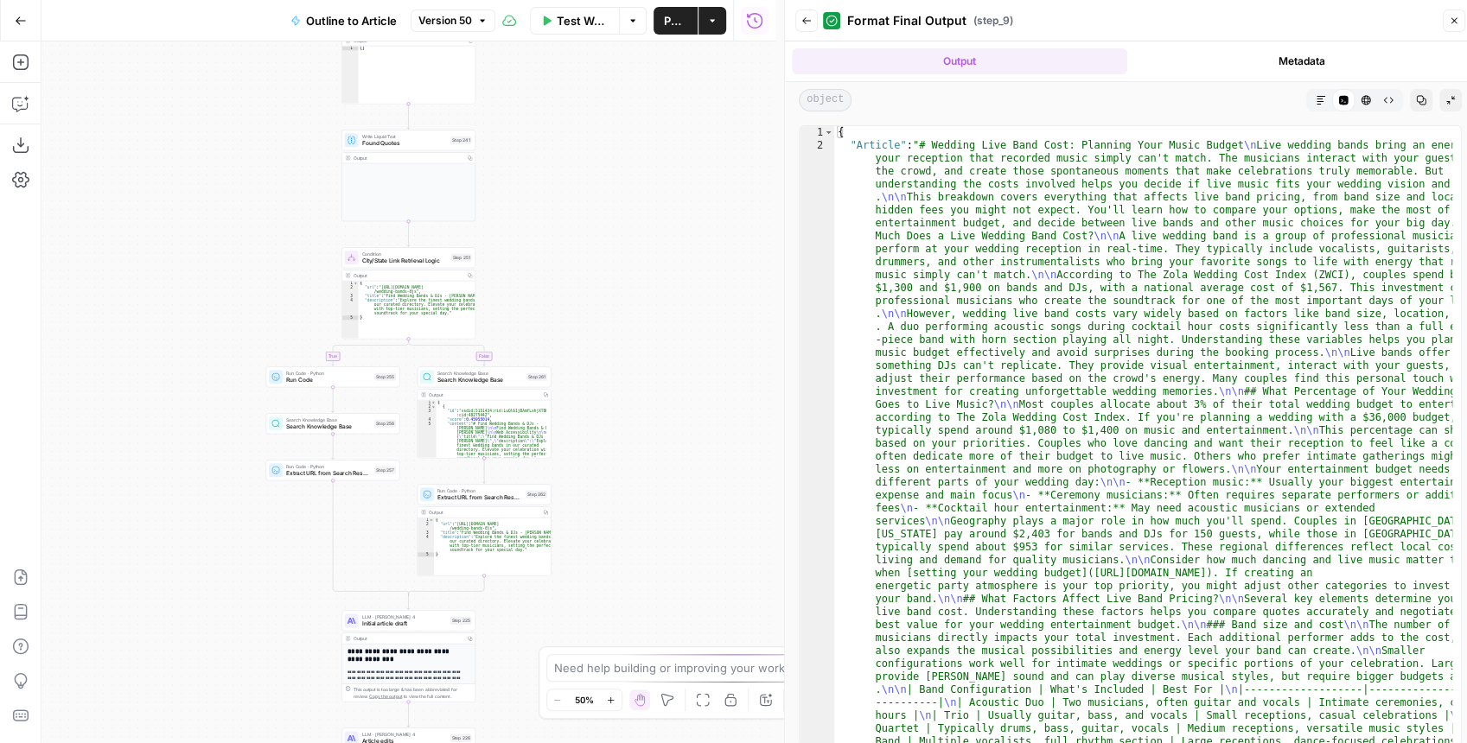
click at [1320, 98] on icon "button" at bounding box center [1321, 100] width 10 height 10
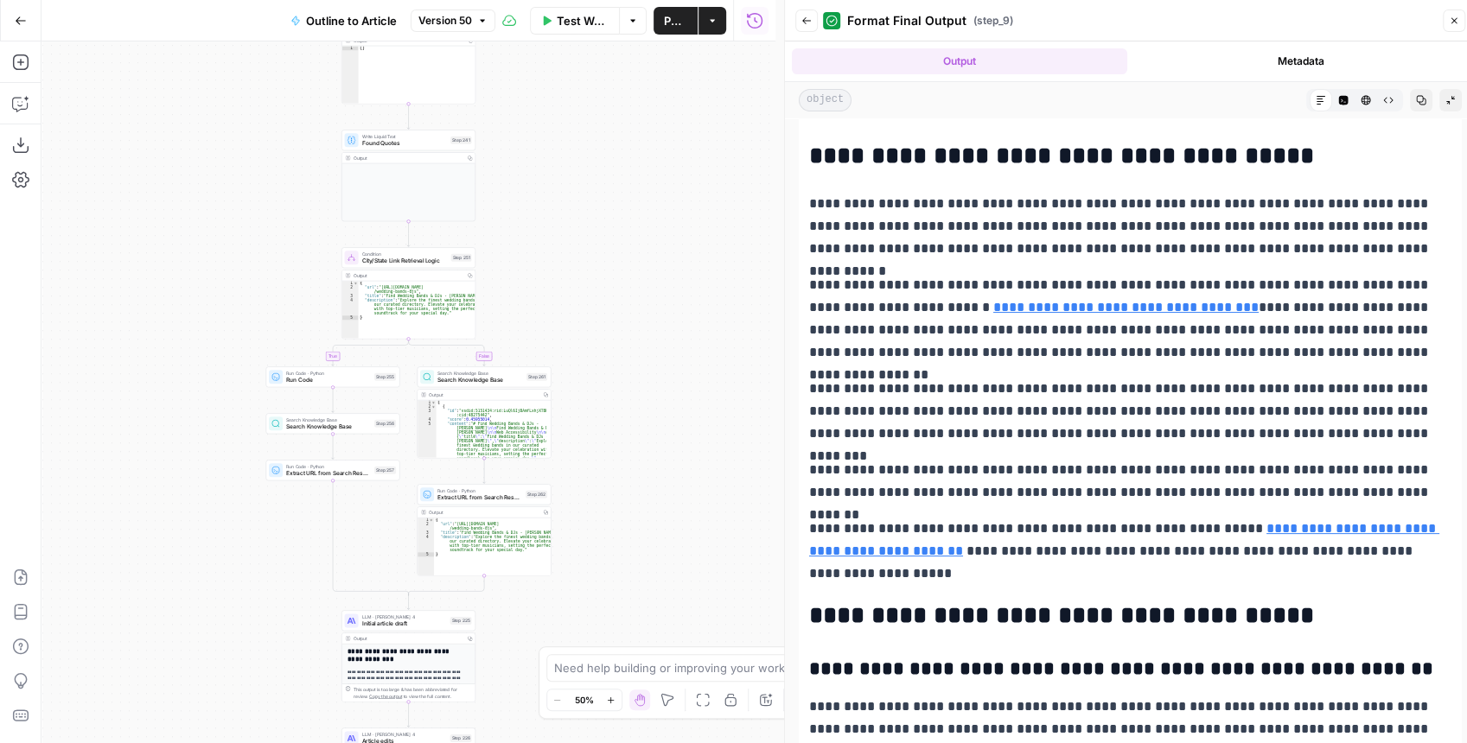
scroll to position [4495, 0]
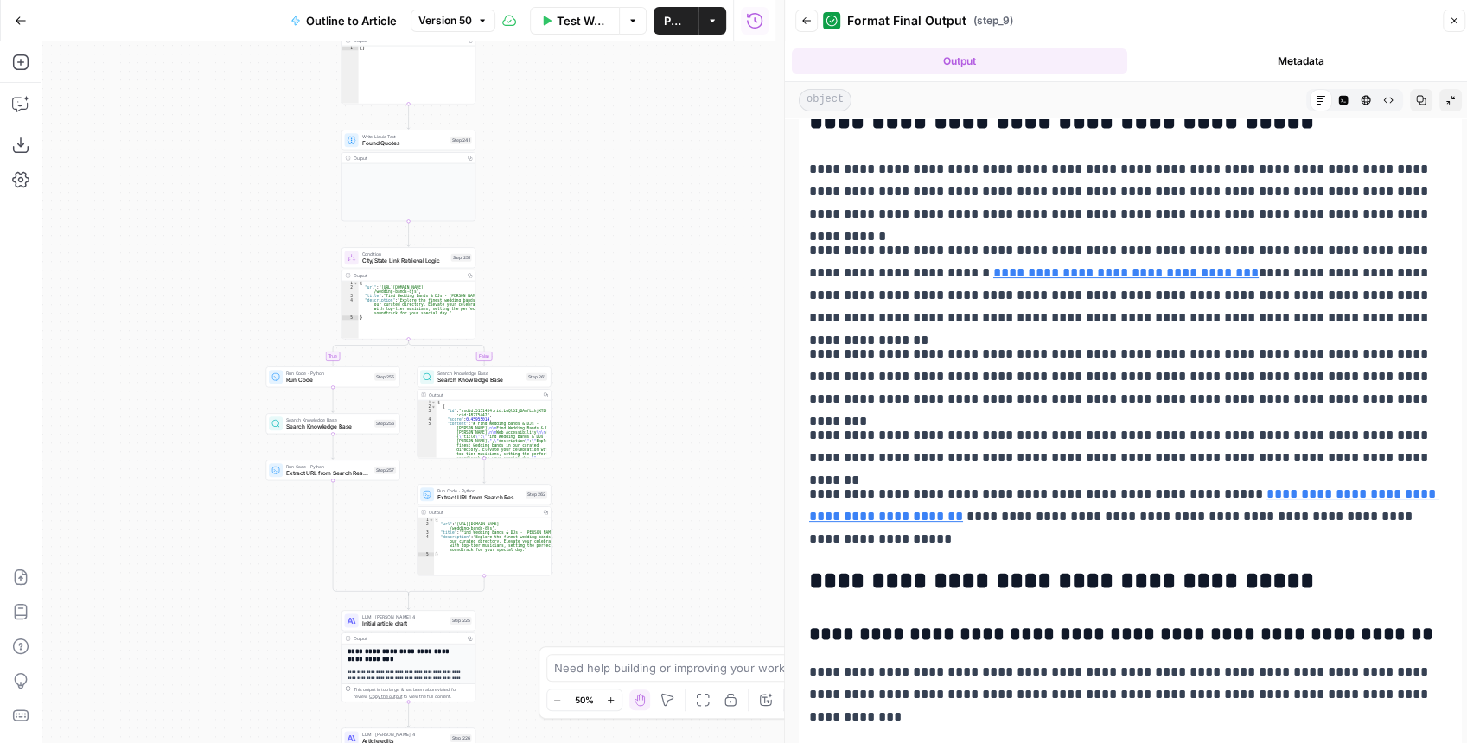
click at [1339, 103] on icon "button" at bounding box center [1344, 101] width 10 height 10
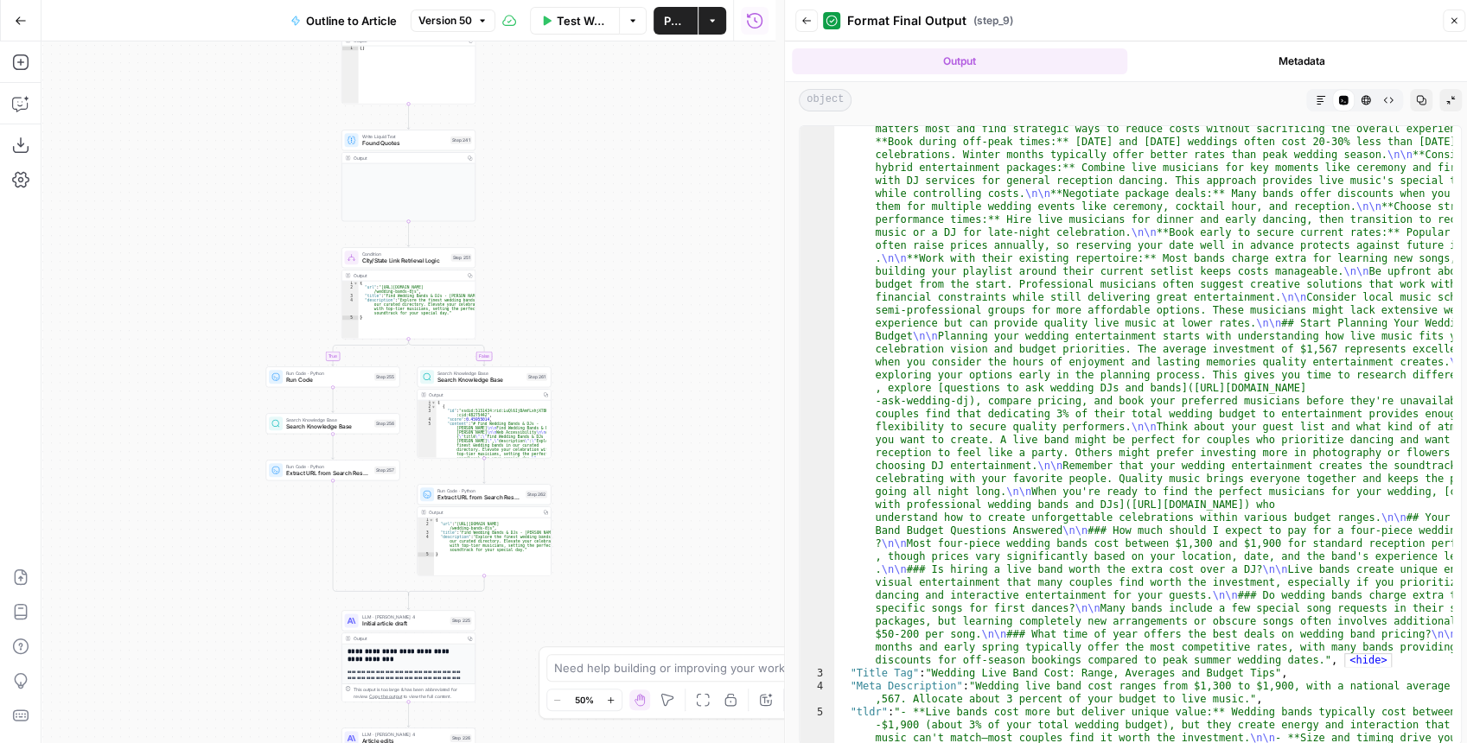
scroll to position [1326, 0]
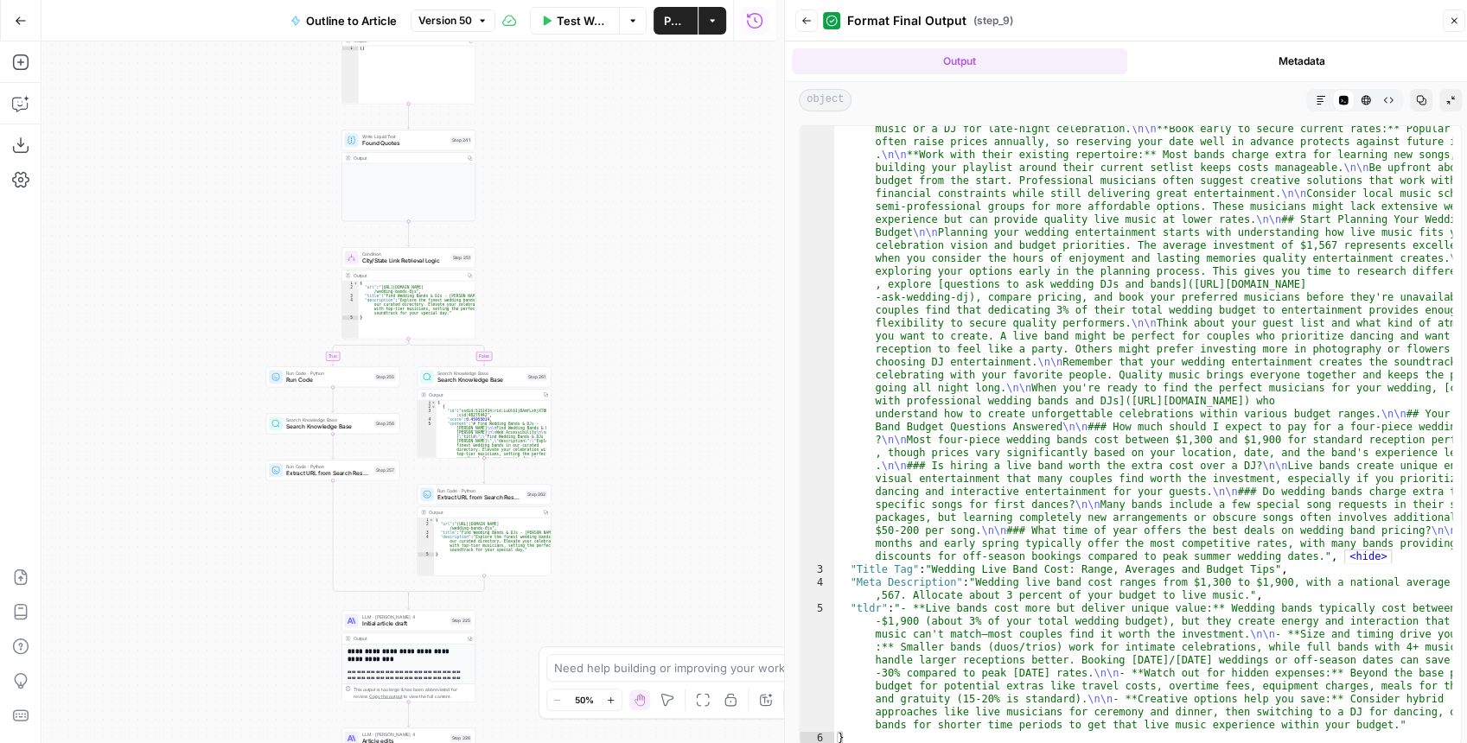
click at [1321, 97] on icon "button" at bounding box center [1321, 100] width 10 height 10
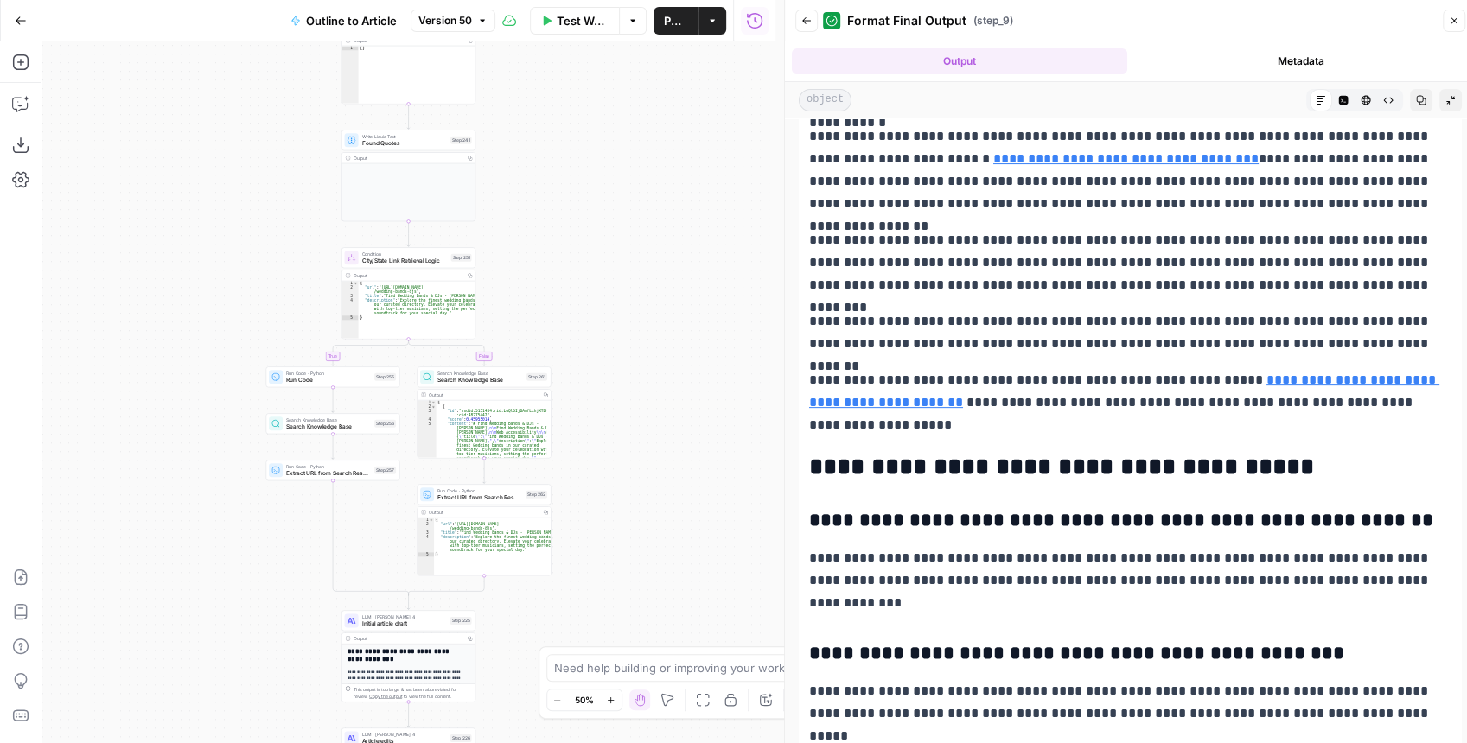
scroll to position [4610, 0]
